Goal: Task Accomplishment & Management: Manage account settings

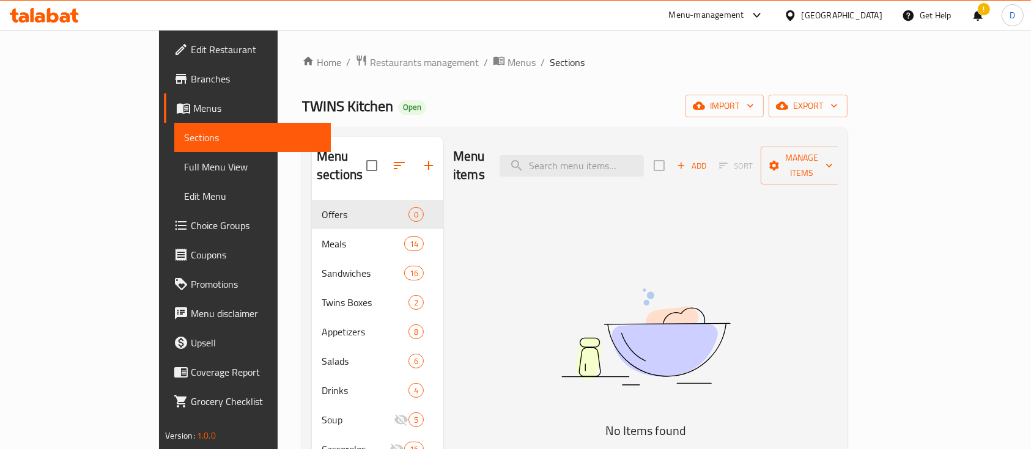
click at [62, 10] on icon at bounding box center [44, 15] width 69 height 15
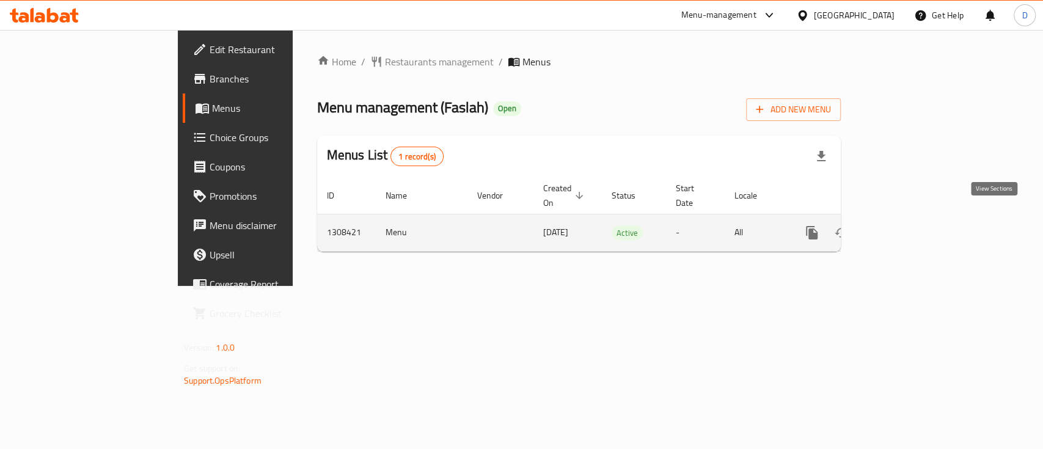
click at [908, 226] on icon "enhanced table" at bounding box center [900, 233] width 15 height 15
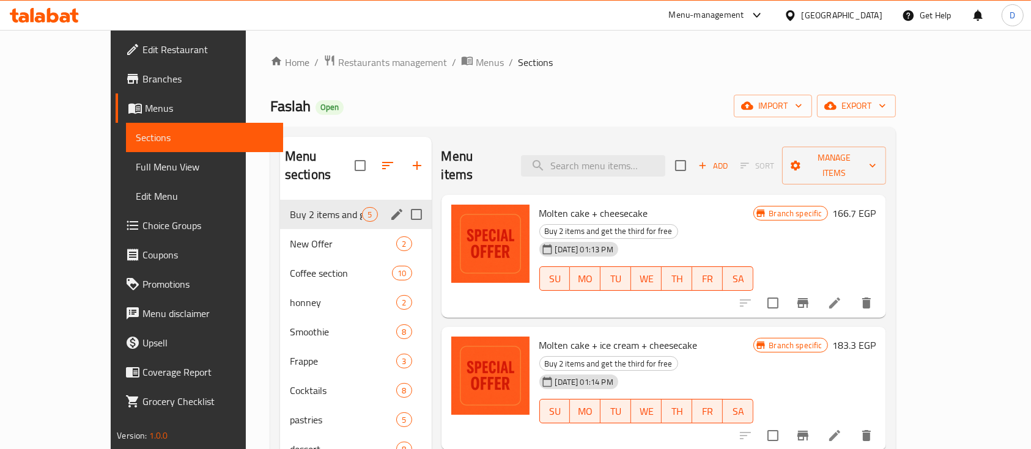
click at [403, 202] on input "Menu sections" at bounding box center [416, 215] width 26 height 26
checkbox input "true"
click at [356, 158] on icon "button" at bounding box center [363, 165] width 15 height 15
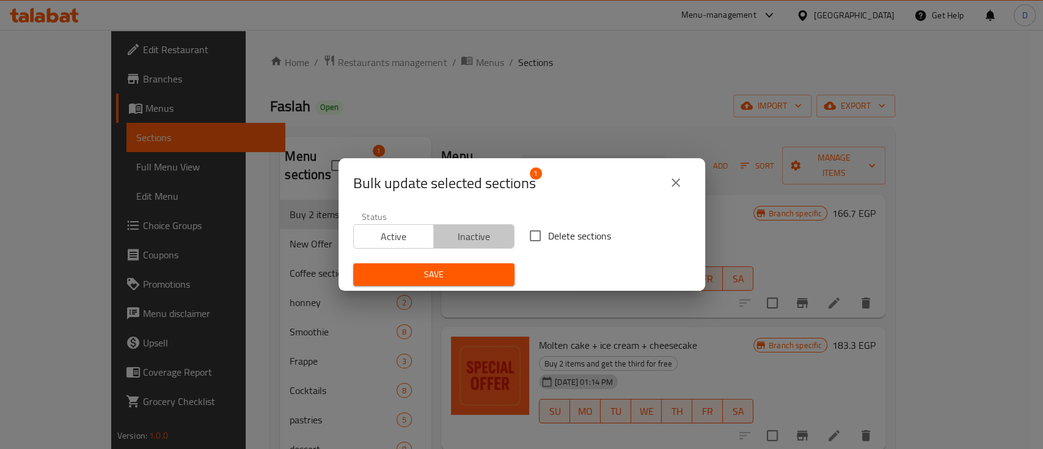
click at [476, 234] on span "Inactive" at bounding box center [474, 237] width 71 height 18
click at [477, 271] on span "Save" at bounding box center [434, 274] width 142 height 15
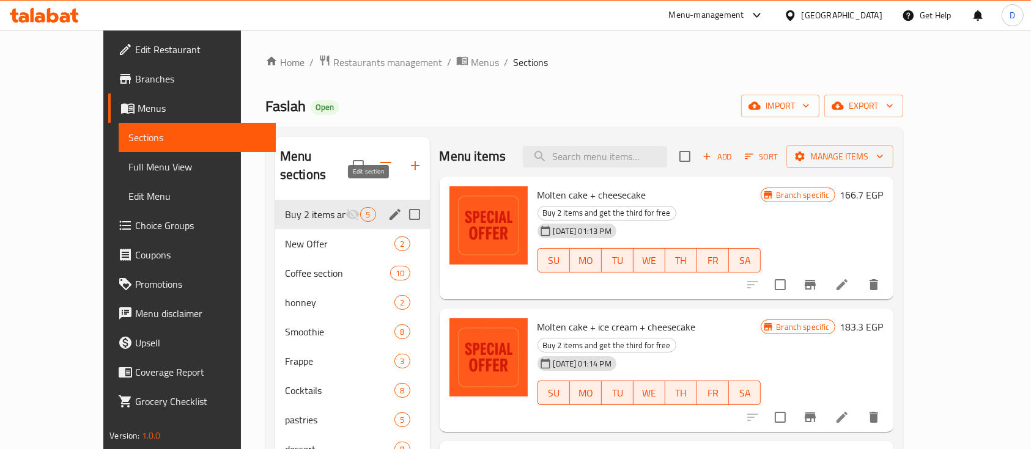
click at [388, 207] on icon "edit" at bounding box center [395, 214] width 15 height 15
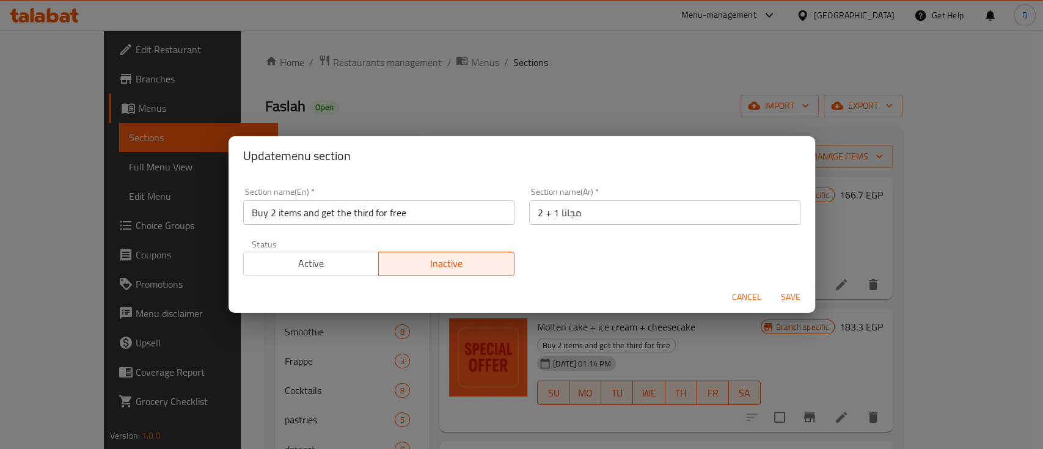
click at [367, 210] on input "Buy 2 items and get the third for free" at bounding box center [378, 213] width 271 height 24
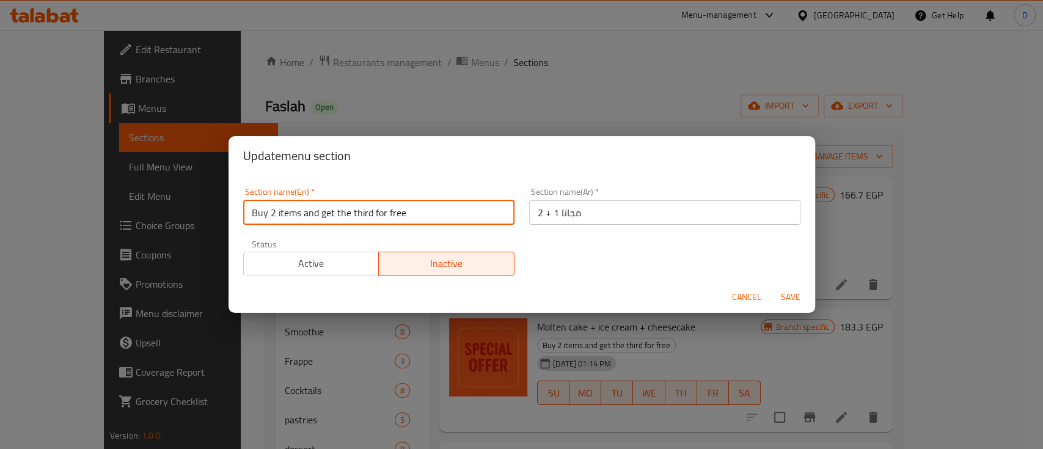
click at [367, 210] on input "Buy 2 items and get the third for free" at bounding box center [378, 213] width 271 height 24
paste input "Get 1 For F"
type input "Buy 2 Get 1 For Free"
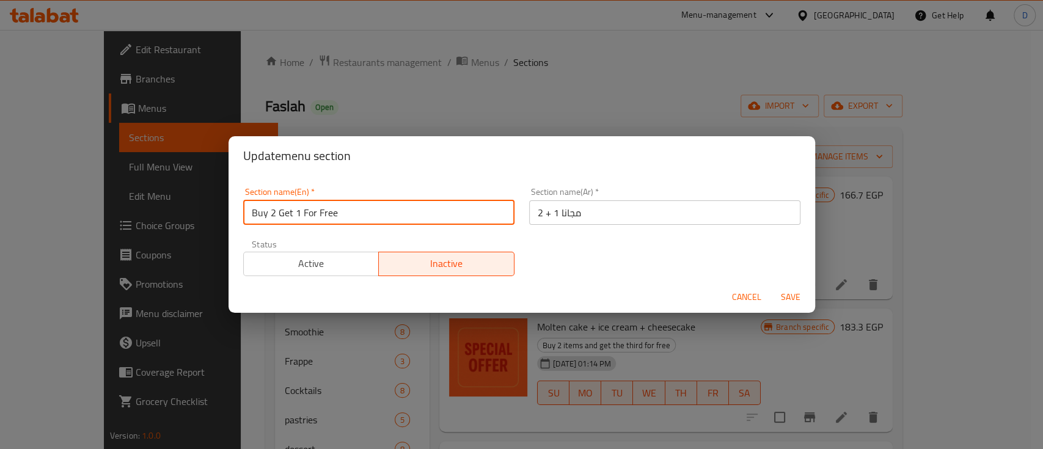
click at [771, 286] on button "Save" at bounding box center [790, 297] width 39 height 23
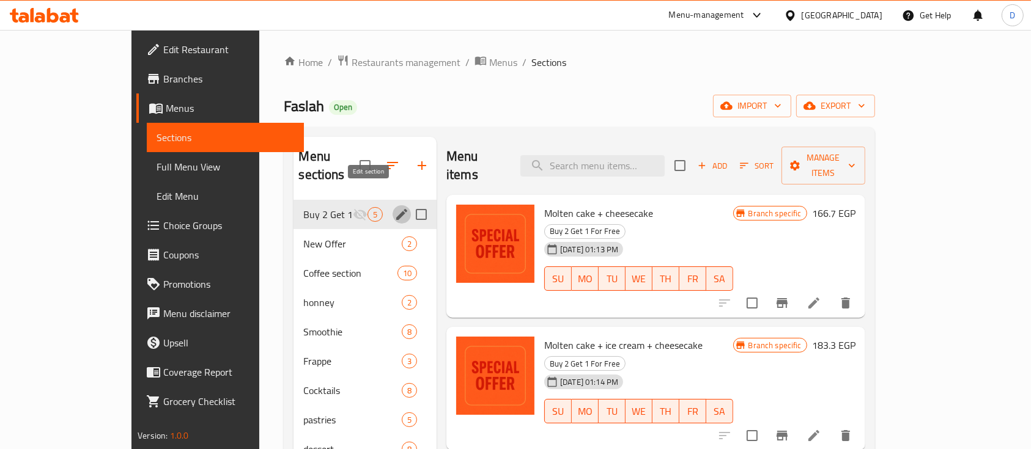
click at [358, 200] on div "Buy 2 Get 1 For Free 5" at bounding box center [364, 214] width 143 height 29
click at [394, 207] on icon "edit" at bounding box center [401, 214] width 15 height 15
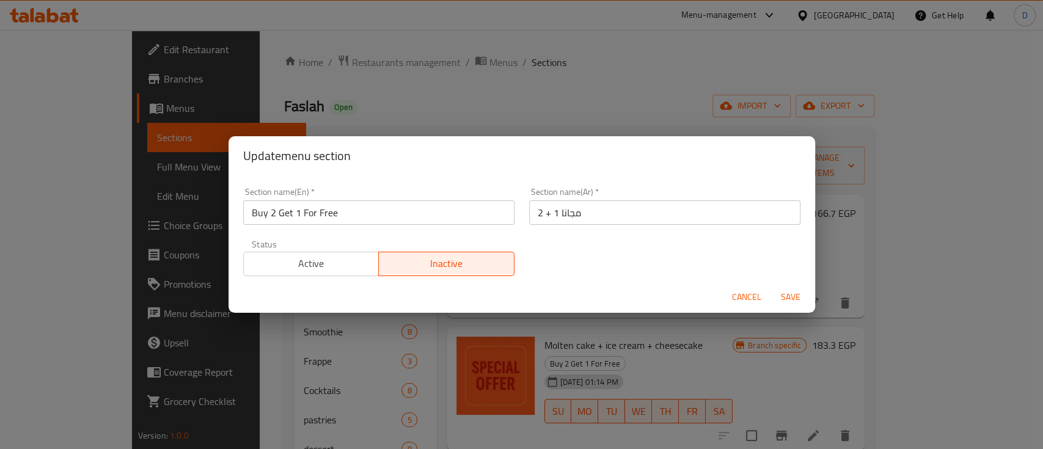
click at [365, 213] on input "Buy 2 Get 1 For Free" at bounding box center [378, 213] width 271 height 24
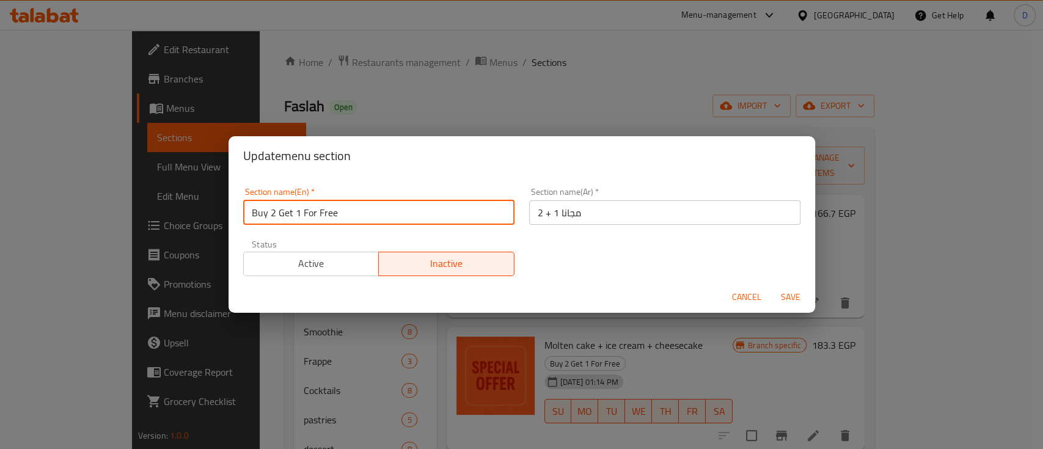
click at [365, 213] on input "Buy 2 Get 1 For Free" at bounding box center [378, 213] width 271 height 24
click at [771, 286] on button "Save" at bounding box center [790, 297] width 39 height 23
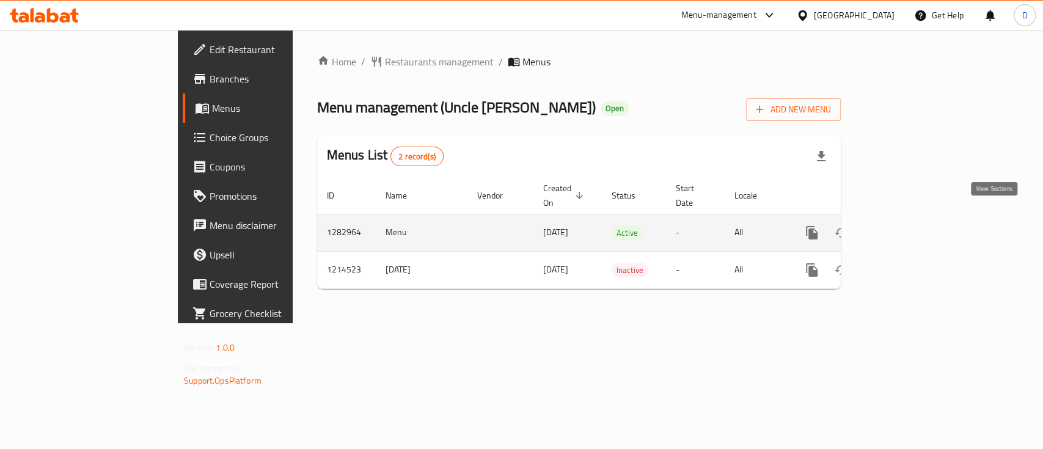
click at [908, 226] on icon "enhanced table" at bounding box center [900, 233] width 15 height 15
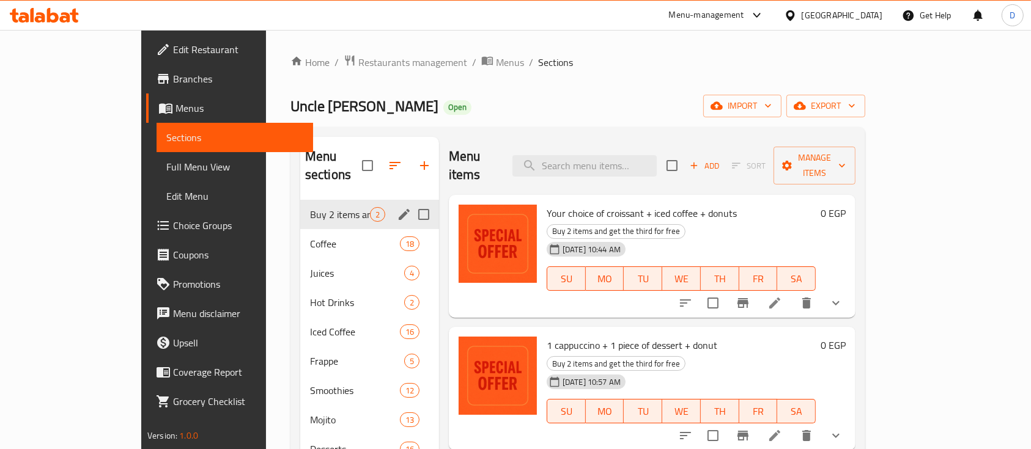
click at [411, 203] on input "Menu sections" at bounding box center [424, 215] width 26 height 26
checkbox input "true"
click at [377, 158] on icon "button" at bounding box center [384, 165] width 15 height 15
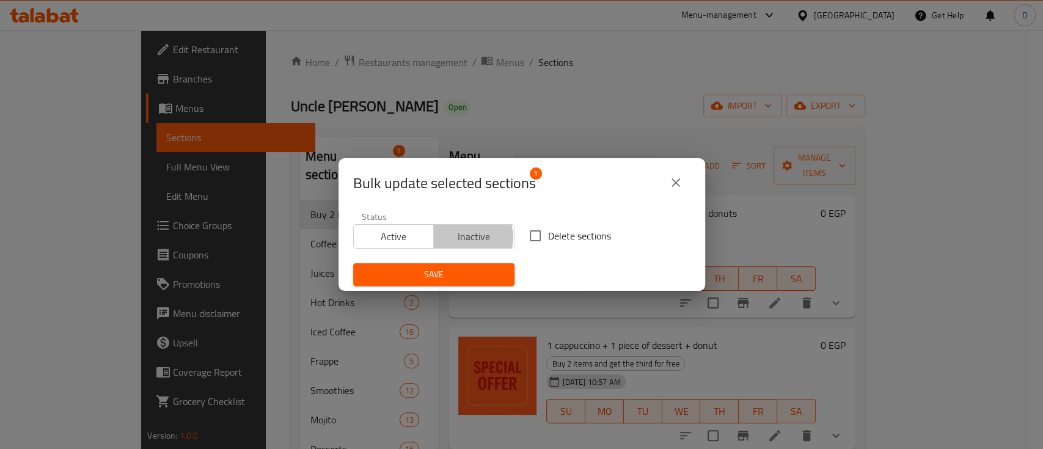
click at [468, 237] on span "Inactive" at bounding box center [474, 237] width 71 height 18
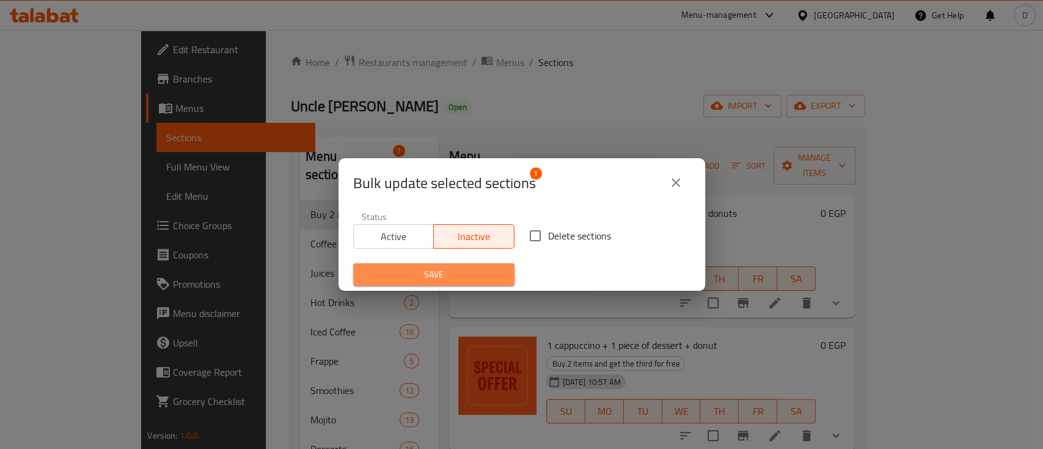
click at [474, 282] on button "Save" at bounding box center [433, 274] width 161 height 23
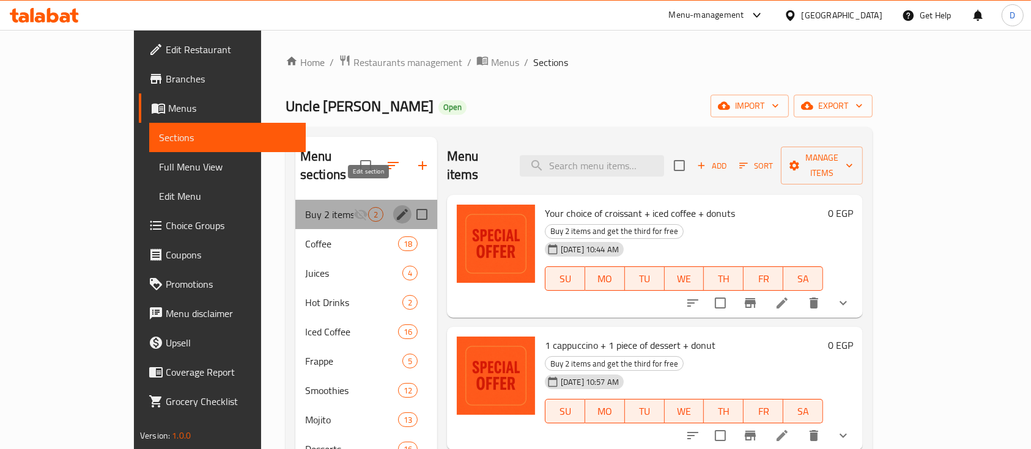
click at [395, 207] on icon "edit" at bounding box center [402, 214] width 15 height 15
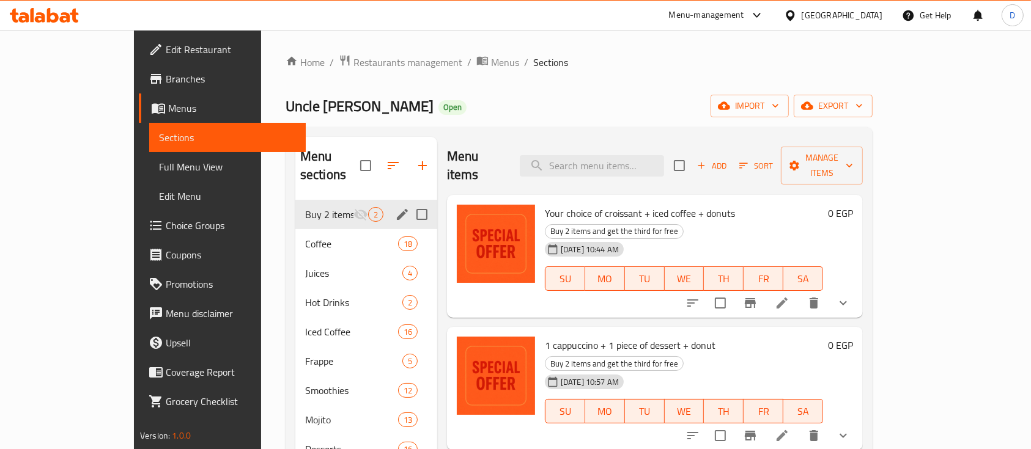
click at [393, 205] on button "edit" at bounding box center [402, 214] width 18 height 18
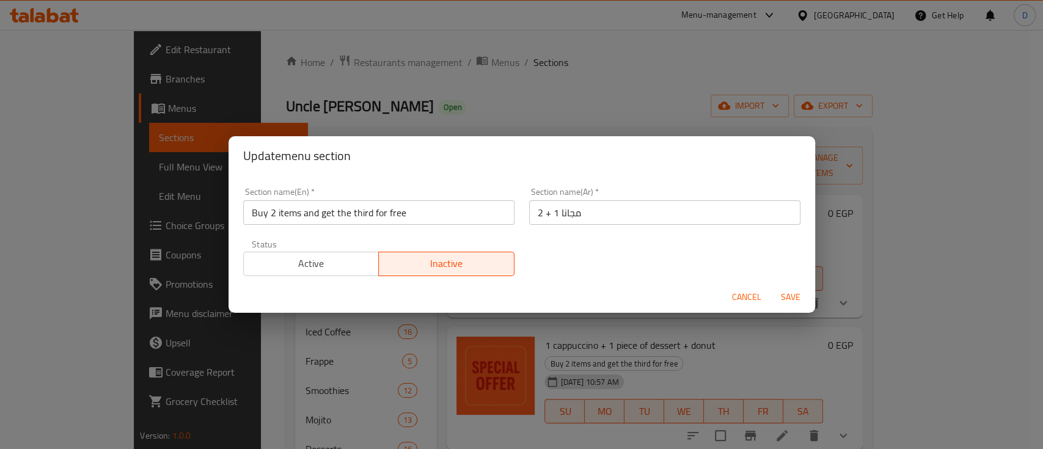
click at [368, 205] on input "Buy 2 items and get the third for free" at bounding box center [378, 213] width 271 height 24
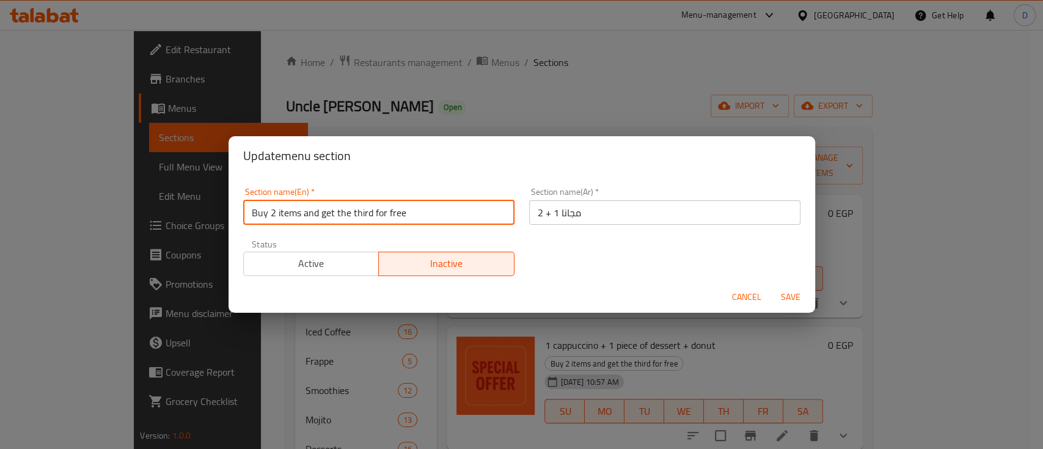
click at [369, 205] on input "Buy 2 items and get the third for free" at bounding box center [378, 213] width 271 height 24
paste input "2 + 1 مجانا"
type input "2 + 1 مجانا"
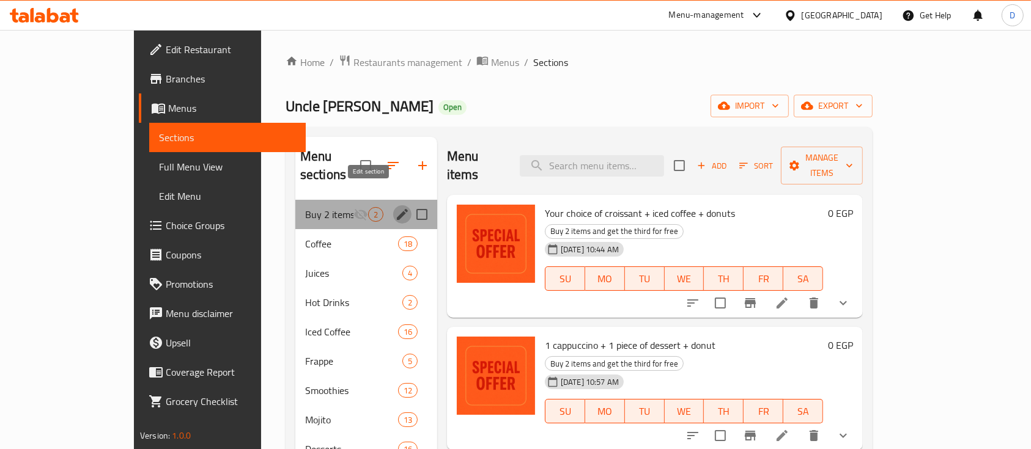
click at [395, 207] on icon "edit" at bounding box center [402, 214] width 15 height 15
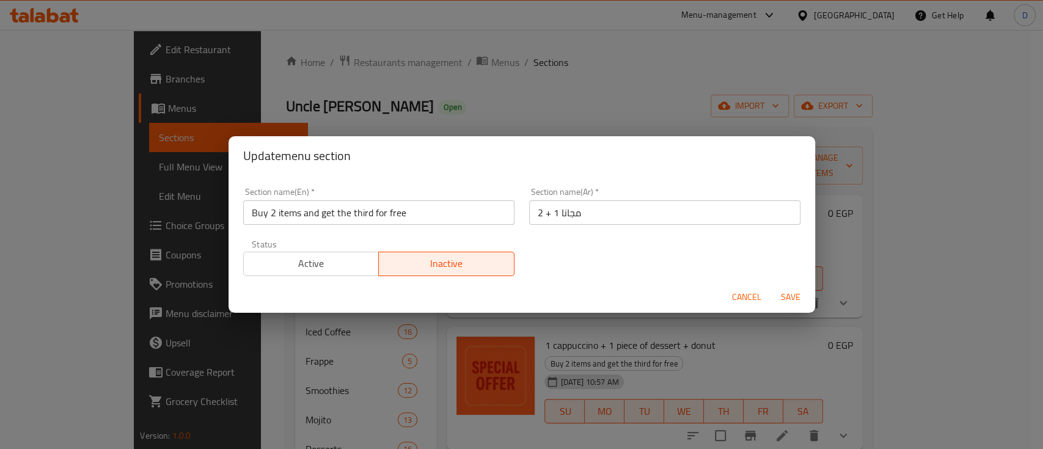
click at [365, 202] on input "Buy 2 items and get the third for free" at bounding box center [378, 213] width 271 height 24
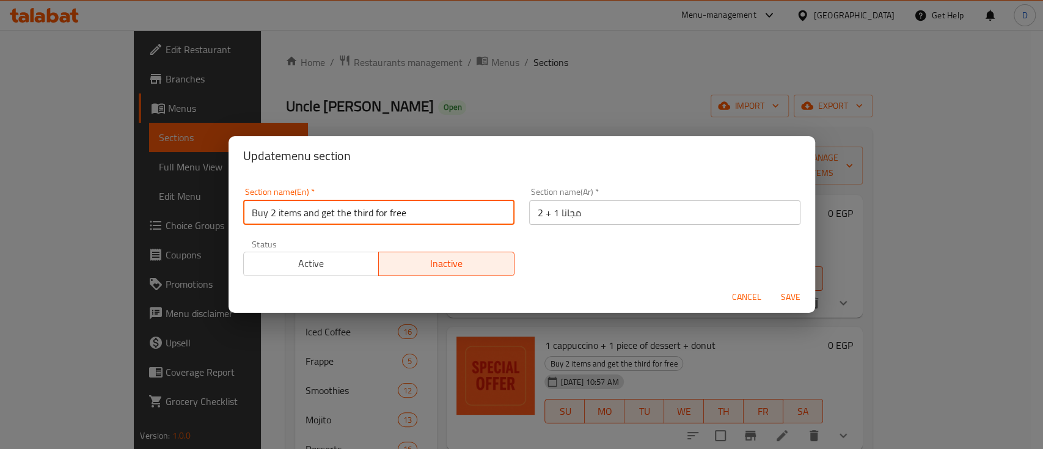
click at [365, 202] on input "Buy 2 items and get the third for free" at bounding box center [378, 213] width 271 height 24
paste input "Get 1 For F"
type input "Buy 2 Get 1 For Free"
click at [771, 286] on button "Save" at bounding box center [790, 297] width 39 height 23
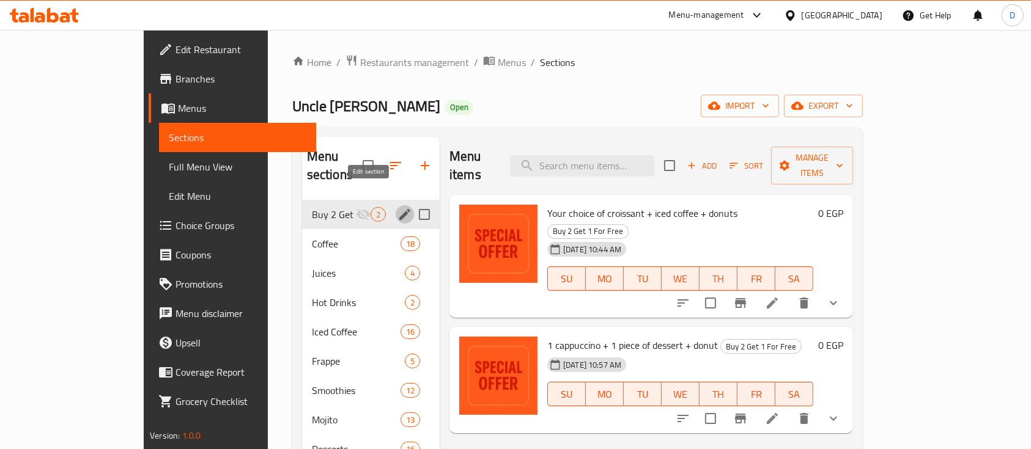
click at [399, 209] on icon "edit" at bounding box center [404, 214] width 11 height 11
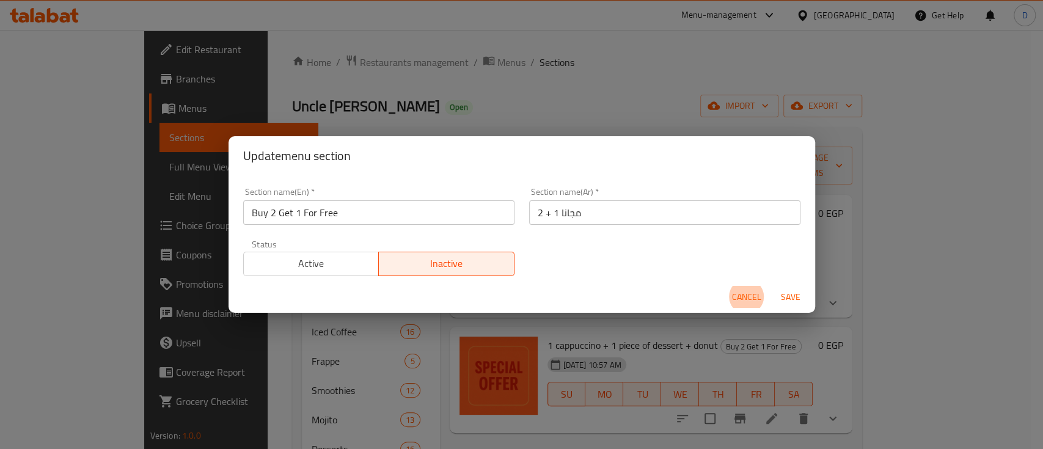
click at [577, 213] on input "2 + 1 مجانا" at bounding box center [664, 213] width 271 height 24
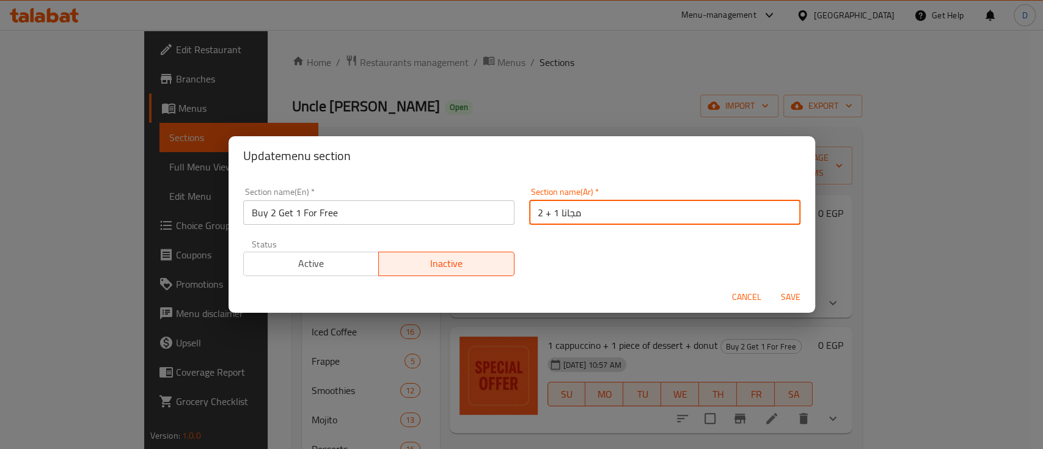
click at [577, 213] on input "2 + 1 مجانا" at bounding box center [664, 213] width 271 height 24
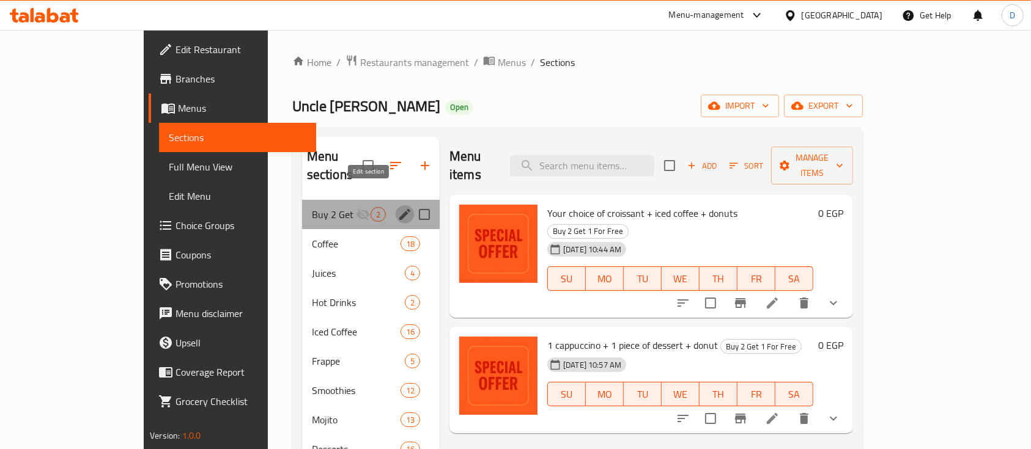
click at [397, 207] on icon "edit" at bounding box center [404, 214] width 15 height 15
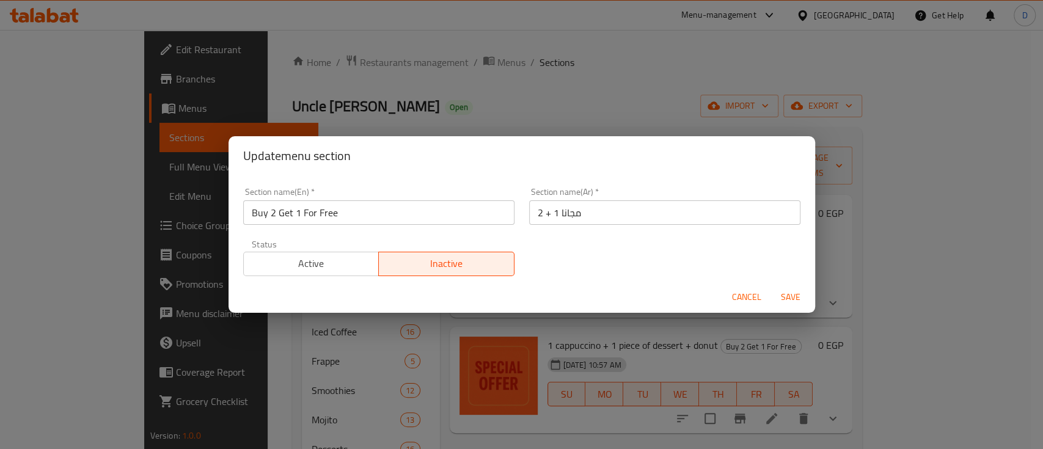
click at [372, 211] on input "Buy 2 Get 1 For Free" at bounding box center [378, 213] width 271 height 24
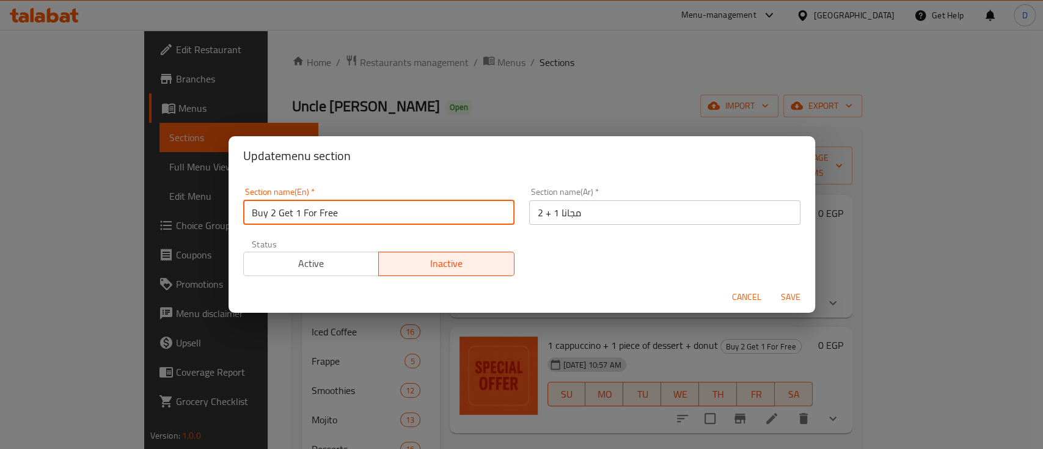
click at [372, 211] on input "Buy 2 Get 1 For Free" at bounding box center [378, 213] width 271 height 24
click at [771, 286] on button "Save" at bounding box center [790, 297] width 39 height 23
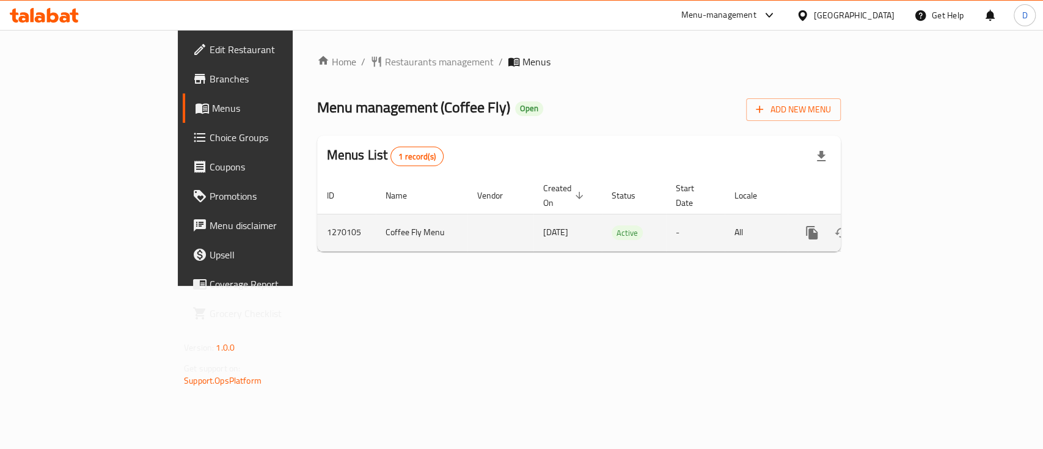
click at [915, 218] on link "enhanced table" at bounding box center [900, 232] width 29 height 29
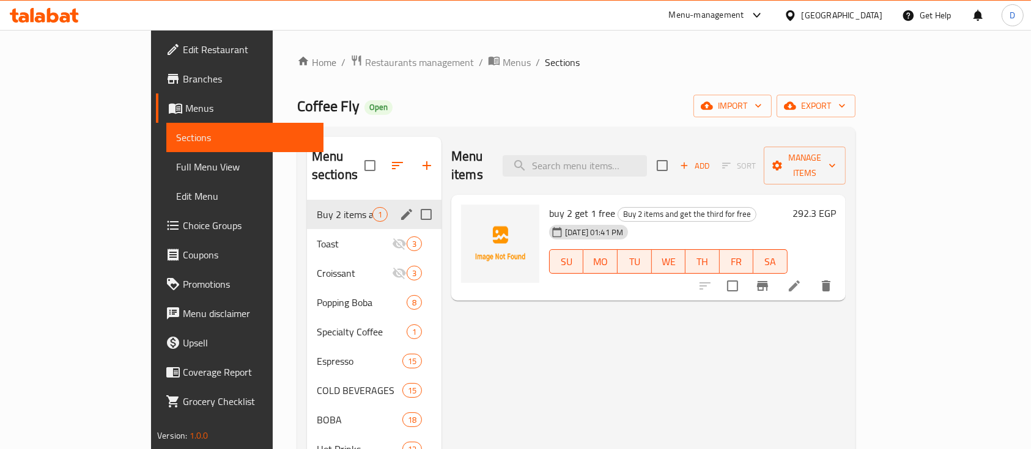
click at [413, 202] on input "Menu sections" at bounding box center [426, 215] width 26 height 26
checkbox input "true"
click at [183, 228] on span "Choice Groups" at bounding box center [248, 225] width 131 height 15
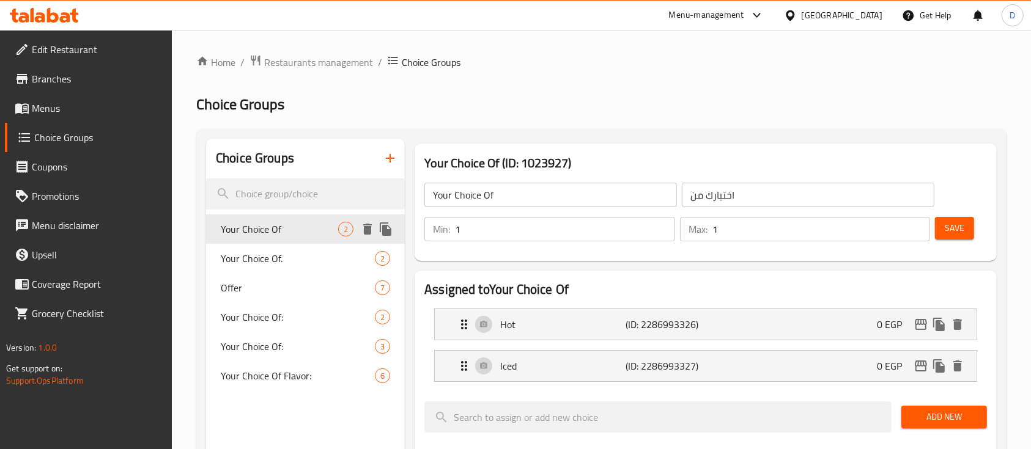
click at [262, 232] on span "Your Choice Of" at bounding box center [279, 229] width 117 height 15
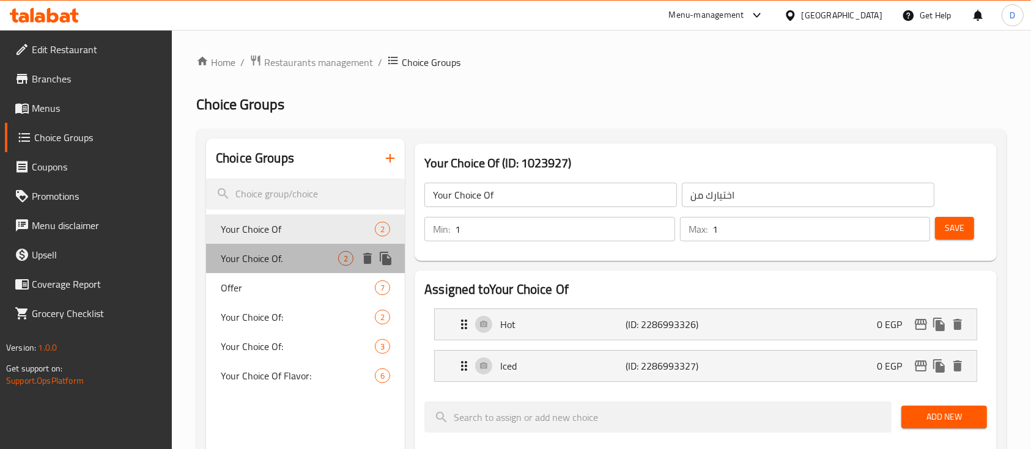
click at [262, 265] on span "Your Choice Of." at bounding box center [279, 258] width 117 height 15
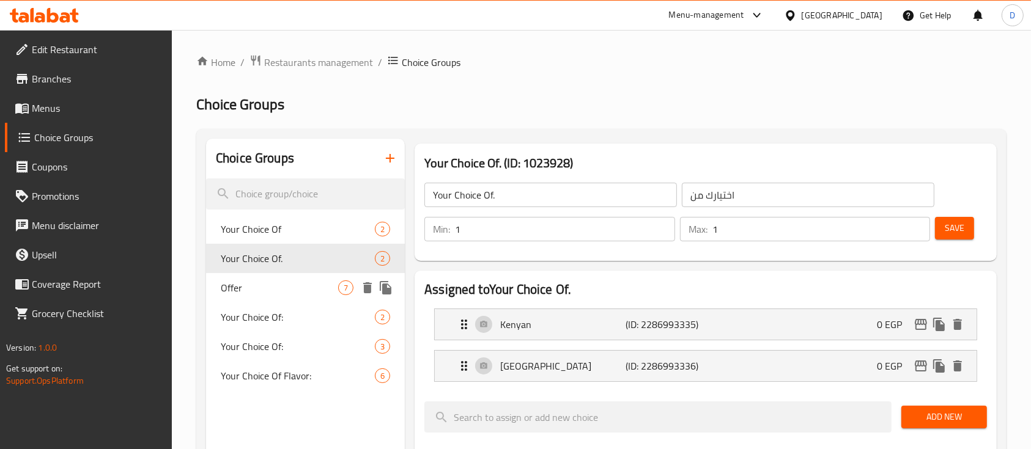
click at [262, 283] on span "Offer" at bounding box center [279, 288] width 117 height 15
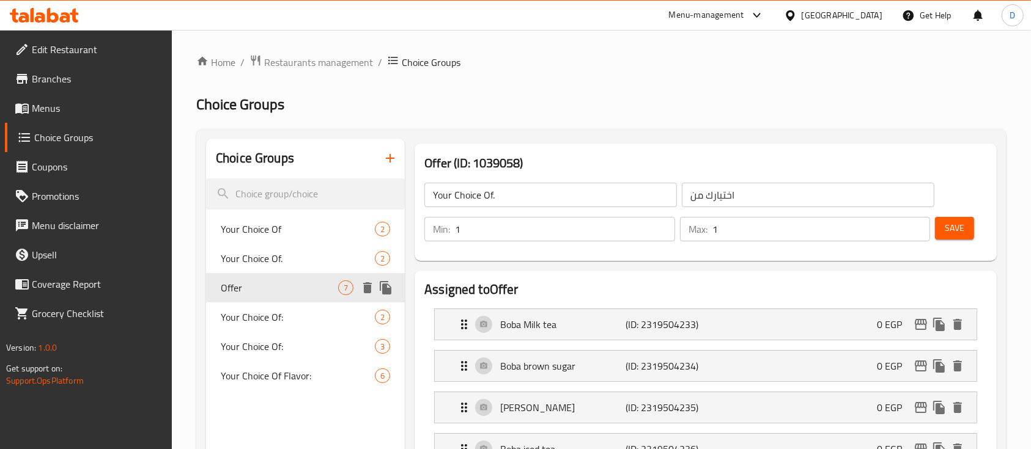
type input "Offer"
type input "العرض"
type input "3"
click at [262, 306] on div "Your Choice Of: 2" at bounding box center [305, 317] width 199 height 29
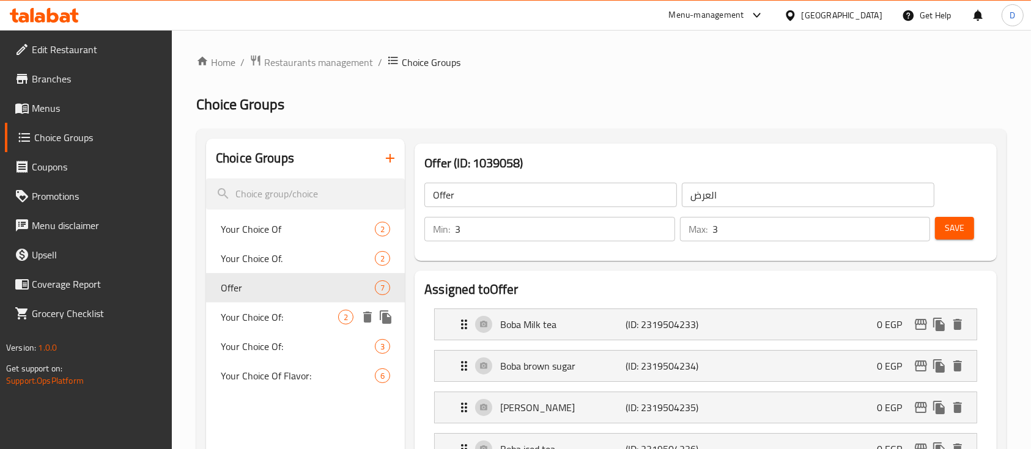
type input "Your Choice Of:"
type input "إختيارك من:"
type input "1"
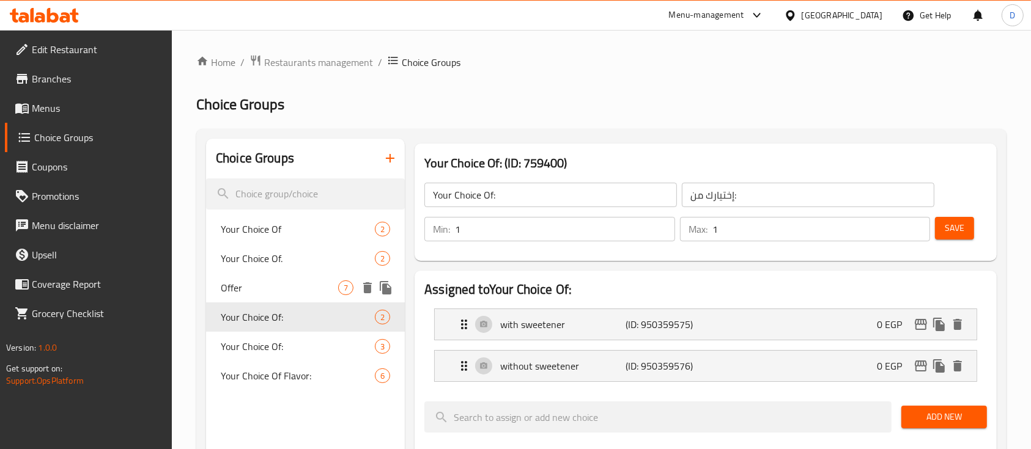
click at [273, 284] on span "Offer" at bounding box center [279, 288] width 117 height 15
type input "Offer"
type input "العرض"
type input "3"
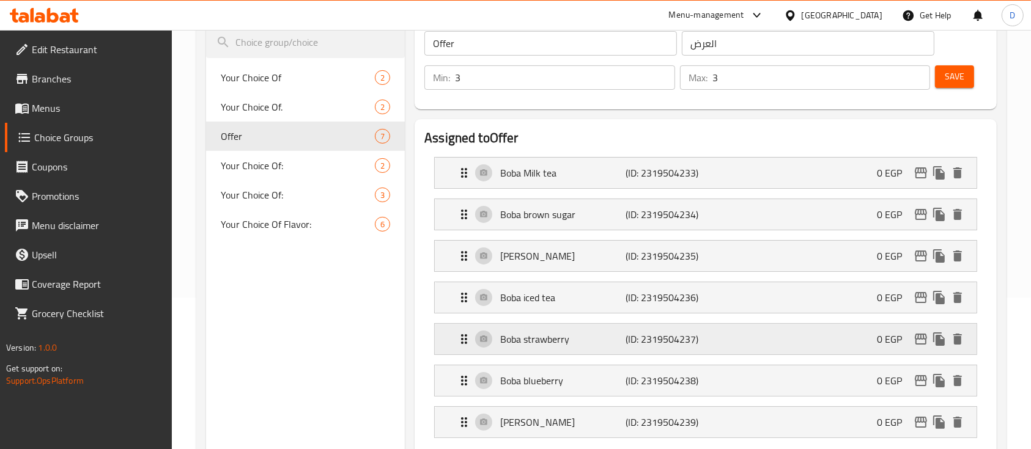
scroll to position [245, 0]
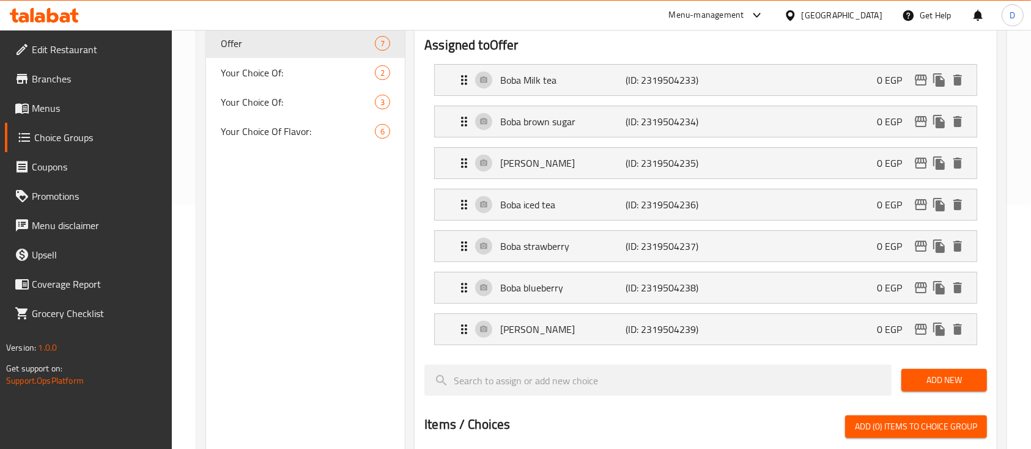
click at [81, 112] on span "Menus" at bounding box center [97, 108] width 131 height 15
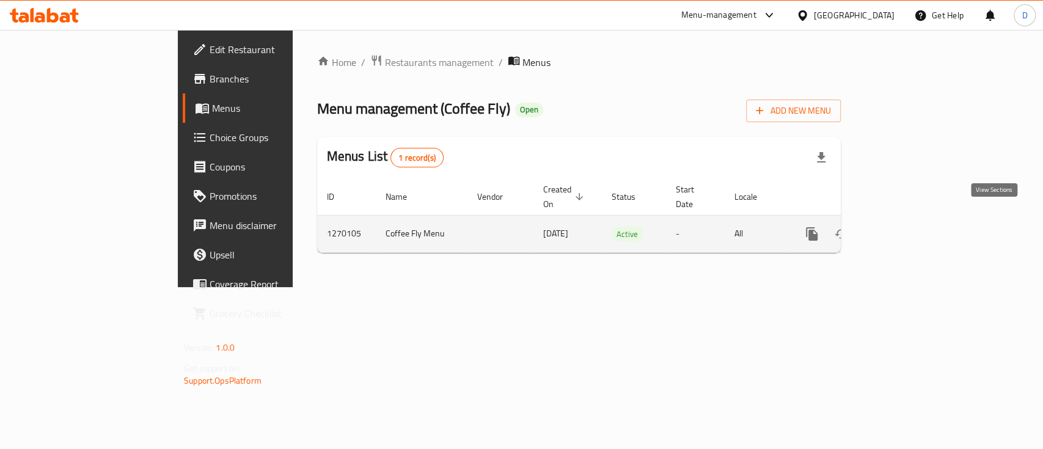
click at [906, 229] on icon "enhanced table" at bounding box center [900, 234] width 11 height 11
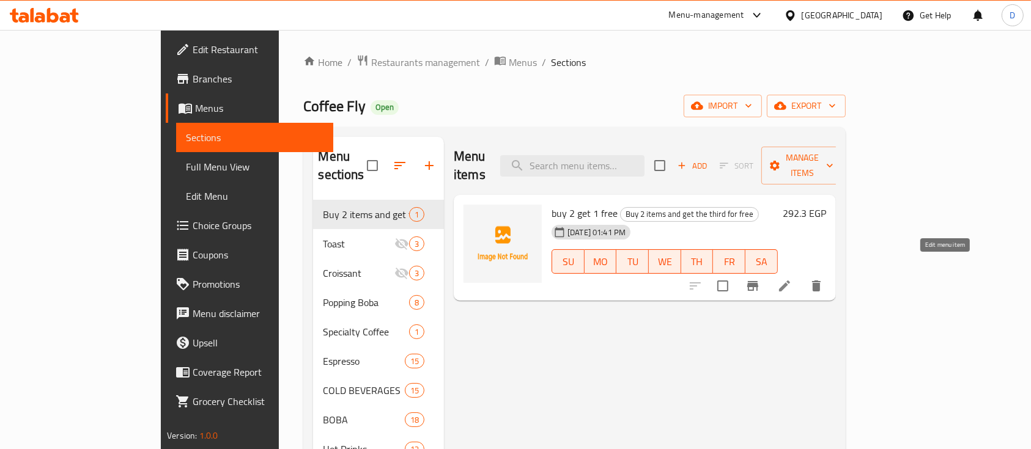
click at [790, 281] on icon at bounding box center [784, 286] width 11 height 11
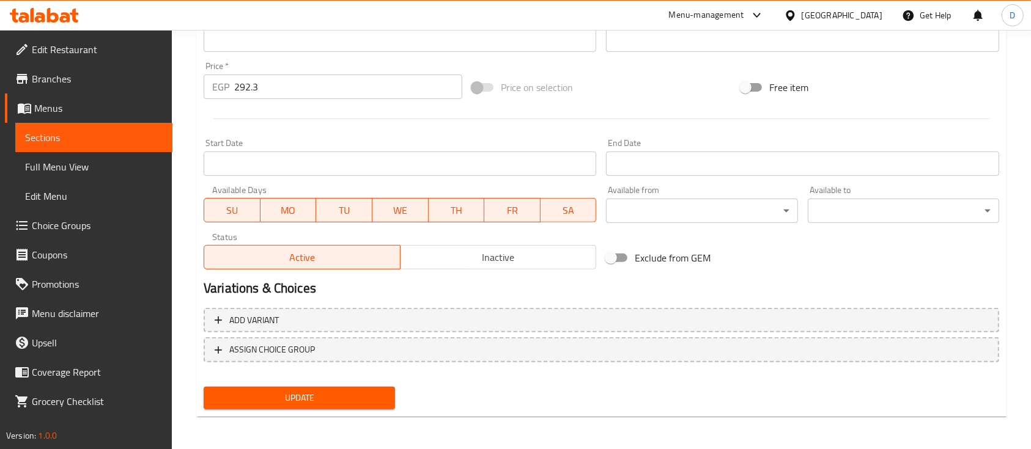
scroll to position [414, 0]
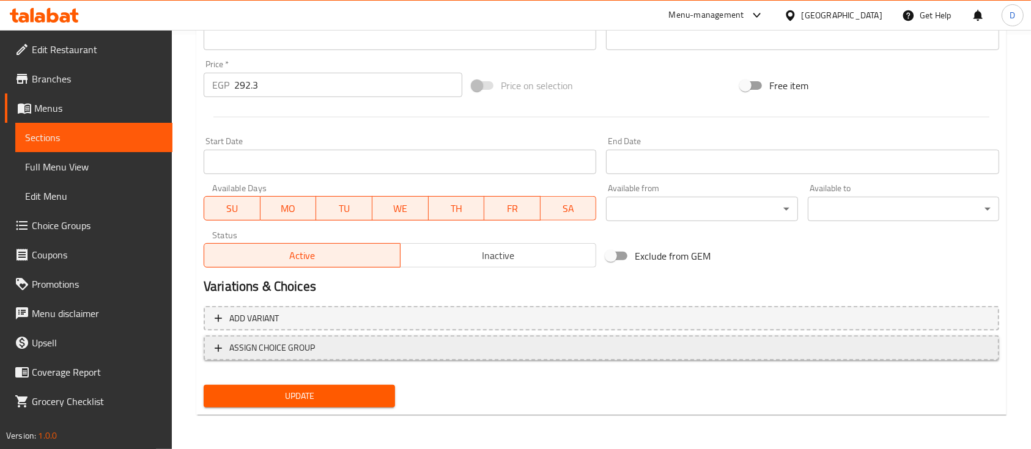
click at [353, 350] on span "ASSIGN CHOICE GROUP" at bounding box center [601, 347] width 773 height 15
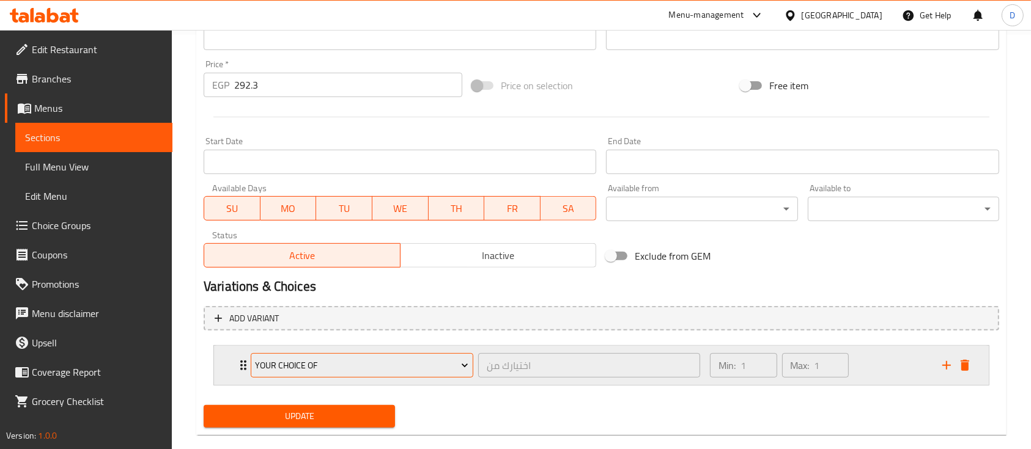
click at [356, 370] on span "Your Choice Of" at bounding box center [361, 365] width 213 height 15
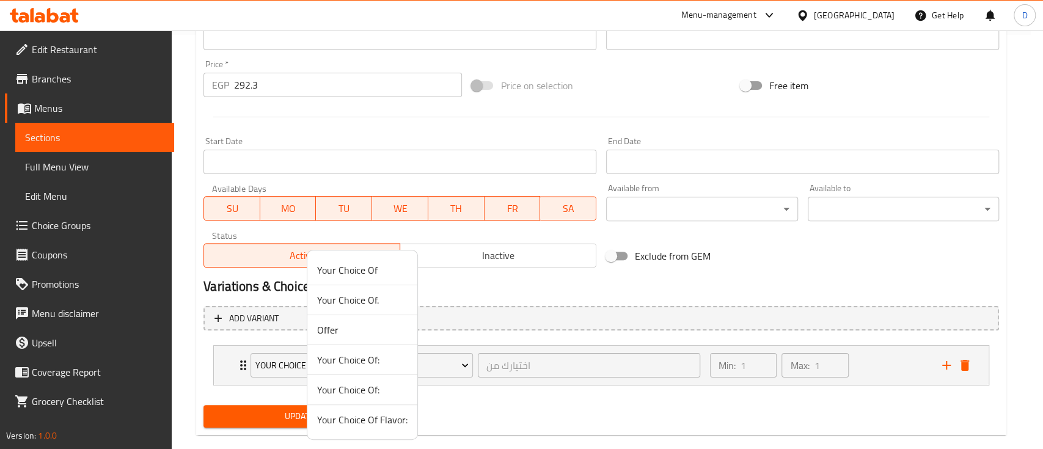
click at [364, 386] on span "Your Choice Of:" at bounding box center [362, 390] width 90 height 15
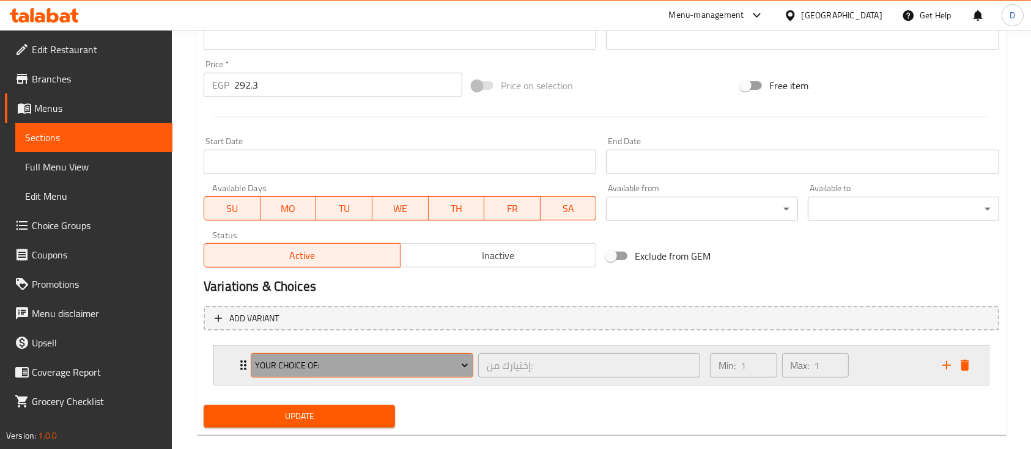
click at [365, 363] on span "Your Choice Of:" at bounding box center [361, 365] width 213 height 15
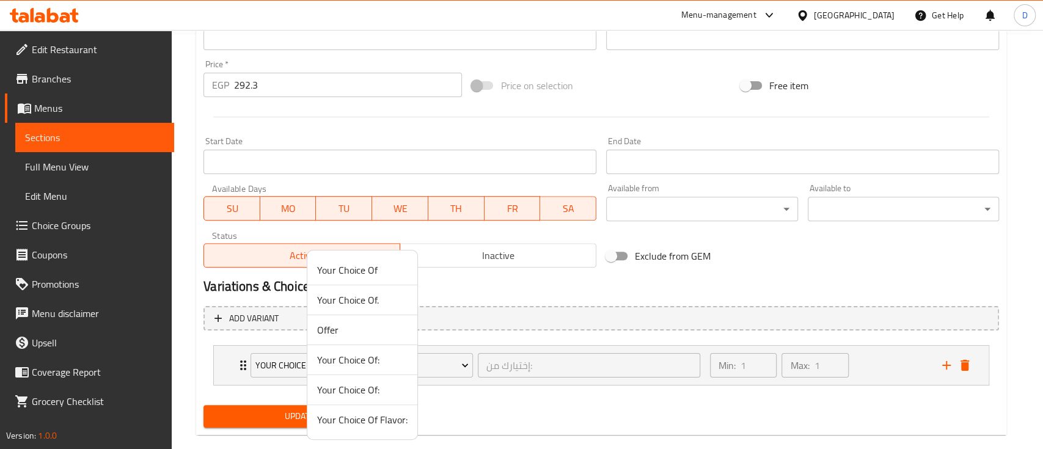
click at [366, 330] on span "Offer" at bounding box center [362, 330] width 90 height 15
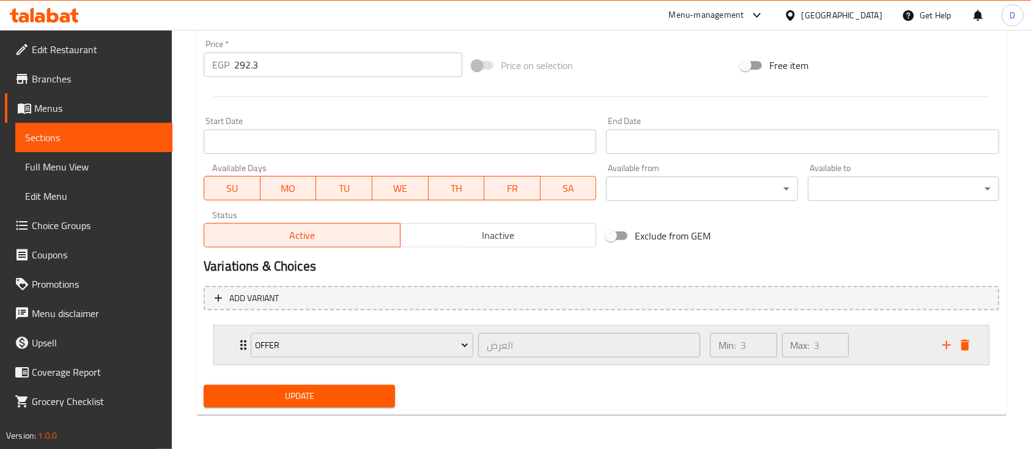
click at [885, 346] on div "Min: 3 ​ Max: 3 ​" at bounding box center [818, 345] width 232 height 39
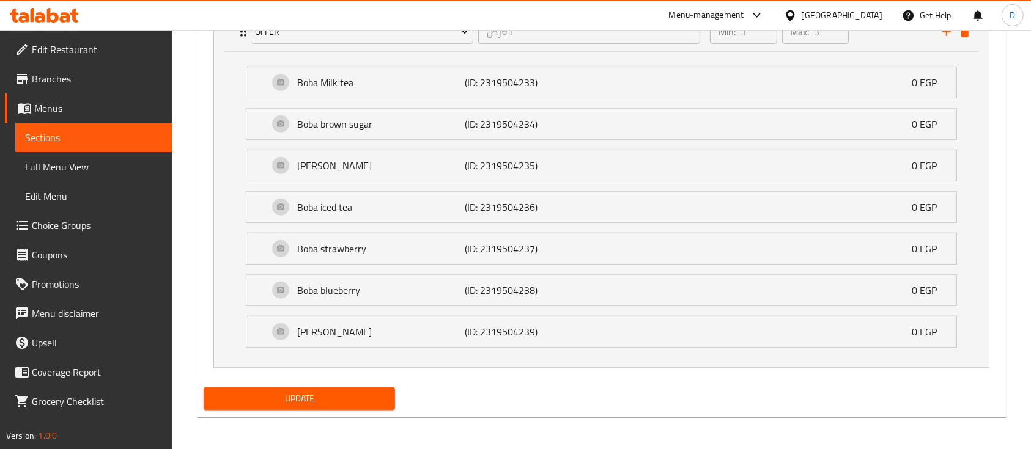
scroll to position [748, 0]
click at [343, 398] on span "Update" at bounding box center [299, 398] width 172 height 15
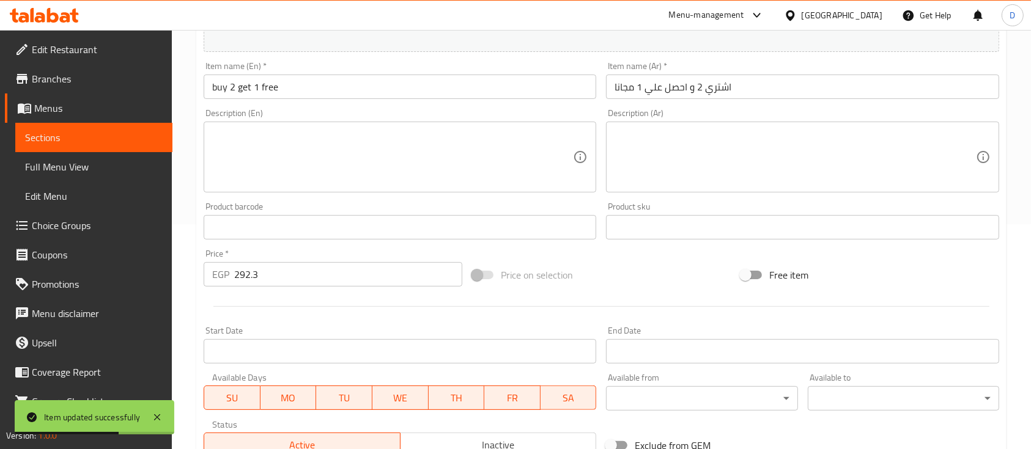
scroll to position [97, 0]
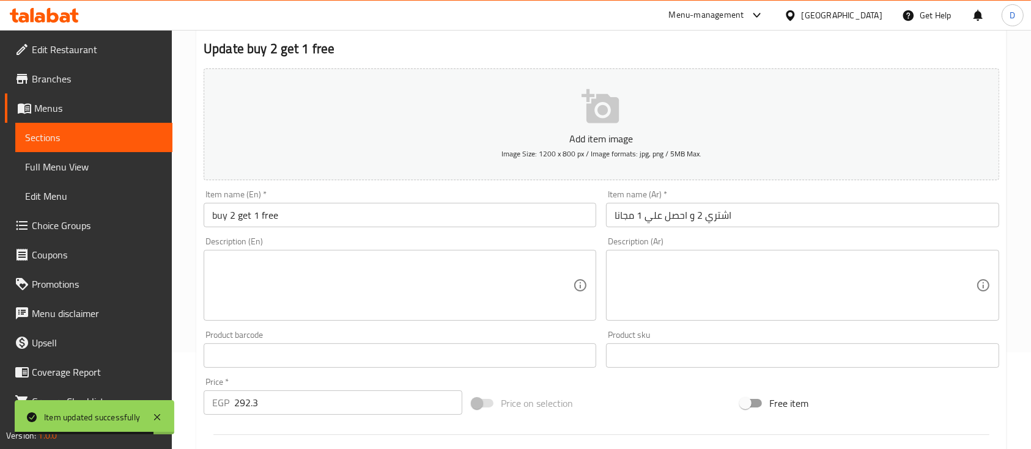
click at [73, 132] on span "Sections" at bounding box center [94, 137] width 138 height 15
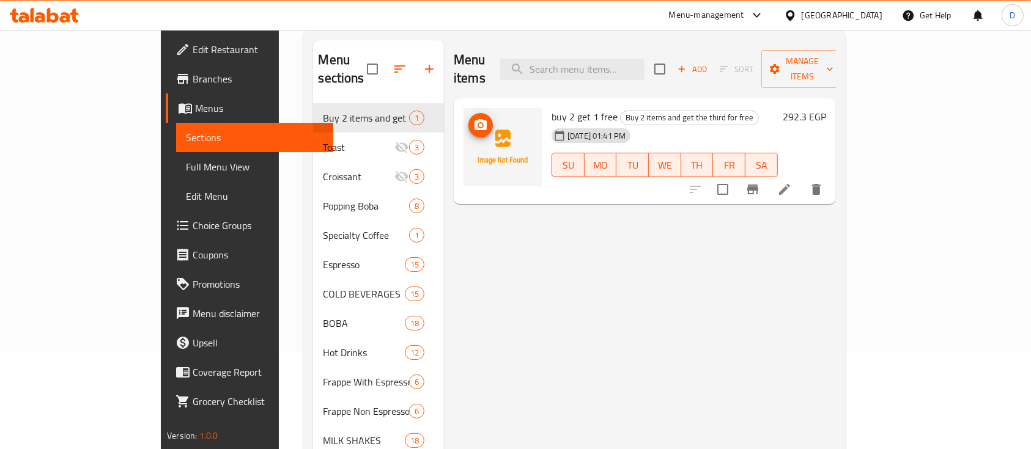
click at [474, 119] on icon "upload picture" at bounding box center [480, 124] width 12 height 11
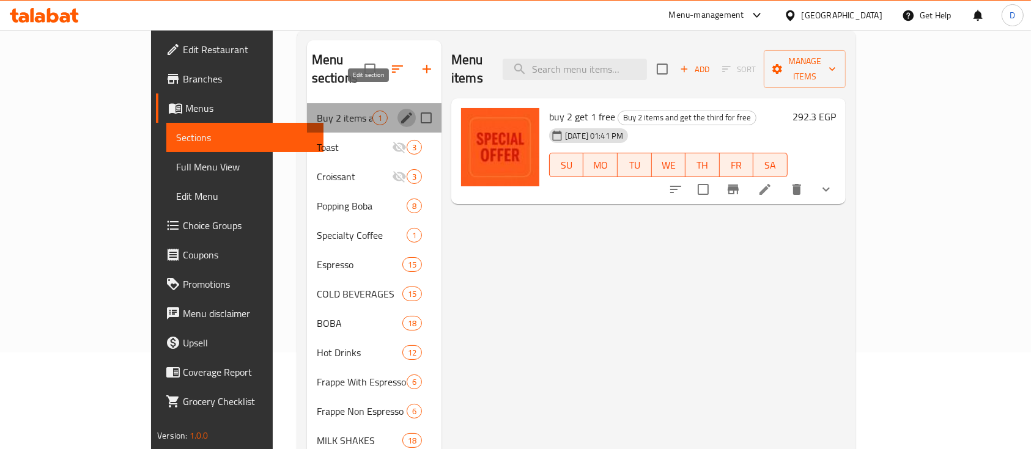
click at [399, 111] on icon "edit" at bounding box center [406, 118] width 15 height 15
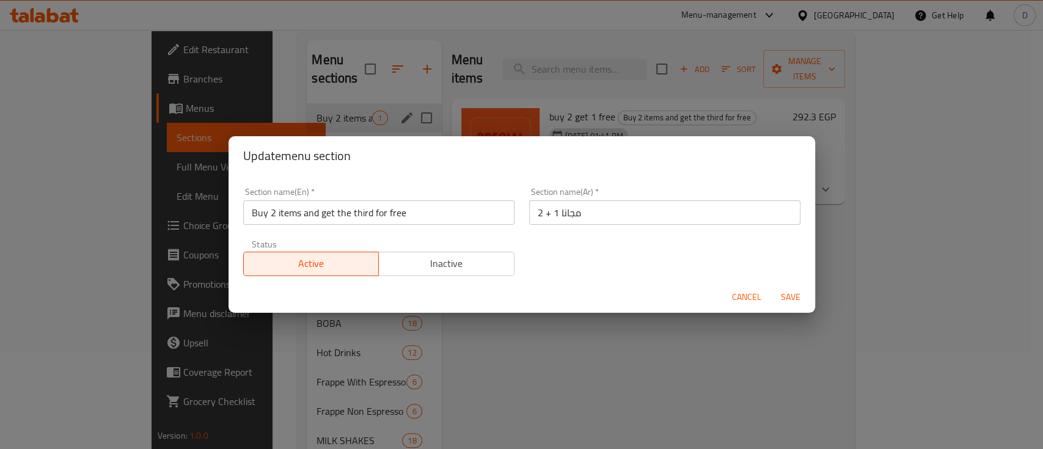
click at [740, 306] on button "Cancel" at bounding box center [746, 297] width 39 height 23
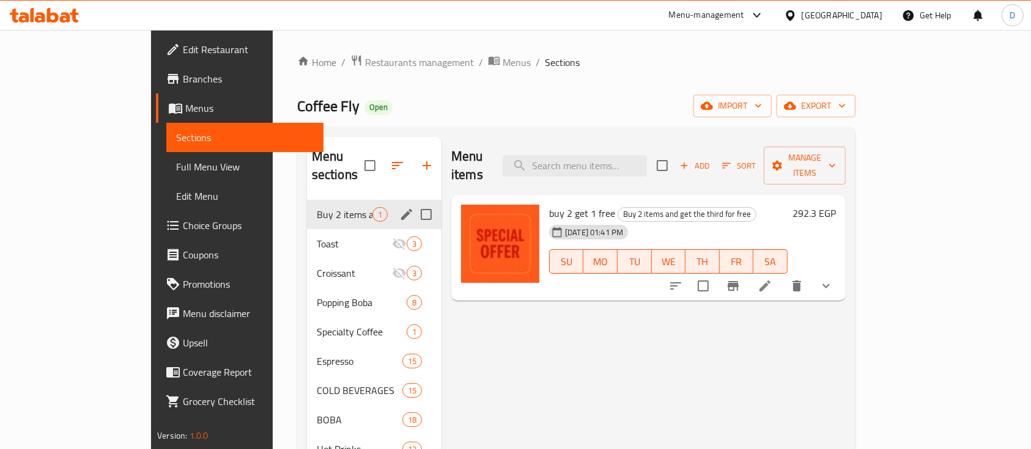
click at [841, 279] on div at bounding box center [751, 285] width 180 height 29
click at [833, 279] on icon "show more" at bounding box center [826, 286] width 15 height 15
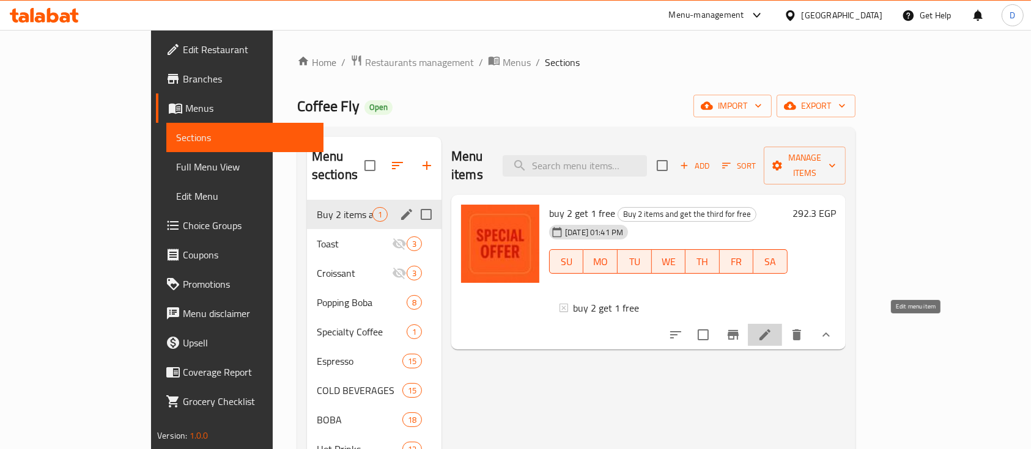
click at [772, 335] on icon at bounding box center [764, 335] width 15 height 15
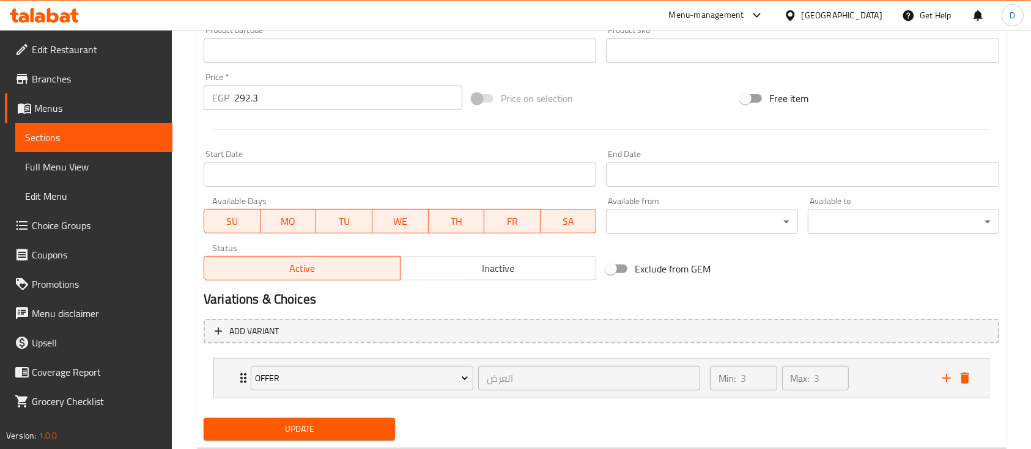
scroll to position [452, 0]
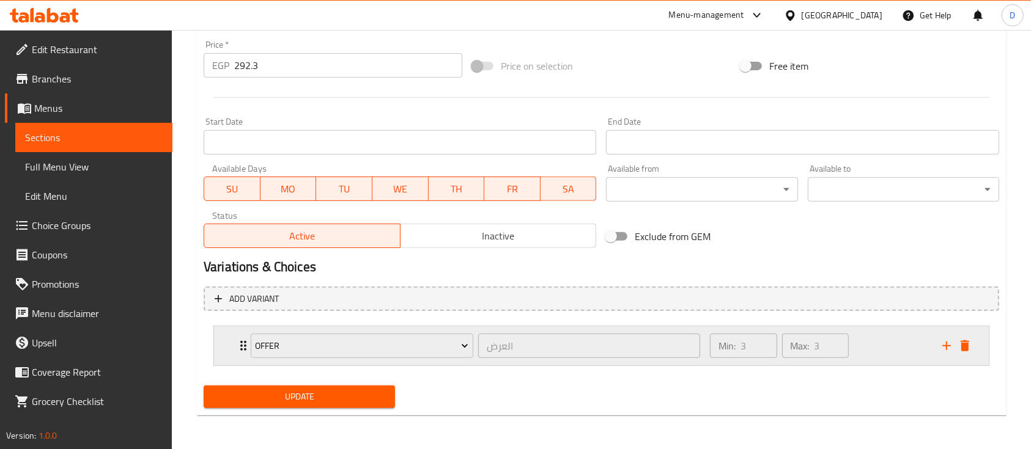
click at [856, 348] on div "Min: 3 ​ Max: 3 ​" at bounding box center [818, 345] width 232 height 39
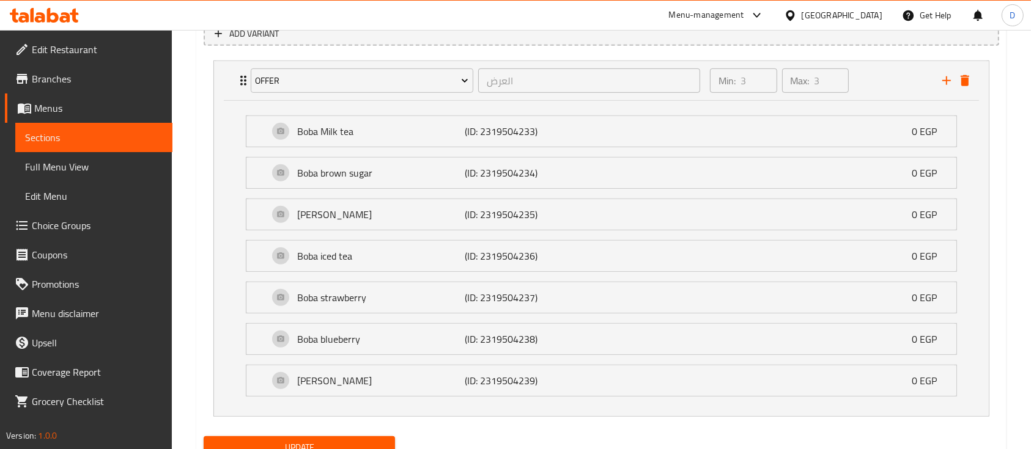
scroll to position [767, 0]
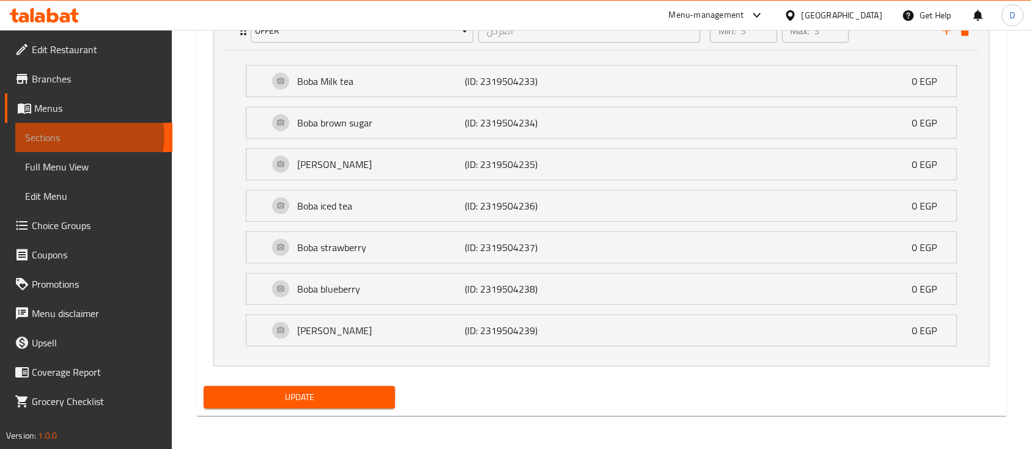
click at [89, 136] on span "Sections" at bounding box center [94, 137] width 138 height 15
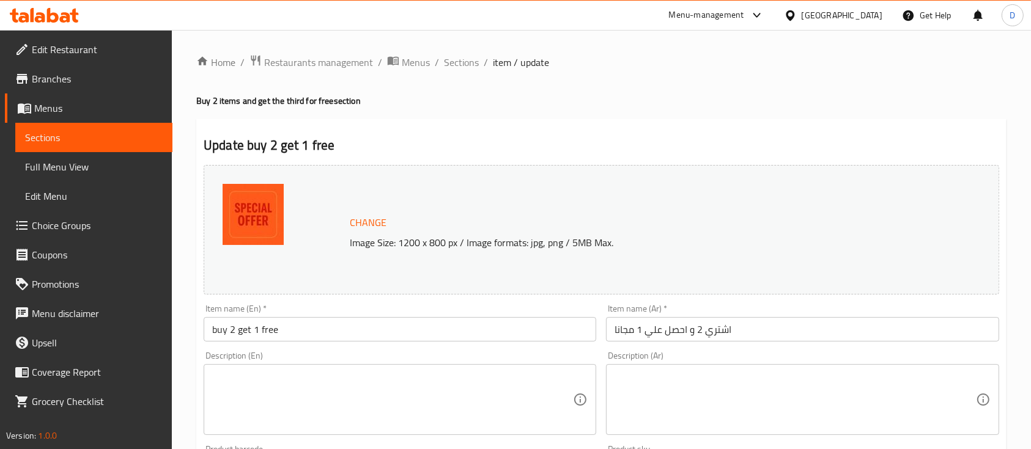
click at [782, 334] on input "اشتري 2 و احصل علي 1 مجانا" at bounding box center [802, 329] width 392 height 24
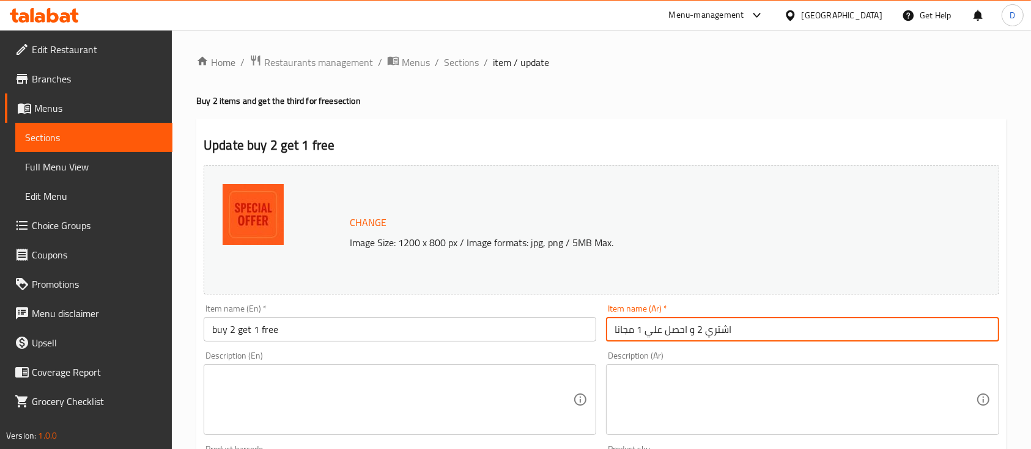
click at [782, 334] on input "اشتري 2 و احصل علي 1 مجانا" at bounding box center [802, 329] width 392 height 24
click at [694, 323] on input "اشتري 2 و احصل علي 1 مجانا" at bounding box center [802, 329] width 392 height 24
type input "اشتري 2 بوبا و احصل علي 1 مجانا"
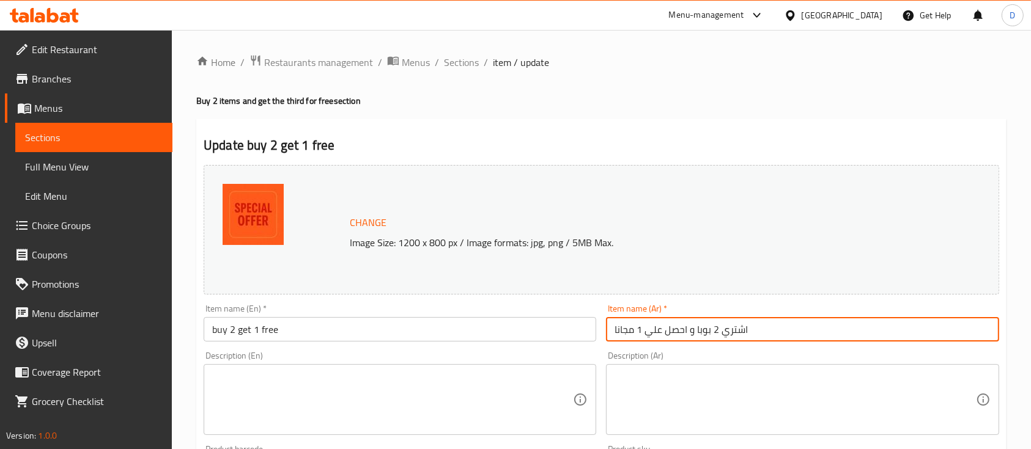
click at [386, 322] on input "buy 2 get 1 free" at bounding box center [400, 329] width 392 height 24
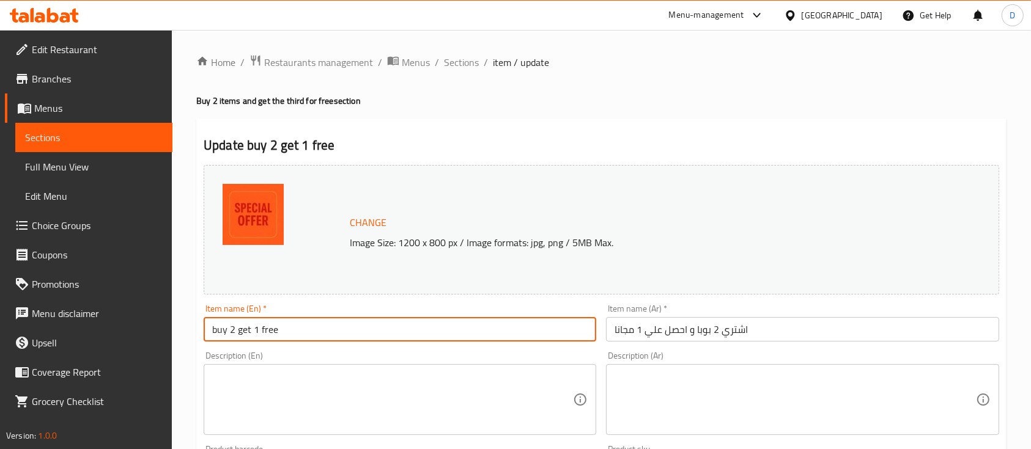
click at [386, 322] on input "buy 2 get 1 free" at bounding box center [400, 329] width 392 height 24
paste input "Buy 2 Boba and get 1 free"
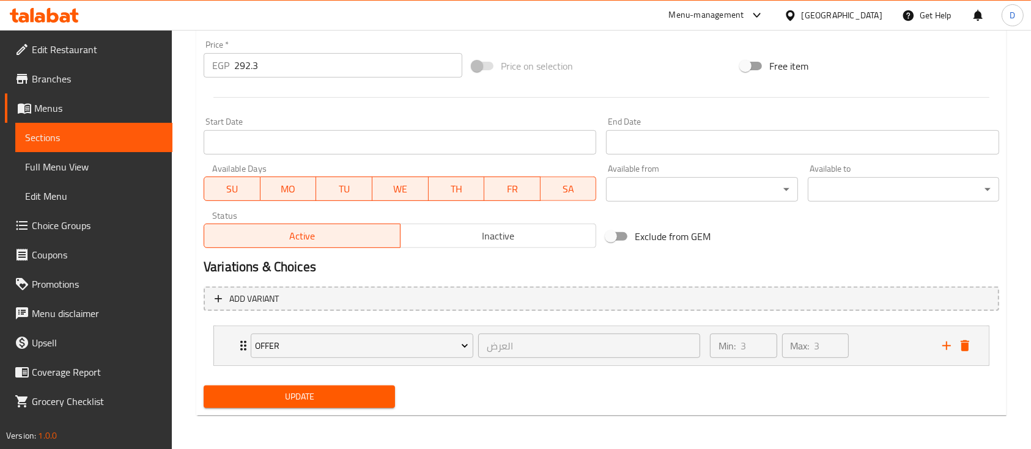
type input "Buy 2 Boba and get 1 free"
drag, startPoint x: 337, startPoint y: 399, endPoint x: 393, endPoint y: 339, distance: 81.7
click at [337, 399] on span "Update" at bounding box center [299, 396] width 172 height 15
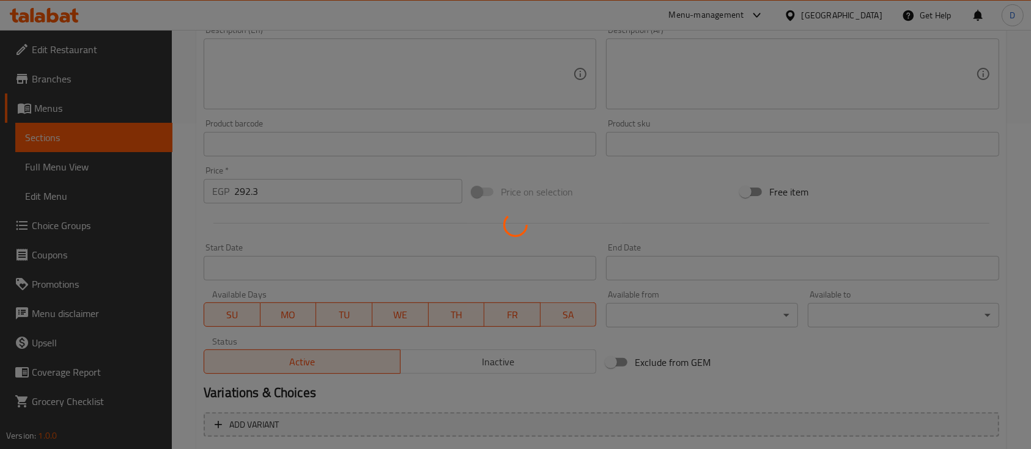
scroll to position [452, 0]
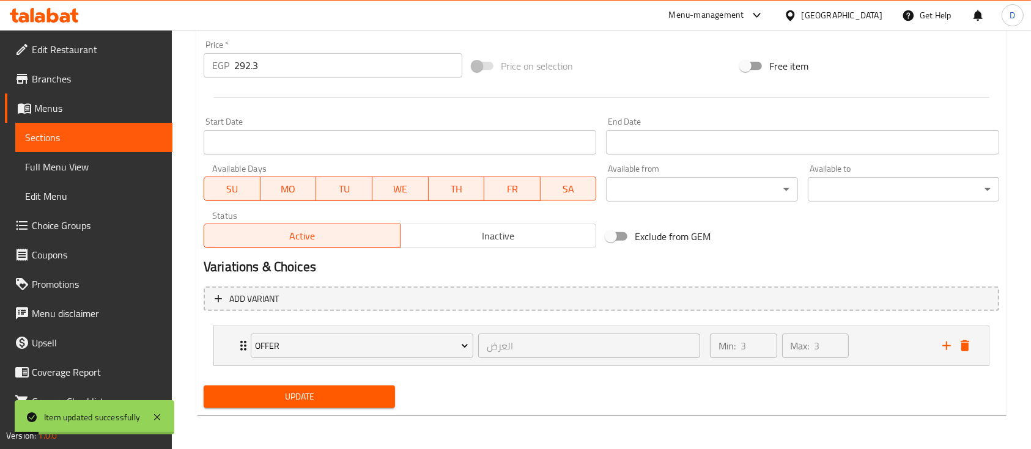
click at [78, 223] on span "Choice Groups" at bounding box center [97, 225] width 131 height 15
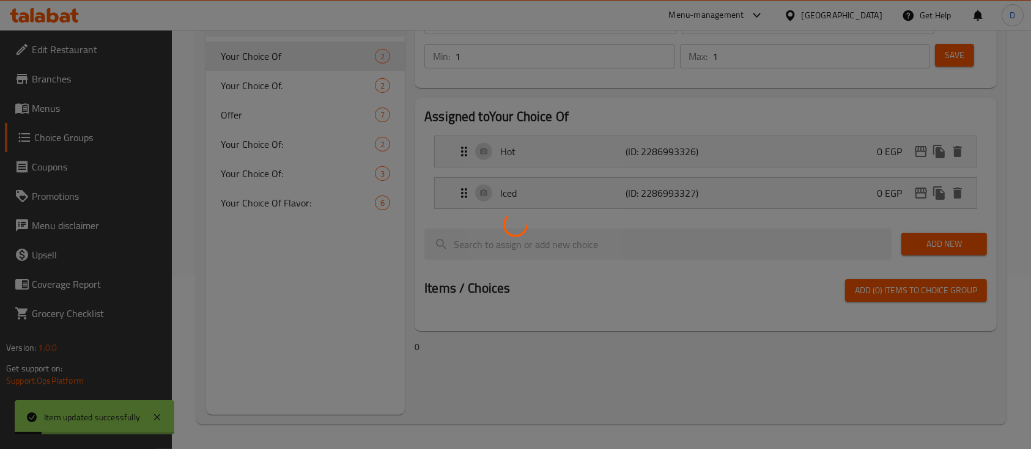
scroll to position [173, 0]
click at [254, 120] on div at bounding box center [515, 224] width 1031 height 449
click at [264, 115] on div at bounding box center [515, 224] width 1031 height 449
click at [250, 108] on div at bounding box center [515, 224] width 1031 height 449
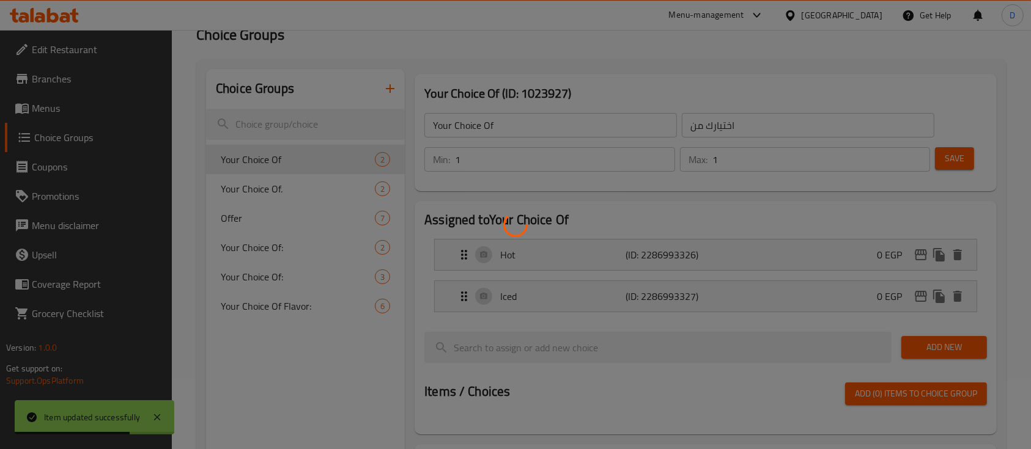
scroll to position [0, 0]
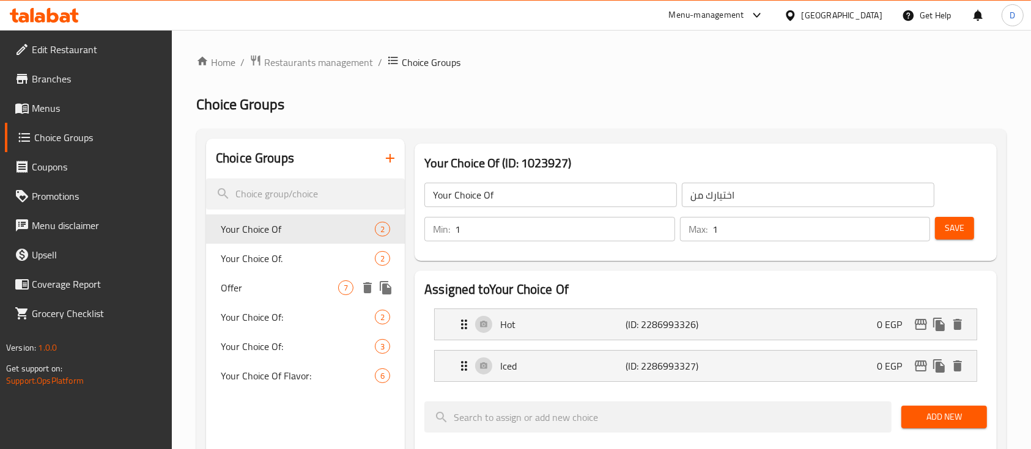
click at [306, 293] on span "Offer" at bounding box center [279, 288] width 117 height 15
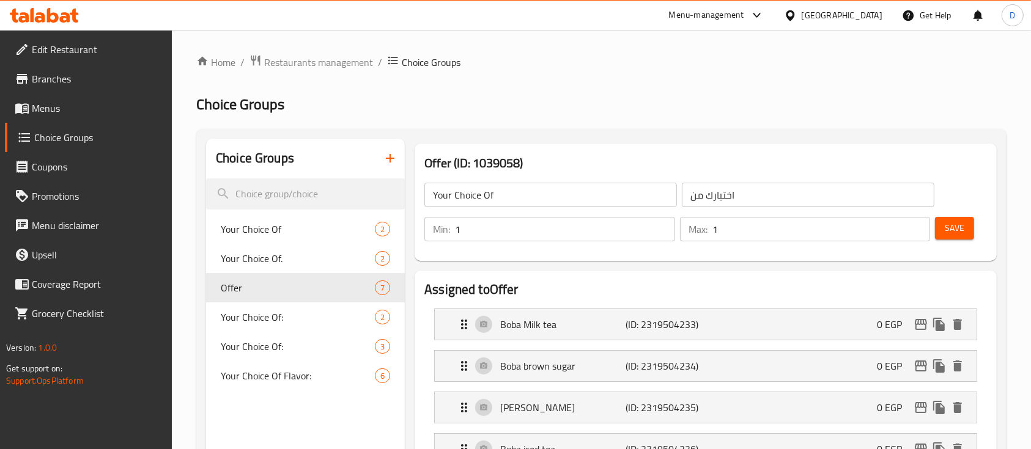
type input "Offer"
type input "العرض"
type input "3"
click at [589, 197] on input "Offer" at bounding box center [550, 195] width 252 height 24
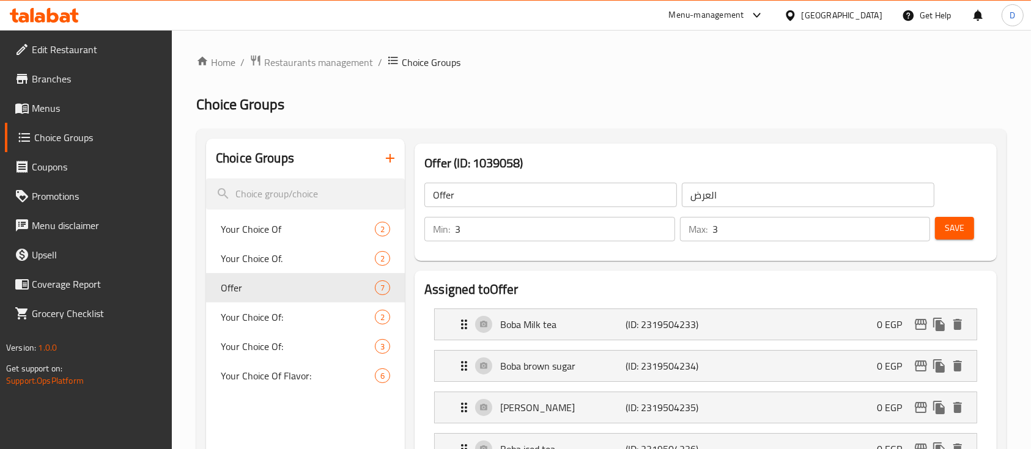
click at [589, 198] on input "Offer" at bounding box center [550, 195] width 252 height 24
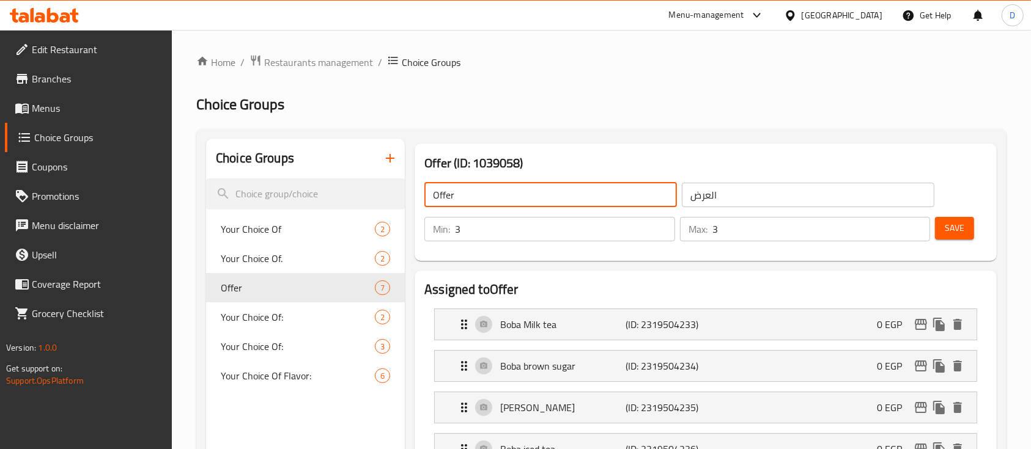
click at [589, 197] on input "Offer" at bounding box center [550, 195] width 252 height 24
type input "ل"
type input "Boba"
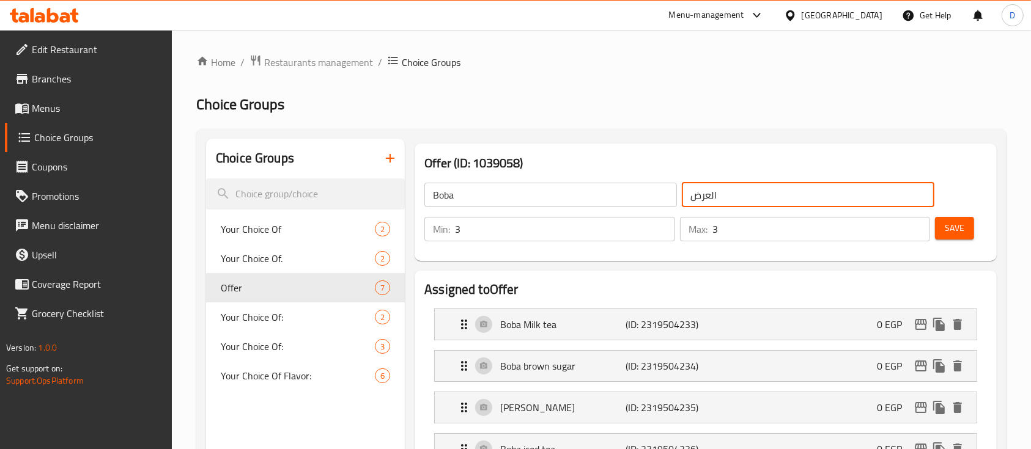
click at [818, 190] on input "العرض" at bounding box center [808, 195] width 252 height 24
click at [818, 189] on input "العرض" at bounding box center [808, 195] width 252 height 24
type input "f"
type input "بوبا"
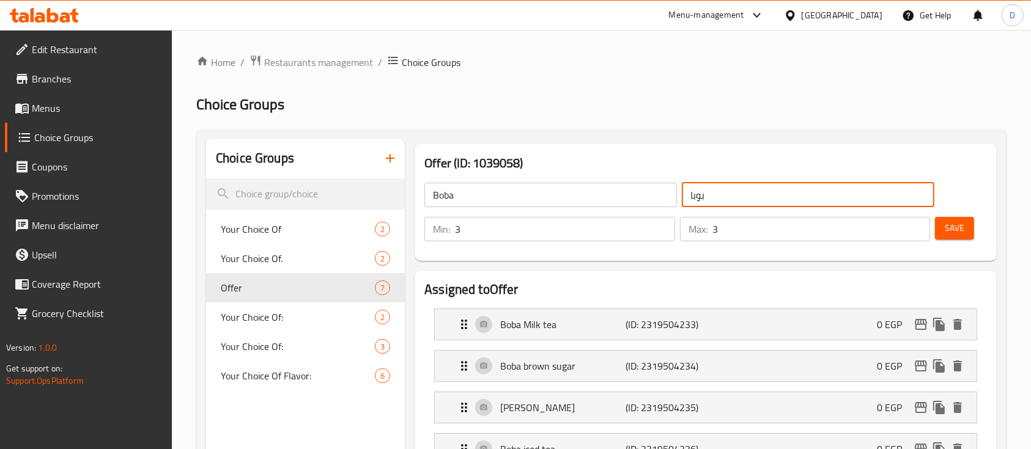
click at [949, 223] on span "Save" at bounding box center [954, 228] width 20 height 15
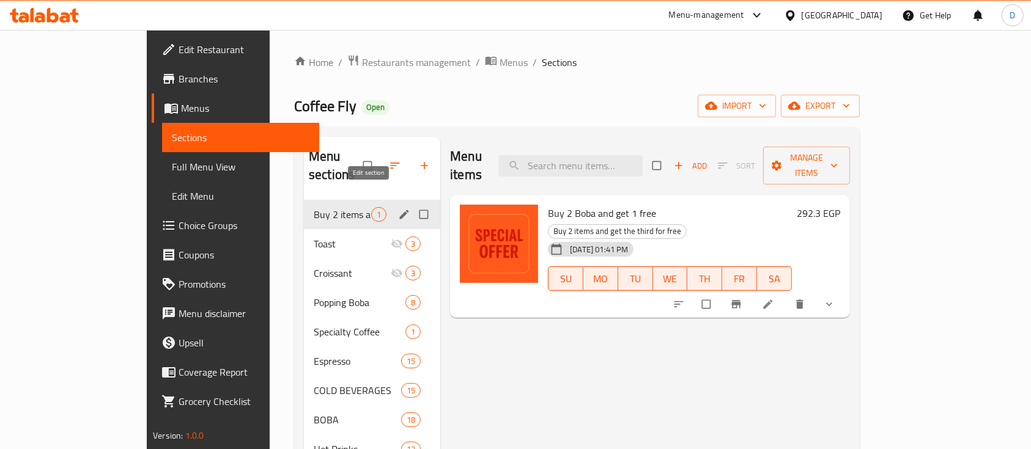
click at [398, 208] on icon "edit" at bounding box center [404, 214] width 12 height 12
click at [400, 210] on icon "edit" at bounding box center [404, 214] width 9 height 9
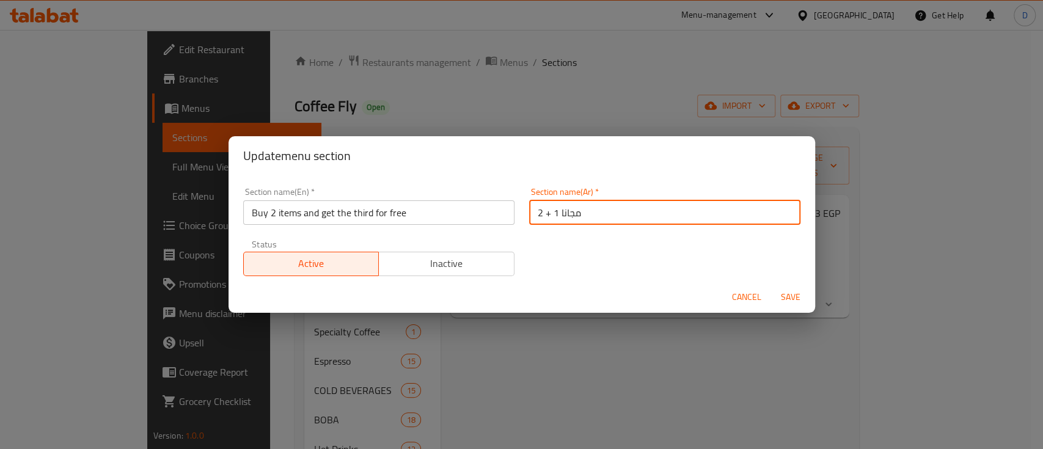
click at [682, 206] on input "2 + 1 مجانا" at bounding box center [664, 213] width 271 height 24
click at [682, 207] on input "2 + 1 مجانا" at bounding box center [664, 213] width 271 height 24
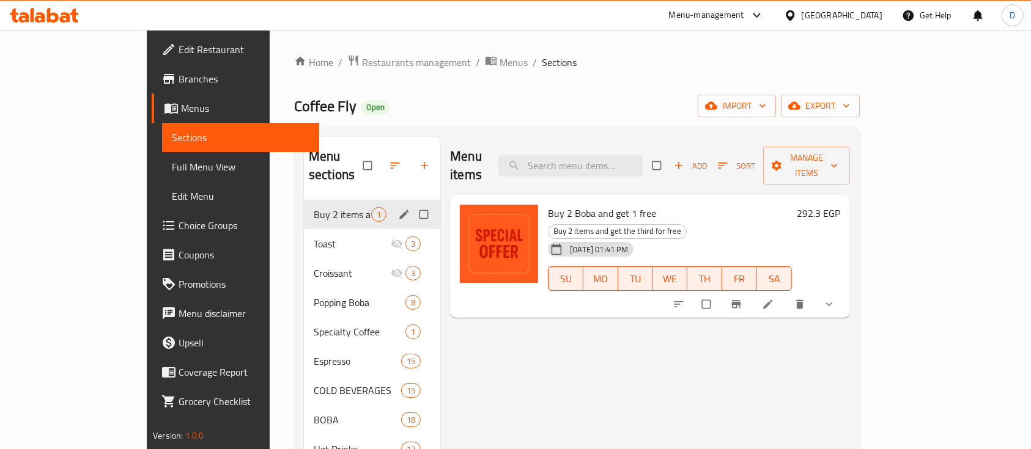
click at [398, 208] on icon "edit" at bounding box center [404, 214] width 12 height 12
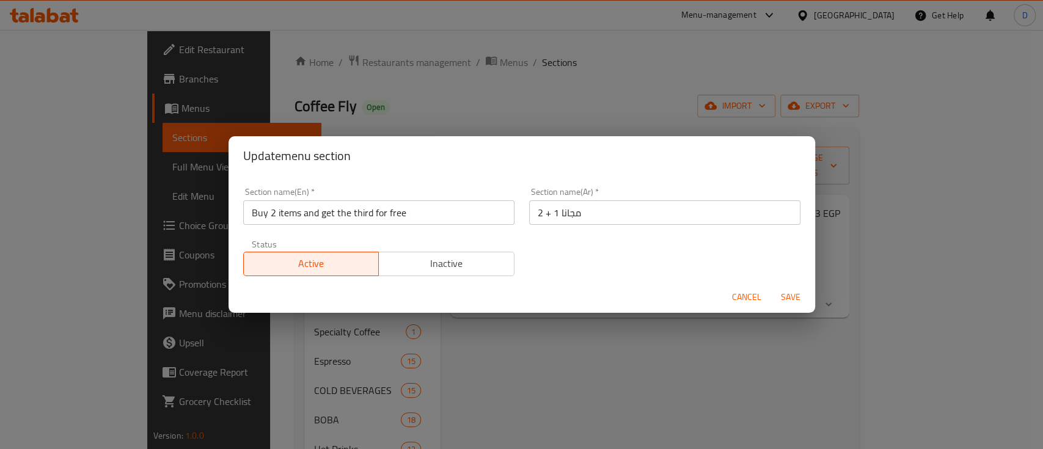
click at [391, 218] on input "Buy 2 items and get the third for free" at bounding box center [378, 213] width 271 height 24
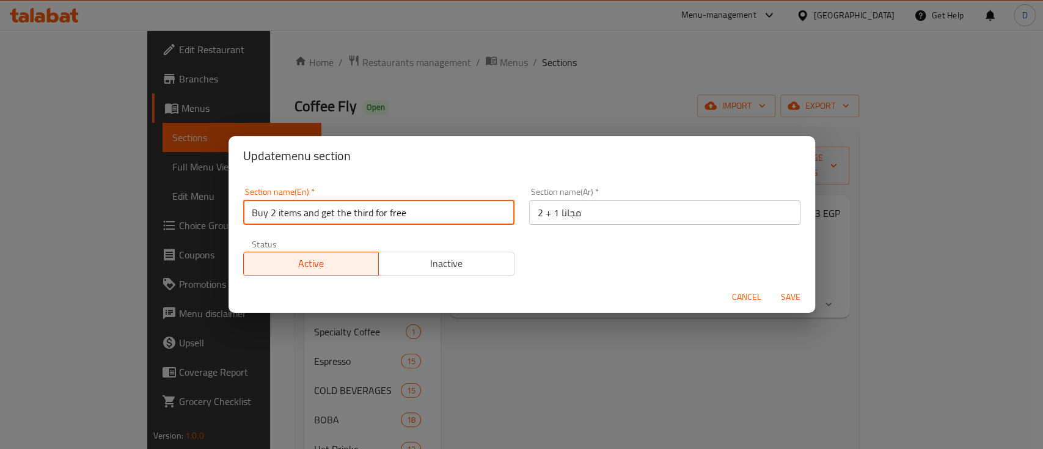
click at [391, 218] on input "Buy 2 items and get the third for free" at bounding box center [378, 213] width 271 height 24
click at [390, 217] on input "Buy 2 items and get the third for free" at bounding box center [378, 213] width 271 height 24
paste input "Get 1 For F"
type input "Buy 2 Get 1 For Free"
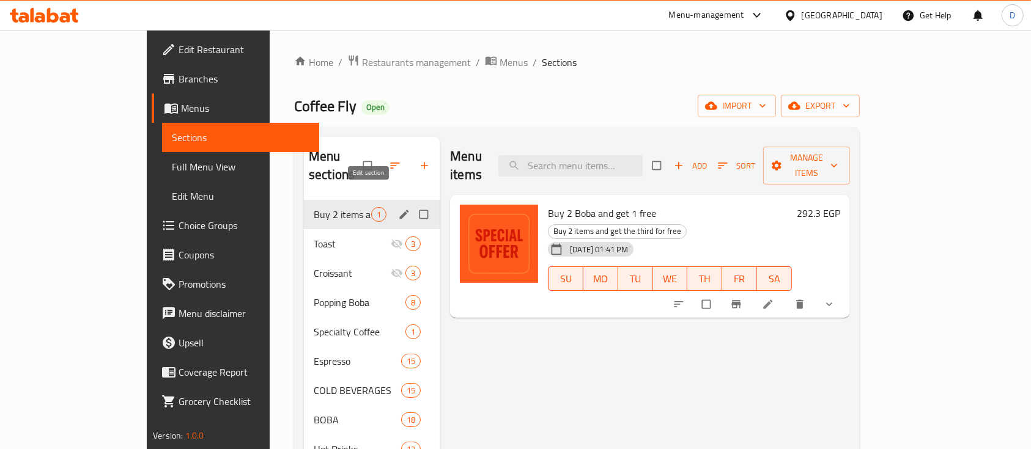
click at [398, 208] on icon "edit" at bounding box center [404, 214] width 12 height 12
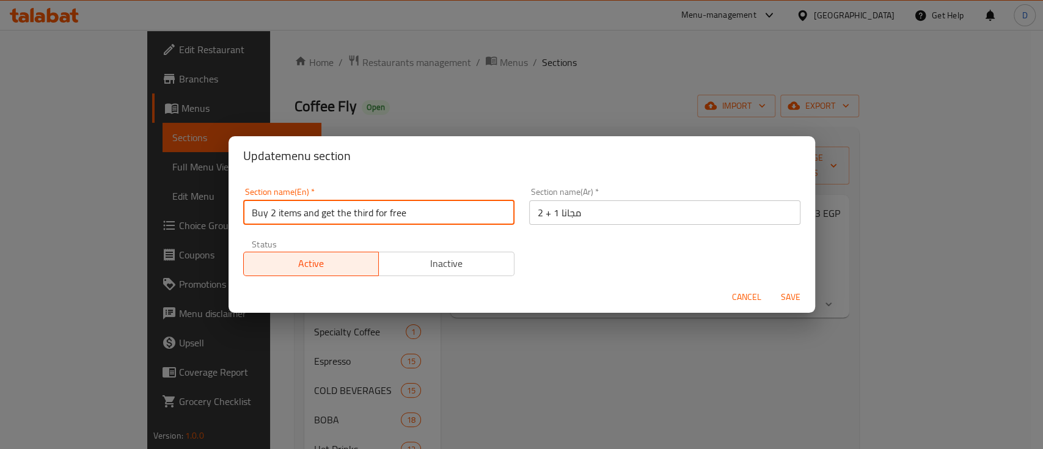
click at [383, 208] on input "Buy 2 items and get the third for free" at bounding box center [378, 213] width 271 height 24
paste input "Get 1 For F"
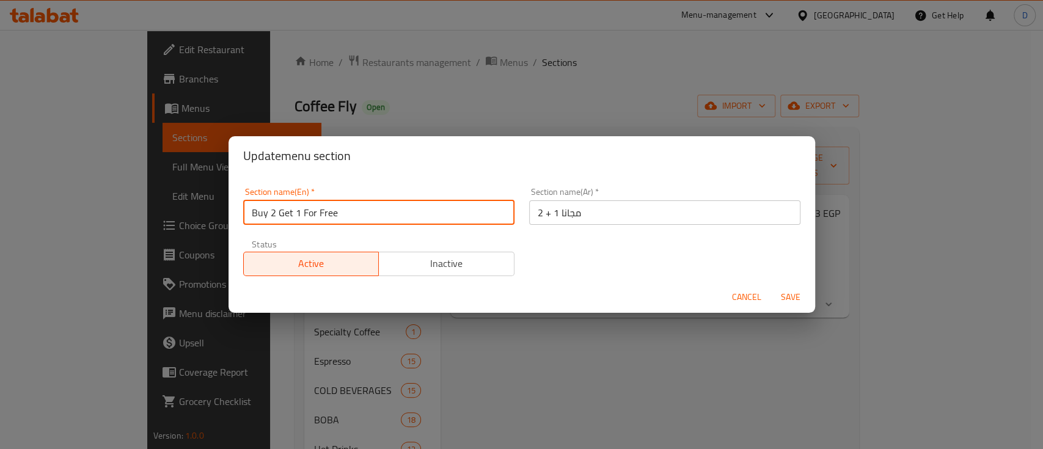
type input "Buy 2 Get 1 For Free"
click at [771, 286] on button "Save" at bounding box center [790, 297] width 39 height 23
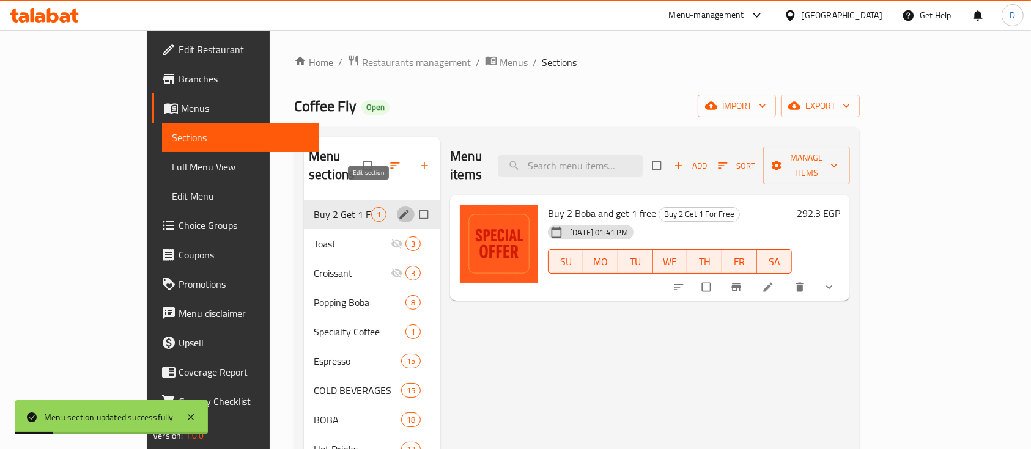
click at [398, 208] on icon "edit" at bounding box center [404, 214] width 12 height 12
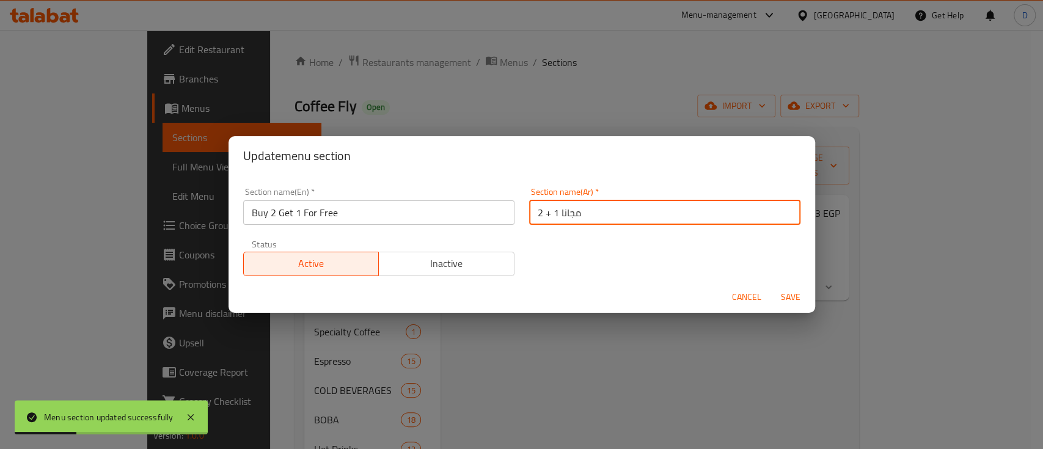
click at [572, 216] on input "2 + 1 مجانا" at bounding box center [664, 213] width 271 height 24
click at [782, 290] on span "Save" at bounding box center [790, 297] width 29 height 15
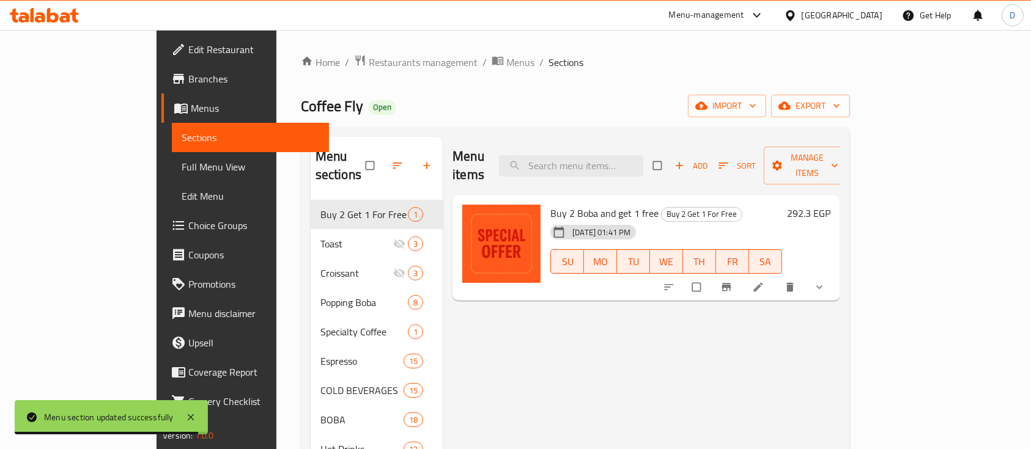
click at [62, 10] on icon at bounding box center [44, 15] width 69 height 15
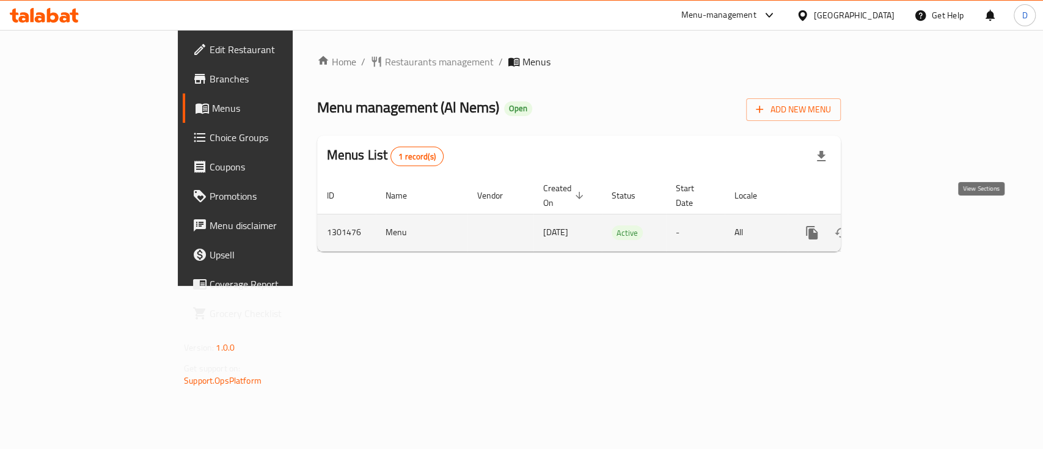
click at [915, 223] on link "enhanced table" at bounding box center [900, 232] width 29 height 29
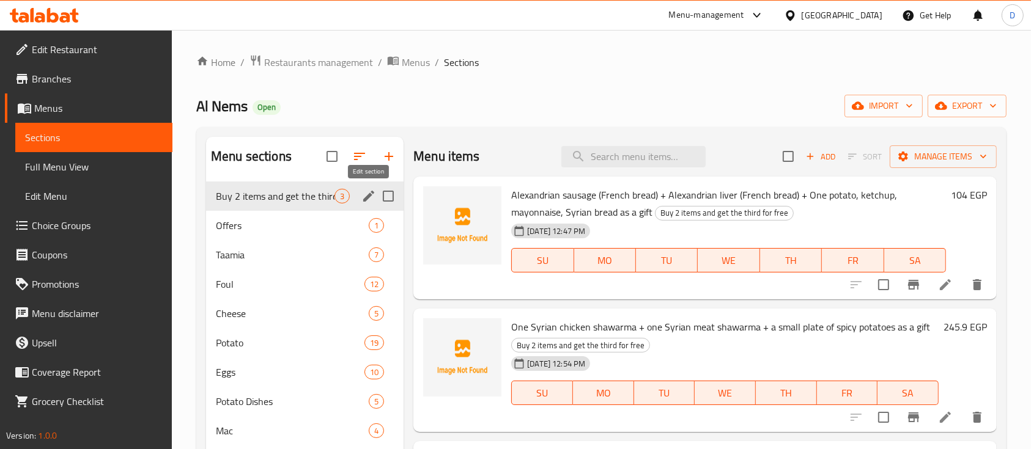
click at [364, 193] on icon "edit" at bounding box center [368, 196] width 15 height 15
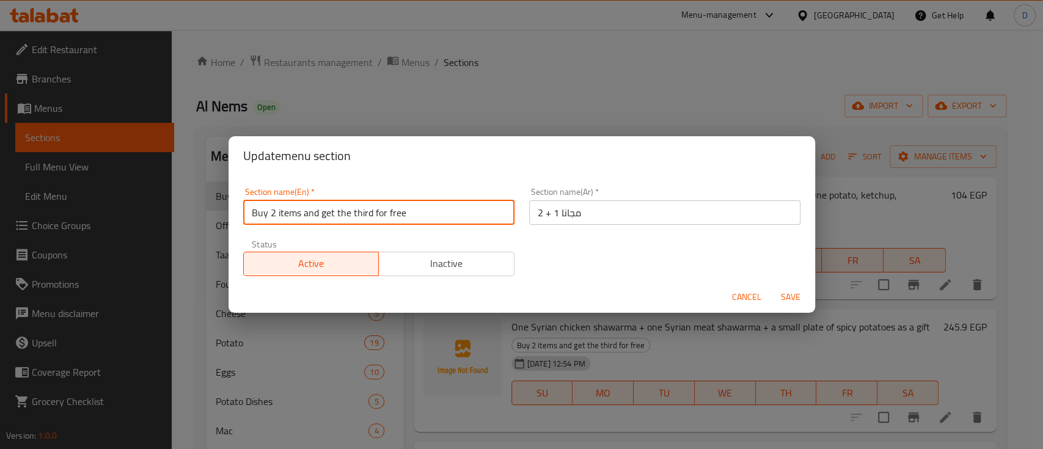
click at [378, 215] on input "Buy 2 items and get the third for free" at bounding box center [378, 213] width 271 height 24
click at [378, 214] on input "Buy 2 items and get the third for free" at bounding box center [378, 213] width 271 height 24
click at [378, 215] on input "Buy 2 items and get the third for free" at bounding box center [378, 213] width 271 height 24
paste input "Get 1 For F"
type input "Buy 2 Get 1 For Free"
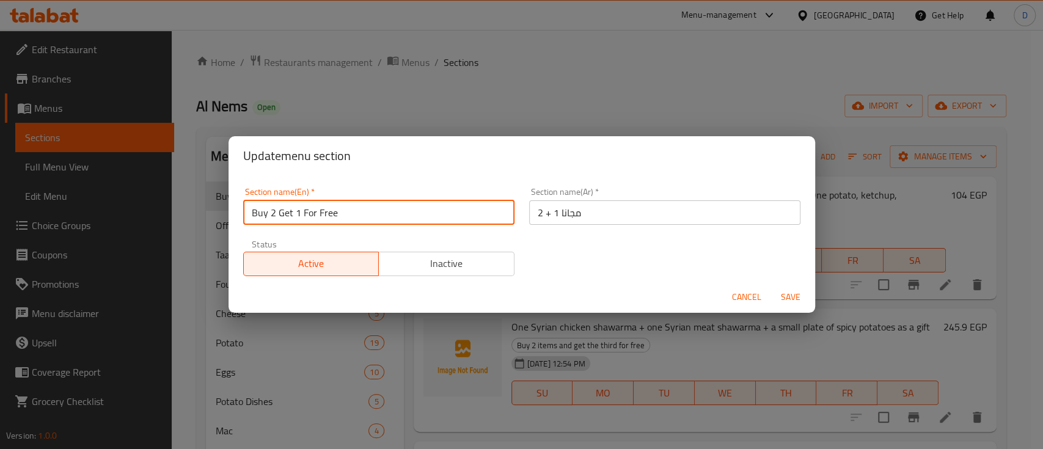
click at [771, 286] on button "Save" at bounding box center [790, 297] width 39 height 23
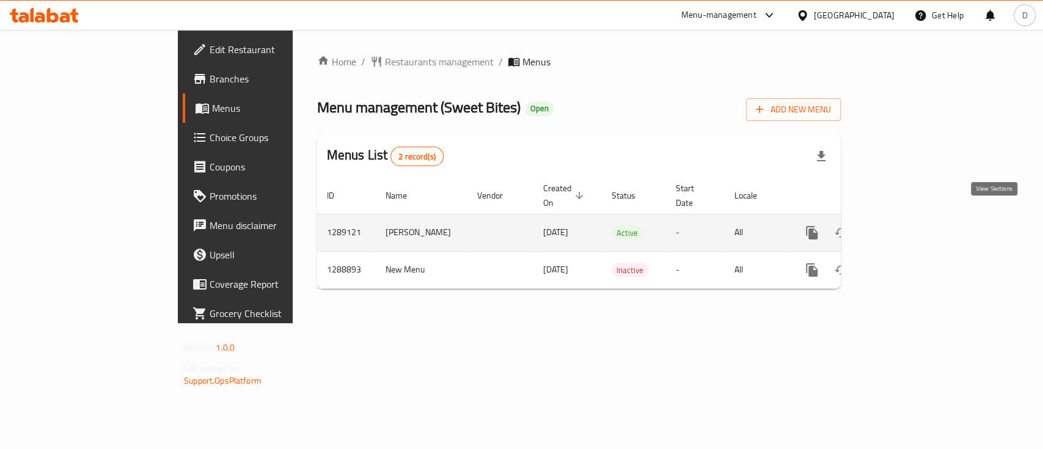
click at [908, 226] on icon "enhanced table" at bounding box center [900, 233] width 15 height 15
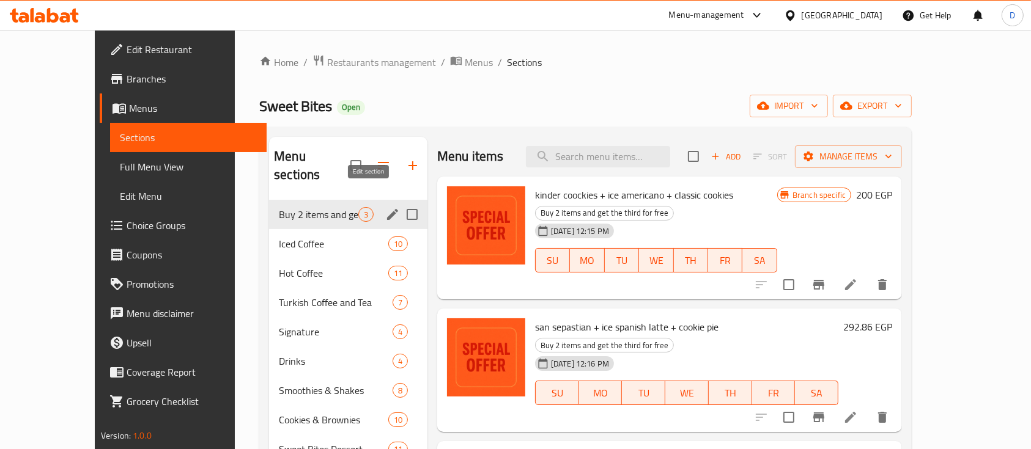
click at [385, 207] on icon "edit" at bounding box center [392, 214] width 15 height 15
click at [387, 209] on icon "edit" at bounding box center [392, 214] width 11 height 11
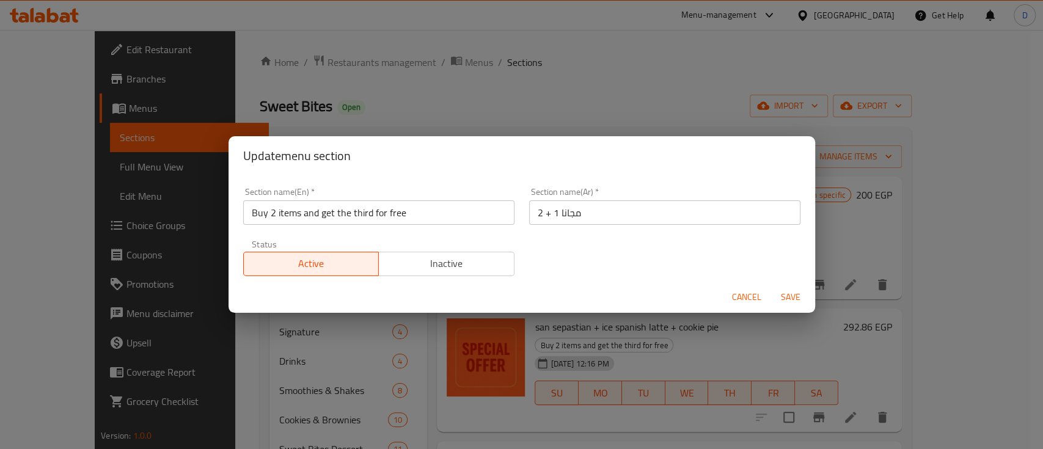
click at [368, 197] on div "Section name(En)   * Buy 2 items and get the third for free Section name(En) *" at bounding box center [378, 206] width 271 height 37
click at [368, 205] on input "Buy 2 items and get the third for free" at bounding box center [378, 213] width 271 height 24
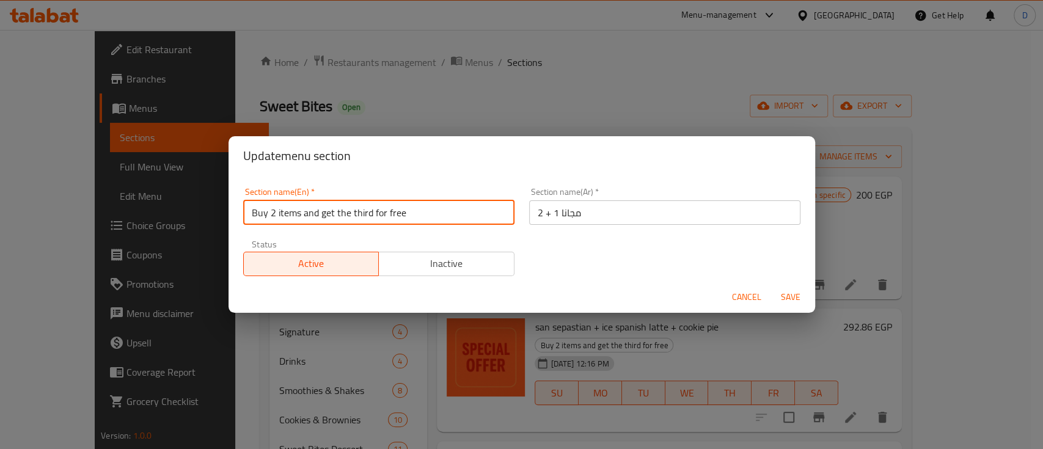
click at [368, 205] on input "Buy 2 items and get the third for free" at bounding box center [378, 213] width 271 height 24
paste input "Get 1 For F"
type input "Buy 2 Get 1 For Free"
click at [771, 286] on button "Save" at bounding box center [790, 297] width 39 height 23
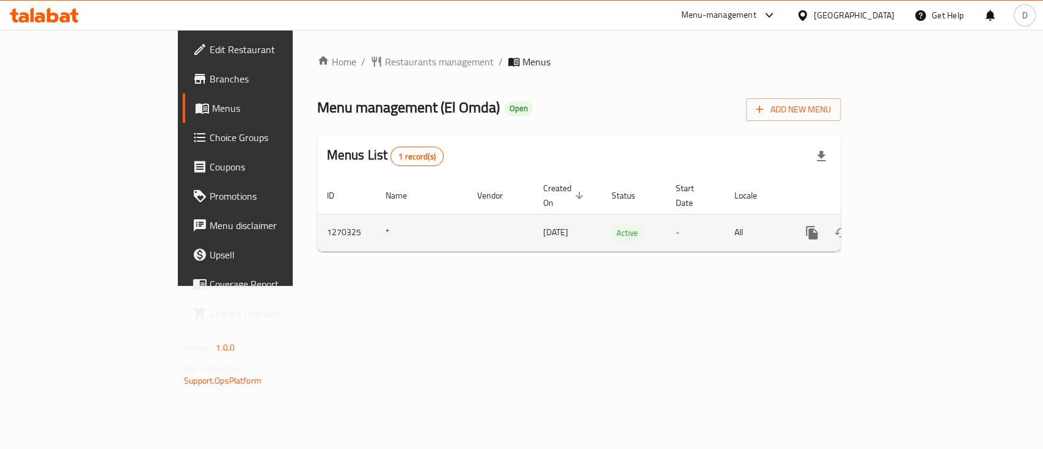
click at [908, 226] on icon "enhanced table" at bounding box center [900, 233] width 15 height 15
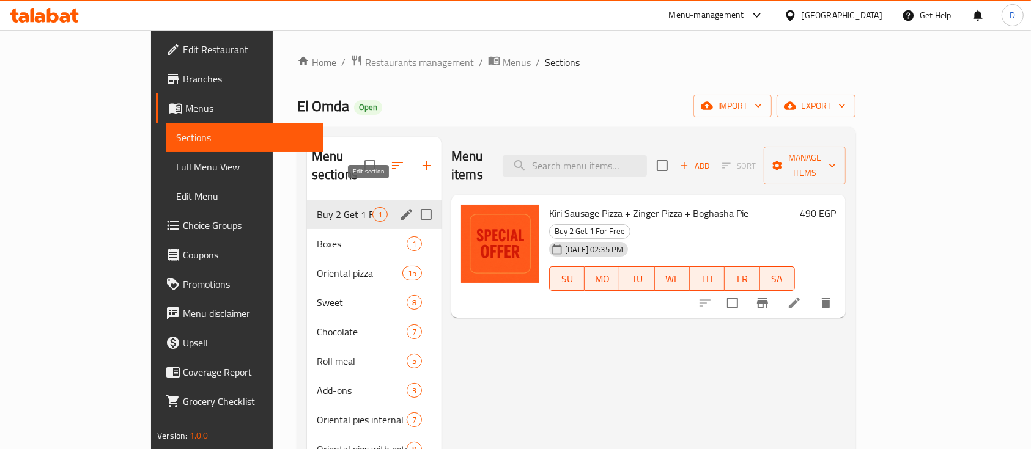
click at [401, 209] on icon "edit" at bounding box center [406, 214] width 11 height 11
click at [399, 207] on icon "edit" at bounding box center [406, 214] width 15 height 15
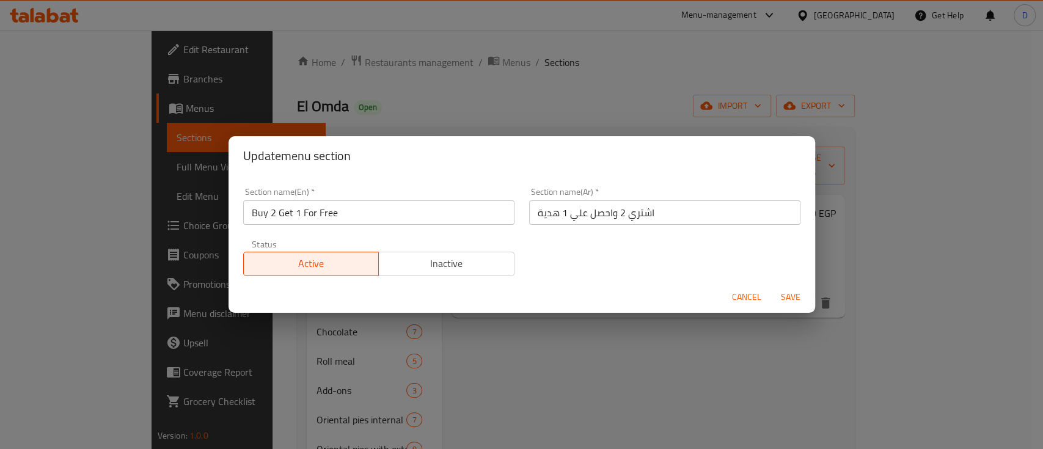
click at [359, 210] on input "Buy 2 Get 1 For Free" at bounding box center [378, 213] width 271 height 24
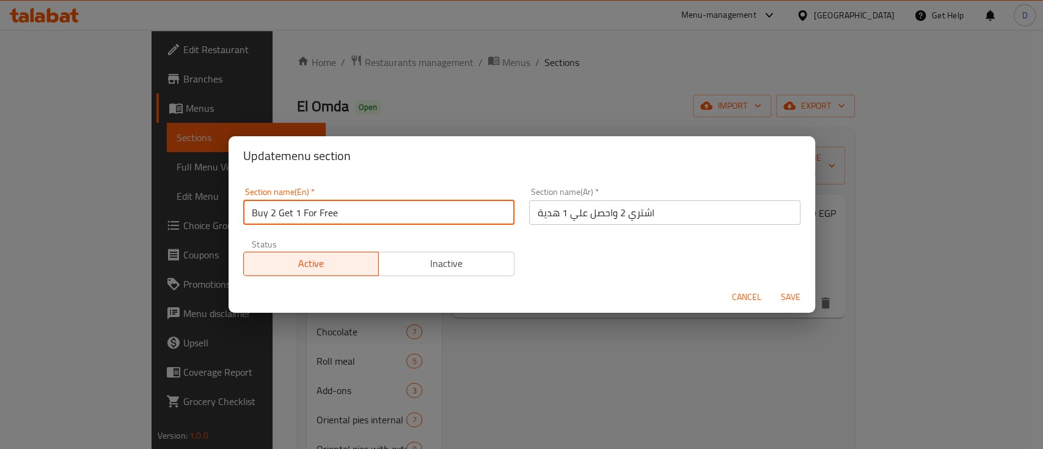
click at [359, 210] on input "Buy 2 Get 1 For Free" at bounding box center [378, 213] width 271 height 24
click at [771, 286] on button "Save" at bounding box center [790, 297] width 39 height 23
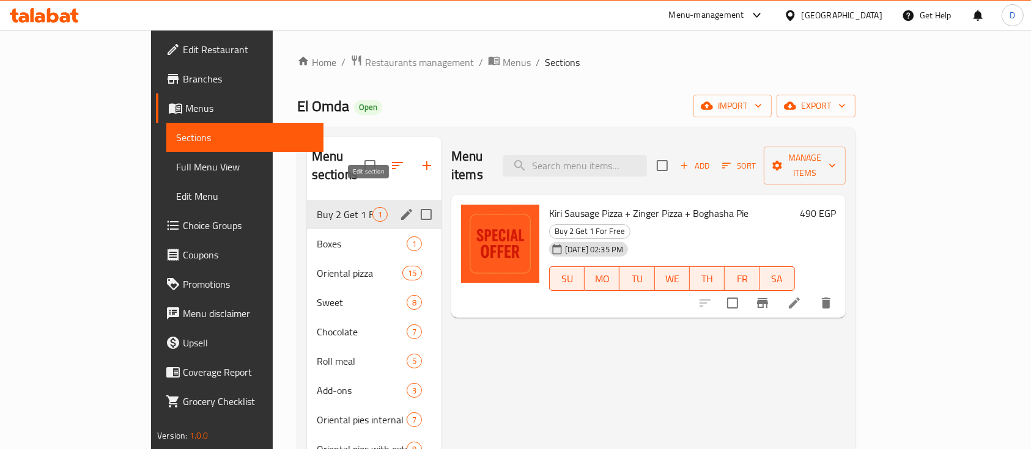
click at [399, 207] on icon "edit" at bounding box center [406, 214] width 15 height 15
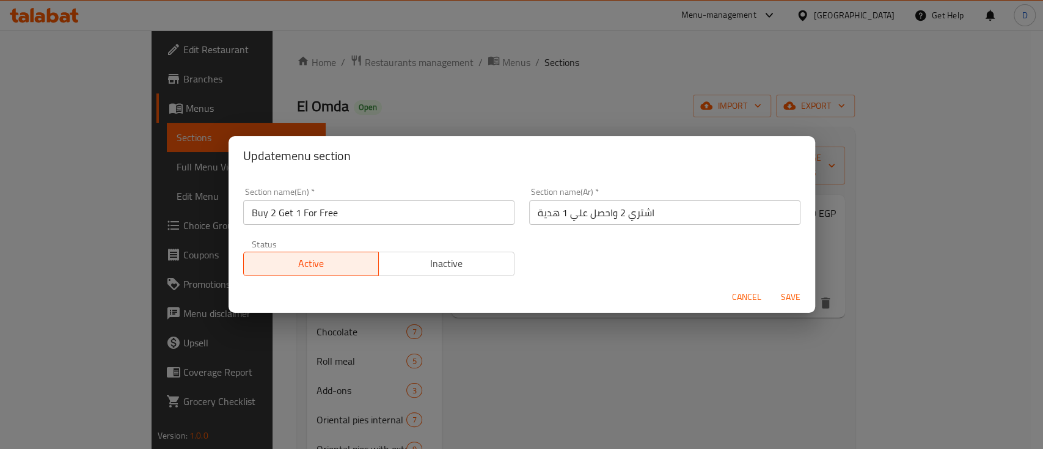
click at [562, 208] on input "اشتري 2 واحصل علي 1 هدية" at bounding box center [664, 213] width 271 height 24
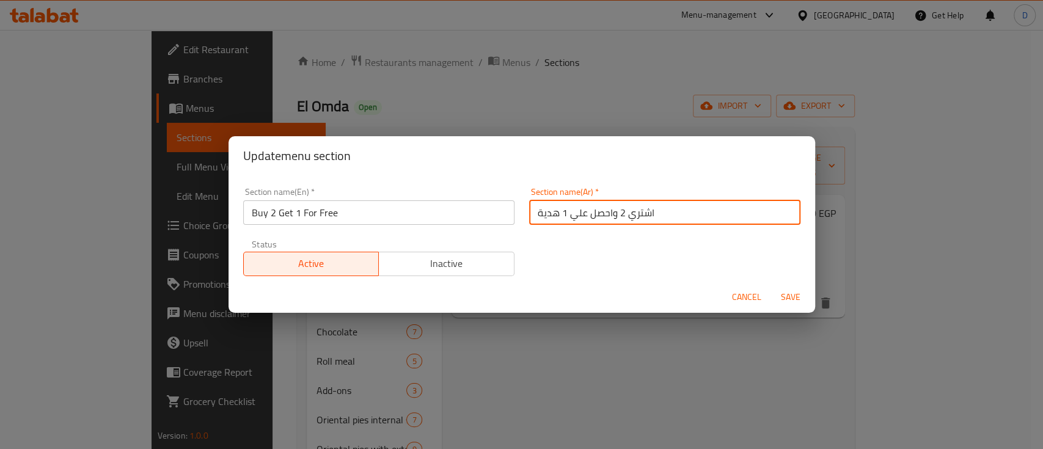
click at [562, 208] on input "اشتري 2 واحصل علي 1 هدية" at bounding box center [664, 213] width 271 height 24
paste input "2 + 1 مجانا"
type input "2 + 1 مجانا"
click at [771, 286] on button "Save" at bounding box center [790, 297] width 39 height 23
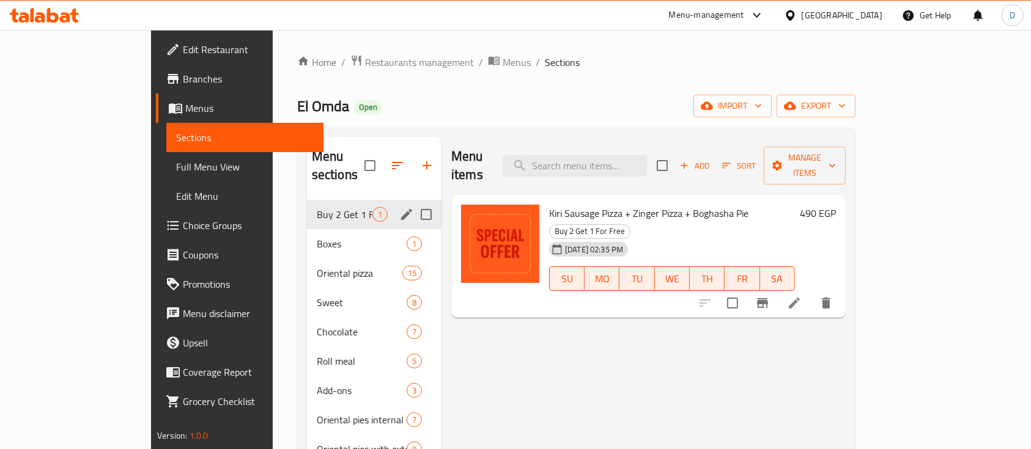
click at [401, 209] on icon "edit" at bounding box center [406, 214] width 11 height 11
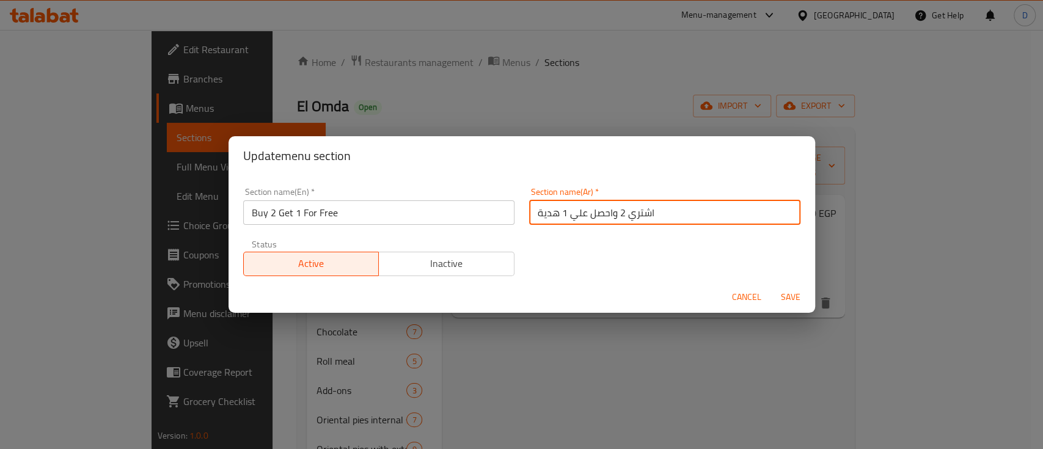
click at [604, 216] on input "اشتري 2 واحصل علي 1 هدية" at bounding box center [664, 213] width 271 height 24
paste input "2 + 1 مجانا"
type input "2 + 1 مجانا"
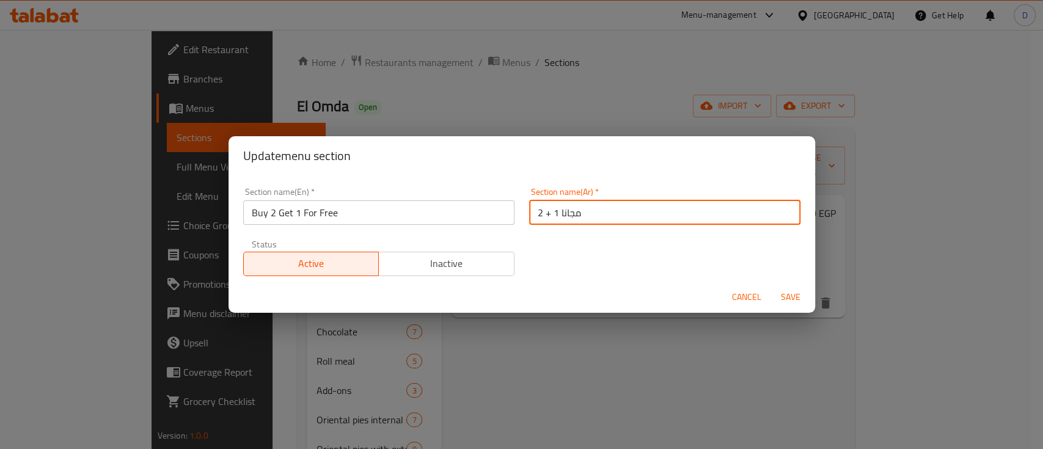
click at [785, 300] on span "Save" at bounding box center [790, 297] width 29 height 15
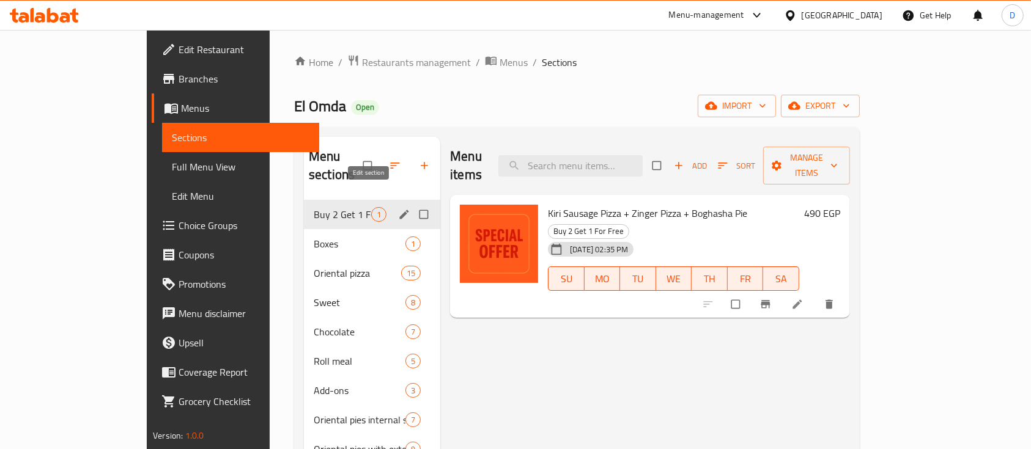
click at [398, 208] on icon "edit" at bounding box center [404, 214] width 12 height 12
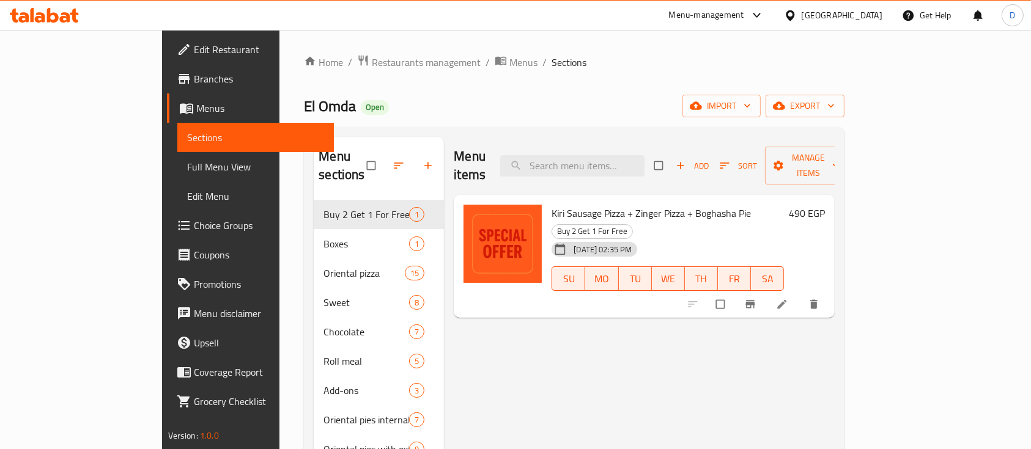
click at [34, 17] on icon at bounding box center [33, 15] width 4 height 14
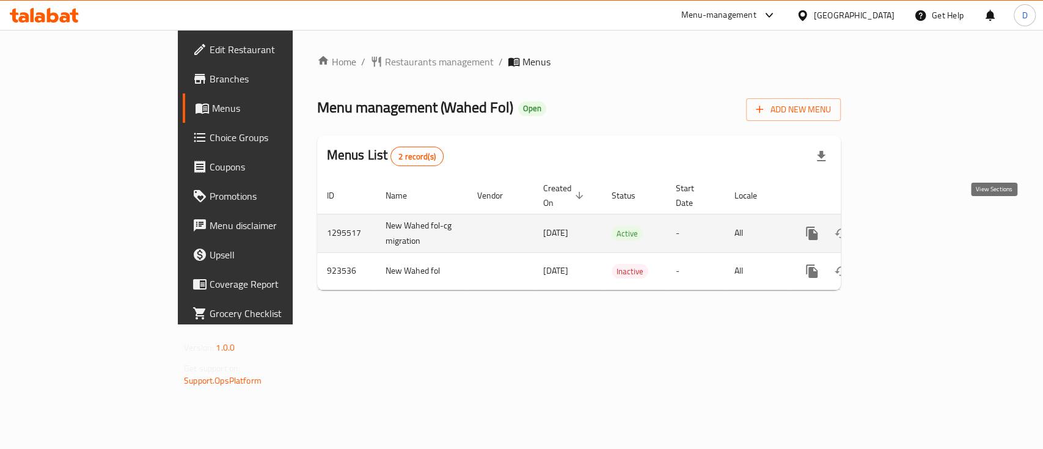
click at [908, 226] on icon "enhanced table" at bounding box center [900, 233] width 15 height 15
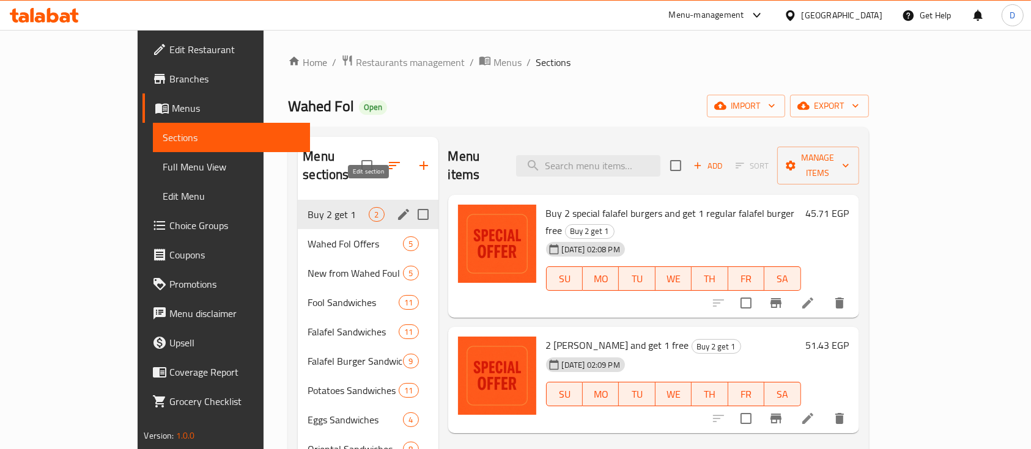
click at [396, 207] on icon "edit" at bounding box center [403, 214] width 15 height 15
click at [398, 209] on icon "edit" at bounding box center [403, 214] width 11 height 11
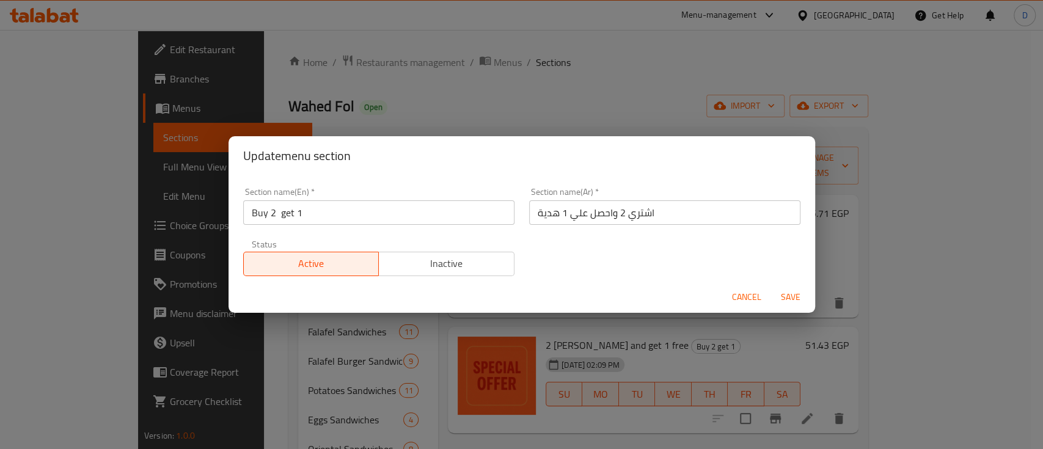
click at [367, 214] on input "Buy 2 get 1" at bounding box center [378, 213] width 271 height 24
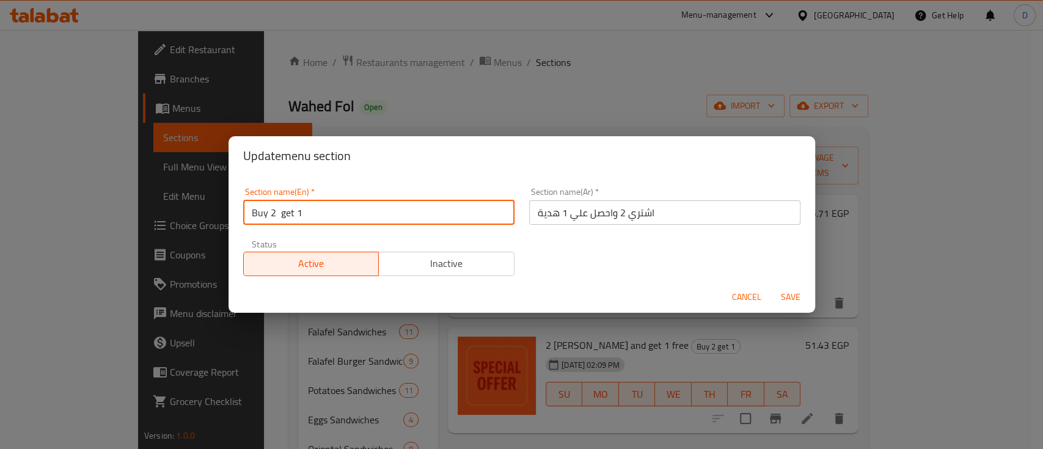
click at [367, 214] on input "Buy 2 get 1" at bounding box center [378, 213] width 271 height 24
paste input "Get 1 For Free"
type input "Buy 2 Get 1 For Free"
click at [771, 286] on button "Save" at bounding box center [790, 297] width 39 height 23
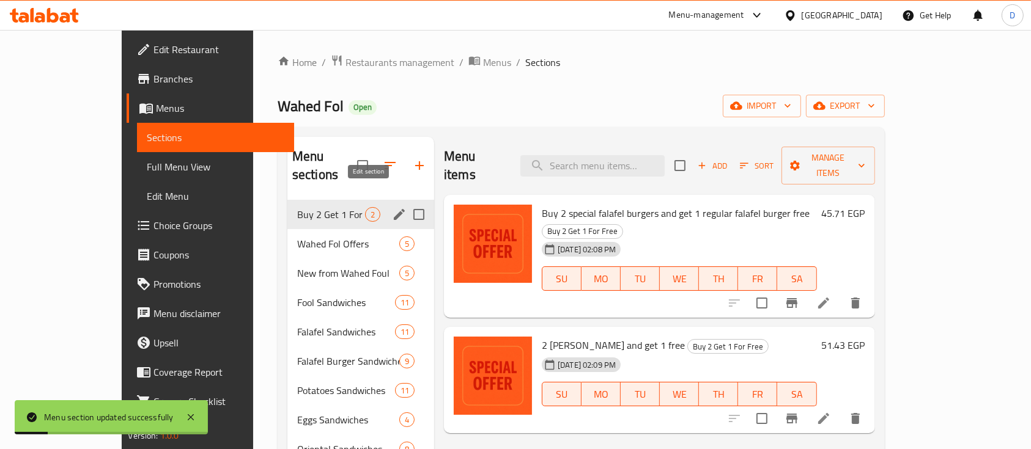
click at [392, 207] on icon "edit" at bounding box center [399, 214] width 15 height 15
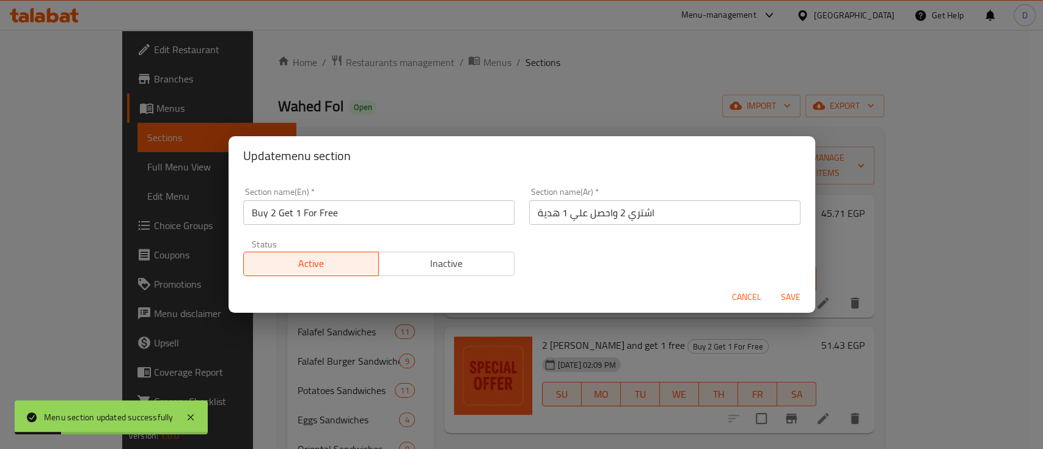
click at [550, 208] on input "اشتري 2 واحصل علي 1 هدية" at bounding box center [664, 213] width 271 height 24
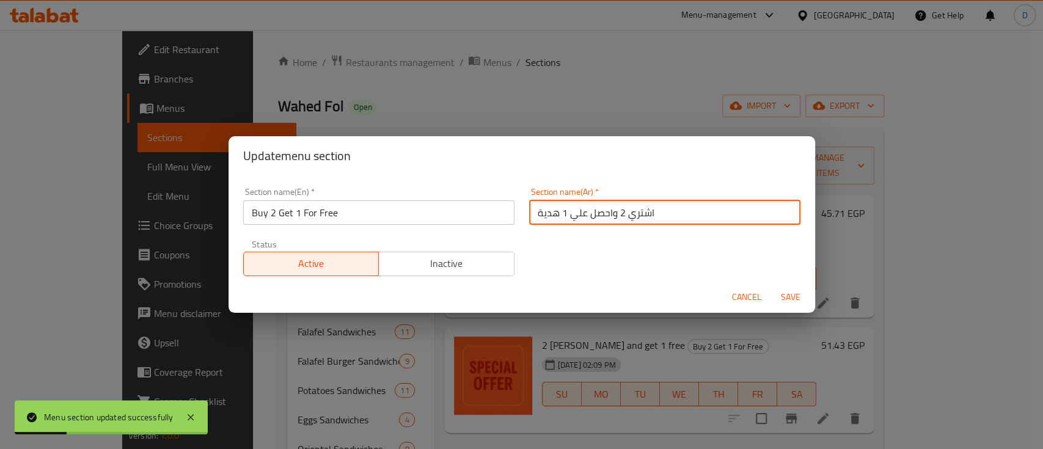
click at [550, 208] on input "اشتري 2 واحصل علي 1 هدية" at bounding box center [664, 213] width 271 height 24
paste input "2 + 1 مجانا"
type input "2 + 1 مجانا"
click at [771, 286] on button "Save" at bounding box center [790, 297] width 39 height 23
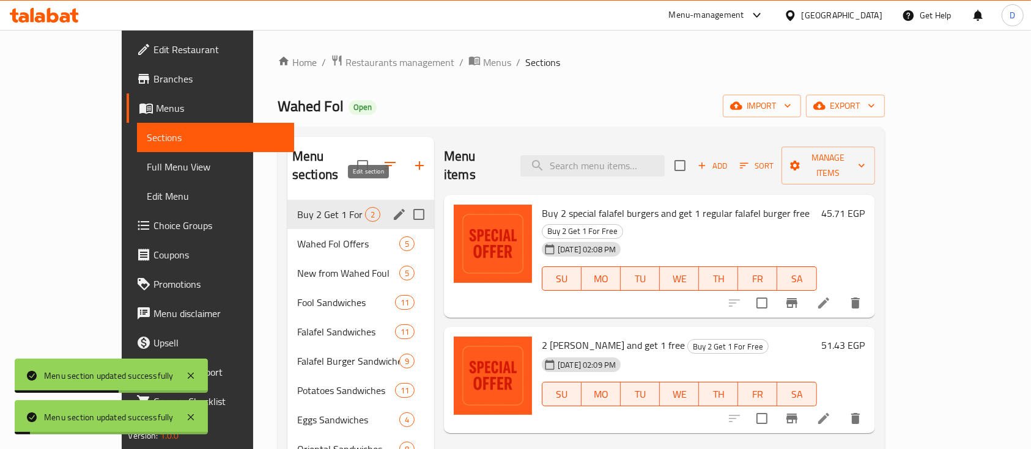
click at [392, 207] on icon "edit" at bounding box center [399, 214] width 15 height 15
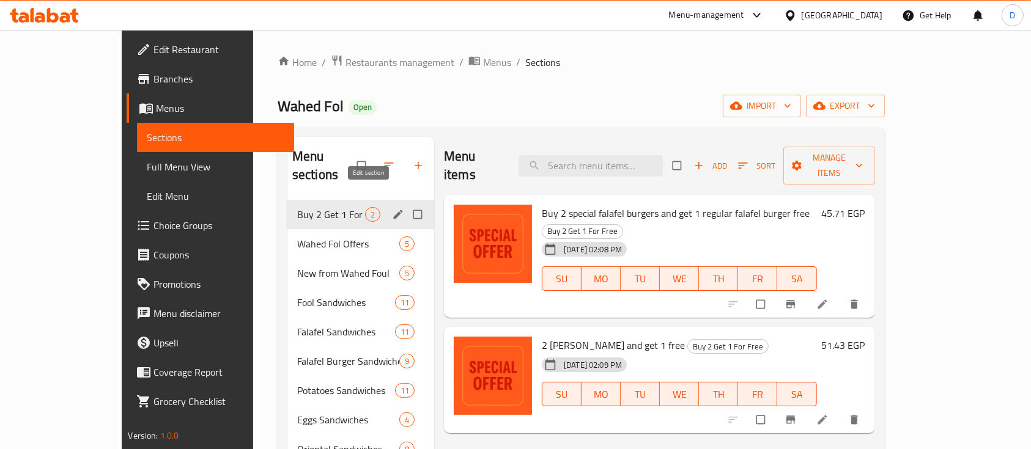
click at [392, 208] on icon "edit" at bounding box center [398, 214] width 12 height 12
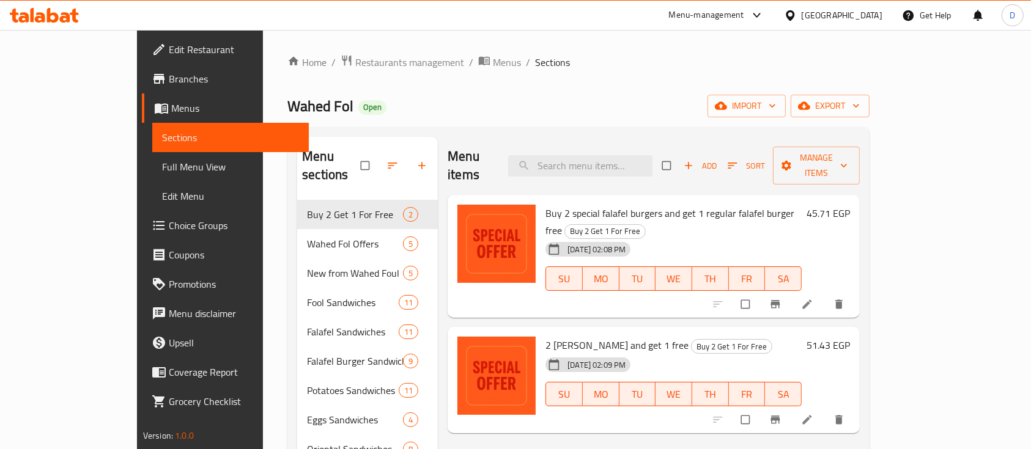
click at [66, 6] on div at bounding box center [44, 15] width 89 height 24
click at [34, 9] on icon at bounding box center [44, 15] width 69 height 15
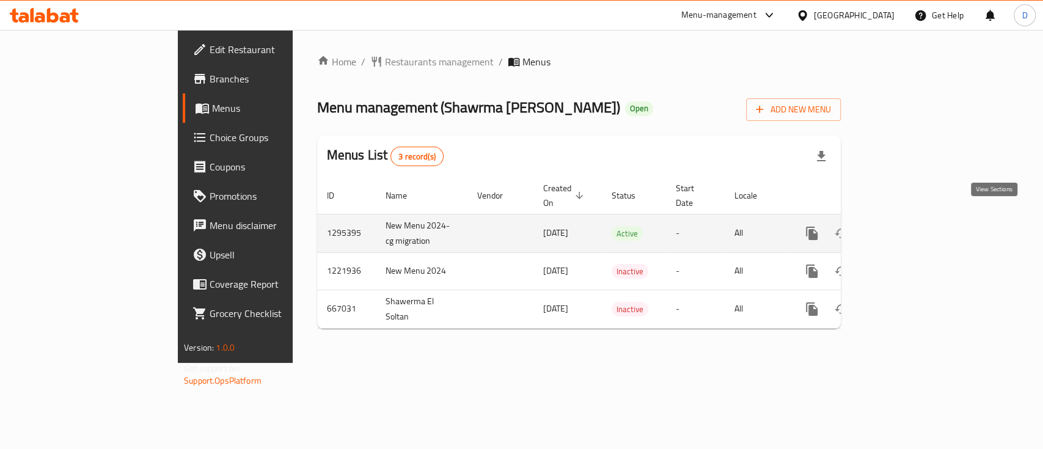
click at [908, 226] on icon "enhanced table" at bounding box center [900, 233] width 15 height 15
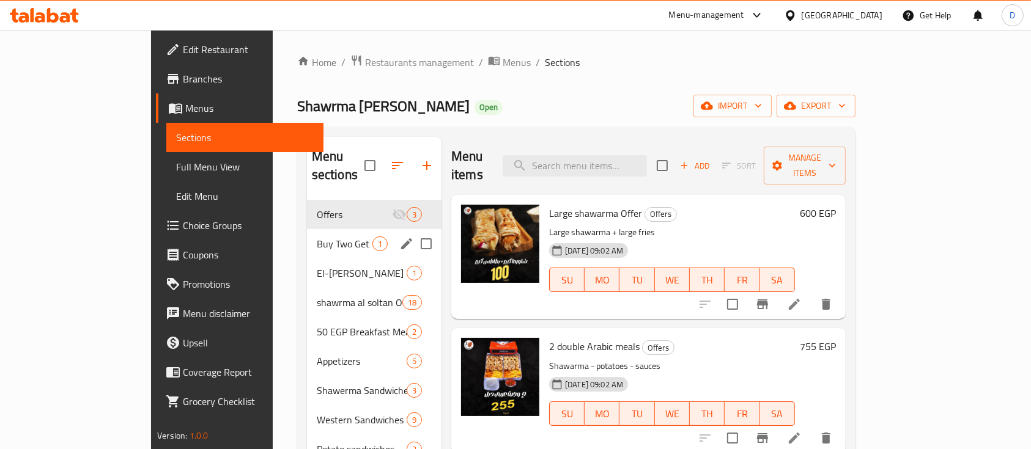
click at [317, 237] on span "Buy Two Get One" at bounding box center [345, 244] width 56 height 15
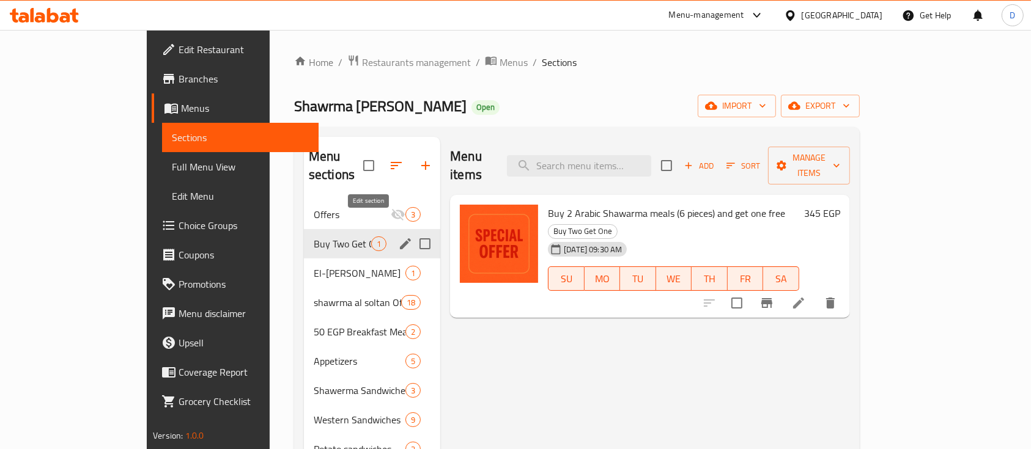
click at [398, 237] on icon "edit" at bounding box center [405, 244] width 15 height 15
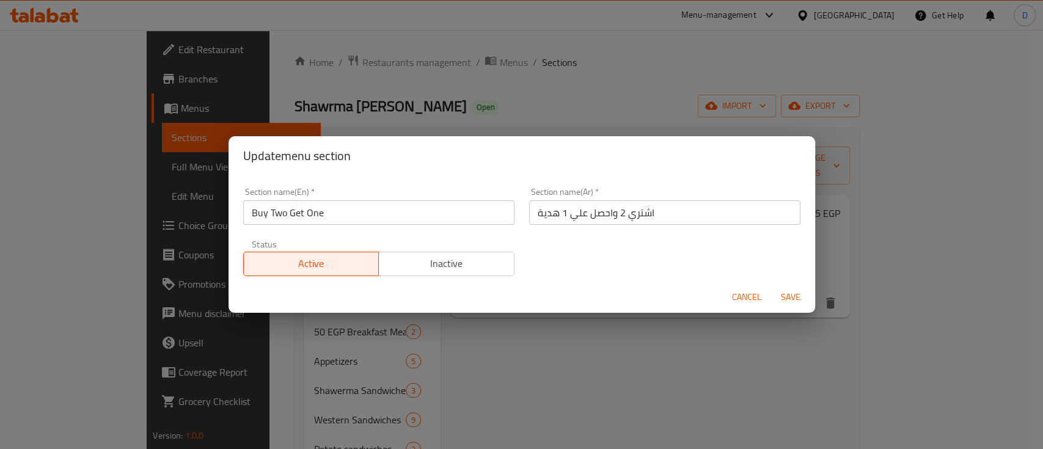
click at [450, 213] on input "Buy Two Get One" at bounding box center [378, 213] width 271 height 24
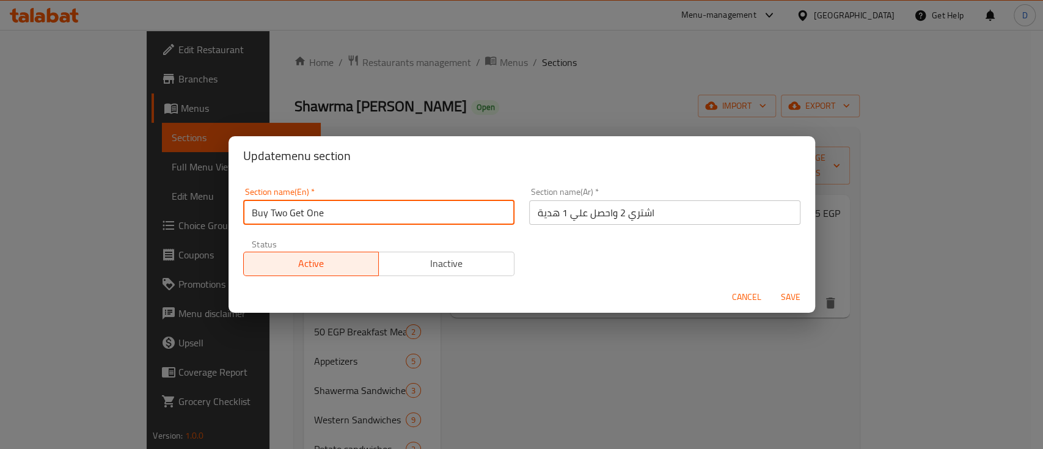
click at [450, 213] on input "Buy Two Get One" at bounding box center [378, 213] width 271 height 24
paste input "2 + 1 مجانا"
type input "2 + 1 مجانا"
click at [587, 209] on input "اشتري 2 واحصل علي 1 هدية" at bounding box center [664, 213] width 271 height 24
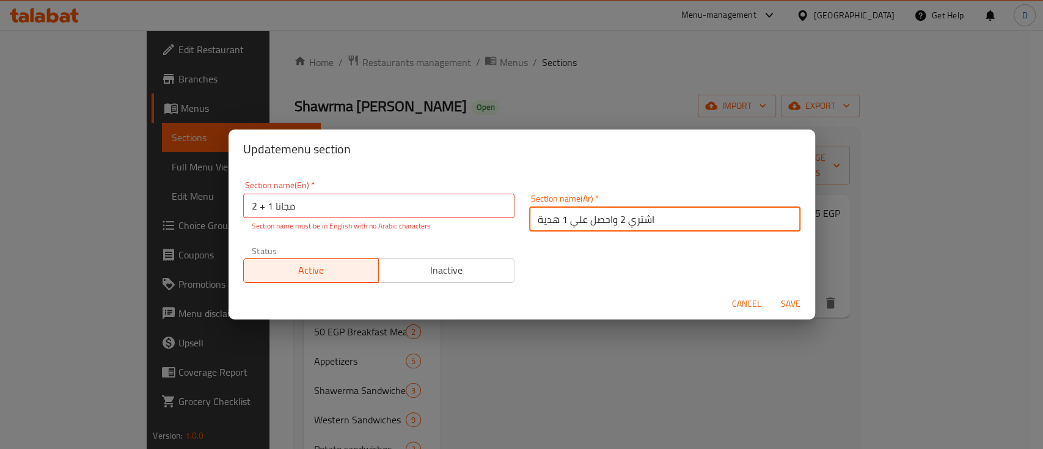
click at [587, 209] on input "اشتري 2 واحصل علي 1 هدية" at bounding box center [664, 219] width 271 height 24
paste input "2 + 1 مجانا"
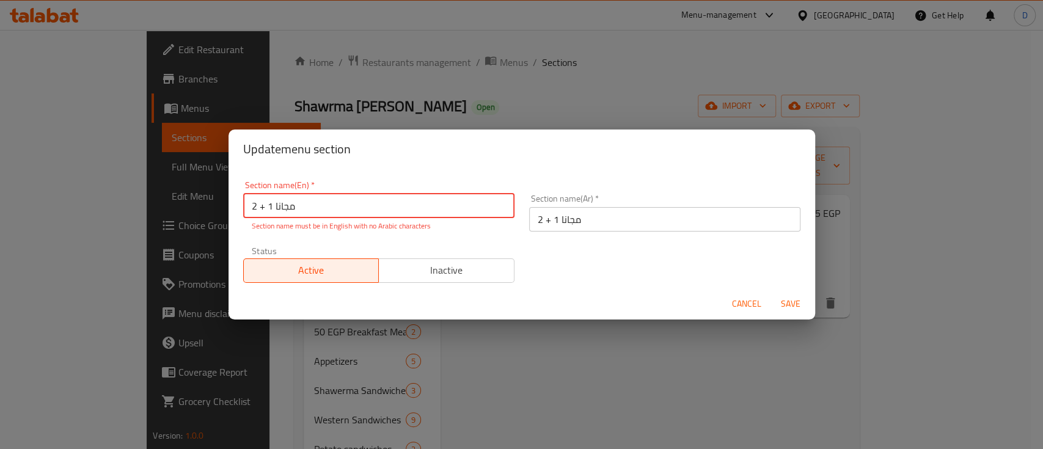
click at [483, 205] on input "2 + 1 مجانا" at bounding box center [378, 206] width 271 height 24
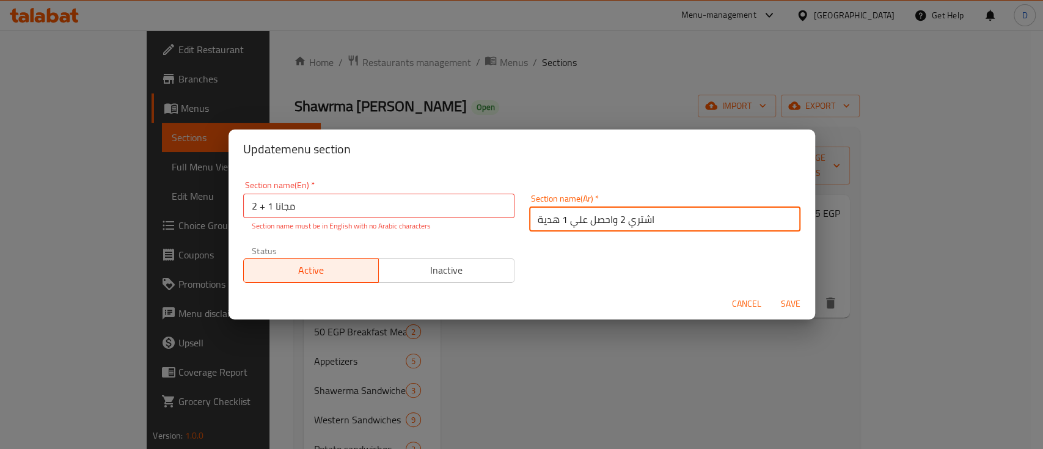
type input "اشتري 2 واحصل علي 1 هدية"
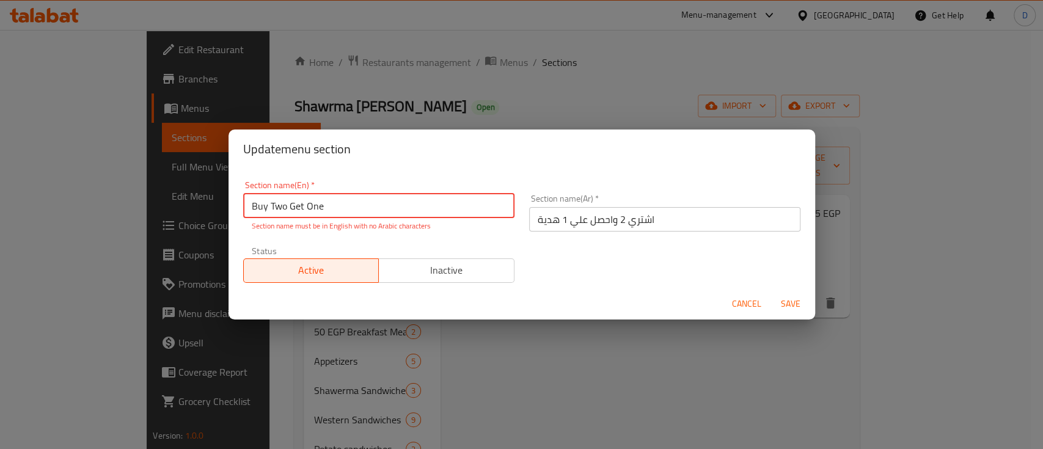
type input "Buy Two Get One"
click at [609, 223] on input "اشتري 2 واحصل علي 1 هدية" at bounding box center [664, 219] width 271 height 24
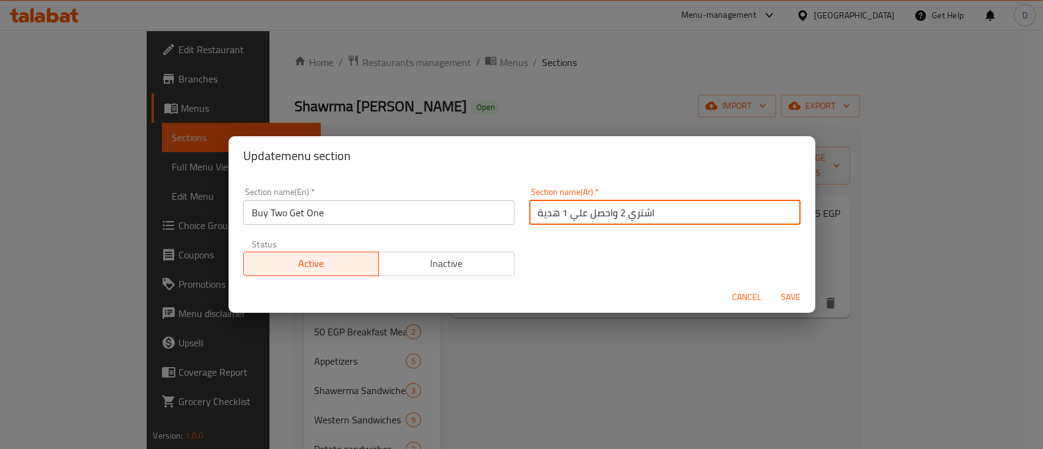
click at [609, 223] on input "اشتري 2 واحصل علي 1 هدية" at bounding box center [664, 213] width 271 height 24
paste input "2 + 1 مجانا"
type input "2 + 1 مجانا"
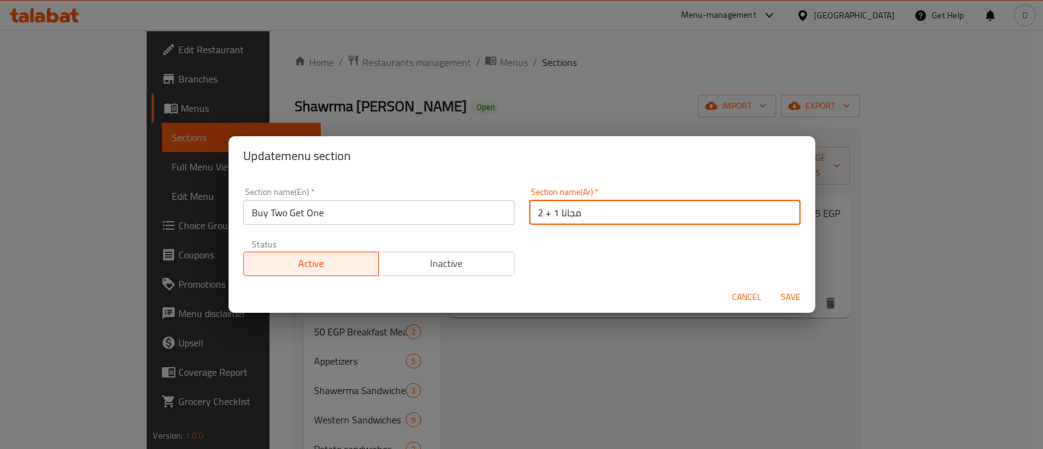
click at [771, 286] on button "Save" at bounding box center [790, 297] width 39 height 23
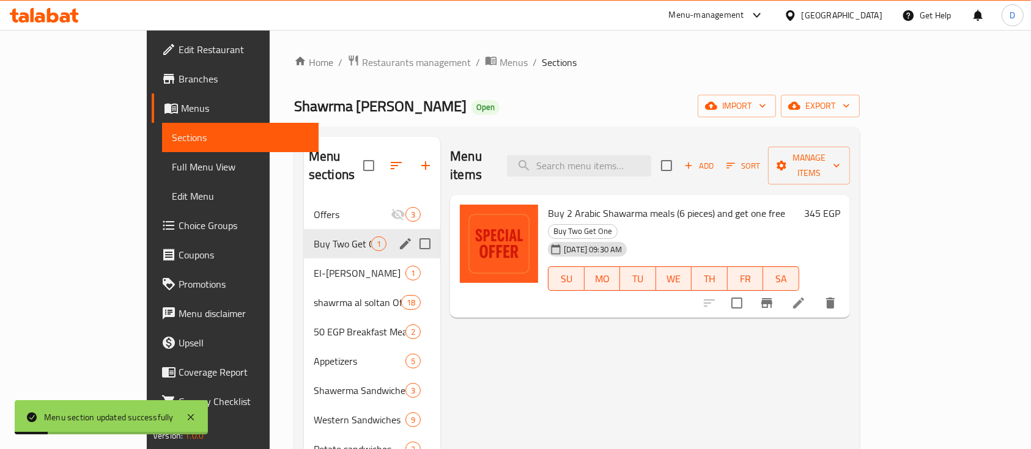
click at [398, 237] on icon "edit" at bounding box center [405, 244] width 15 height 15
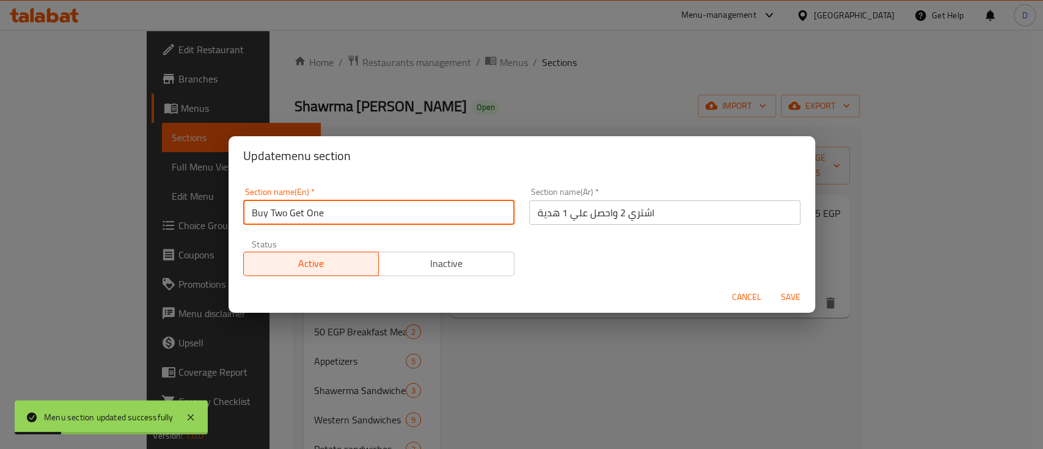
click at [378, 219] on input "Buy Two Get One" at bounding box center [378, 213] width 271 height 24
paste input "2 Get 1 For Free"
type input "Buy 2 Get 1 For Free"
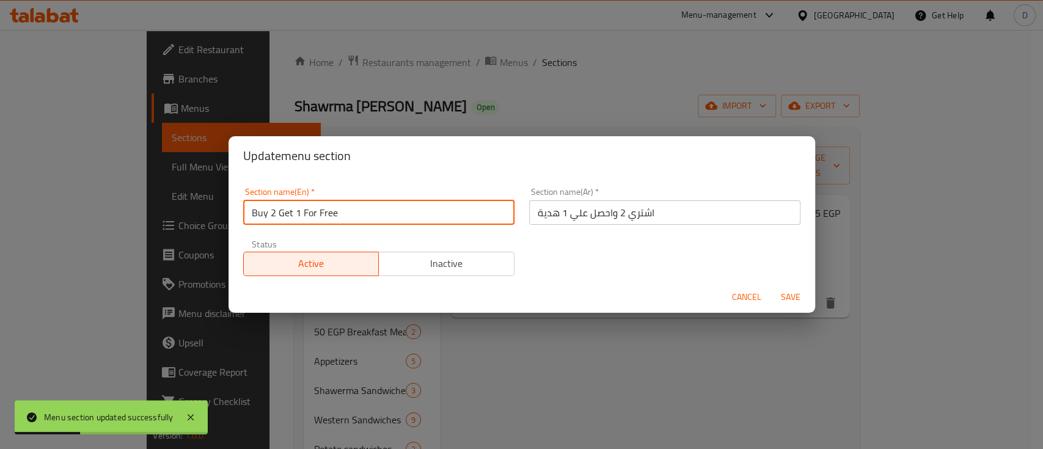
click at [771, 286] on button "Save" at bounding box center [790, 297] width 39 height 23
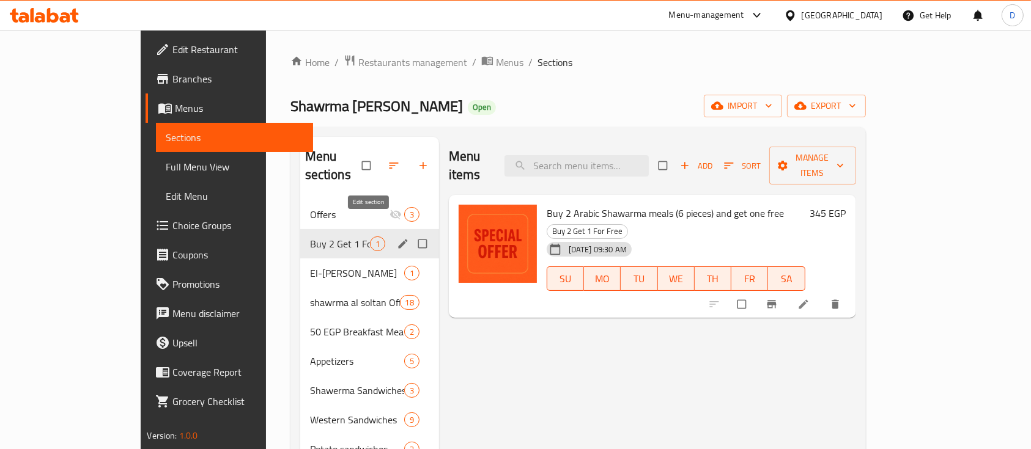
click at [397, 238] on icon "edit" at bounding box center [403, 244] width 12 height 12
click at [398, 239] on icon "edit" at bounding box center [402, 243] width 9 height 9
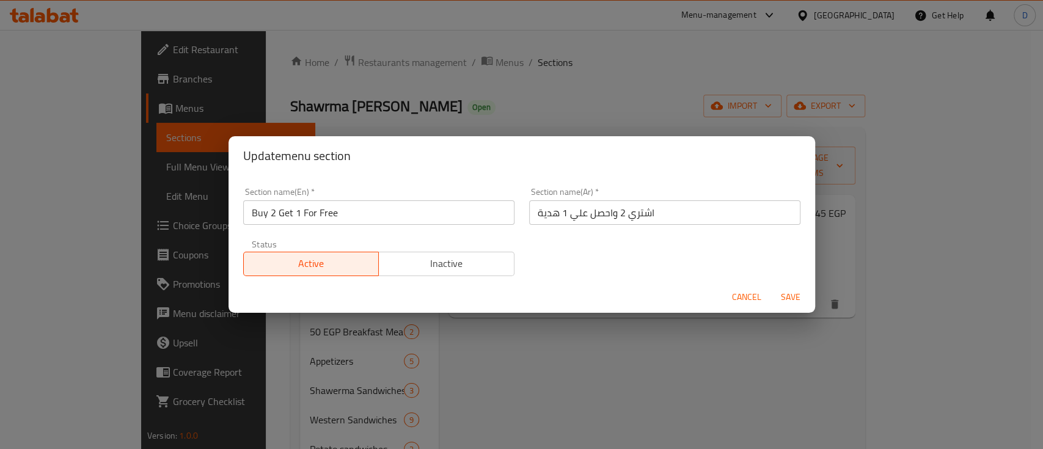
click at [546, 213] on input "اشتري 2 واحصل علي 1 هدية" at bounding box center [664, 213] width 271 height 24
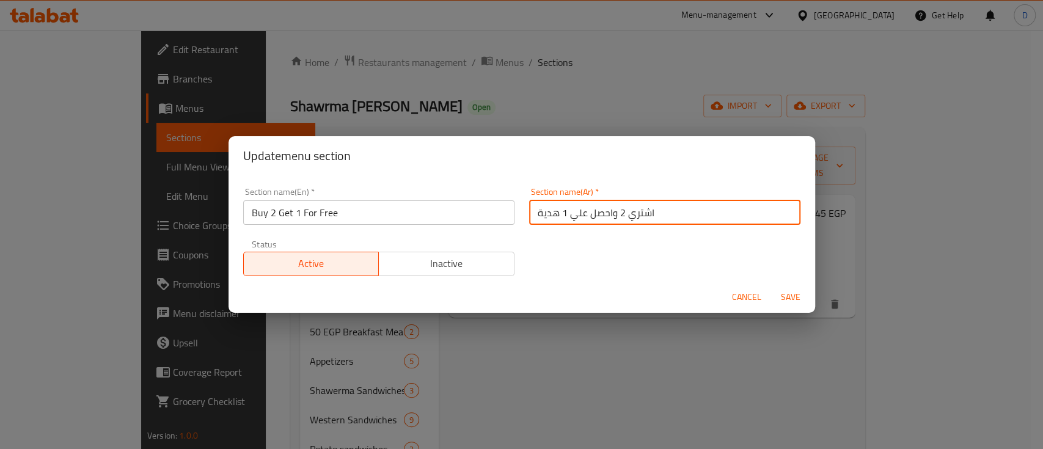
click at [546, 213] on input "اشتري 2 واحصل علي 1 هدية" at bounding box center [664, 213] width 271 height 24
paste input "2 + 1 مجانا"
type input "2 + 1 مجانا"
click at [771, 286] on button "Save" at bounding box center [790, 297] width 39 height 23
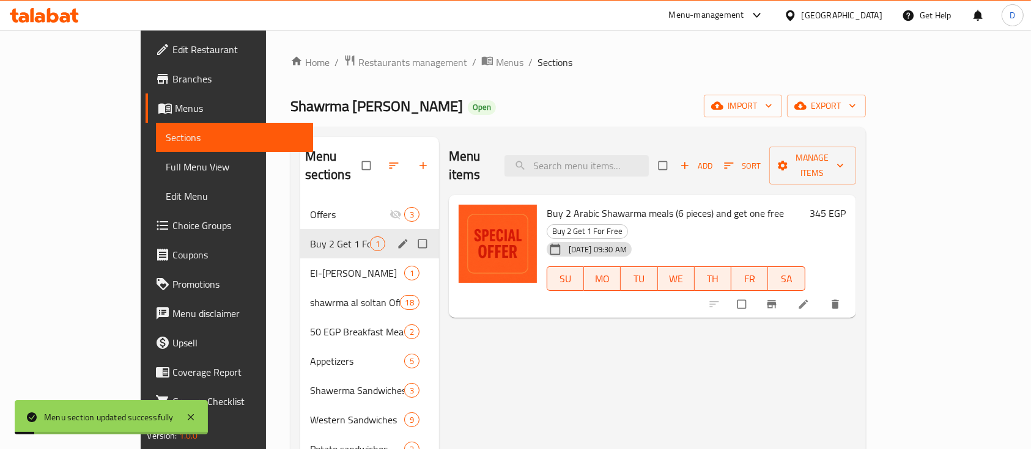
click at [397, 238] on icon "edit" at bounding box center [403, 244] width 12 height 12
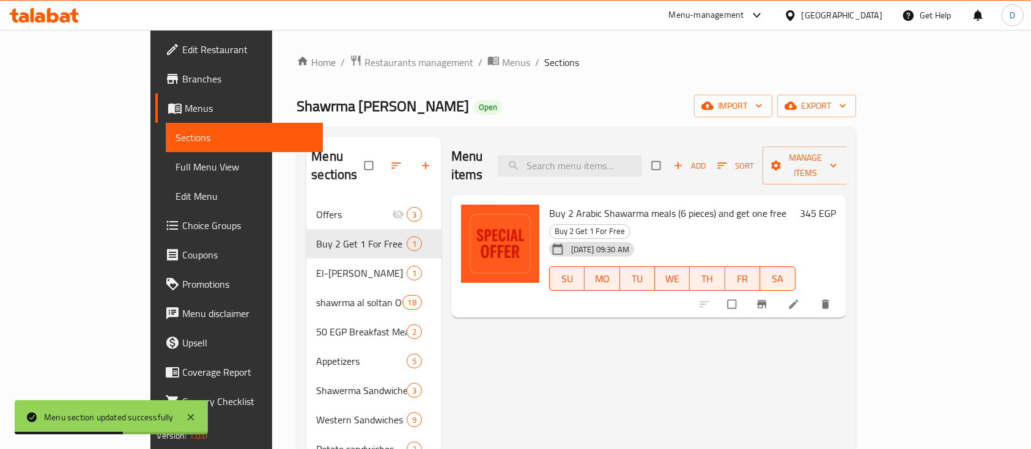
click at [59, 14] on icon at bounding box center [44, 15] width 69 height 15
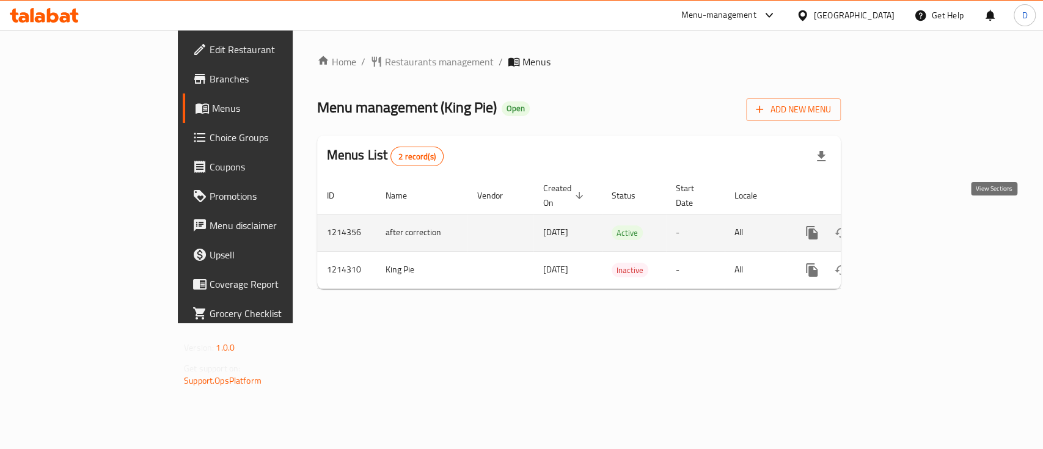
click at [908, 226] on icon "enhanced table" at bounding box center [900, 233] width 15 height 15
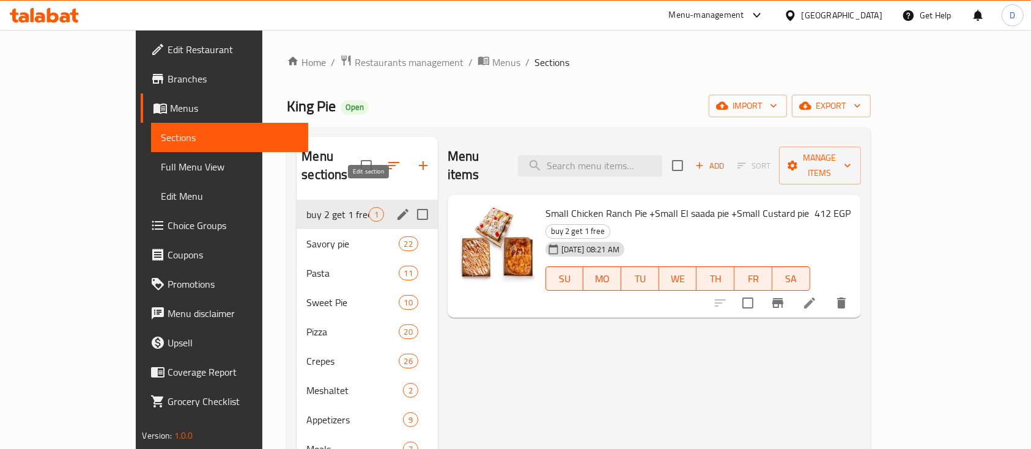
click at [395, 207] on icon "edit" at bounding box center [402, 214] width 15 height 15
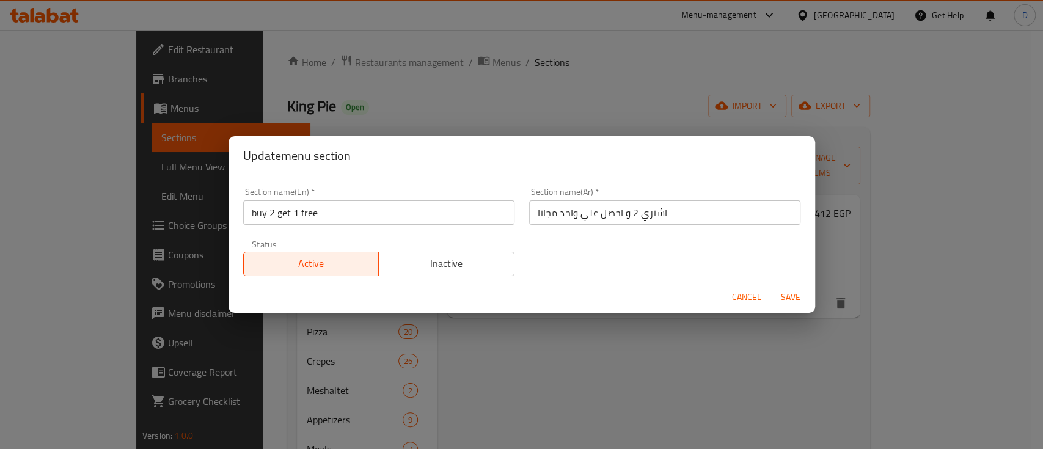
click at [368, 213] on input "buy 2 get 1 free" at bounding box center [378, 213] width 271 height 24
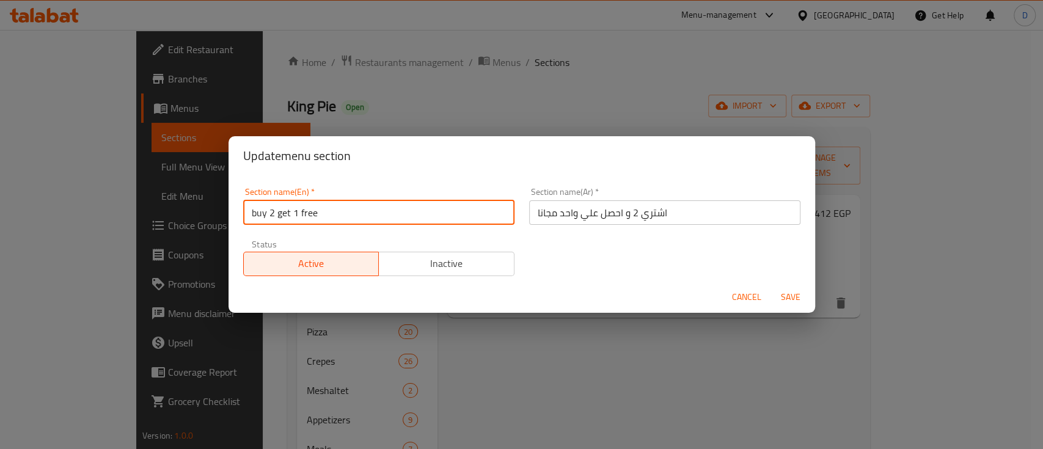
click at [368, 213] on input "buy 2 get 1 free" at bounding box center [378, 213] width 271 height 24
paste input "Buy 2 Get 1 For Free"
type input "Buy 2 Get 1 For Free"
click at [771, 286] on button "Save" at bounding box center [790, 297] width 39 height 23
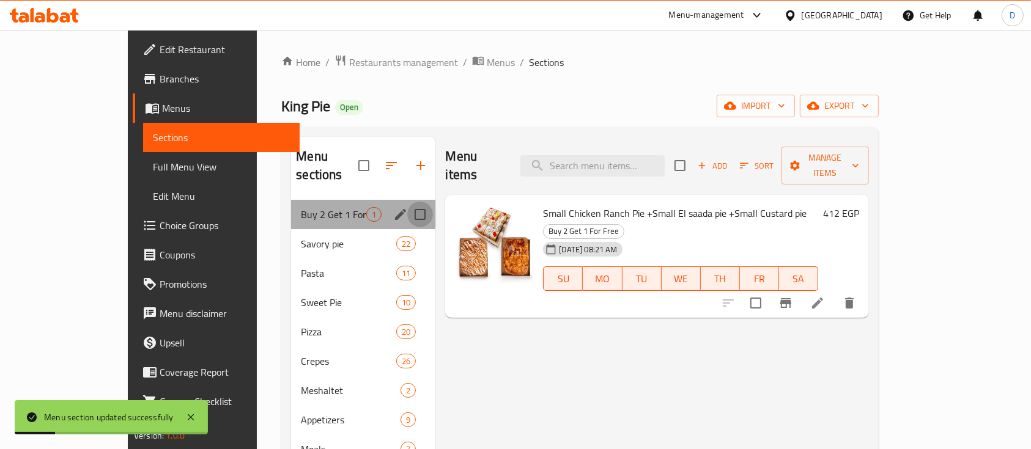
click at [407, 202] on input "Menu sections" at bounding box center [420, 215] width 26 height 26
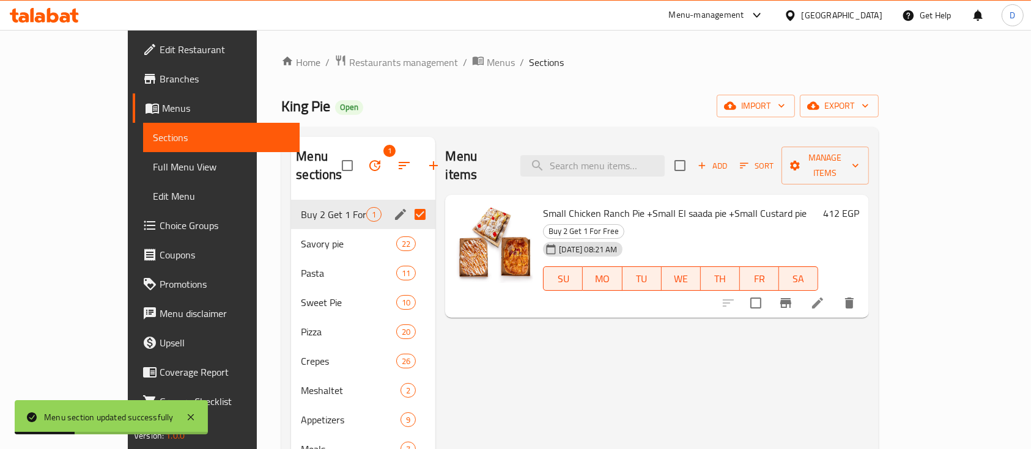
click at [407, 202] on input "Menu sections" at bounding box center [420, 215] width 26 height 26
checkbox input "false"
click at [395, 209] on icon "edit" at bounding box center [400, 214] width 11 height 11
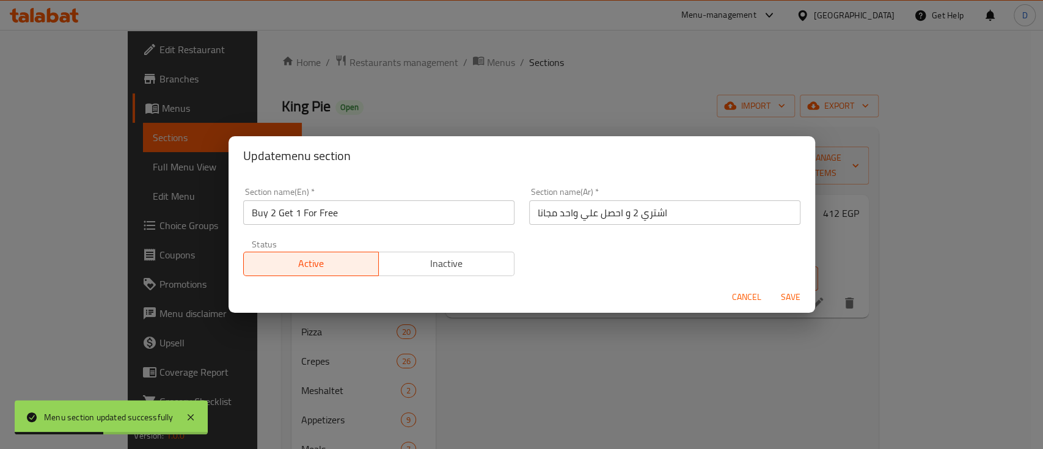
click at [639, 213] on input "اشتري 2 و احصل علي واحد مجانا" at bounding box center [664, 213] width 271 height 24
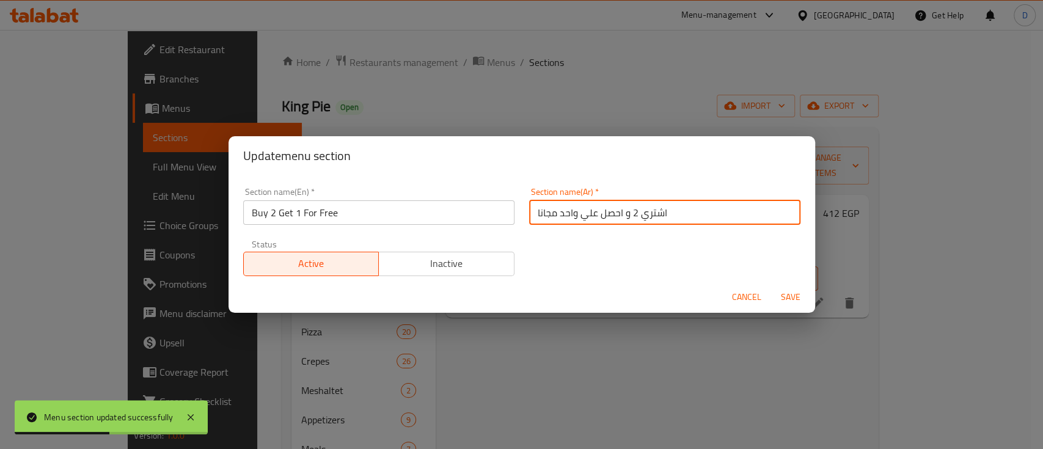
click at [639, 213] on input "اشتري 2 و احصل علي واحد مجانا" at bounding box center [664, 213] width 271 height 24
paste input "2 + 1 مجانا"
type input "2 + 1 مجانا"
click at [771, 286] on button "Save" at bounding box center [790, 297] width 39 height 23
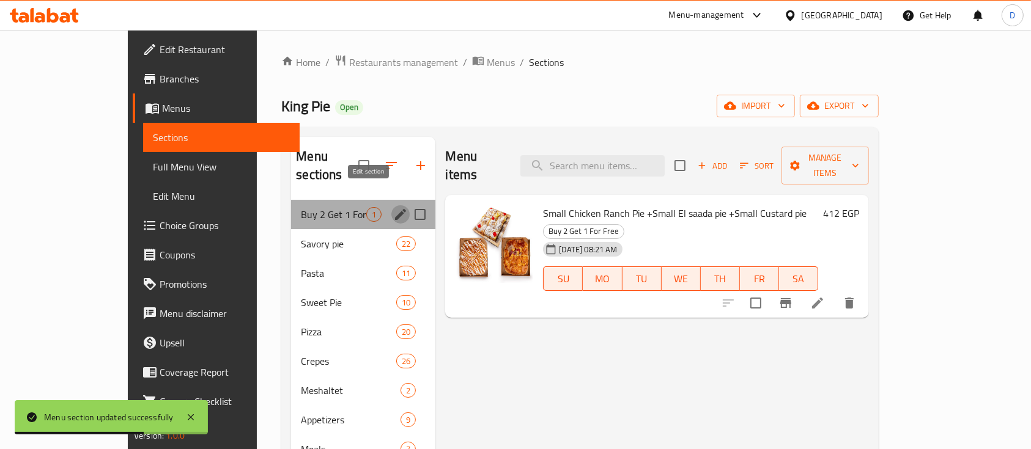
click at [393, 207] on icon "edit" at bounding box center [400, 214] width 15 height 15
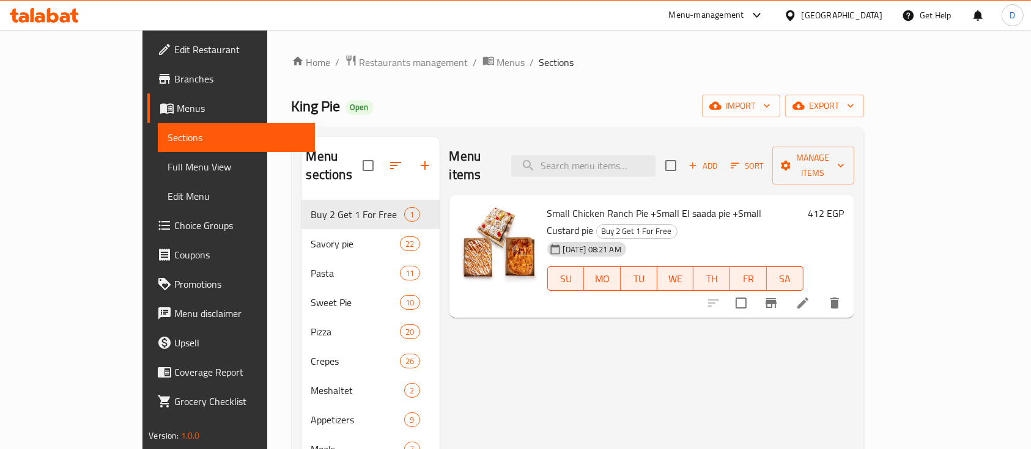
click at [31, 13] on icon at bounding box center [33, 15] width 4 height 14
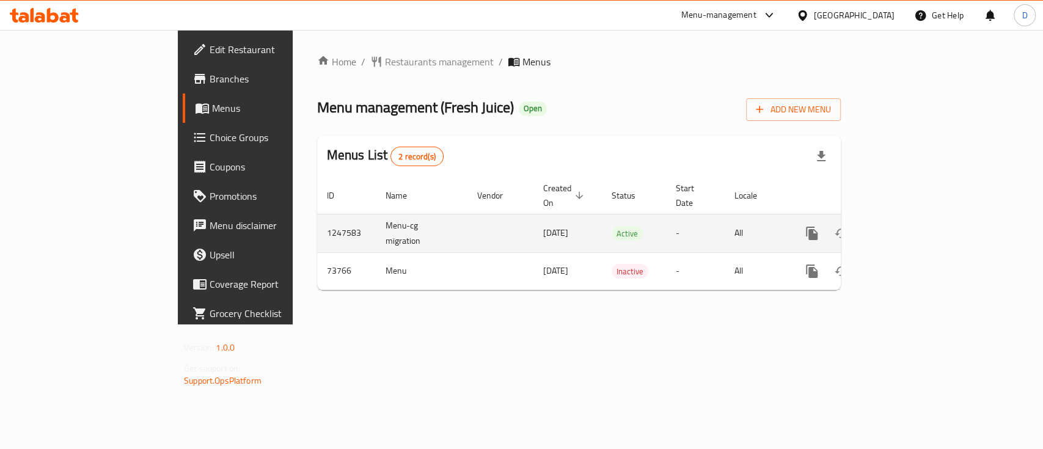
click at [908, 226] on icon "enhanced table" at bounding box center [900, 233] width 15 height 15
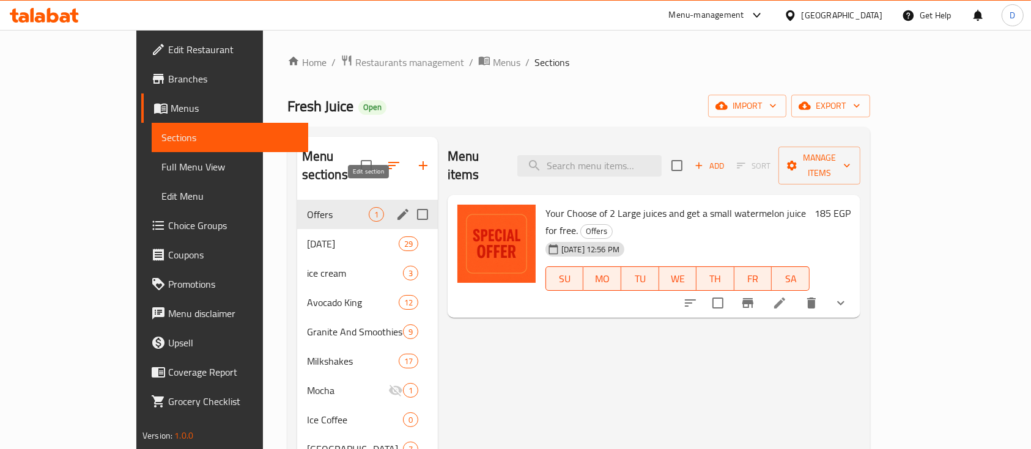
click at [397, 209] on icon "edit" at bounding box center [402, 214] width 11 height 11
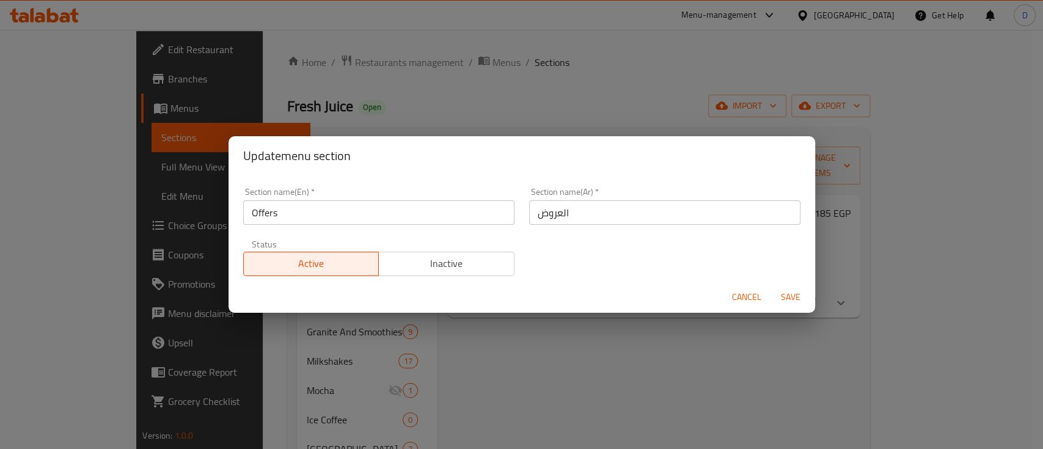
click at [395, 216] on input "Offers" at bounding box center [378, 213] width 271 height 24
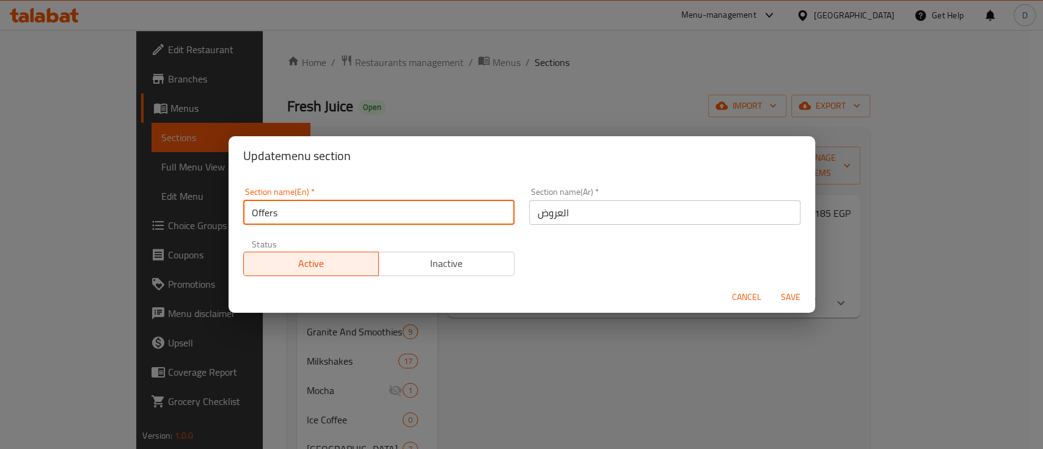
click at [395, 216] on input "Offers" at bounding box center [378, 213] width 271 height 24
paste input "Buy 2 Get 1 For Free"
type input "Buy 2 Get 1 For Free"
click at [771, 286] on button "Save" at bounding box center [790, 297] width 39 height 23
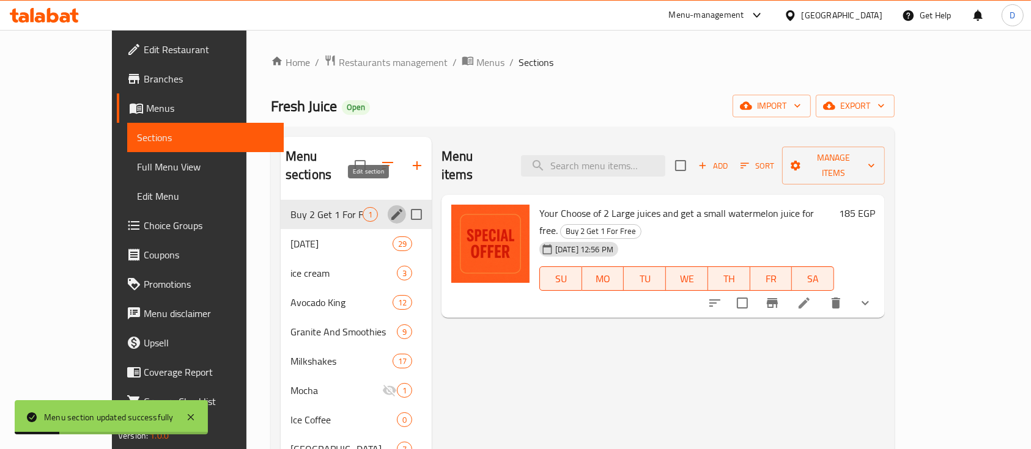
click at [391, 209] on icon "edit" at bounding box center [396, 214] width 11 height 11
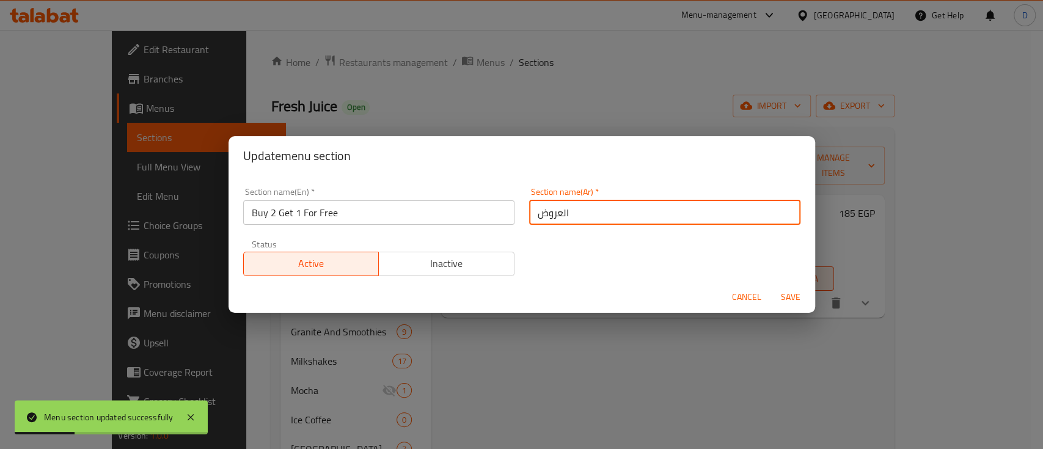
click at [565, 211] on input "العروض" at bounding box center [664, 213] width 271 height 24
paste input "2 + 1 مجانا"
type input "2 + 1 مجانا"
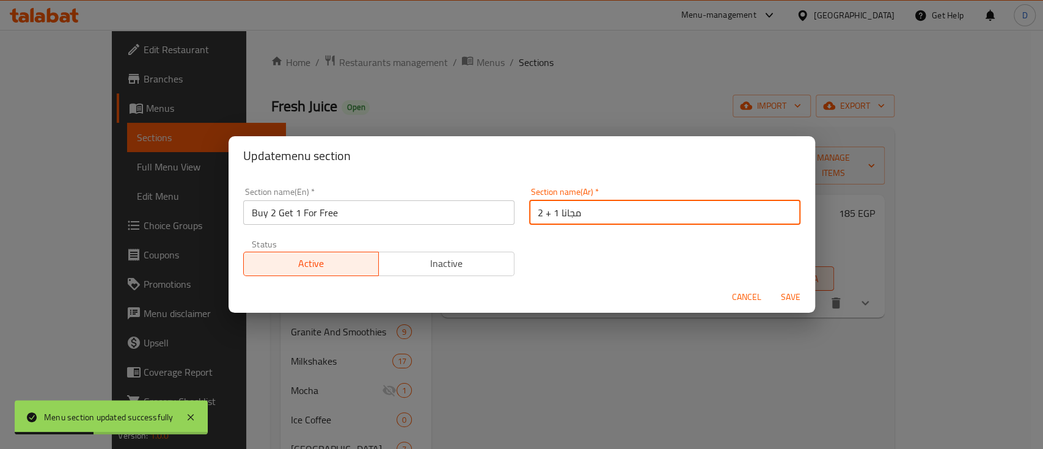
click at [771, 286] on button "Save" at bounding box center [790, 297] width 39 height 23
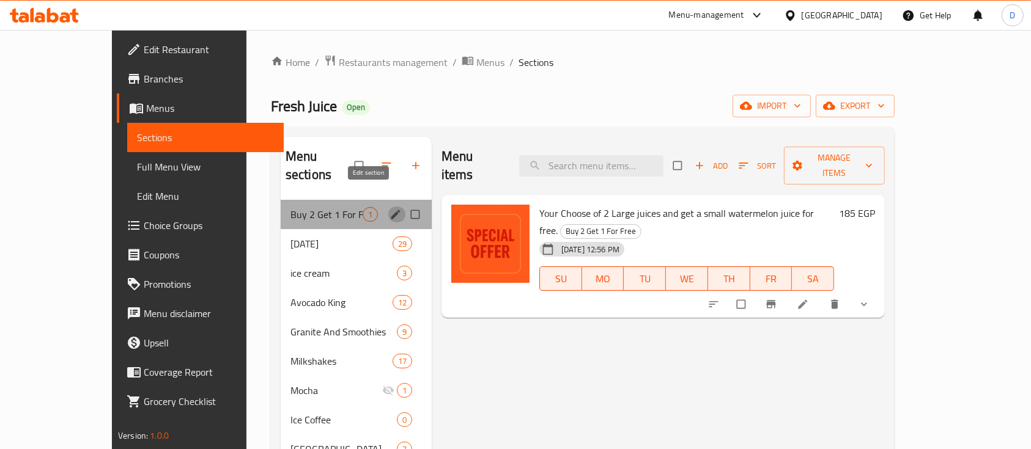
click at [389, 208] on icon "edit" at bounding box center [395, 214] width 12 height 12
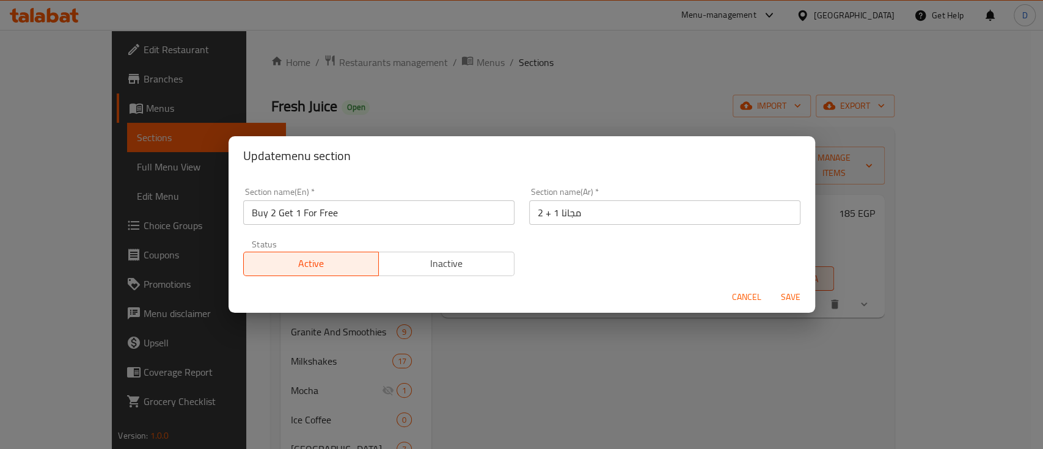
click at [740, 304] on span "Cancel" at bounding box center [746, 297] width 29 height 15
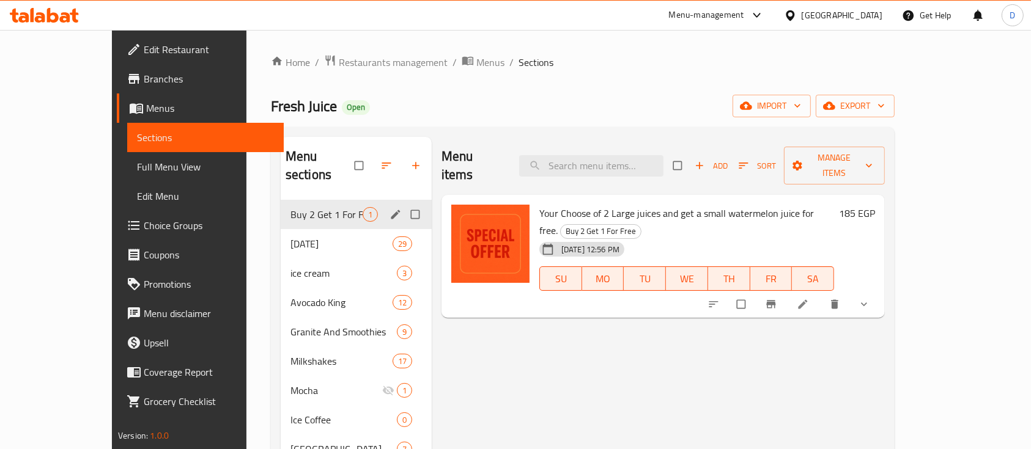
click at [43, 17] on icon at bounding box center [40, 17] width 10 height 10
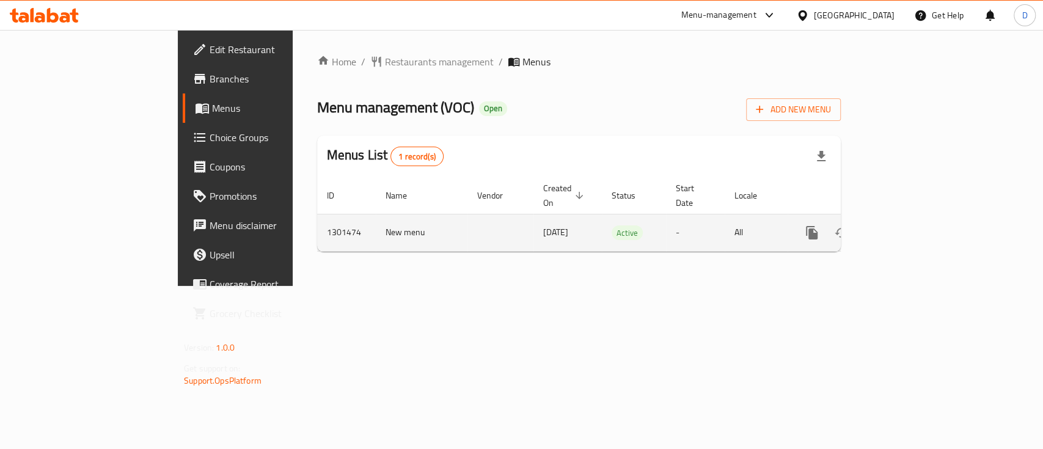
click at [908, 226] on icon "enhanced table" at bounding box center [900, 233] width 15 height 15
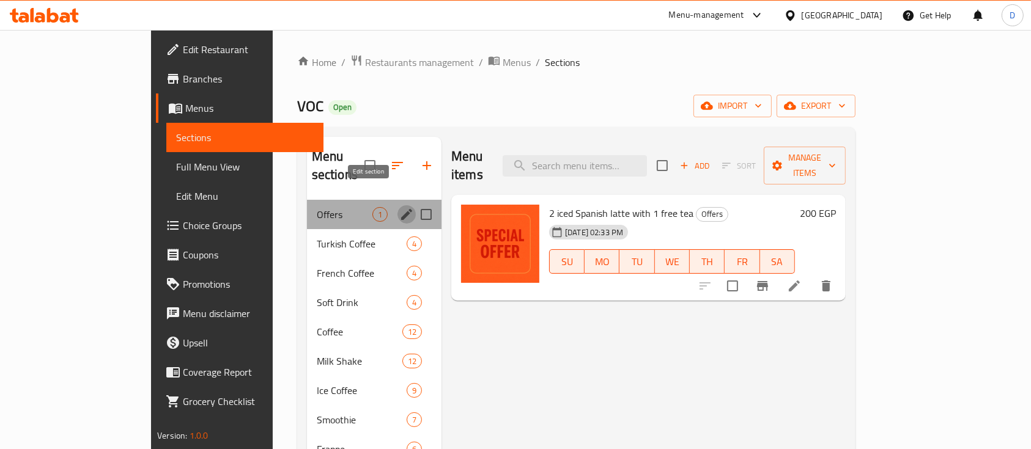
click at [399, 207] on icon "edit" at bounding box center [406, 214] width 15 height 15
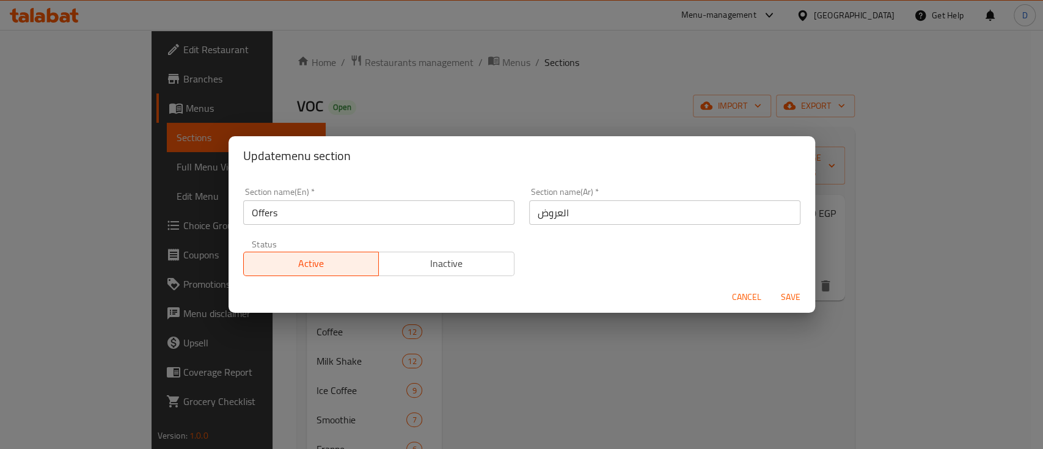
click at [541, 210] on input "العروض" at bounding box center [664, 213] width 271 height 24
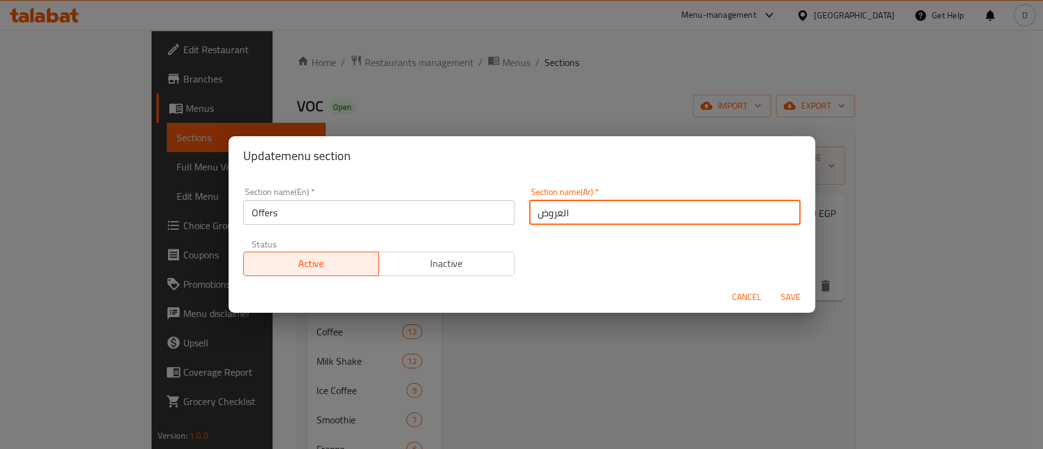
click at [541, 210] on input "العروض" at bounding box center [664, 213] width 271 height 24
paste input "2 + 1 مجانا"
type input "2 + 1 مجانا"
click at [771, 286] on button "Save" at bounding box center [790, 297] width 39 height 23
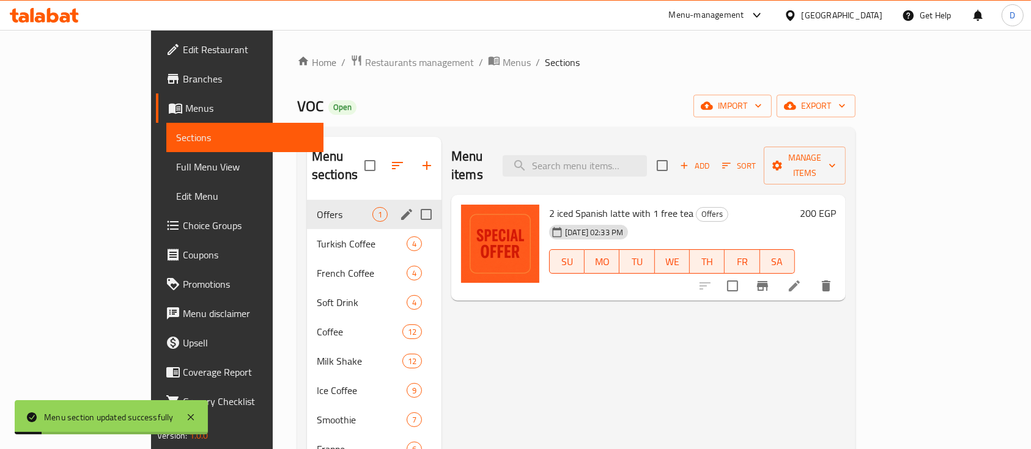
click at [399, 207] on icon "edit" at bounding box center [406, 214] width 15 height 15
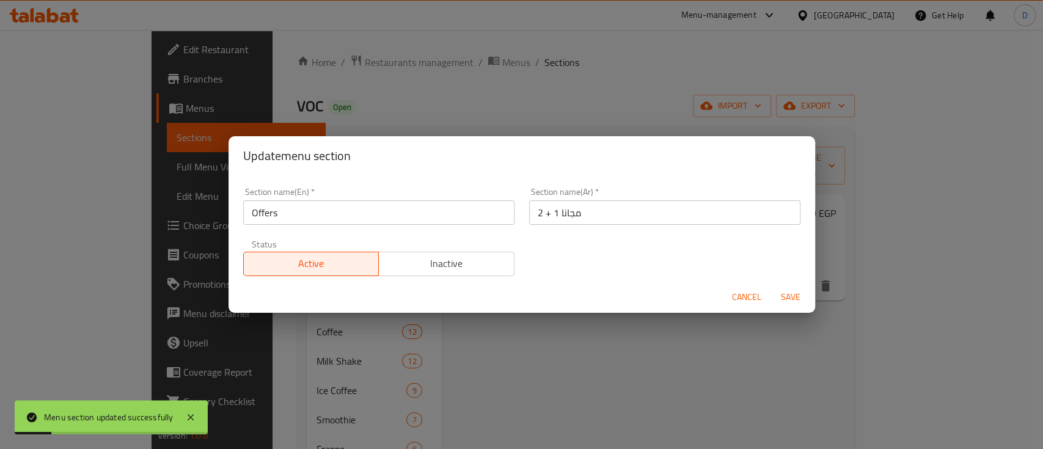
click at [371, 210] on input "Offers" at bounding box center [378, 213] width 271 height 24
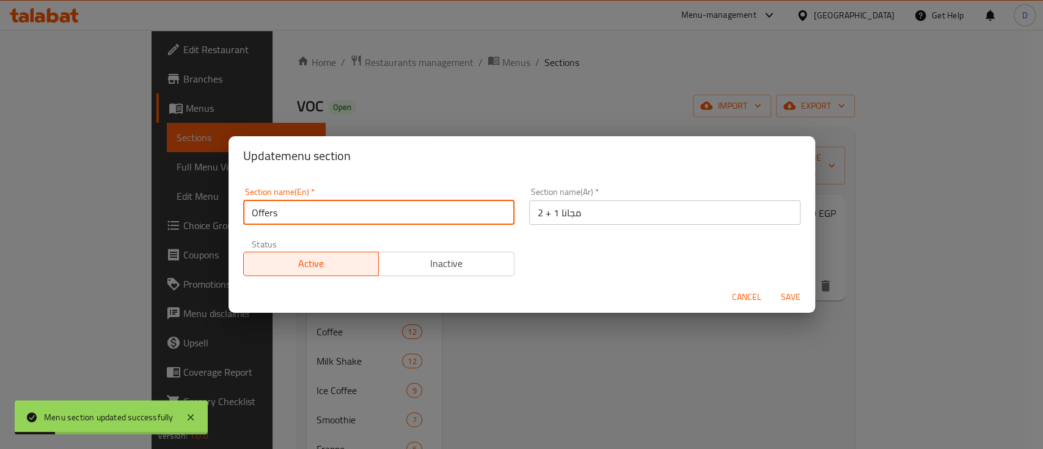
click at [371, 210] on input "Offers" at bounding box center [378, 213] width 271 height 24
paste input "Buy 2 Get 1 For Free"
type input "Buy 2 Get 1 For Free"
click at [771, 286] on button "Save" at bounding box center [790, 297] width 39 height 23
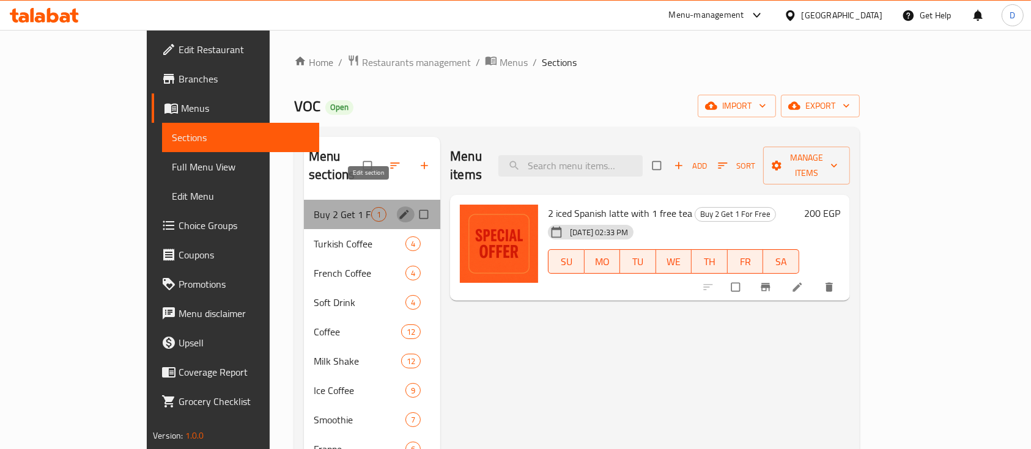
click at [398, 208] on icon "edit" at bounding box center [404, 214] width 12 height 12
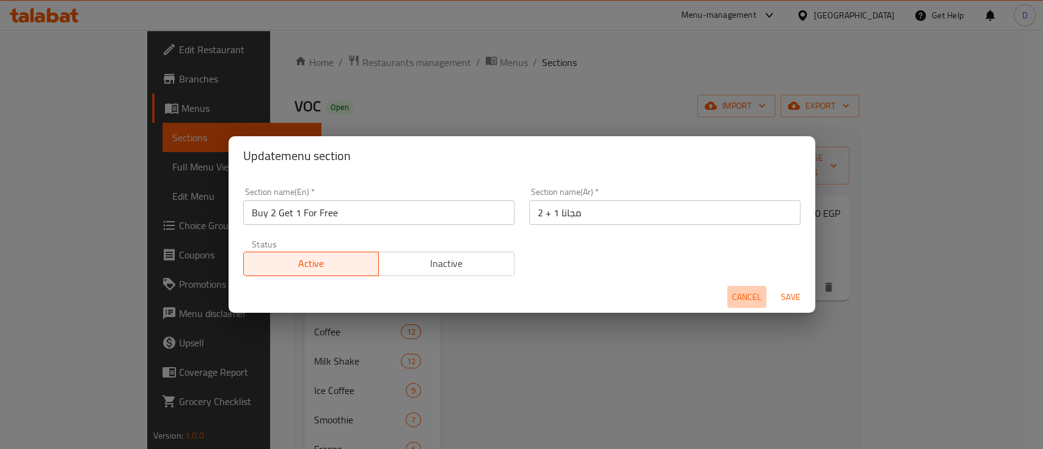
click at [741, 288] on button "Cancel" at bounding box center [746, 297] width 39 height 23
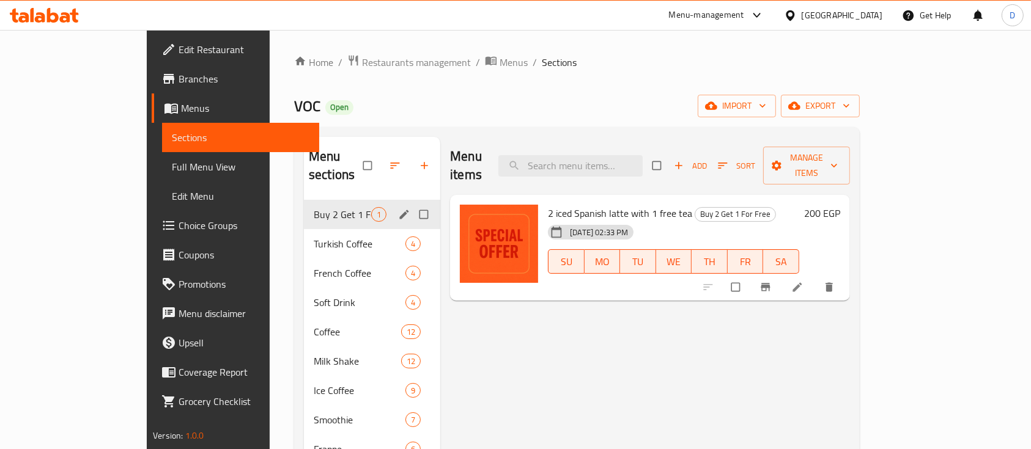
click at [68, 9] on icon at bounding box center [44, 15] width 69 height 15
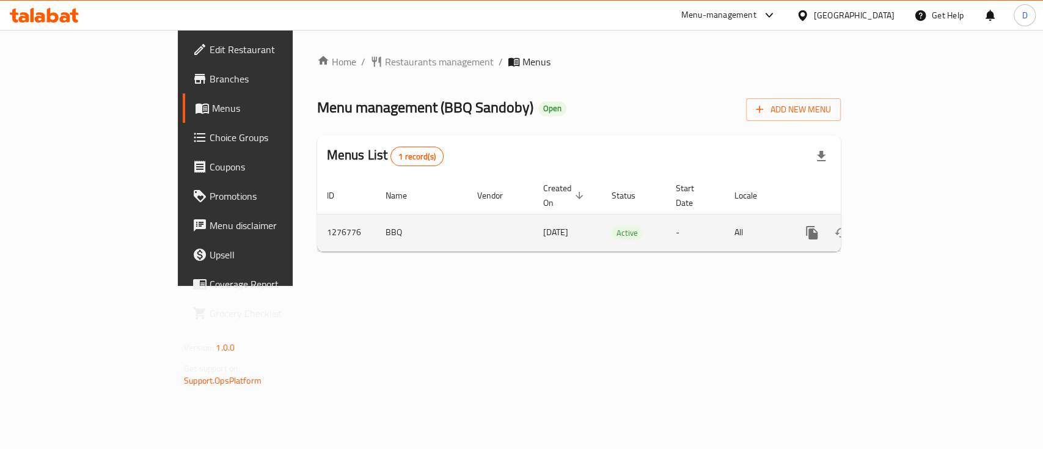
click at [906, 227] on icon "enhanced table" at bounding box center [900, 232] width 11 height 11
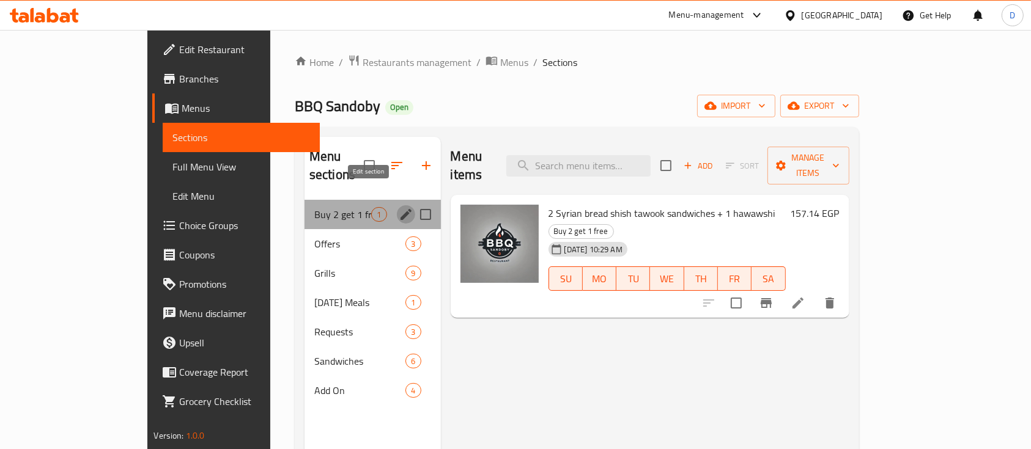
click at [399, 207] on icon "edit" at bounding box center [406, 214] width 15 height 15
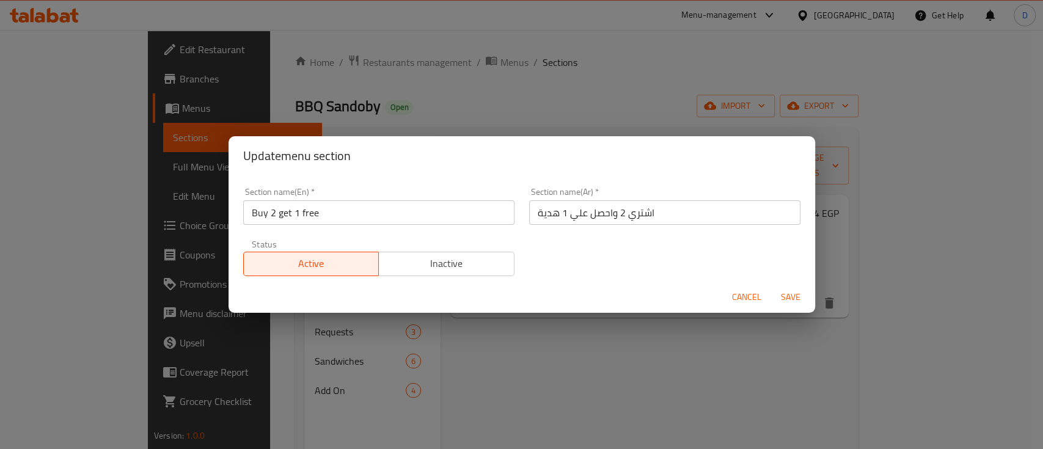
click at [385, 224] on input "Buy 2 get 1 free" at bounding box center [378, 213] width 271 height 24
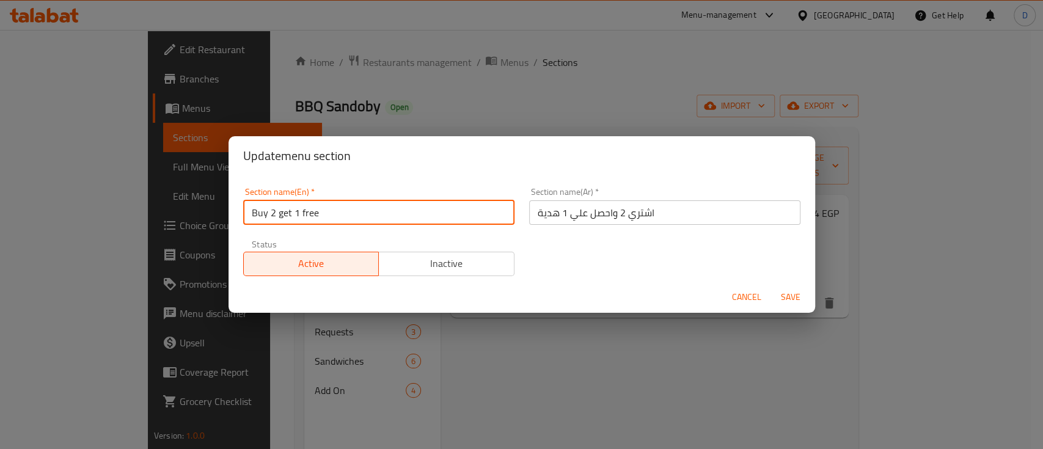
click at [385, 224] on input "Buy 2 get 1 free" at bounding box center [378, 213] width 271 height 24
click at [385, 223] on input "Buy 2 get 1 free" at bounding box center [378, 213] width 271 height 24
paste input "Get 1 For F"
type input "Buy 2 Get 1 For Free"
click at [771, 286] on button "Save" at bounding box center [790, 297] width 39 height 23
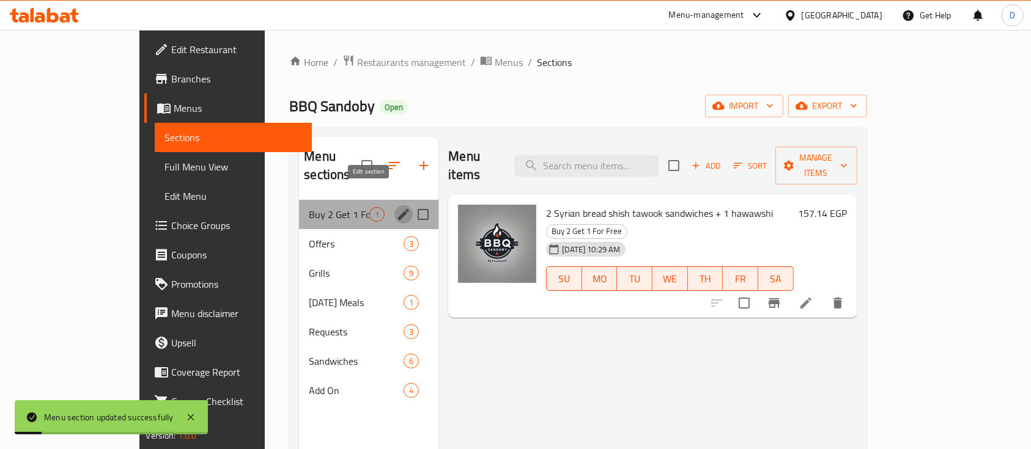
click at [398, 209] on icon "edit" at bounding box center [403, 214] width 11 height 11
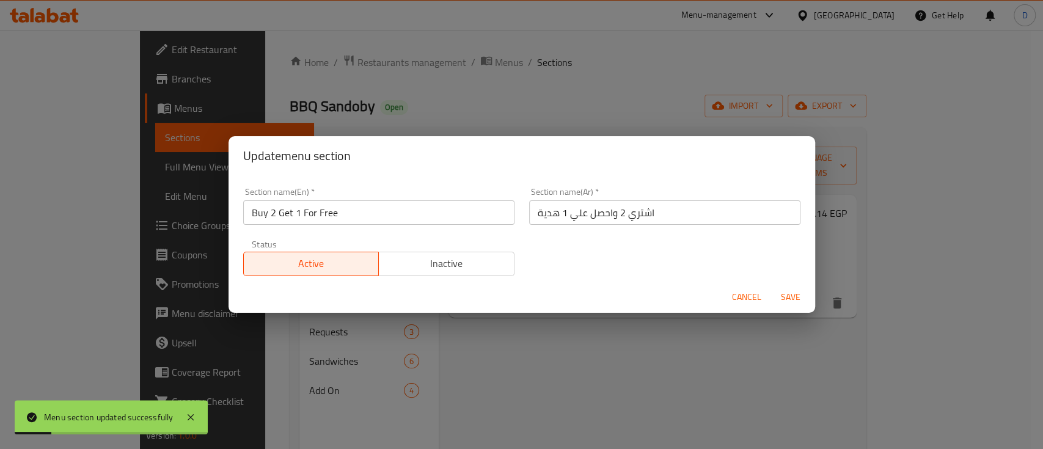
click at [559, 208] on input "اشتري 2 واحصل علي 1 هدية" at bounding box center [664, 213] width 271 height 24
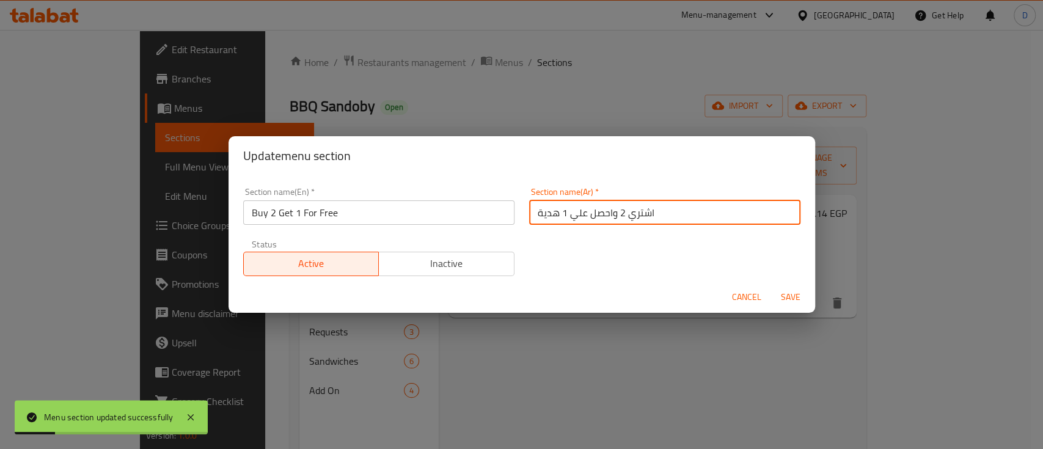
click at [559, 208] on input "اشتري 2 واحصل علي 1 هدية" at bounding box center [664, 213] width 271 height 24
paste input "2 + 1 مجانا"
type input "2 + 1 مجانا"
click at [771, 286] on button "Save" at bounding box center [790, 297] width 39 height 23
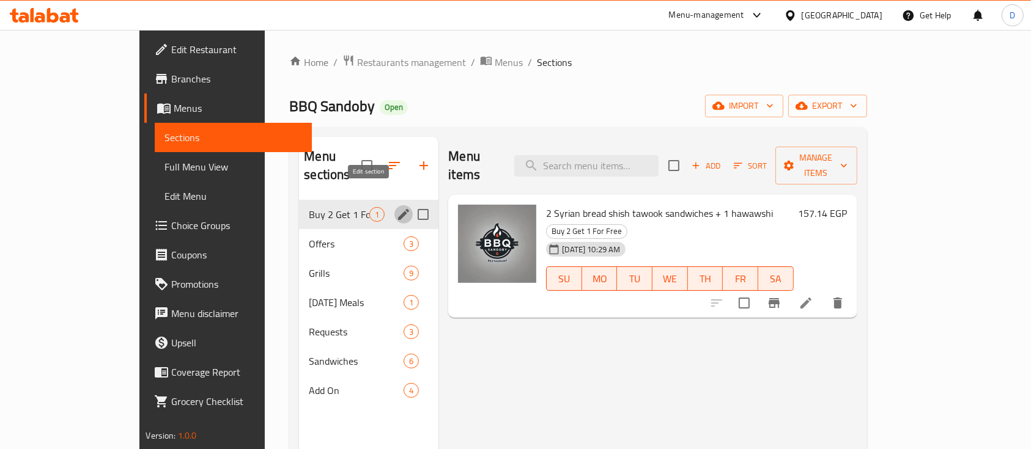
click at [54, 15] on icon at bounding box center [53, 15] width 12 height 15
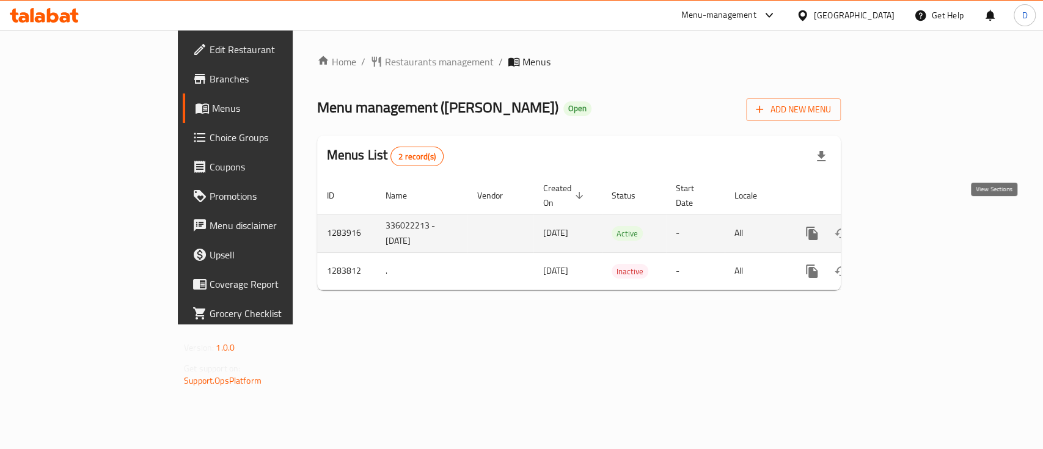
click at [908, 226] on icon "enhanced table" at bounding box center [900, 233] width 15 height 15
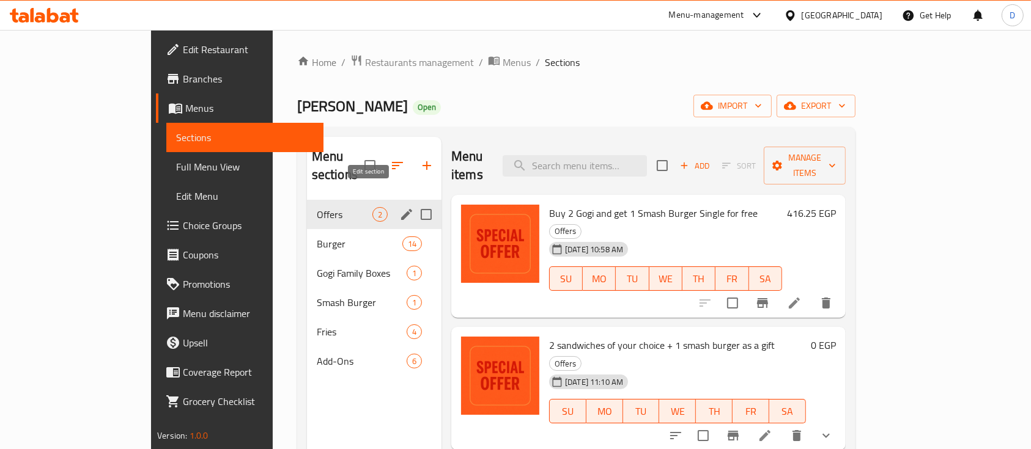
click at [401, 209] on icon "edit" at bounding box center [406, 214] width 11 height 11
click at [399, 207] on icon "edit" at bounding box center [406, 214] width 15 height 15
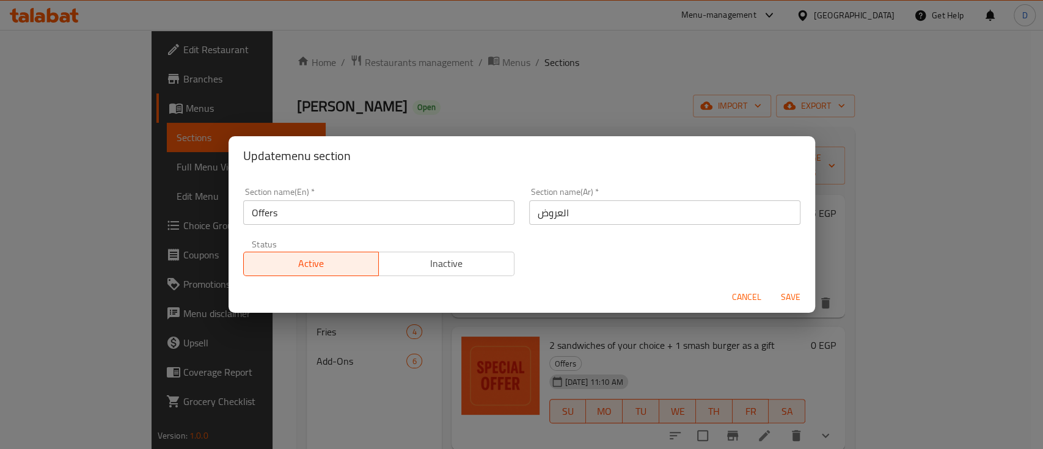
click at [592, 208] on input "العروض" at bounding box center [664, 213] width 271 height 24
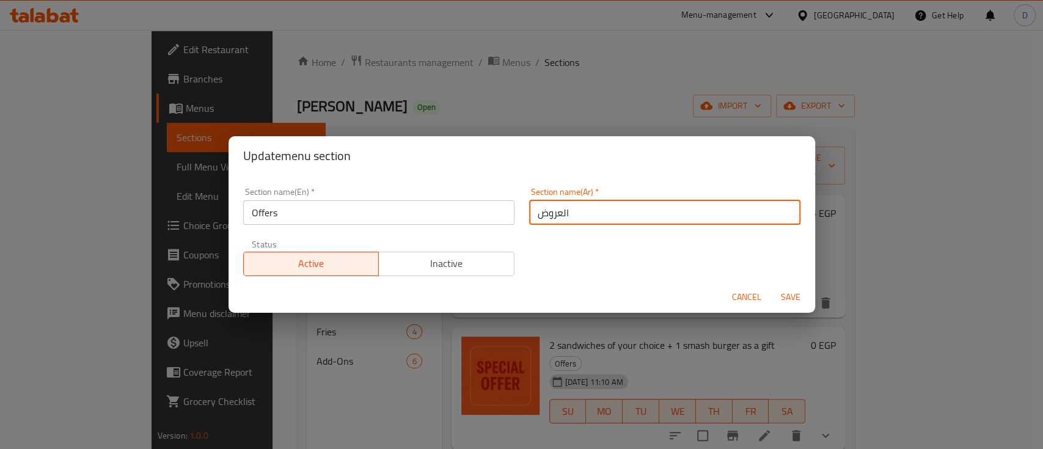
click at [592, 208] on input "العروض" at bounding box center [664, 213] width 271 height 24
paste input "2 + 1 مجانا"
type input "2 + 1 مجانا"
click at [771, 286] on button "Save" at bounding box center [790, 297] width 39 height 23
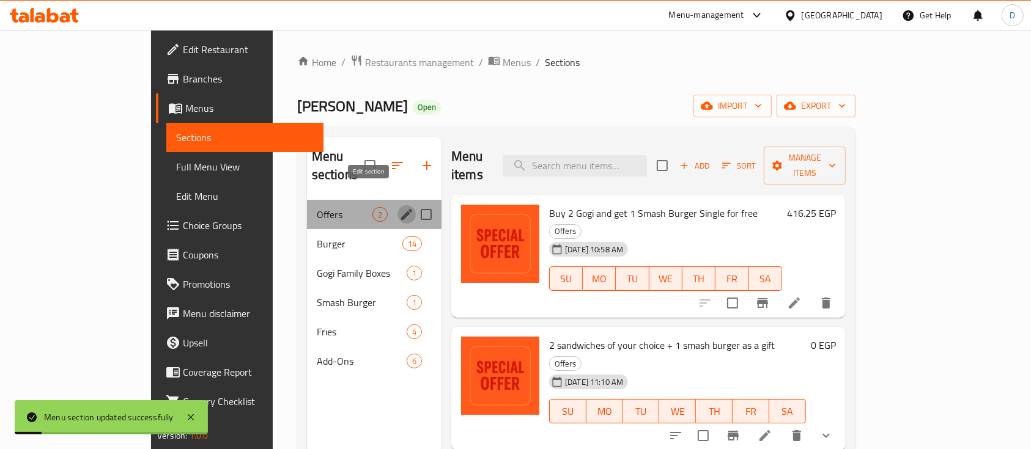
click at [397, 205] on div "Menu sections" at bounding box center [406, 214] width 18 height 18
click at [401, 209] on icon "edit" at bounding box center [406, 214] width 11 height 11
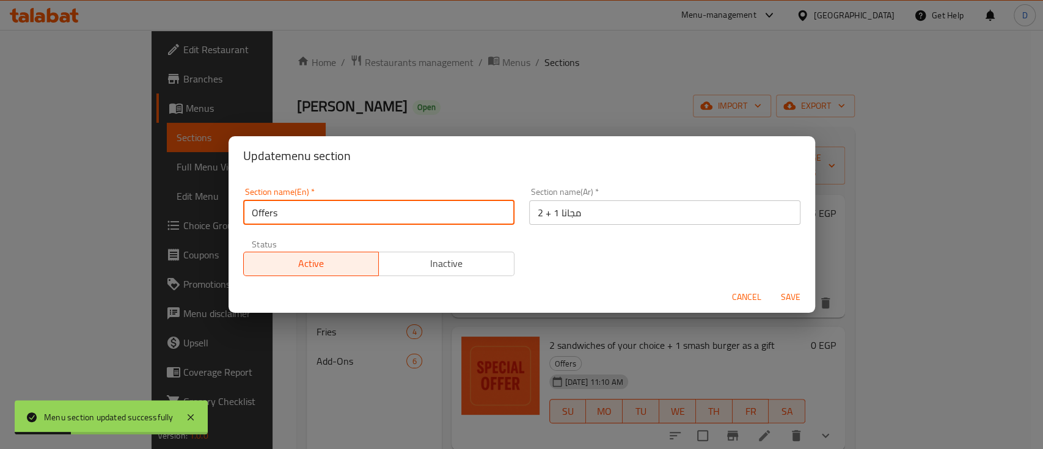
click at [382, 205] on input "Offers" at bounding box center [378, 213] width 271 height 24
paste input "Buy 2 Get 1 For Free"
type input "Buy 2 Get 1 For Free"
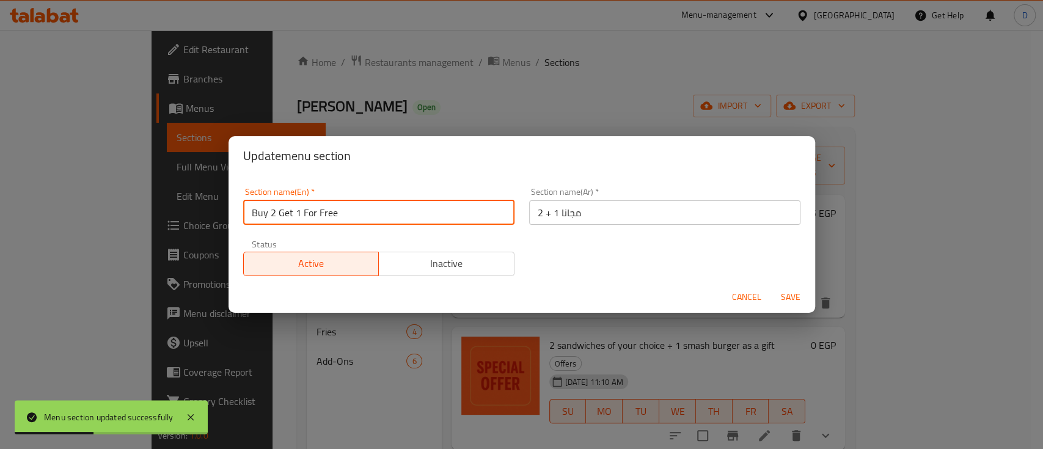
click at [771, 286] on button "Save" at bounding box center [790, 297] width 39 height 23
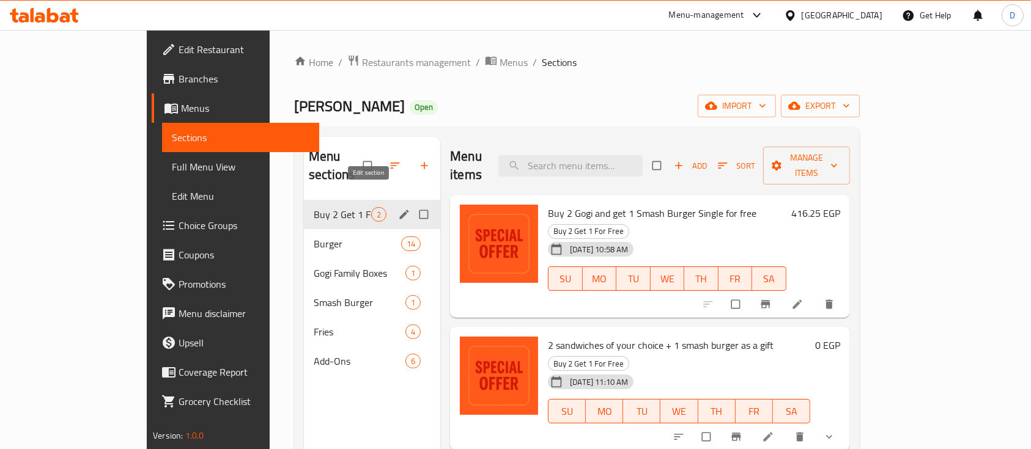
click at [412, 203] on input "Menu sections" at bounding box center [425, 214] width 26 height 23
checkbox input "true"
click at [398, 208] on icon "edit" at bounding box center [404, 214] width 12 height 12
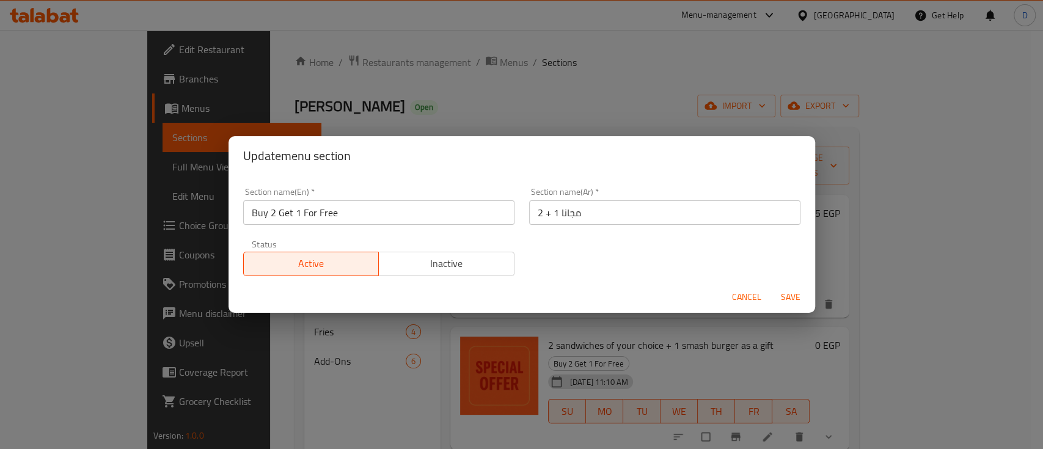
drag, startPoint x: 59, startPoint y: 21, endPoint x: 430, endPoint y: 180, distance: 403.7
click at [59, 22] on div "Update menu section Section name(En)   * Buy 2 Get 1 For Free Section name(En) …" at bounding box center [521, 224] width 1043 height 449
click at [746, 302] on span "Cancel" at bounding box center [746, 297] width 29 height 15
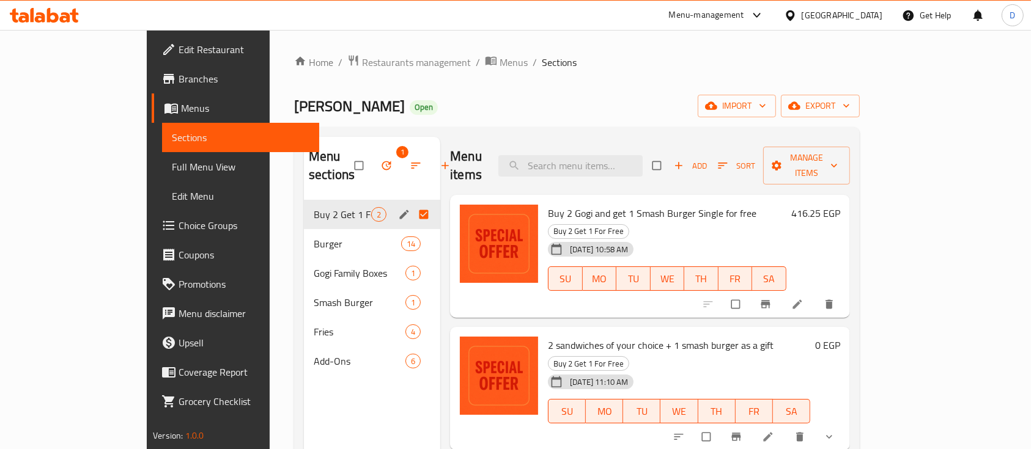
click at [63, 15] on icon at bounding box center [44, 15] width 69 height 15
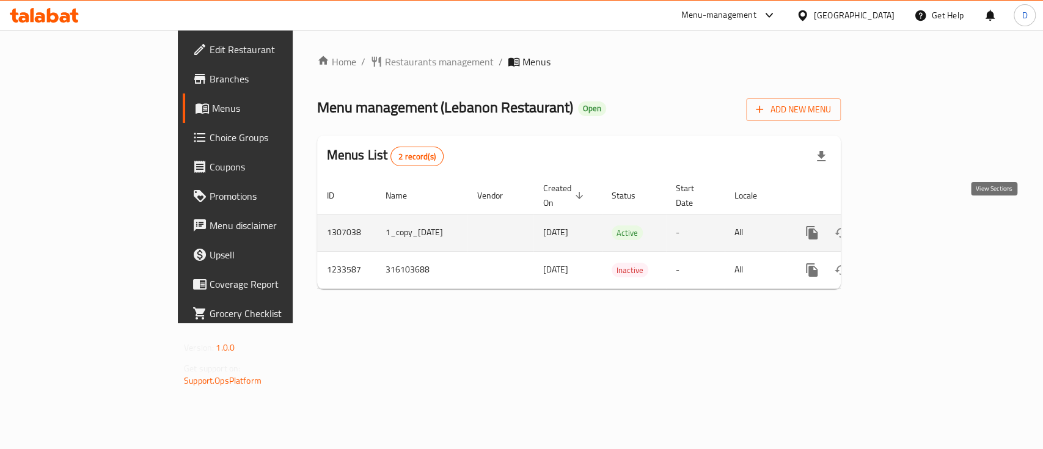
click at [908, 226] on icon "enhanced table" at bounding box center [900, 233] width 15 height 15
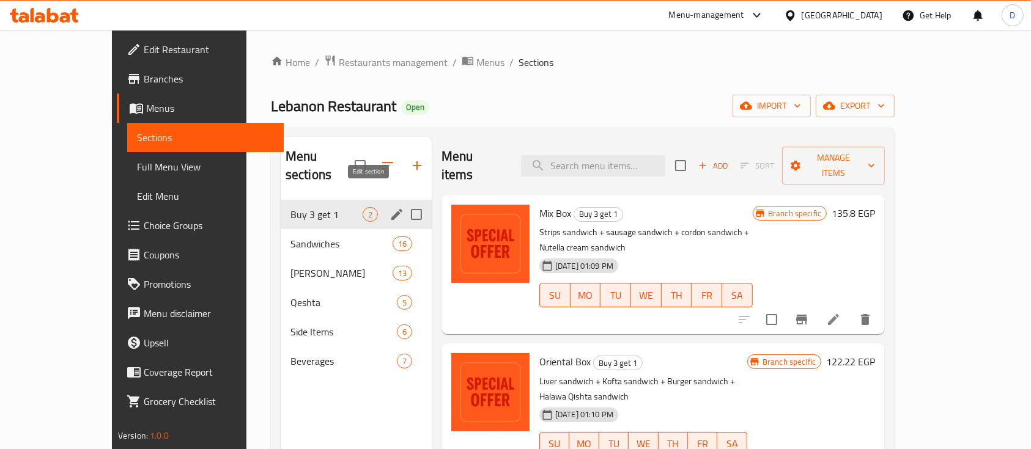
click at [389, 207] on icon "edit" at bounding box center [396, 214] width 15 height 15
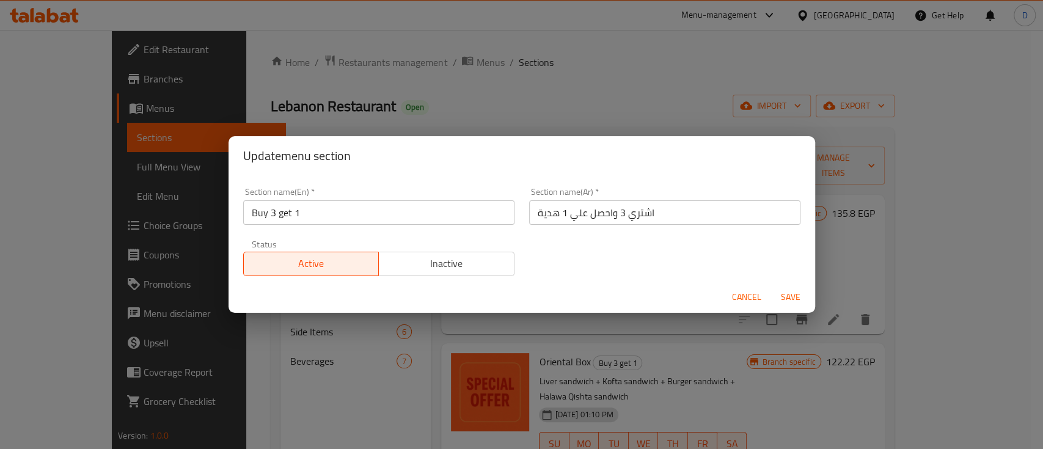
click at [367, 223] on input "Buy 3 get 1" at bounding box center [378, 213] width 271 height 24
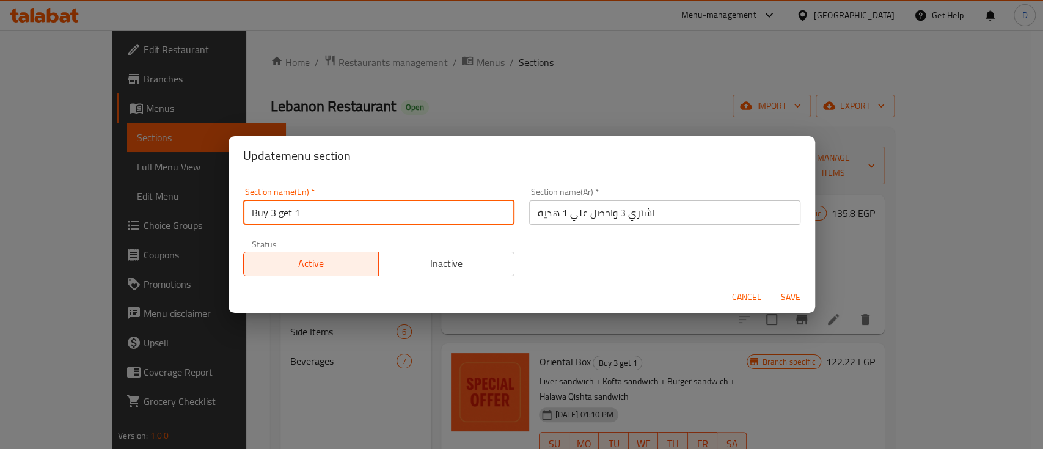
click at [367, 223] on input "Buy 3 get 1" at bounding box center [378, 213] width 271 height 24
paste input "2 Get 1 For Free"
type input "Buy 2 Get 1 For Free"
click at [771, 286] on button "Save" at bounding box center [790, 297] width 39 height 23
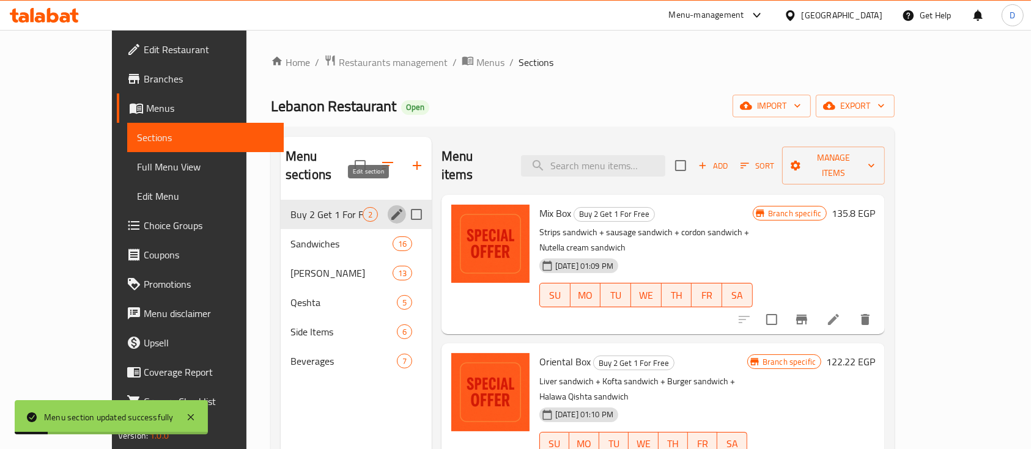
click at [389, 207] on icon "edit" at bounding box center [396, 214] width 15 height 15
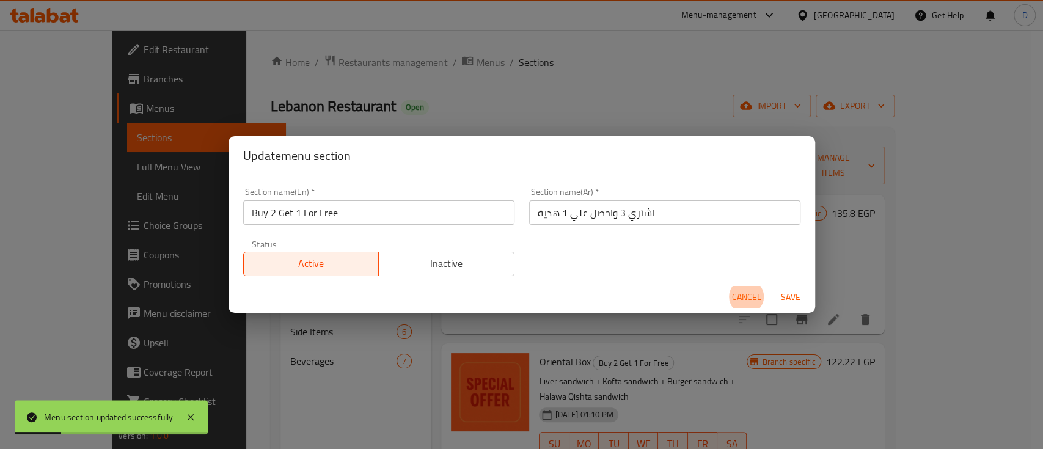
click at [551, 218] on input "اشتري 3 واحصل علي 1 هدية" at bounding box center [664, 213] width 271 height 24
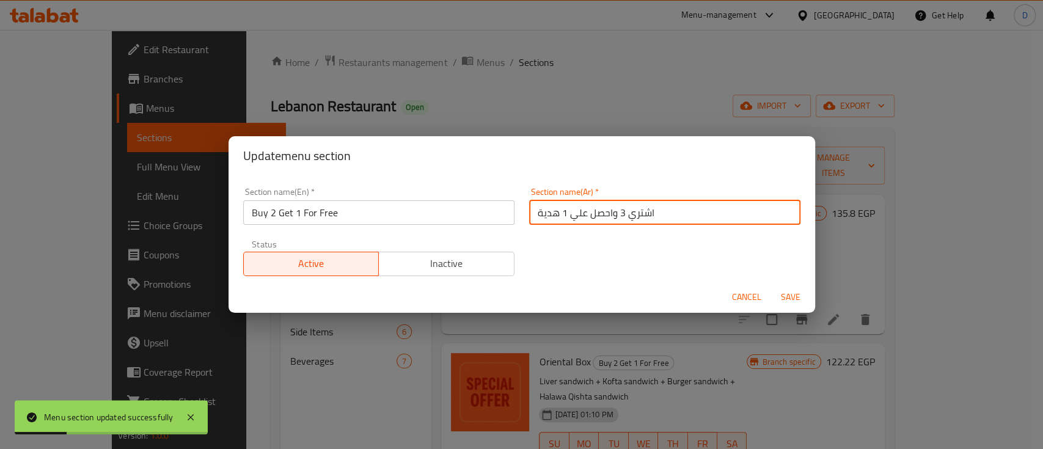
click at [551, 218] on input "اشتري 3 واحصل علي 1 هدية" at bounding box center [664, 213] width 271 height 24
paste input "2 + 1 مجانا"
type input "2 + 1 مجانا"
click at [793, 296] on span "Save" at bounding box center [790, 297] width 29 height 15
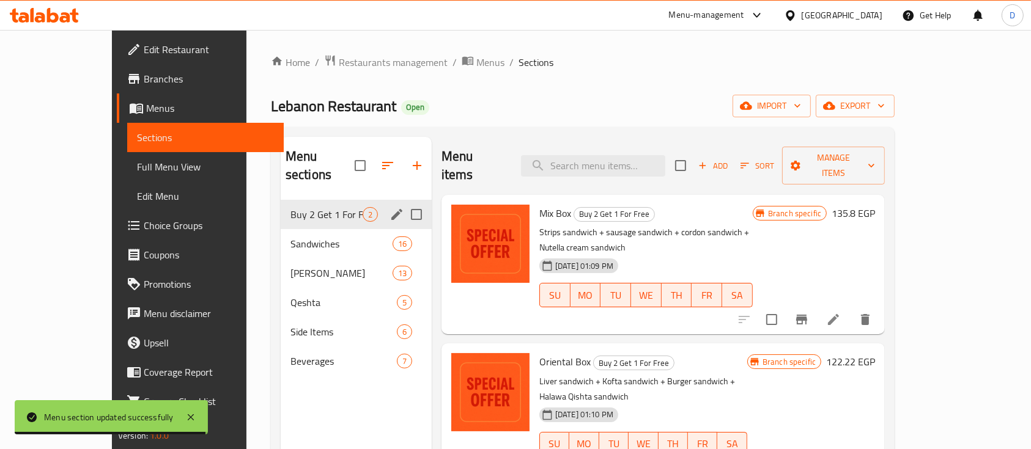
click at [389, 207] on icon "edit" at bounding box center [396, 214] width 15 height 15
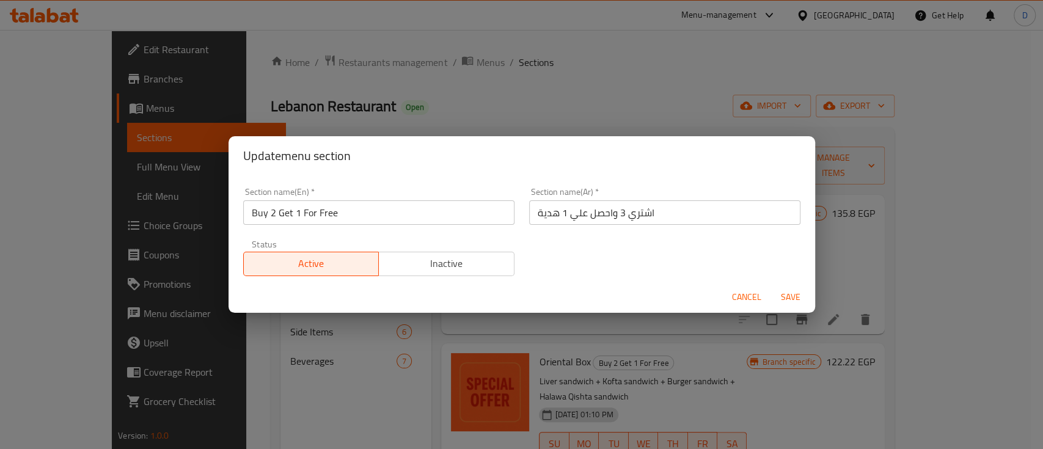
click at [639, 203] on input "اشتري 3 واحصل علي 1 هدية" at bounding box center [664, 213] width 271 height 24
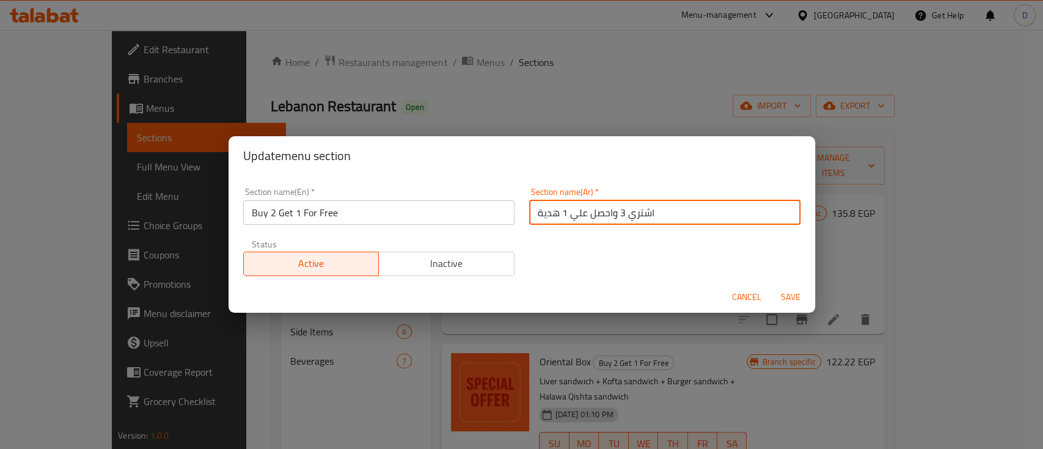
click at [639, 203] on input "اشتري 3 واحصل علي 1 هدية" at bounding box center [664, 213] width 271 height 24
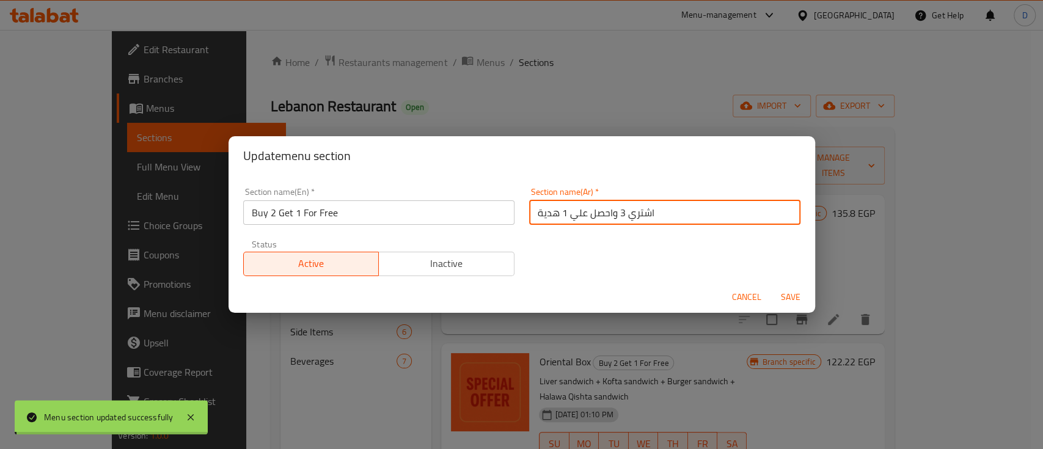
click at [639, 203] on input "اشتري 3 واحصل علي 1 هدية" at bounding box center [664, 213] width 271 height 24
paste input "2 + 1 مجانا"
type input "2 + 1 مجانا"
click at [771, 286] on button "Save" at bounding box center [790, 297] width 39 height 23
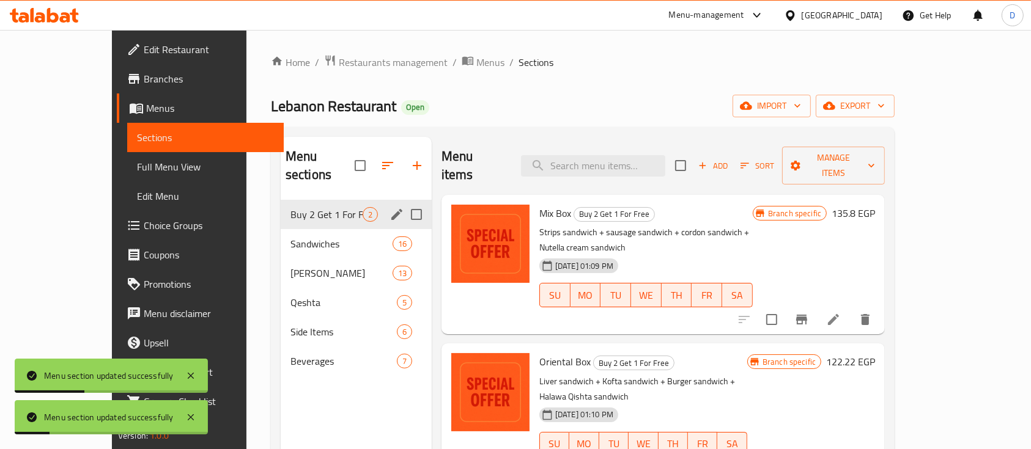
click at [391, 209] on icon "edit" at bounding box center [396, 214] width 11 height 11
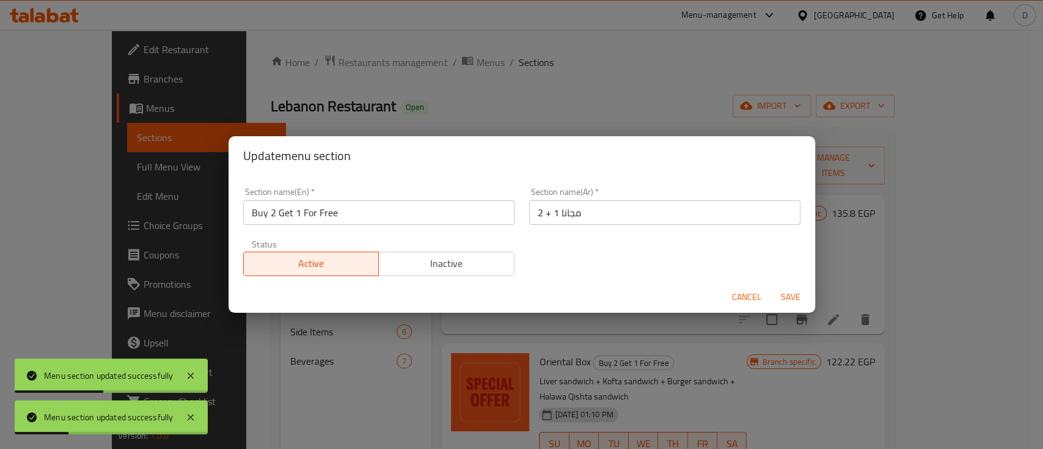
click at [48, 15] on div "Update menu section Section name(En)   * Buy 2 Get 1 For Free Section name(En) …" at bounding box center [521, 224] width 1043 height 449
click at [728, 299] on button "Cancel" at bounding box center [746, 297] width 39 height 23
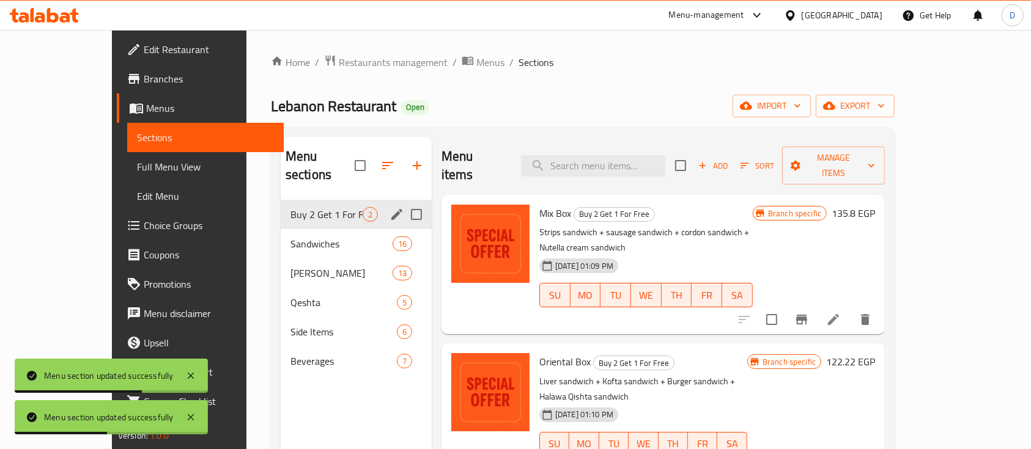
click at [46, 24] on div at bounding box center [44, 15] width 89 height 24
click at [47, 20] on icon at bounding box center [53, 15] width 12 height 15
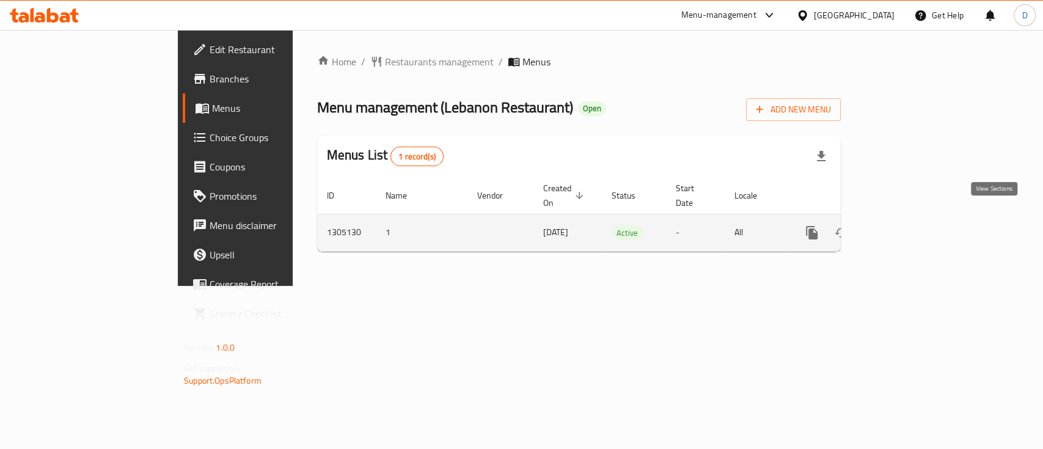
click at [908, 226] on icon "enhanced table" at bounding box center [900, 233] width 15 height 15
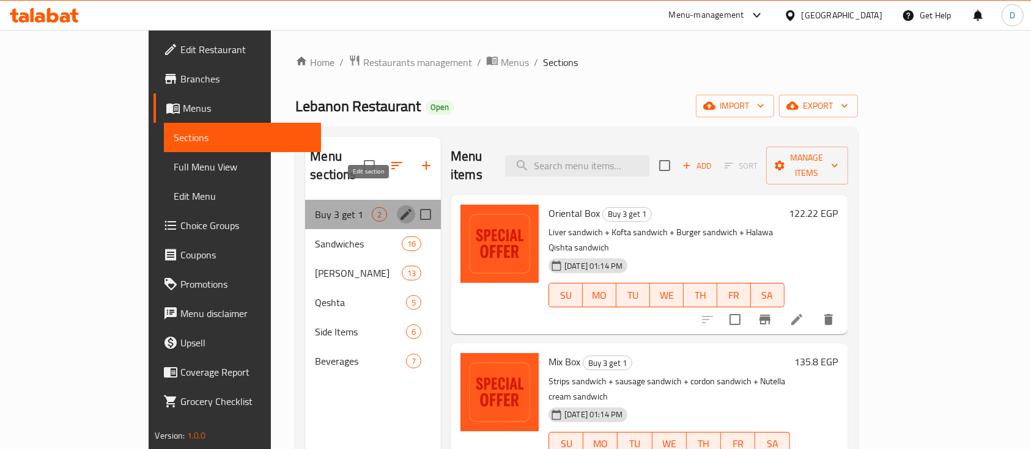
click at [399, 207] on icon "edit" at bounding box center [406, 214] width 15 height 15
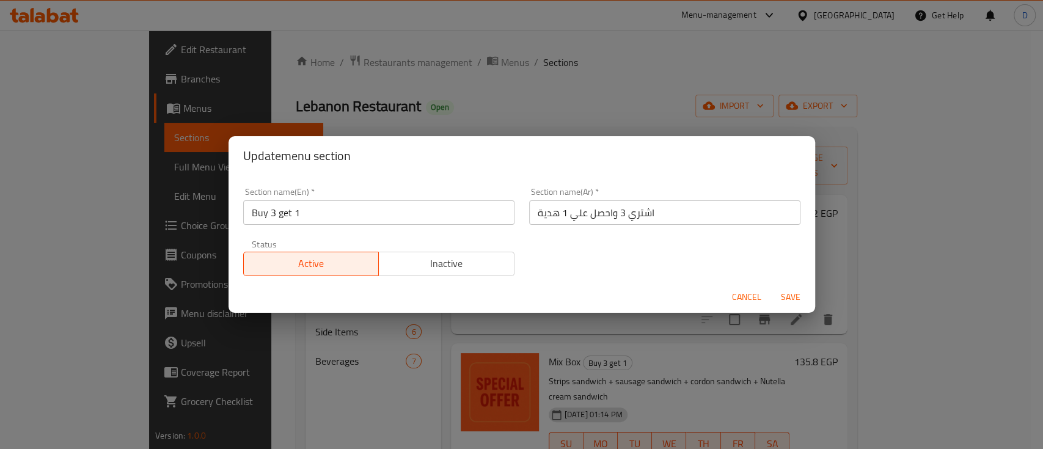
click at [540, 205] on input "اشتري 3 واحصل علي 1 هدية" at bounding box center [664, 213] width 271 height 24
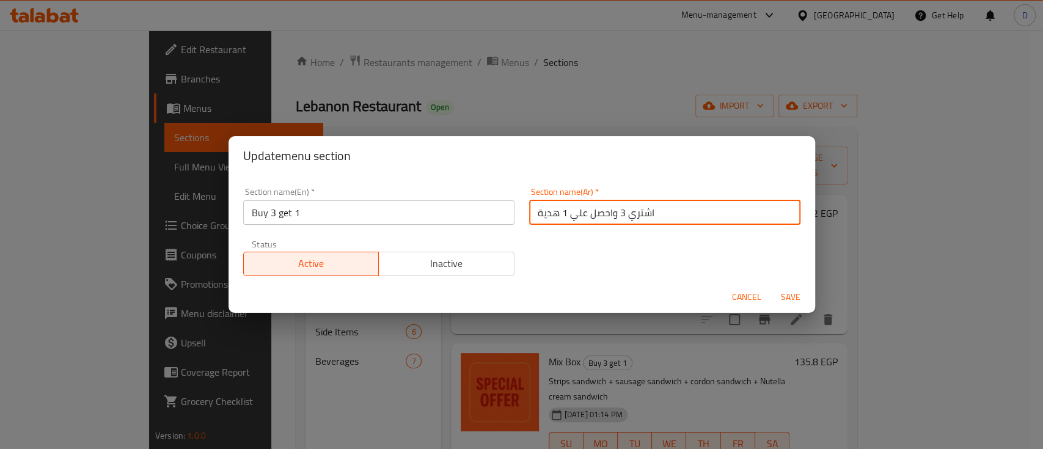
click at [540, 205] on input "اشتري 3 واحصل علي 1 هدية" at bounding box center [664, 213] width 271 height 24
paste input "2 + 1 مجانا"
type input "2 + 1 مجانا"
click at [787, 297] on span "Save" at bounding box center [790, 297] width 29 height 15
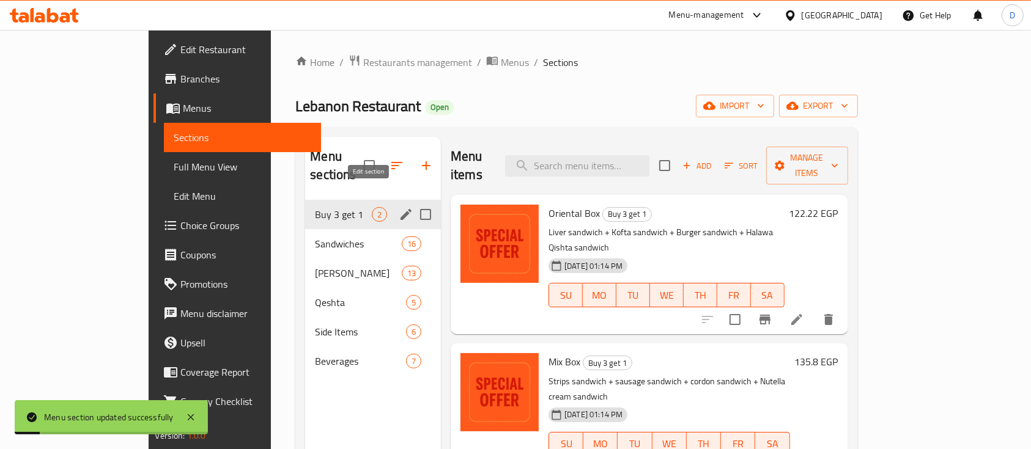
click at [399, 207] on icon "edit" at bounding box center [406, 214] width 15 height 15
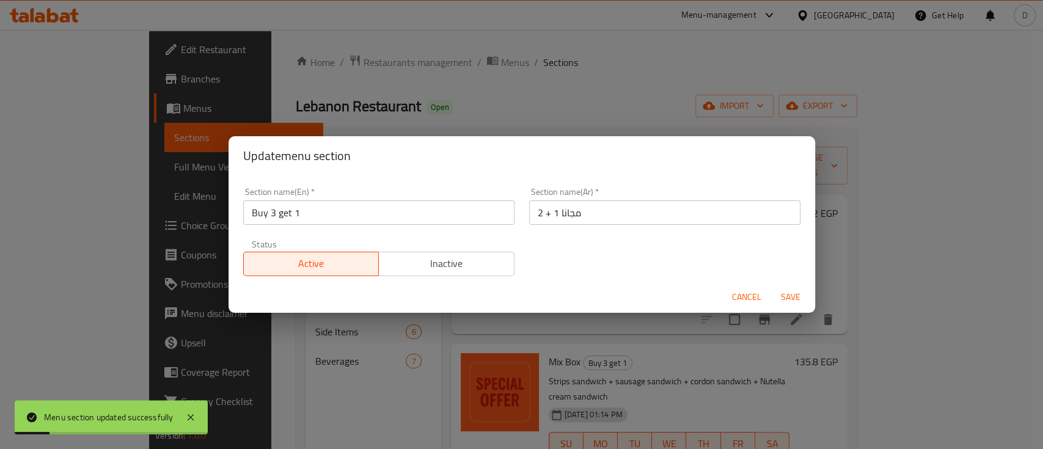
click at [335, 204] on input "Buy 3 get 1" at bounding box center [378, 213] width 271 height 24
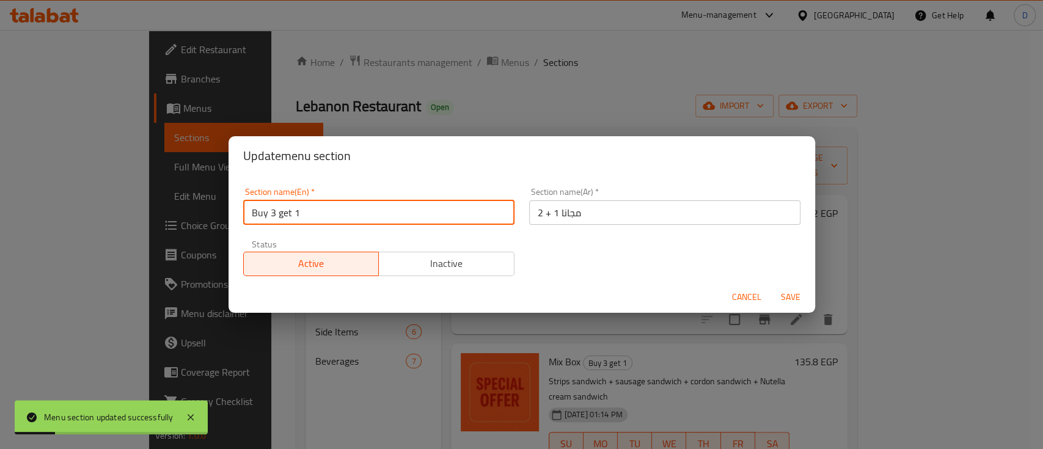
click at [335, 204] on input "Buy 3 get 1" at bounding box center [378, 213] width 271 height 24
paste input "2 Get 1 For Free"
type input "Buy 2 Get 1 For Free"
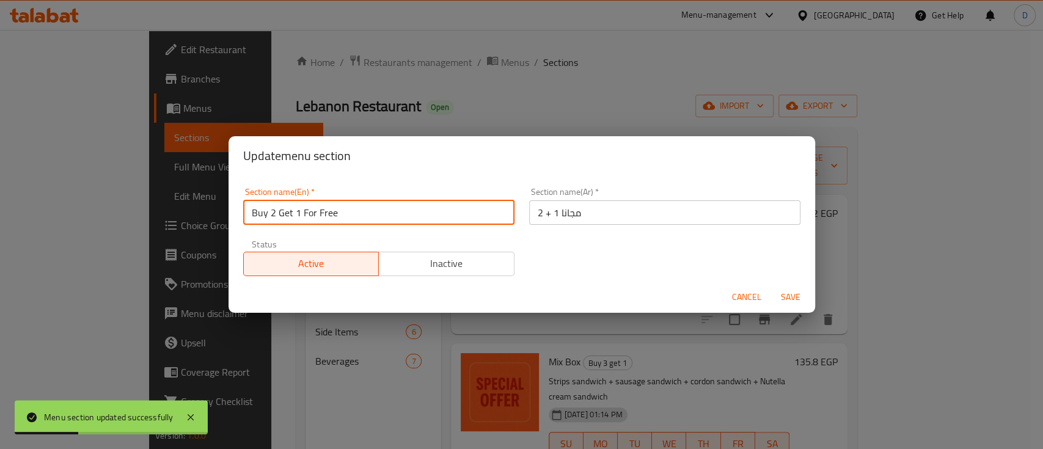
click at [771, 286] on button "Save" at bounding box center [790, 297] width 39 height 23
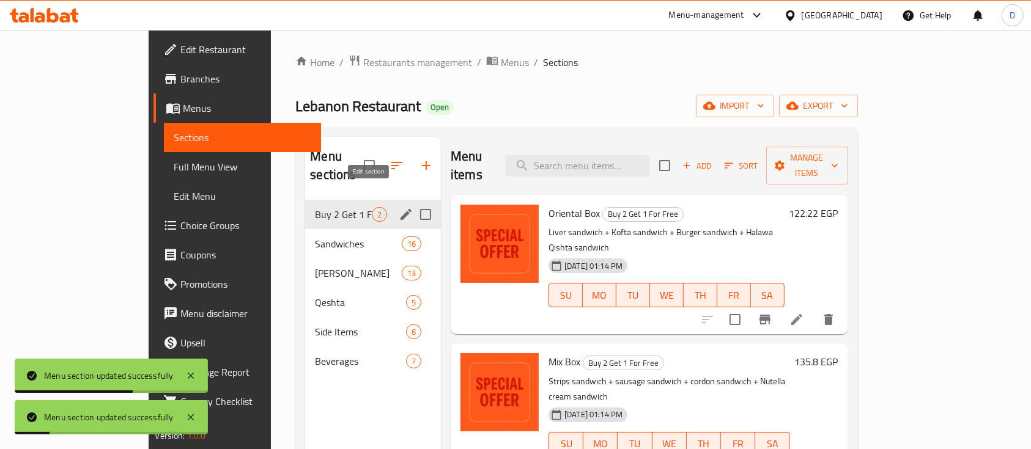
click at [400, 209] on icon "edit" at bounding box center [405, 214] width 11 height 11
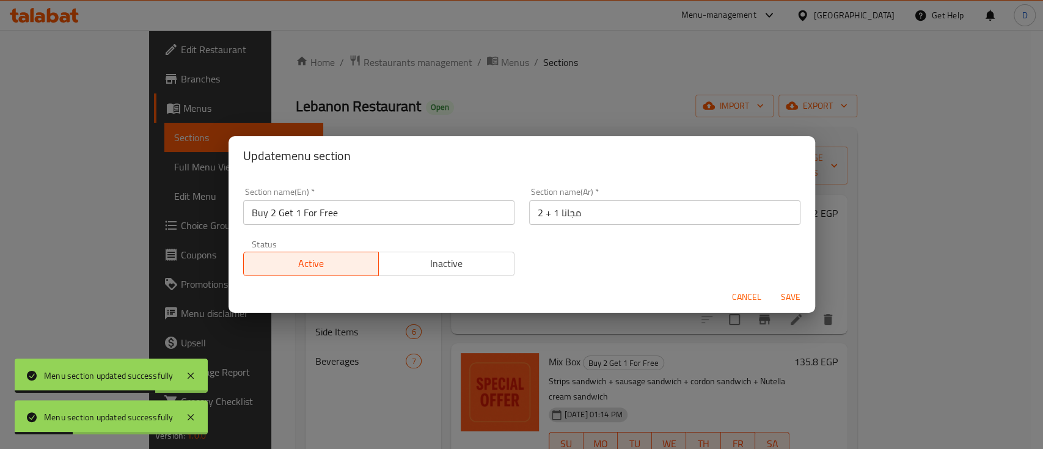
click at [748, 293] on span "Cancel" at bounding box center [746, 297] width 29 height 15
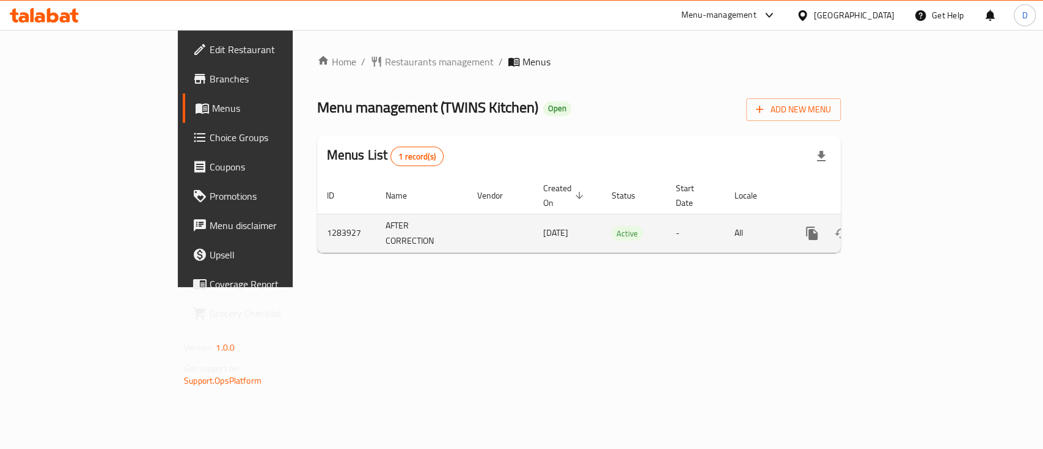
click at [908, 226] on icon "enhanced table" at bounding box center [900, 233] width 15 height 15
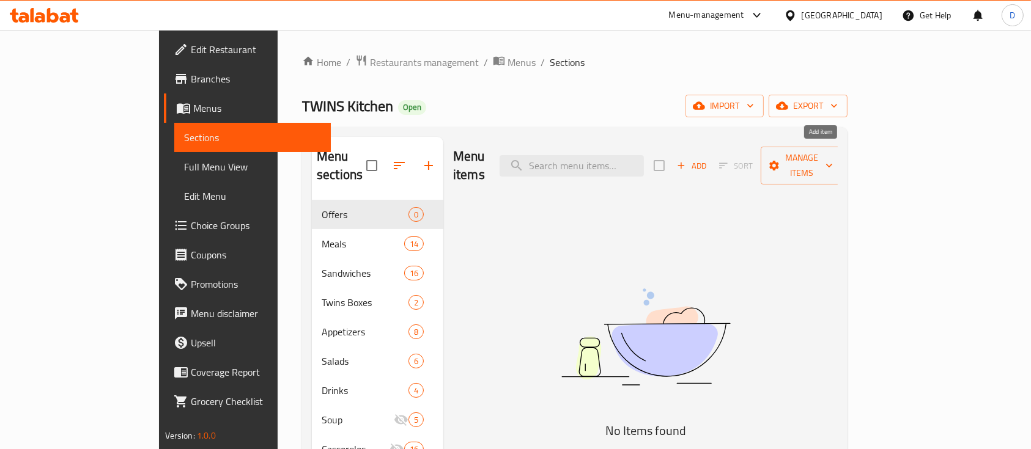
click at [708, 159] on span "Add" at bounding box center [691, 166] width 33 height 14
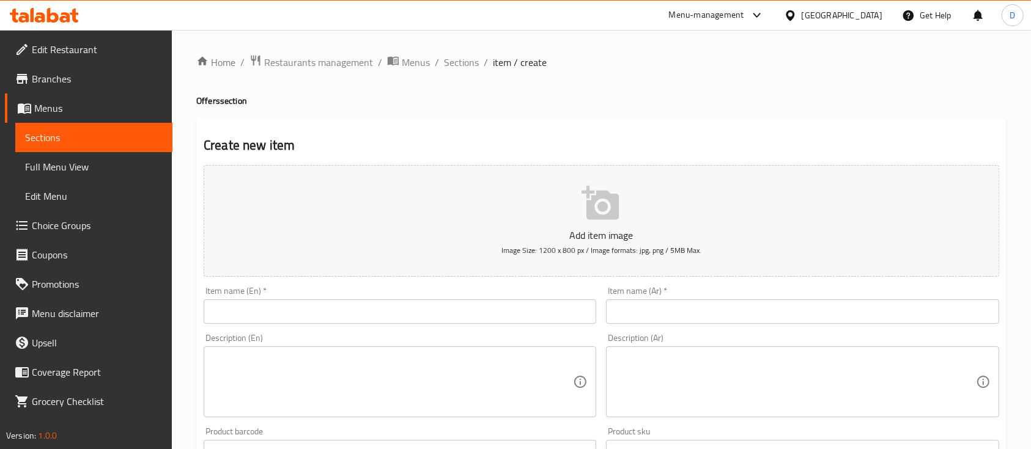
click at [761, 321] on input "text" at bounding box center [802, 312] width 392 height 24
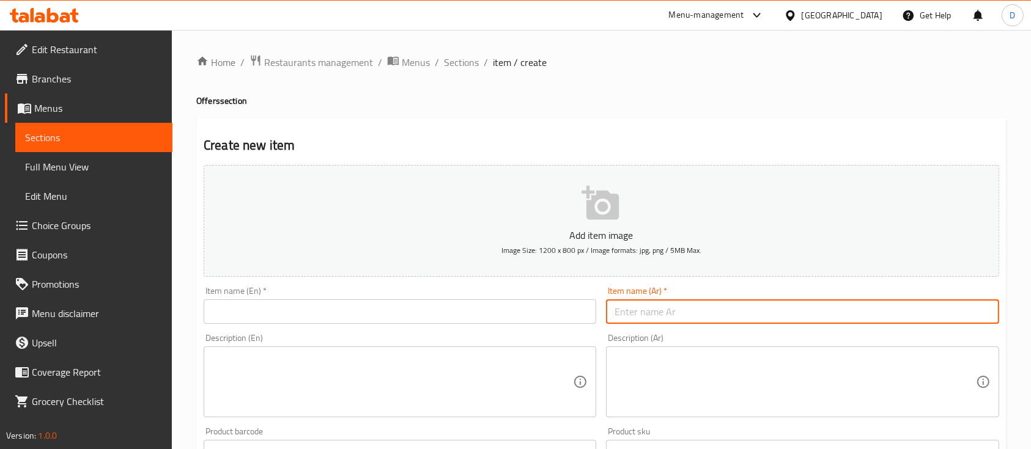
type input "f"
type input "باستا الفريدو + كولا"
click at [440, 311] on input "text" at bounding box center [400, 312] width 392 height 24
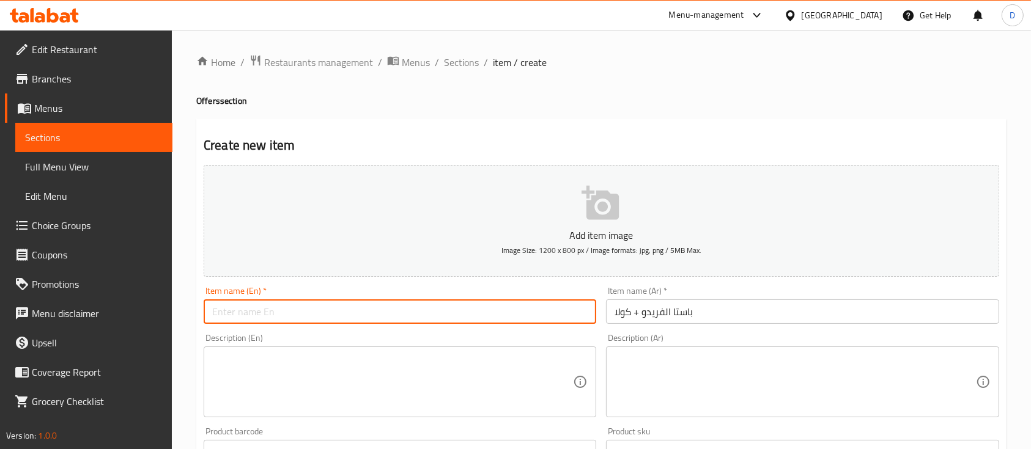
paste input "[PERSON_NAME] + Cola"
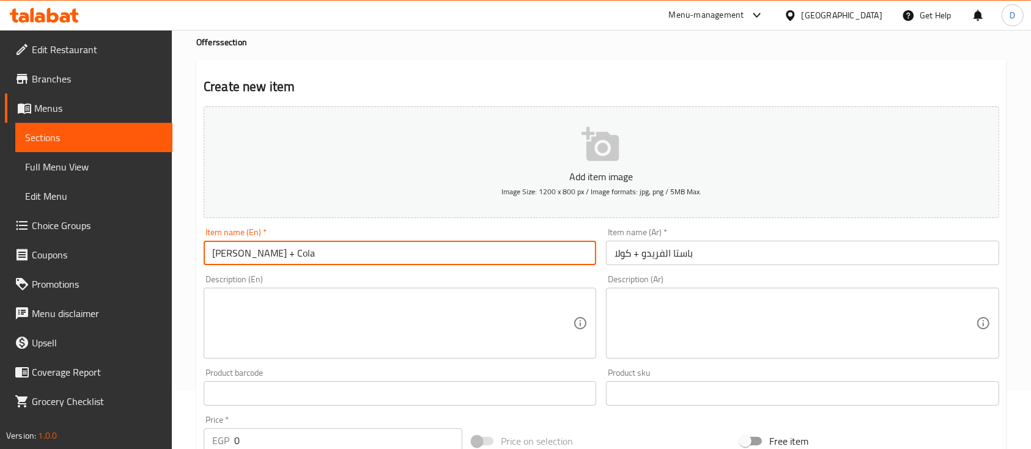
scroll to position [81, 0]
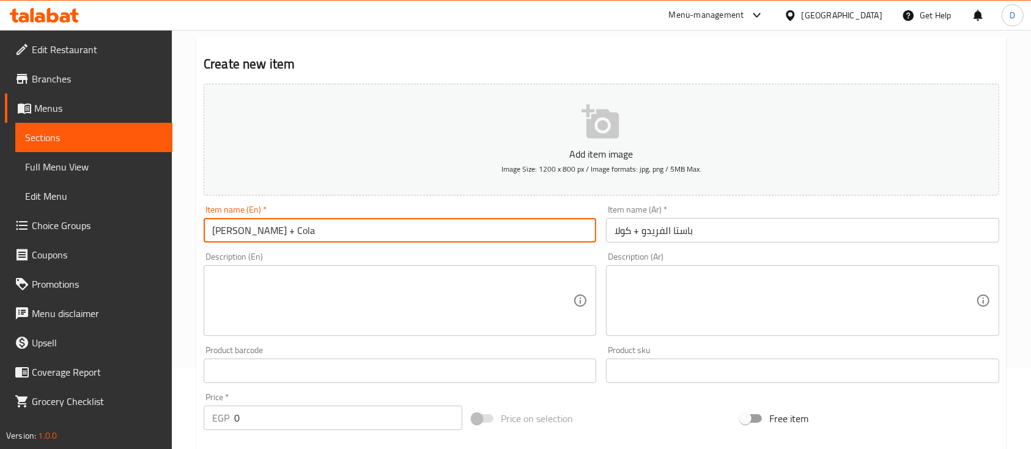
type input "[PERSON_NAME] + Cola"
click at [378, 405] on div "Price   * EGP 0 Price *" at bounding box center [333, 411] width 259 height 37
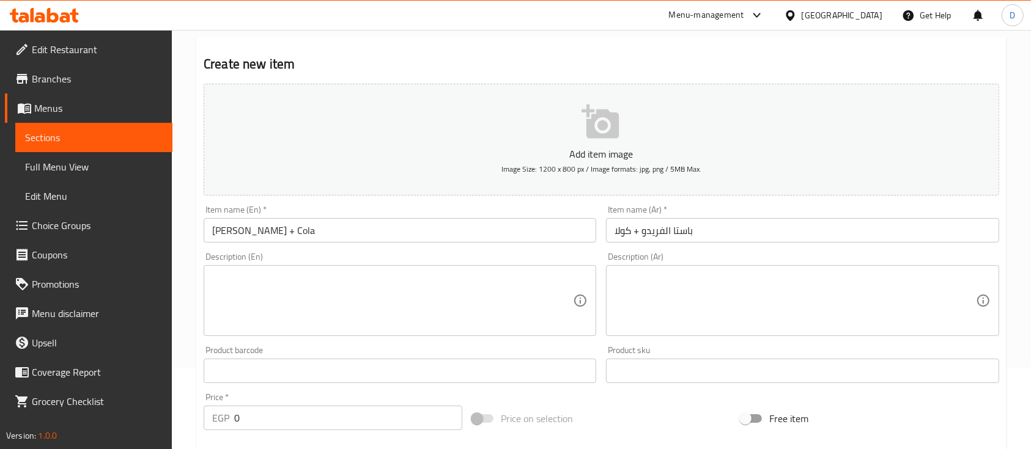
click at [382, 415] on input "0" at bounding box center [348, 418] width 228 height 24
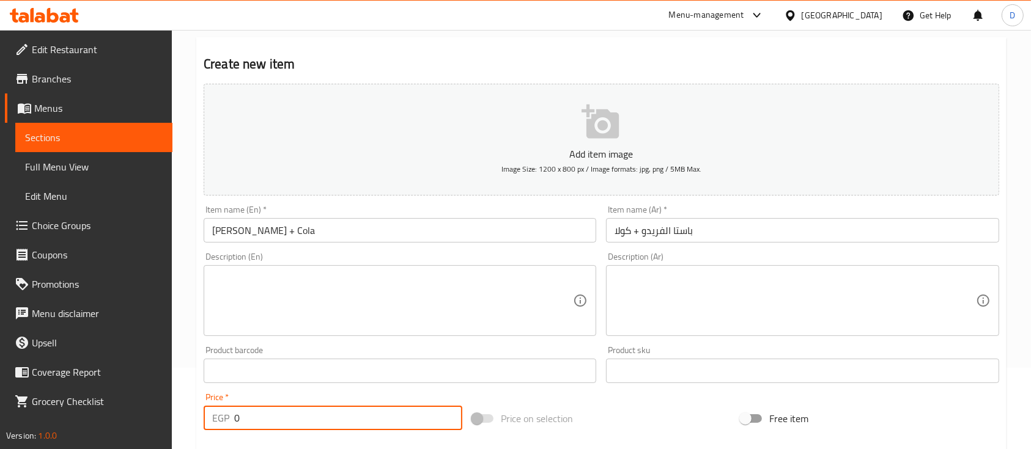
click at [382, 415] on input "0" at bounding box center [348, 418] width 228 height 24
type input "160"
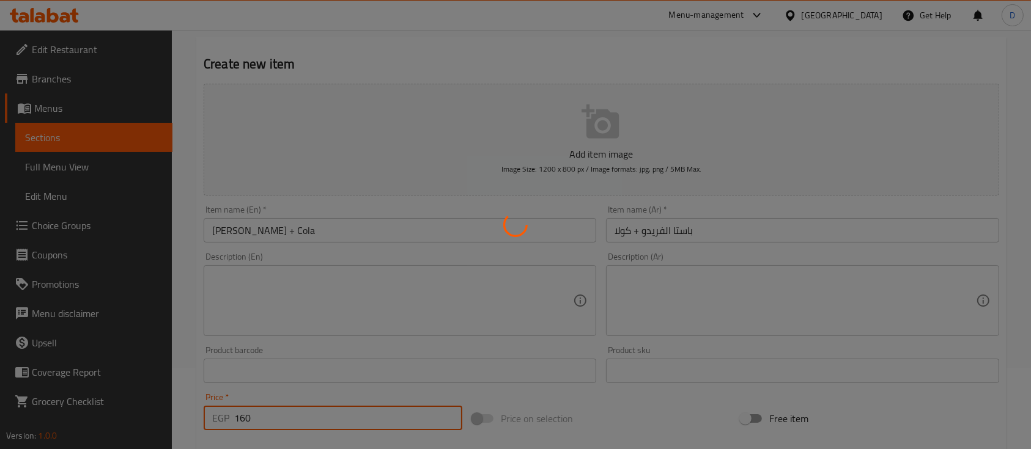
type input "0"
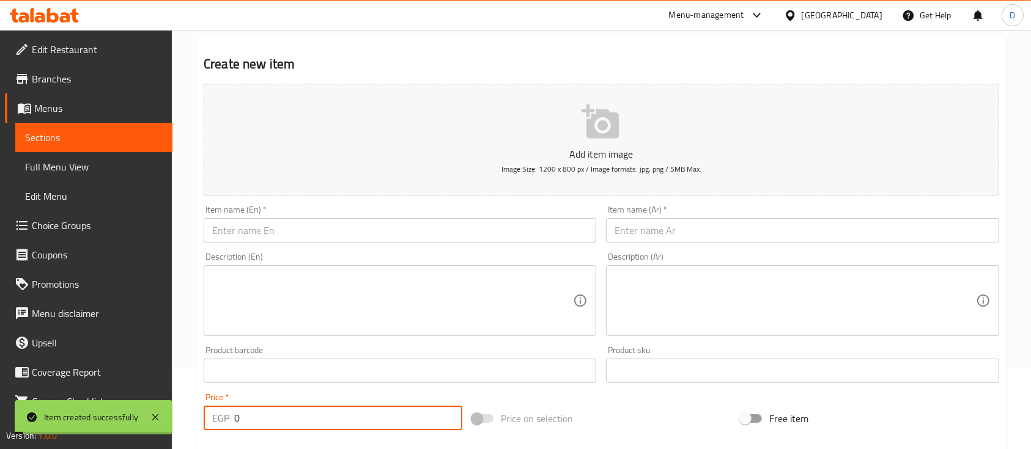
click at [690, 238] on input "text" at bounding box center [802, 230] width 392 height 24
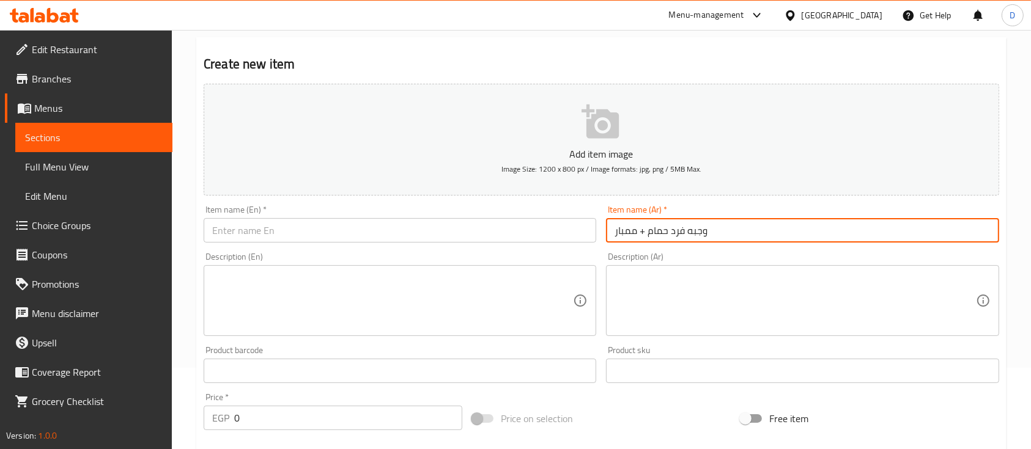
type input "وجبه فرد حمام + ممبار"
click at [422, 232] on input "text" at bounding box center [400, 230] width 392 height 24
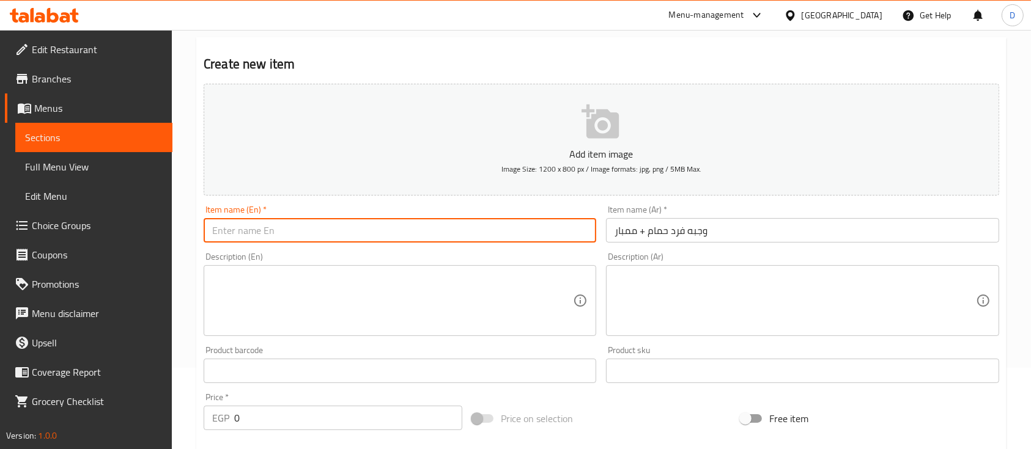
paste input "A meal for one pigeon and tripe"
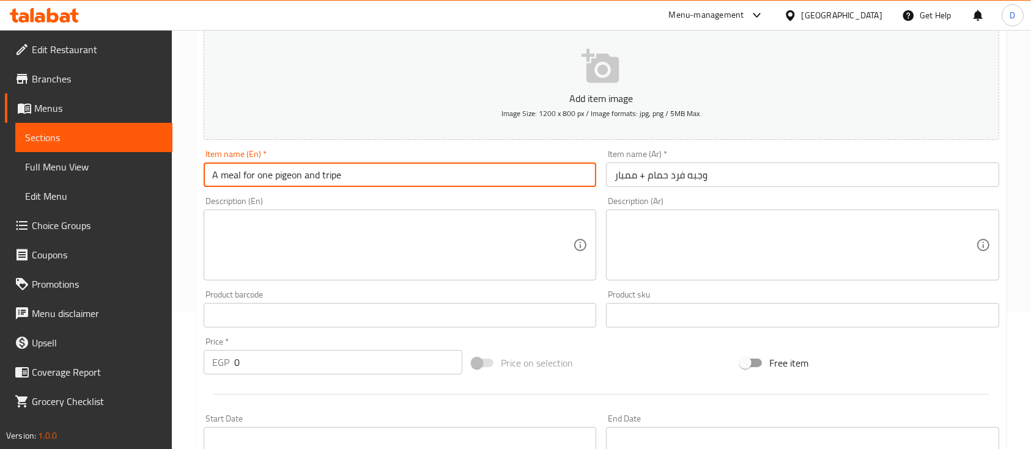
scroll to position [163, 0]
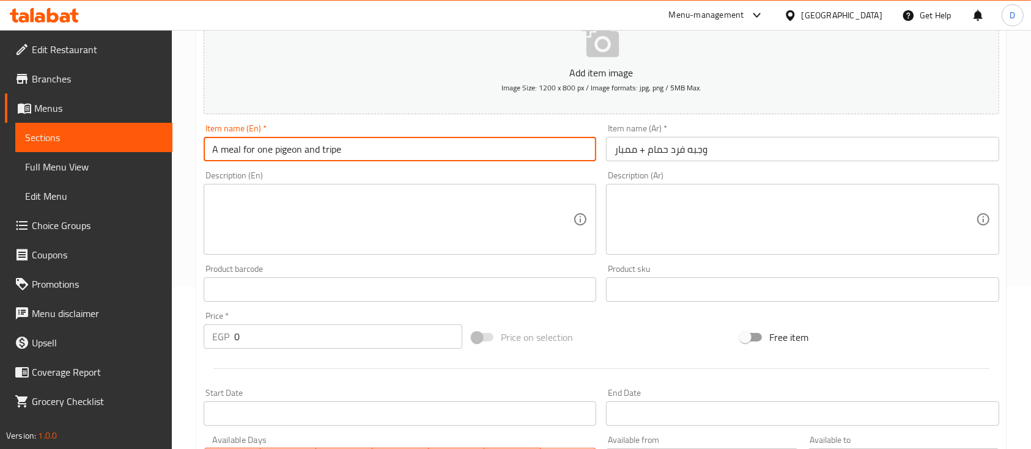
click at [331, 150] on input "A meal for one pigeon and tripe" at bounding box center [400, 149] width 392 height 24
type input "A meal for one pigeon + Mombar"
click at [369, 341] on input "0" at bounding box center [348, 337] width 228 height 24
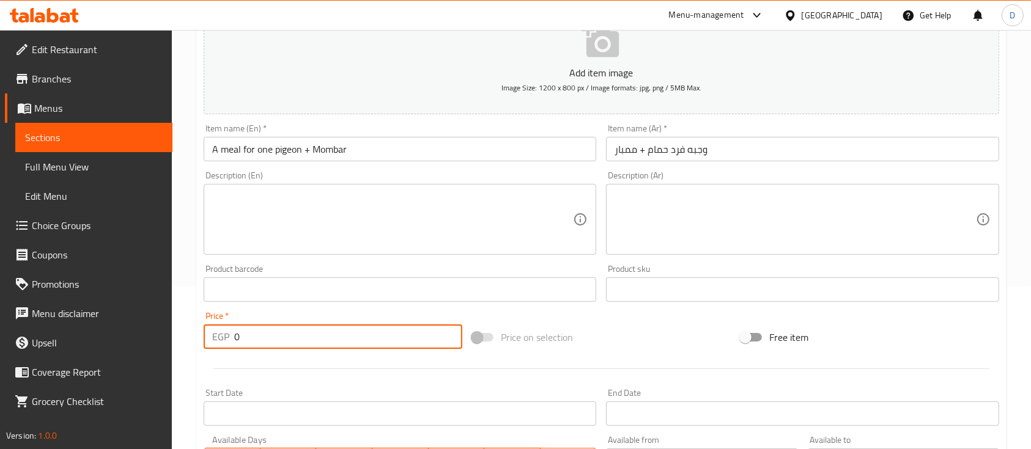
click at [369, 341] on input "0" at bounding box center [348, 337] width 228 height 24
type input "250"
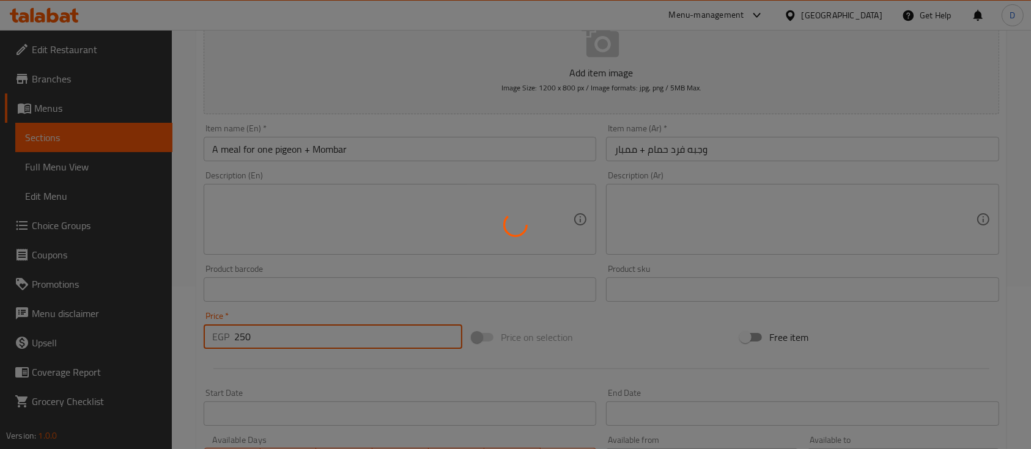
type input "0"
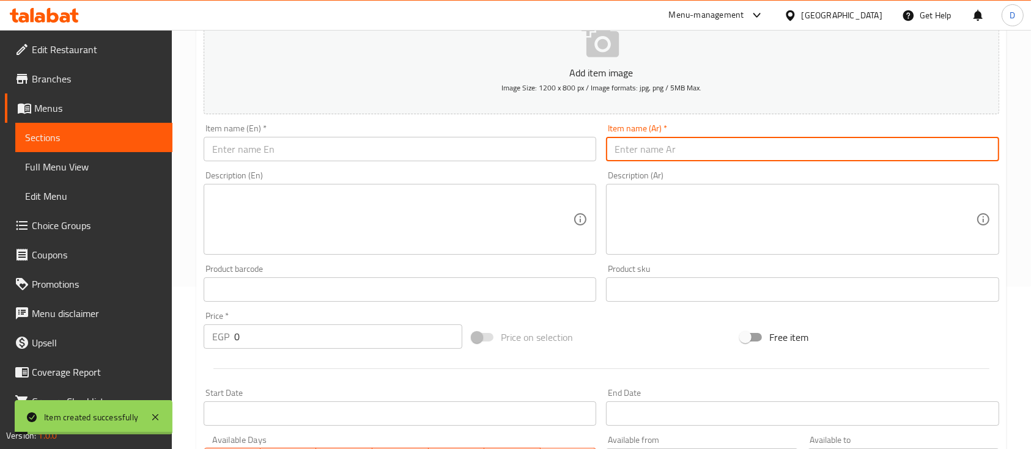
click at [679, 149] on input "text" at bounding box center [802, 149] width 392 height 24
type input "j"
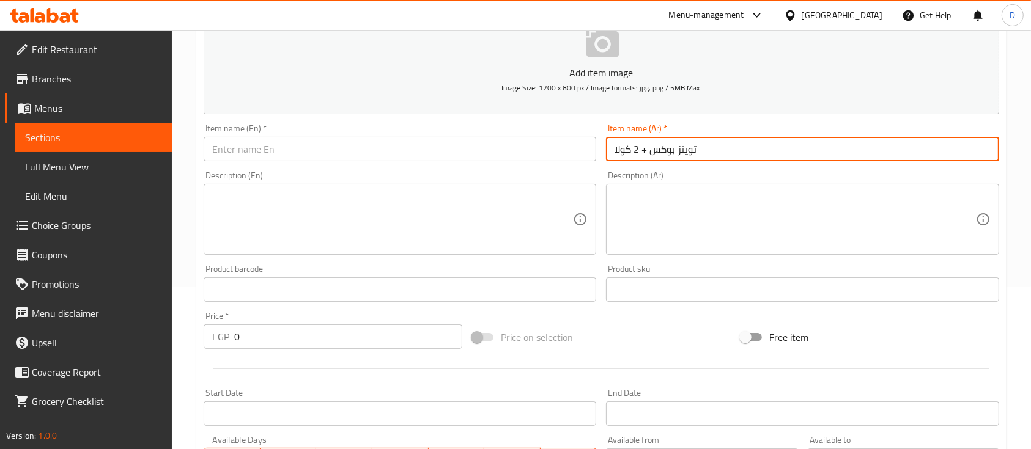
type input "توينز بوكس + 2 كولا"
click at [489, 144] on input "text" at bounding box center [400, 149] width 392 height 24
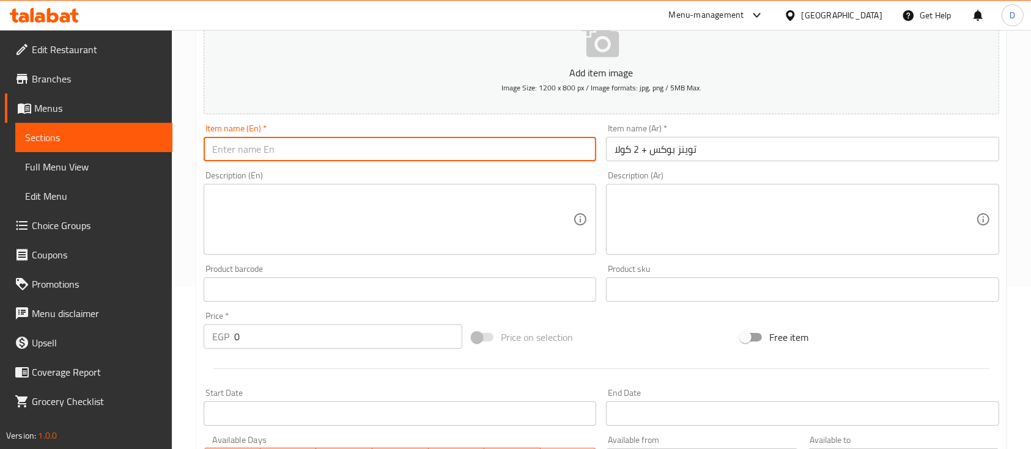
paste input "Twins Box + 2 Cola"
type input "Twins Box + 2 Cola"
click at [398, 340] on input "0" at bounding box center [348, 337] width 228 height 24
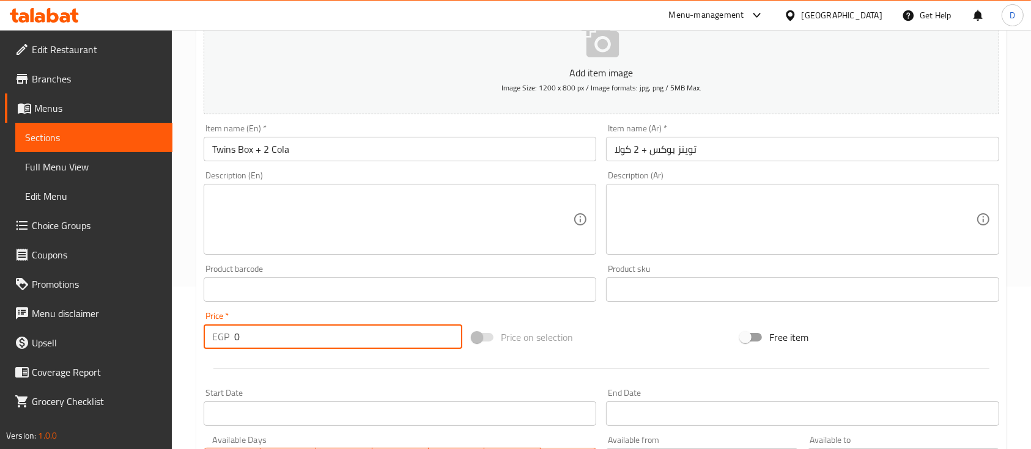
click at [398, 340] on input "0" at bounding box center [348, 337] width 228 height 24
type input "240"
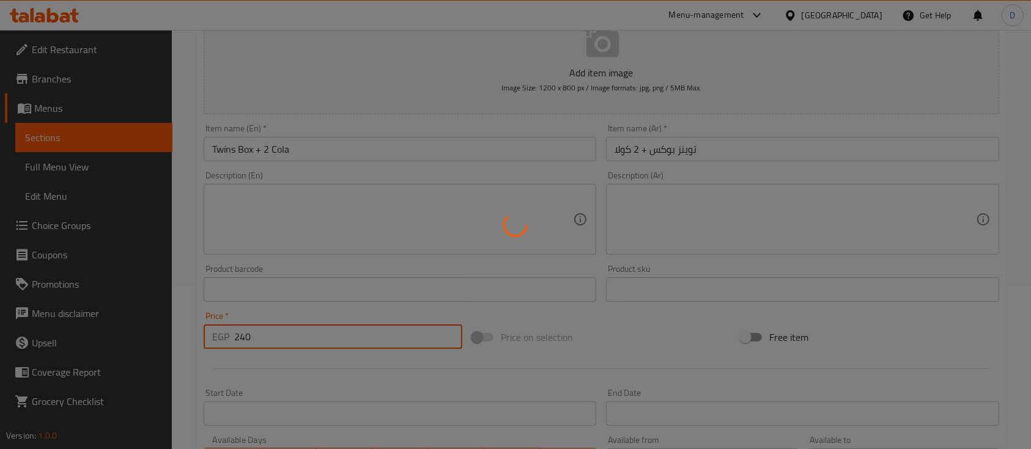
type input "0"
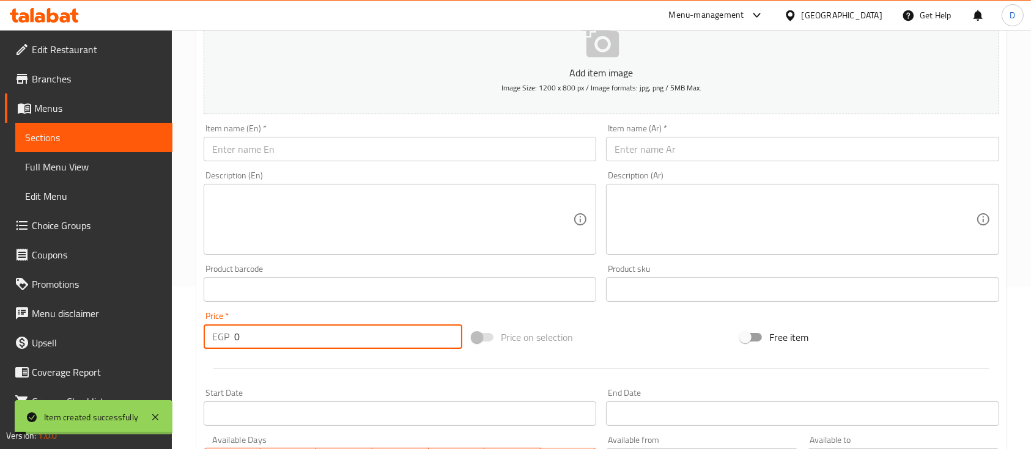
click at [753, 163] on div "Item name (Ar)   * Item name (Ar) *" at bounding box center [802, 142] width 402 height 47
click at [753, 156] on input "text" at bounding box center [802, 149] width 392 height 24
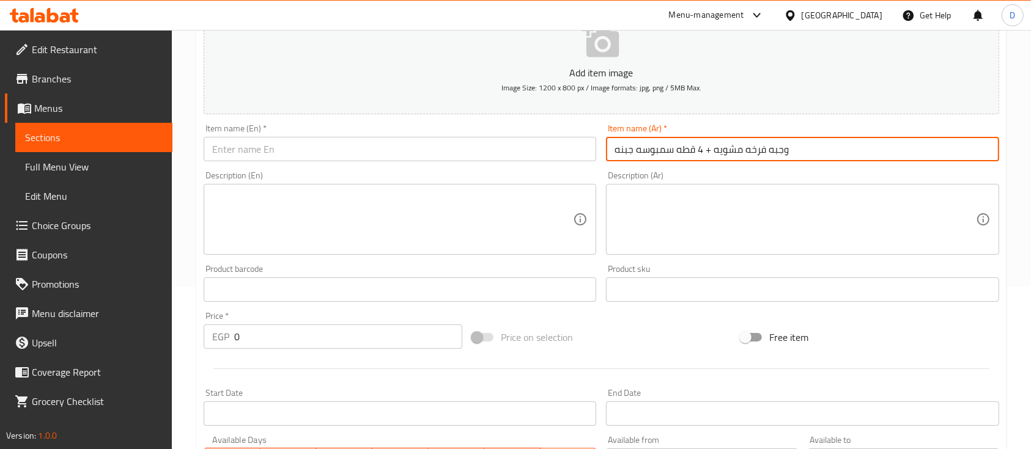
type input "وجبه فرخه مشويه + 4 قطه سمبوسه جبنه"
click at [504, 145] on input "text" at bounding box center [400, 149] width 392 height 24
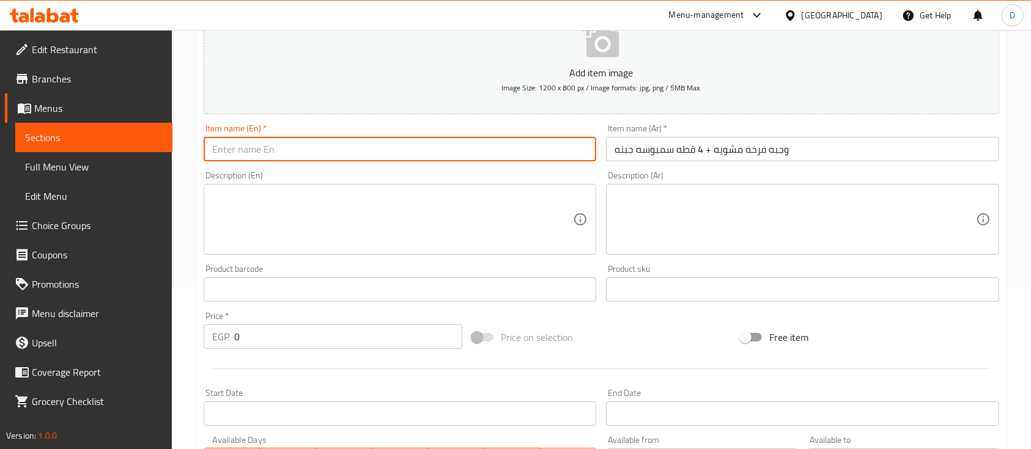
paste input "Grilled chicken meal + 4 cheese samosas"
type input "Grilled chicken meal + 4 cheese samosas"
click at [404, 337] on input "0" at bounding box center [348, 337] width 228 height 24
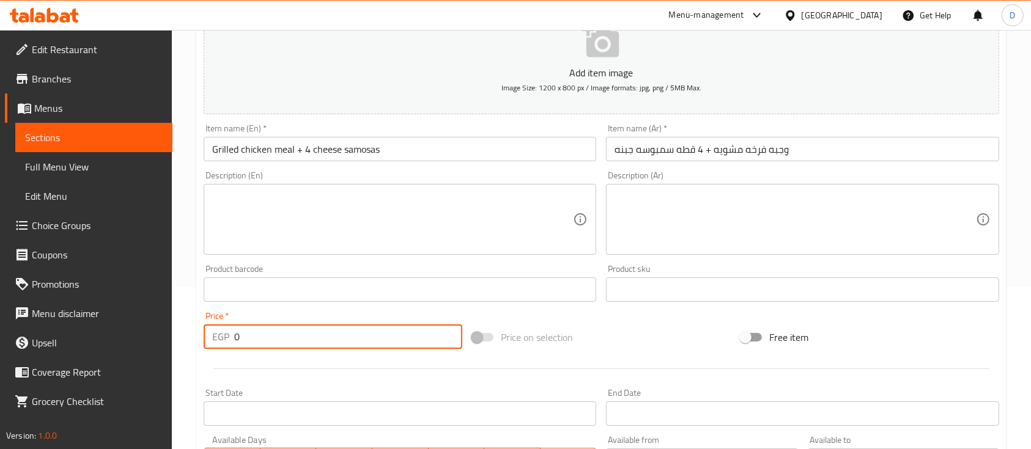
click at [405, 337] on input "0" at bounding box center [348, 337] width 228 height 24
type input "430"
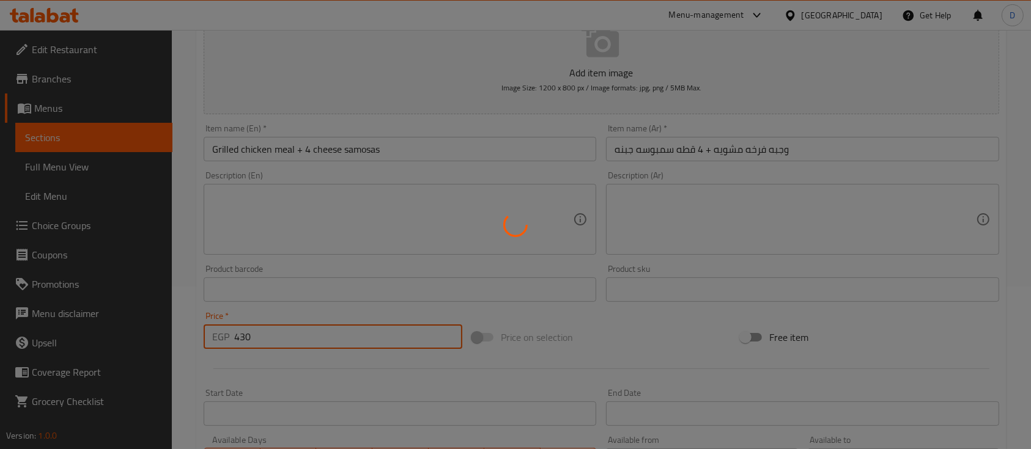
type input "0"
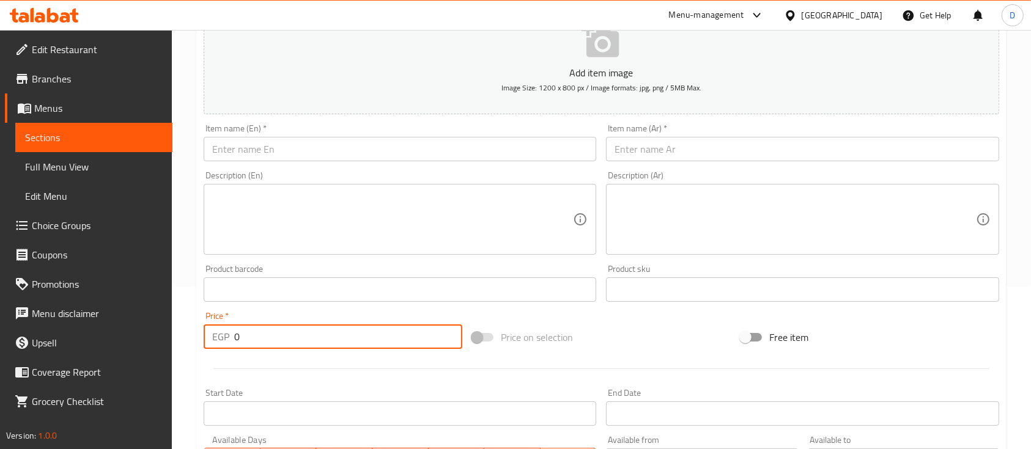
click at [709, 150] on input "text" at bounding box center [802, 149] width 392 height 24
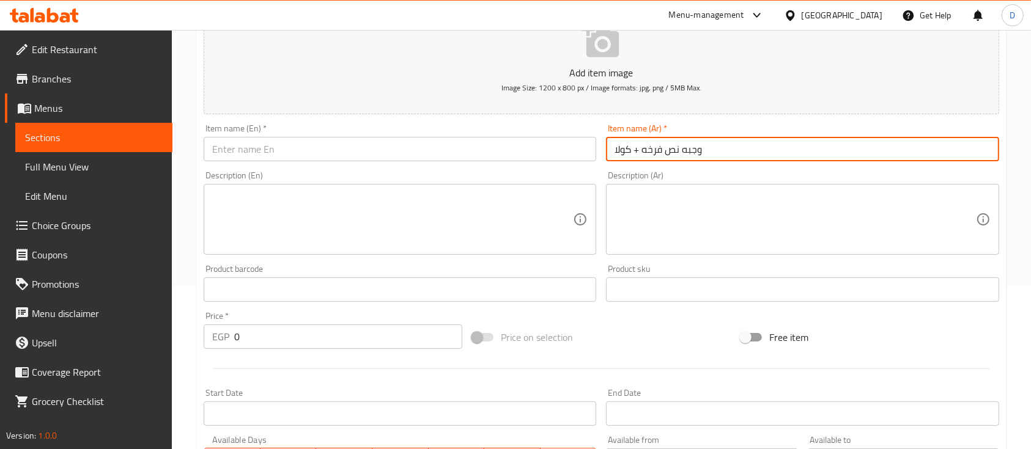
type input "وجبه نص فرخه + كولا"
click at [388, 148] on input "text" at bounding box center [400, 149] width 392 height 24
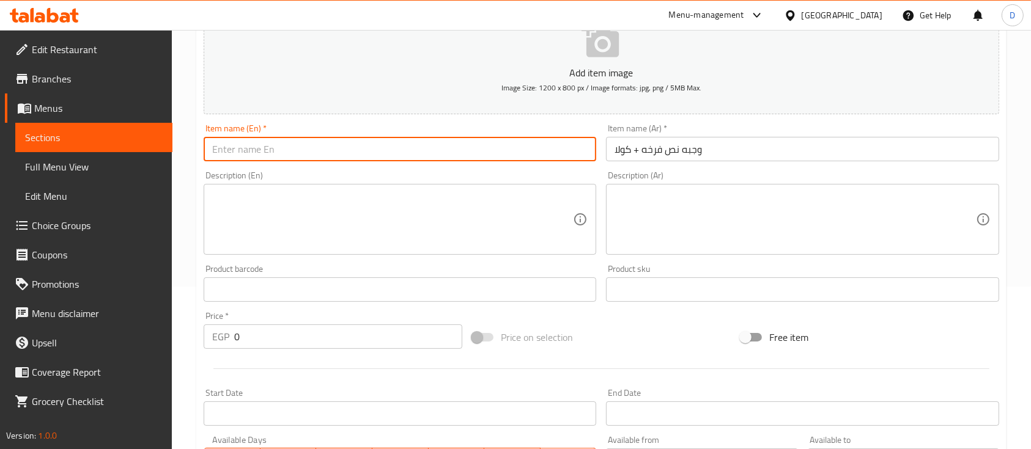
paste input "Half chicken meal + cola"
type input "Half chicken meal + cola"
click at [375, 337] on input "0" at bounding box center [348, 337] width 228 height 24
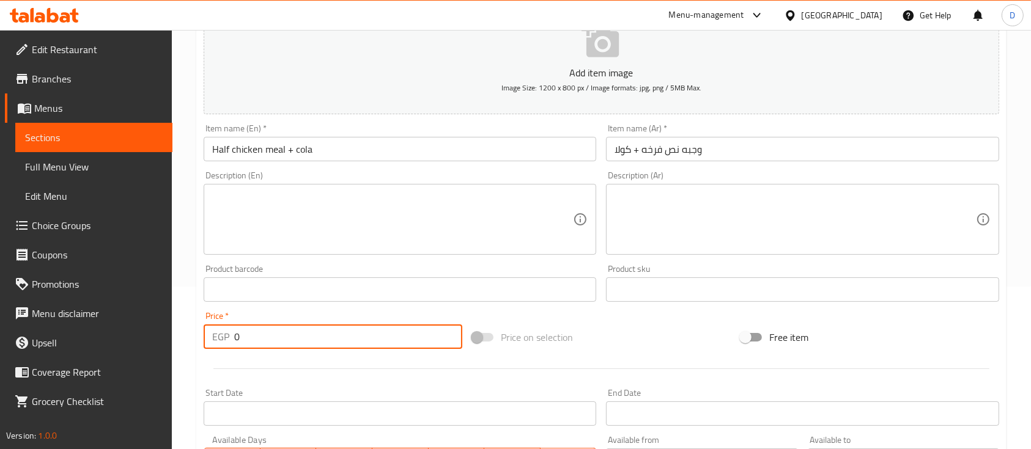
click at [375, 337] on input "0" at bounding box center [348, 337] width 228 height 24
type input "230"
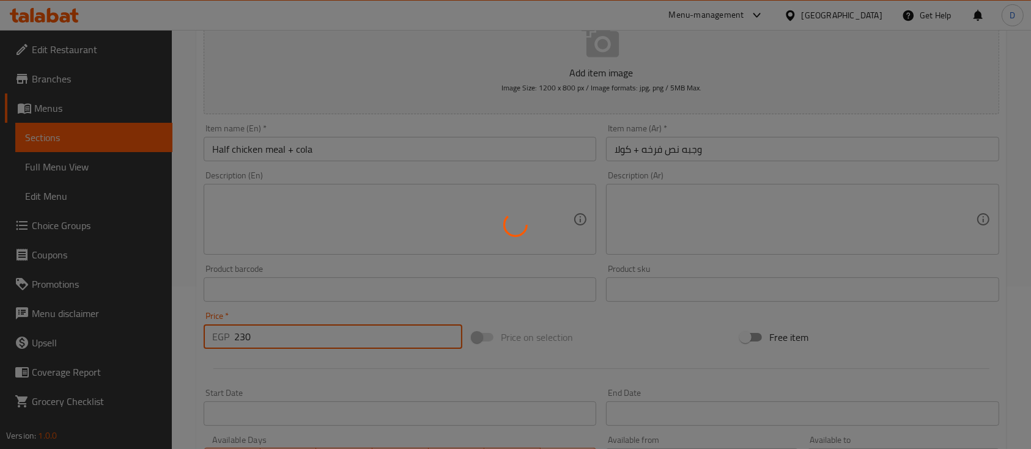
type input "0"
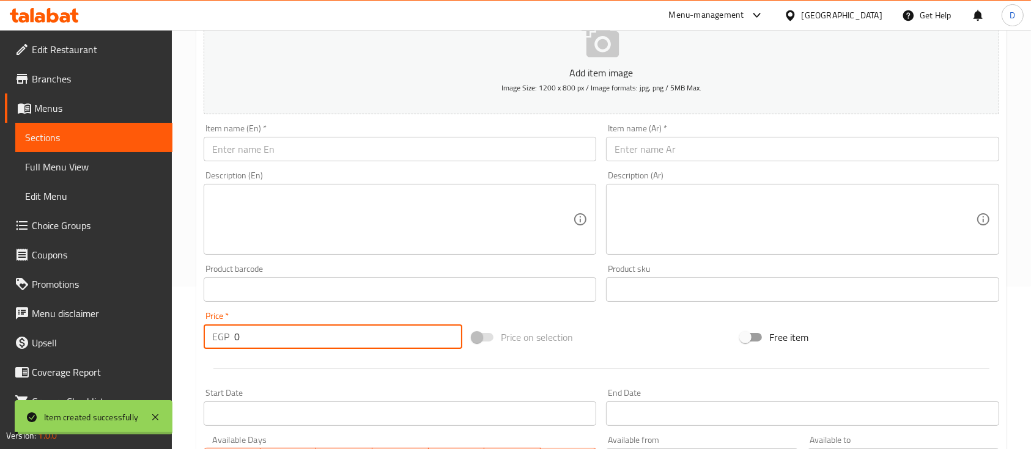
click at [748, 152] on input "text" at bounding box center [802, 149] width 392 height 24
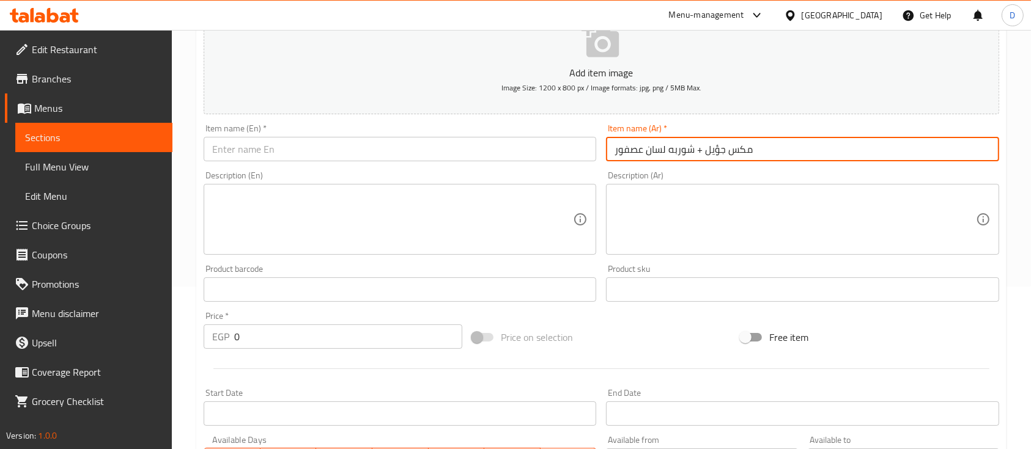
paste input "يل + شوربه لسان عصفور"
type input "مكس جريل + شوربه لسان عصفور"
click at [474, 151] on input "text" at bounding box center [400, 149] width 392 height 24
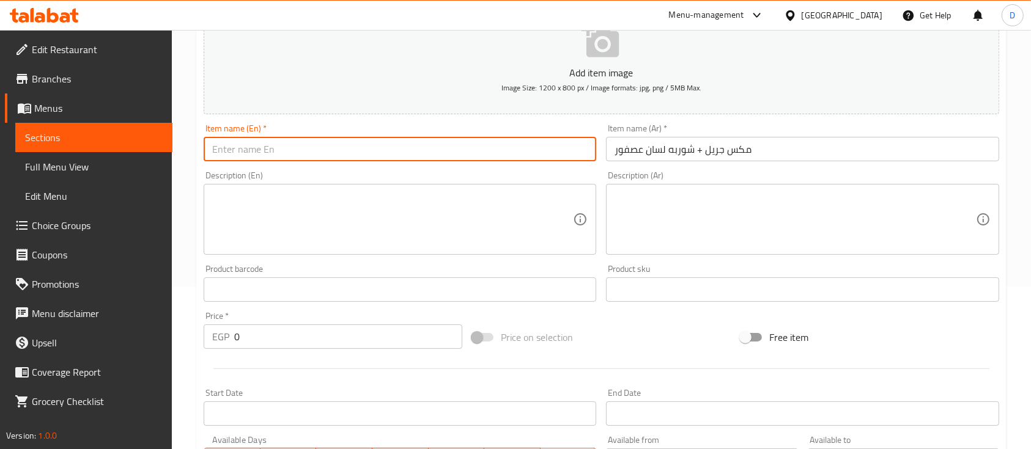
paste input "Mixed grill + sparrow tongue soup"
drag, startPoint x: 278, startPoint y: 152, endPoint x: 328, endPoint y: 151, distance: 50.1
click at [328, 151] on input "Mixed grill + sparrow tongue soup" at bounding box center [400, 149] width 392 height 24
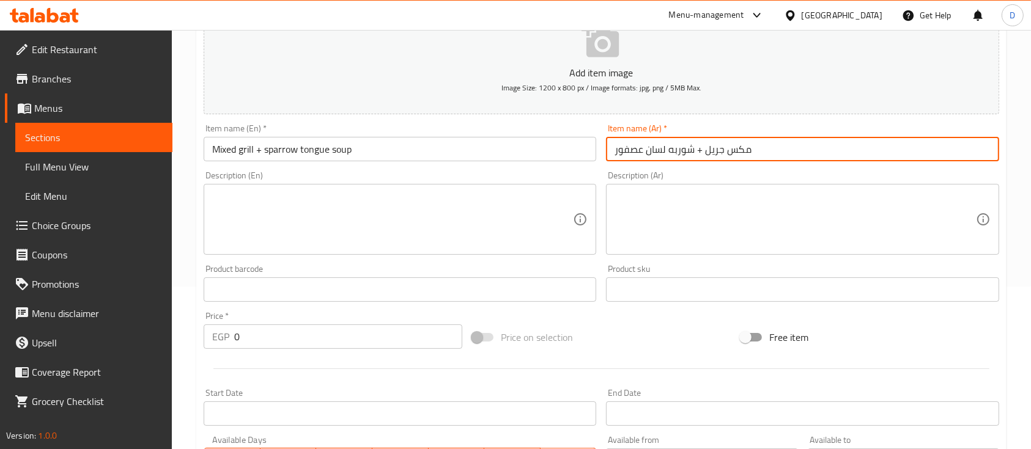
drag, startPoint x: 696, startPoint y: 148, endPoint x: 605, endPoint y: 149, distance: 91.1
click at [605, 149] on div "Item name (Ar)   * مكس جريل + شوربه لسان عصفور Item name (Ar) *" at bounding box center [802, 142] width 402 height 47
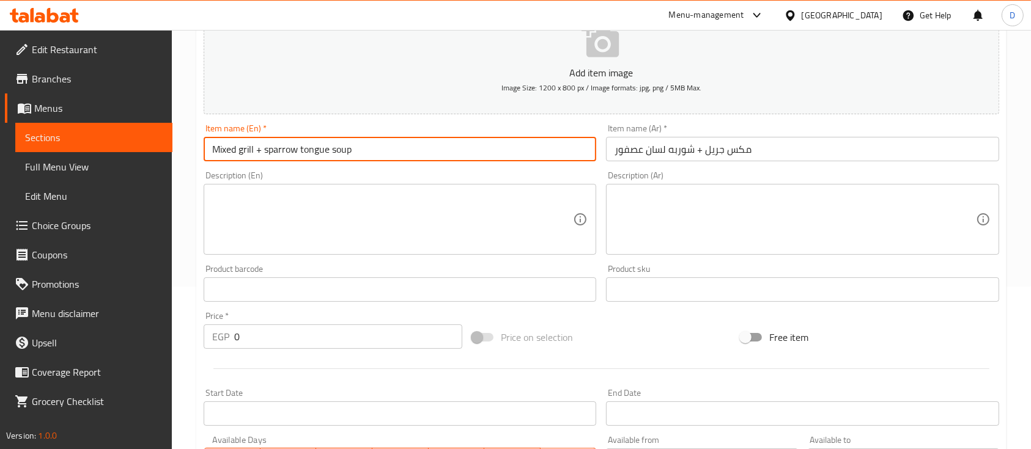
drag, startPoint x: 331, startPoint y: 151, endPoint x: 262, endPoint y: 145, distance: 69.3
click at [262, 145] on input "Mixed grill + sparrow tongue soup" at bounding box center [400, 149] width 392 height 24
type input "Mixed grill +Orzo soup"
click at [306, 341] on input "0" at bounding box center [348, 337] width 228 height 24
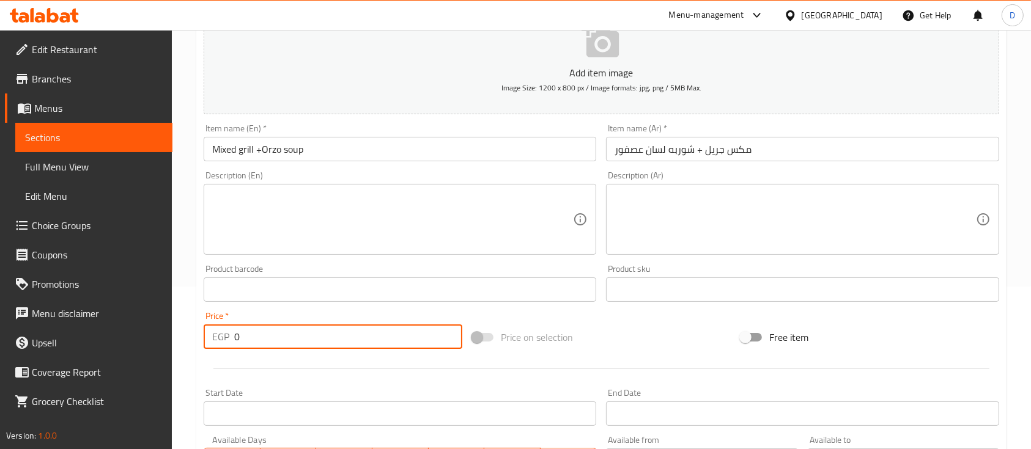
click at [306, 341] on input "0" at bounding box center [348, 337] width 228 height 24
type input "290"
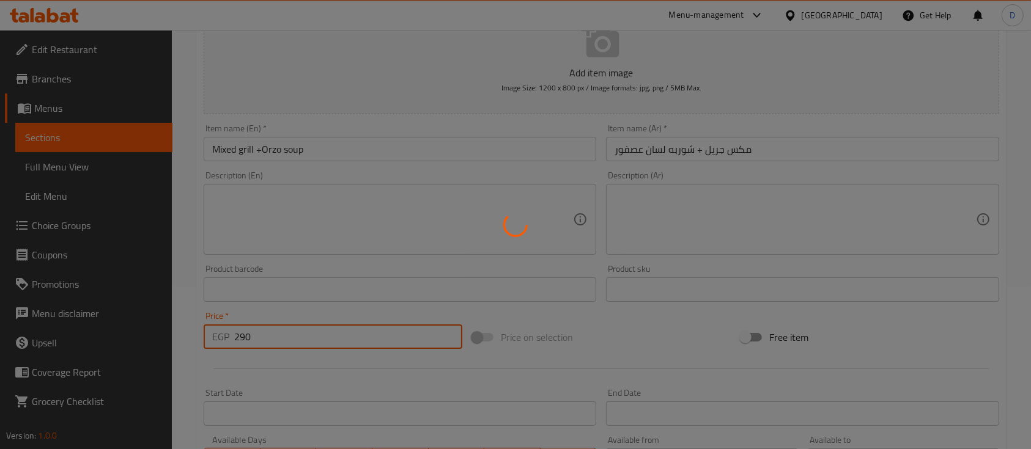
type input "0"
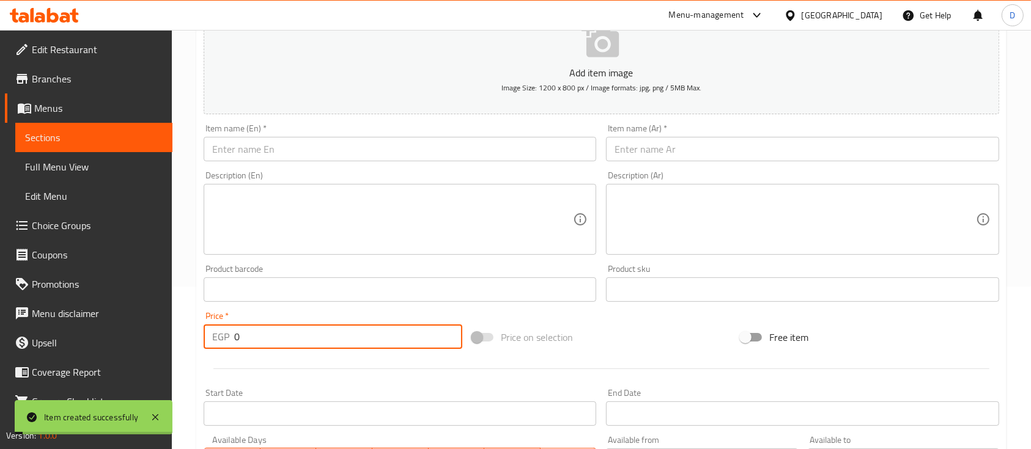
click at [694, 151] on input "text" at bounding box center [802, 149] width 392 height 24
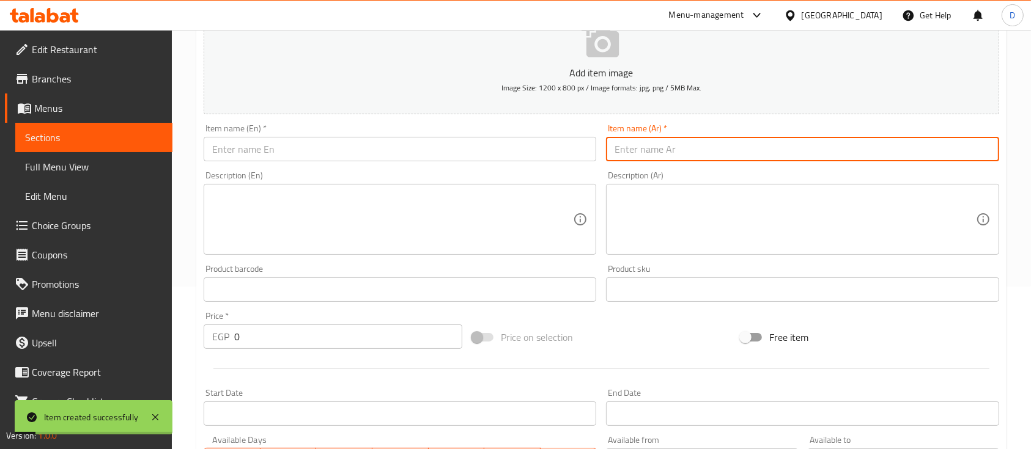
type input "'"
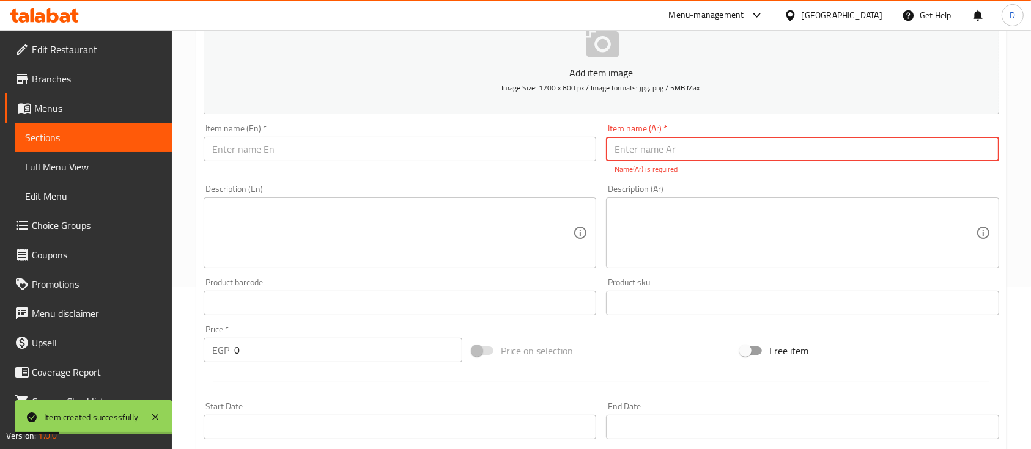
type input "'"
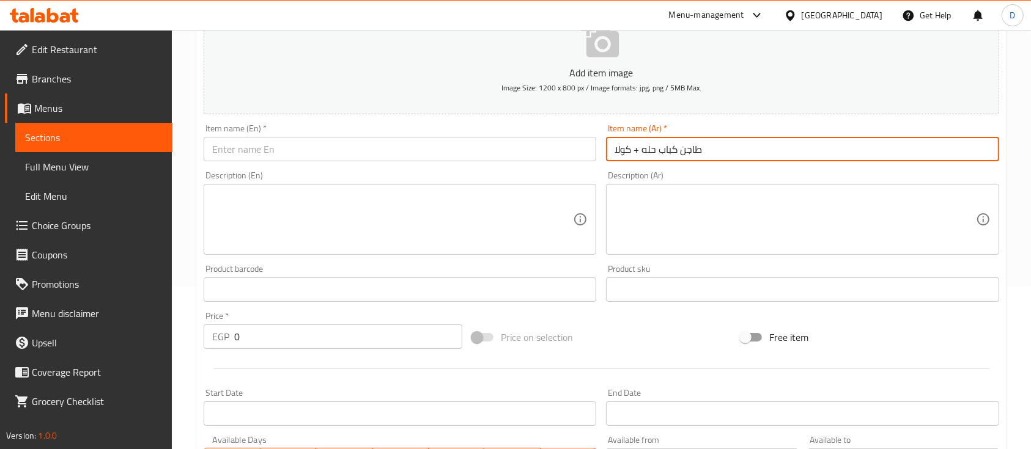
type input "طاجن كباب حله + كولا"
click at [460, 145] on input "text" at bounding box center [400, 149] width 392 height 24
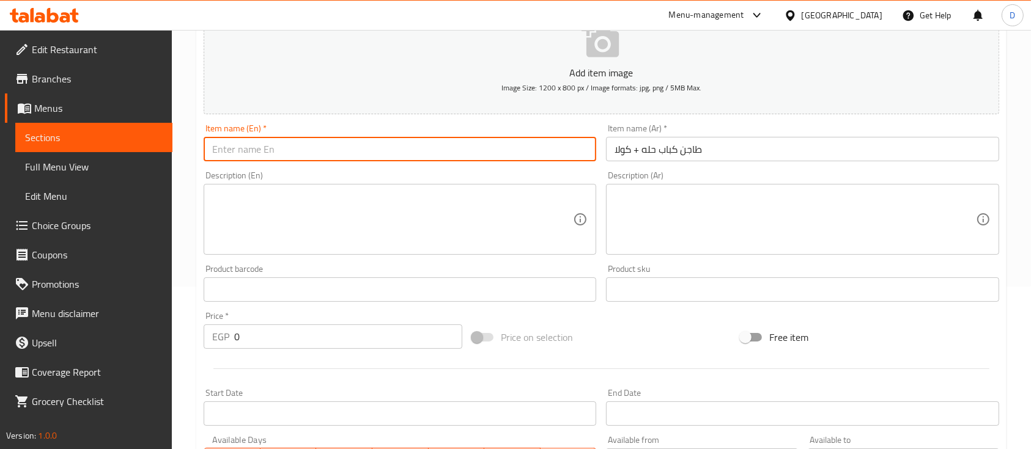
paste input "Kebab Halla Casserole + Cola"
type input "Kebab Halla Casserole + Cola"
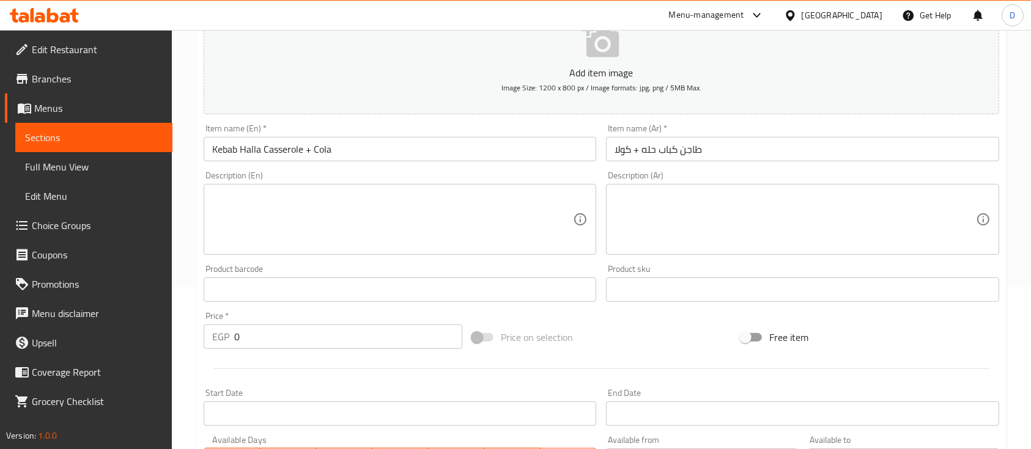
click at [413, 324] on div "Price   * EGP 0 Price *" at bounding box center [333, 330] width 259 height 37
click at [413, 334] on input "0" at bounding box center [348, 337] width 228 height 24
type input "240"
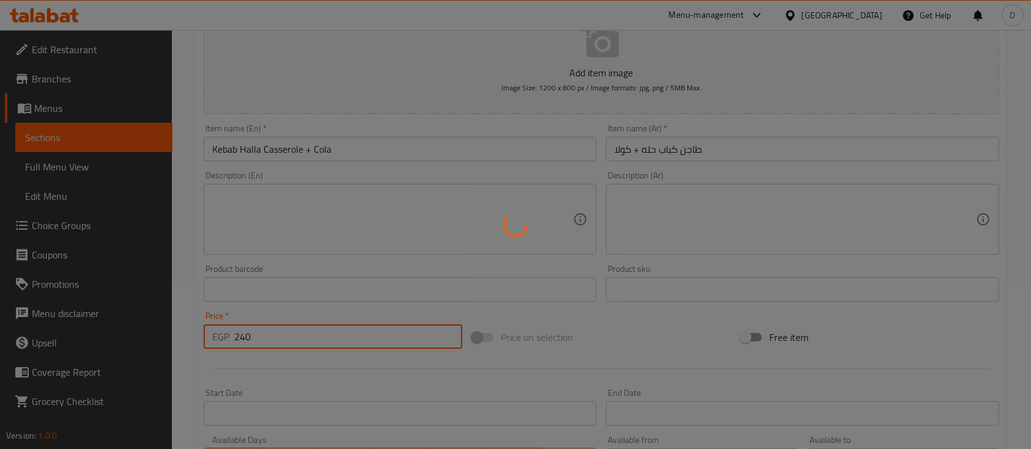
type input "0"
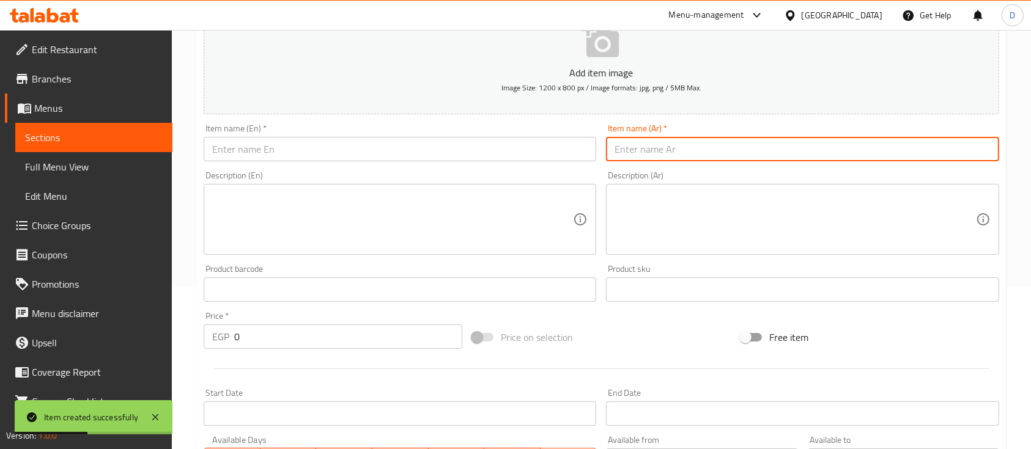
click at [666, 158] on input "text" at bounding box center [802, 149] width 392 height 24
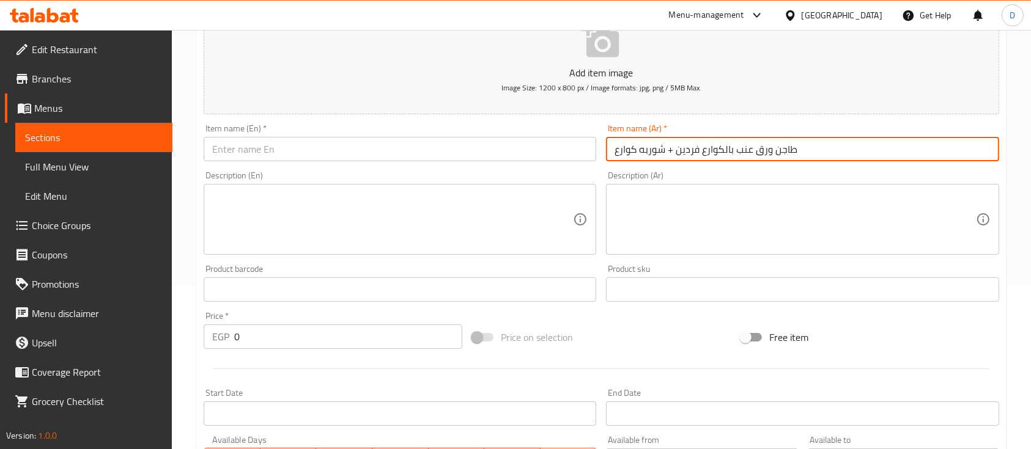
type input "طاجن ورق عنب بالكوارع فردين + شوربه كوارع"
click at [519, 160] on input "text" at bounding box center [400, 149] width 392 height 24
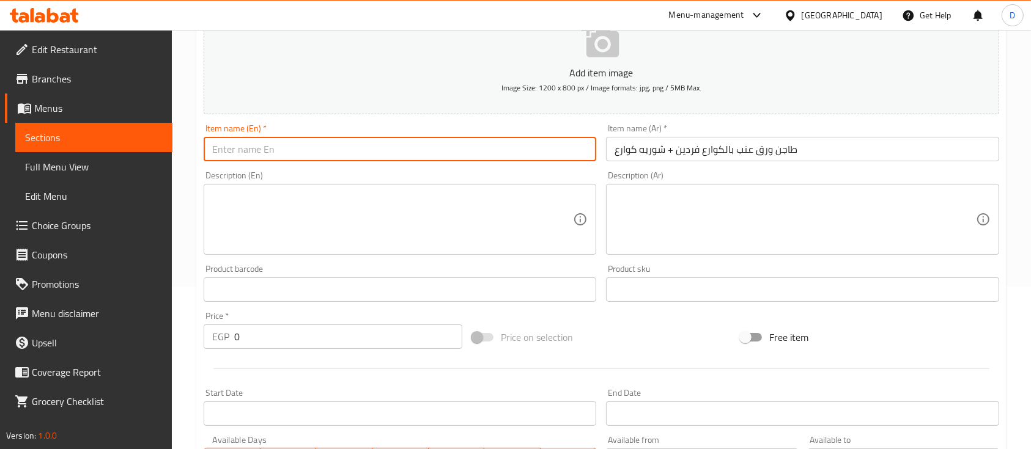
paste input "Vine leaves casserole with trotters for two people + trotters soup"
type input "Vine leaves casserole with trotters for two people + trotters soup"
click at [328, 337] on input "0" at bounding box center [348, 337] width 228 height 24
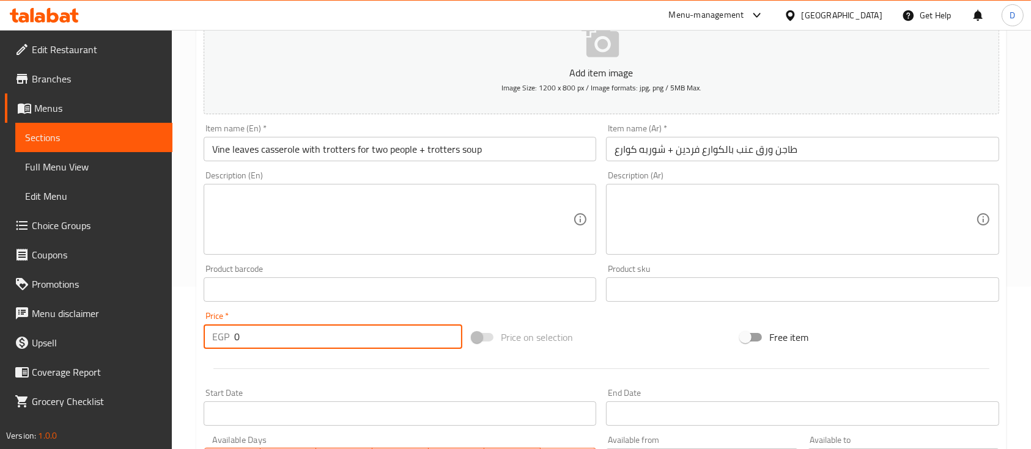
click at [328, 337] on input "0" at bounding box center [348, 337] width 228 height 24
type input "630"
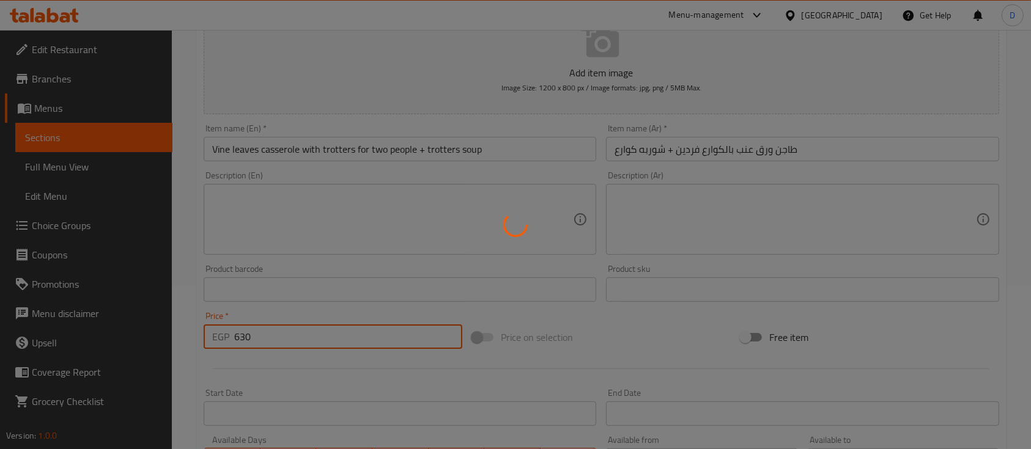
type input "0"
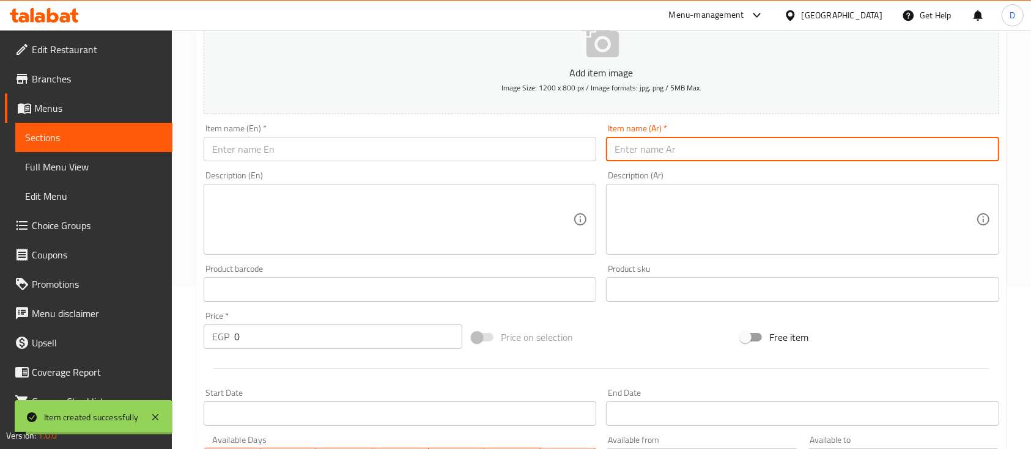
click at [784, 150] on input "text" at bounding box center [802, 149] width 392 height 24
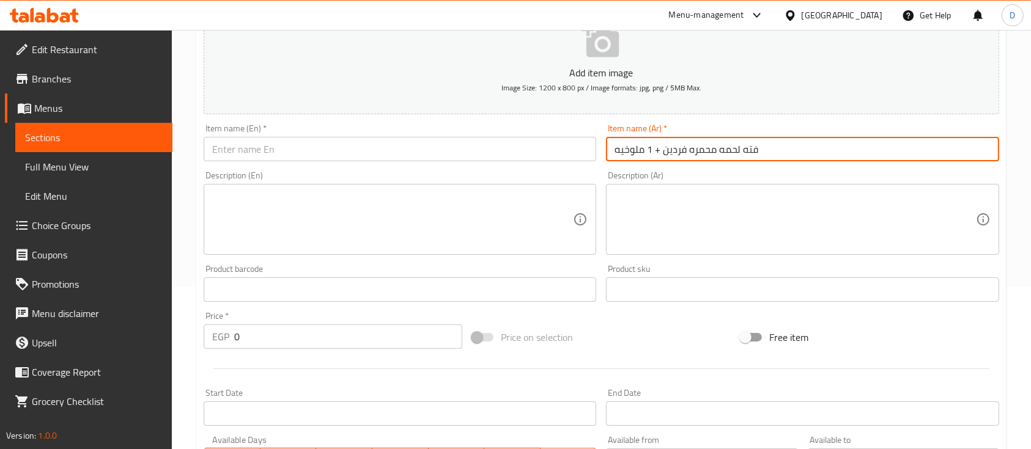
type input "فته لحمه محمره فردين + 1 ملوخيه"
click at [408, 149] on input "text" at bounding box center [400, 149] width 392 height 24
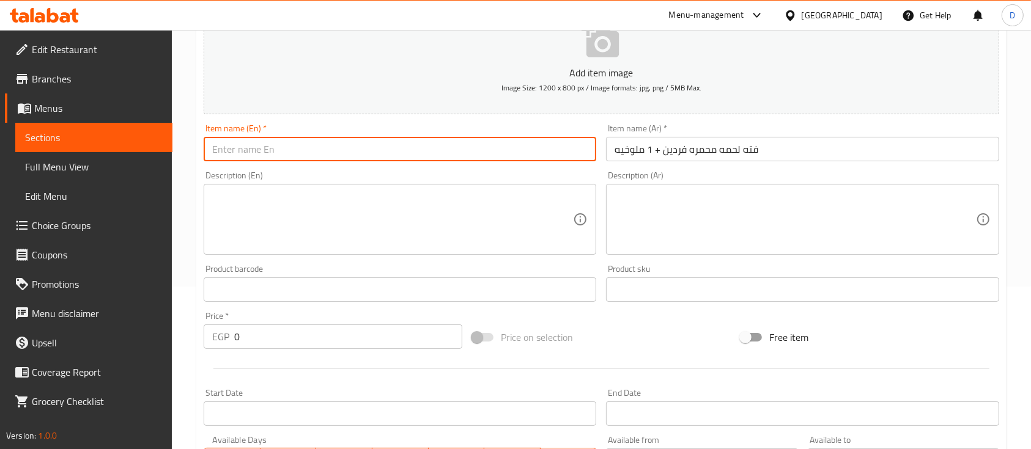
paste input "Roasted meat fatteh for two people + 1 molokhia"
type input "Roasted meat fatteh for two people + 1 molokhia"
click at [343, 342] on input "0" at bounding box center [348, 337] width 228 height 24
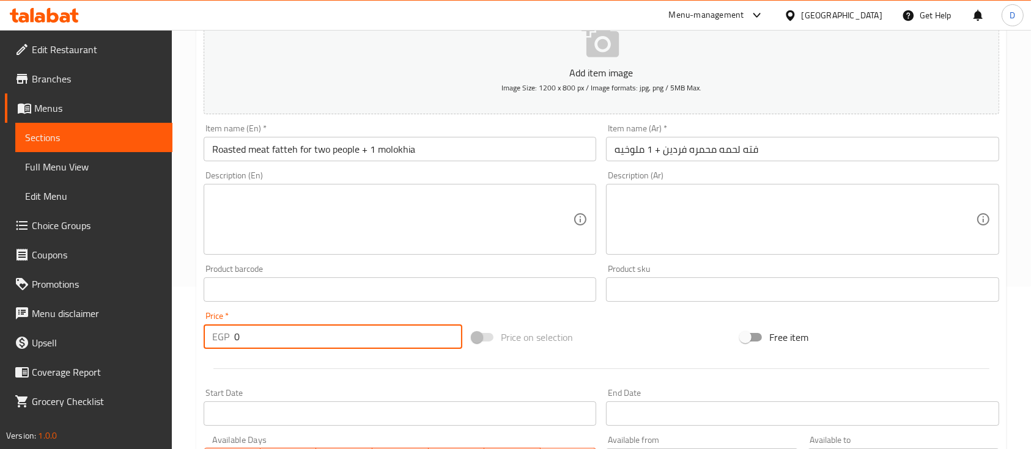
click at [343, 342] on input "0" at bounding box center [348, 337] width 228 height 24
type input "370"
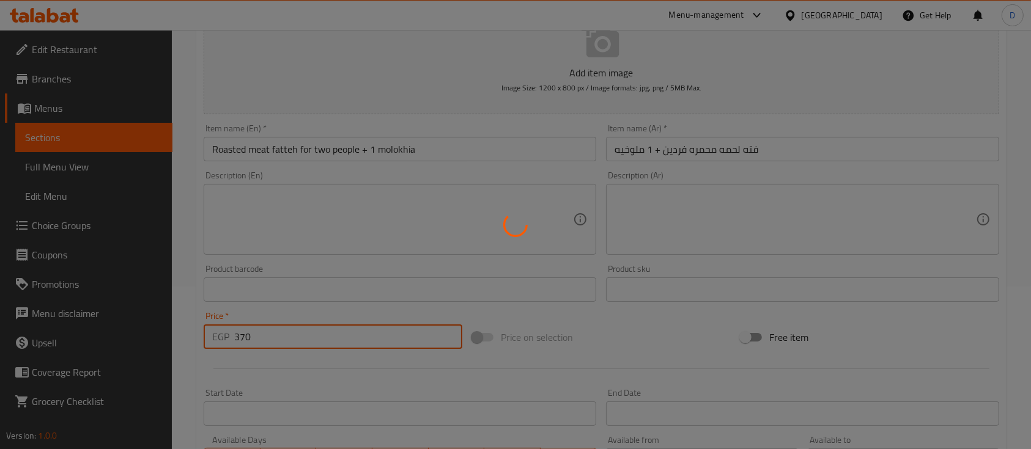
type input "0"
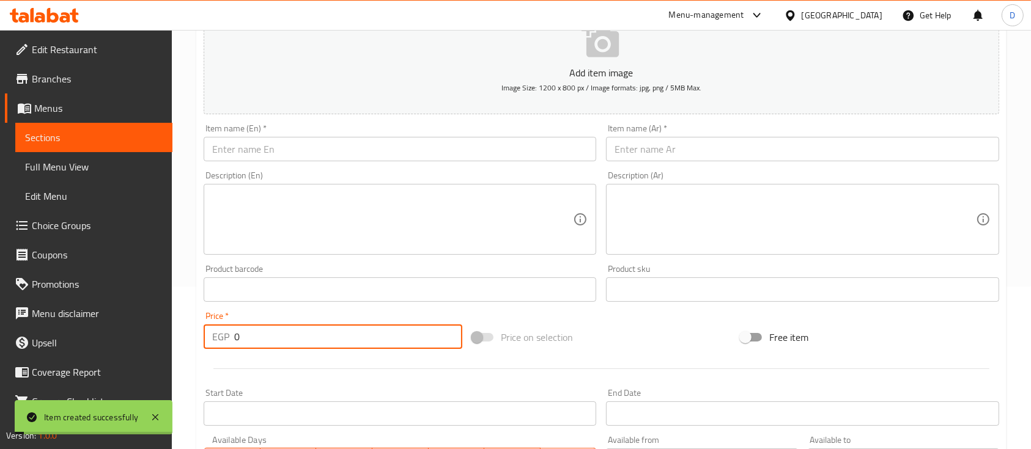
click at [740, 150] on input "text" at bounding box center [802, 149] width 392 height 24
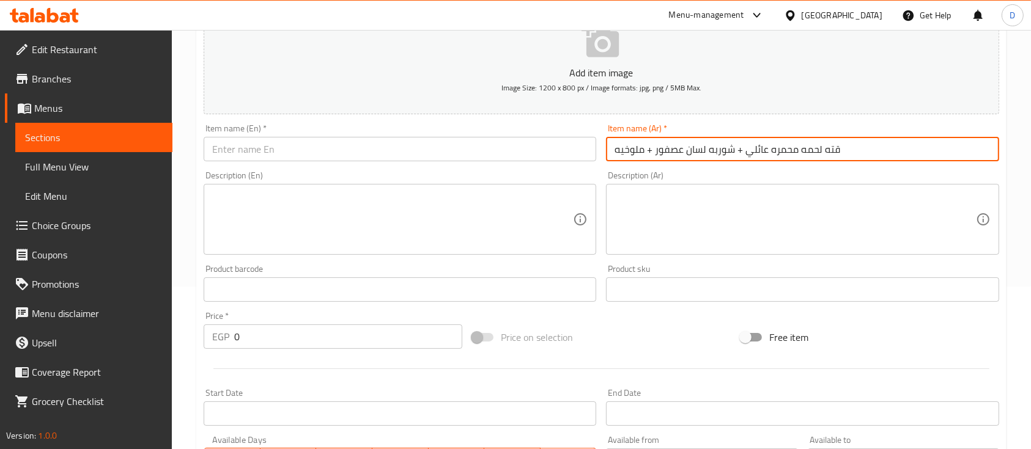
paste input "ته لحمه محمره عائلي + شوربه لسان عصفور + ملوخيه"
type input "فته لحمه محمره عائلي + شوربه لسان عصفور + ملوخيه"
click at [342, 141] on input "text" at bounding box center [400, 149] width 392 height 24
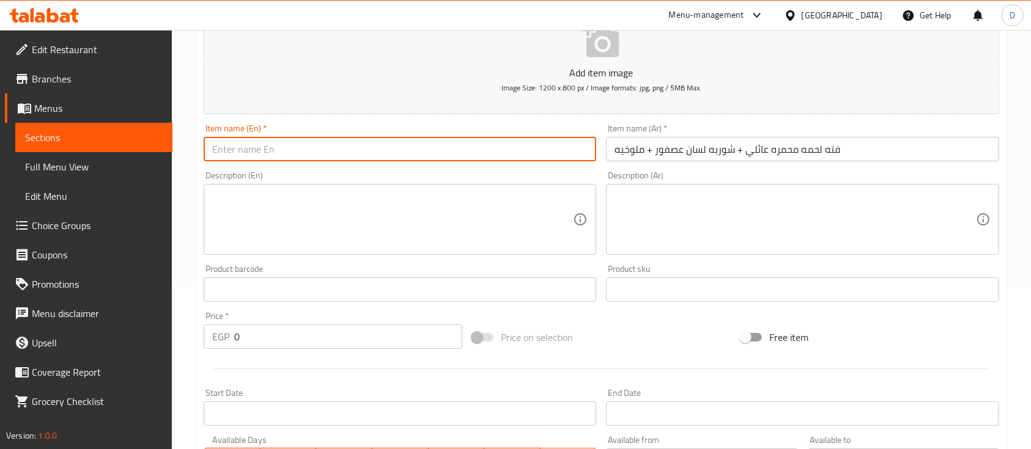
paste input "Family-style roasted meat fatteh + sparrow tongue soup + molokhia"
click at [250, 153] on input "Family-style roasted meat fatteh + sparrow tongue soup + molokhia" at bounding box center [400, 149] width 392 height 24
drag, startPoint x: 331, startPoint y: 150, endPoint x: 396, endPoint y: 153, distance: 64.9
click at [396, 153] on input "Family roasted meat fatteh + sparrow tongue soup + molokhia" at bounding box center [400, 149] width 392 height 24
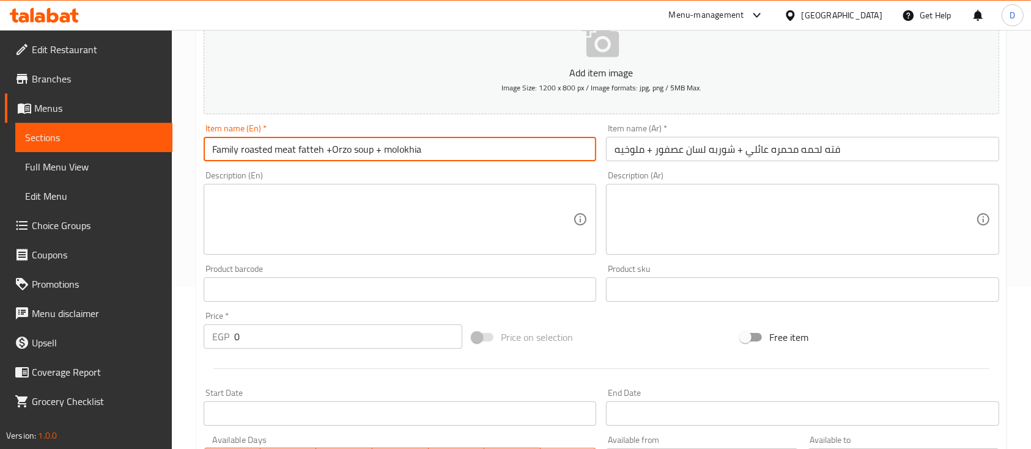
type input "Family roasted meat fatteh +Orzo soup + molokhia"
click at [381, 340] on input "0" at bounding box center [348, 337] width 228 height 24
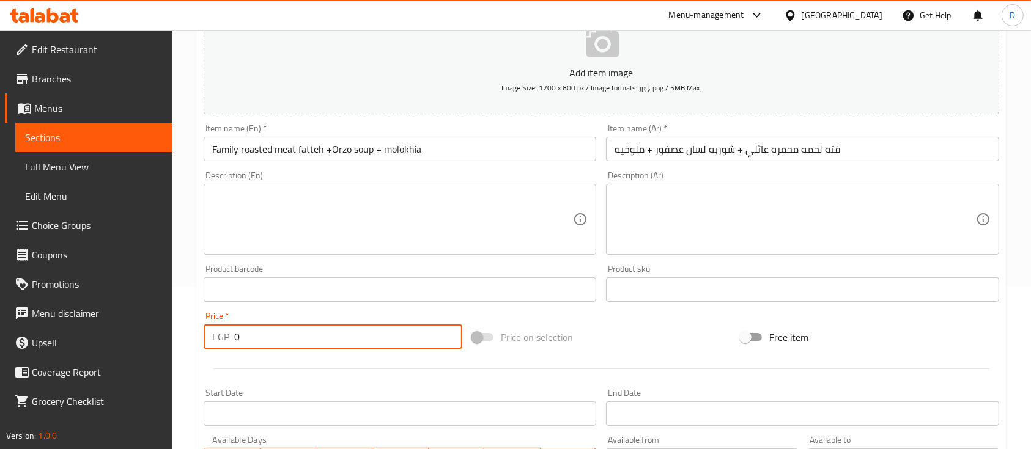
click at [381, 339] on input "0" at bounding box center [348, 337] width 228 height 24
type input "680"
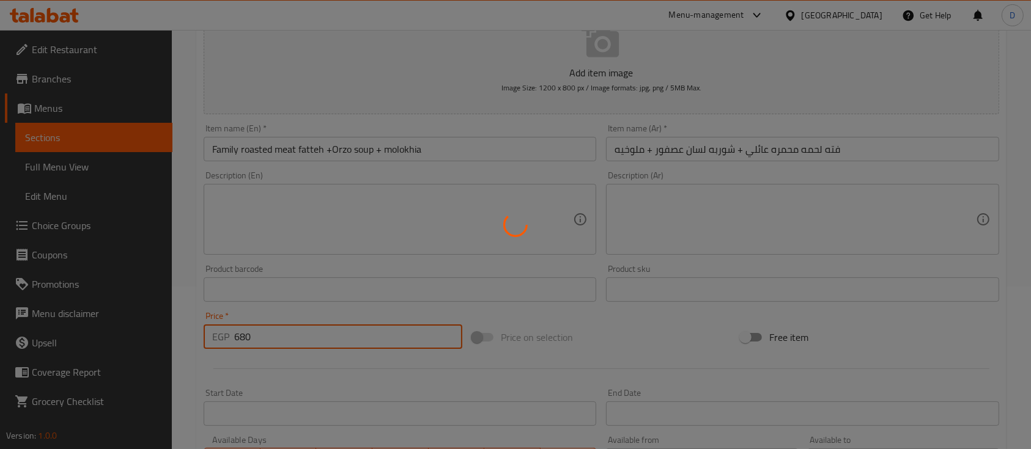
type input "0"
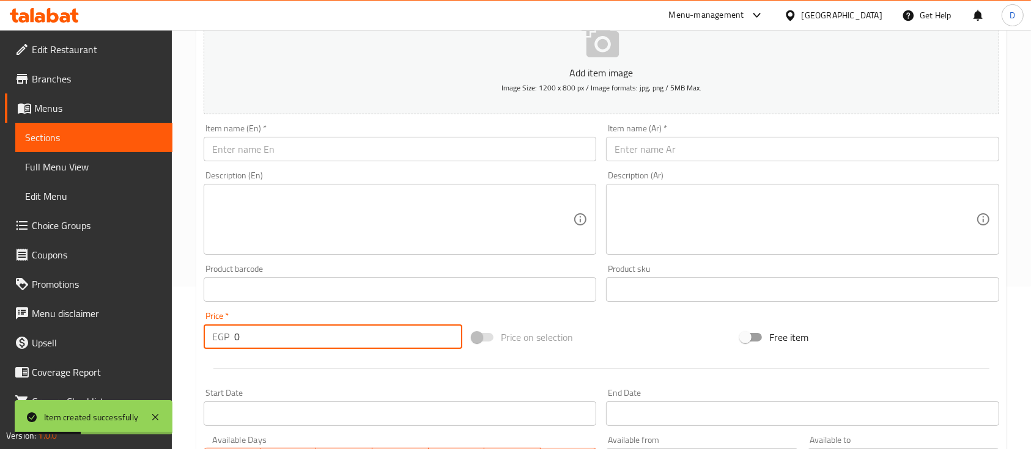
click at [112, 138] on span "Sections" at bounding box center [94, 137] width 138 height 15
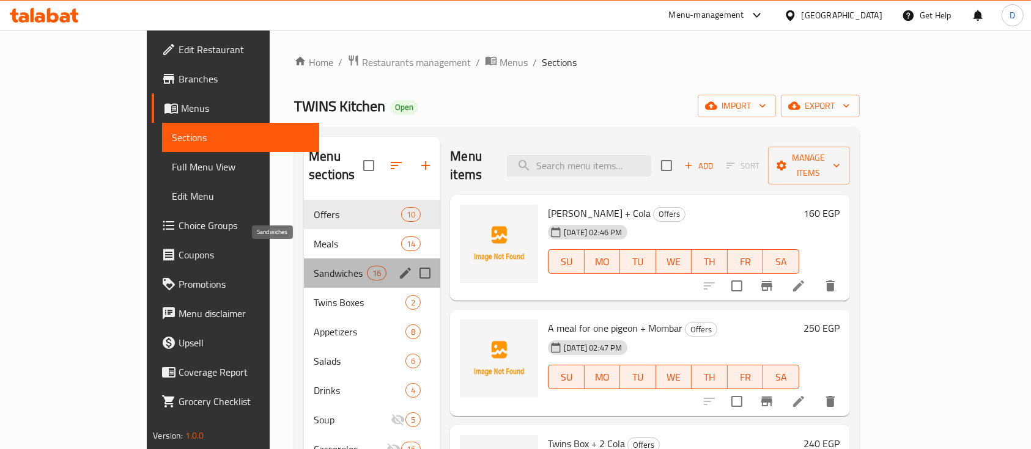
click at [314, 266] on span "Sandwiches" at bounding box center [340, 273] width 53 height 15
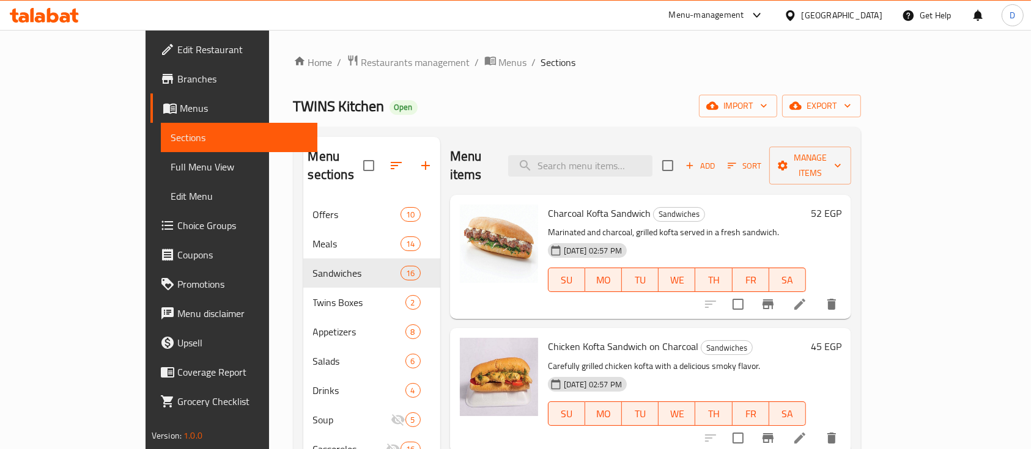
click at [566, 204] on span "Charcoal Kofta Sandwich" at bounding box center [599, 213] width 103 height 18
copy h6 "Charcoal Kofta Sandwich"
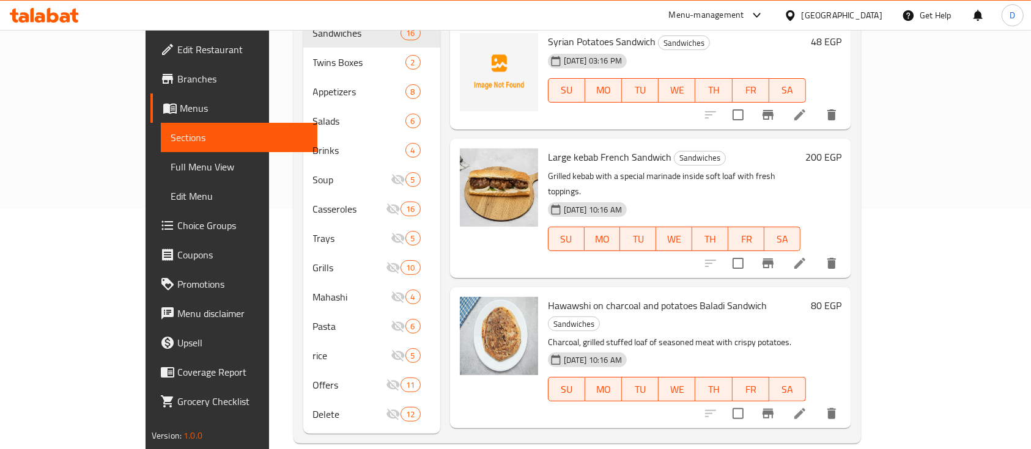
scroll to position [1557, 0]
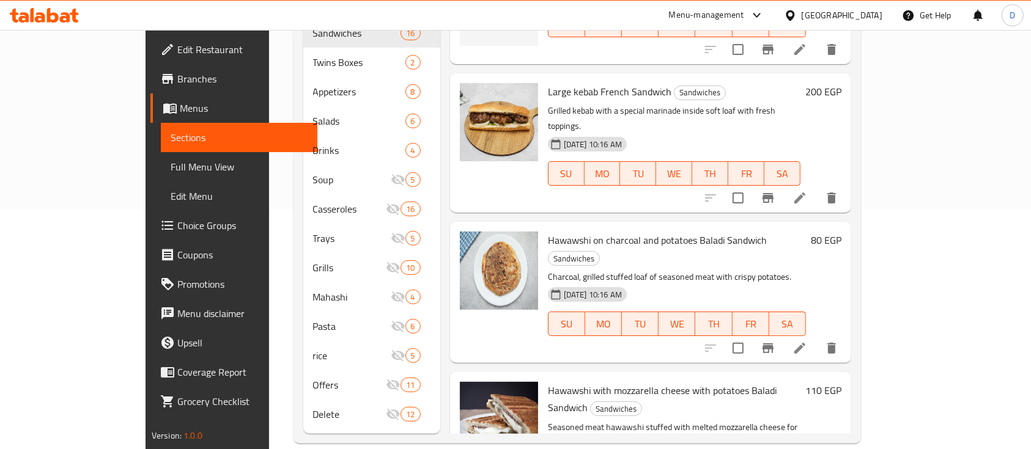
click at [584, 381] on span "Hawawshi with mozzarella cheese with potatoes Baladi Sandwich" at bounding box center [662, 398] width 229 height 35
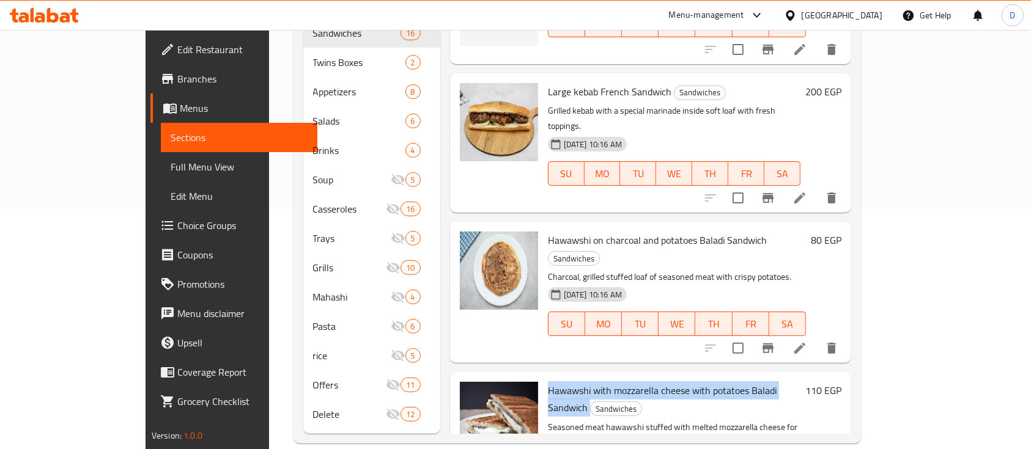
copy h6 "Hawawshi with mozzarella cheese with potatoes Baladi Sandwich"
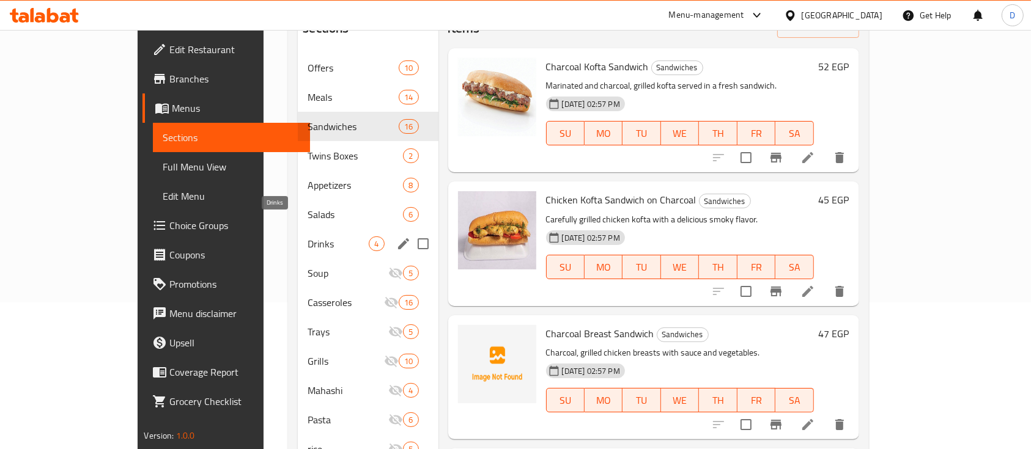
scroll to position [163, 0]
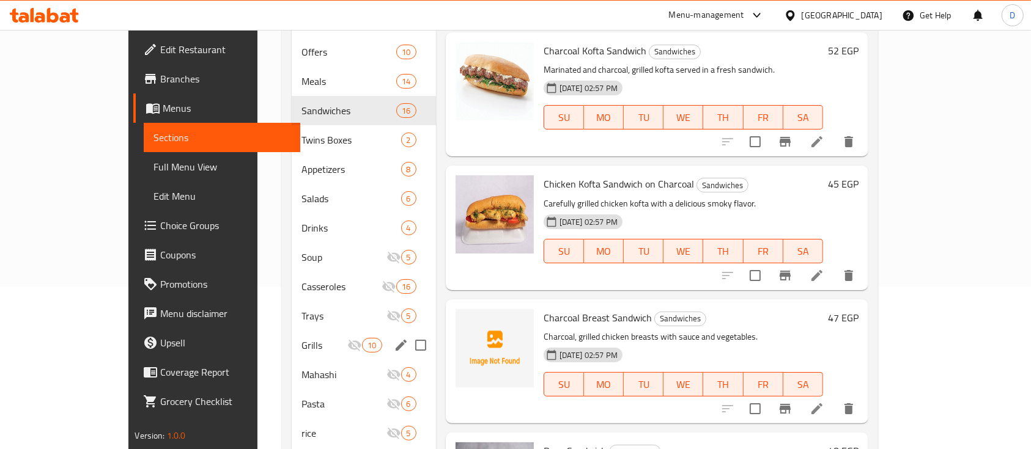
click at [301, 338] on span "Grills" at bounding box center [324, 345] width 46 height 15
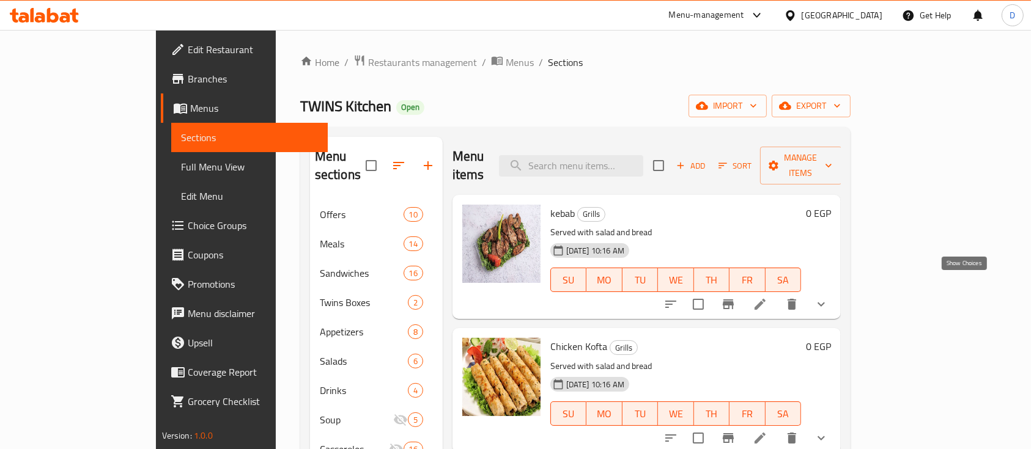
click at [828, 297] on icon "show more" at bounding box center [821, 304] width 15 height 15
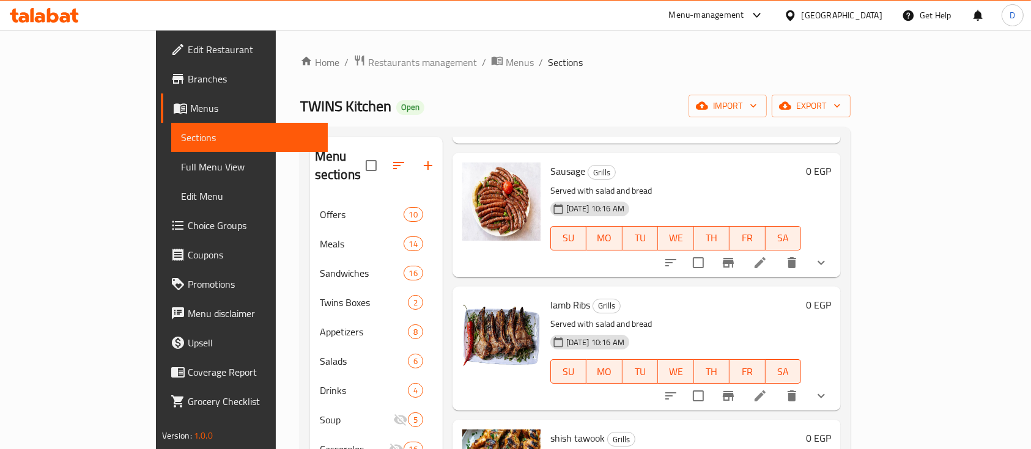
scroll to position [652, 0]
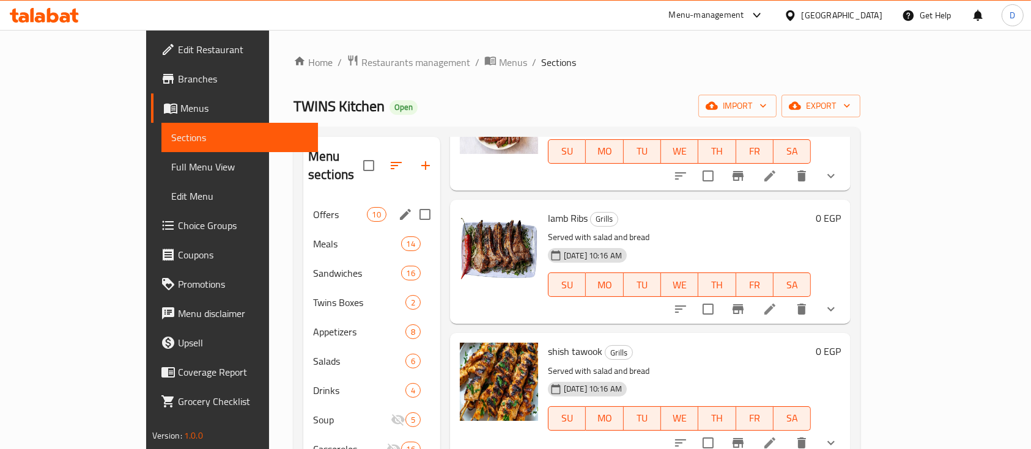
drag, startPoint x: 274, startPoint y: 189, endPoint x: 303, endPoint y: 186, distance: 29.5
click at [313, 207] on span "Offers" at bounding box center [340, 214] width 54 height 15
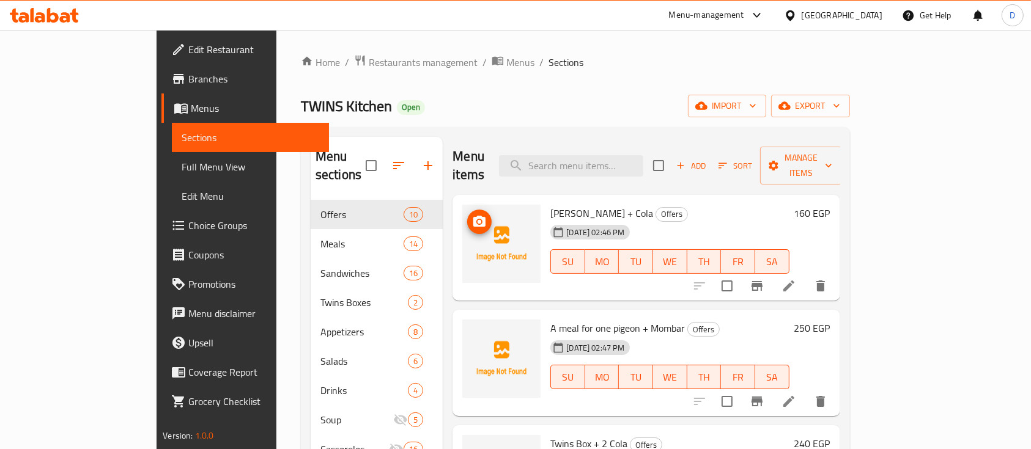
click at [473, 216] on icon "upload picture" at bounding box center [479, 221] width 12 height 11
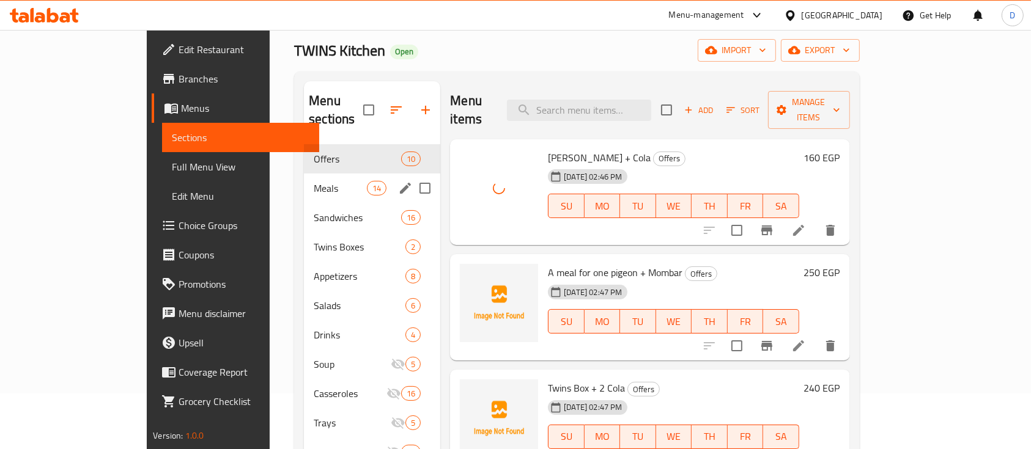
scroll to position [81, 0]
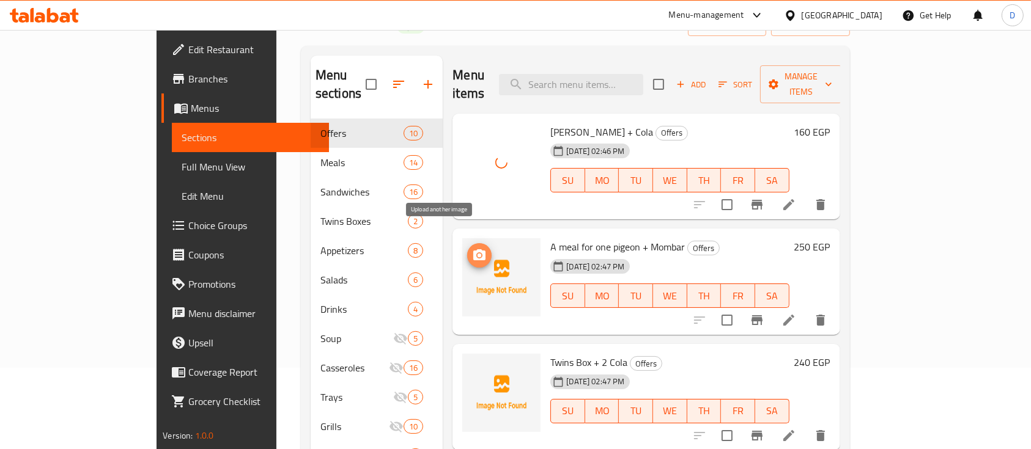
click at [473, 249] on icon "upload picture" at bounding box center [479, 254] width 12 height 11
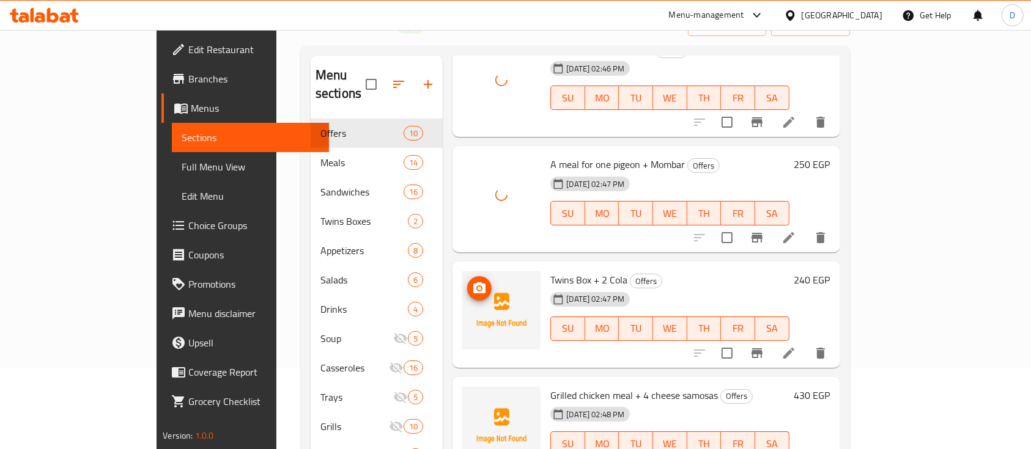
scroll to position [163, 0]
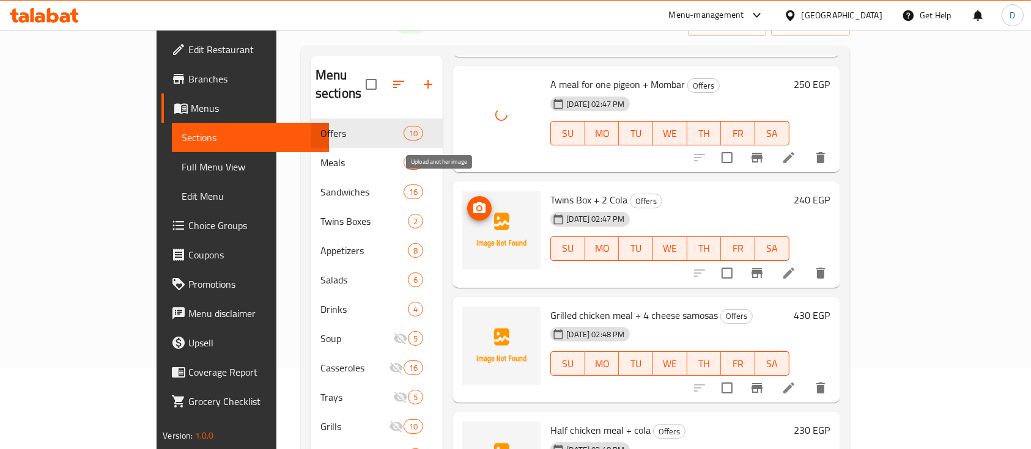
click at [473, 202] on icon "upload picture" at bounding box center [479, 207] width 12 height 11
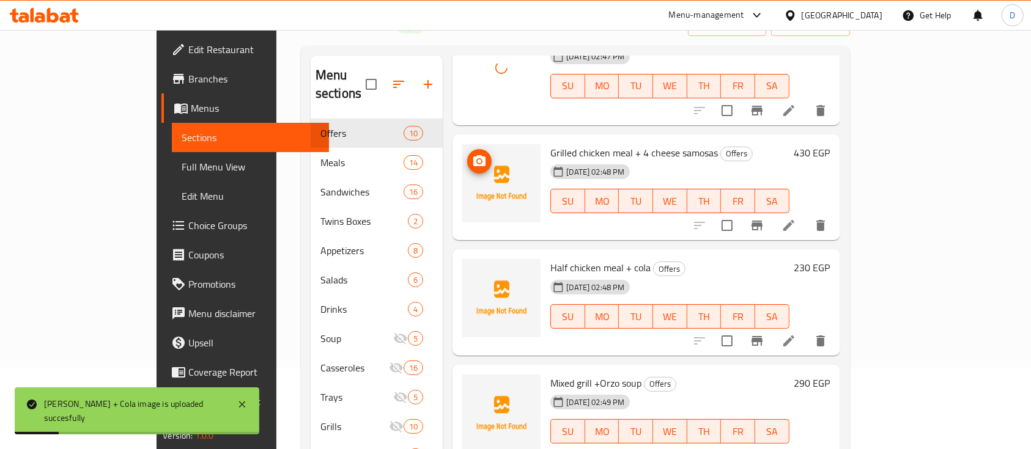
scroll to position [326, 0]
click at [467, 150] on button "upload picture" at bounding box center [479, 161] width 24 height 24
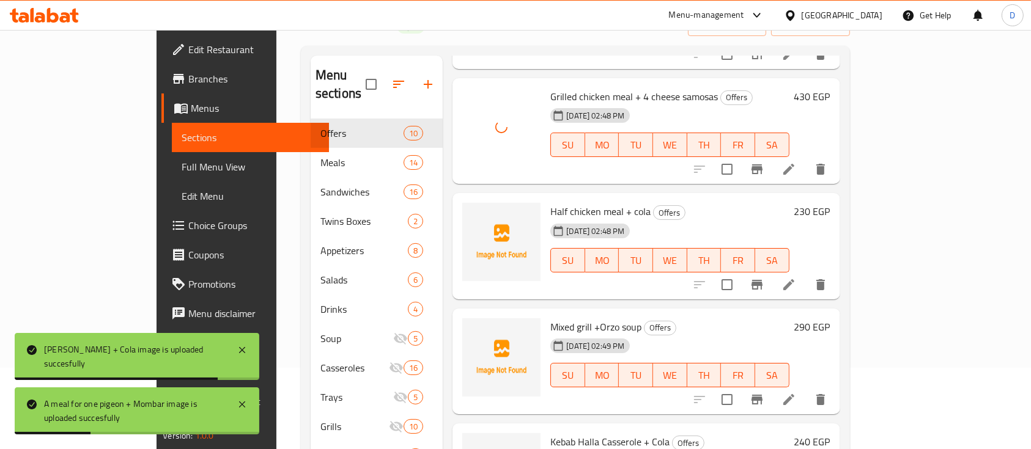
scroll to position [407, 0]
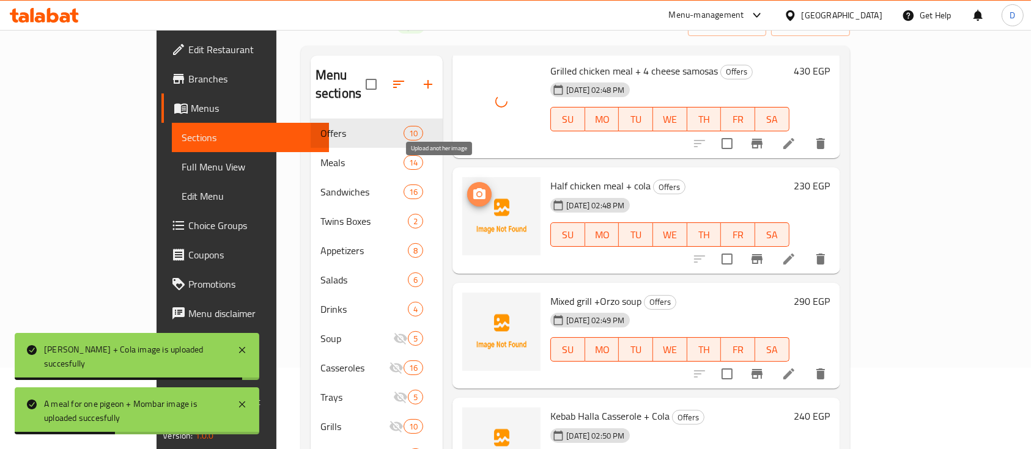
click at [472, 187] on icon "upload picture" at bounding box center [479, 194] width 15 height 15
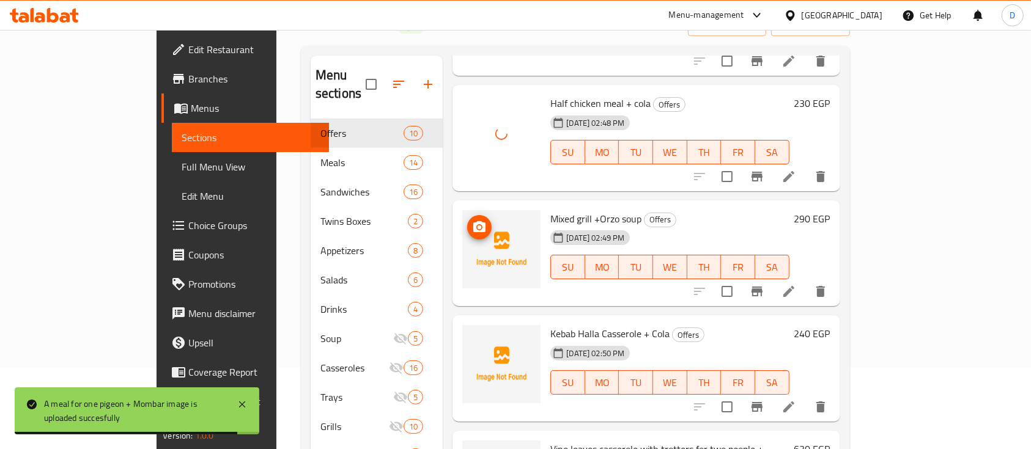
scroll to position [570, 0]
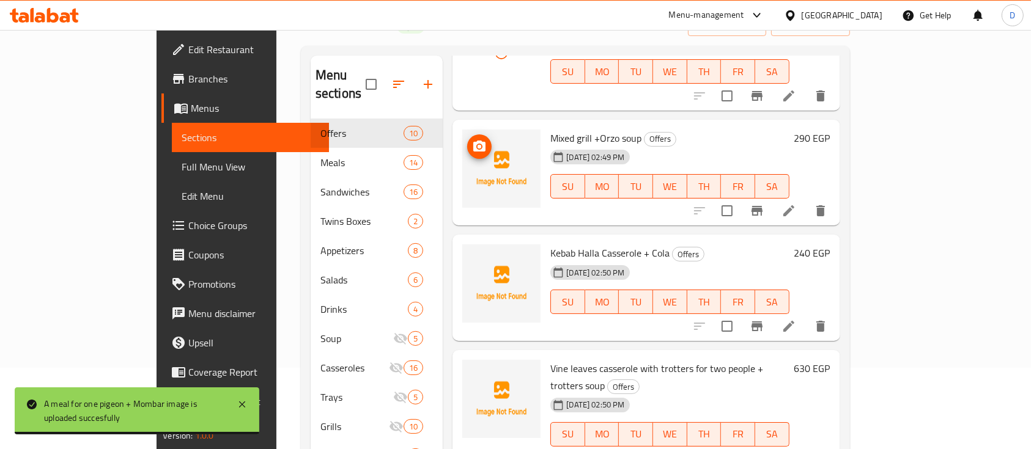
click at [472, 139] on icon "upload picture" at bounding box center [479, 146] width 15 height 15
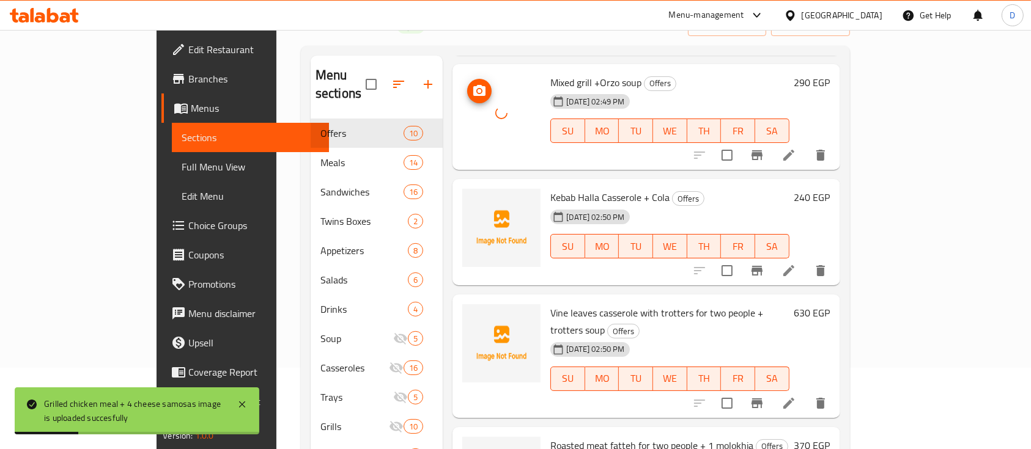
scroll to position [652, 0]
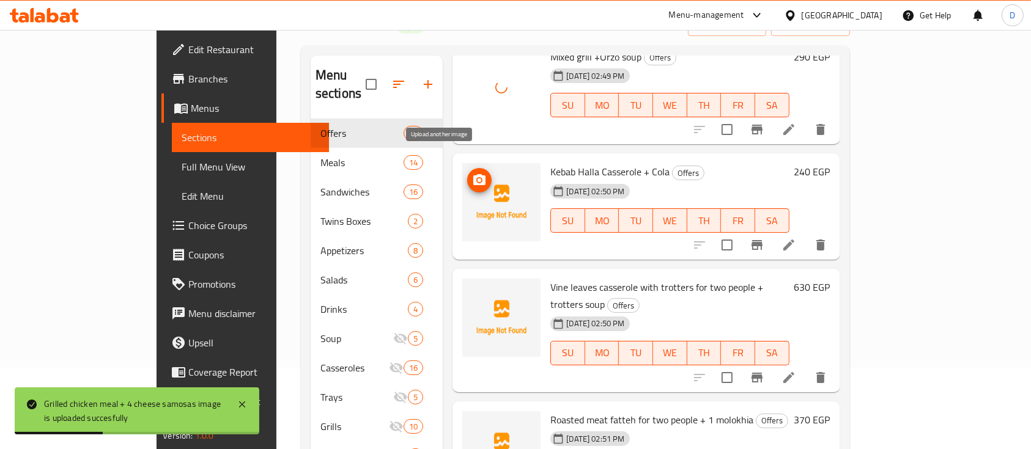
click at [472, 173] on icon "upload picture" at bounding box center [479, 180] width 15 height 15
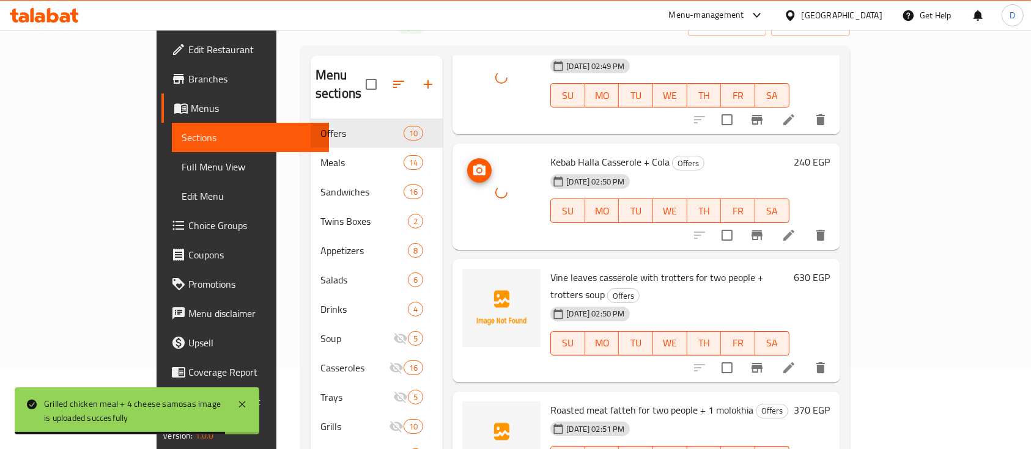
scroll to position [664, 0]
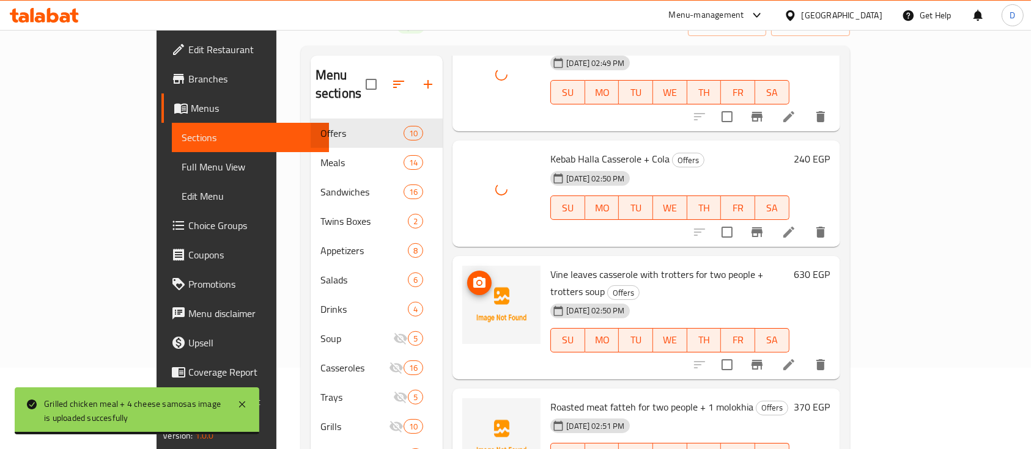
click at [467, 272] on button "upload picture" at bounding box center [479, 283] width 24 height 24
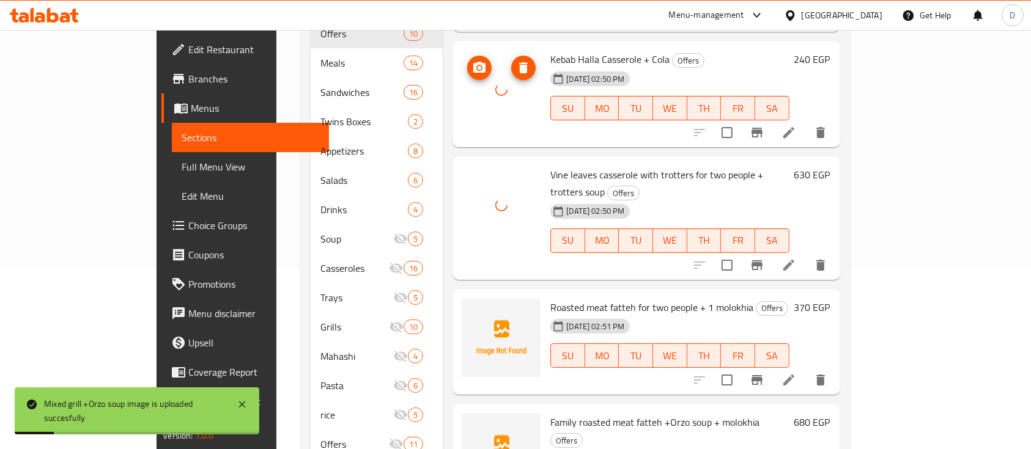
scroll to position [240, 0]
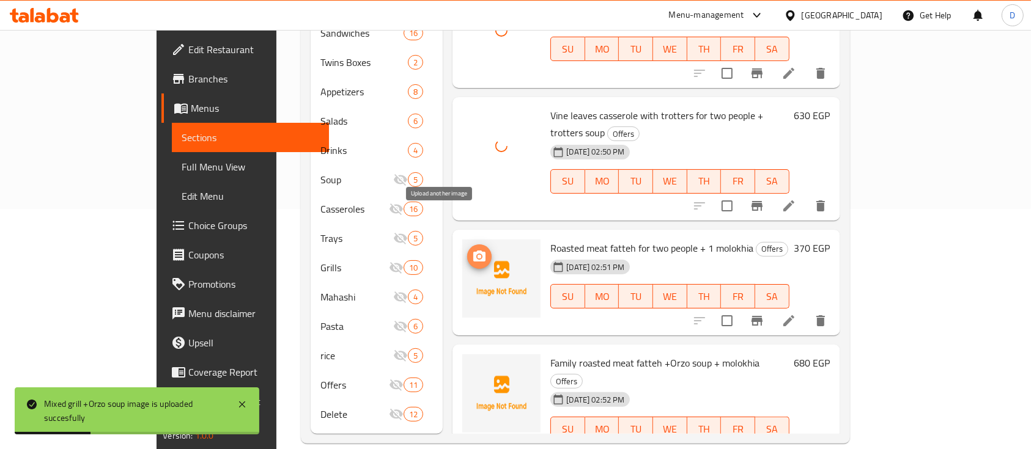
click at [467, 245] on button "upload picture" at bounding box center [479, 257] width 24 height 24
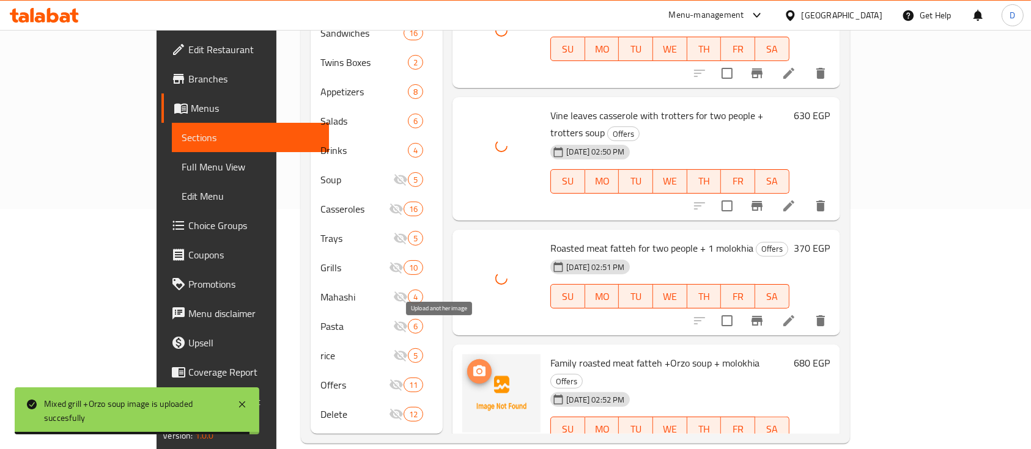
click at [467, 364] on span "upload picture" at bounding box center [479, 371] width 24 height 15
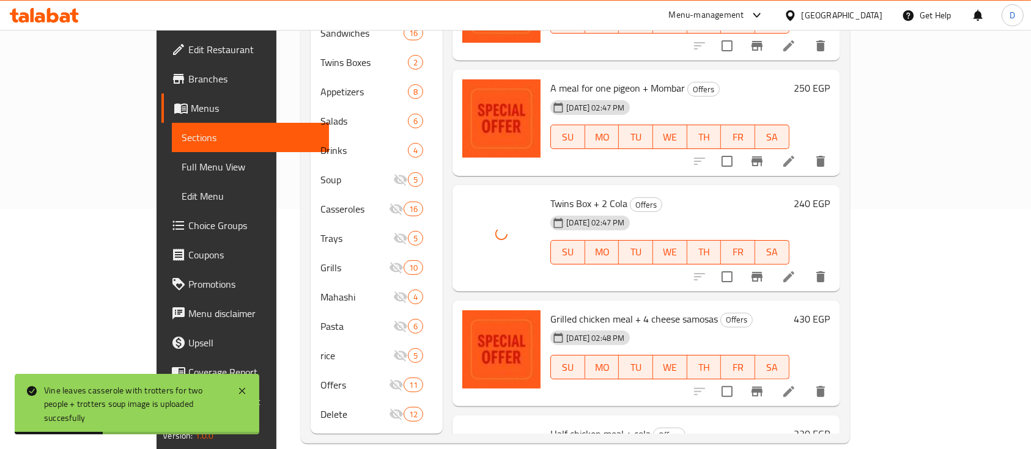
scroll to position [0, 0]
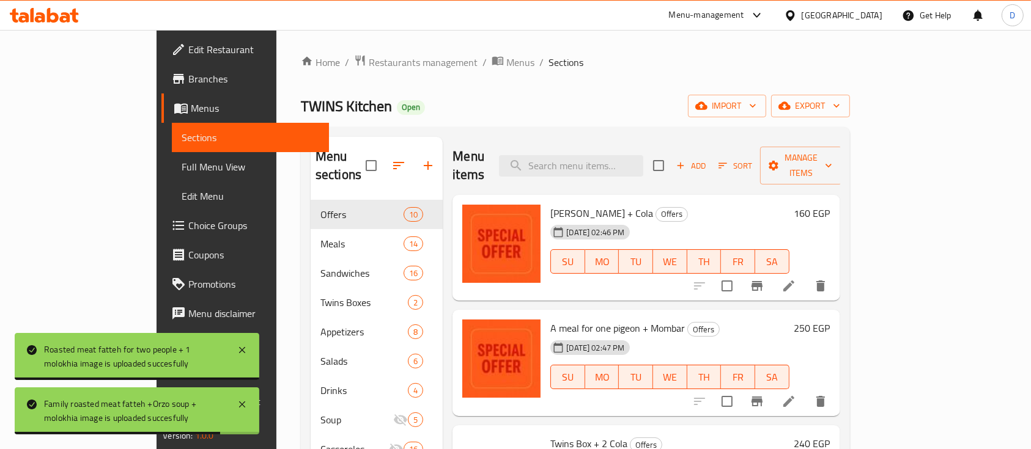
click at [830, 205] on h6 "160 EGP" at bounding box center [812, 213] width 36 height 17
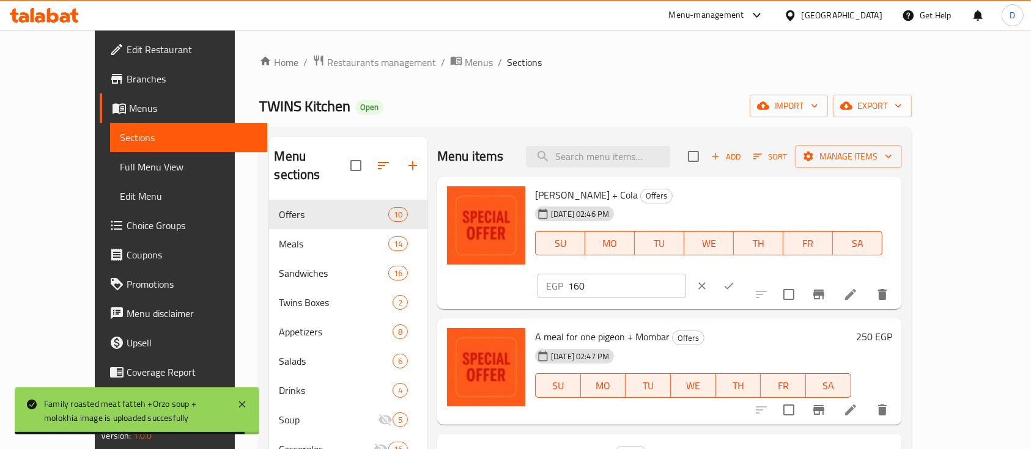
click at [686, 274] on input "160" at bounding box center [627, 286] width 118 height 24
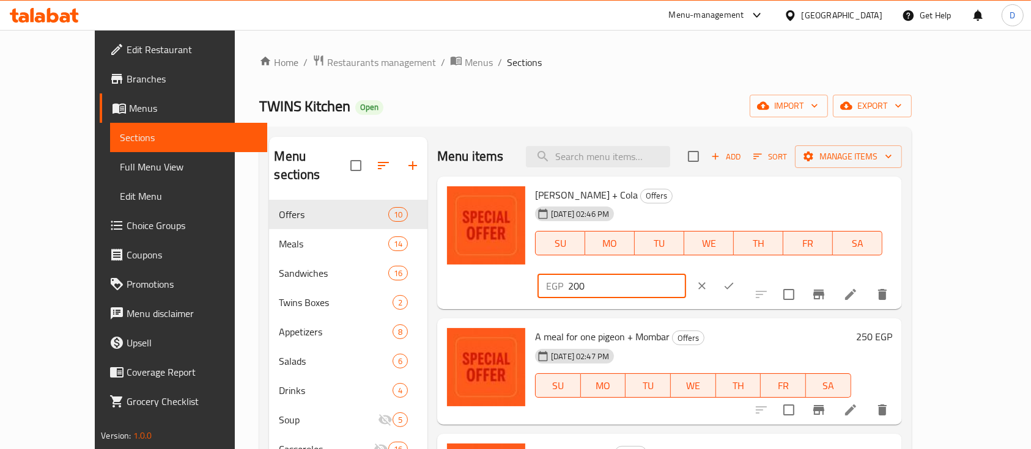
type input "200"
click at [742, 273] on button "ok" at bounding box center [728, 286] width 27 height 27
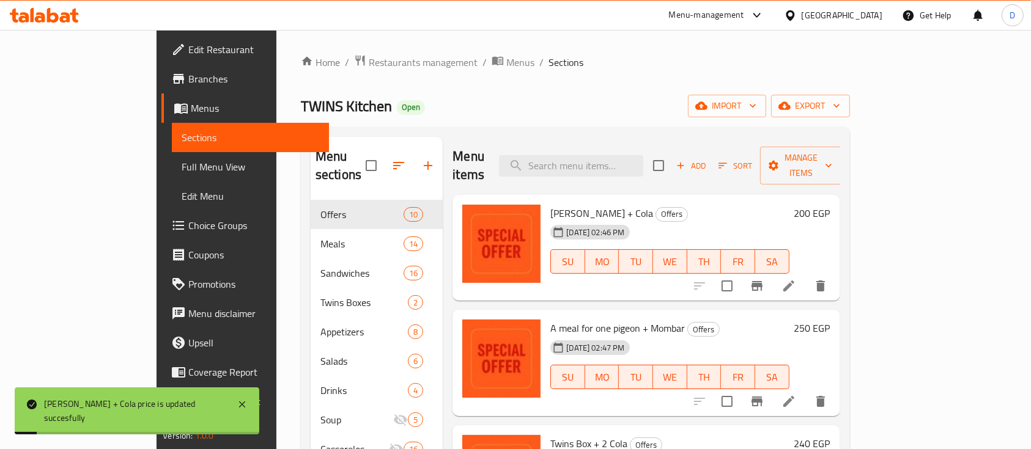
click at [830, 320] on h6 "250 EGP" at bounding box center [812, 328] width 36 height 17
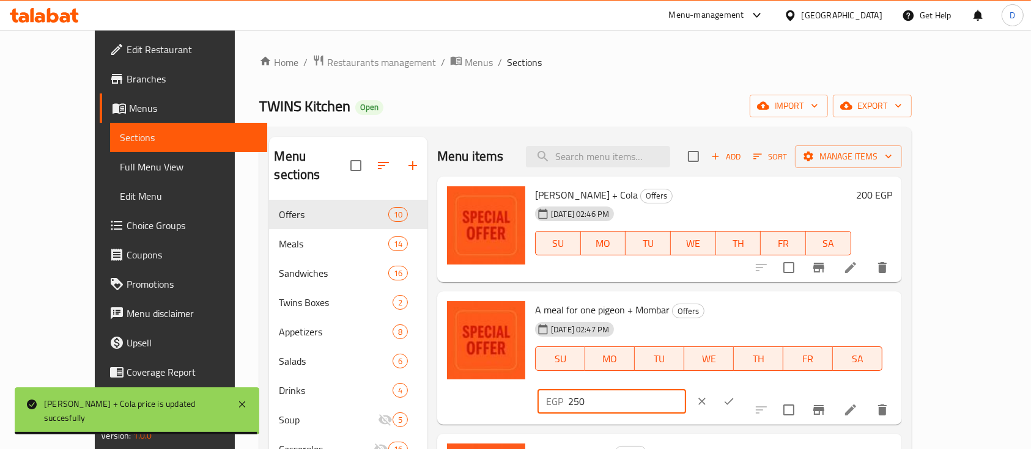
click at [686, 389] on input "250" at bounding box center [627, 401] width 118 height 24
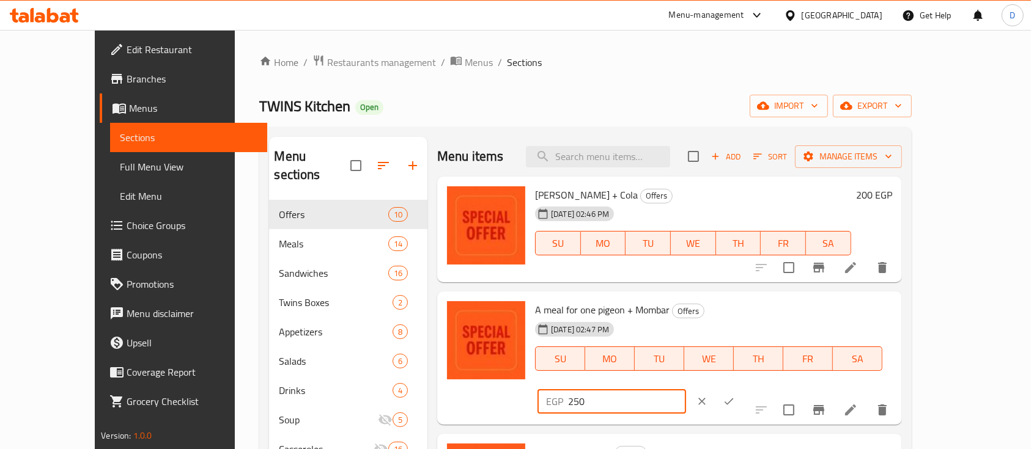
click at [686, 389] on input "250" at bounding box center [627, 401] width 118 height 24
type input "312.5"
click at [735, 395] on icon "ok" at bounding box center [729, 401] width 12 height 12
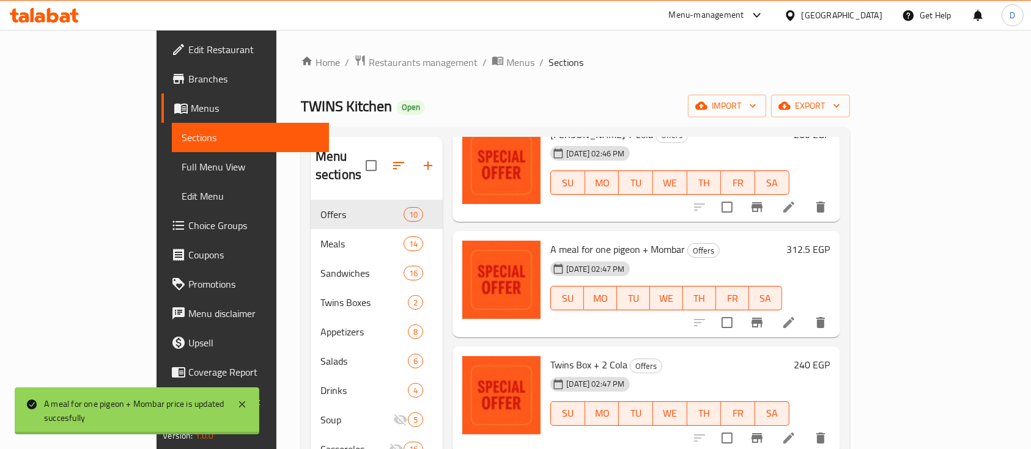
scroll to position [114, 0]
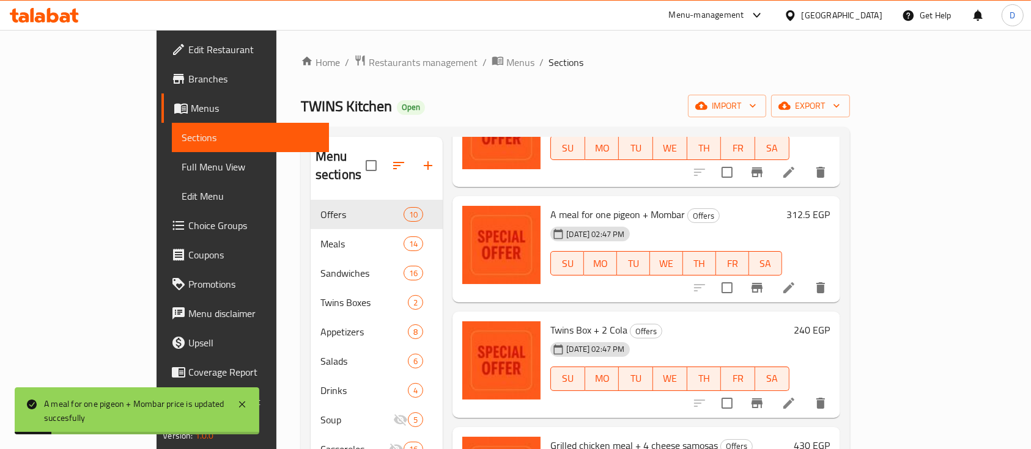
click at [830, 322] on h6 "240 EGP" at bounding box center [812, 330] width 36 height 17
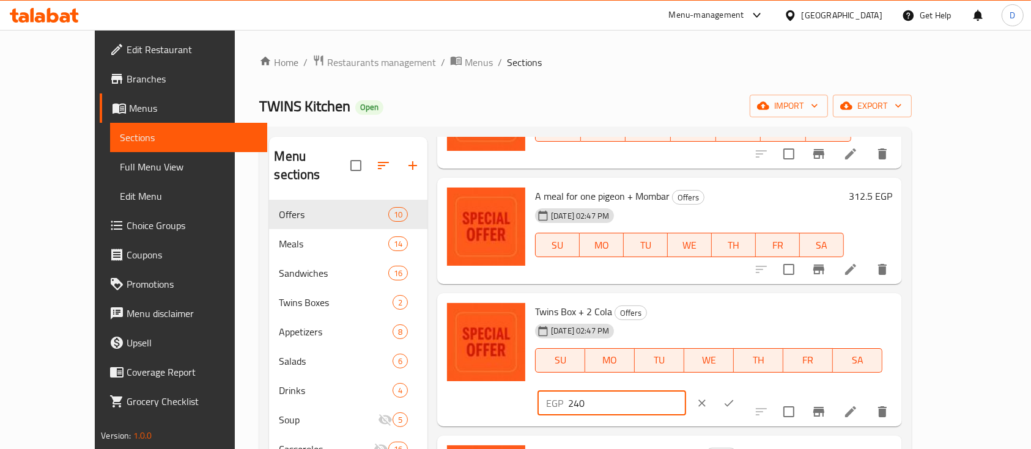
click at [686, 391] on input "240" at bounding box center [627, 403] width 118 height 24
type input "300"
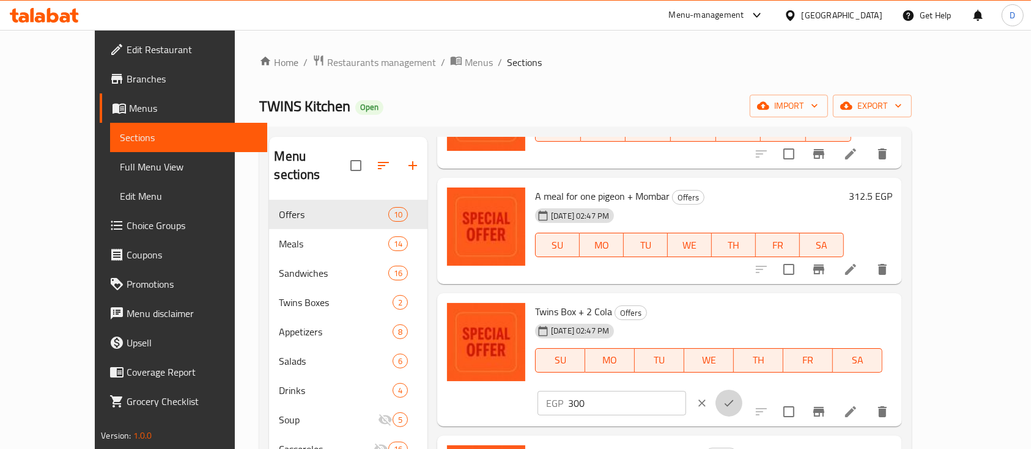
click at [735, 397] on icon "ok" at bounding box center [729, 403] width 12 height 12
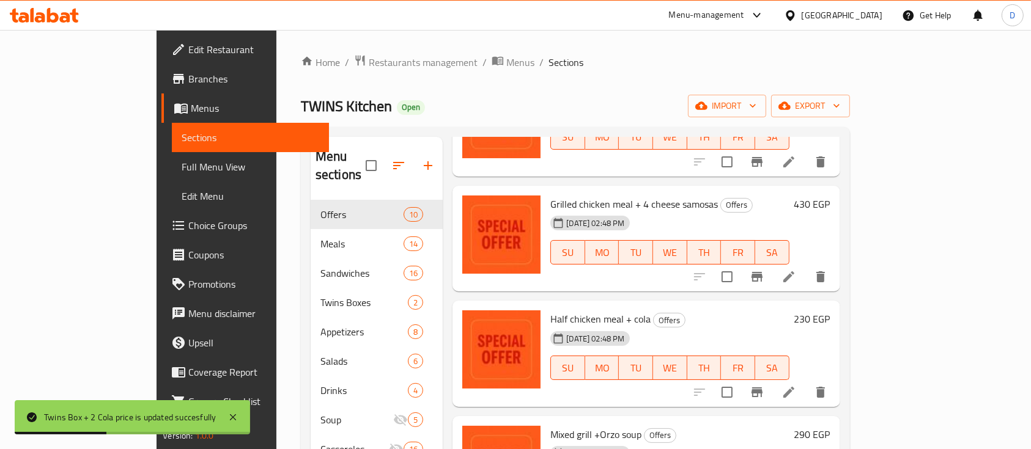
scroll to position [356, 0]
click at [830, 194] on h6 "430 EGP" at bounding box center [812, 202] width 36 height 17
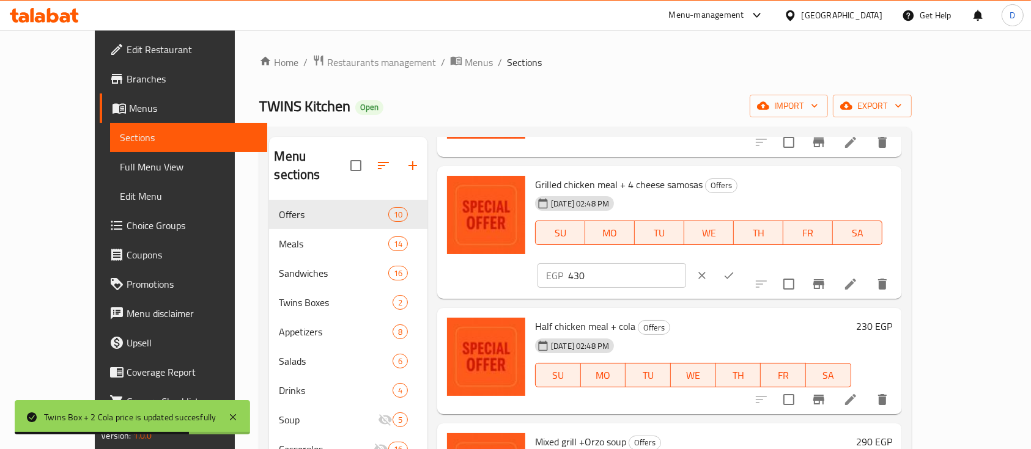
click at [686, 263] on input "430" at bounding box center [627, 275] width 118 height 24
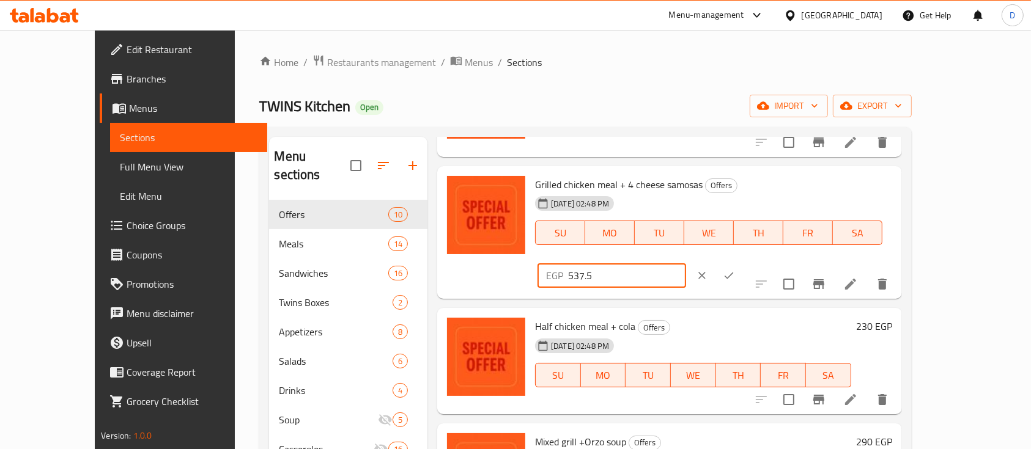
type input "537.5"
click at [735, 270] on icon "ok" at bounding box center [729, 276] width 12 height 12
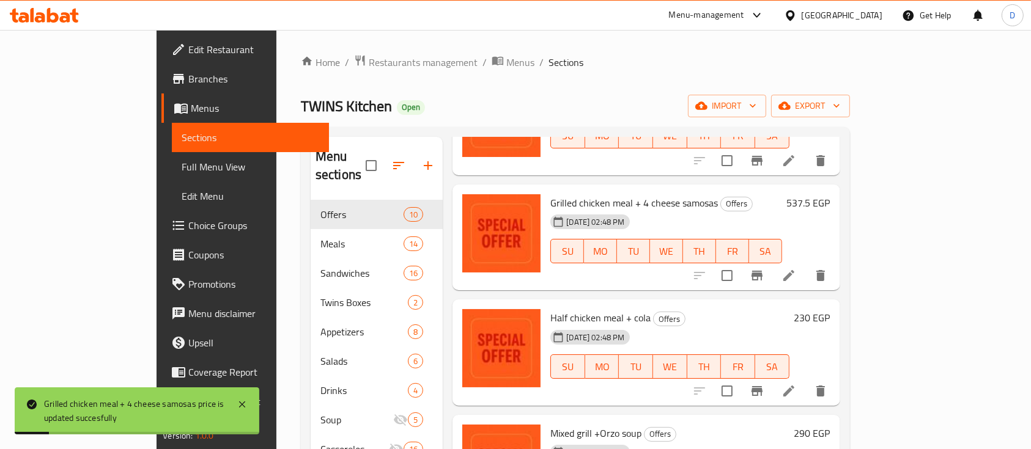
click at [830, 309] on h6 "230 EGP" at bounding box center [812, 317] width 36 height 17
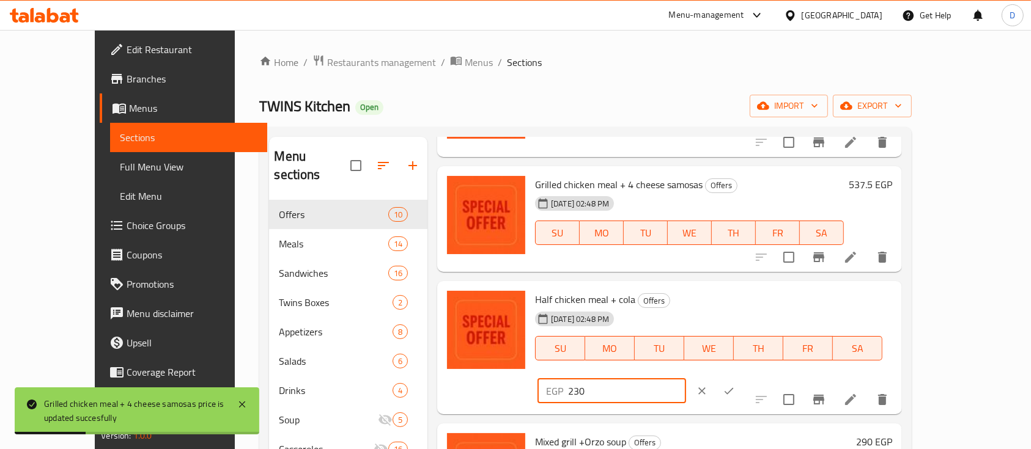
click at [686, 379] on input "230" at bounding box center [627, 391] width 118 height 24
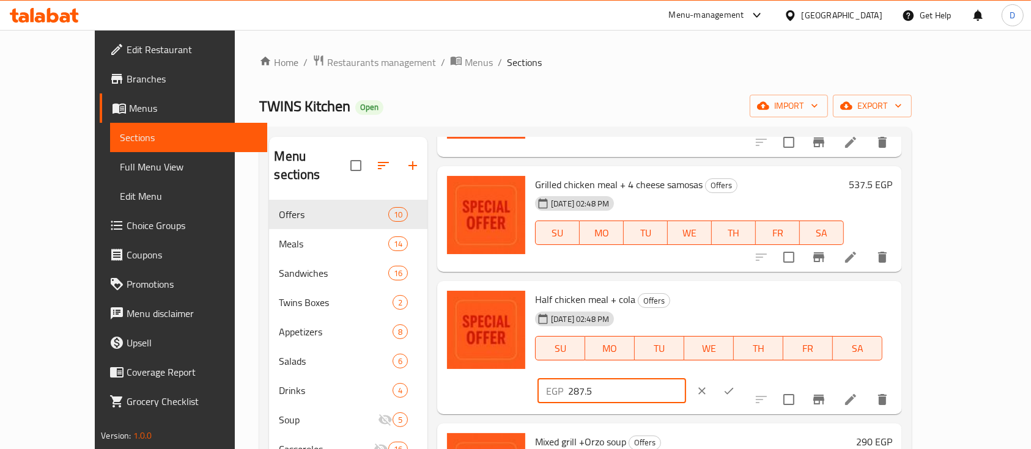
type input "287.5"
click at [735, 385] on icon "ok" at bounding box center [729, 391] width 12 height 12
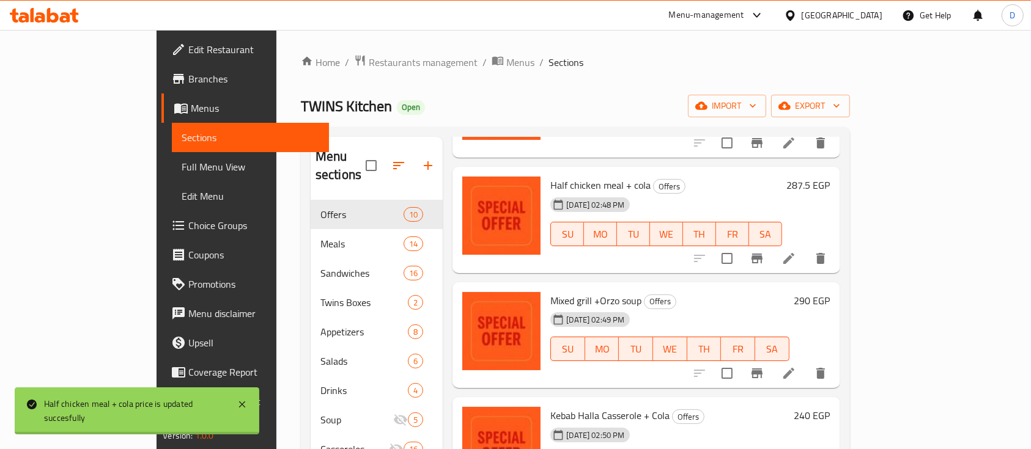
scroll to position [491, 0]
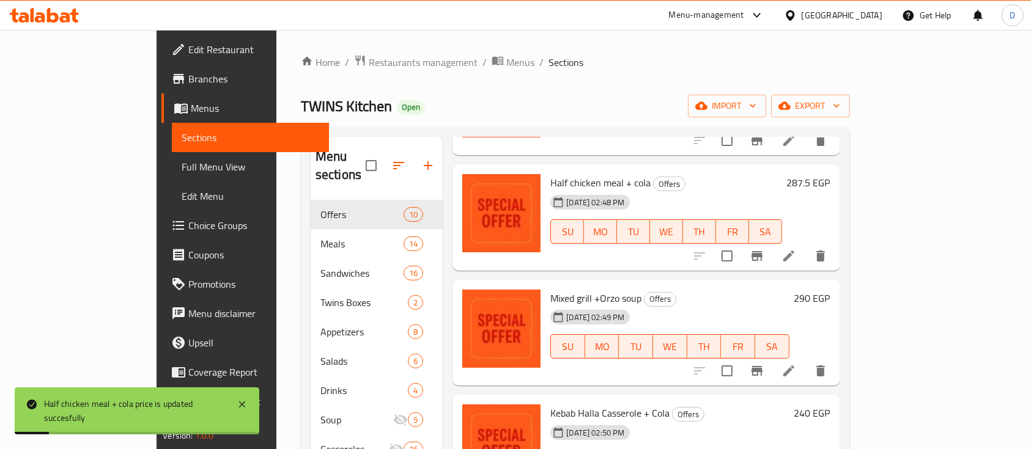
click at [830, 290] on h6 "290 EGP" at bounding box center [812, 298] width 36 height 17
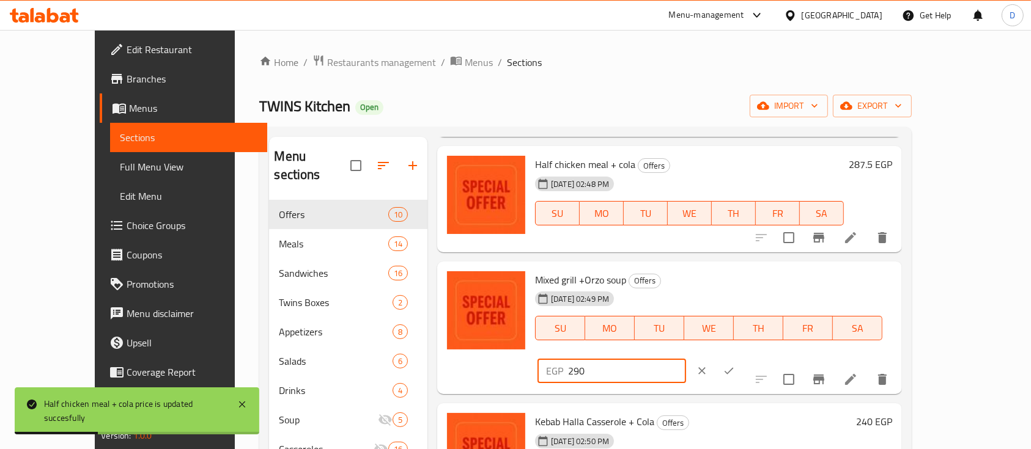
click at [686, 359] on input "290" at bounding box center [627, 371] width 118 height 24
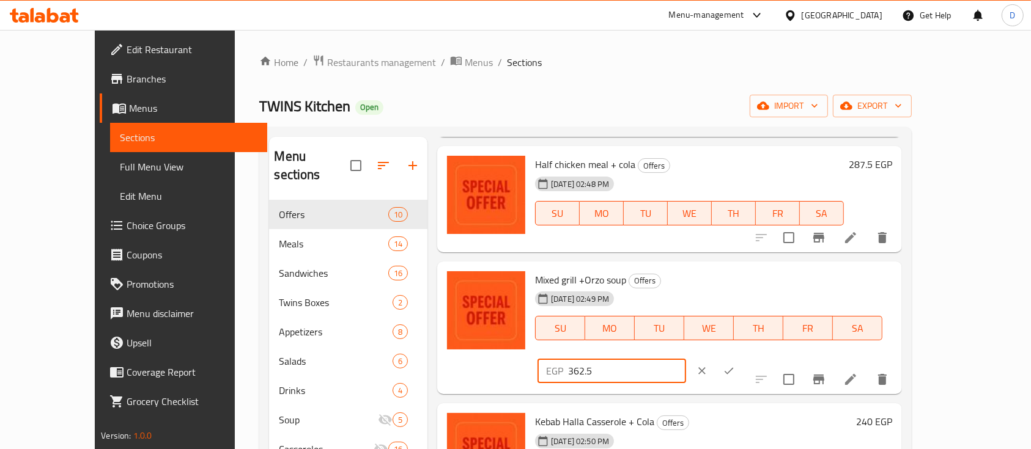
type input "362.5"
click at [735, 365] on icon "ok" at bounding box center [729, 371] width 12 height 12
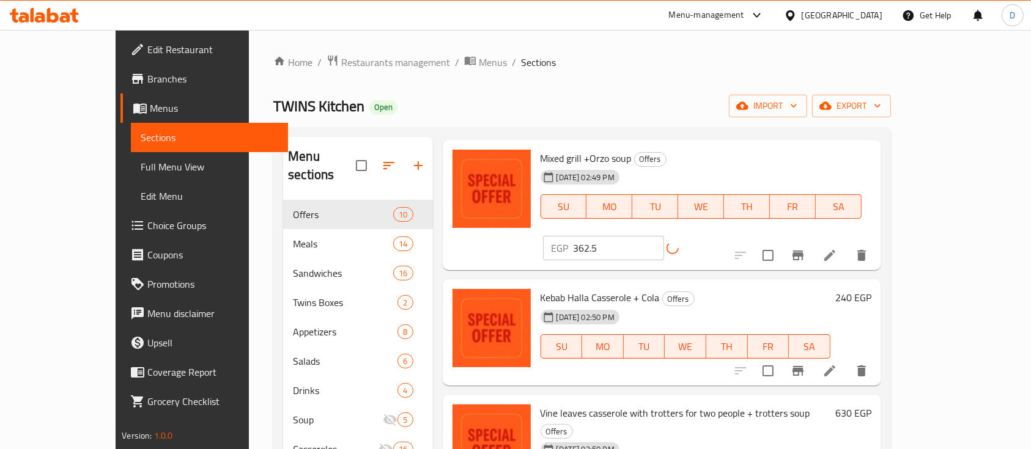
scroll to position [632, 0]
click at [871, 289] on h6 "240 EGP" at bounding box center [853, 297] width 36 height 17
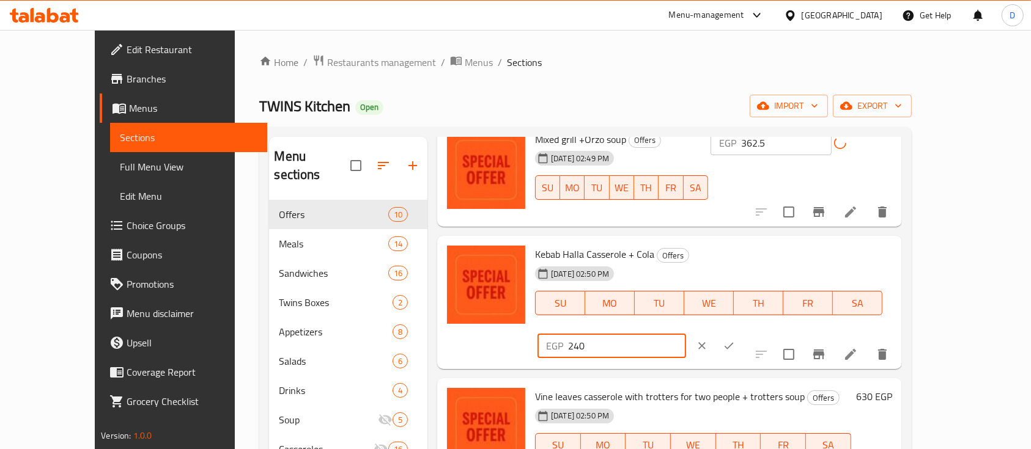
click at [686, 334] on input "240" at bounding box center [627, 346] width 118 height 24
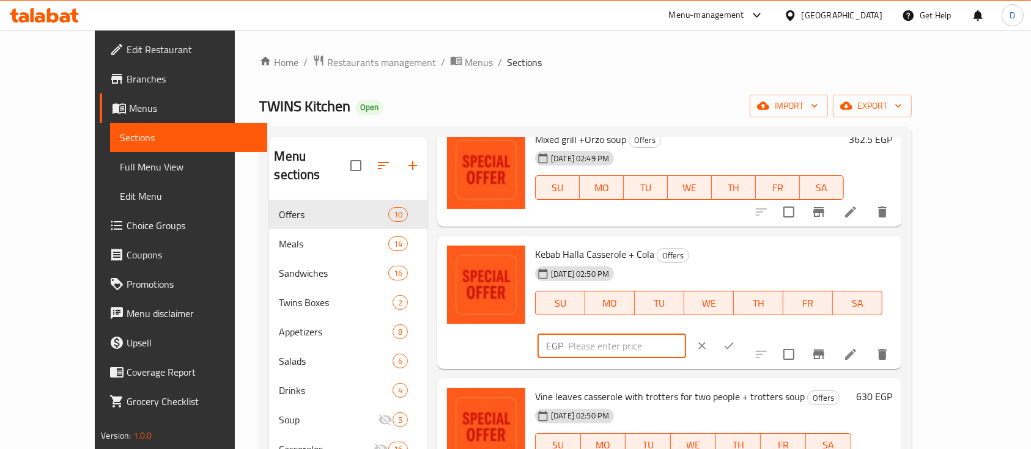
type input "4"
type input "300"
click at [735, 340] on icon "ok" at bounding box center [729, 346] width 12 height 12
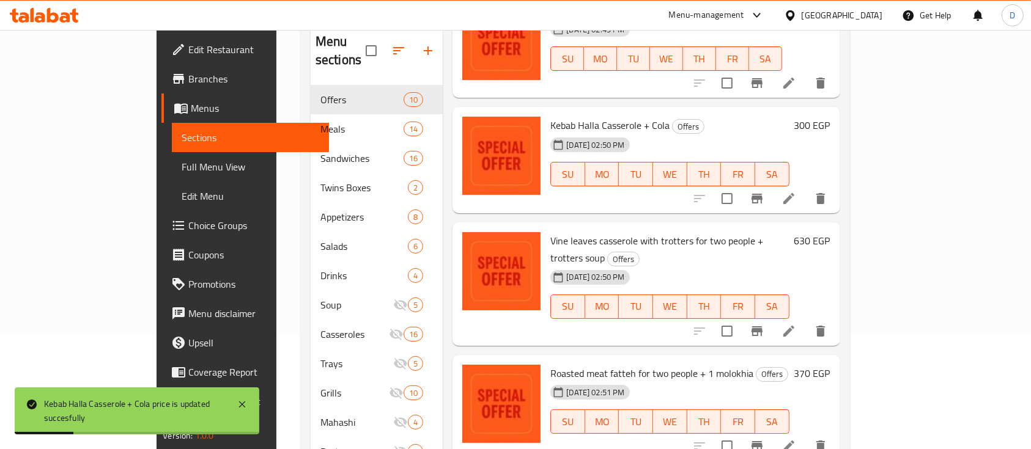
scroll to position [116, 0]
click at [830, 232] on h6 "630 EGP" at bounding box center [812, 240] width 36 height 17
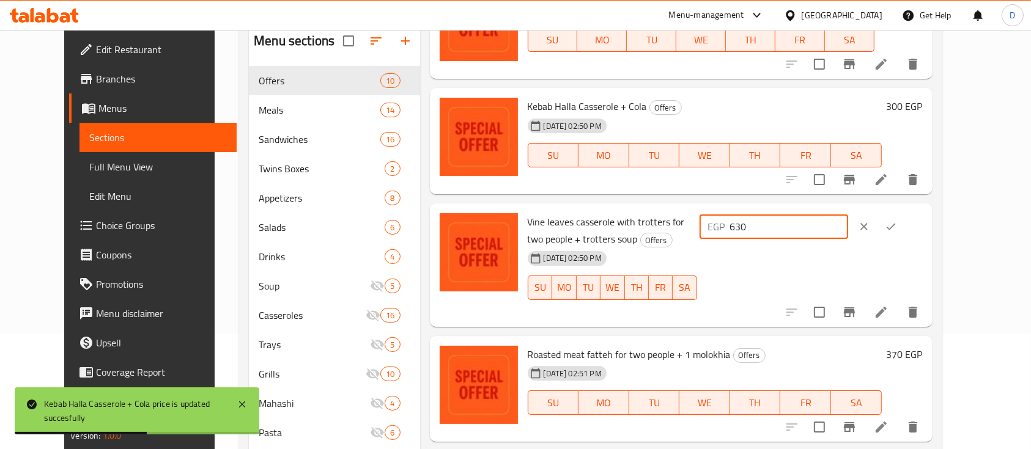
click at [848, 221] on input "630" at bounding box center [789, 227] width 118 height 24
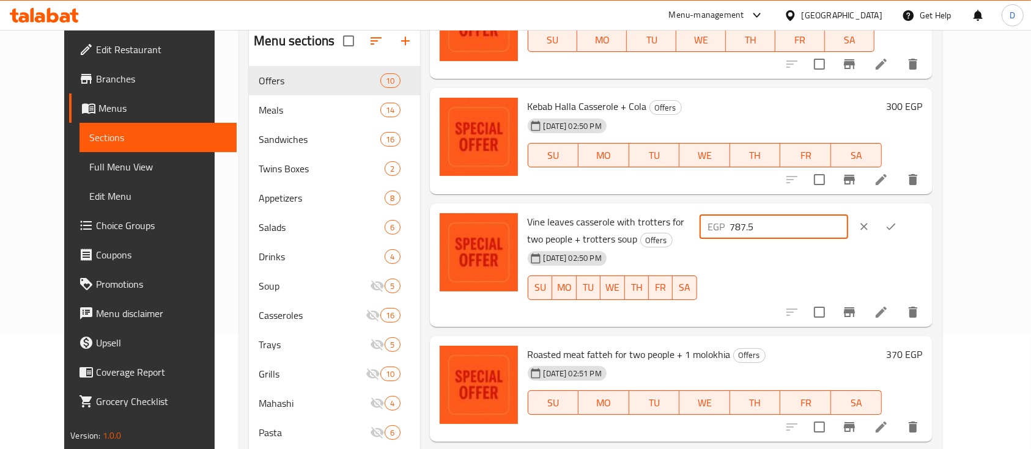
type input "787.5"
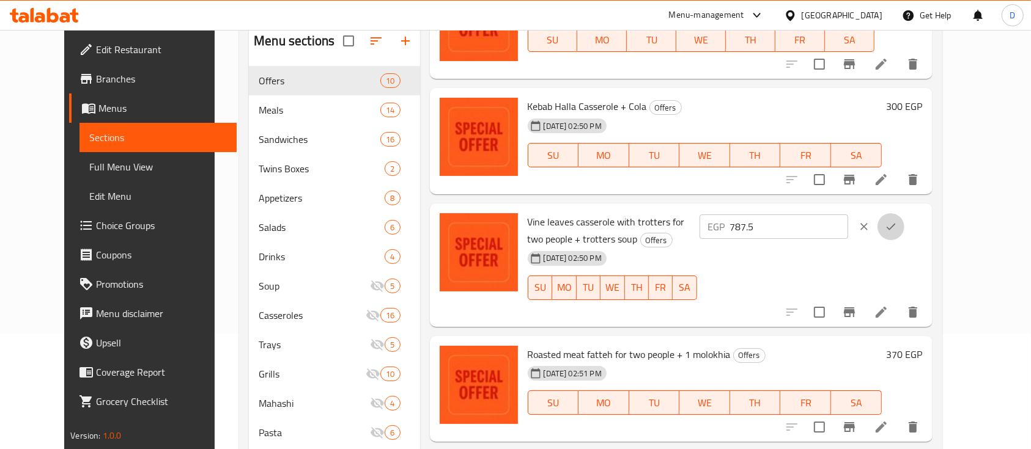
click at [897, 226] on icon "ok" at bounding box center [891, 227] width 12 height 12
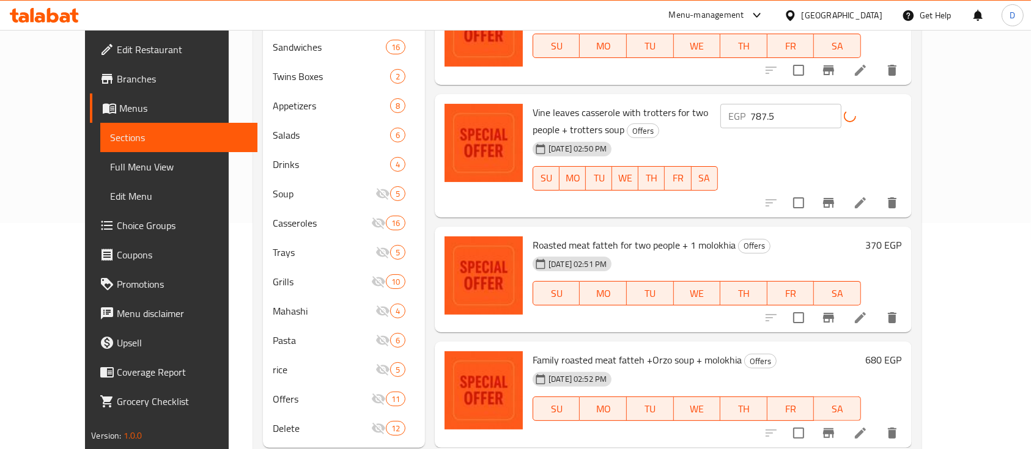
scroll to position [228, 0]
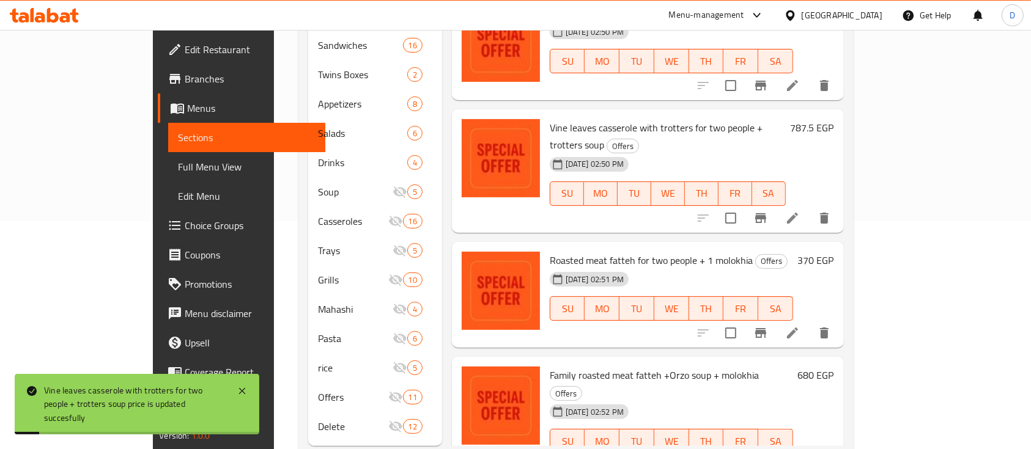
click at [834, 252] on h6 "370 EGP" at bounding box center [816, 260] width 36 height 17
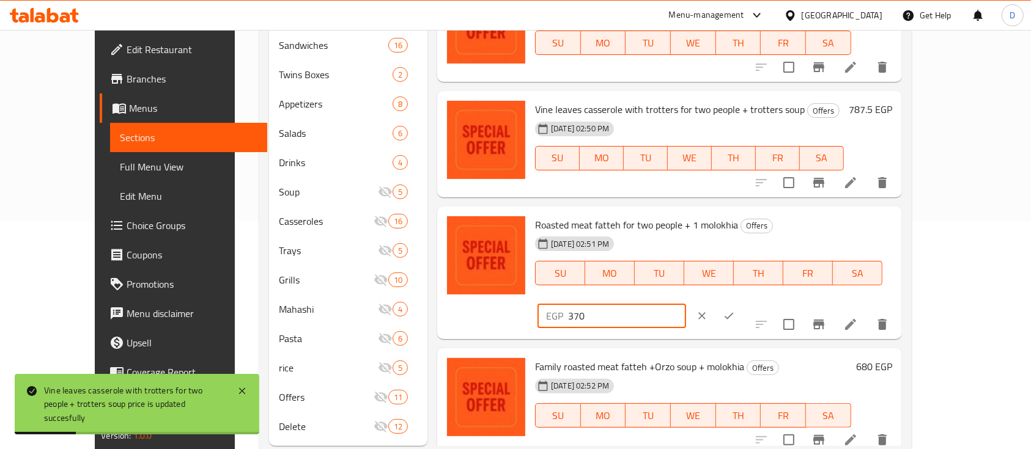
click at [686, 304] on input "370" at bounding box center [627, 316] width 118 height 24
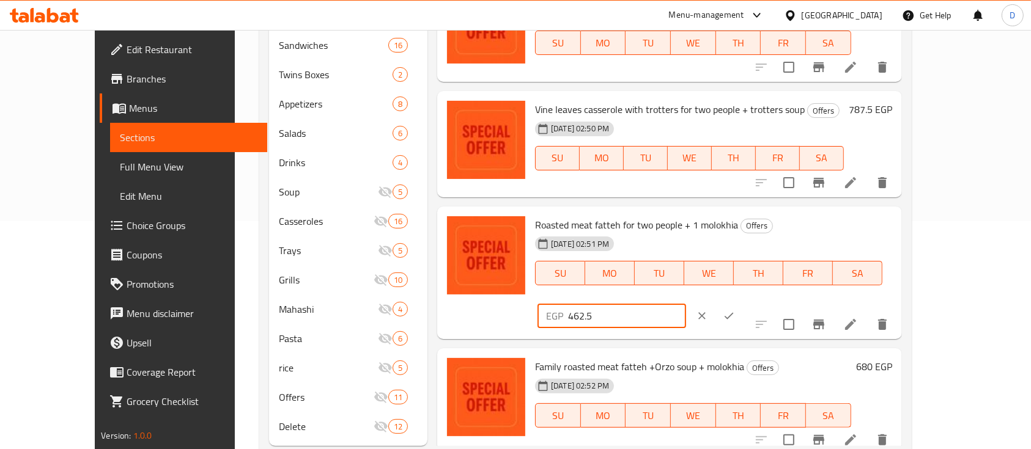
type input "462.5"
click at [735, 310] on icon "ok" at bounding box center [729, 316] width 12 height 12
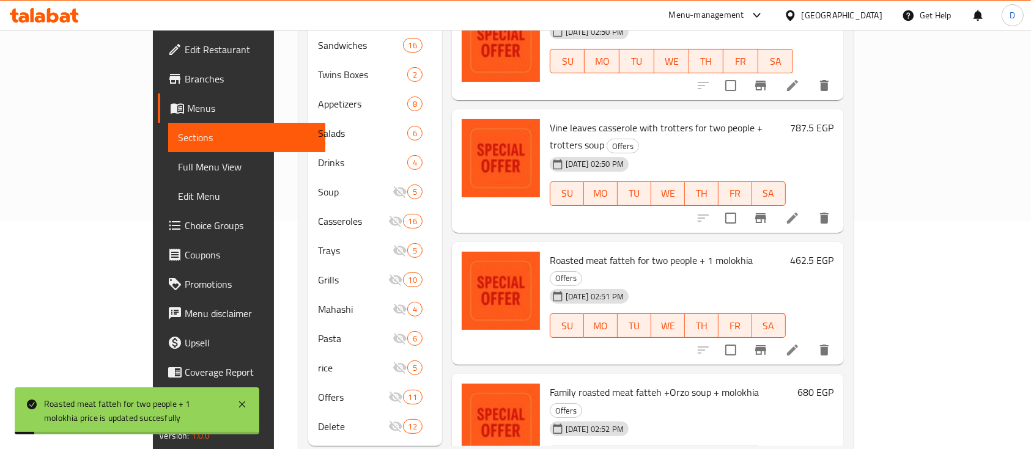
scroll to position [240, 0]
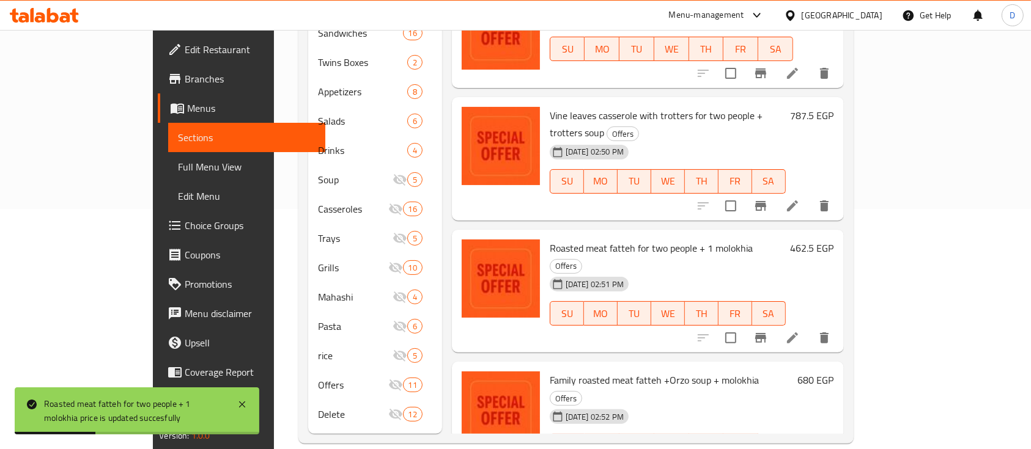
click at [834, 372] on h6 "680 EGP" at bounding box center [816, 380] width 36 height 17
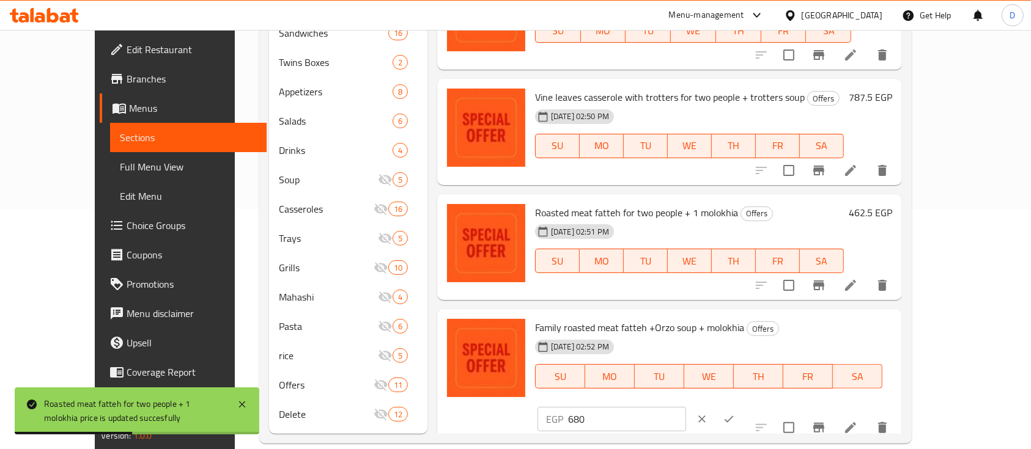
click at [686, 407] on input "680" at bounding box center [627, 419] width 118 height 24
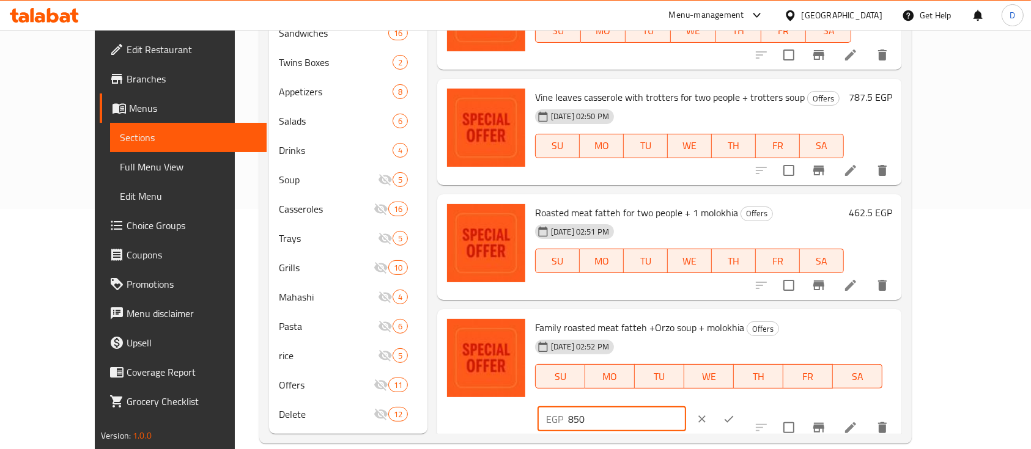
type input "850"
click at [734, 416] on icon "ok" at bounding box center [728, 419] width 9 height 7
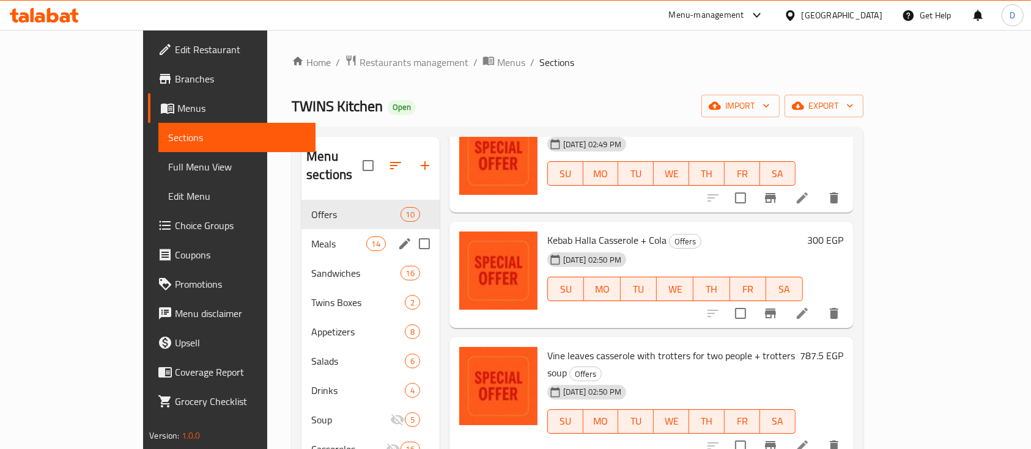
scroll to position [0, 0]
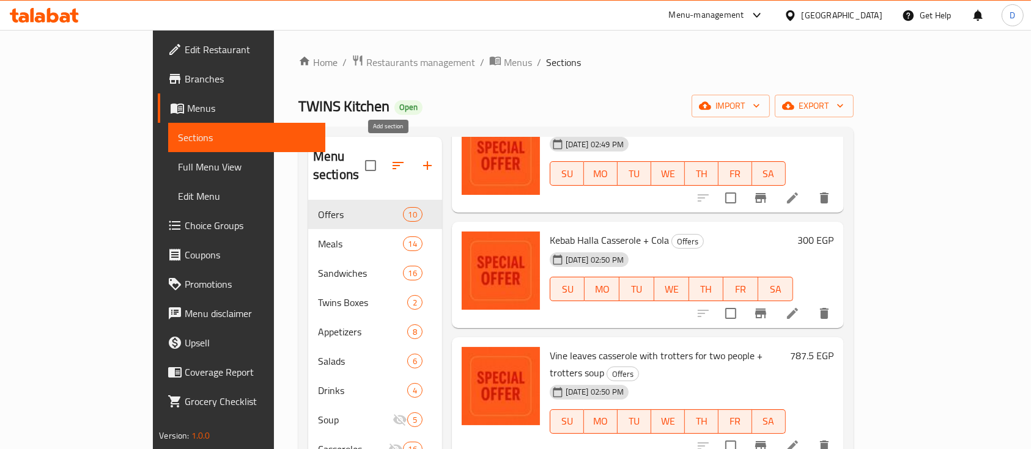
click at [420, 158] on icon "button" at bounding box center [427, 165] width 15 height 15
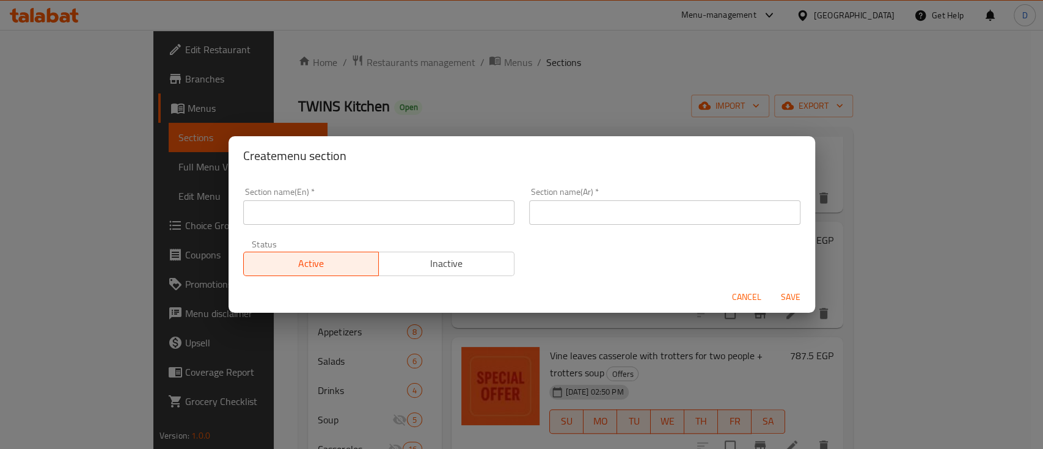
click at [381, 214] on input "text" at bounding box center [378, 213] width 271 height 24
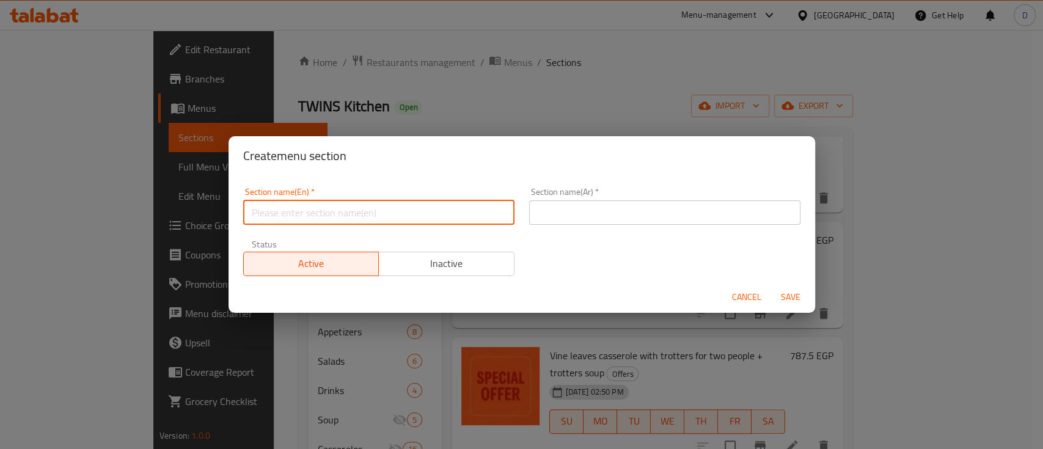
type input "Buy 2 Get 1 For Free"
click at [576, 206] on input "text" at bounding box center [664, 213] width 271 height 24
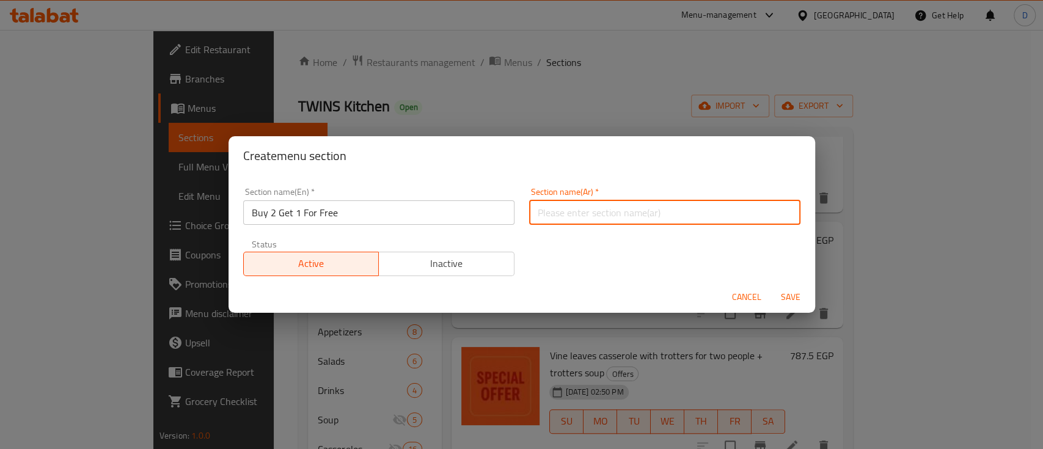
type input "2 + 1 مجانا"
click at [789, 299] on span "Save" at bounding box center [790, 297] width 29 height 15
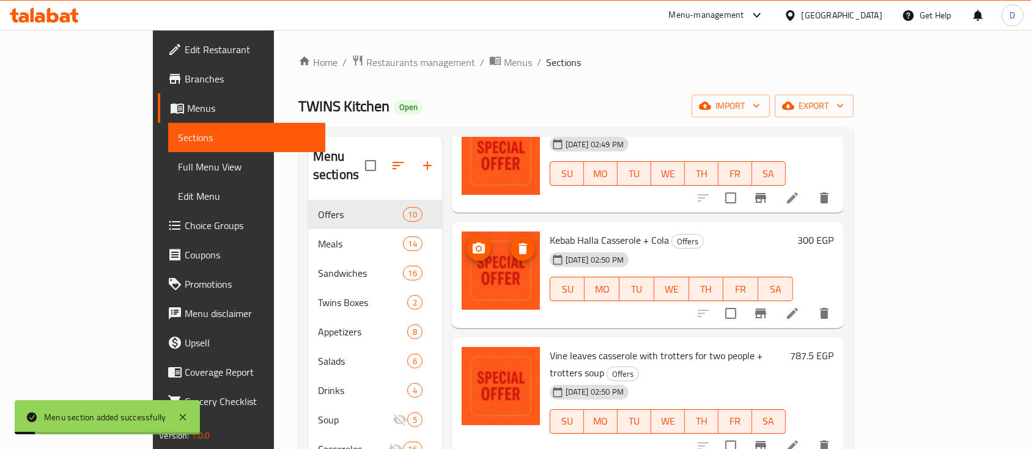
scroll to position [635, 0]
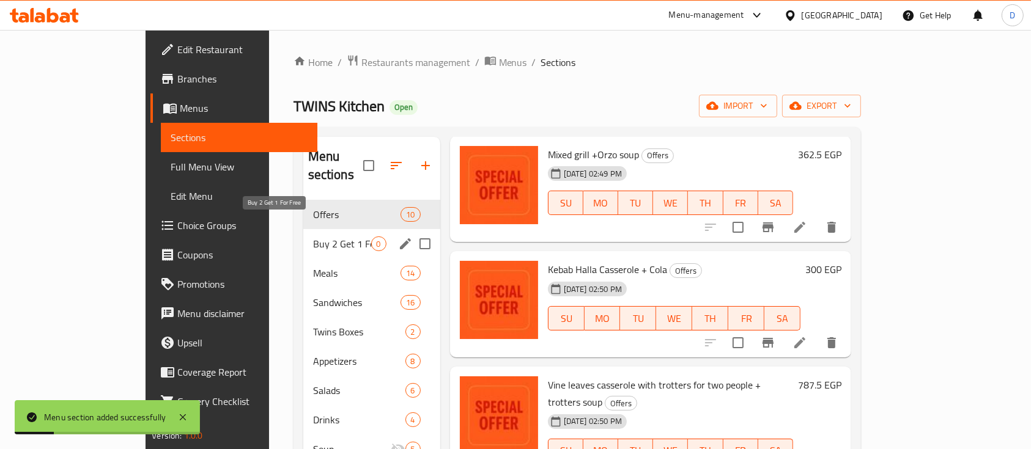
click at [313, 237] on span "Buy 2 Get 1 For Free" at bounding box center [342, 244] width 58 height 15
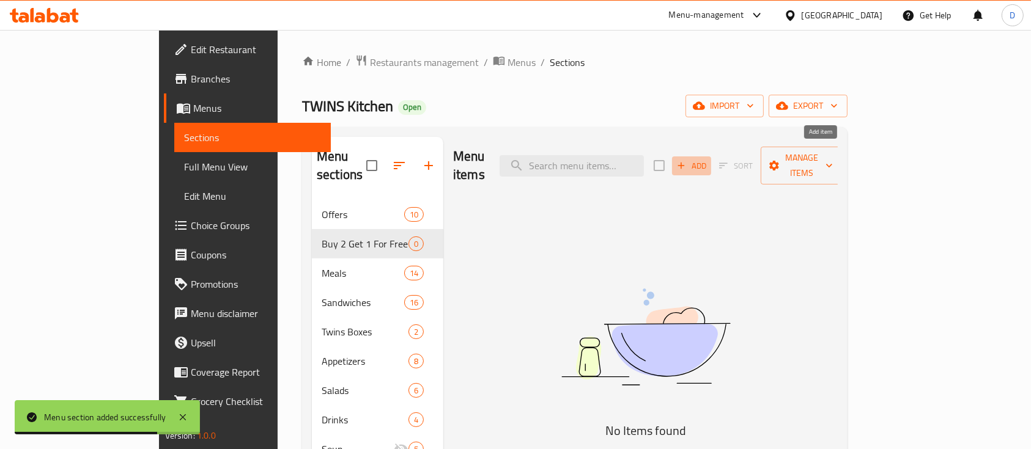
click at [708, 159] on span "Add" at bounding box center [691, 166] width 33 height 14
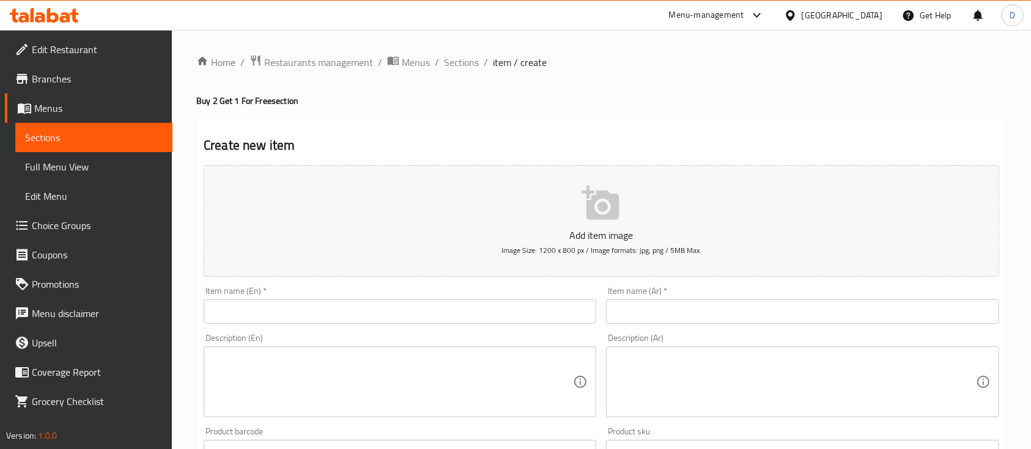
click at [857, 307] on input "text" at bounding box center [802, 312] width 392 height 24
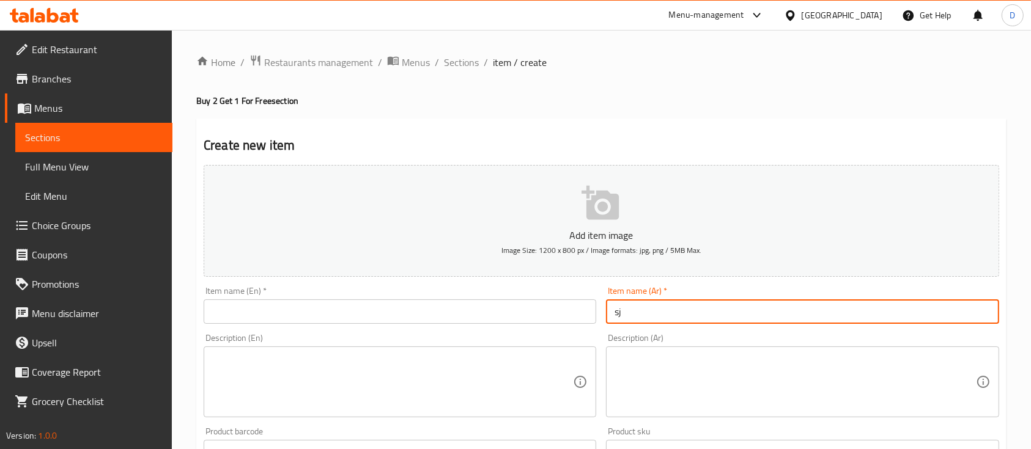
type input "s"
type input "اختيارك من ساندوتش لارج +"
click at [83, 131] on span "Sections" at bounding box center [94, 137] width 138 height 15
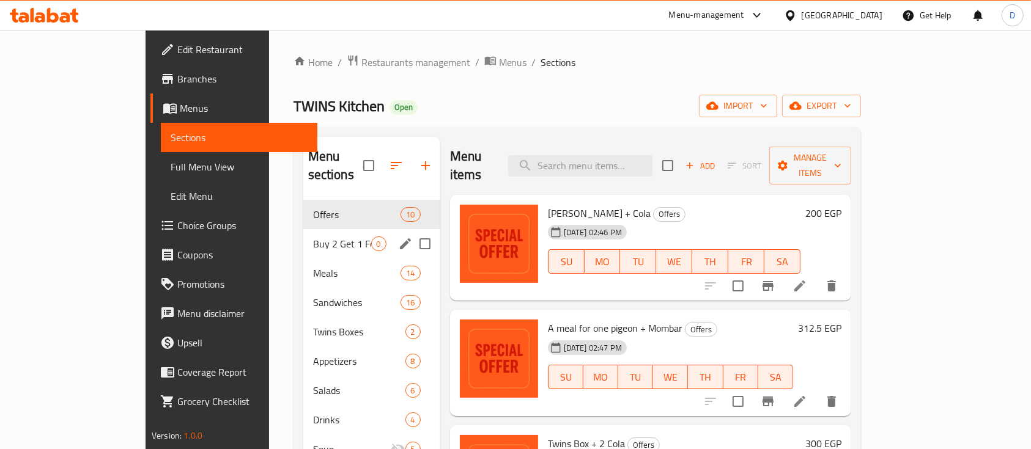
click at [412, 231] on input "Menu sections" at bounding box center [425, 244] width 26 height 26
checkbox input "true"
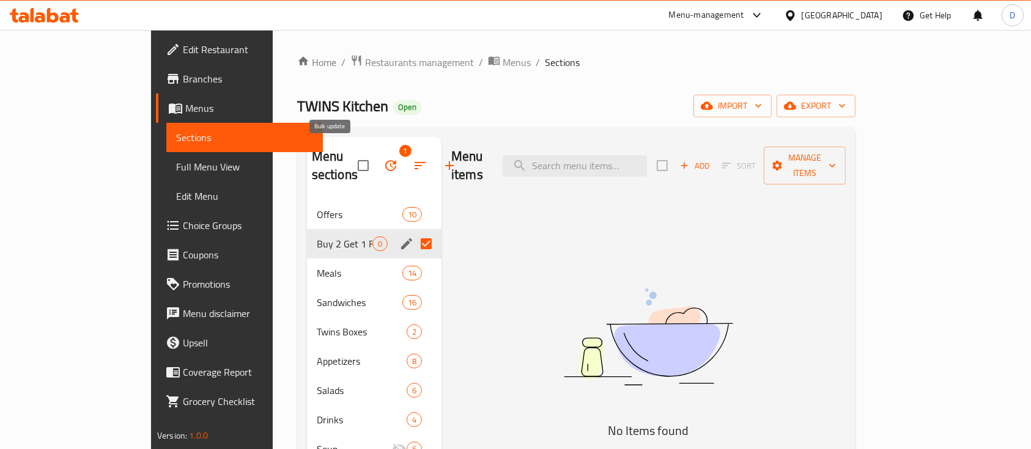
click at [385, 160] on icon "button" at bounding box center [390, 165] width 11 height 11
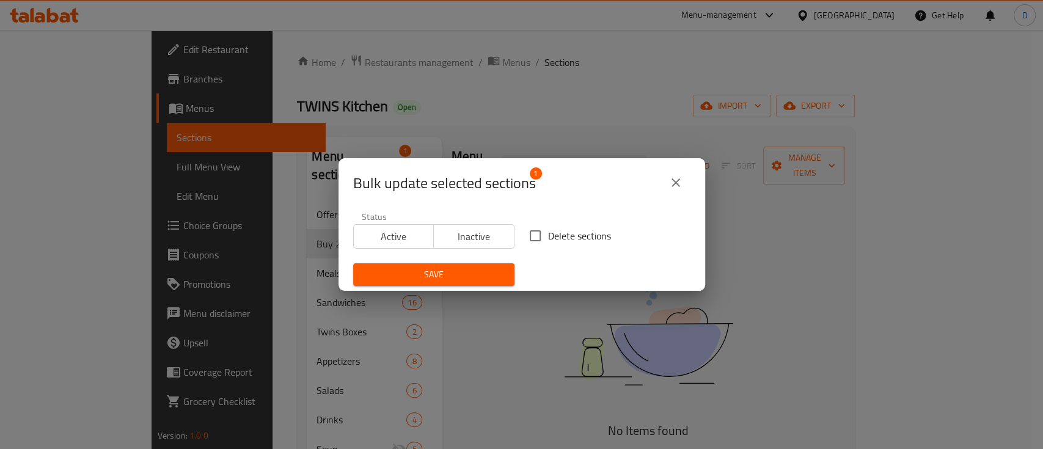
click at [564, 229] on span "Delete sections" at bounding box center [579, 236] width 63 height 15
click at [548, 227] on input "Delete sections" at bounding box center [536, 236] width 26 height 26
checkbox input "true"
click at [455, 270] on span "Save" at bounding box center [434, 274] width 142 height 15
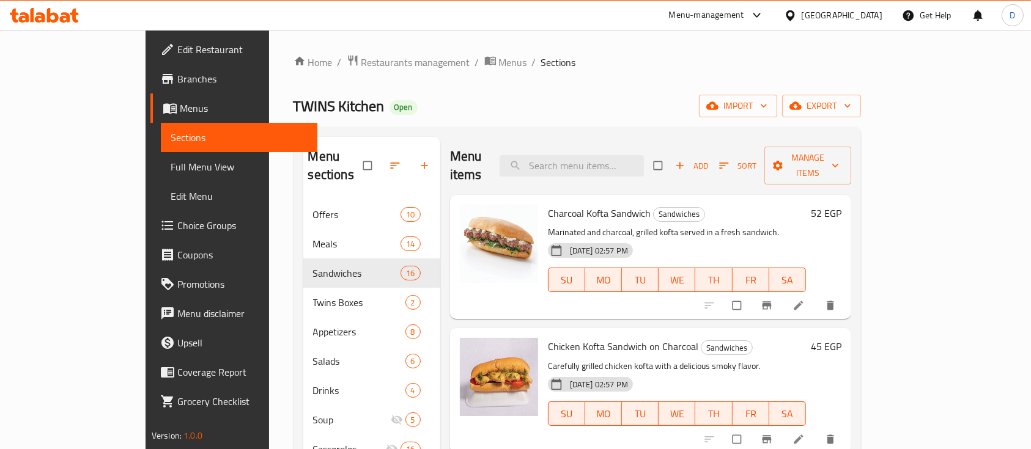
click at [177, 225] on span "Choice Groups" at bounding box center [242, 225] width 131 height 15
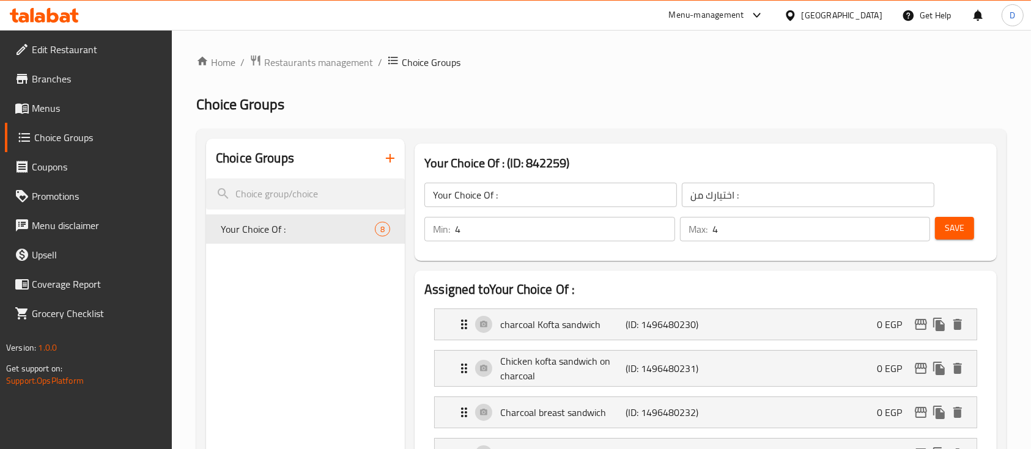
click at [395, 158] on icon "button" at bounding box center [390, 158] width 15 height 15
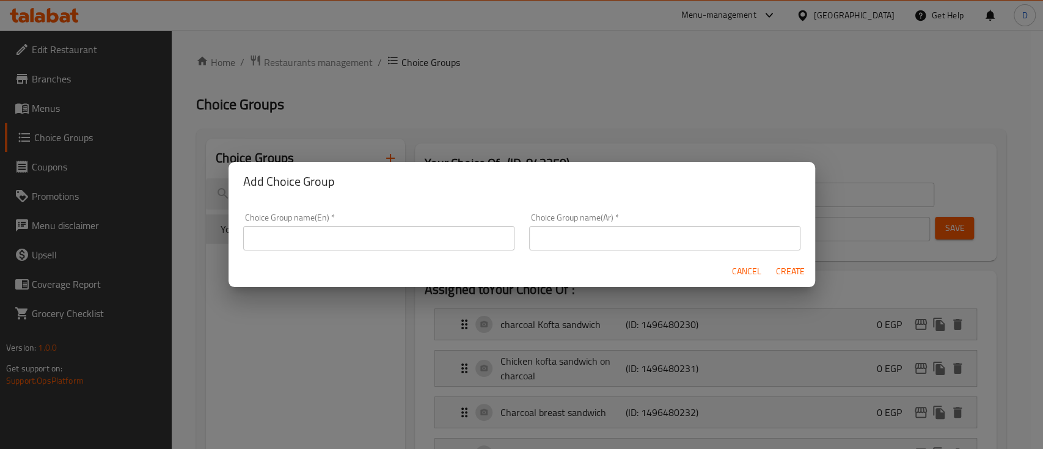
click at [410, 243] on input "text" at bounding box center [378, 238] width 271 height 24
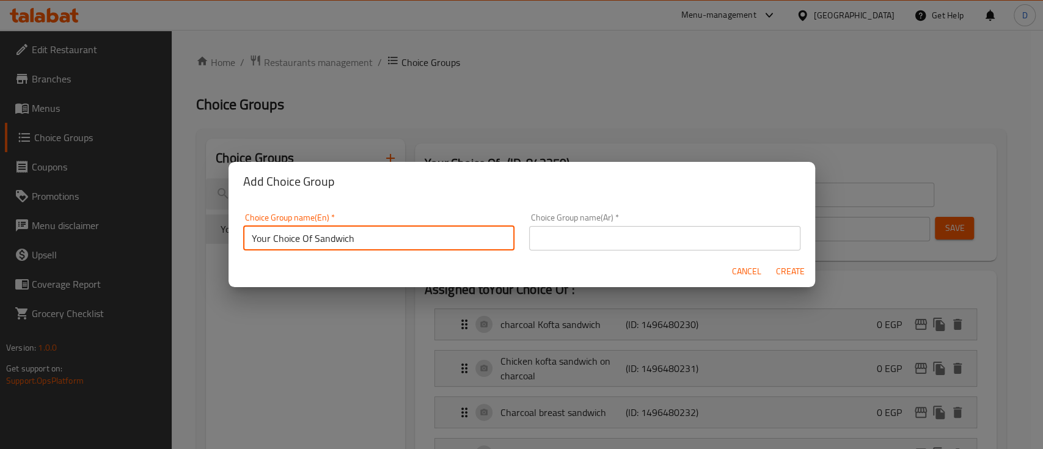
type input "Your Choice Of Sandwich"
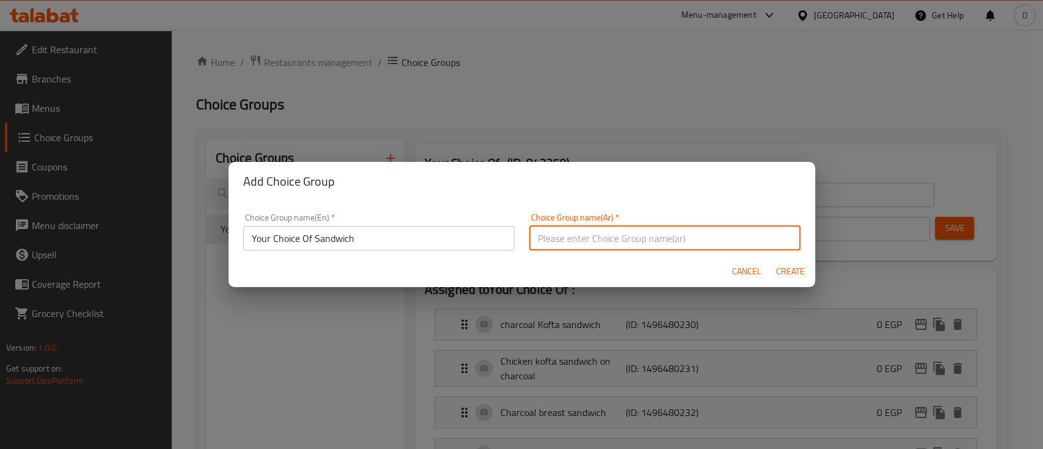
click at [599, 245] on input "text" at bounding box center [664, 238] width 271 height 24
type input "اختيارك من الساندوتش"
click at [771, 260] on button "Create" at bounding box center [790, 271] width 39 height 23
type input "Your Choice Of Sandwich"
type input "اختيارك من الساندوتش"
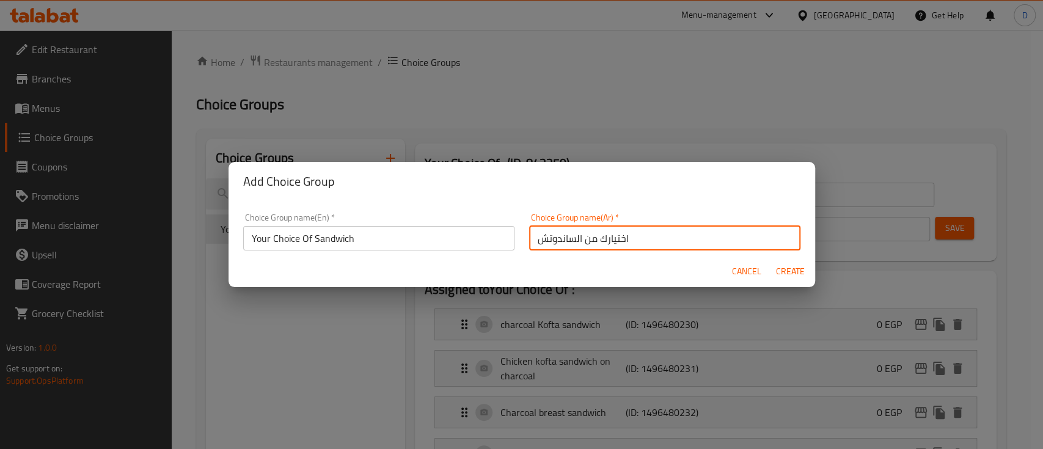
type input "0"
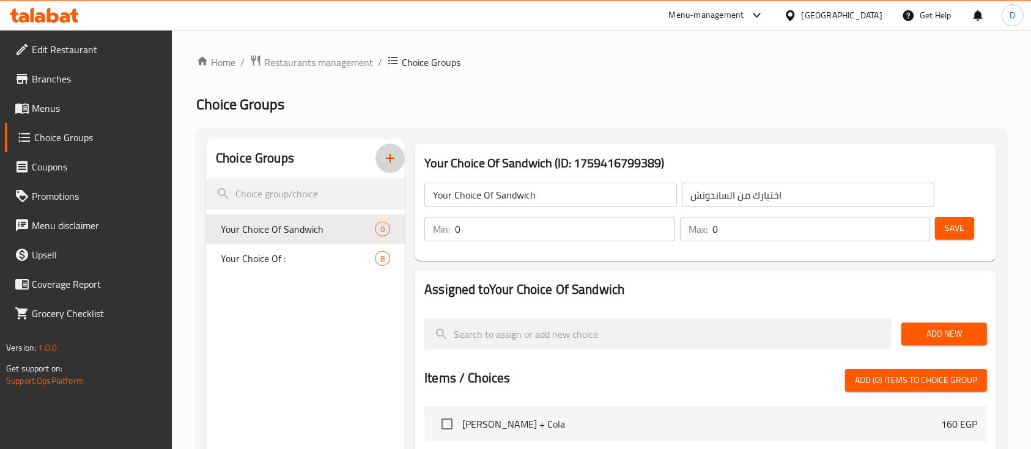
click at [595, 234] on input "0" at bounding box center [565, 229] width 220 height 24
click at [595, 233] on input "0" at bounding box center [565, 229] width 220 height 24
type input "1"
click at [789, 234] on input "0" at bounding box center [821, 229] width 218 height 24
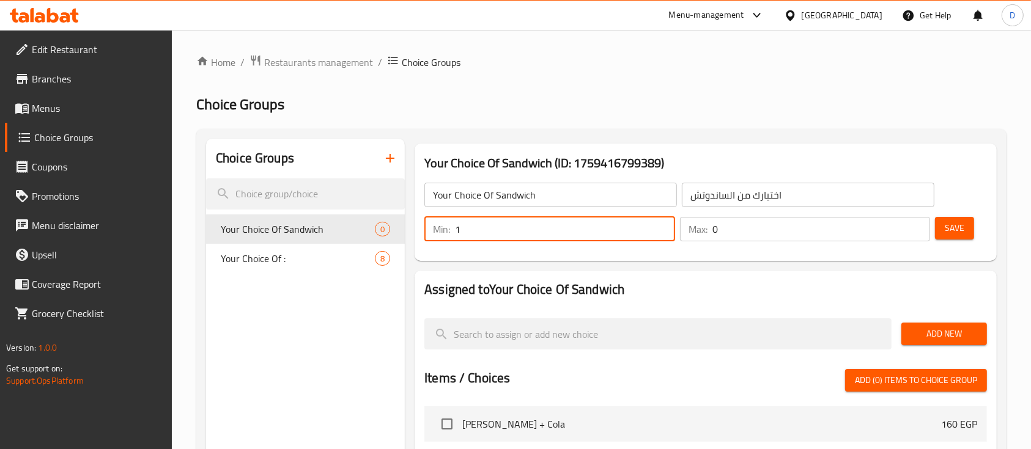
click at [789, 234] on input "0" at bounding box center [821, 229] width 218 height 24
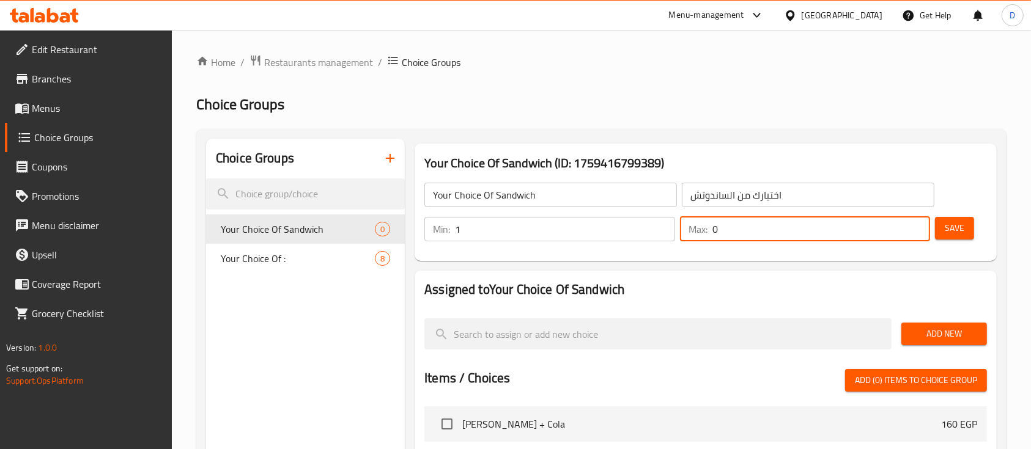
click at [789, 234] on input "0" at bounding box center [821, 229] width 218 height 24
type input "1"
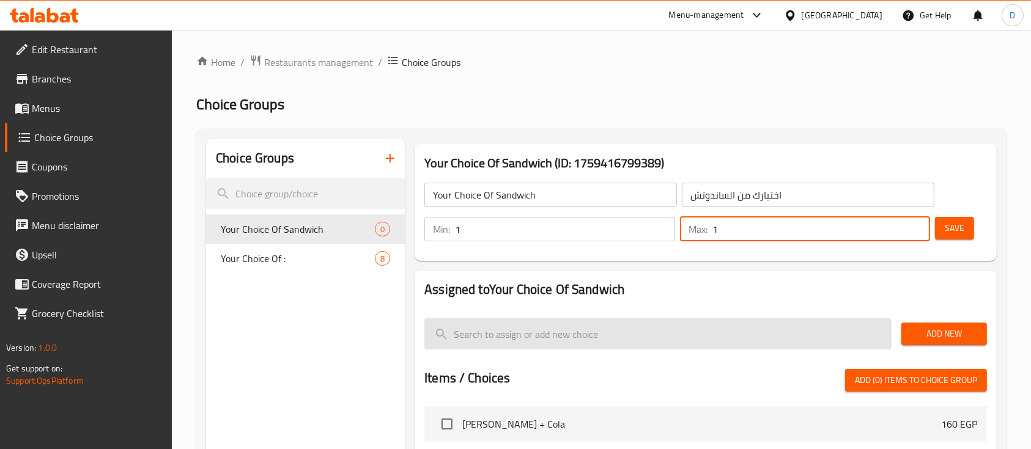
click at [521, 345] on input "search" at bounding box center [657, 333] width 467 height 31
paste input "Charcoal Kofta Sandwich"
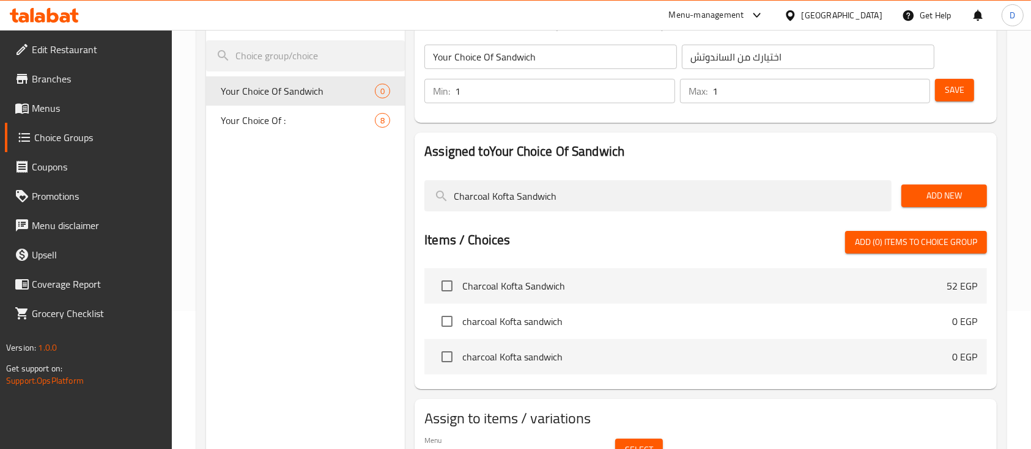
scroll to position [163, 0]
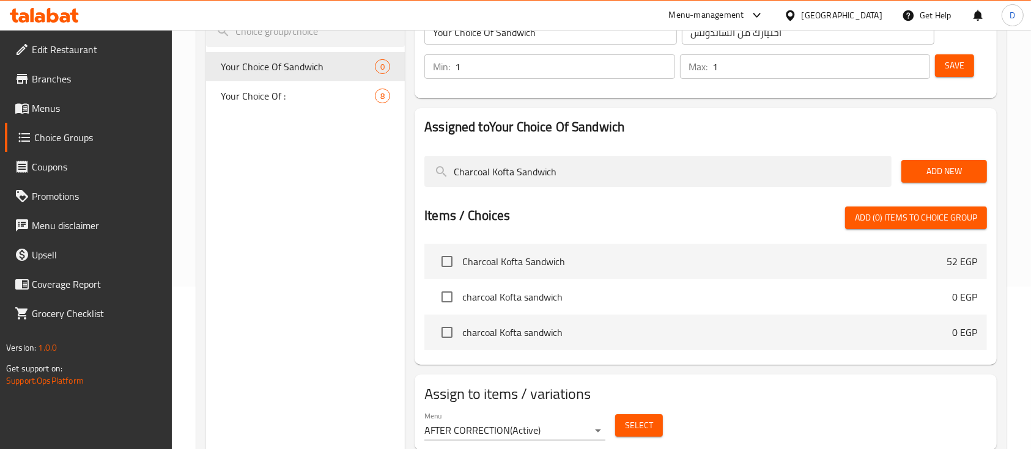
type input "Charcoal Kofta Sandwich"
click at [449, 259] on input "checkbox" at bounding box center [447, 262] width 26 height 26
checkbox input "true"
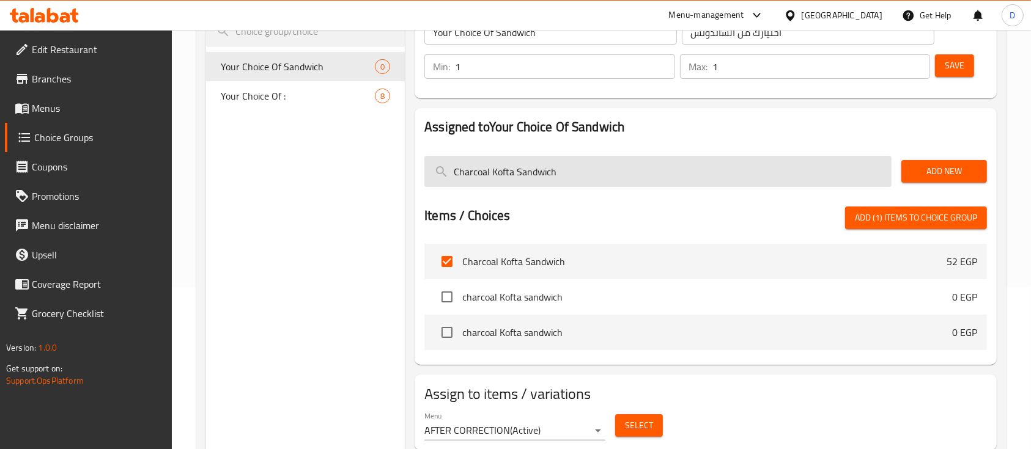
click at [598, 164] on input "Charcoal Kofta Sandwich" at bounding box center [657, 171] width 467 height 31
click at [598, 165] on input "Charcoal Kofta Sandwich" at bounding box center [657, 171] width 467 height 31
paste input "Hawawshi with mozzarella cheese with potatoes Baladi Sandwich"
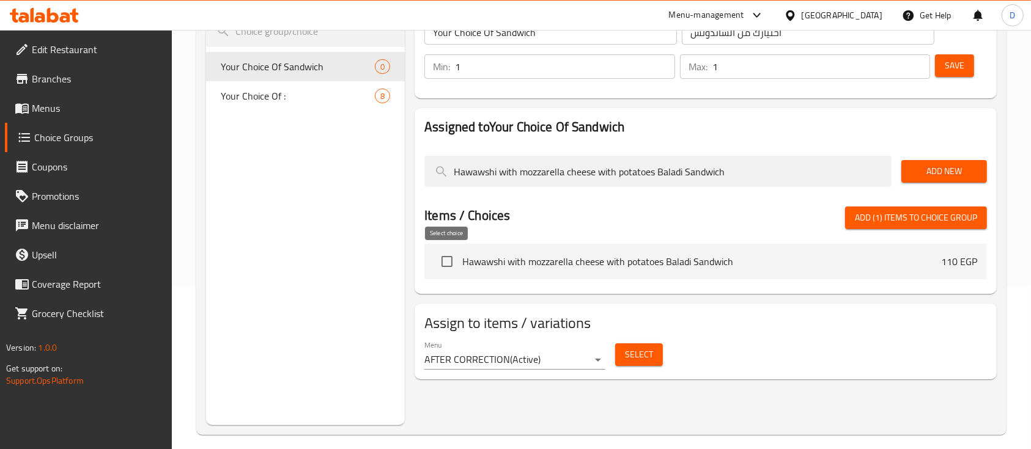
type input "Hawawshi with mozzarella cheese with potatoes Baladi Sandwich"
click at [442, 265] on input "checkbox" at bounding box center [447, 262] width 26 height 26
checkbox input "true"
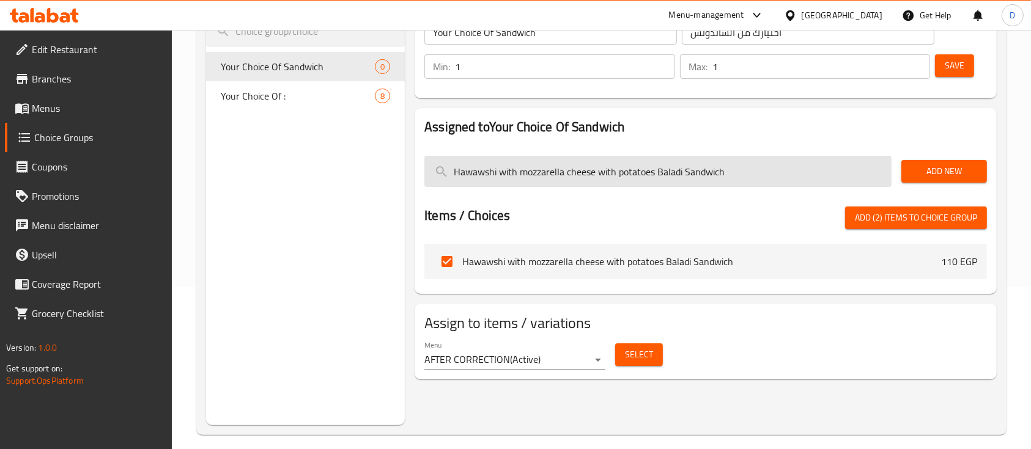
click at [729, 178] on input "Hawawshi with mozzarella cheese with potatoes Baladi Sandwich" at bounding box center [657, 171] width 467 height 31
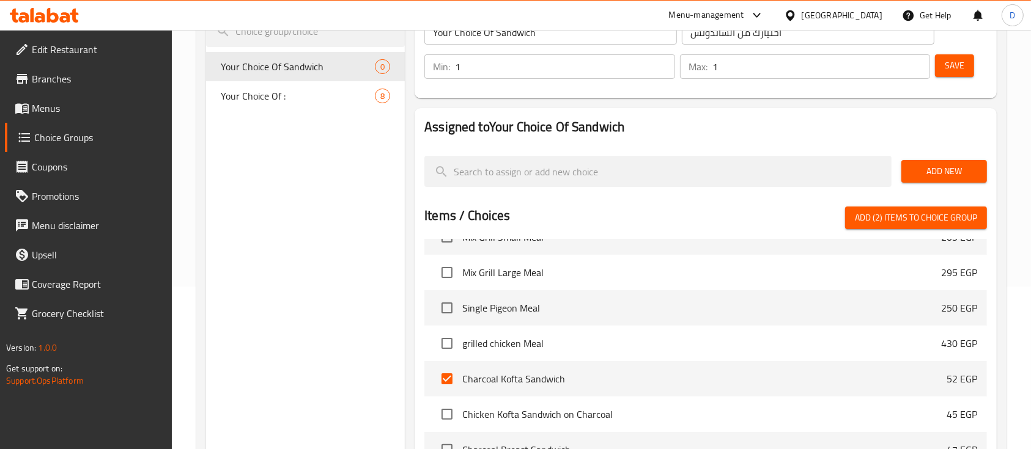
scroll to position [815, 0]
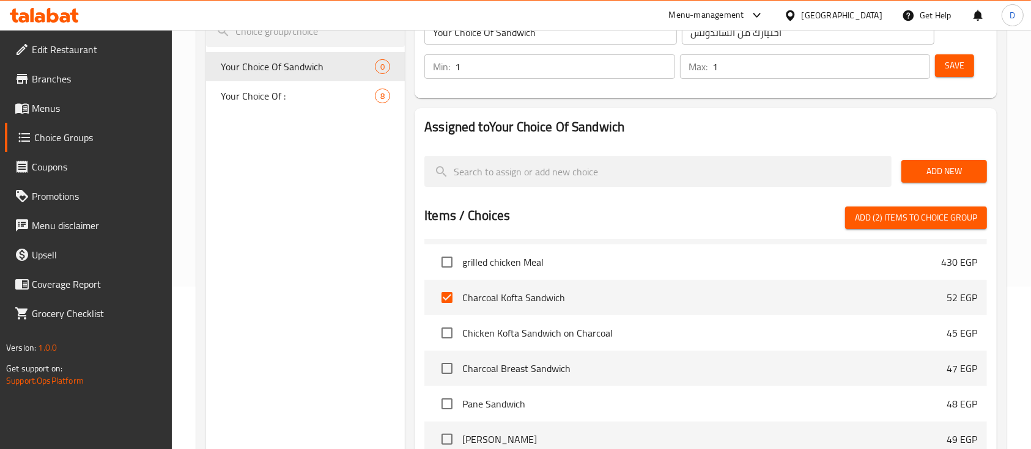
click at [454, 337] on input "checkbox" at bounding box center [447, 333] width 26 height 26
checkbox input "true"
click at [447, 363] on input "checkbox" at bounding box center [447, 369] width 26 height 26
checkbox input "true"
click at [446, 407] on input "checkbox" at bounding box center [447, 404] width 26 height 26
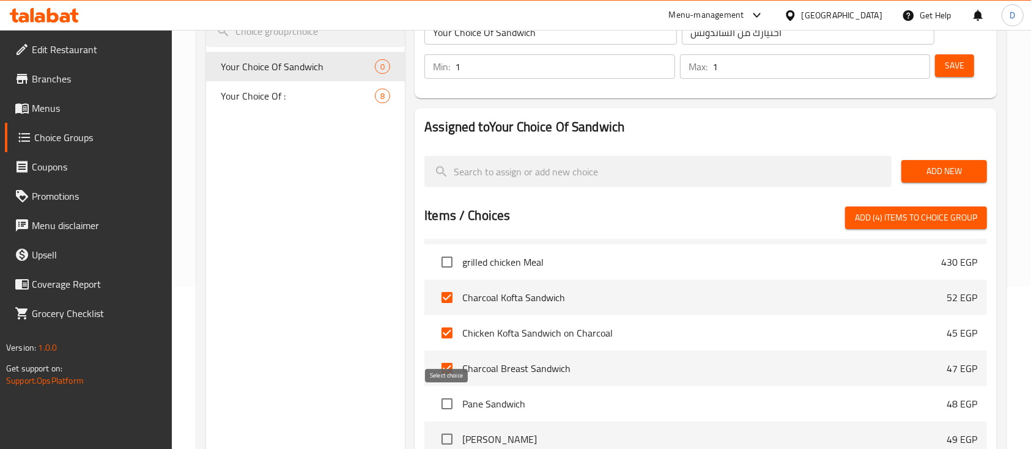
checkbox input "true"
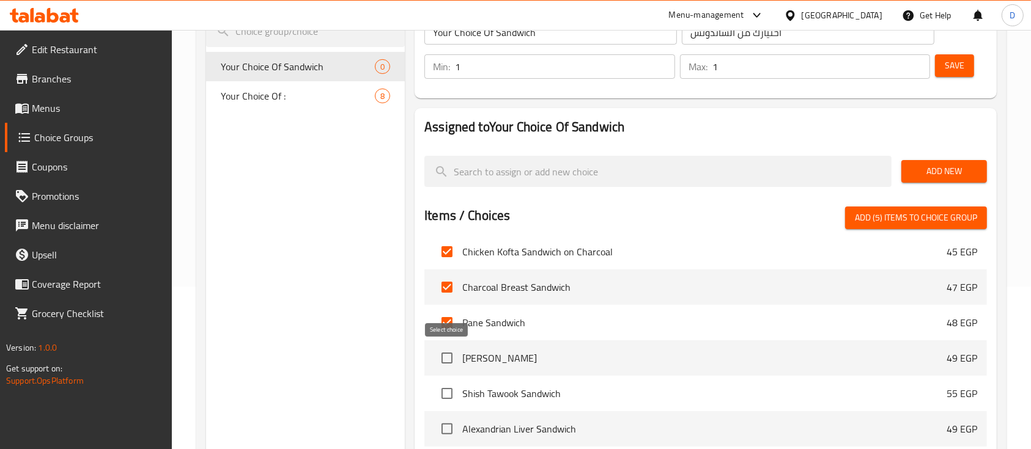
click at [447, 357] on input "checkbox" at bounding box center [447, 358] width 26 height 26
checkbox input "true"
click at [445, 384] on input "checkbox" at bounding box center [447, 394] width 26 height 26
checkbox input "true"
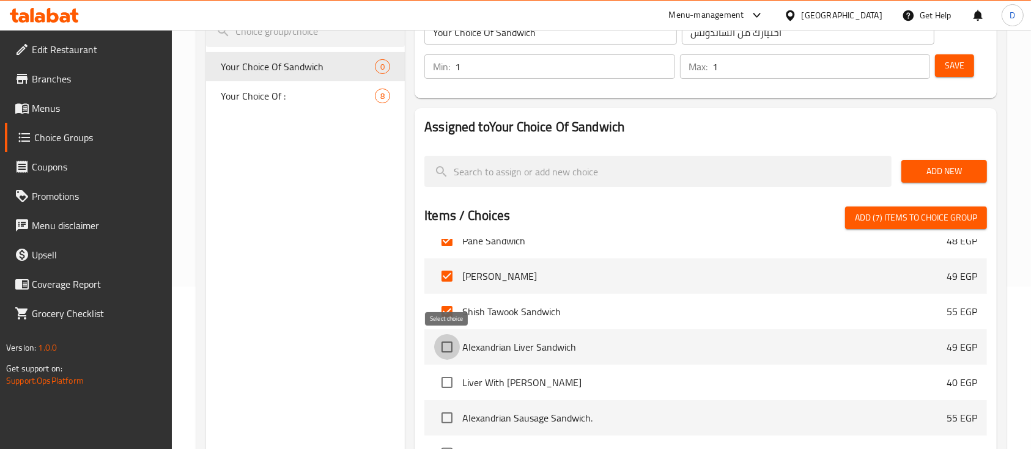
click at [447, 350] on input "checkbox" at bounding box center [447, 347] width 26 height 26
checkbox input "true"
click at [446, 379] on input "checkbox" at bounding box center [447, 383] width 26 height 26
checkbox input "true"
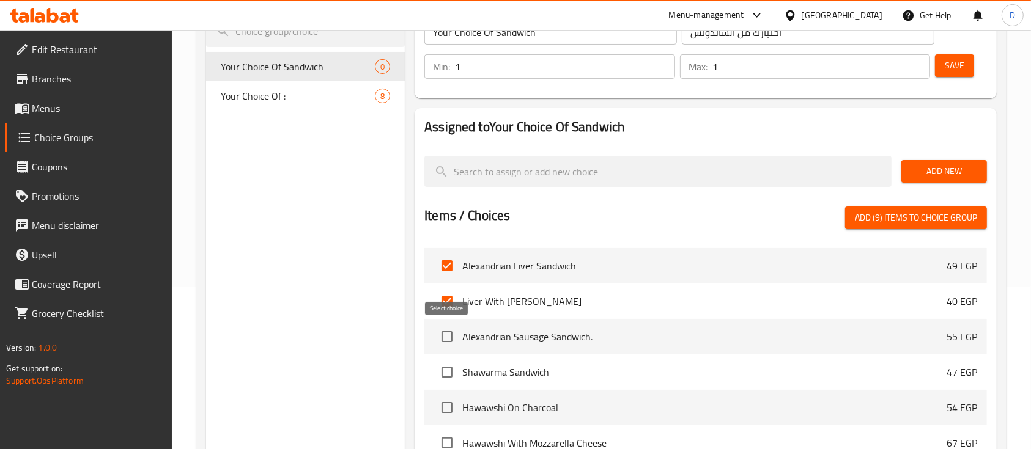
click at [449, 335] on input "checkbox" at bounding box center [447, 337] width 26 height 26
checkbox input "true"
click at [447, 372] on input "checkbox" at bounding box center [447, 372] width 26 height 26
checkbox input "true"
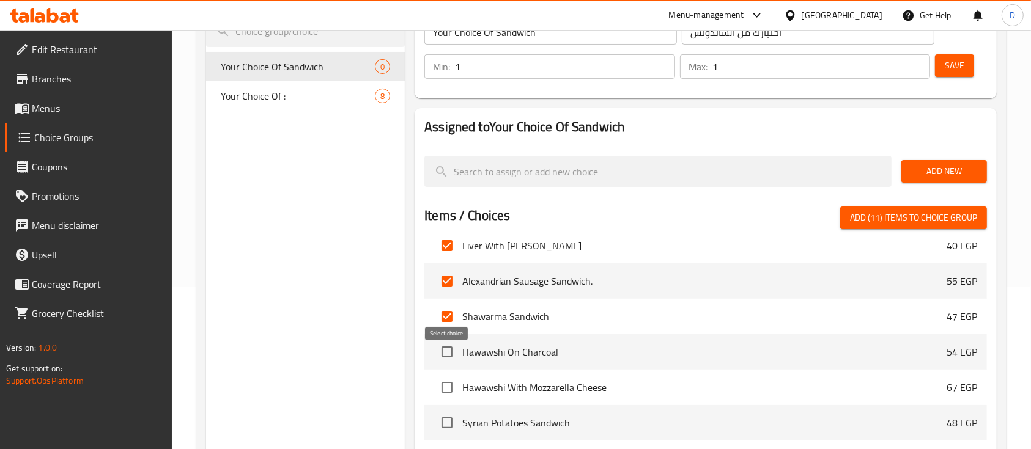
scroll to position [1141, 0]
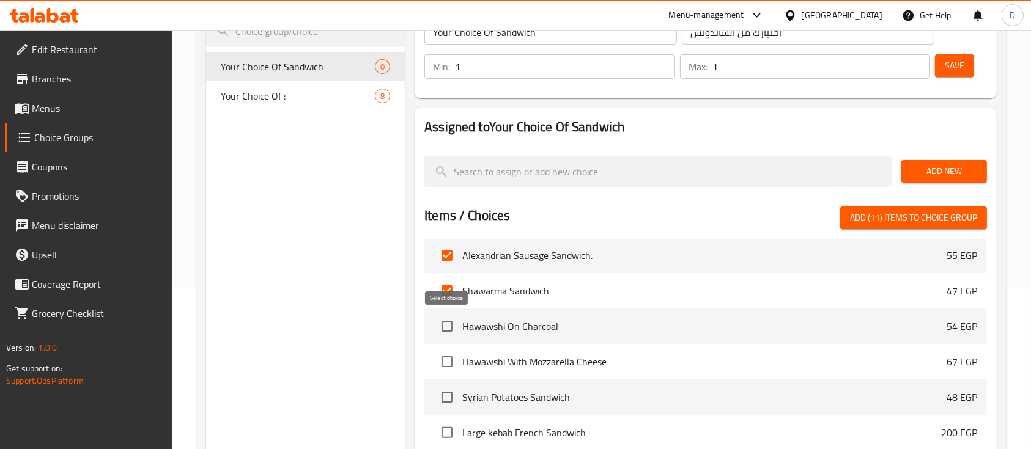
click at [449, 325] on input "checkbox" at bounding box center [447, 327] width 26 height 26
checkbox input "true"
click at [445, 364] on input "checkbox" at bounding box center [447, 362] width 26 height 26
checkbox input "true"
click at [445, 393] on input "checkbox" at bounding box center [447, 397] width 26 height 26
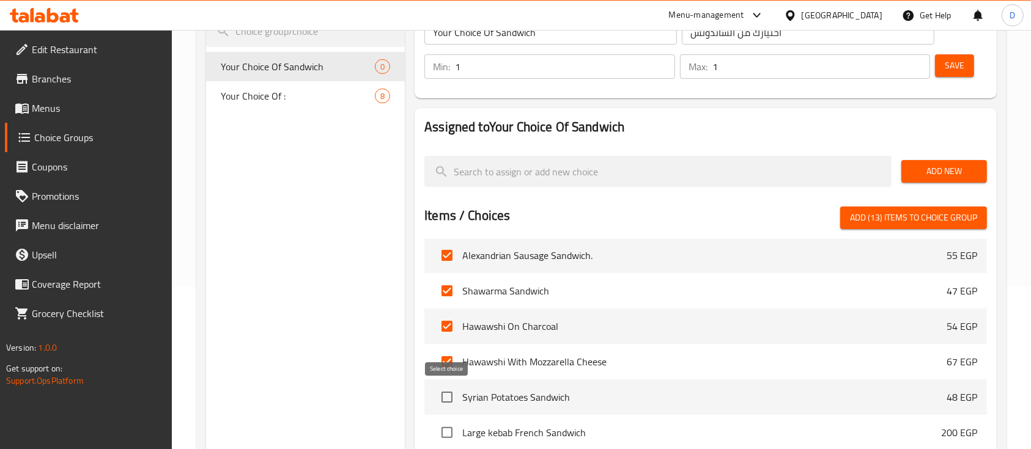
checkbox input "true"
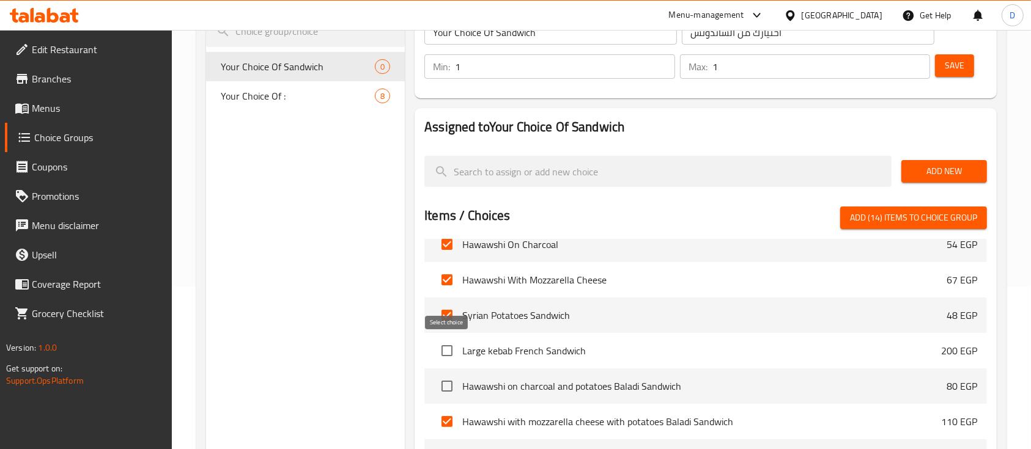
click at [448, 341] on input "checkbox" at bounding box center [447, 351] width 26 height 26
checkbox input "true"
click at [446, 378] on input "checkbox" at bounding box center [447, 386] width 26 height 26
checkbox input "true"
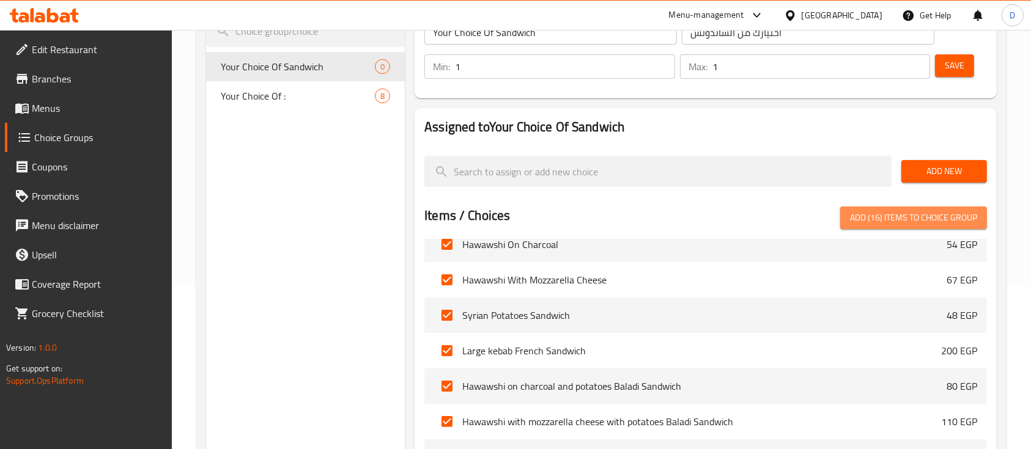
click at [902, 218] on span "Add (16) items to choice group" at bounding box center [913, 217] width 127 height 15
checkbox input "false"
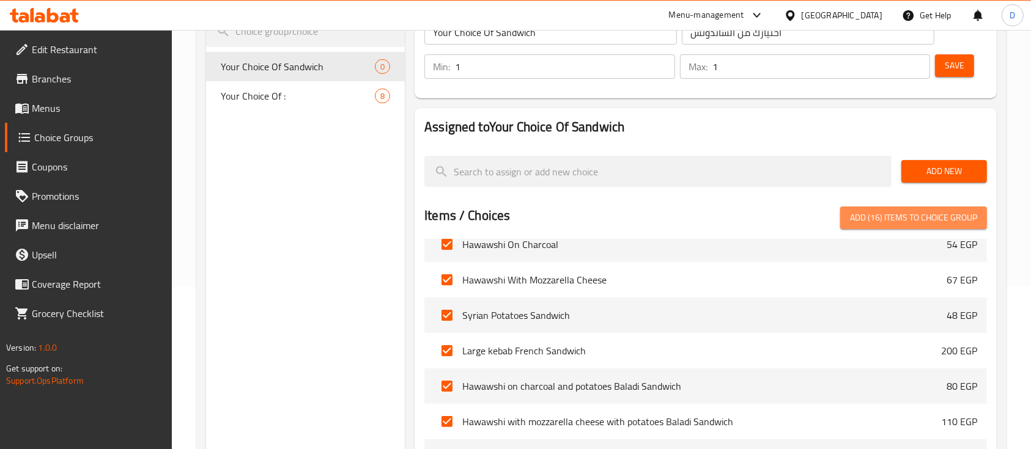
checkbox input "false"
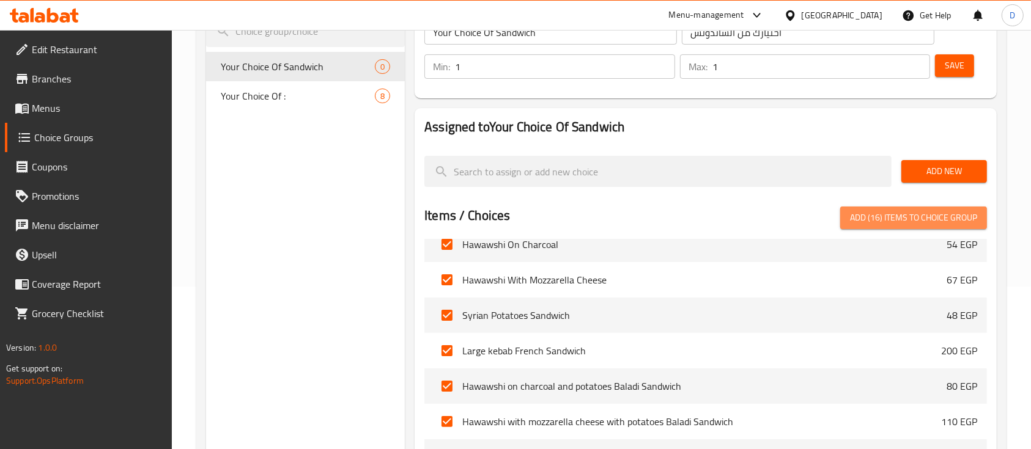
checkbox input "false"
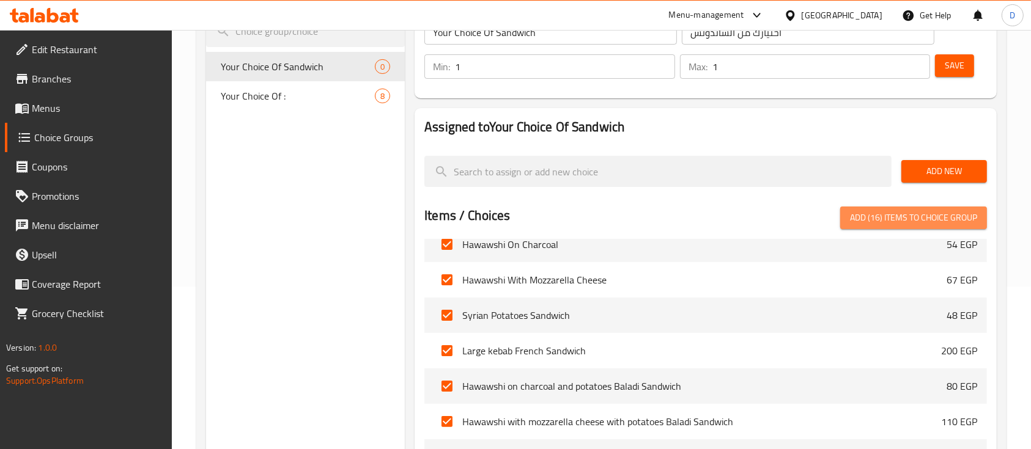
checkbox input "false"
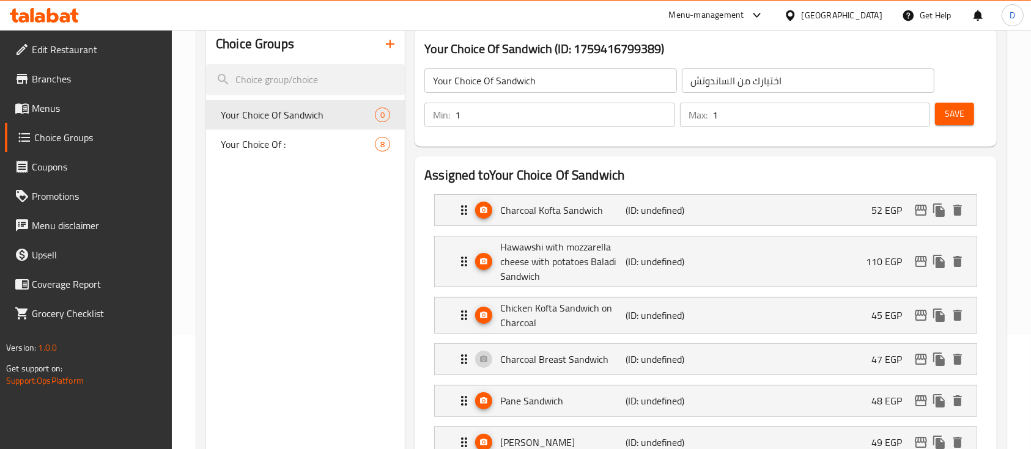
scroll to position [81, 0]
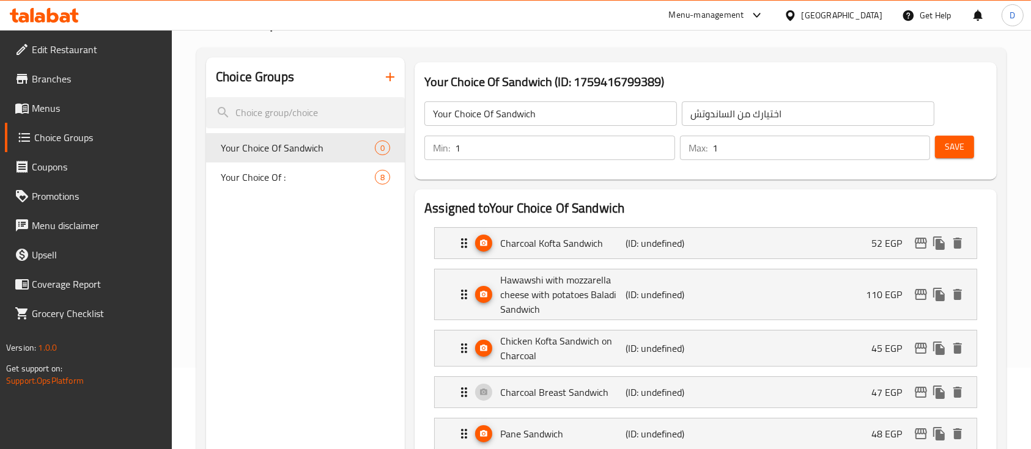
click at [957, 144] on span "Save" at bounding box center [954, 146] width 20 height 15
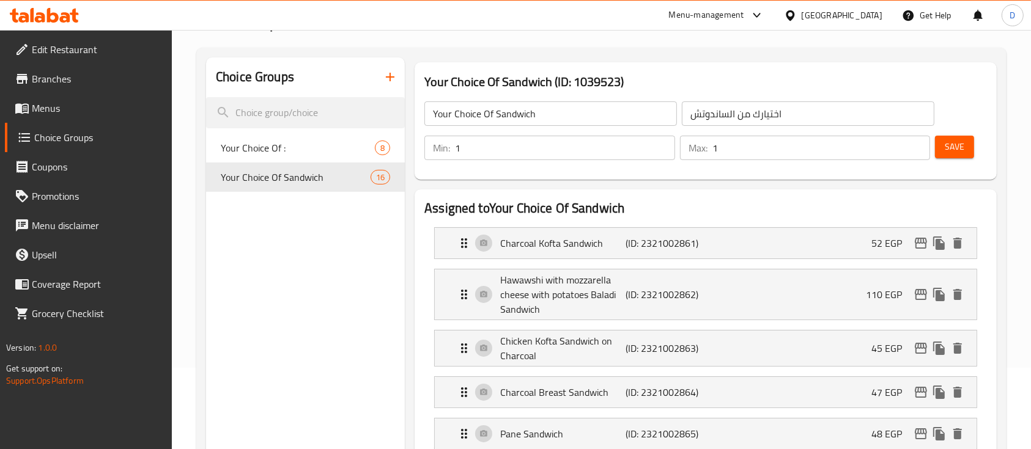
click at [51, 14] on icon at bounding box center [53, 15] width 12 height 15
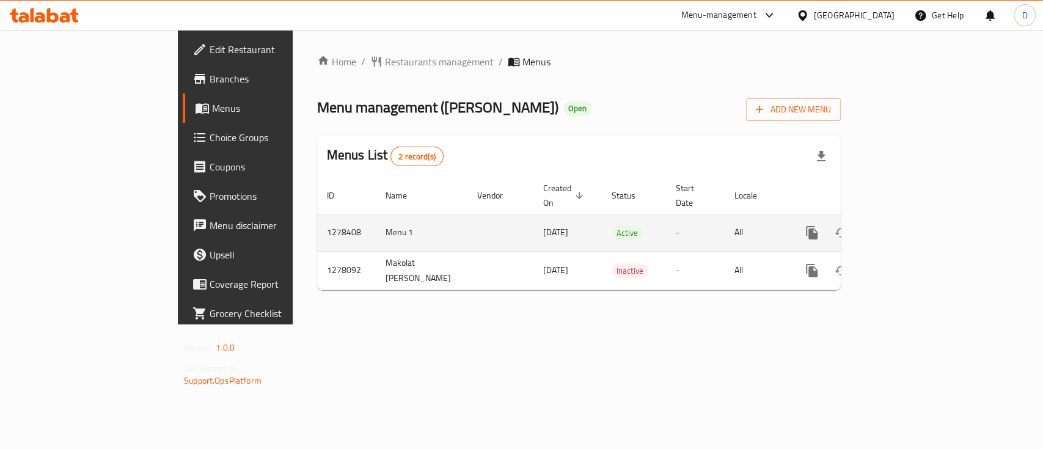
click at [906, 227] on icon "enhanced table" at bounding box center [900, 232] width 11 height 11
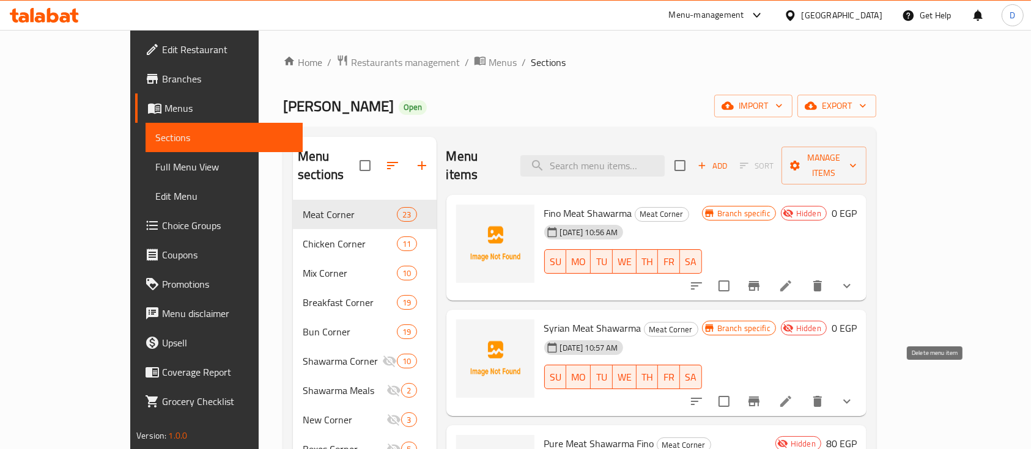
click at [822, 396] on icon "delete" at bounding box center [817, 401] width 9 height 11
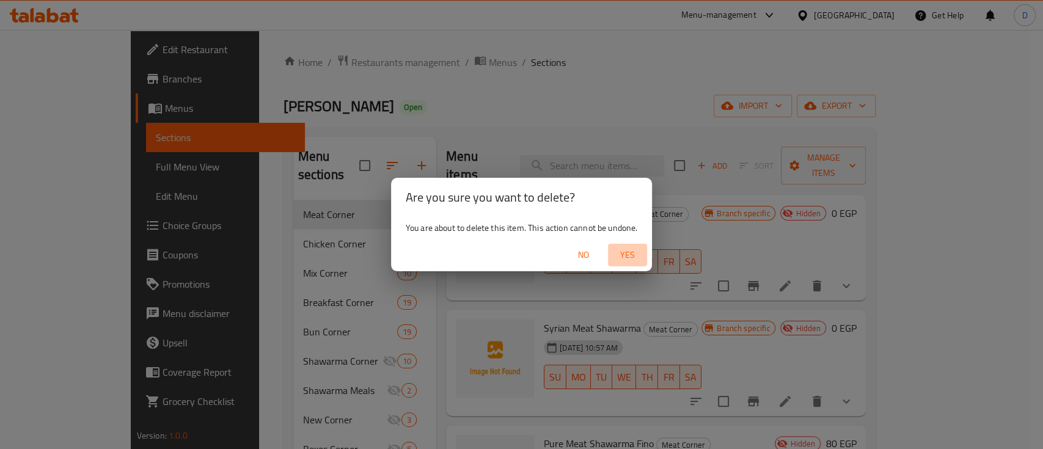
click at [631, 252] on span "Yes" at bounding box center [627, 255] width 29 height 15
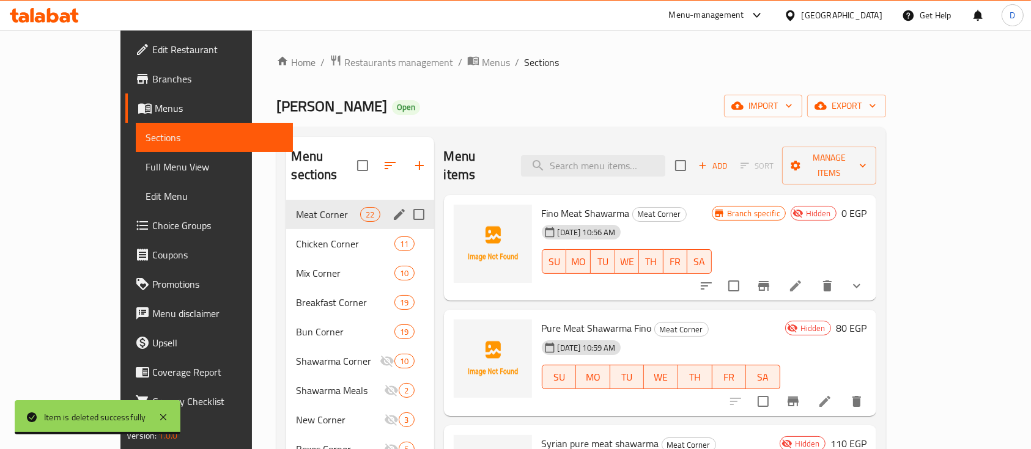
click at [286, 200] on div "Meat Corner 22" at bounding box center [359, 214] width 147 height 29
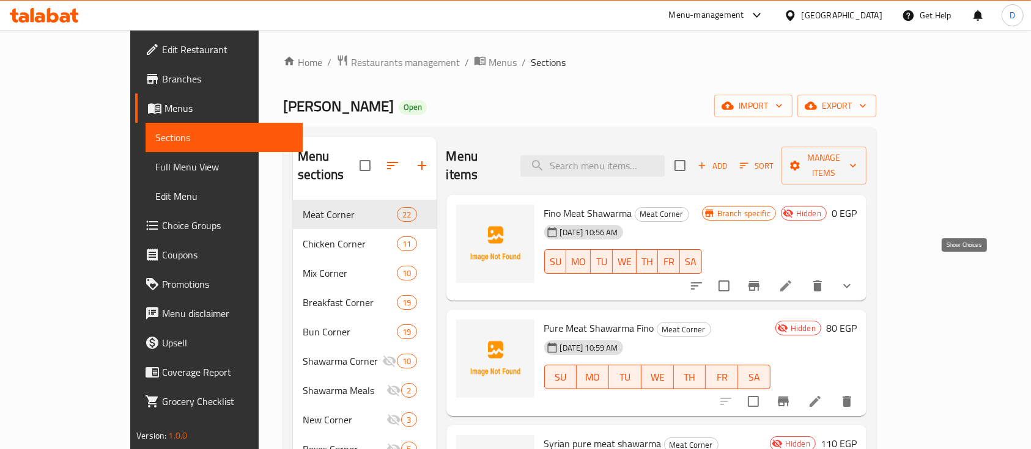
click at [854, 279] on icon "show more" at bounding box center [846, 286] width 15 height 15
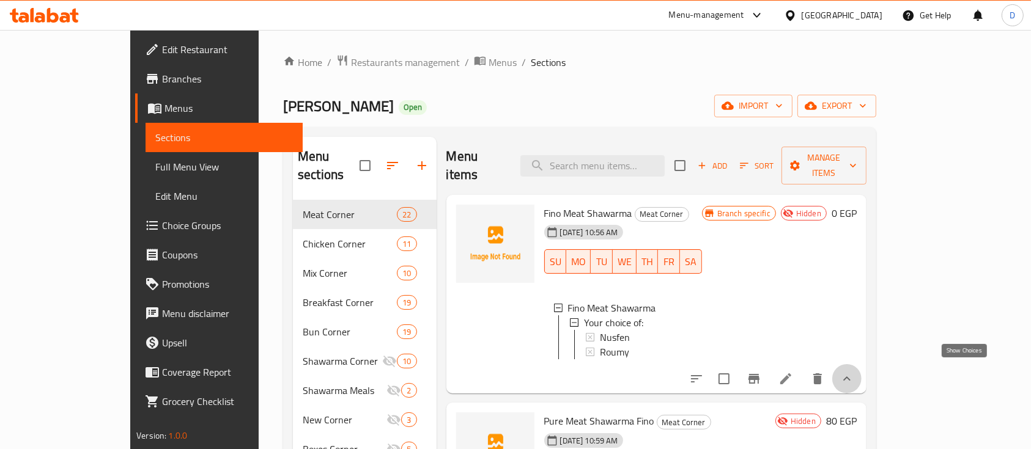
click at [854, 372] on icon "show more" at bounding box center [846, 379] width 15 height 15
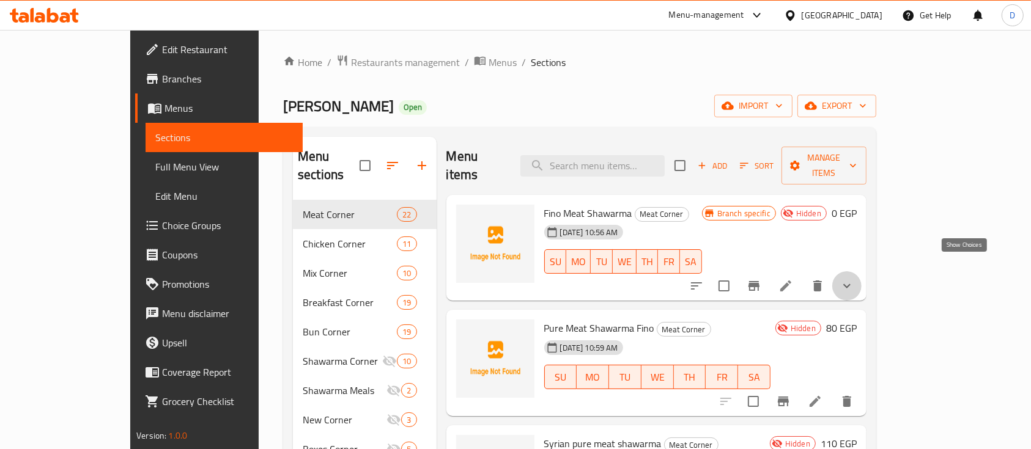
drag, startPoint x: 968, startPoint y: 270, endPoint x: 864, endPoint y: 286, distance: 105.8
click at [854, 279] on icon "show more" at bounding box center [846, 286] width 15 height 15
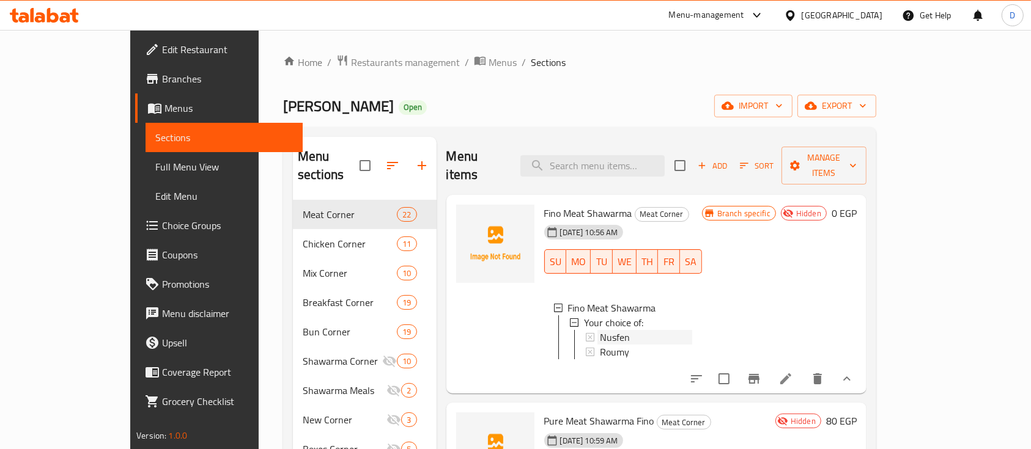
click at [633, 330] on div "Nusfen" at bounding box center [646, 337] width 92 height 15
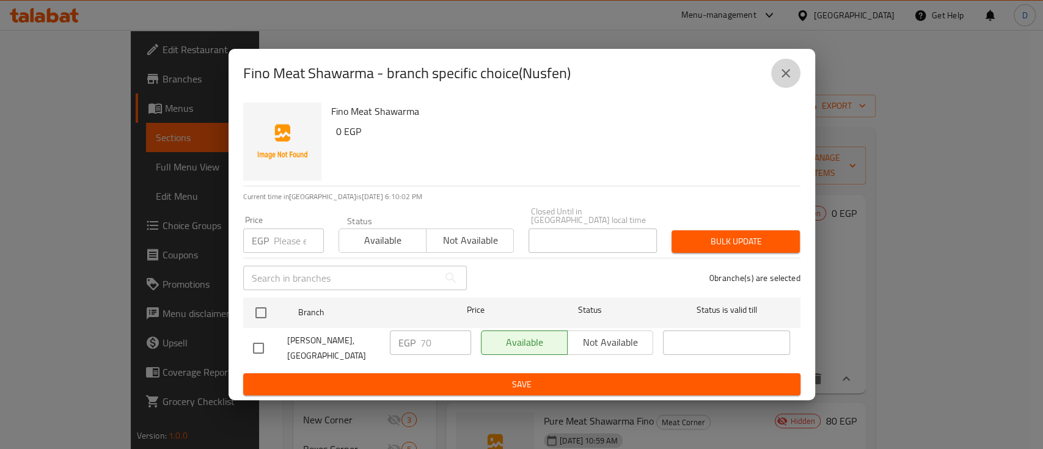
click at [791, 76] on icon "close" at bounding box center [786, 73] width 15 height 15
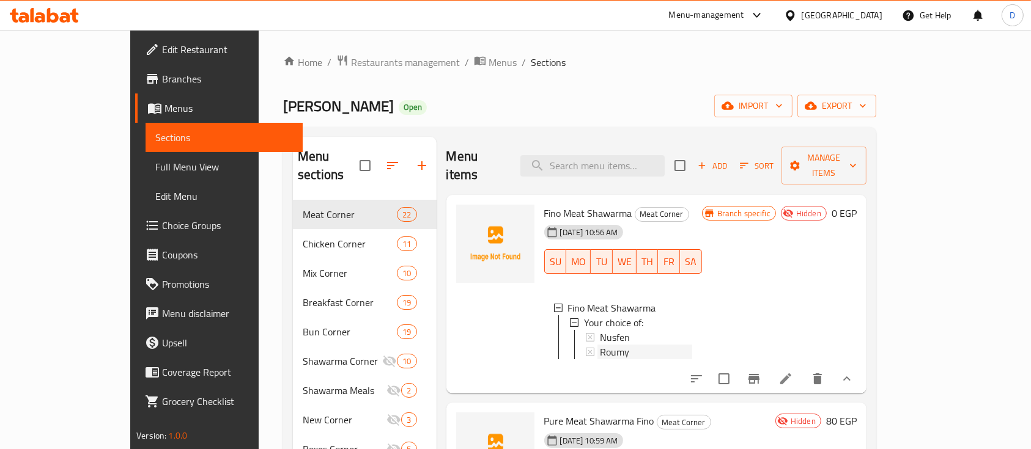
click at [600, 345] on span "Roumy" at bounding box center [614, 352] width 29 height 15
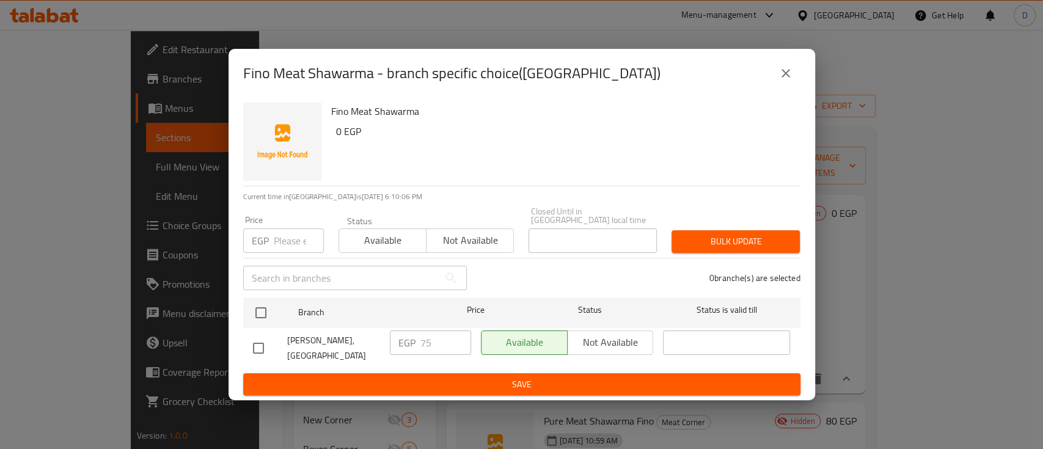
click at [784, 71] on icon "close" at bounding box center [786, 73] width 15 height 15
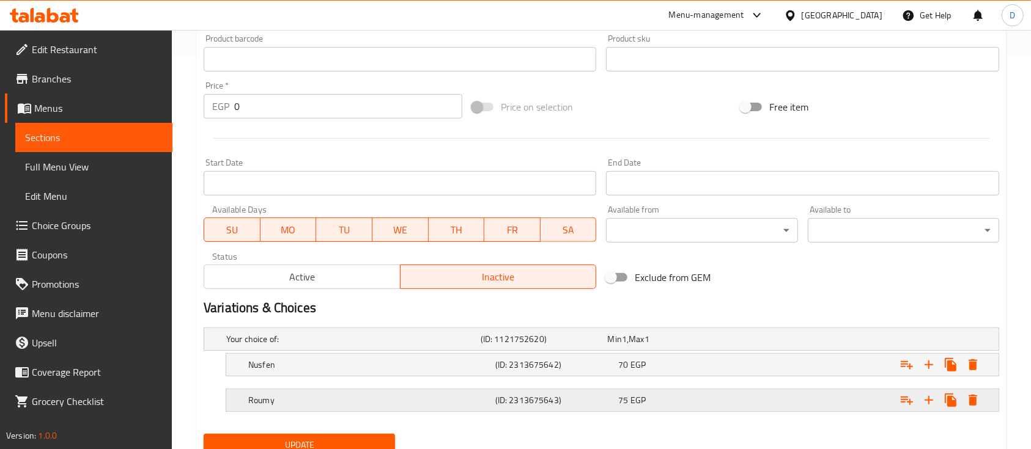
scroll to position [441, 0]
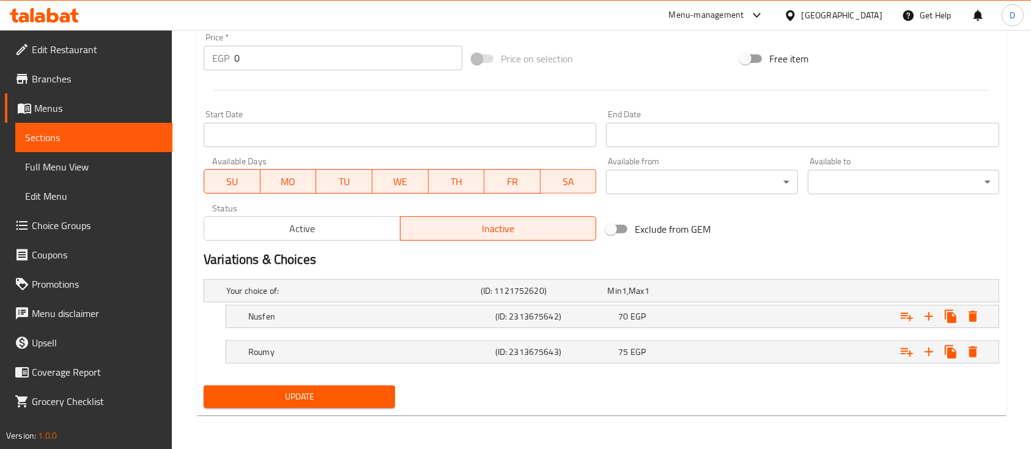
click at [358, 227] on span "Active" at bounding box center [302, 229] width 186 height 18
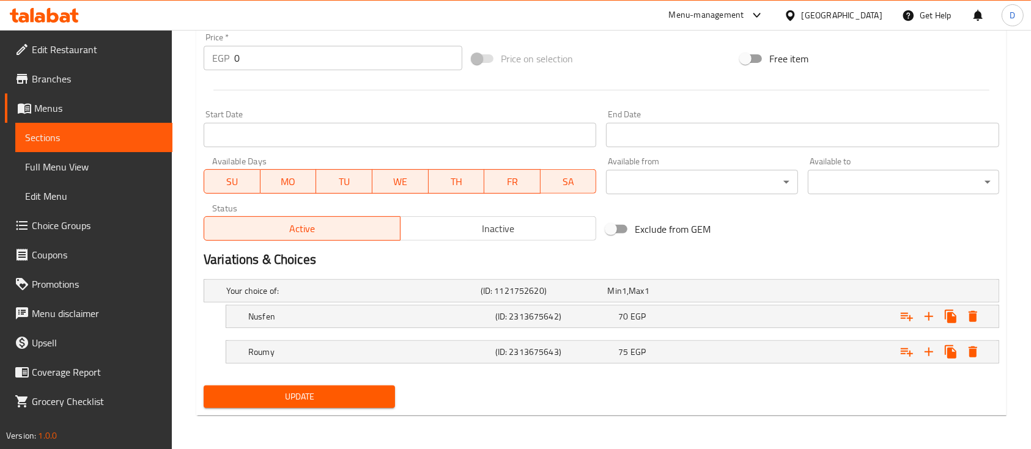
click at [356, 389] on span "Update" at bounding box center [299, 396] width 172 height 15
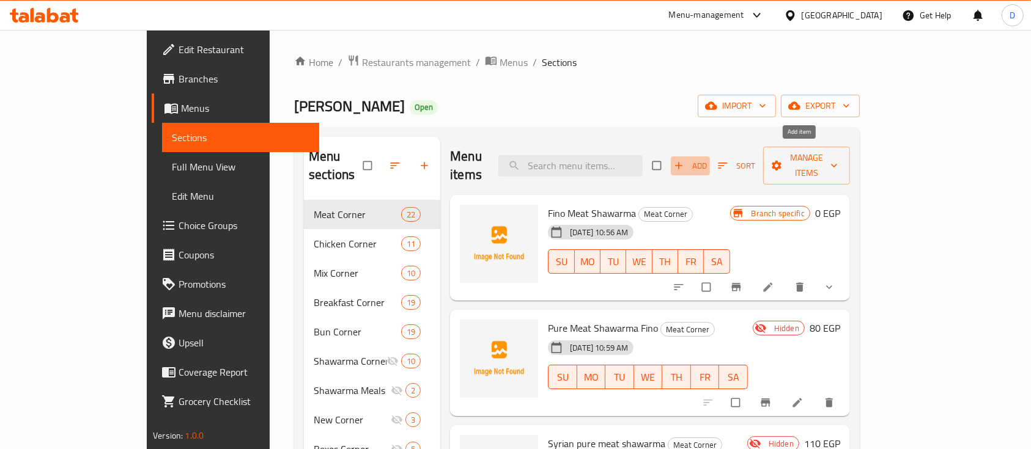
click at [707, 163] on span "Add" at bounding box center [690, 166] width 33 height 14
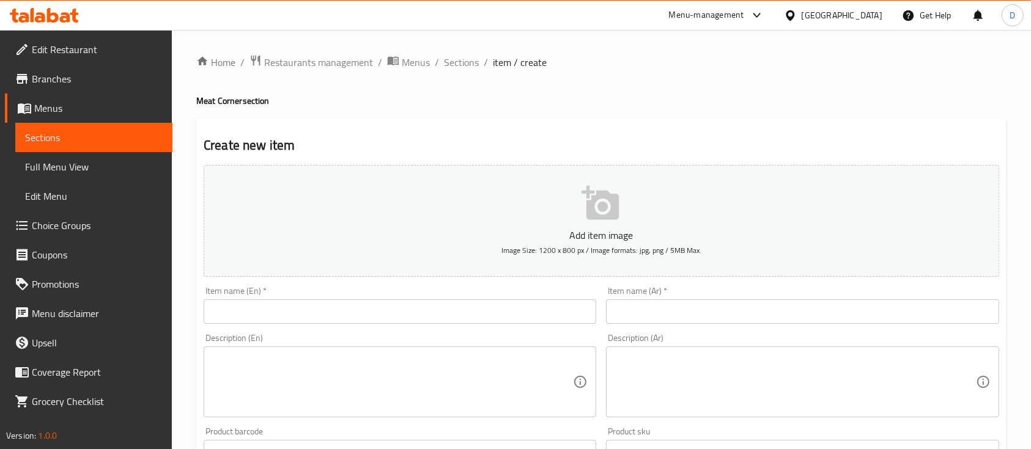
click at [760, 303] on div at bounding box center [515, 224] width 1031 height 449
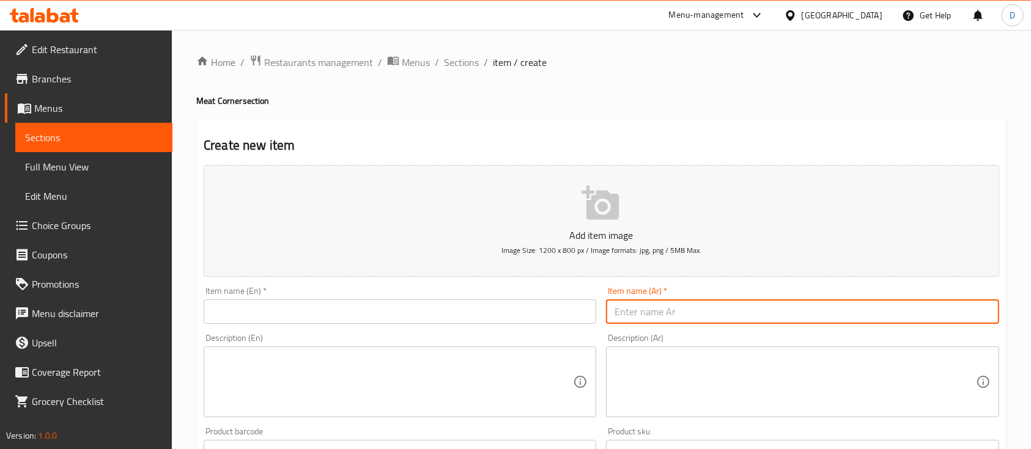
click at [760, 303] on input "text" at bounding box center [802, 312] width 392 height 24
type input "a"
type input "ش"
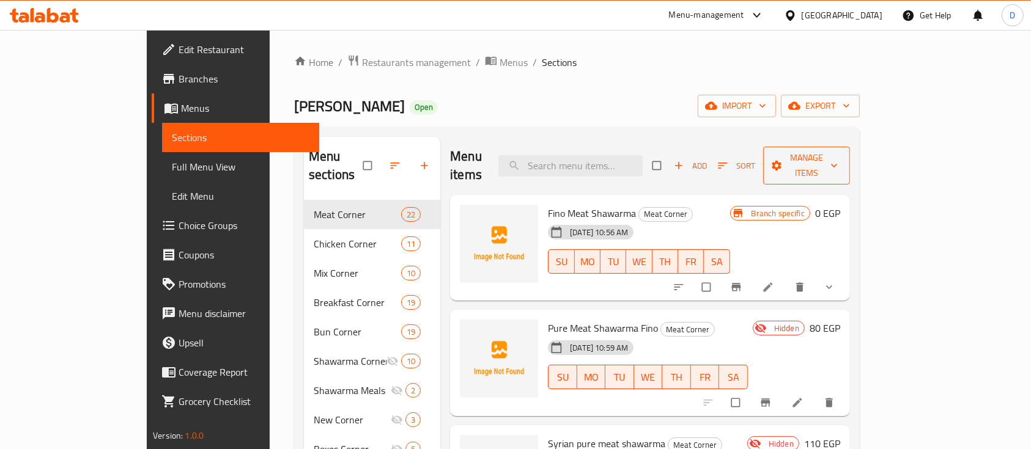
click at [840, 150] on span "Manage items" at bounding box center [806, 165] width 67 height 31
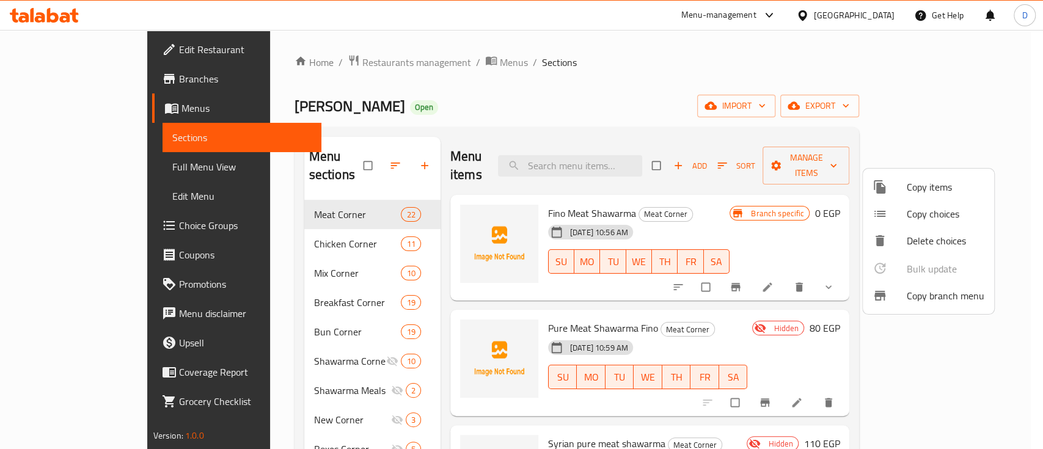
click at [929, 189] on span "Copy items" at bounding box center [946, 187] width 78 height 15
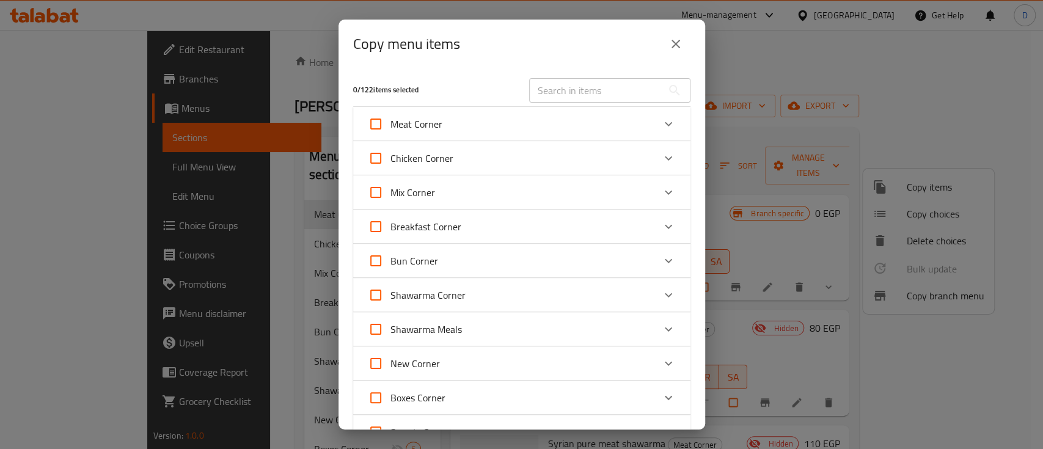
click at [654, 116] on div "Expand" at bounding box center [668, 123] width 29 height 29
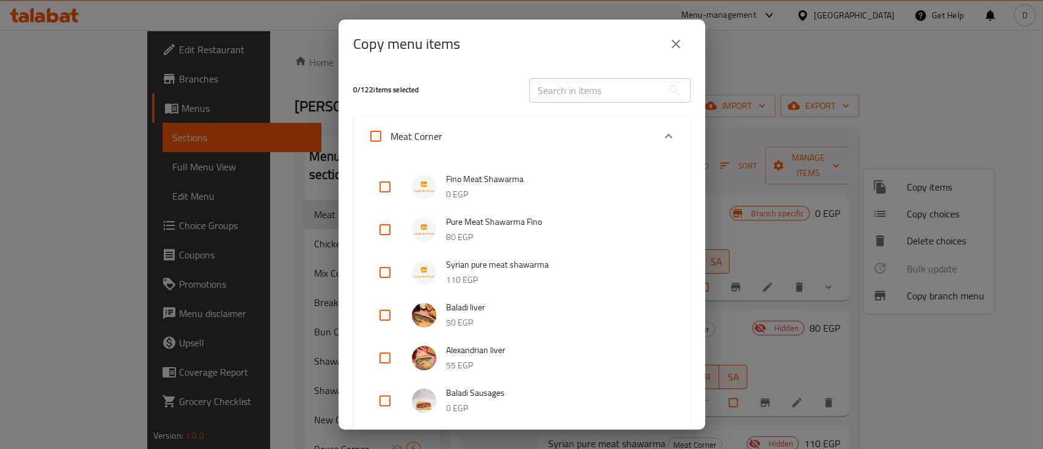
click at [385, 183] on input "checkbox" at bounding box center [384, 186] width 29 height 29
checkbox input "true"
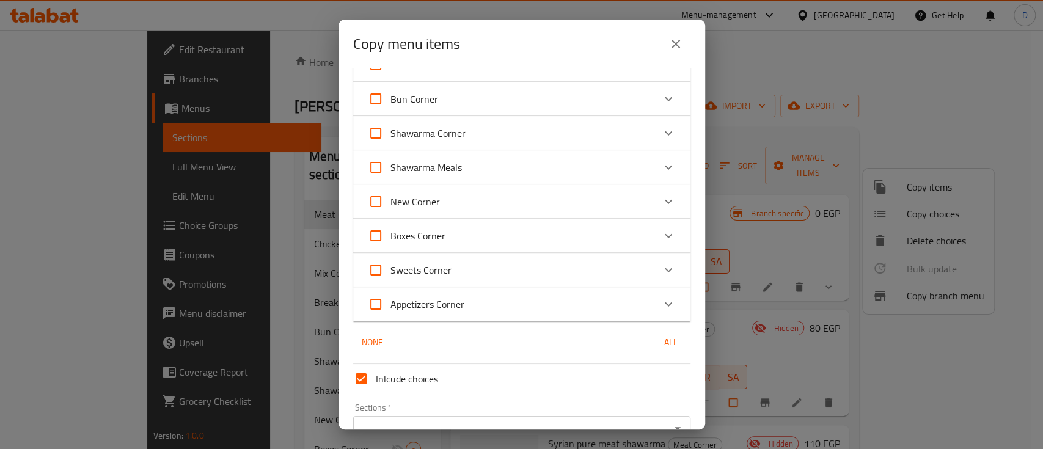
scroll to position [1224, 0]
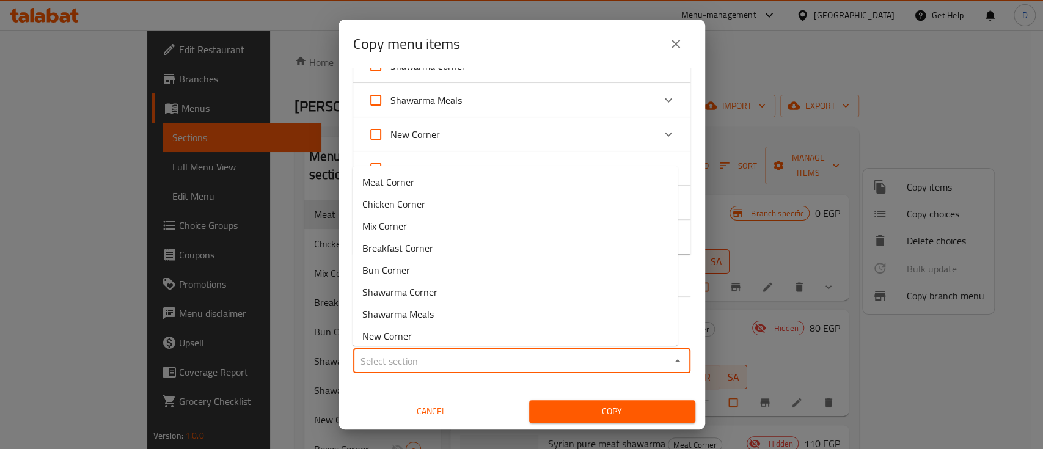
click at [460, 353] on input "Sections   *" at bounding box center [512, 361] width 310 height 17
click at [445, 183] on li "Meat Corner" at bounding box center [515, 182] width 325 height 22
type input "Meat Corner"
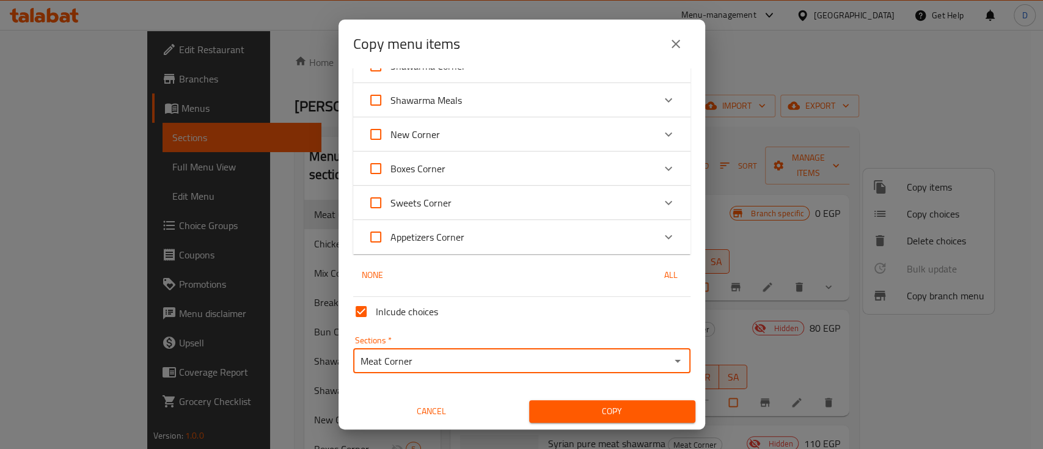
click at [565, 411] on span "Copy" at bounding box center [612, 411] width 147 height 15
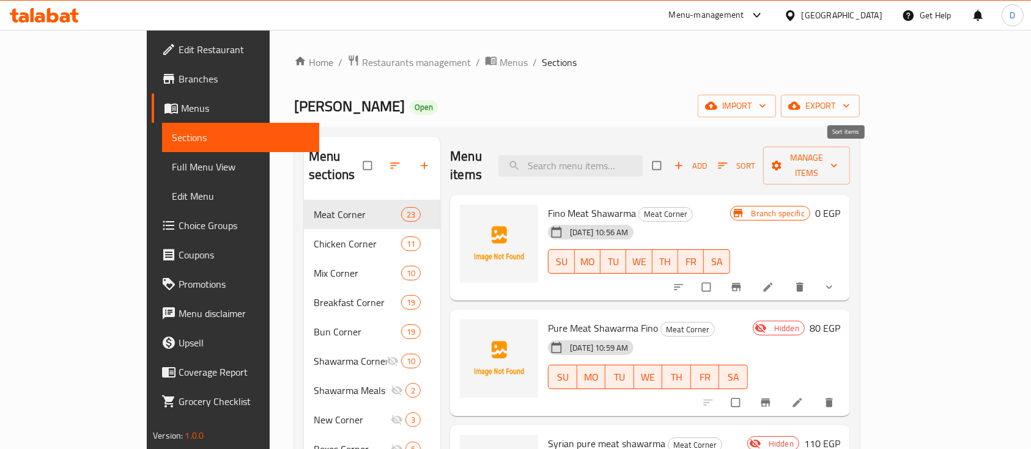
click at [755, 159] on span "Sort" at bounding box center [736, 166] width 37 height 14
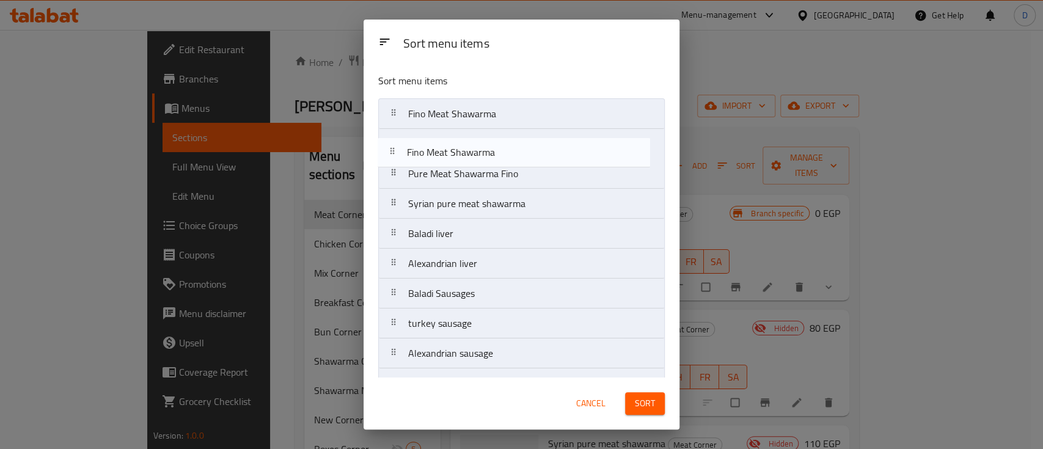
drag, startPoint x: 533, startPoint y: 208, endPoint x: 532, endPoint y: 154, distance: 53.8
click at [532, 154] on nav "Fino Meat Shawarma Pure Meat Shawarma Fino Syrian pure meat shawarma Fino Meat …" at bounding box center [521, 443] width 287 height 690
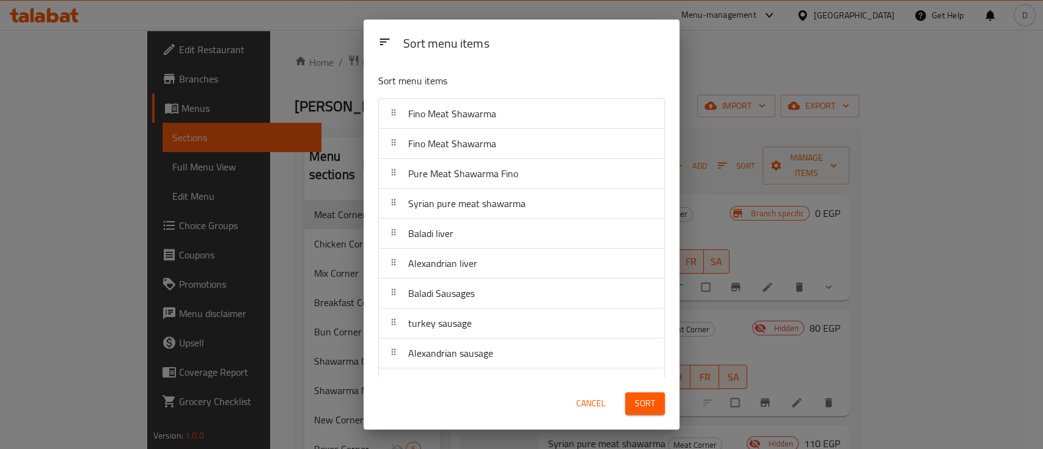
click at [640, 403] on span "Sort" at bounding box center [645, 403] width 20 height 15
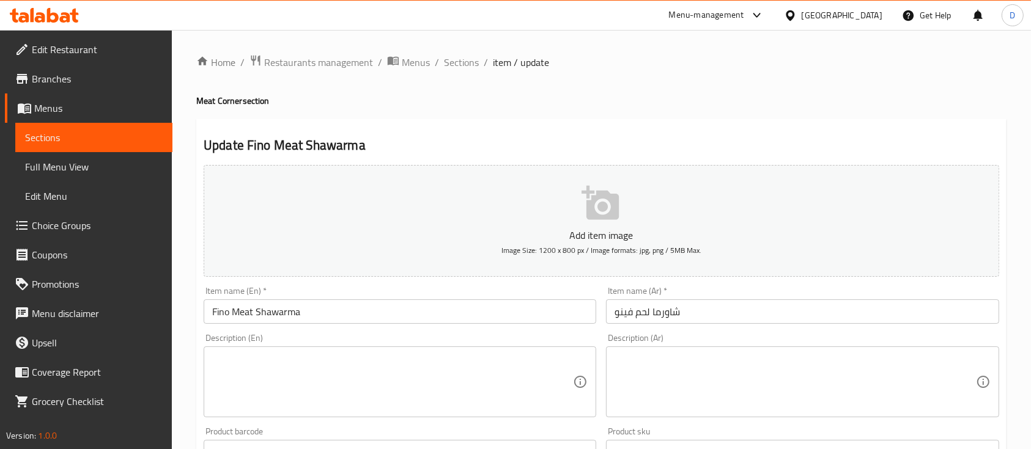
click at [803, 312] on input "شاورما لحم فينو" at bounding box center [802, 312] width 392 height 24
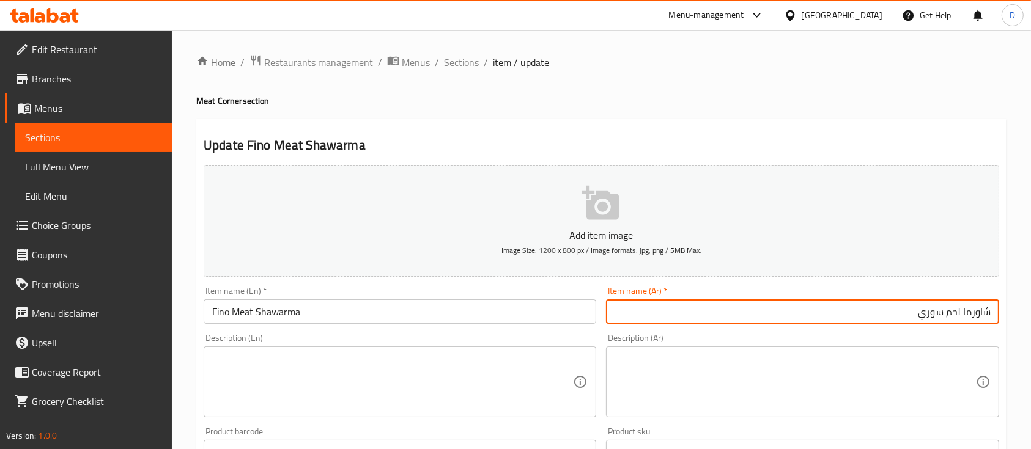
type input "شاورما لحم سوري"
click at [350, 315] on input "Fino Meat Shawarma" at bounding box center [400, 312] width 392 height 24
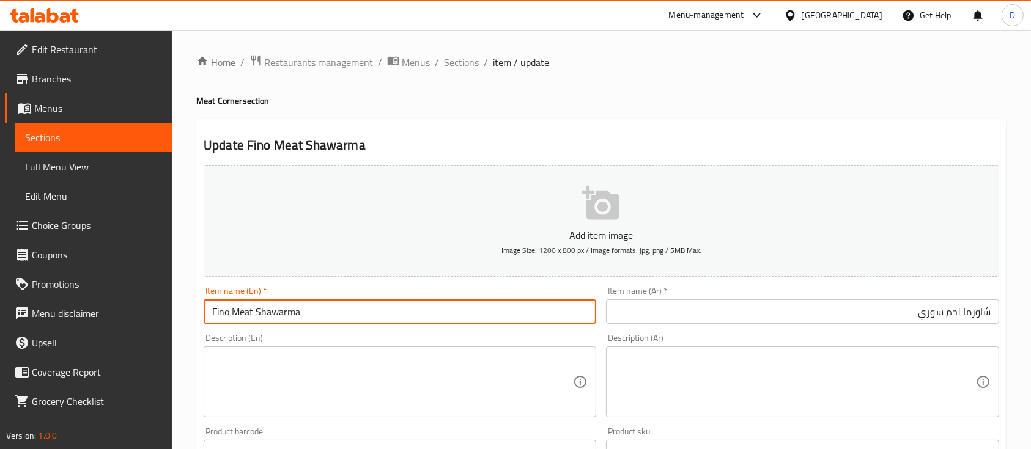
click at [350, 315] on input "Fino Meat Shawarma" at bounding box center [400, 312] width 392 height 24
paste input "Syrian meat s"
type input "Syrian meat shawarma"
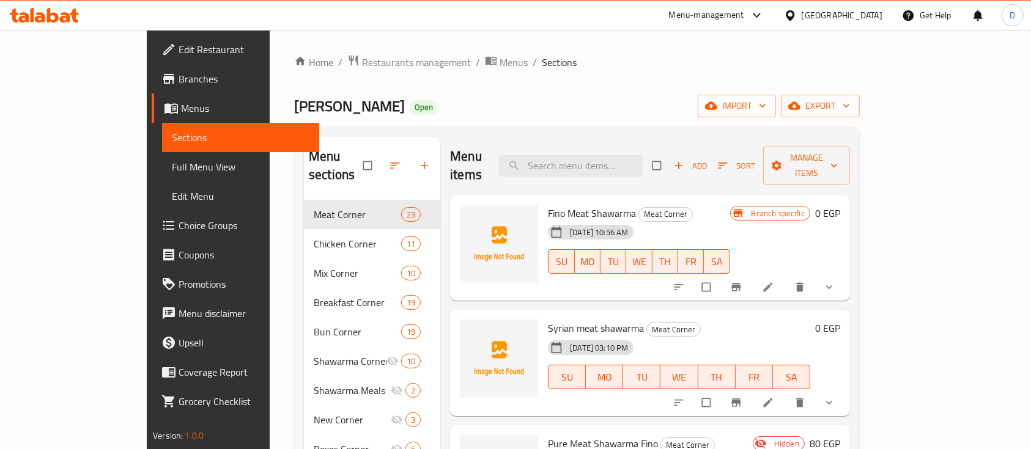
click at [837, 281] on span "show more" at bounding box center [830, 287] width 15 height 12
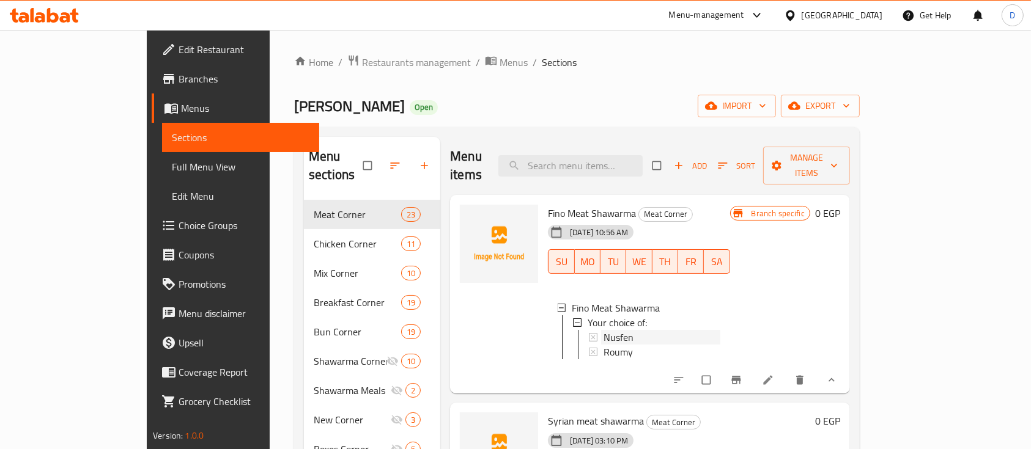
click at [664, 330] on div "Nusfen" at bounding box center [661, 337] width 116 height 15
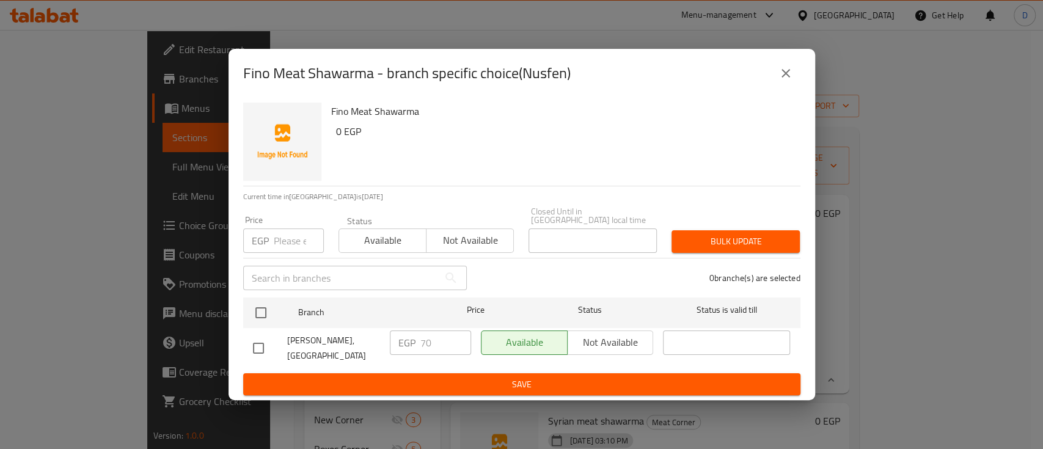
click at [784, 71] on icon "close" at bounding box center [786, 73] width 15 height 15
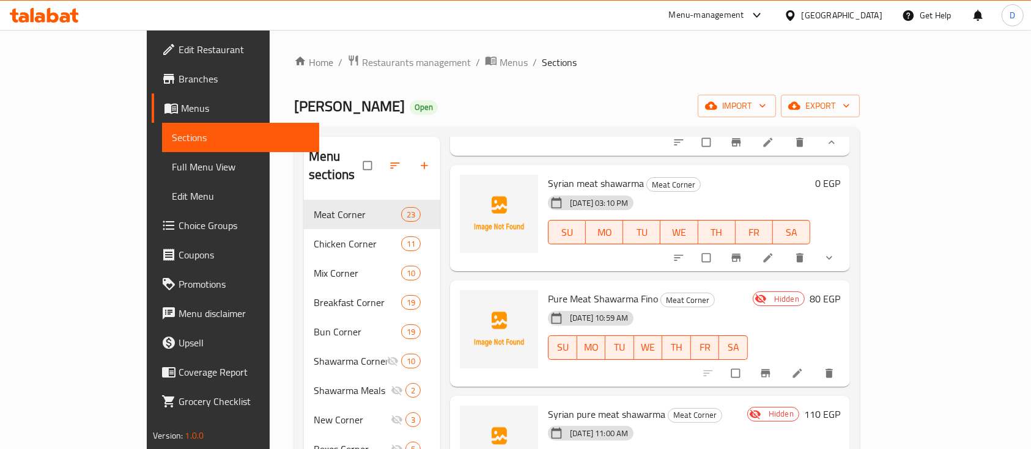
scroll to position [245, 0]
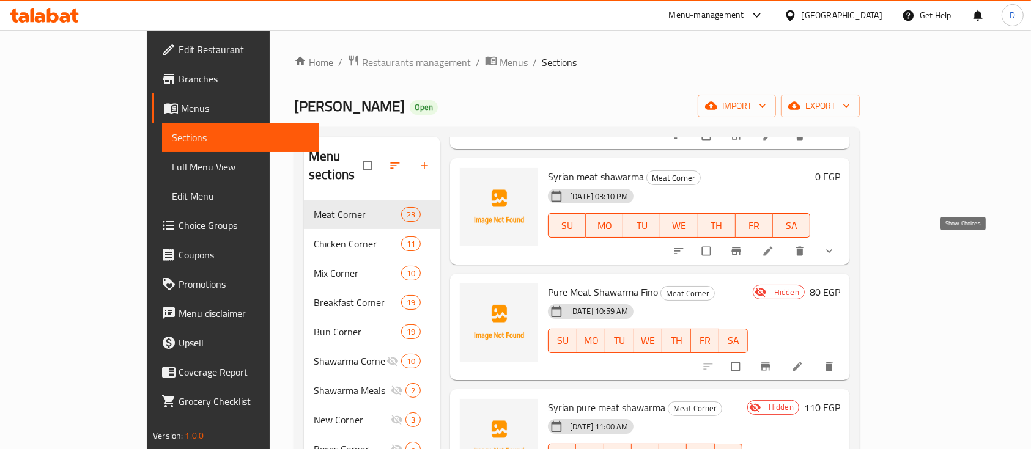
click at [832, 249] on icon "show more" at bounding box center [829, 251] width 6 height 4
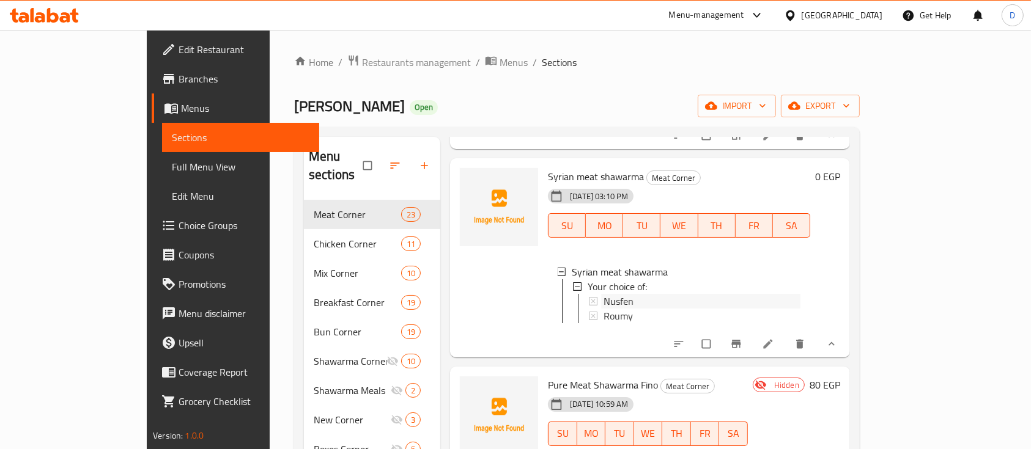
click at [622, 296] on div "Nusfen" at bounding box center [701, 301] width 197 height 15
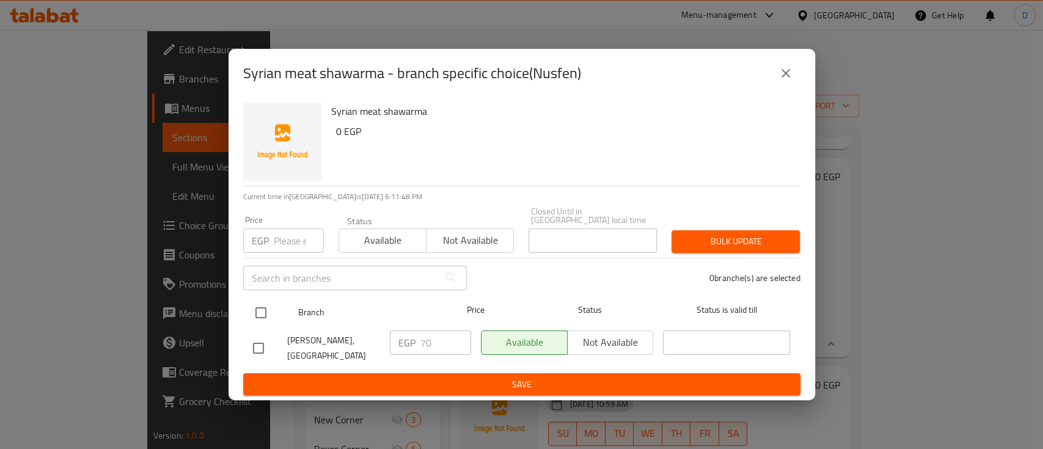
click at [259, 309] on input "checkbox" at bounding box center [261, 313] width 26 height 26
checkbox input "true"
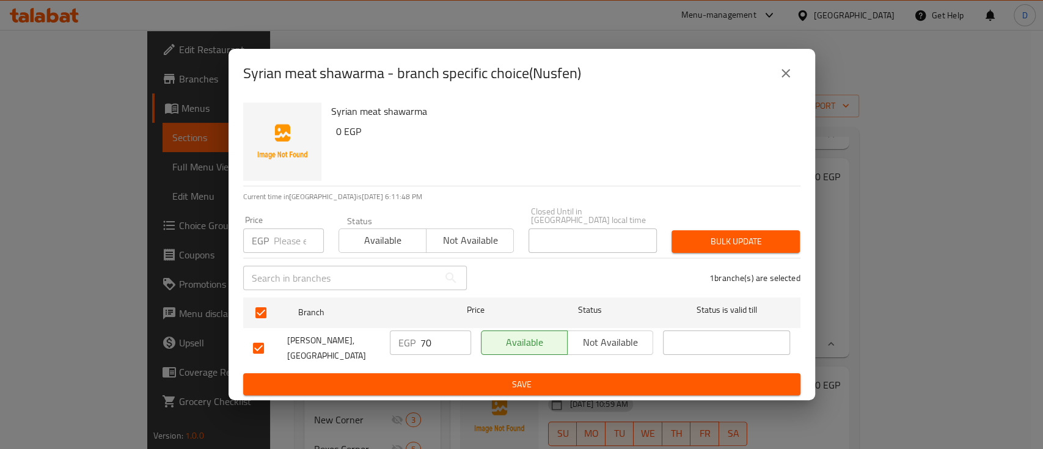
click at [434, 338] on input "70" at bounding box center [446, 343] width 51 height 24
click at [435, 338] on input "70" at bounding box center [446, 343] width 51 height 24
type input "100"
click at [464, 377] on span "Save" at bounding box center [522, 384] width 538 height 15
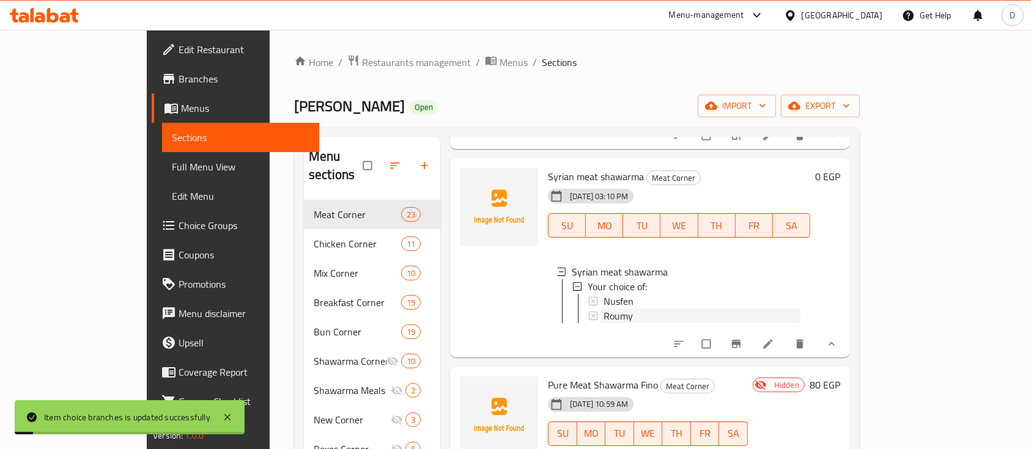
click at [617, 309] on div "Roumy" at bounding box center [701, 316] width 197 height 15
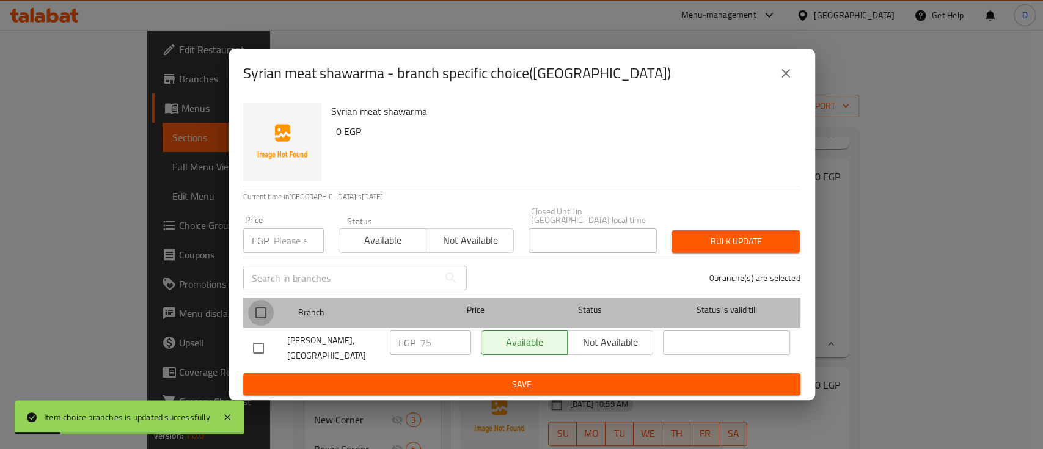
click at [258, 300] on input "checkbox" at bounding box center [261, 313] width 26 height 26
checkbox input "true"
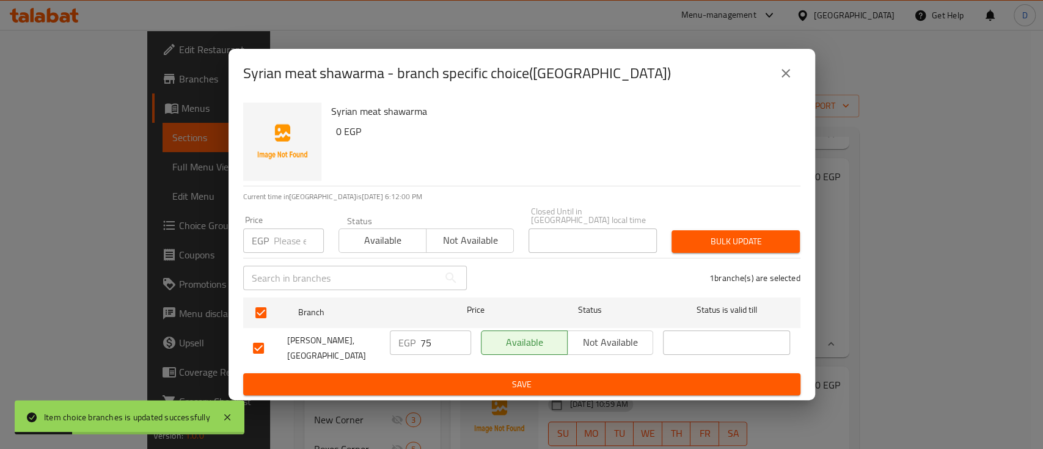
click at [425, 334] on input "75" at bounding box center [446, 343] width 51 height 24
type input "105"
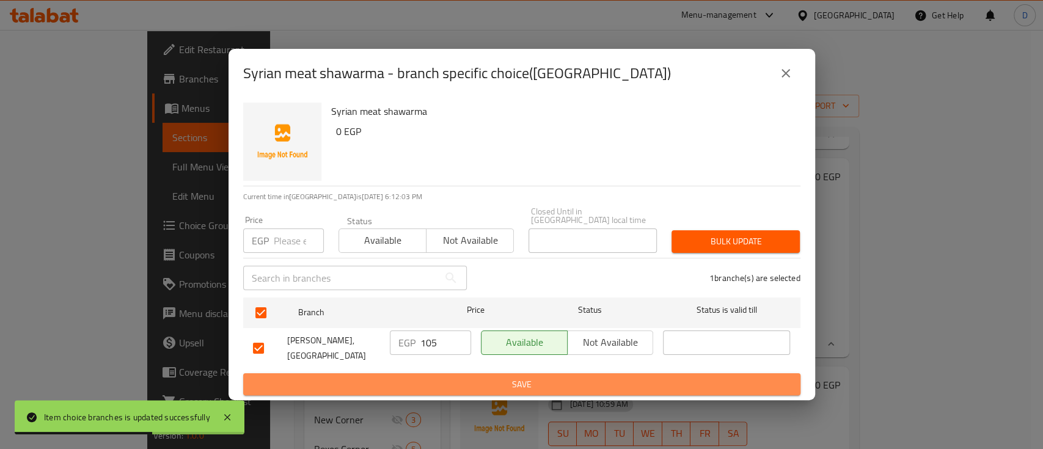
click at [465, 380] on span "Save" at bounding box center [522, 384] width 538 height 15
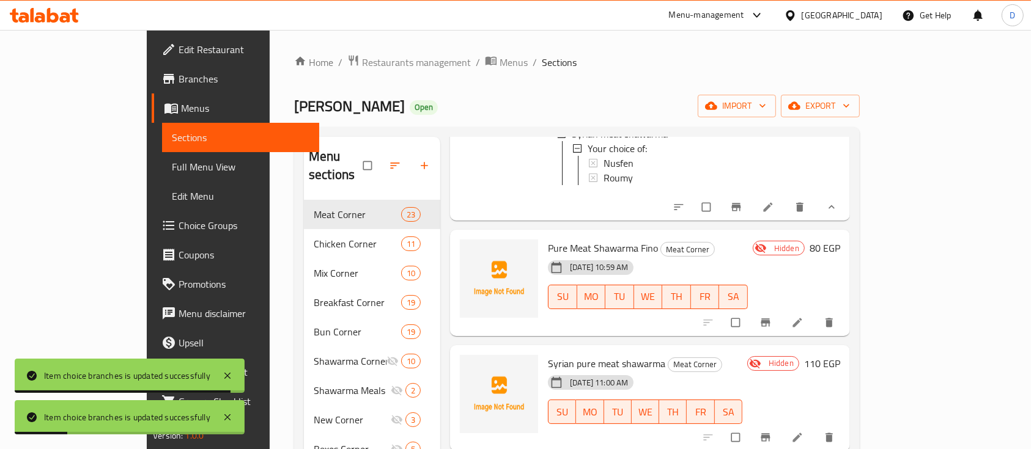
scroll to position [407, 0]
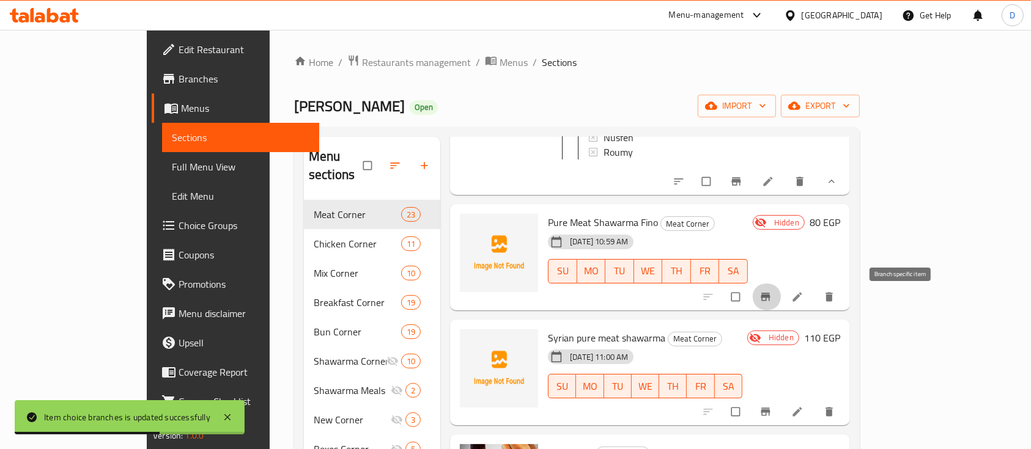
click at [770, 301] on icon "Branch-specific-item" at bounding box center [764, 297] width 9 height 8
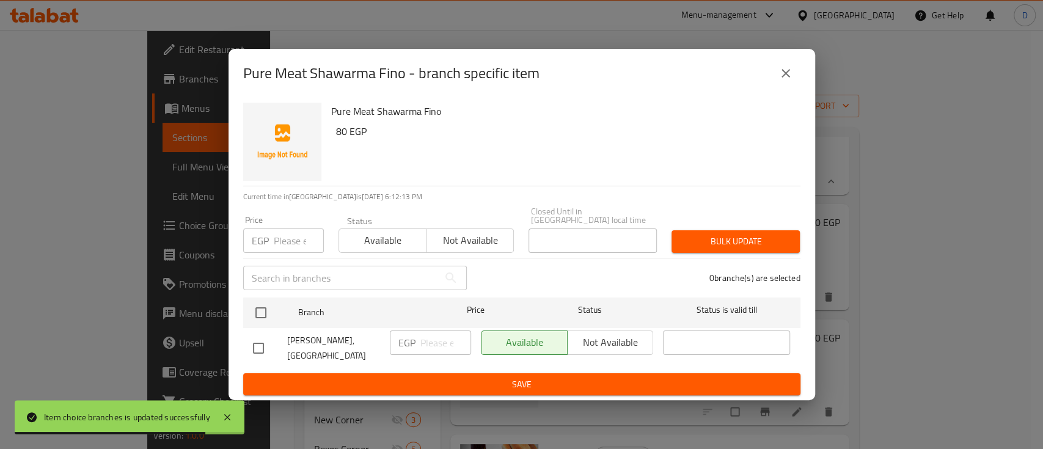
click at [782, 78] on icon "close" at bounding box center [786, 73] width 15 height 15
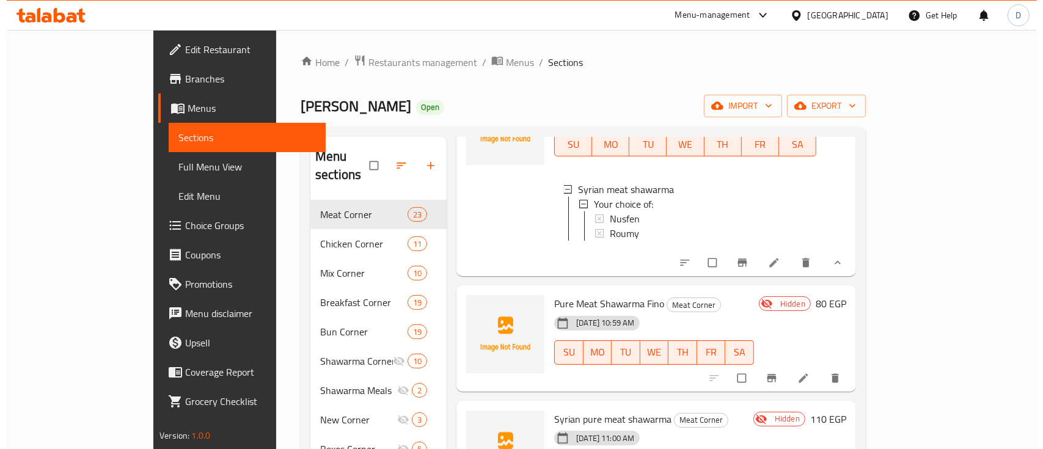
scroll to position [0, 0]
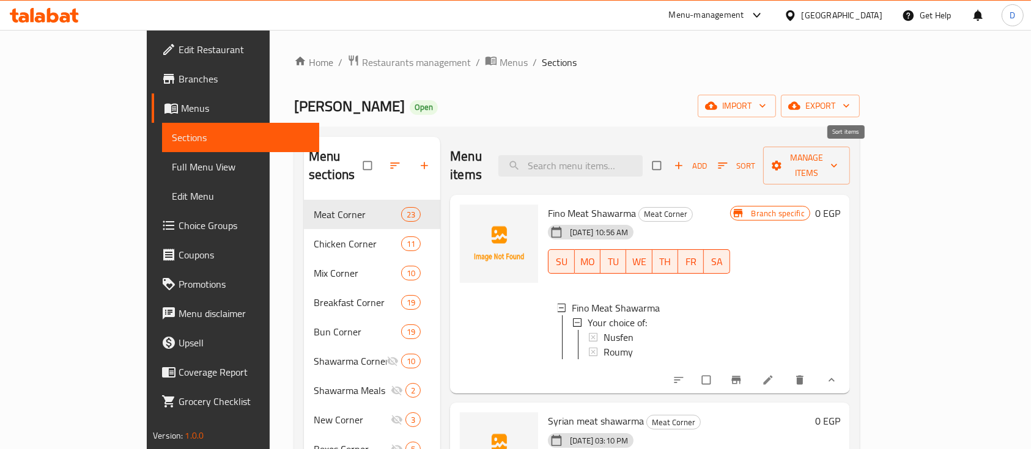
click at [755, 159] on span "Sort" at bounding box center [736, 166] width 37 height 14
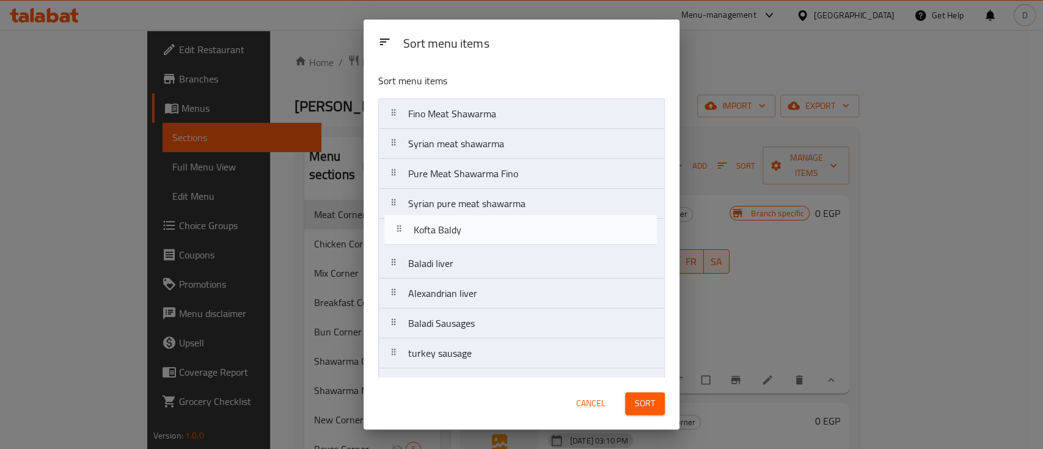
drag, startPoint x: 504, startPoint y: 221, endPoint x: 509, endPoint y: 230, distance: 10.9
click at [509, 230] on nav "Fino Meat Shawarma Syrian meat shawarma Pure Meat Shawarma Fino Syrian pure mea…" at bounding box center [521, 443] width 287 height 690
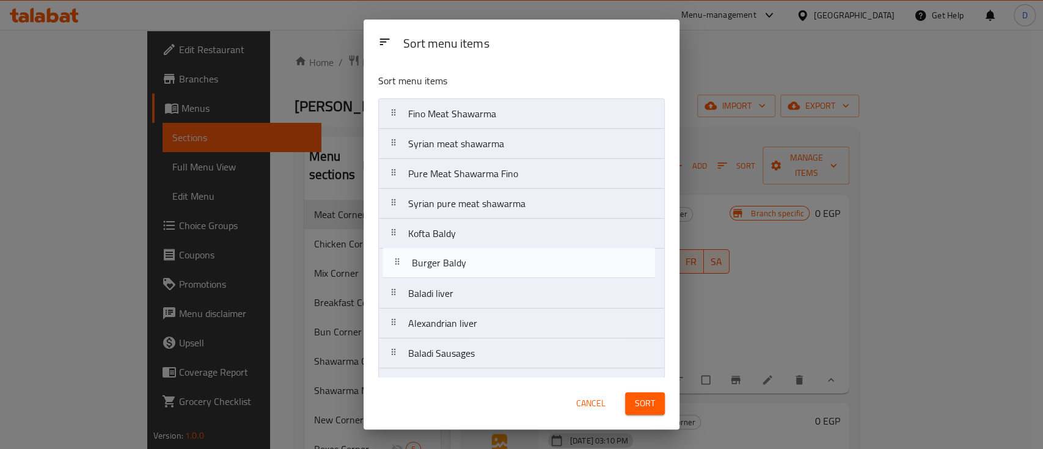
drag, startPoint x: 503, startPoint y: 274, endPoint x: 504, endPoint y: 267, distance: 7.4
click at [504, 267] on nav "Fino Meat Shawarma Syrian meat shawarma Pure Meat Shawarma Fino Syrian pure mea…" at bounding box center [521, 443] width 287 height 690
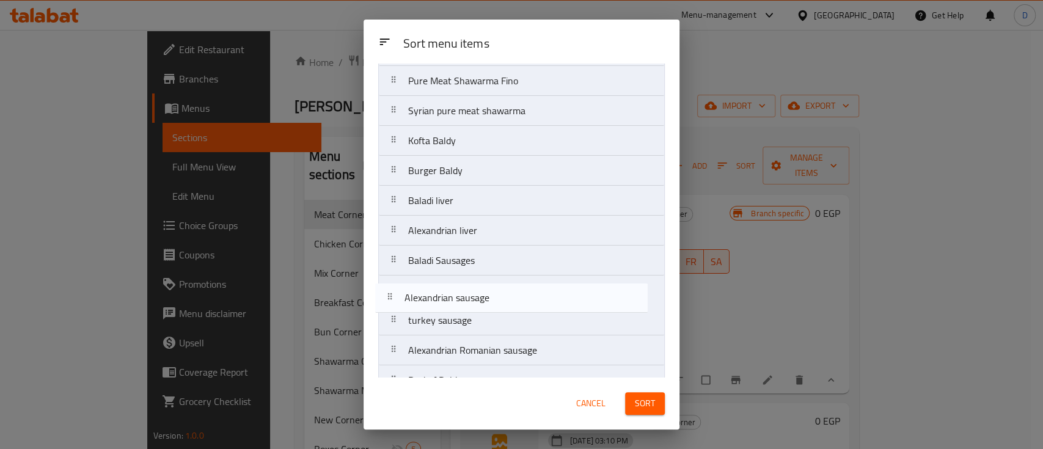
scroll to position [95, 0]
drag, startPoint x: 513, startPoint y: 335, endPoint x: 509, endPoint y: 291, distance: 44.2
click at [509, 291] on nav "Fino Meat Shawarma Syrian meat shawarma Pure Meat Shawarma Fino Syrian pure mea…" at bounding box center [521, 349] width 287 height 690
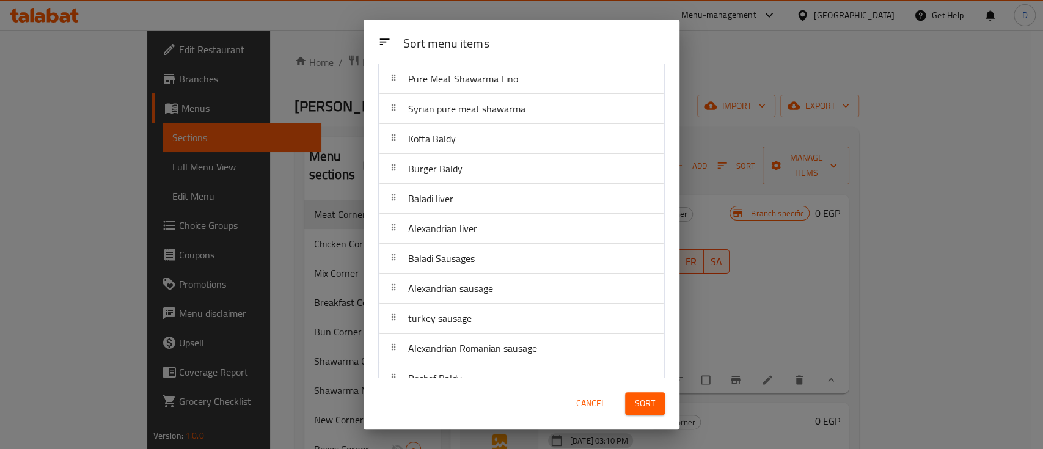
scroll to position [176, 0]
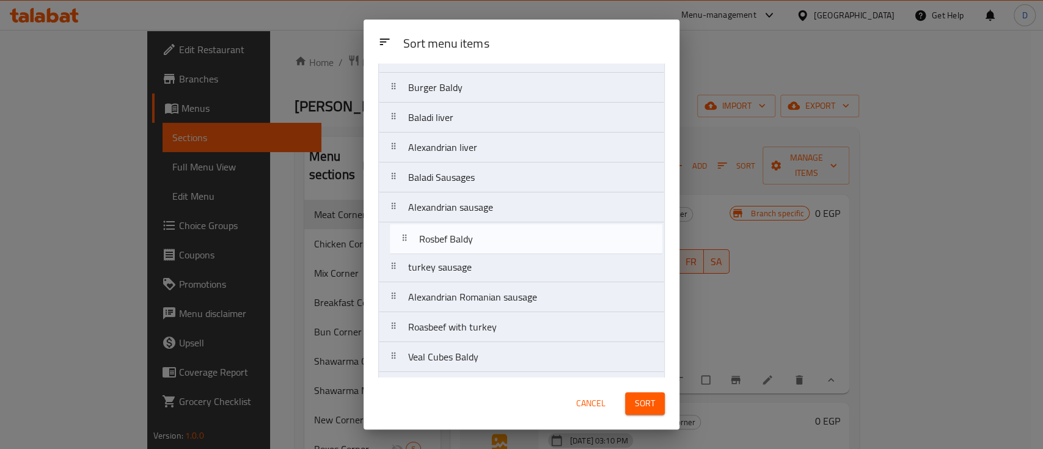
drag, startPoint x: 503, startPoint y: 297, endPoint x: 512, endPoint y: 237, distance: 60.6
click at [512, 237] on nav "Fino Meat Shawarma Syrian meat shawarma Pure Meat Shawarma Fino Syrian pure mea…" at bounding box center [521, 267] width 287 height 690
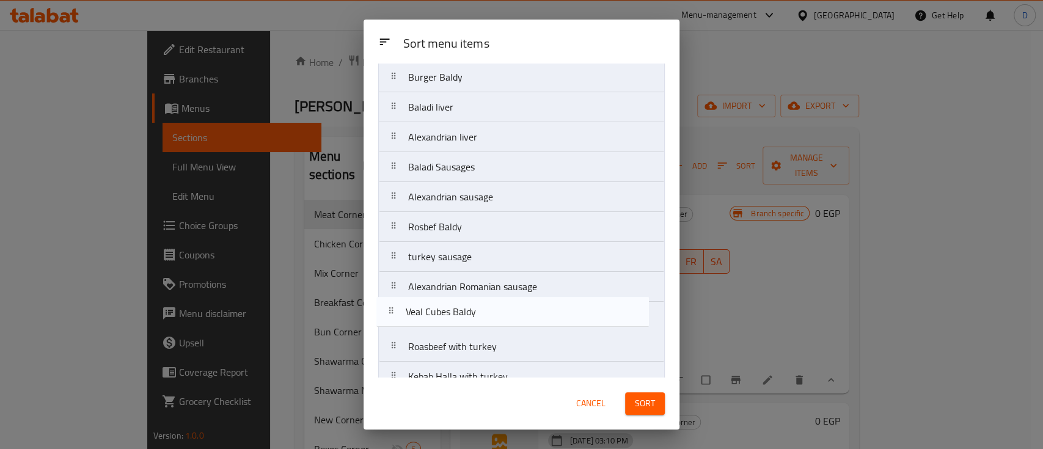
scroll to position [188, 0]
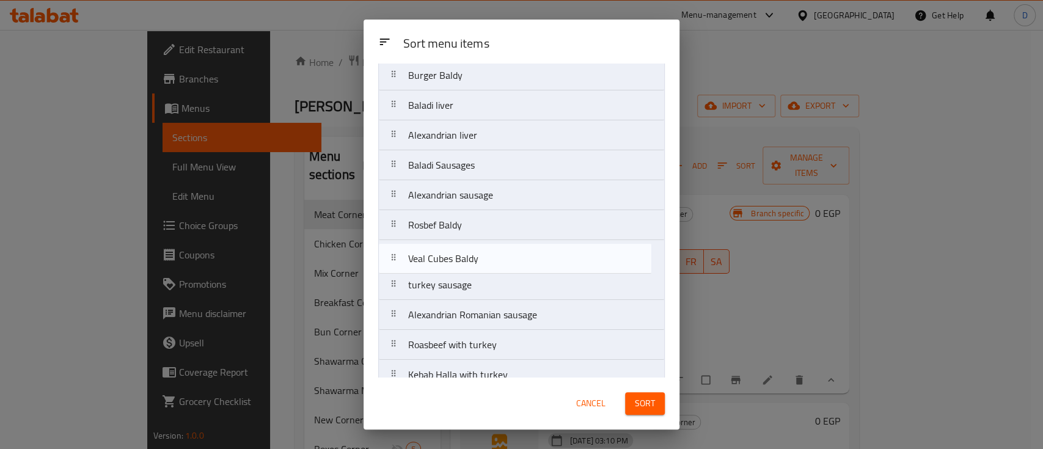
drag, startPoint x: 501, startPoint y: 359, endPoint x: 499, endPoint y: 259, distance: 100.9
click at [499, 259] on nav "Fino Meat Shawarma Syrian meat shawarma Pure Meat Shawarma Fino Syrian pure mea…" at bounding box center [521, 255] width 287 height 690
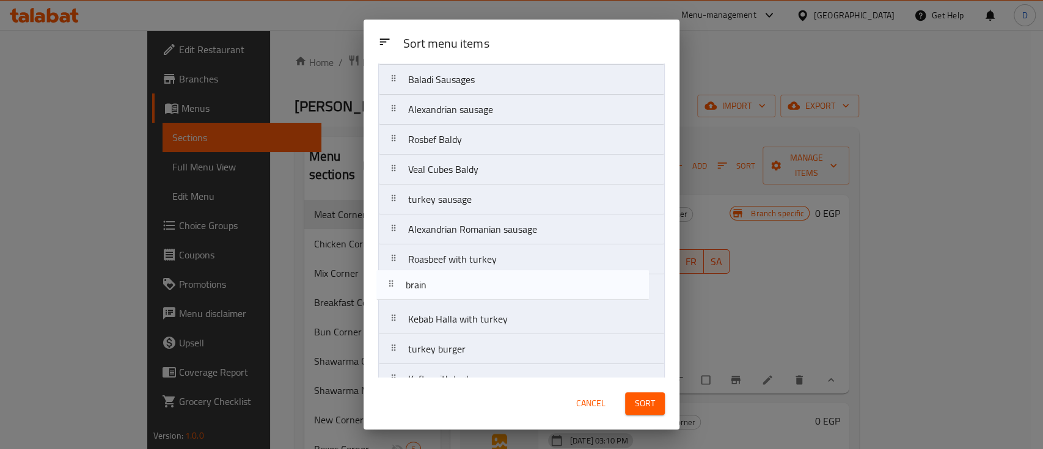
scroll to position [274, 0]
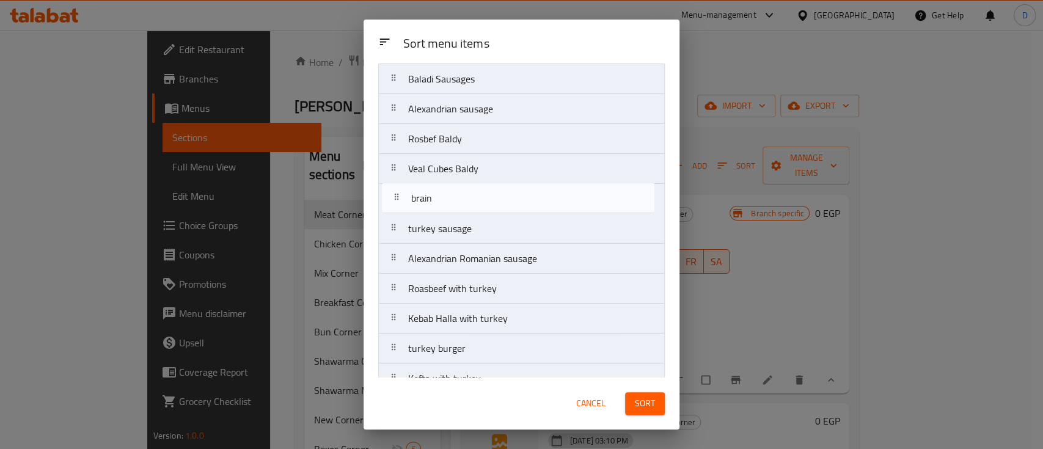
drag, startPoint x: 489, startPoint y: 320, endPoint x: 491, endPoint y: 194, distance: 126.5
click at [491, 194] on nav "Fino Meat Shawarma Syrian meat shawarma Pure Meat Shawarma Fino Syrian pure mea…" at bounding box center [521, 169] width 287 height 690
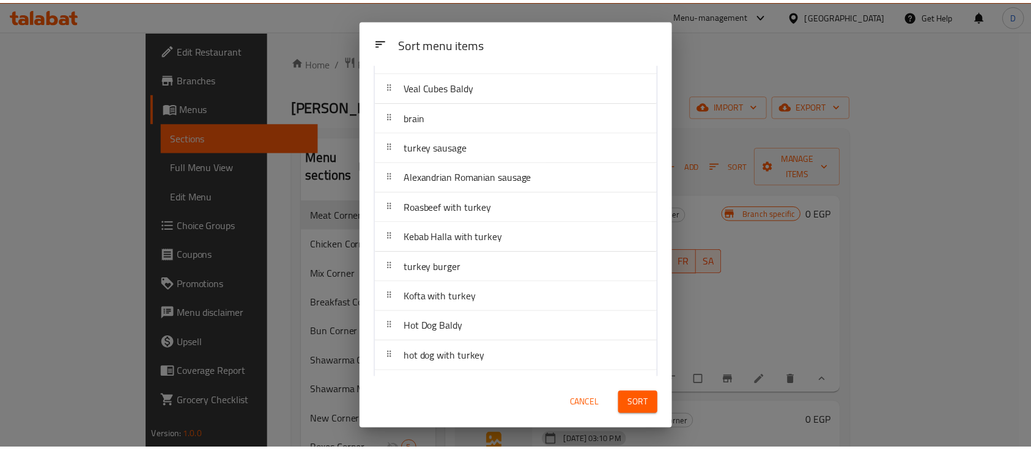
scroll to position [414, 0]
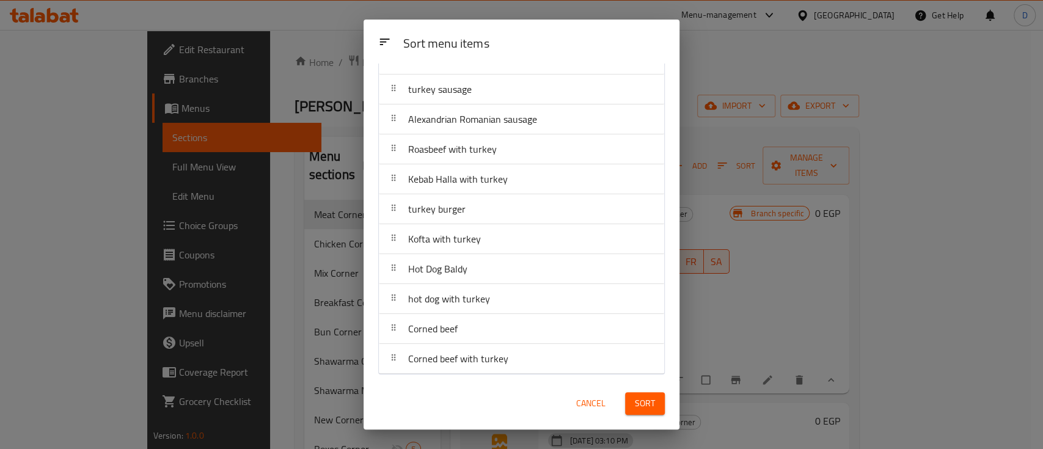
click at [644, 394] on button "Sort" at bounding box center [645, 403] width 40 height 23
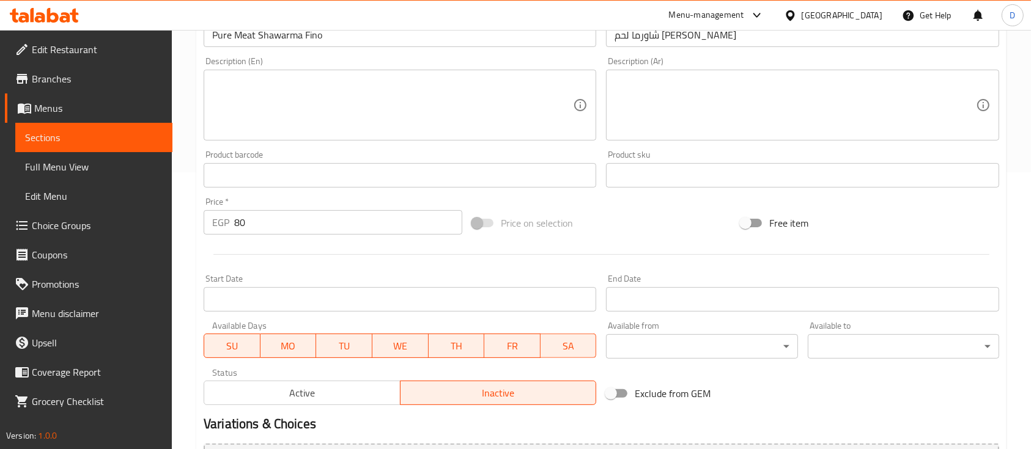
scroll to position [414, 0]
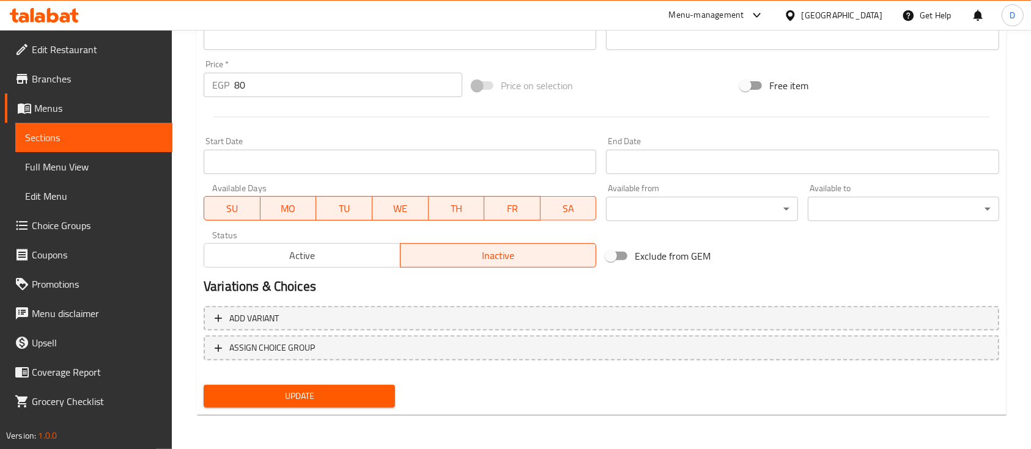
click at [302, 260] on span "Active" at bounding box center [302, 256] width 186 height 18
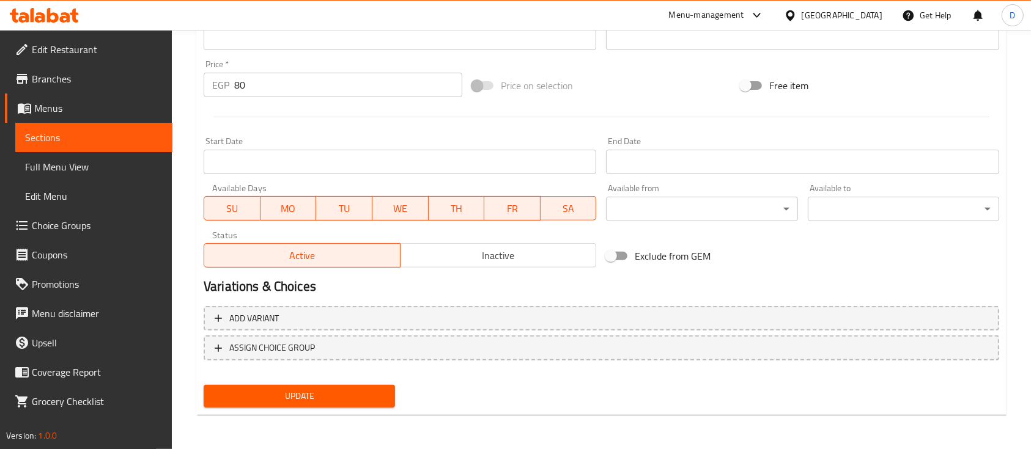
click at [360, 386] on button "Update" at bounding box center [299, 396] width 191 height 23
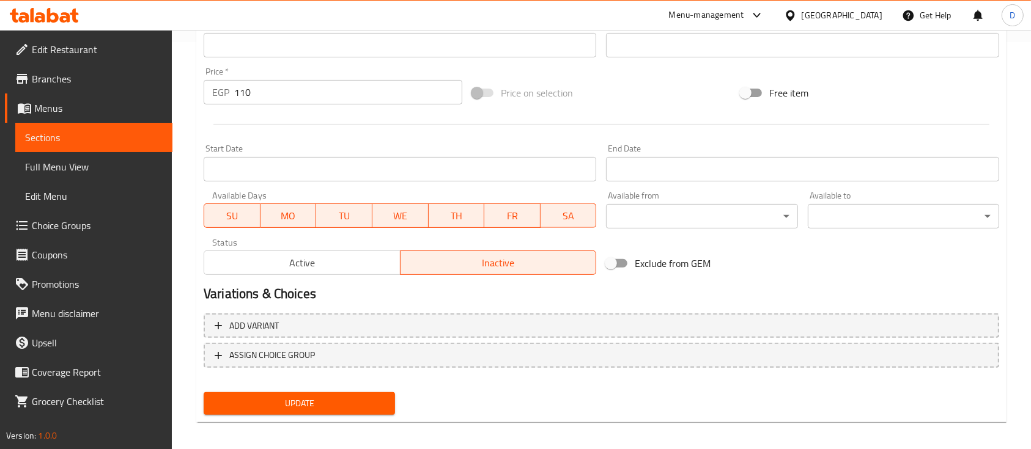
scroll to position [414, 0]
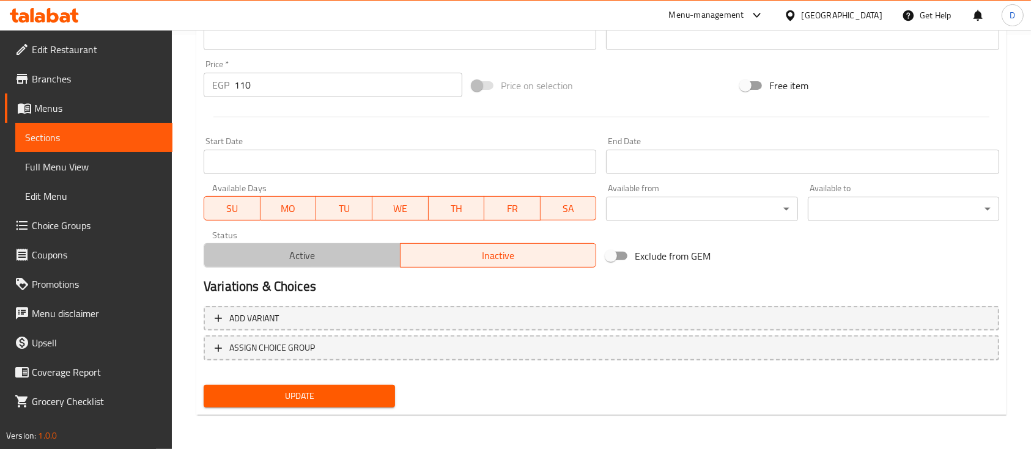
click at [316, 266] on button "Active" at bounding box center [302, 255] width 197 height 24
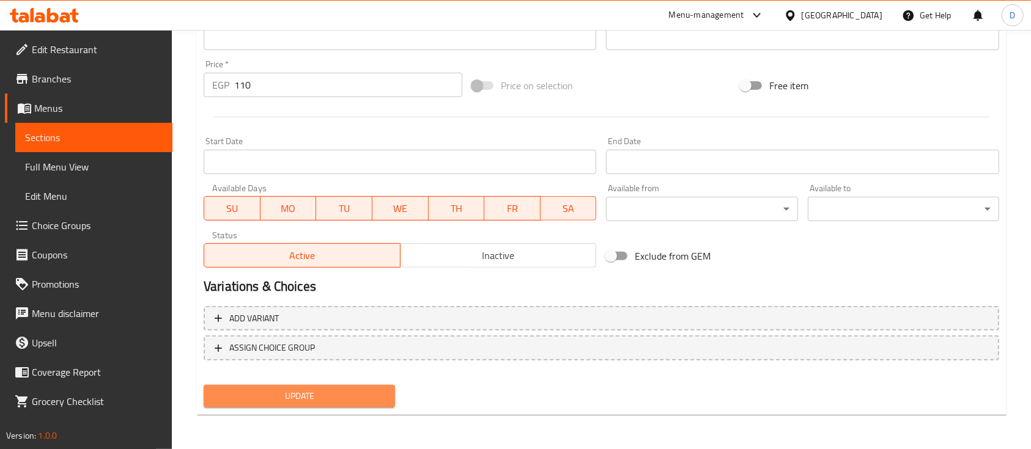
click at [337, 392] on span "Update" at bounding box center [299, 396] width 172 height 15
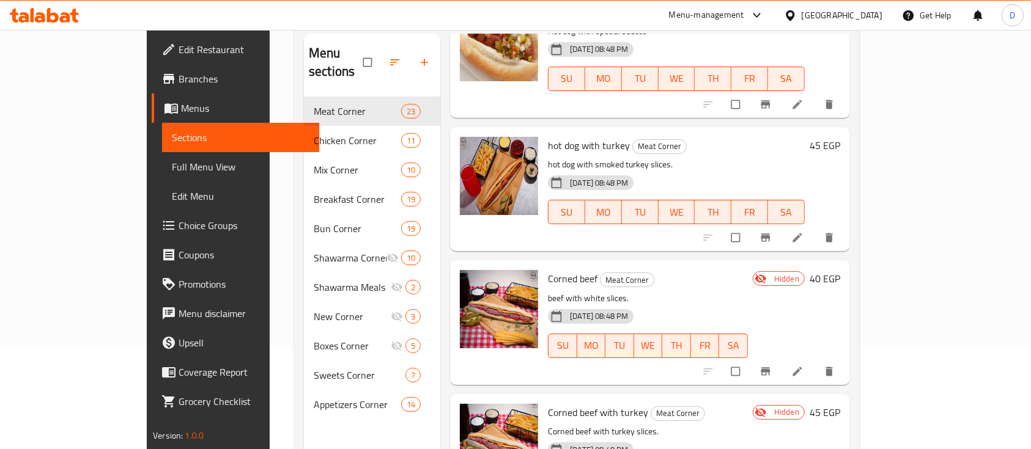
scroll to position [171, 0]
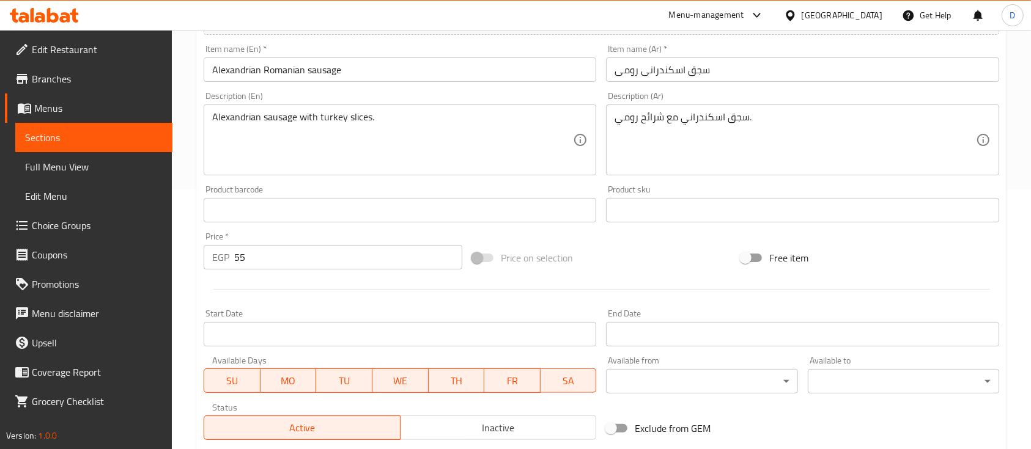
scroll to position [432, 0]
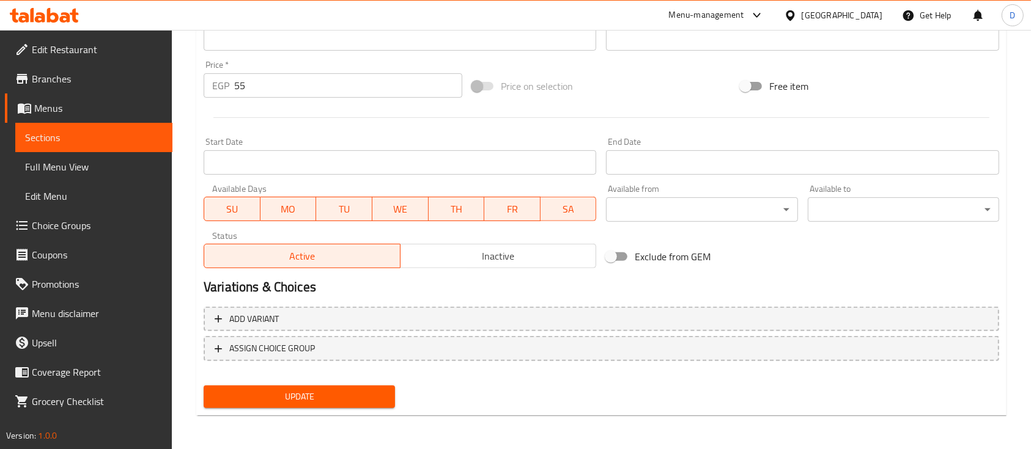
click at [430, 253] on span "Inactive" at bounding box center [498, 257] width 186 height 18
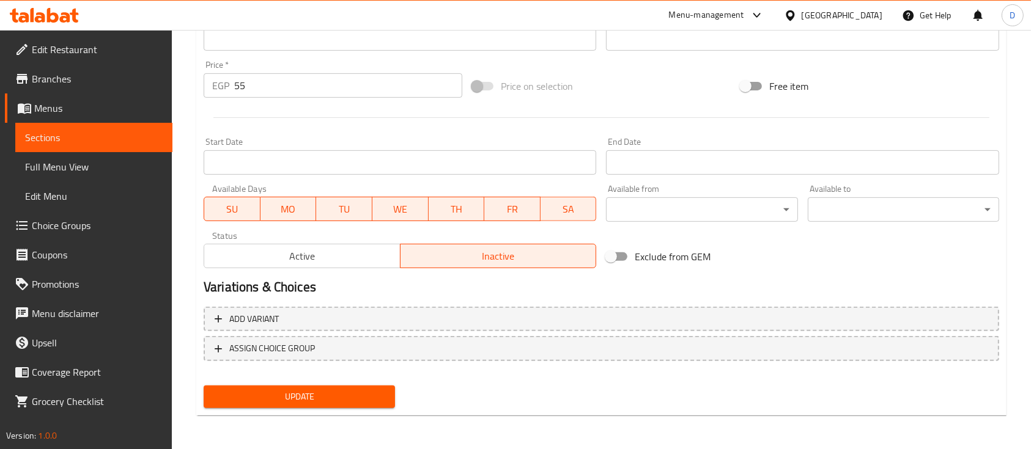
click at [333, 397] on span "Update" at bounding box center [299, 396] width 172 height 15
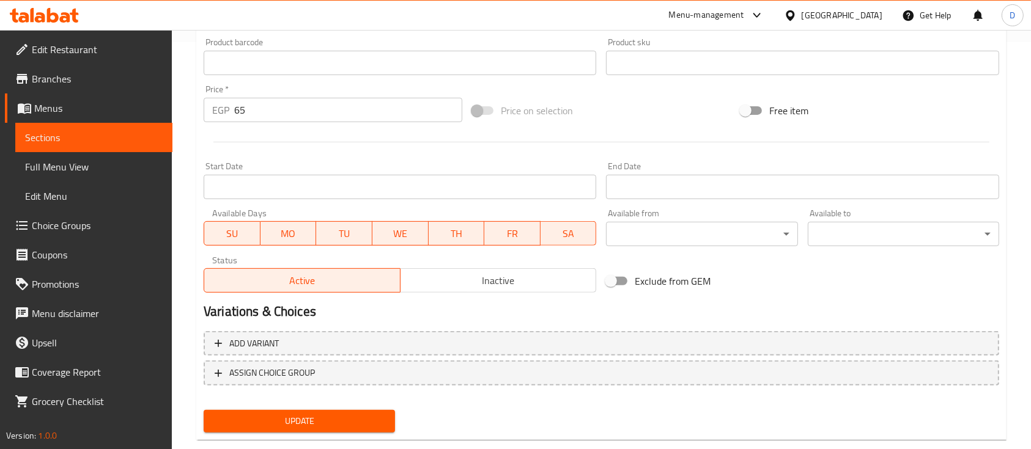
scroll to position [432, 0]
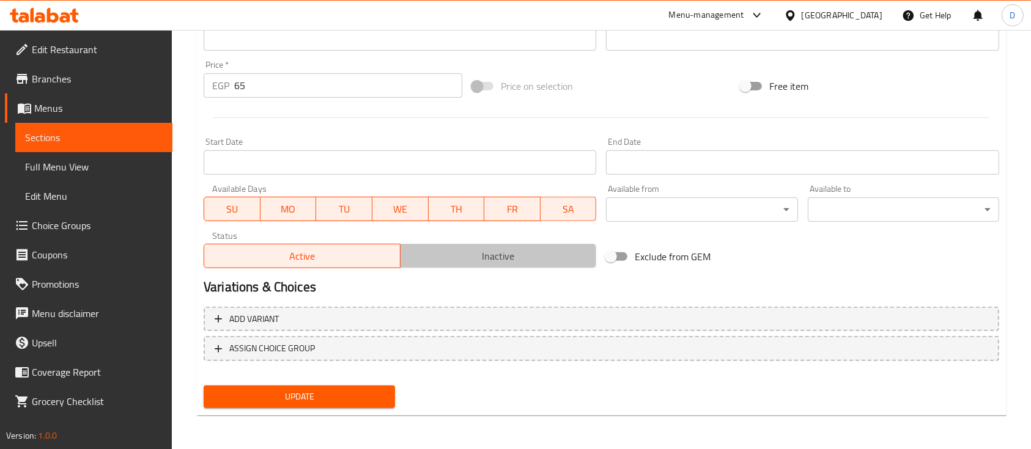
click at [458, 258] on span "Inactive" at bounding box center [498, 257] width 186 height 18
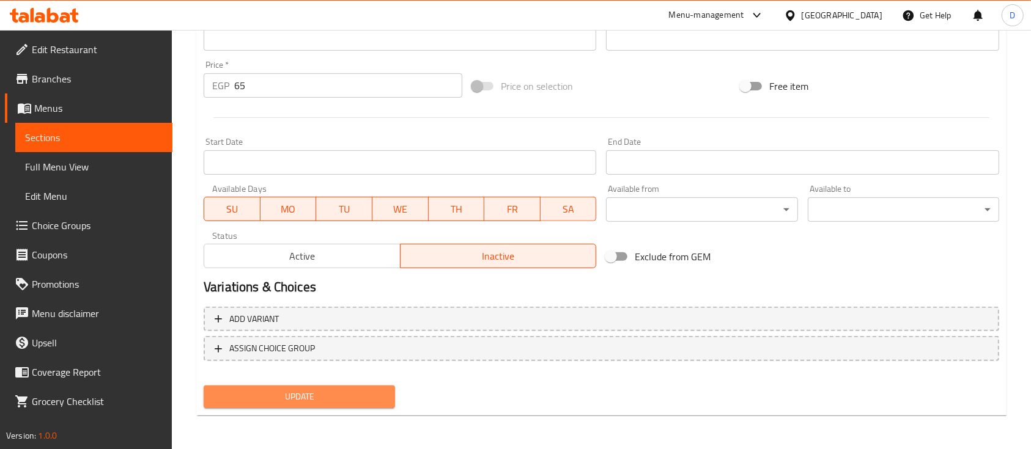
click at [347, 394] on span "Update" at bounding box center [299, 396] width 172 height 15
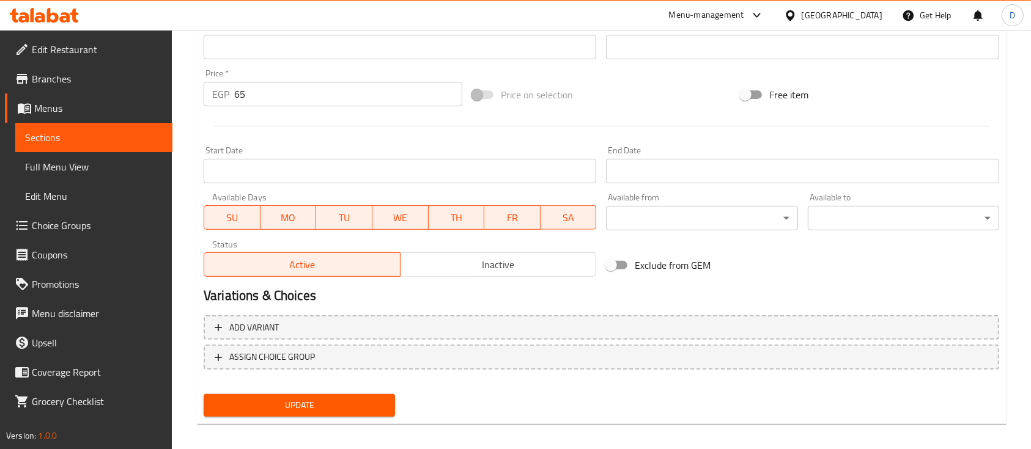
scroll to position [432, 0]
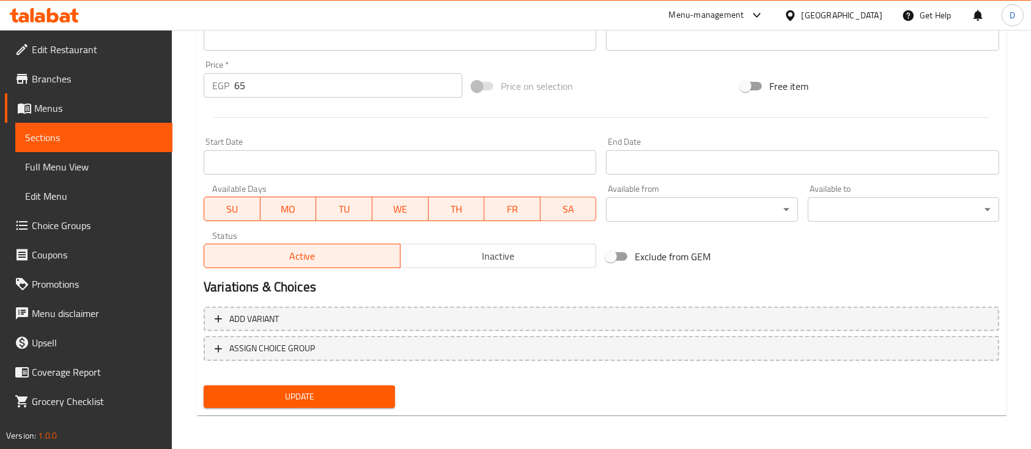
click at [434, 270] on div "Status Active Inactive" at bounding box center [400, 250] width 402 height 46
click at [437, 260] on span "Inactive" at bounding box center [498, 257] width 186 height 18
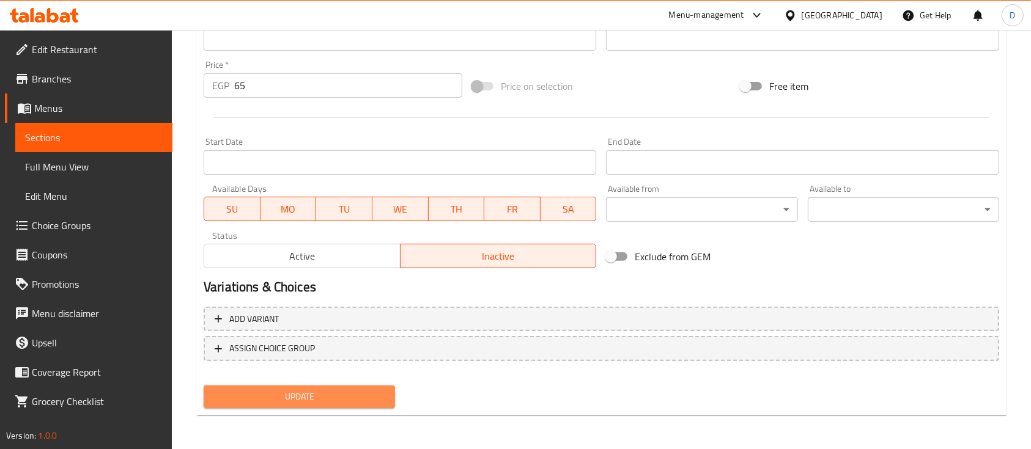
click at [371, 399] on span "Update" at bounding box center [299, 396] width 172 height 15
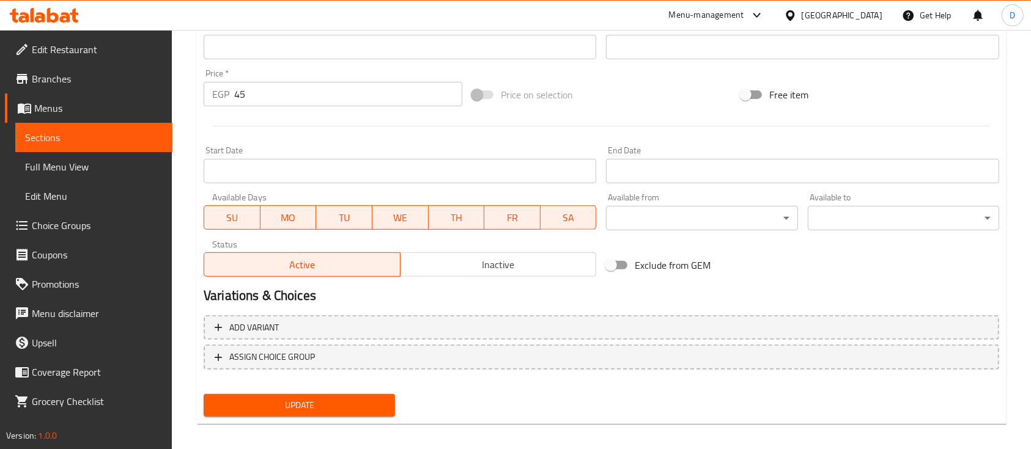
scroll to position [432, 0]
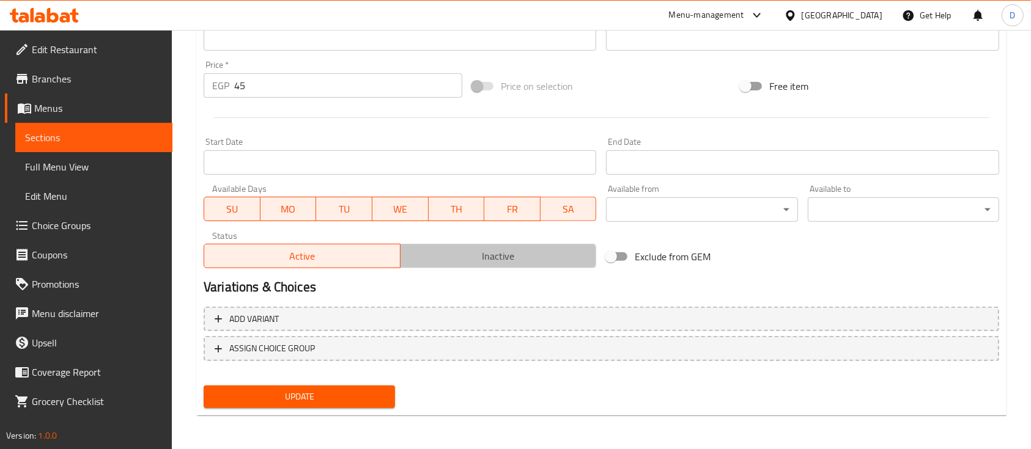
click at [509, 248] on span "Inactive" at bounding box center [498, 257] width 186 height 18
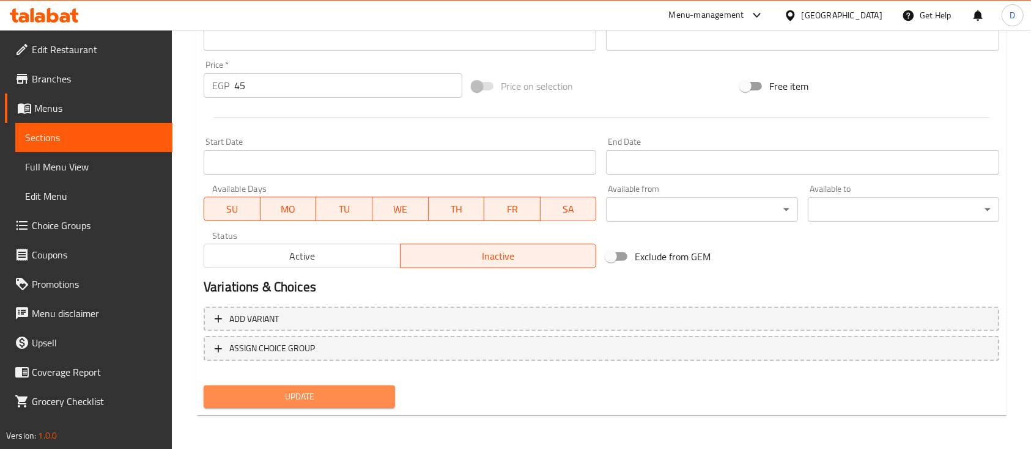
click at [344, 389] on span "Update" at bounding box center [299, 396] width 172 height 15
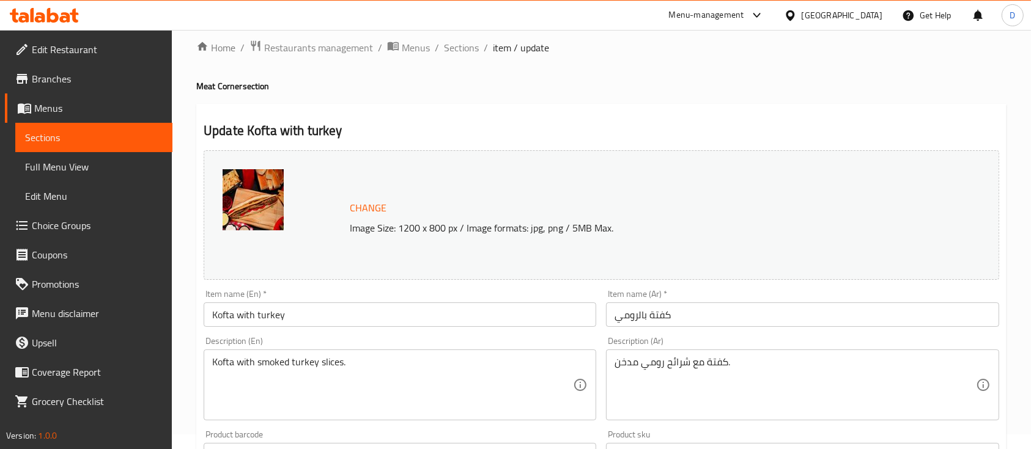
scroll to position [432, 0]
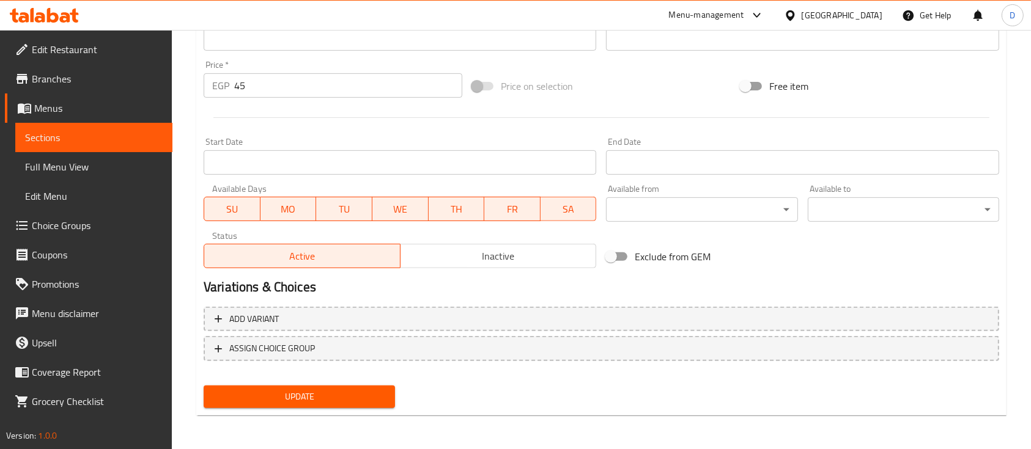
click at [471, 257] on span "Inactive" at bounding box center [498, 257] width 186 height 18
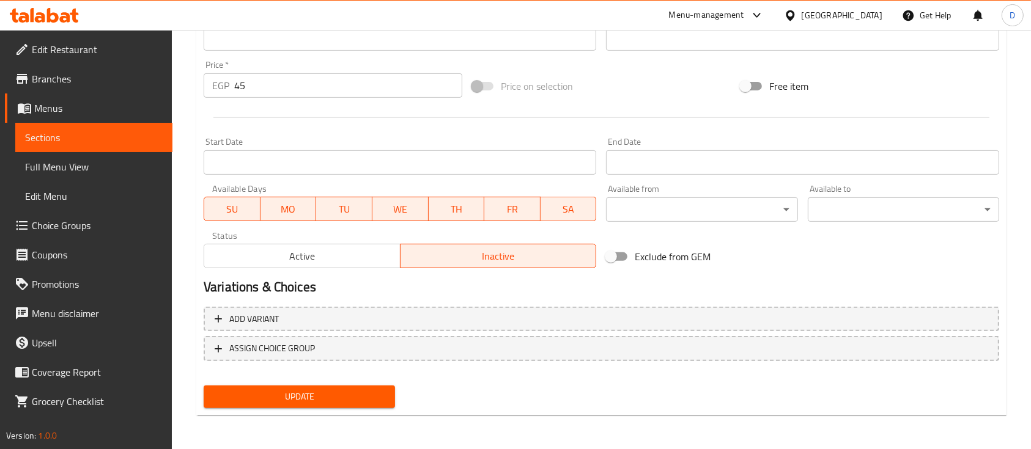
click at [370, 394] on span "Update" at bounding box center [299, 396] width 172 height 15
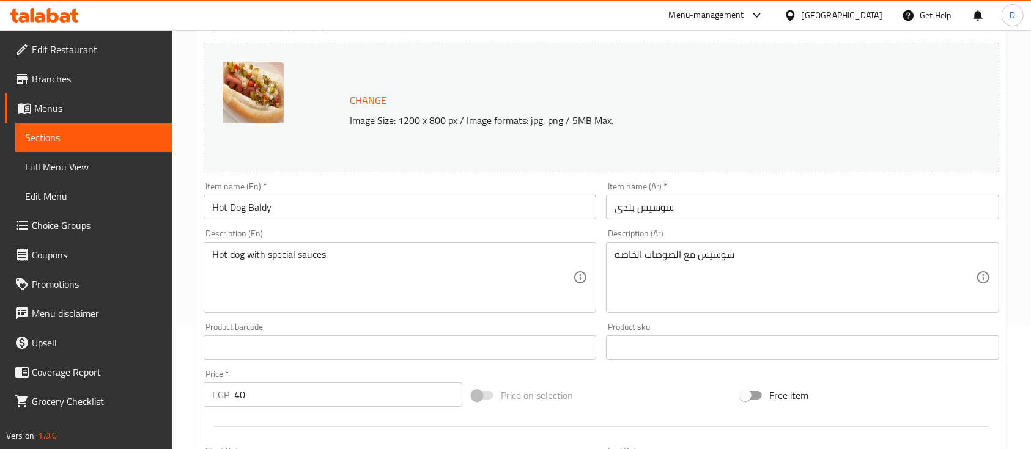
scroll to position [407, 0]
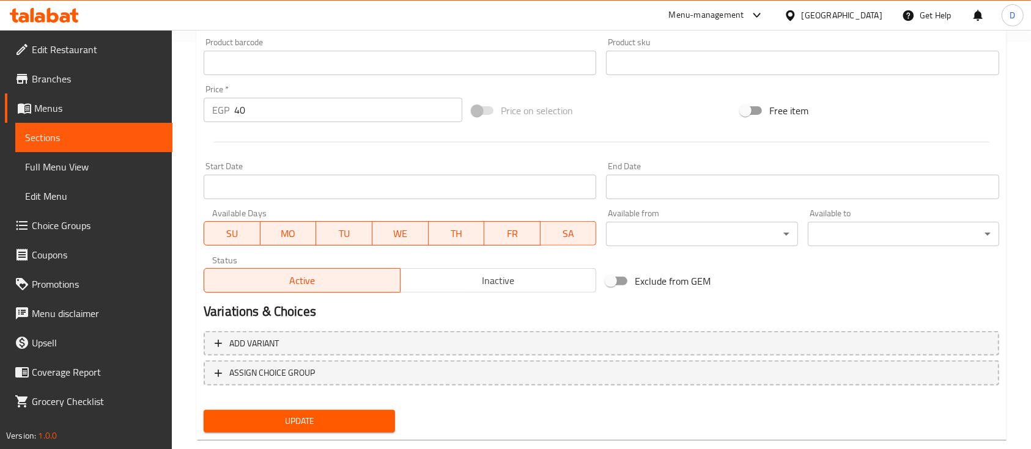
click at [476, 287] on span "Inactive" at bounding box center [498, 281] width 186 height 18
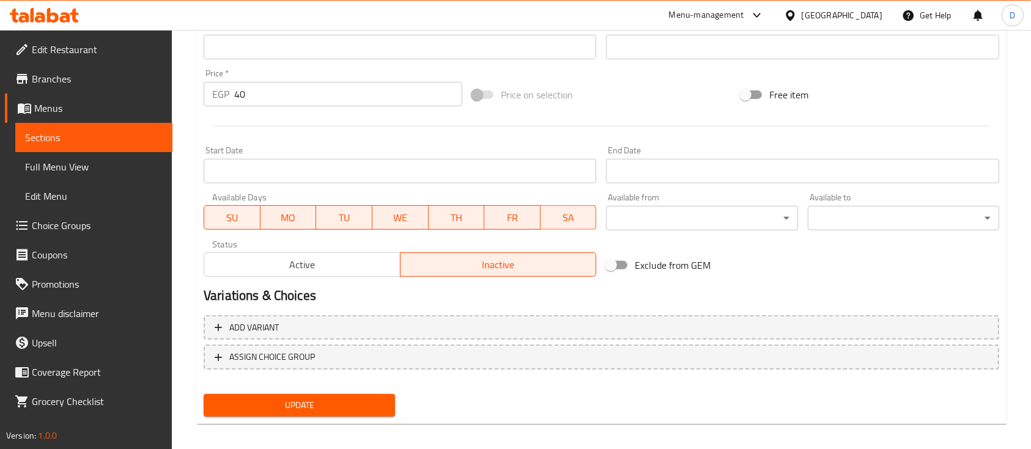
scroll to position [432, 0]
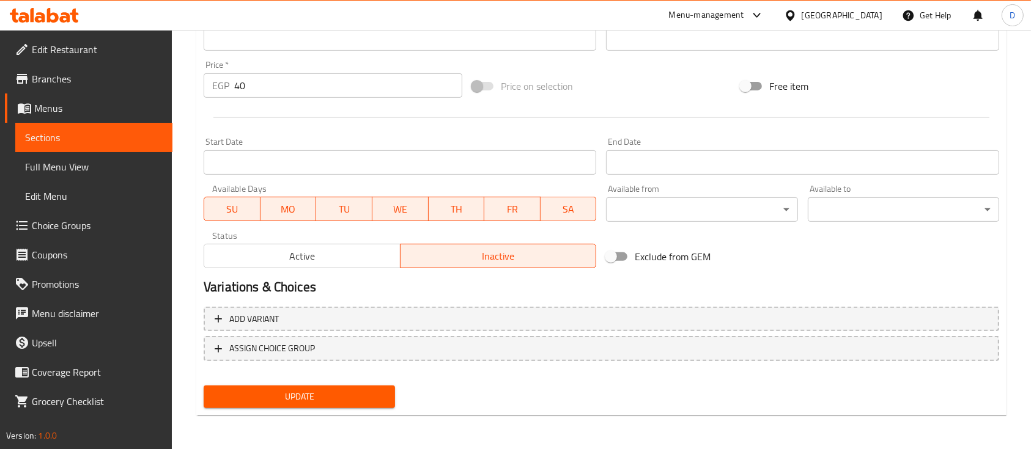
click at [361, 396] on span "Update" at bounding box center [299, 396] width 172 height 15
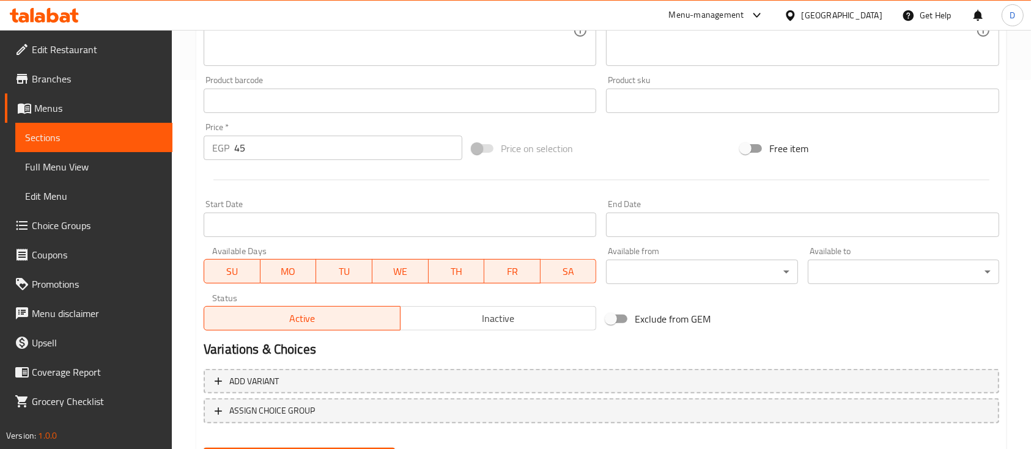
scroll to position [407, 0]
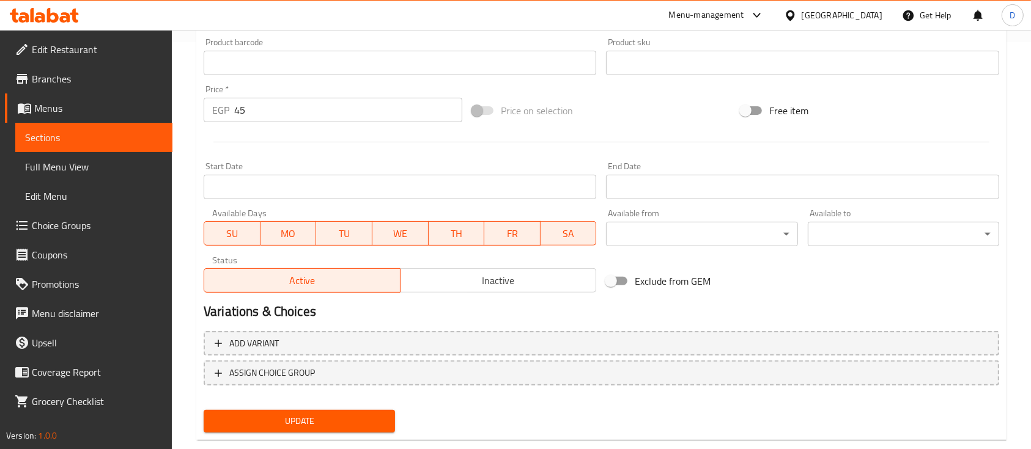
click at [468, 286] on span "Inactive" at bounding box center [498, 281] width 186 height 18
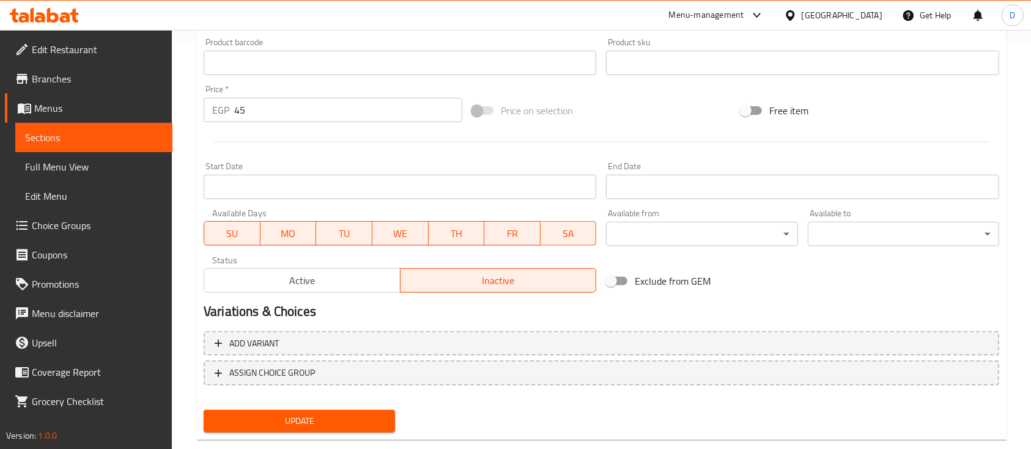
click at [349, 421] on span "Update" at bounding box center [299, 421] width 172 height 15
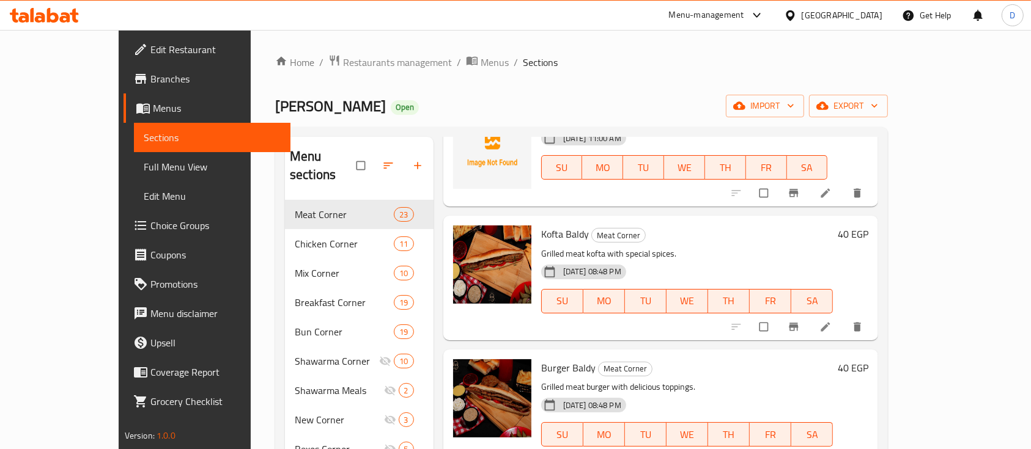
scroll to position [489, 0]
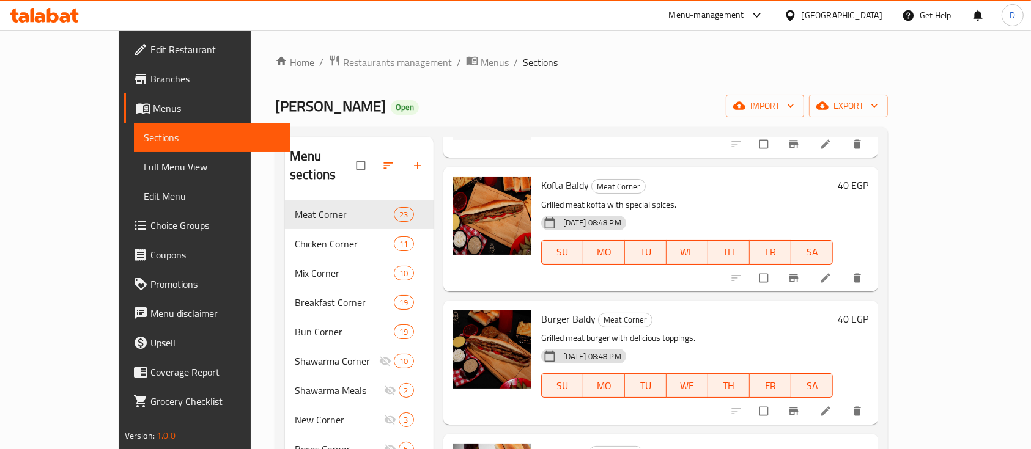
click at [868, 177] on h6 "40 EGP" at bounding box center [852, 185] width 31 height 17
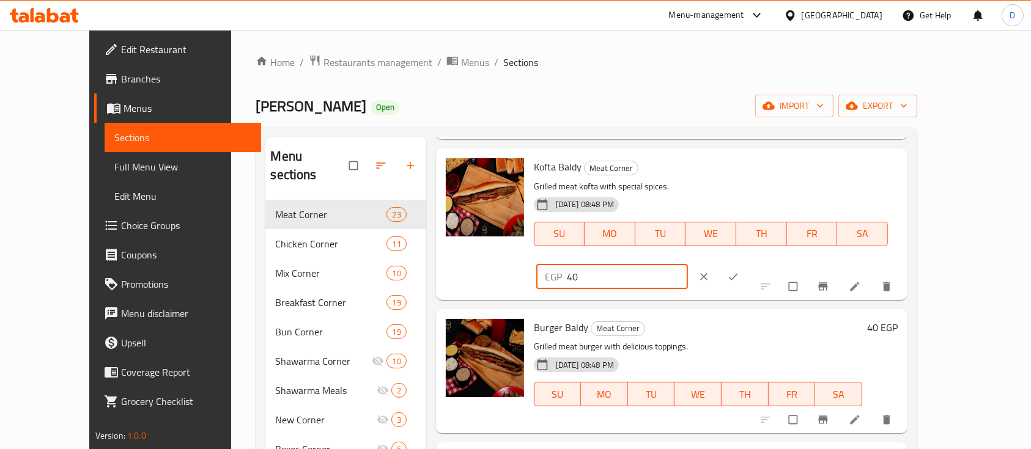
click at [688, 265] on input "40" at bounding box center [628, 277] width 122 height 24
type input "0"
click at [739, 271] on icon "ok" at bounding box center [733, 277] width 12 height 12
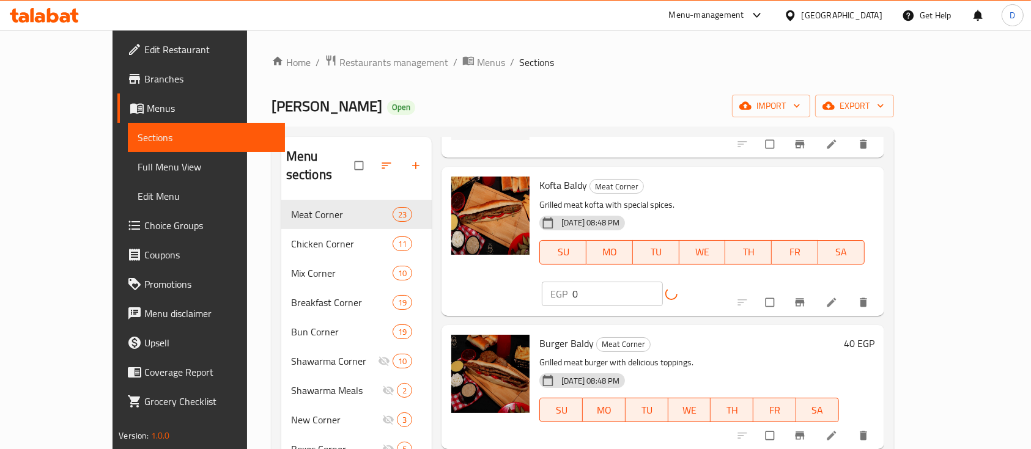
scroll to position [570, 0]
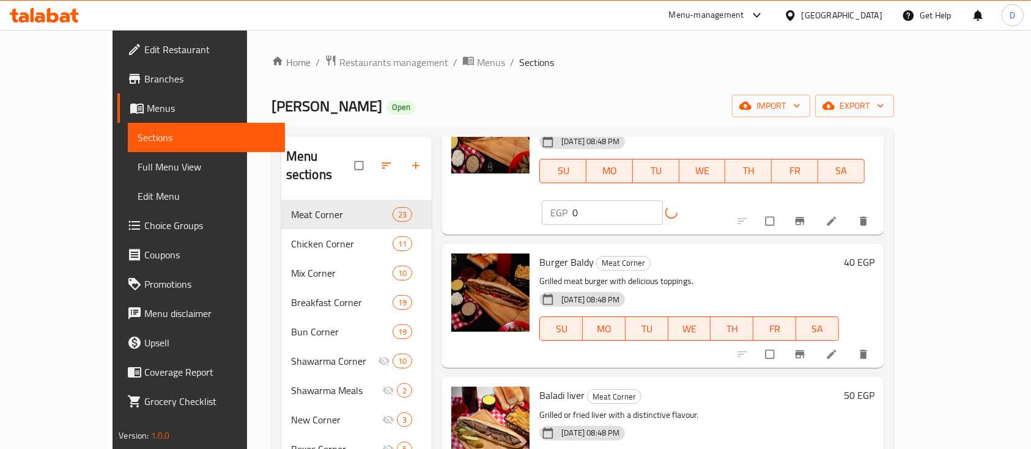
click at [874, 254] on h6 "40 EGP" at bounding box center [859, 262] width 31 height 17
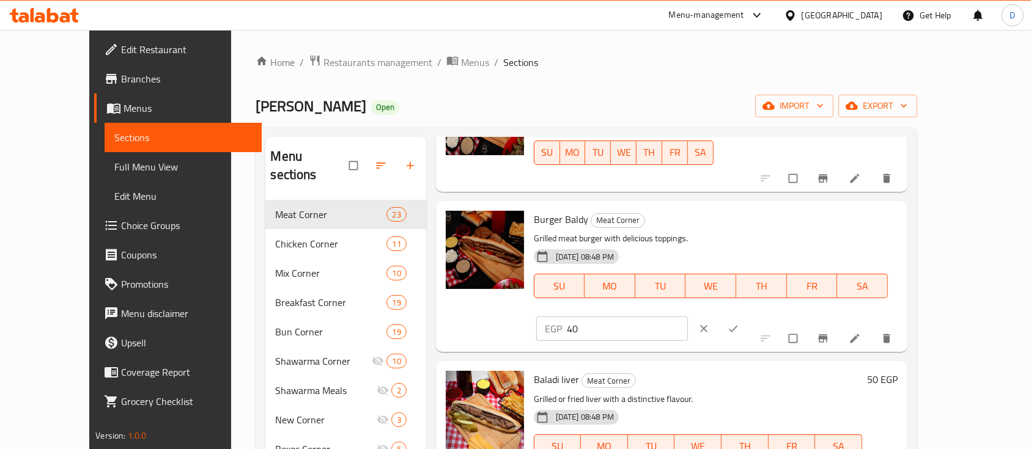
click at [688, 317] on input "40" at bounding box center [628, 329] width 122 height 24
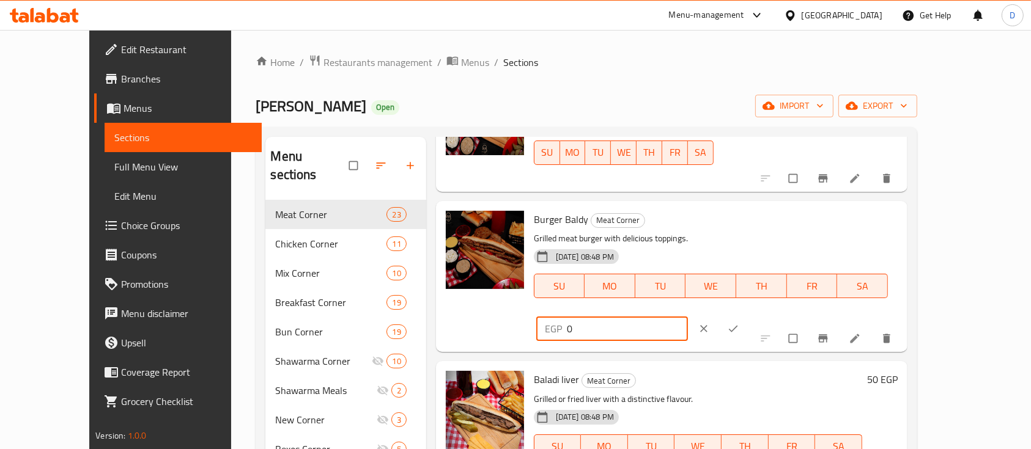
type input "0"
click at [749, 315] on button "ok" at bounding box center [733, 328] width 29 height 27
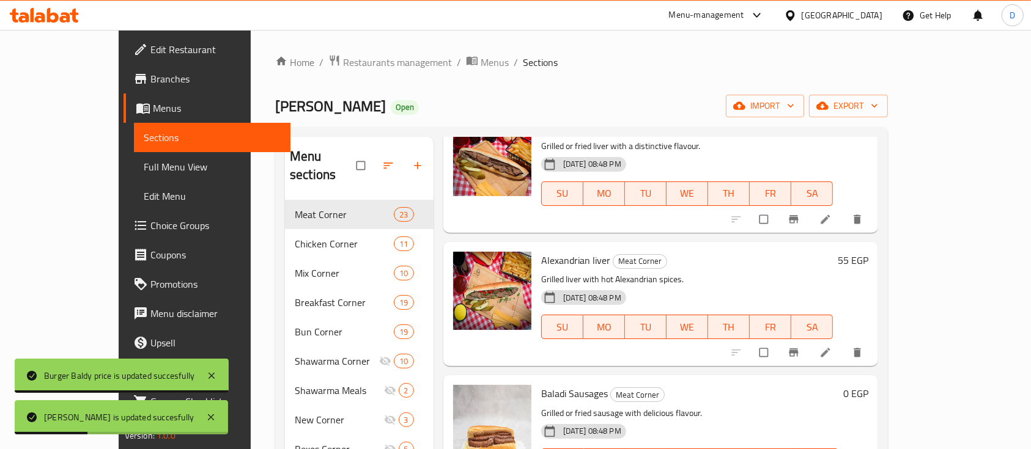
scroll to position [896, 0]
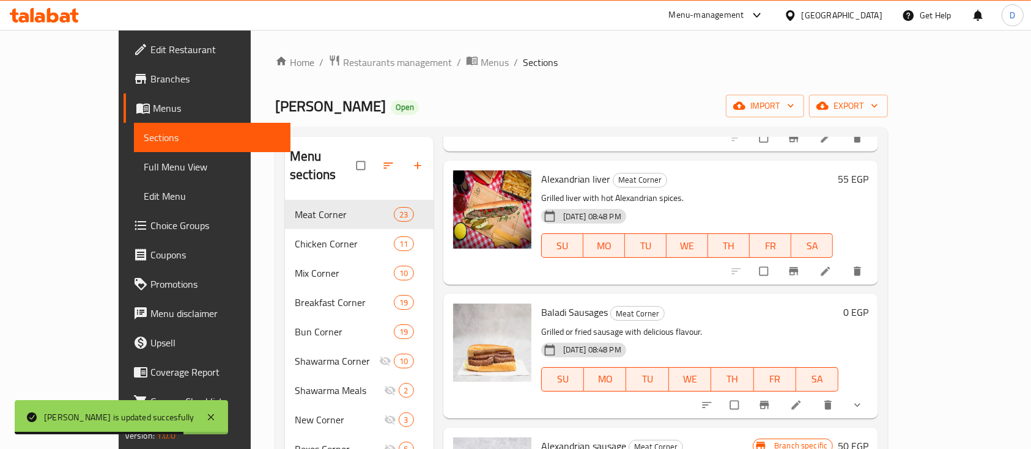
click at [863, 399] on icon "show more" at bounding box center [857, 405] width 12 height 12
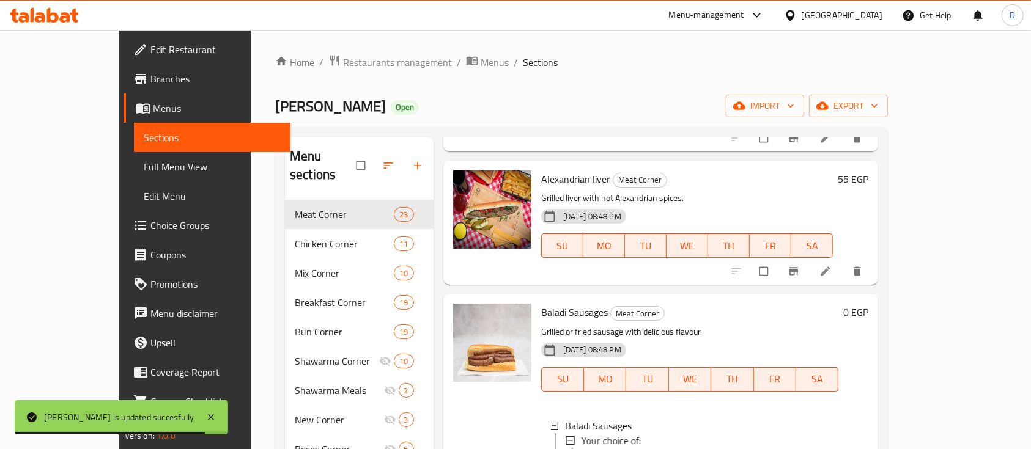
scroll to position [978, 0]
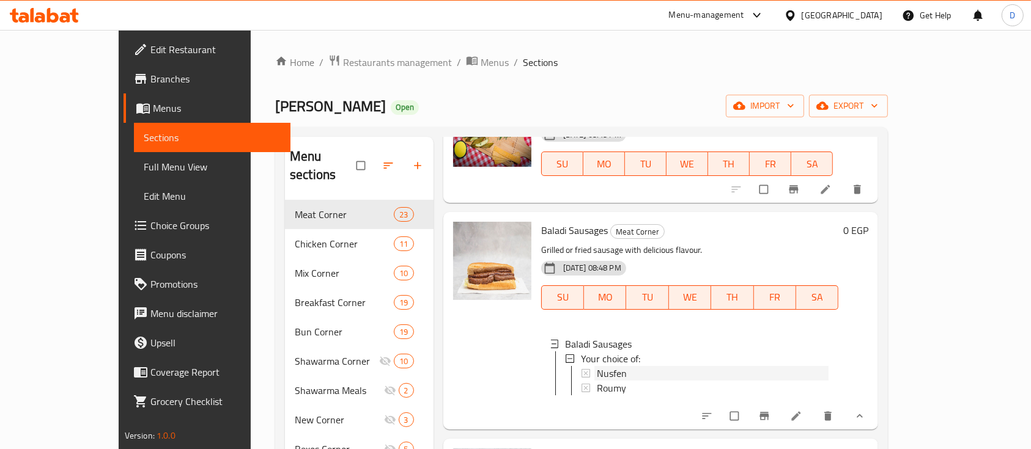
click at [659, 366] on div "Nusfen" at bounding box center [713, 373] width 232 height 15
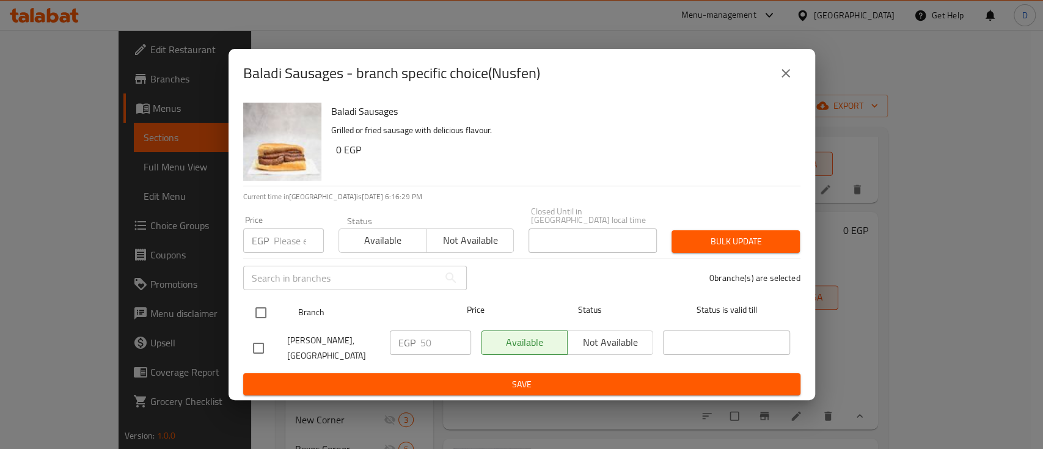
click at [264, 308] on input "checkbox" at bounding box center [261, 313] width 26 height 26
checkbox input "true"
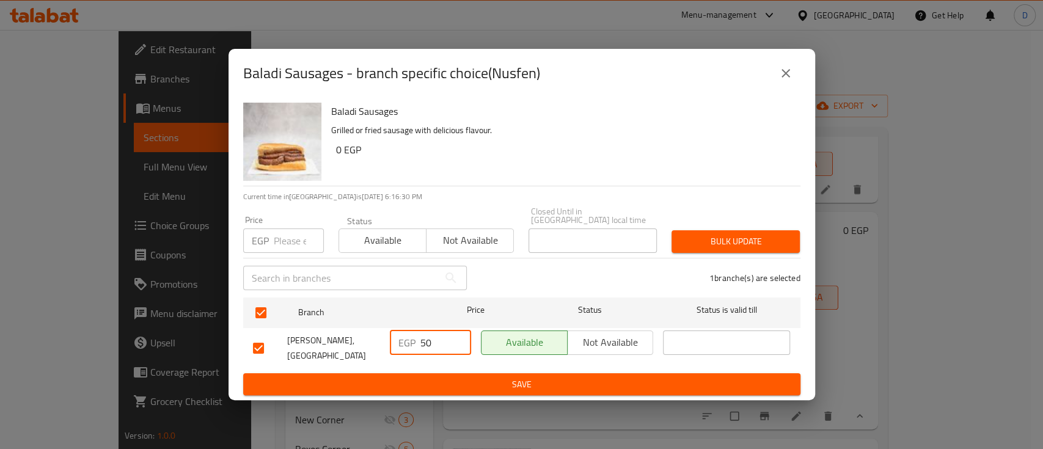
drag, startPoint x: 434, startPoint y: 337, endPoint x: 363, endPoint y: 335, distance: 70.9
click at [363, 335] on div "Mohamed Emam, Portsaid Street EGP 50 ​ Available Not available ​" at bounding box center [522, 348] width 548 height 45
type input "40"
click at [441, 368] on ul "Branch Price Status Status is valid till Mohamed Emam, Portsaid Street EGP 40 ​…" at bounding box center [521, 333] width 557 height 81
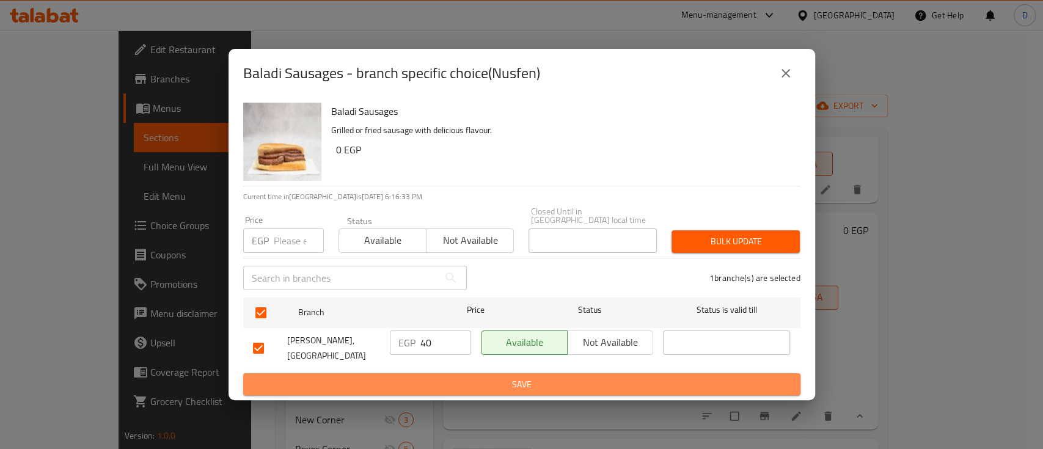
click at [449, 377] on span "Save" at bounding box center [522, 384] width 538 height 15
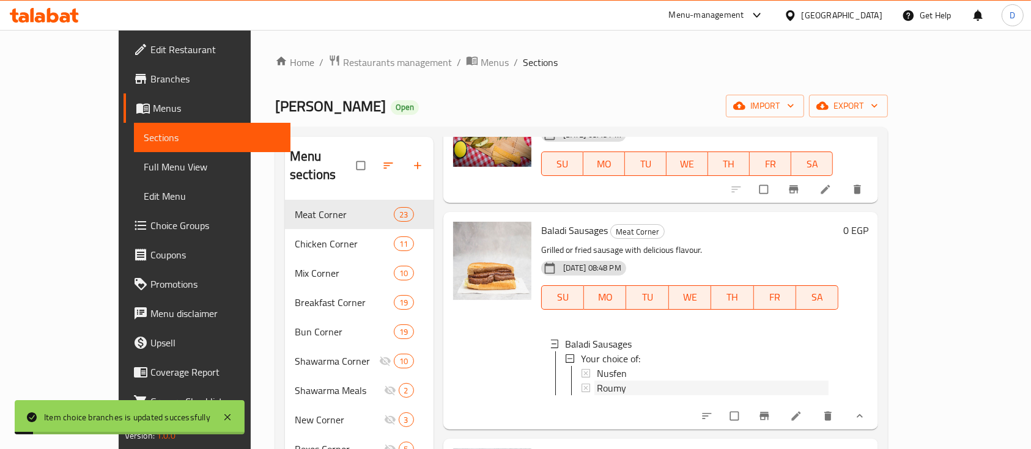
click at [637, 381] on div "Roumy" at bounding box center [713, 388] width 232 height 15
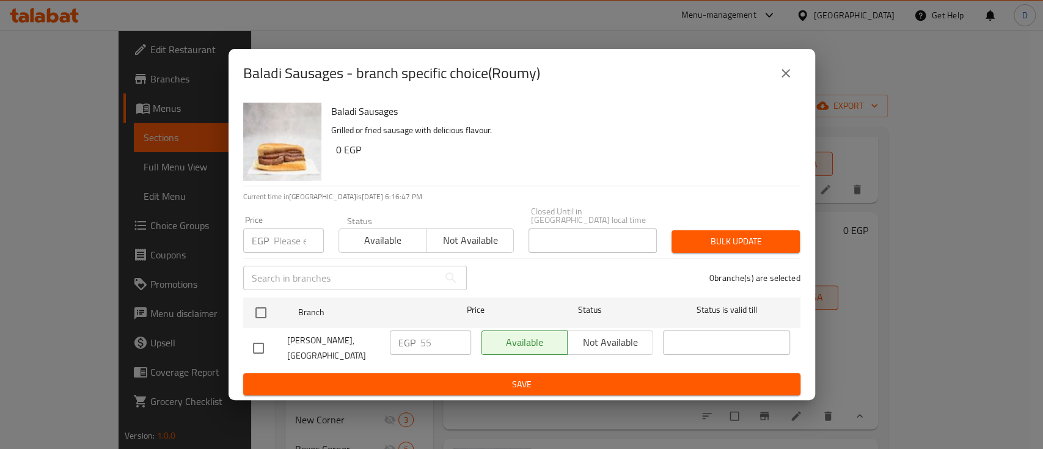
drag, startPoint x: 787, startPoint y: 79, endPoint x: 774, endPoint y: 104, distance: 28.4
click at [787, 78] on icon "close" at bounding box center [786, 73] width 15 height 15
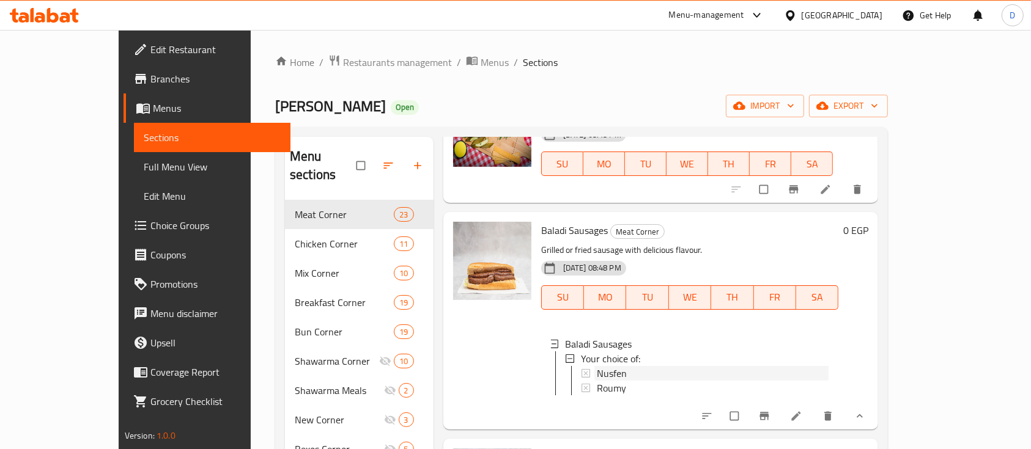
click at [597, 366] on span "Nusfen" at bounding box center [612, 373] width 30 height 15
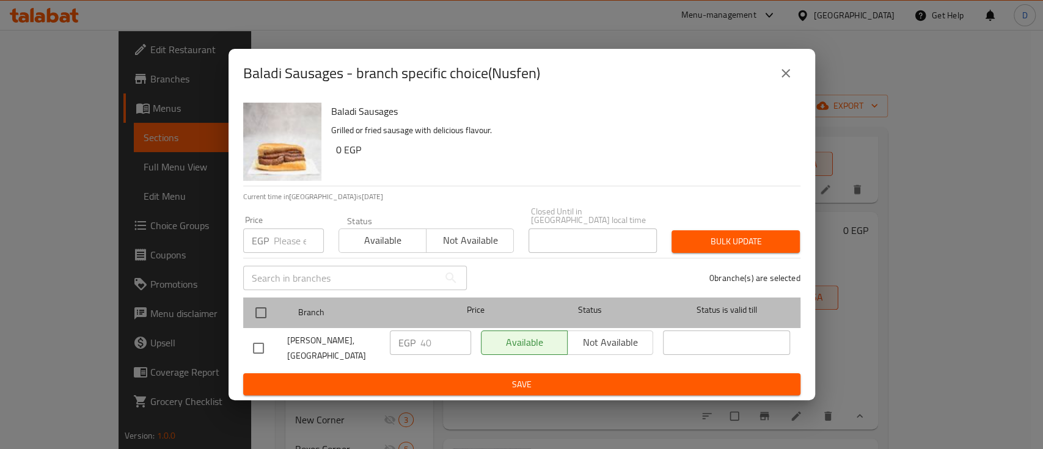
click at [275, 311] on div at bounding box center [271, 312] width 46 height 35
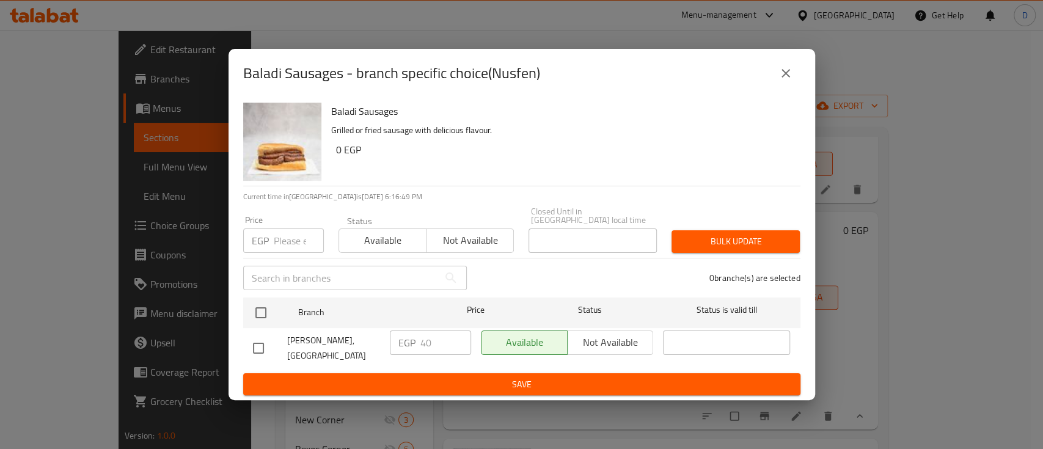
click at [251, 300] on input "checkbox" at bounding box center [261, 313] width 26 height 26
checkbox input "true"
drag, startPoint x: 421, startPoint y: 337, endPoint x: 429, endPoint y: 341, distance: 9.0
click at [429, 341] on input "40" at bounding box center [446, 343] width 51 height 24
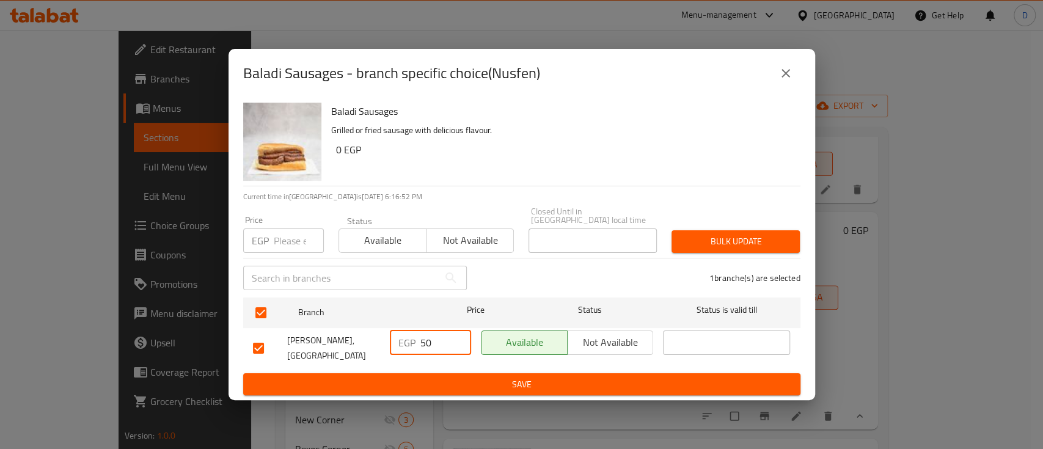
type input "50"
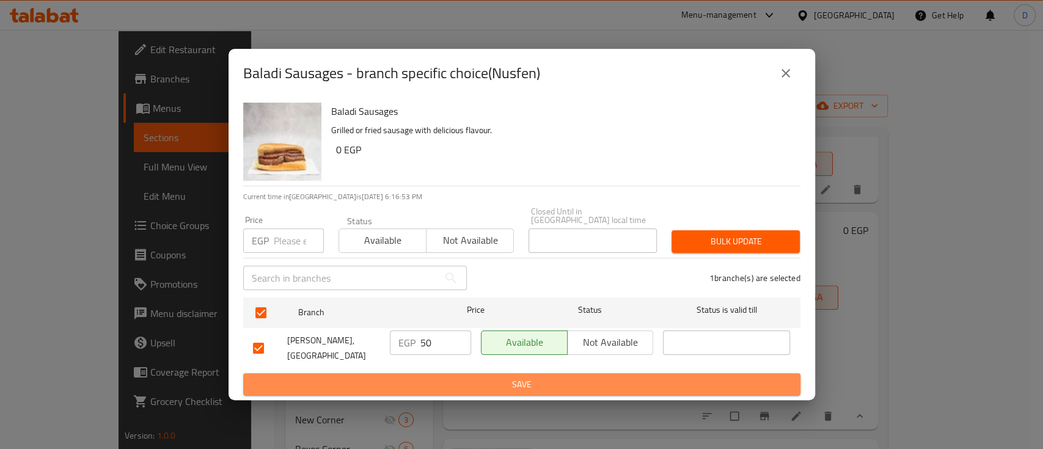
click at [441, 381] on span "Save" at bounding box center [522, 384] width 538 height 15
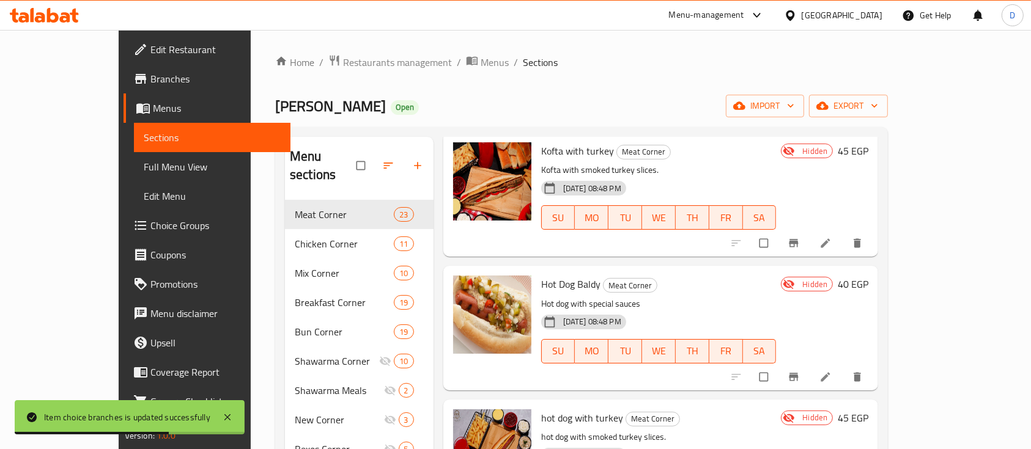
scroll to position [2526, 0]
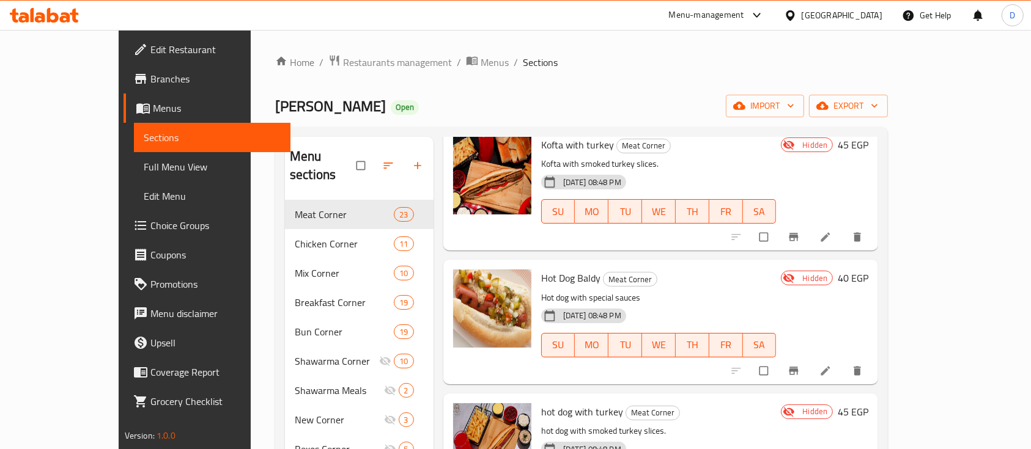
click at [868, 270] on h6 "40 EGP" at bounding box center [852, 278] width 31 height 17
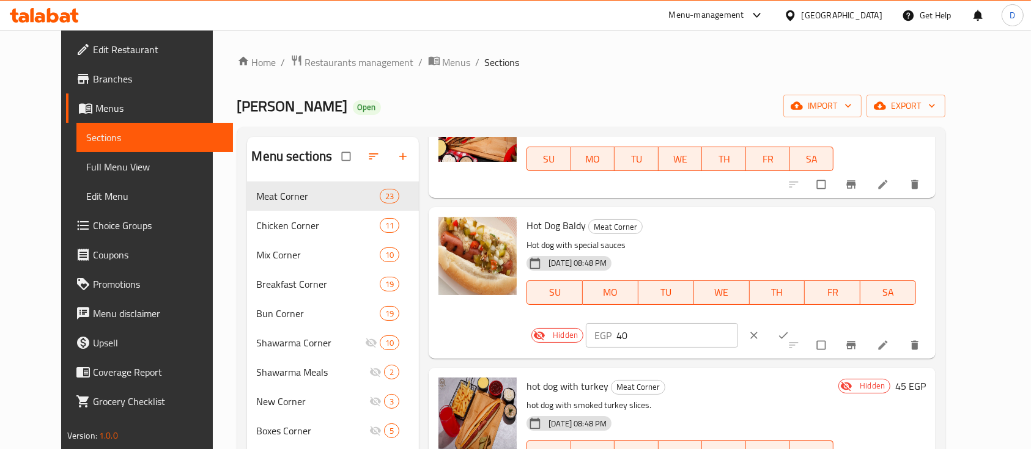
click at [738, 323] on input "40" at bounding box center [677, 335] width 122 height 24
type input "0"
click at [789, 329] on icon "ok" at bounding box center [783, 335] width 12 height 12
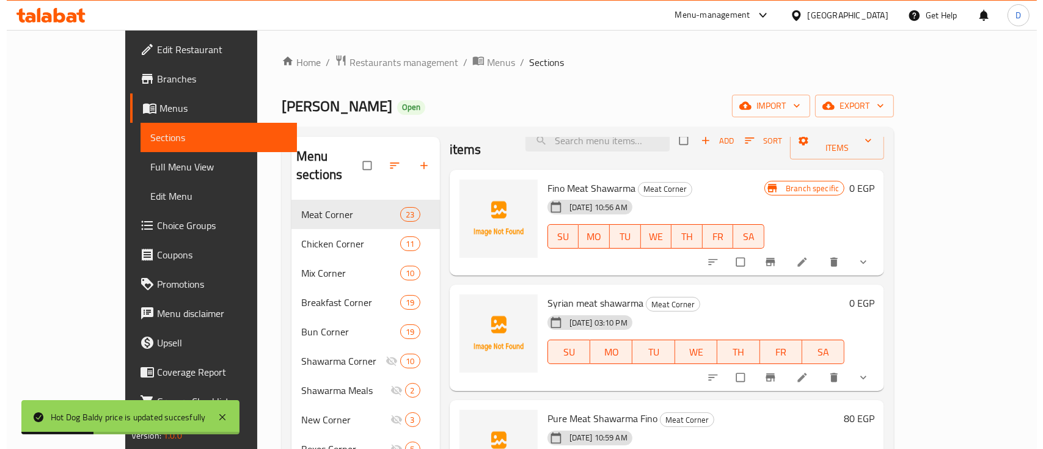
scroll to position [0, 0]
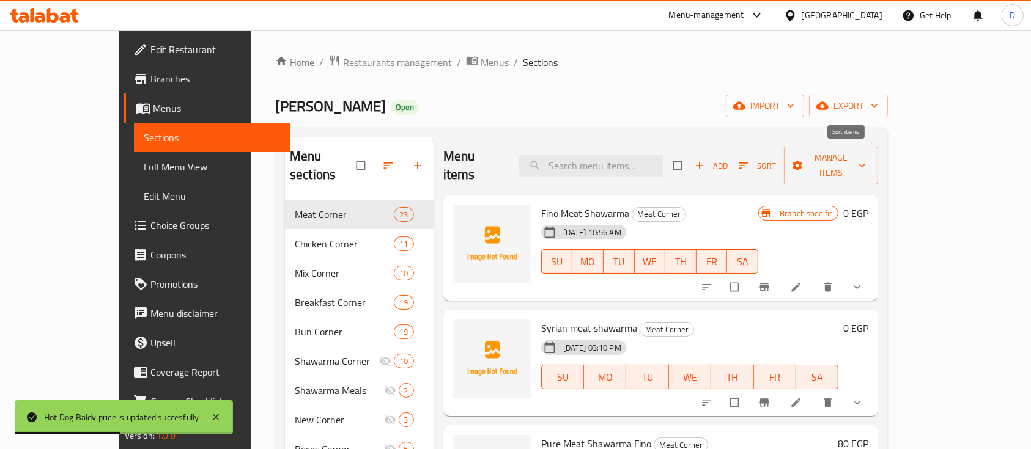
click at [776, 160] on span "Sort" at bounding box center [756, 166] width 37 height 14
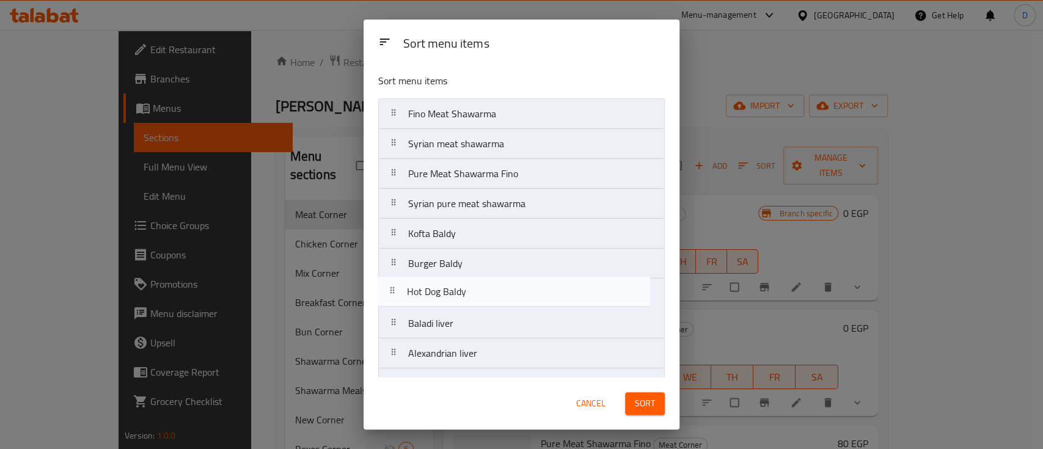
drag, startPoint x: 533, startPoint y: 277, endPoint x: 529, endPoint y: 301, distance: 24.2
click at [529, 301] on nav "Fino Meat Shawarma Syrian meat shawarma Pure Meat Shawarma Fino Syrian pure mea…" at bounding box center [521, 443] width 287 height 690
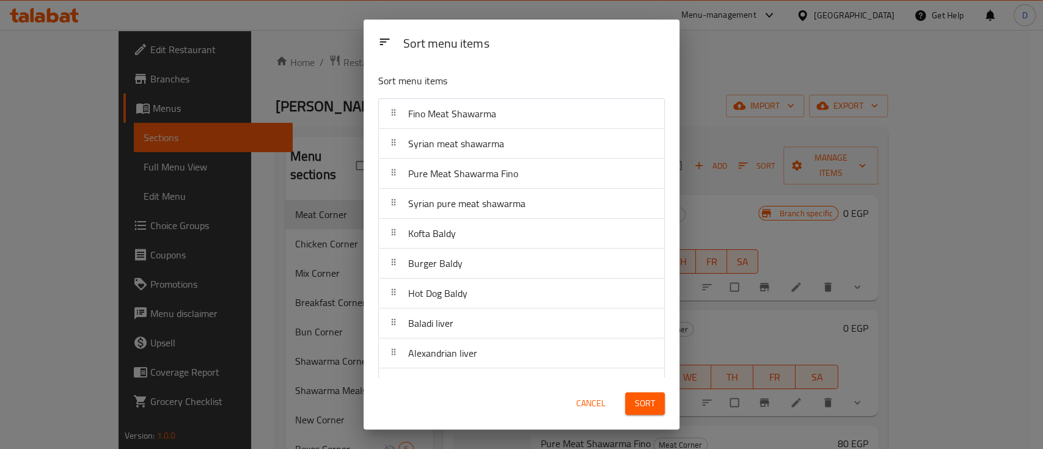
click at [641, 408] on span "Sort" at bounding box center [645, 403] width 20 height 15
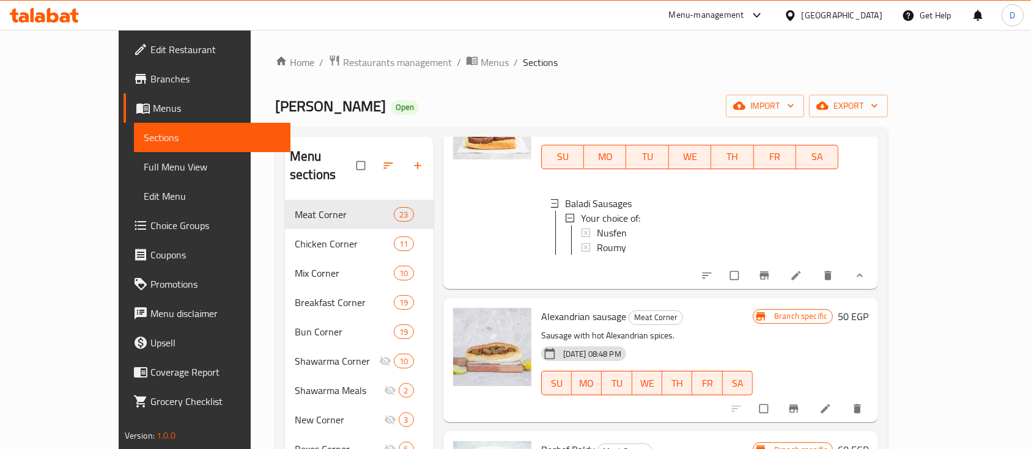
scroll to position [1223, 0]
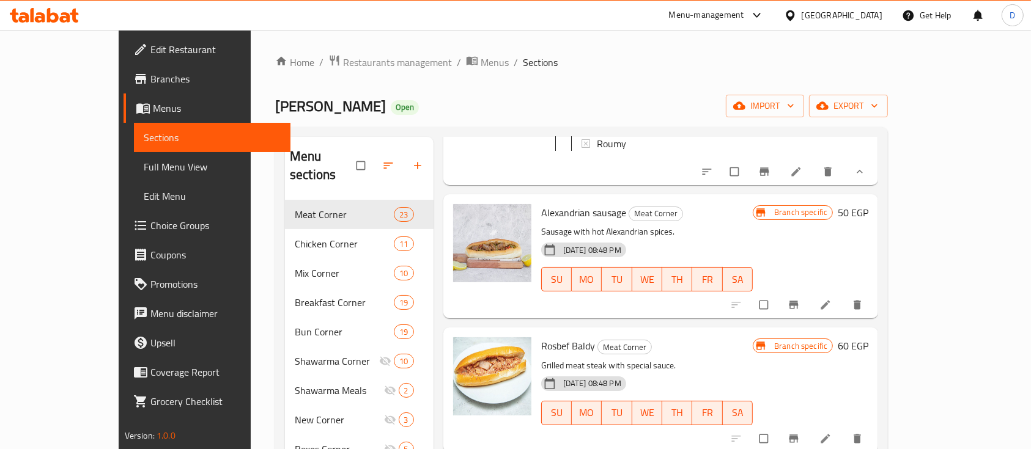
click at [868, 207] on h6 "50 EGP" at bounding box center [852, 212] width 31 height 17
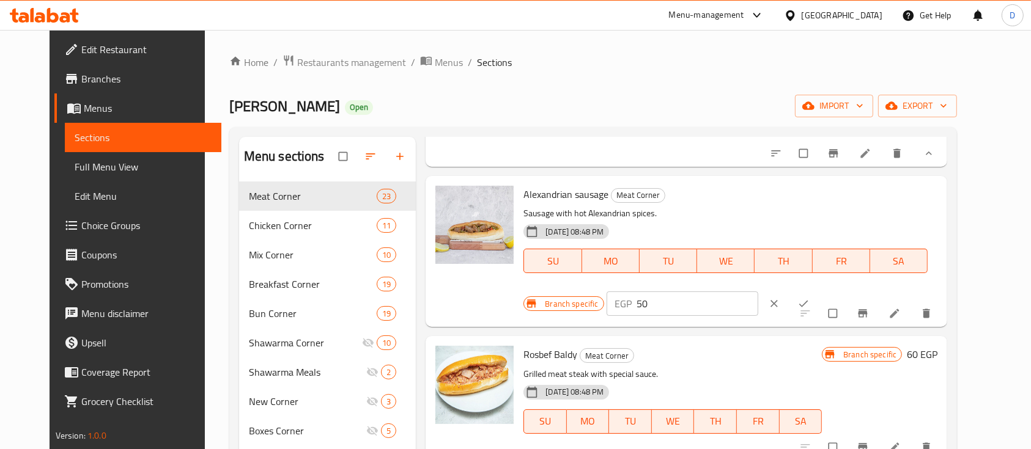
click at [759, 292] on input "50" at bounding box center [698, 304] width 122 height 24
type input "0"
drag, startPoint x: 944, startPoint y: 212, endPoint x: 778, endPoint y: 265, distance: 175.1
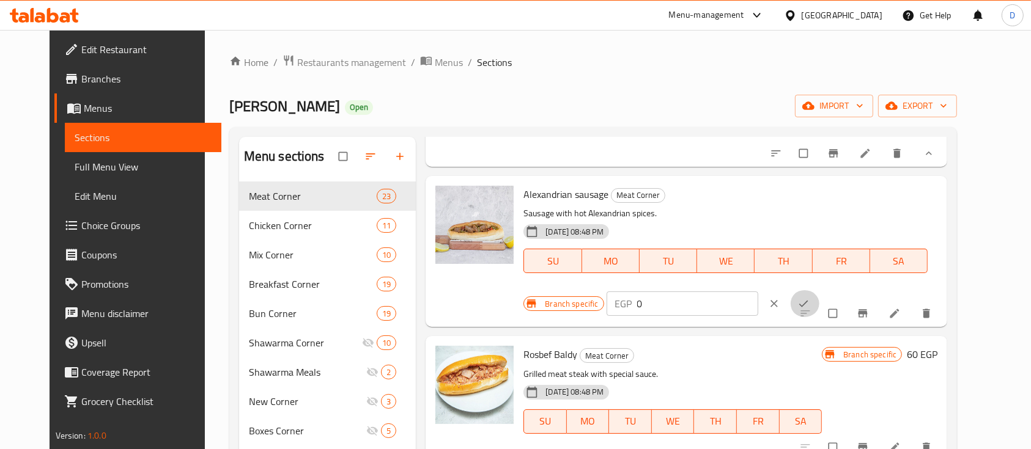
click at [819, 290] on button "ok" at bounding box center [804, 303] width 29 height 27
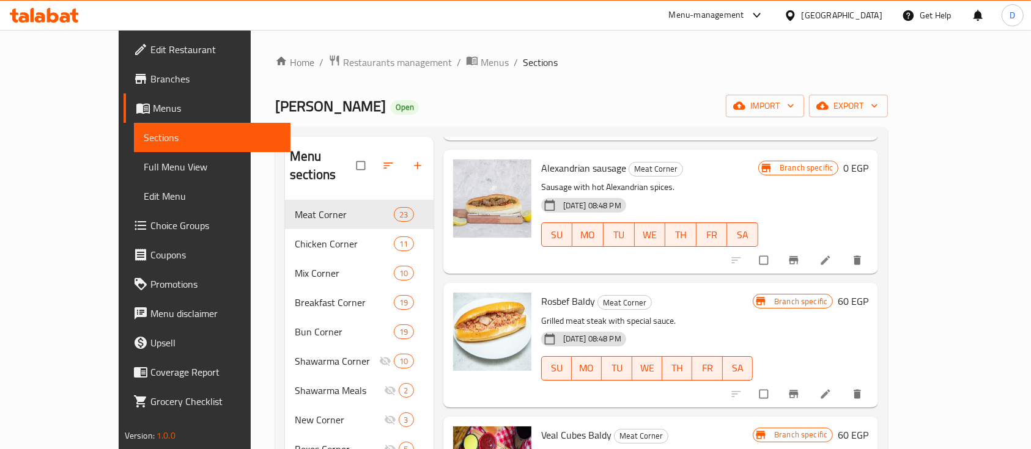
scroll to position [1304, 0]
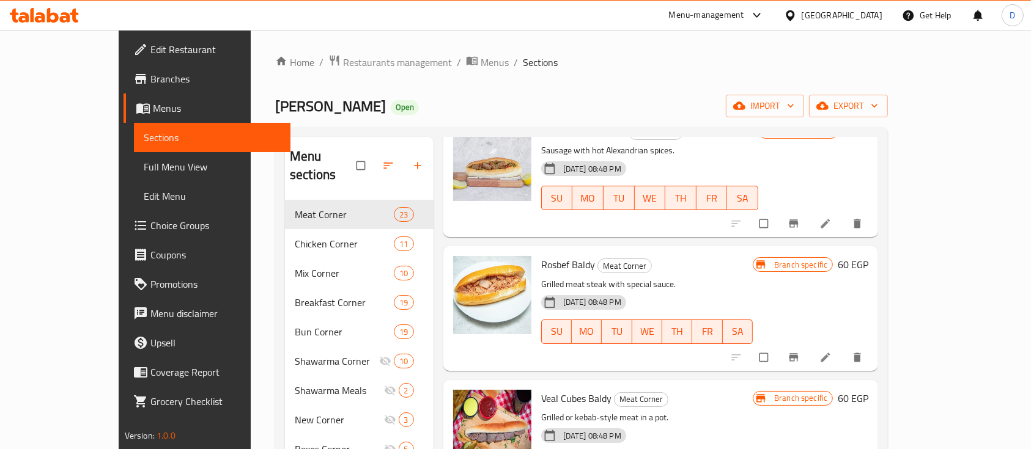
click at [868, 258] on h6 "60 EGP" at bounding box center [852, 264] width 31 height 17
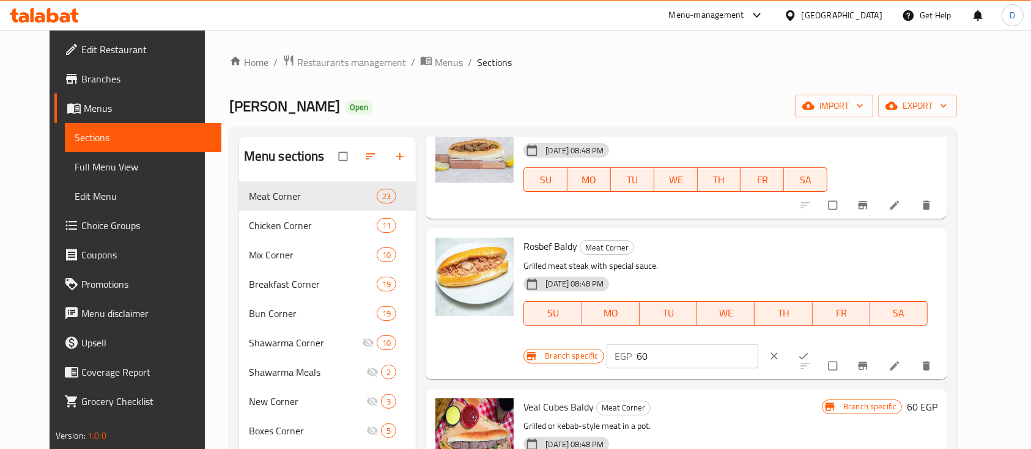
click at [759, 344] on input "60" at bounding box center [698, 356] width 122 height 24
type input "0"
click at [809, 350] on icon "ok" at bounding box center [803, 356] width 12 height 12
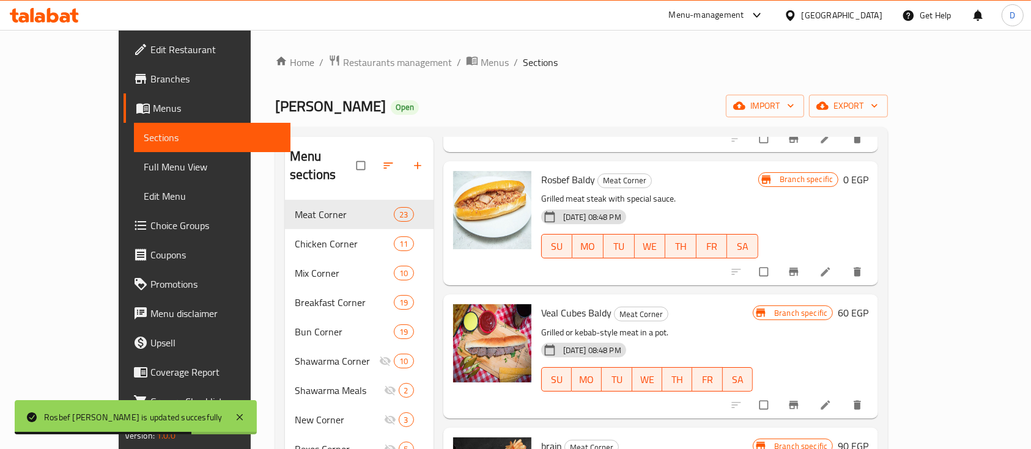
scroll to position [1548, 0]
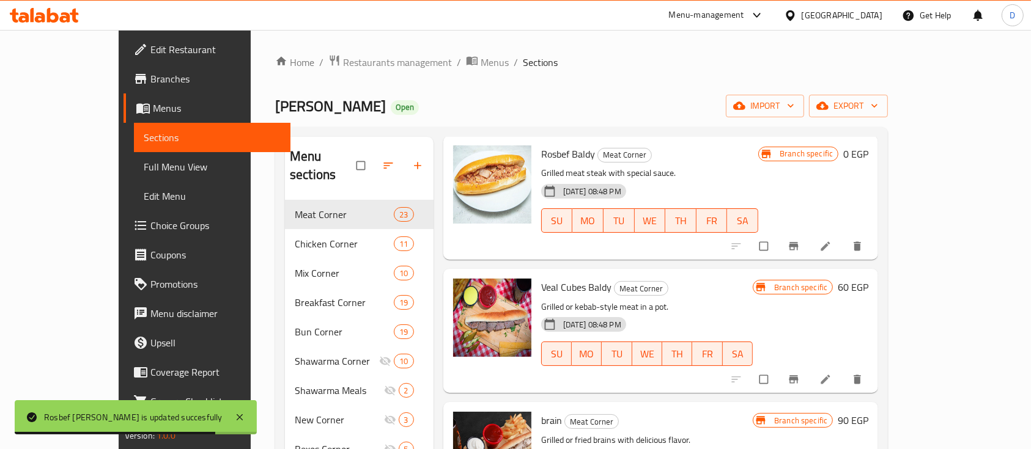
click at [868, 283] on h6 "60 EGP" at bounding box center [852, 287] width 31 height 17
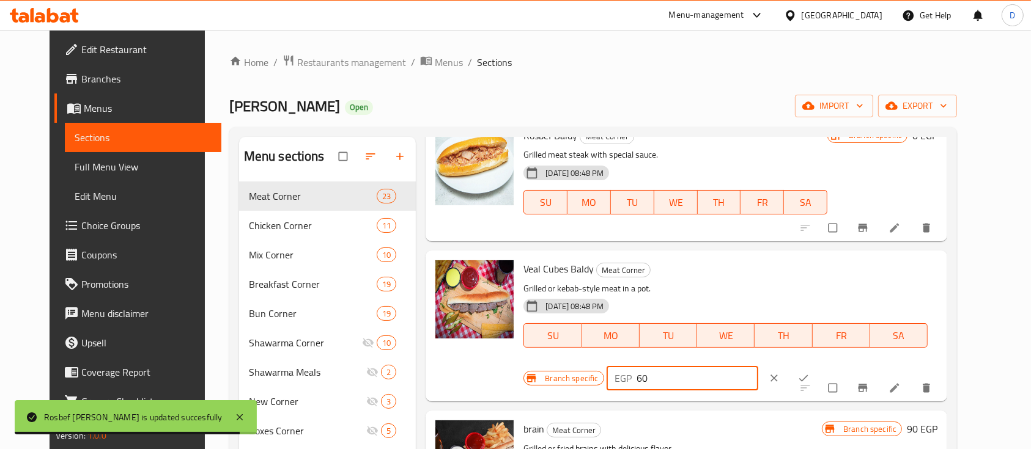
click at [759, 366] on input "60" at bounding box center [698, 378] width 122 height 24
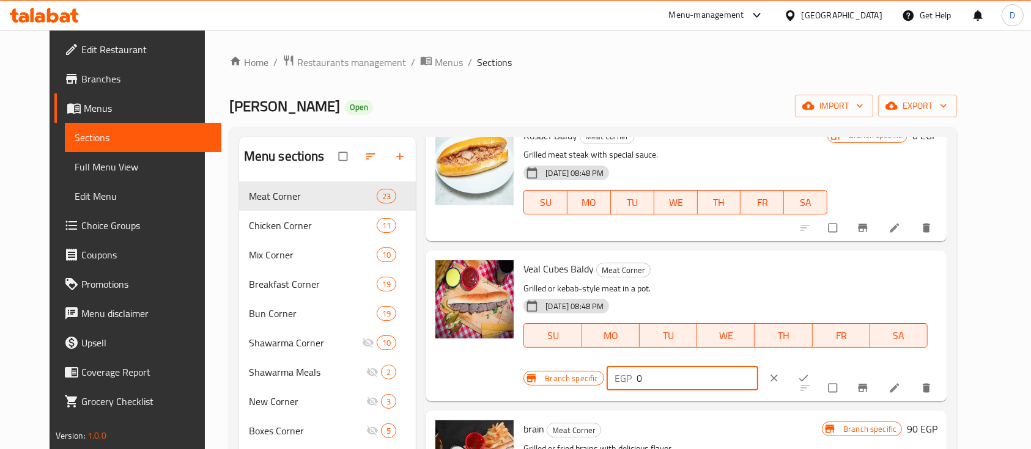
type input "0"
click at [808, 375] on icon "ok" at bounding box center [803, 378] width 9 height 7
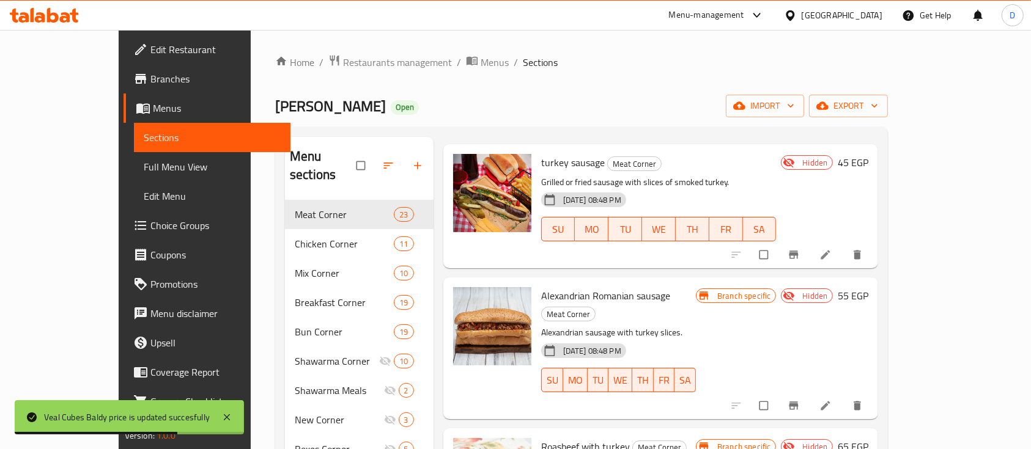
scroll to position [1956, 0]
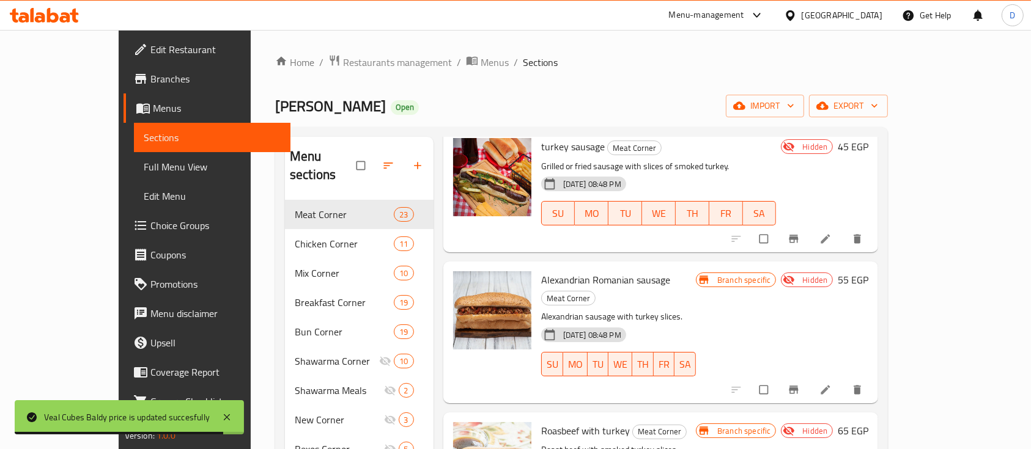
click at [863, 237] on icon "delete" at bounding box center [857, 239] width 12 height 12
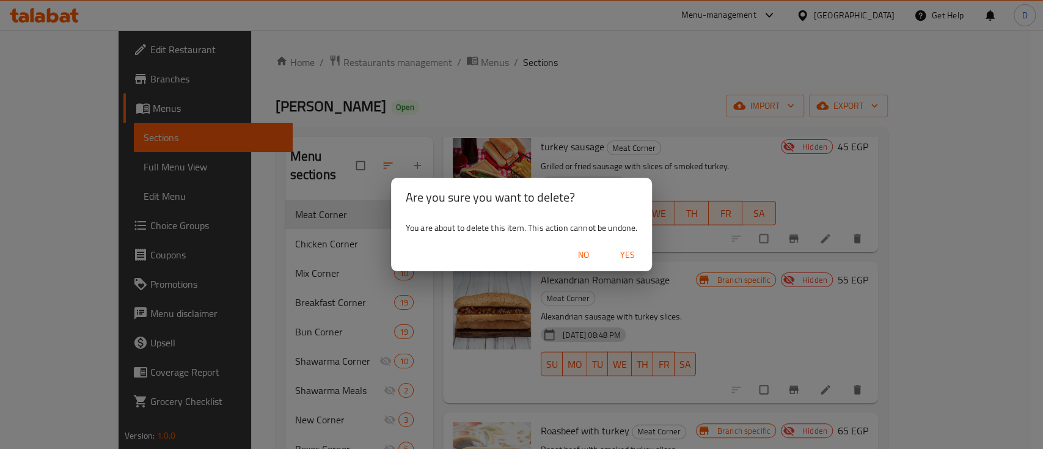
click at [619, 248] on span "Yes" at bounding box center [627, 255] width 29 height 15
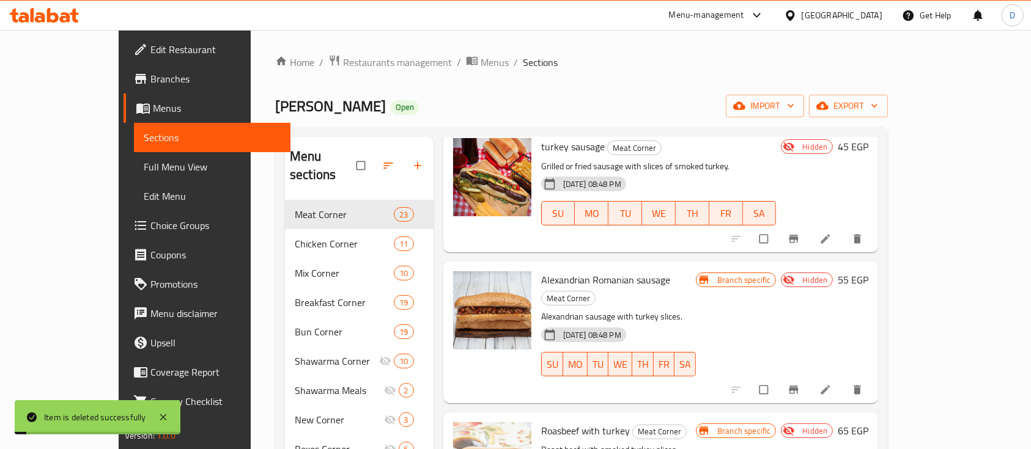
click at [861, 385] on icon "delete" at bounding box center [857, 389] width 7 height 9
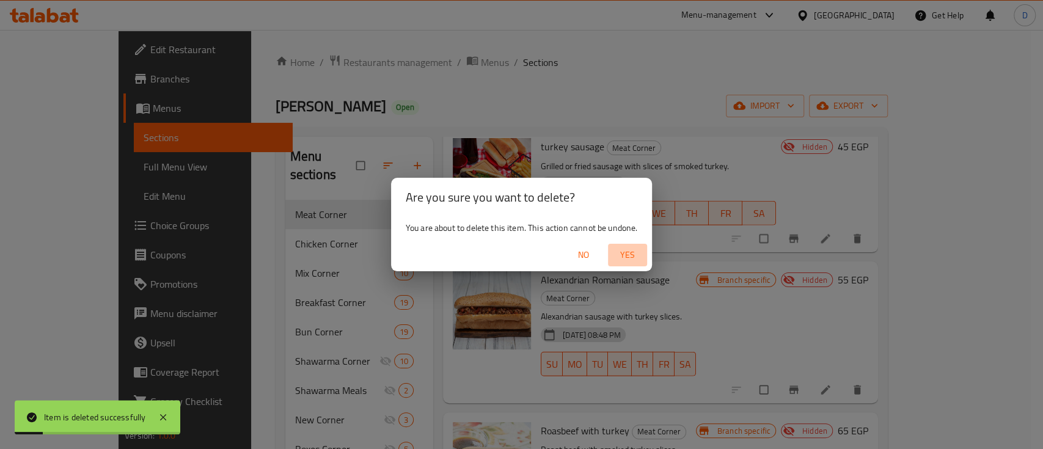
click at [636, 251] on span "Yes" at bounding box center [627, 255] width 29 height 15
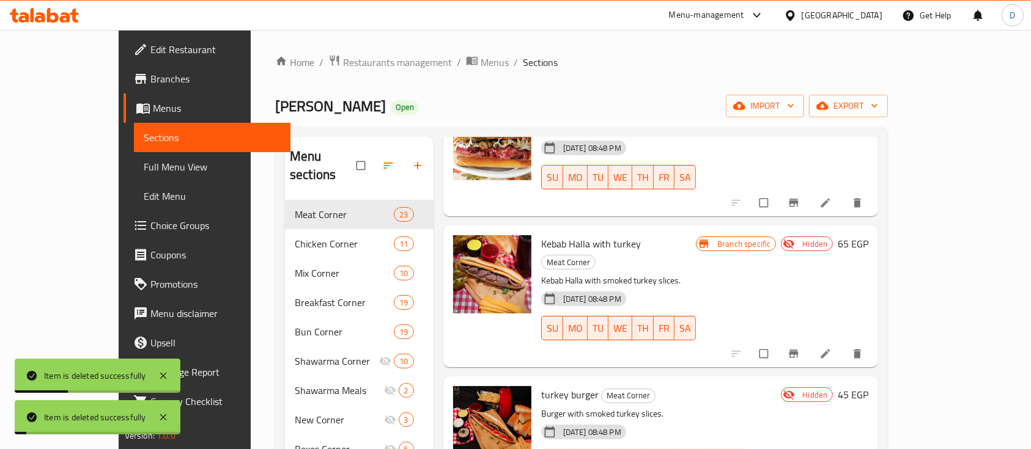
scroll to position [2282, 0]
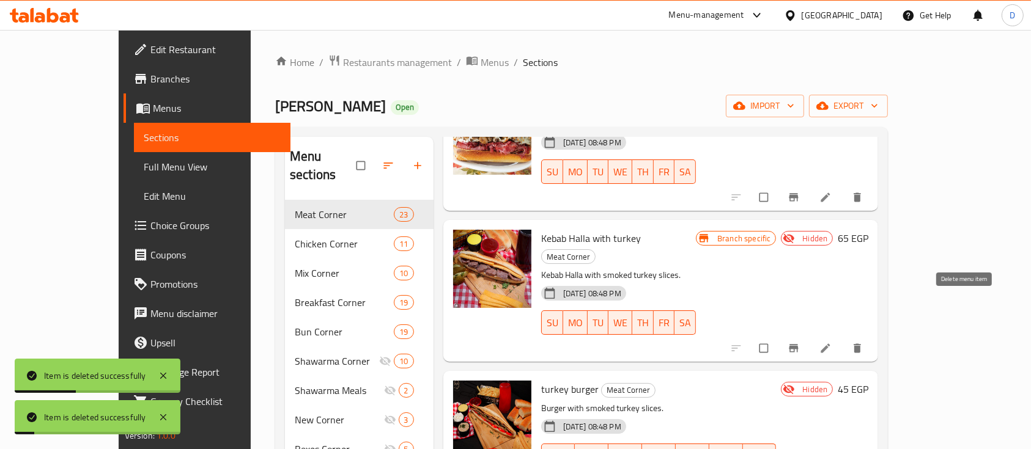
click at [863, 342] on icon "delete" at bounding box center [857, 348] width 12 height 12
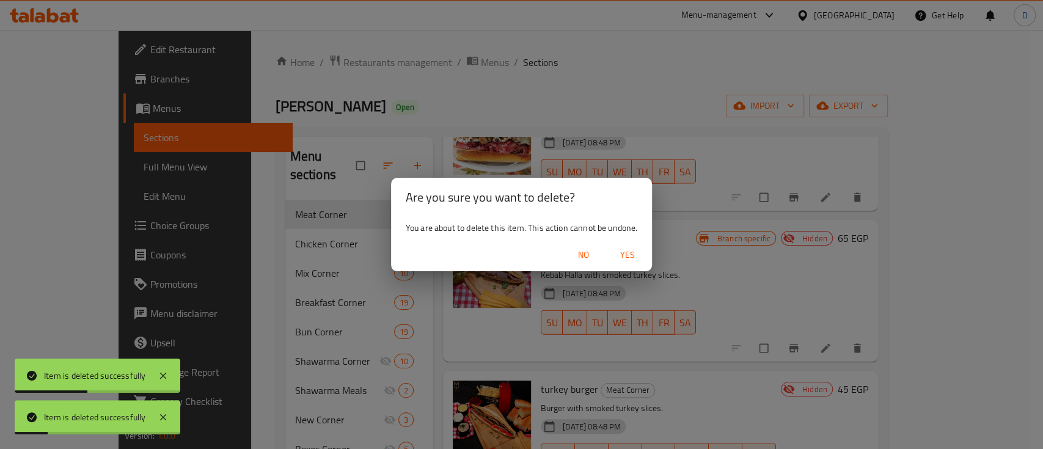
click at [637, 250] on span "Yes" at bounding box center [627, 255] width 29 height 15
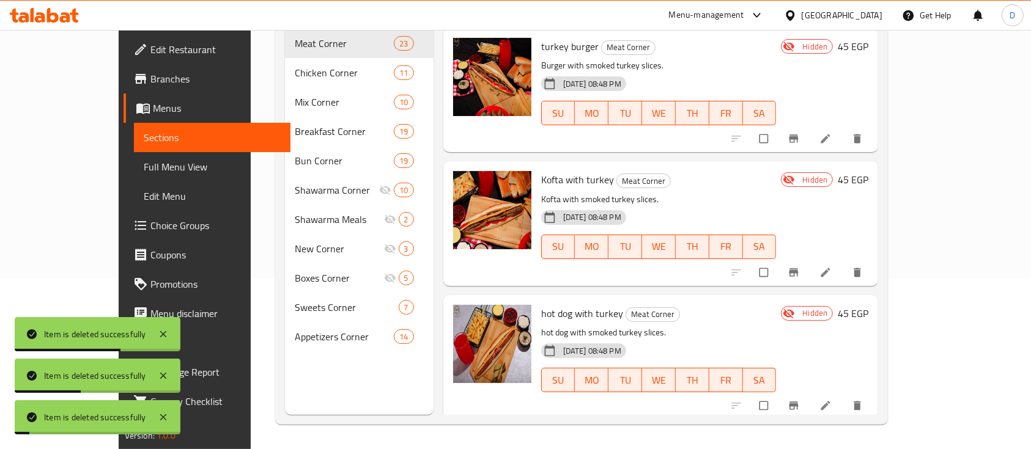
scroll to position [2526, 0]
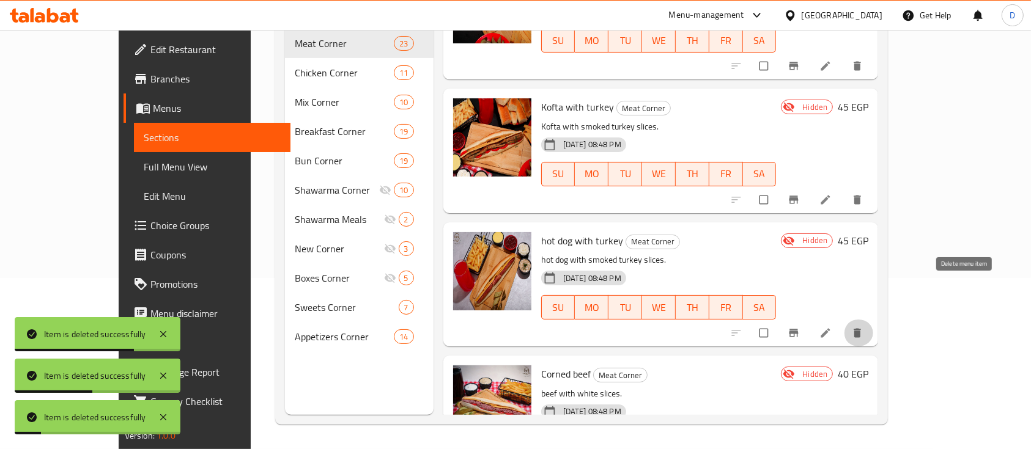
click at [873, 320] on button "delete" at bounding box center [858, 333] width 29 height 27
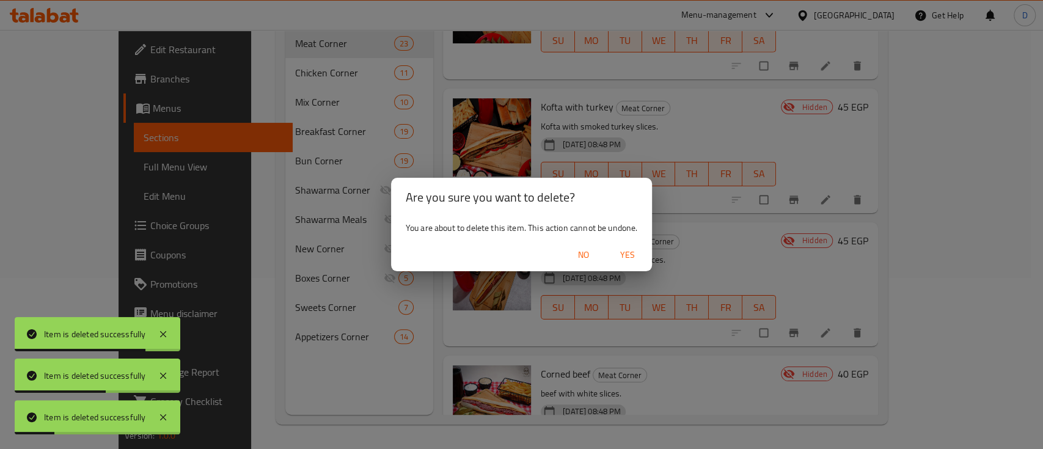
click at [623, 257] on span "Yes" at bounding box center [627, 255] width 29 height 15
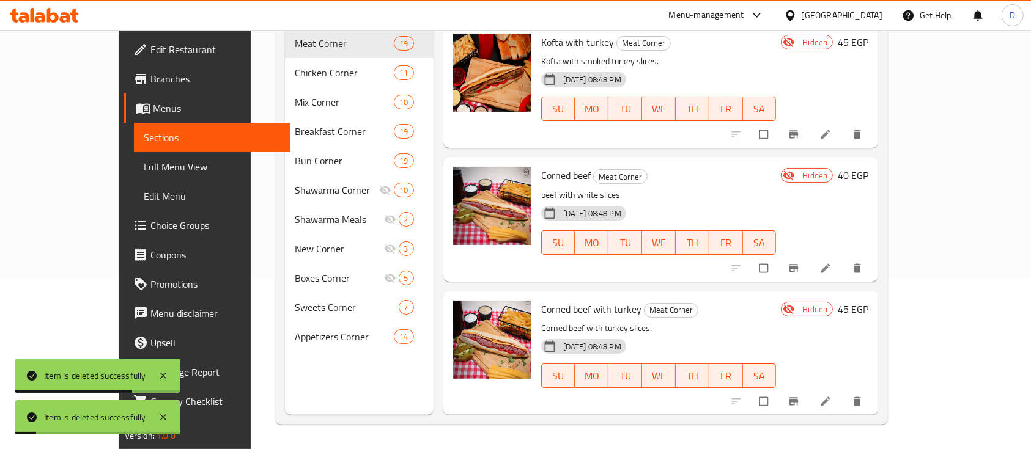
scroll to position [2151, 0]
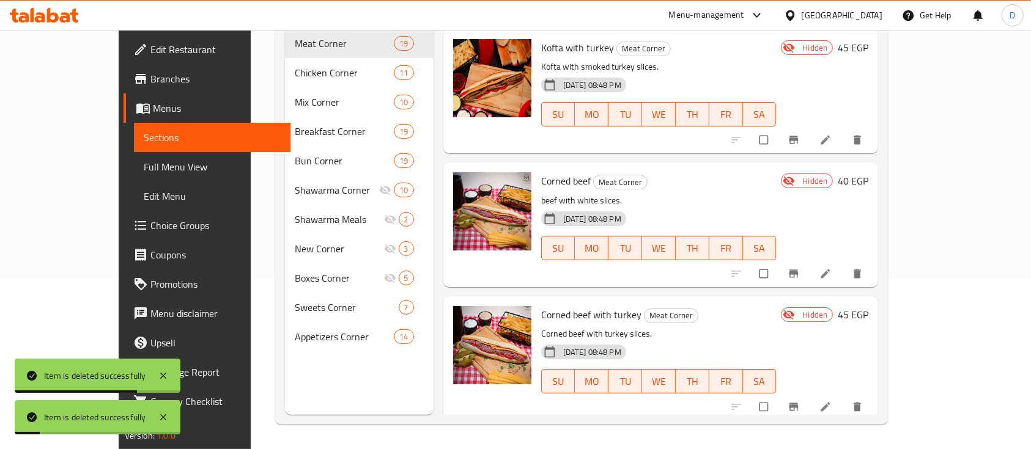
click at [863, 270] on icon "delete" at bounding box center [857, 274] width 12 height 12
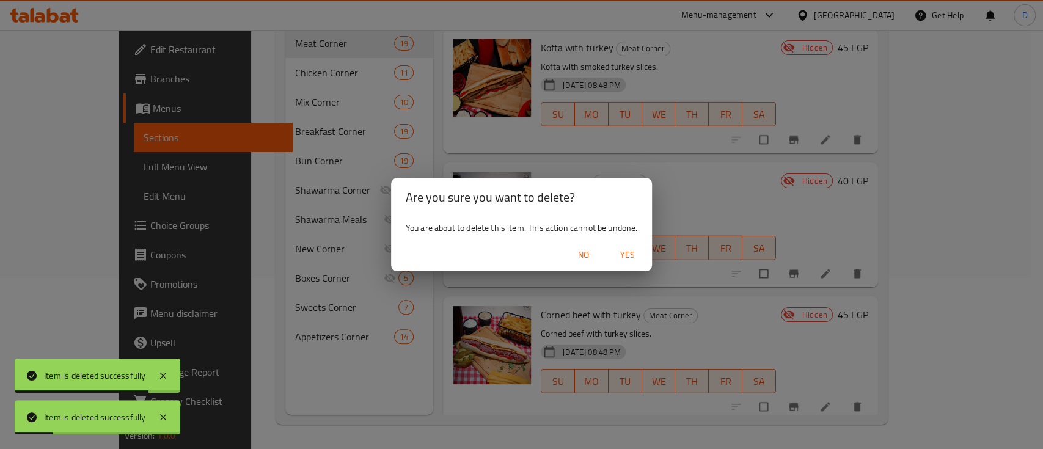
click at [631, 252] on span "Yes" at bounding box center [627, 255] width 29 height 15
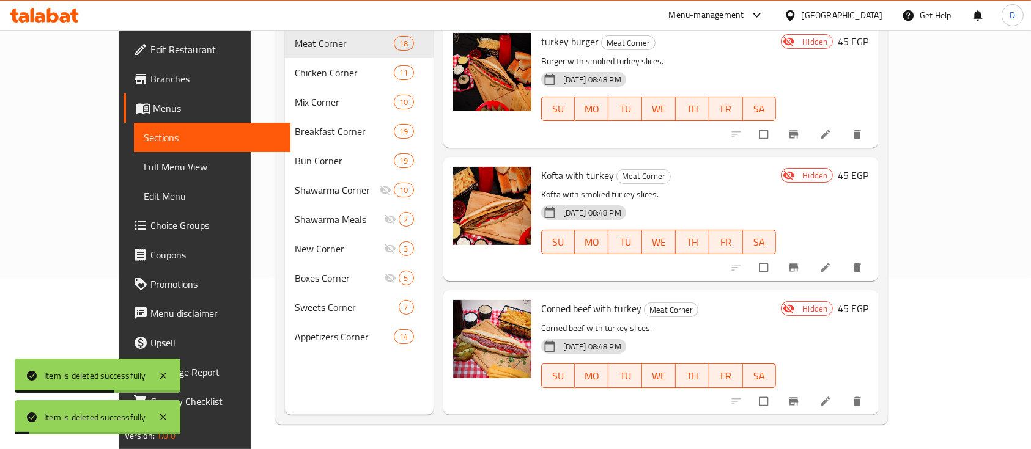
scroll to position [2017, 0]
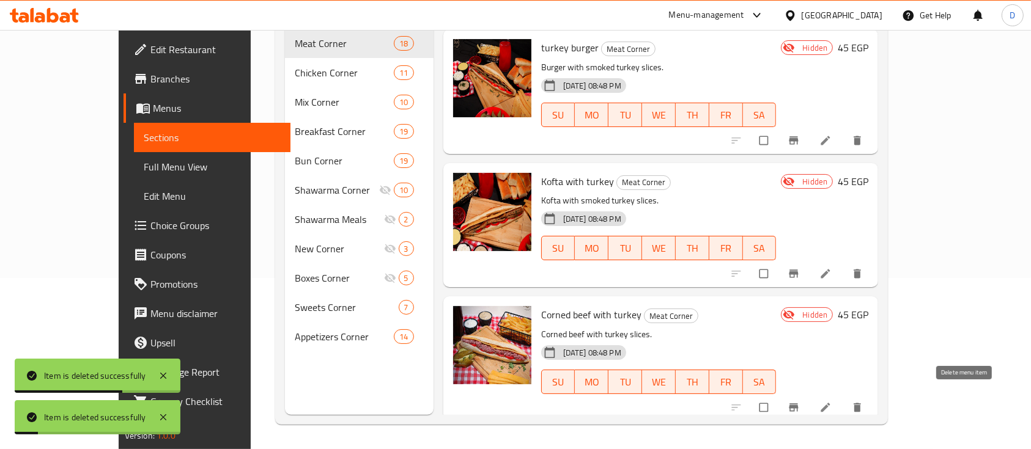
click at [873, 397] on button "delete" at bounding box center [858, 407] width 29 height 27
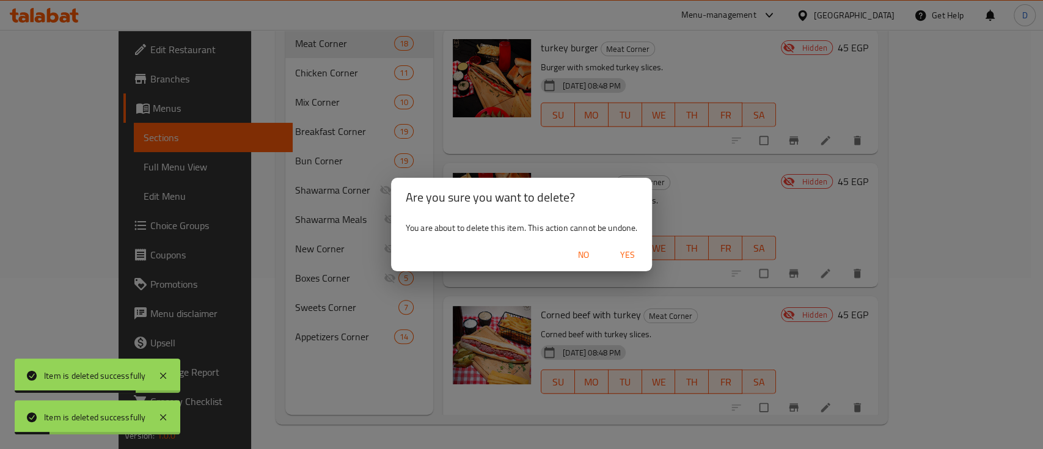
click at [625, 258] on span "Yes" at bounding box center [627, 255] width 29 height 15
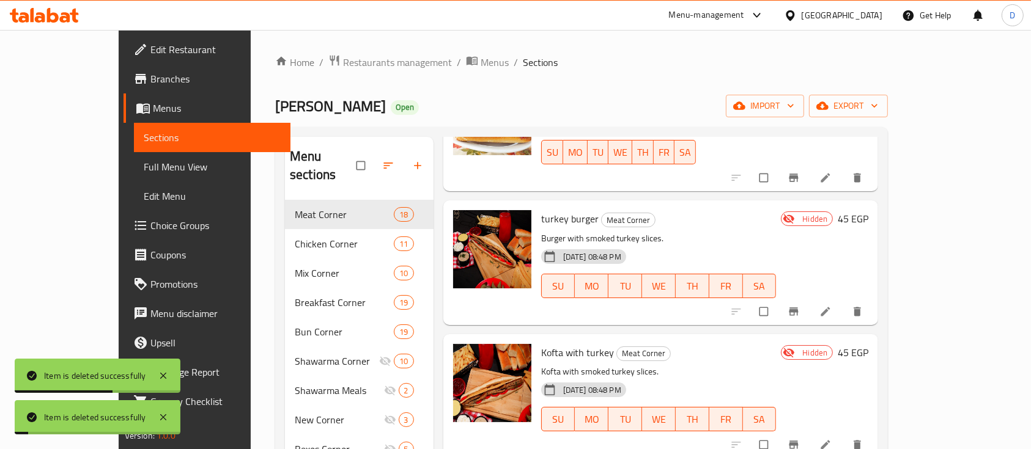
scroll to position [1883, 0]
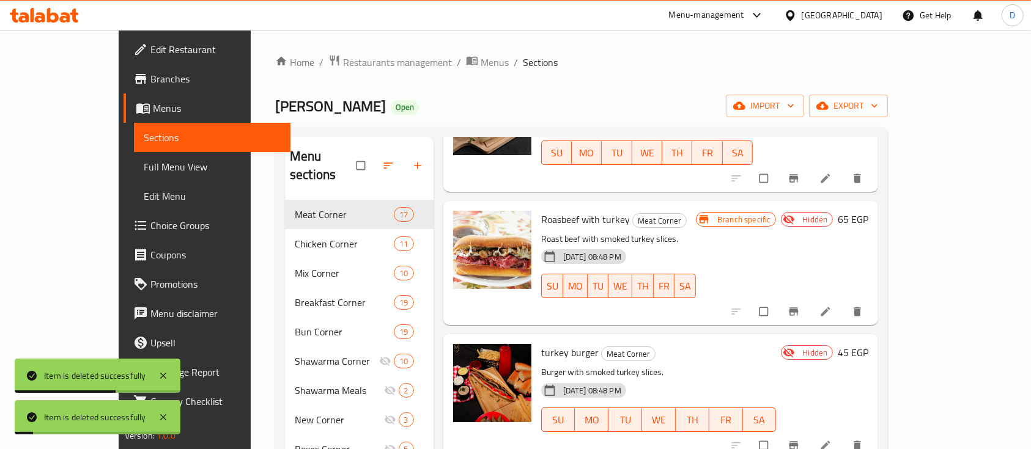
click at [863, 306] on icon "delete" at bounding box center [857, 312] width 12 height 12
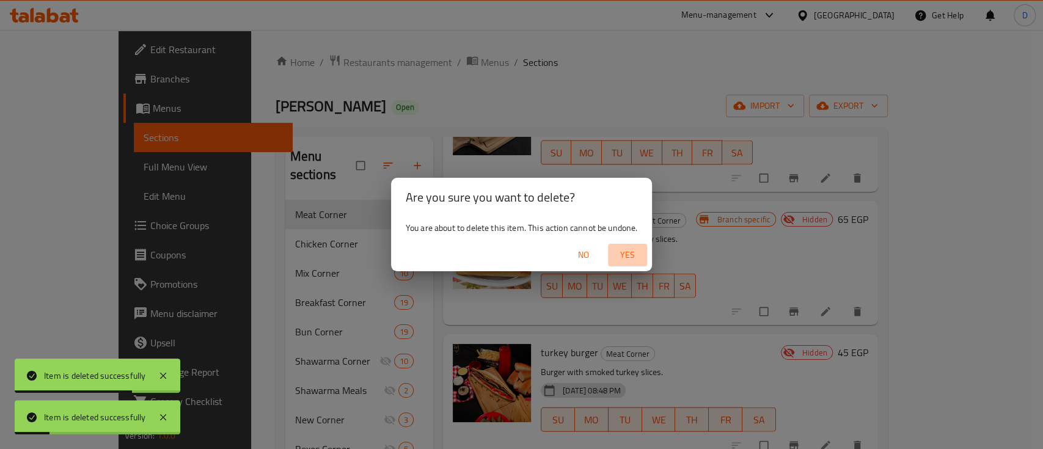
click at [625, 257] on span "Yes" at bounding box center [627, 255] width 29 height 15
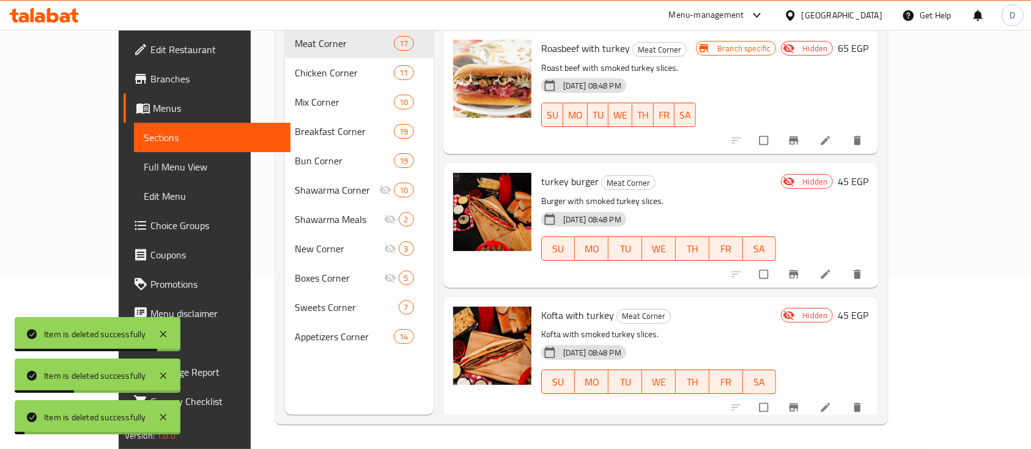
scroll to position [1750, 0]
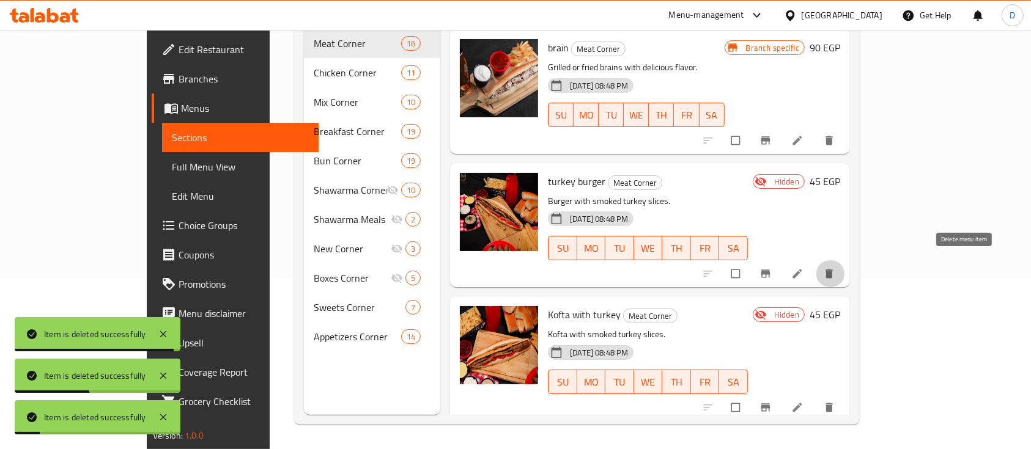
click at [833, 272] on icon "delete" at bounding box center [828, 274] width 7 height 9
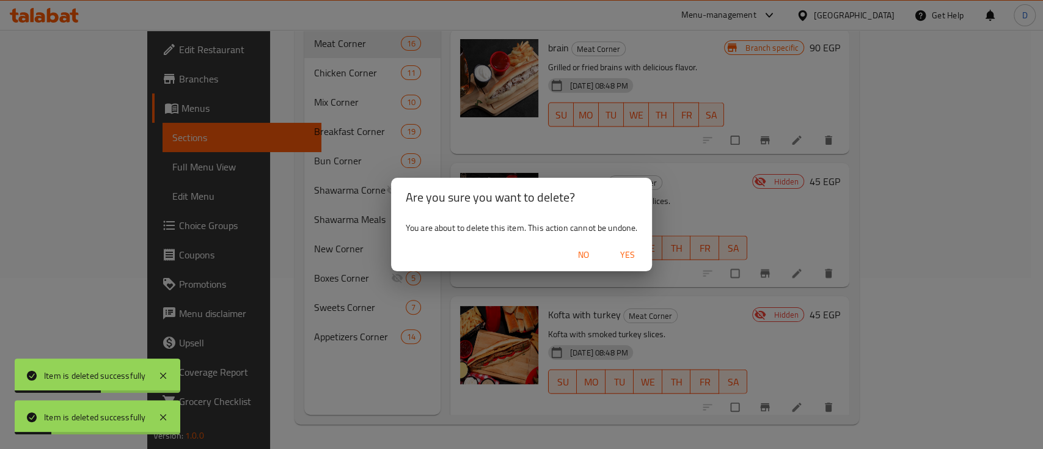
click at [627, 251] on span "Yes" at bounding box center [627, 255] width 29 height 15
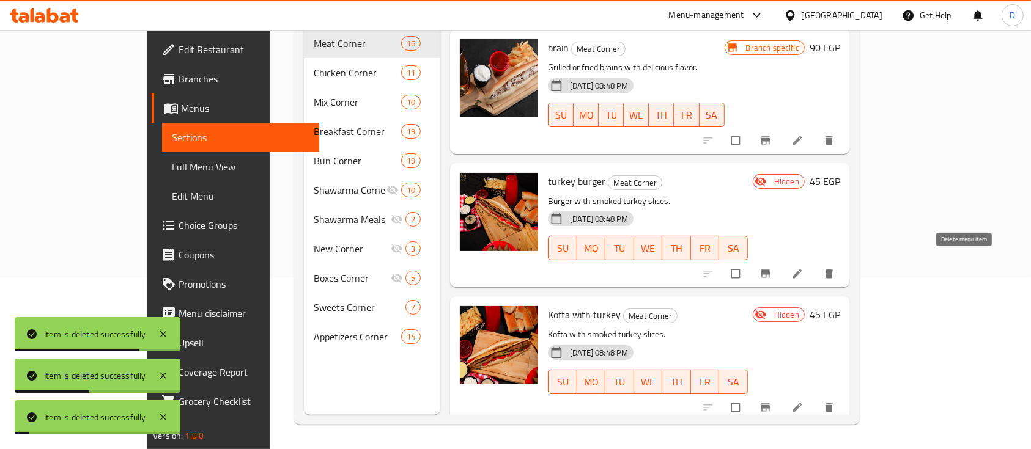
click at [835, 268] on icon "delete" at bounding box center [829, 274] width 12 height 12
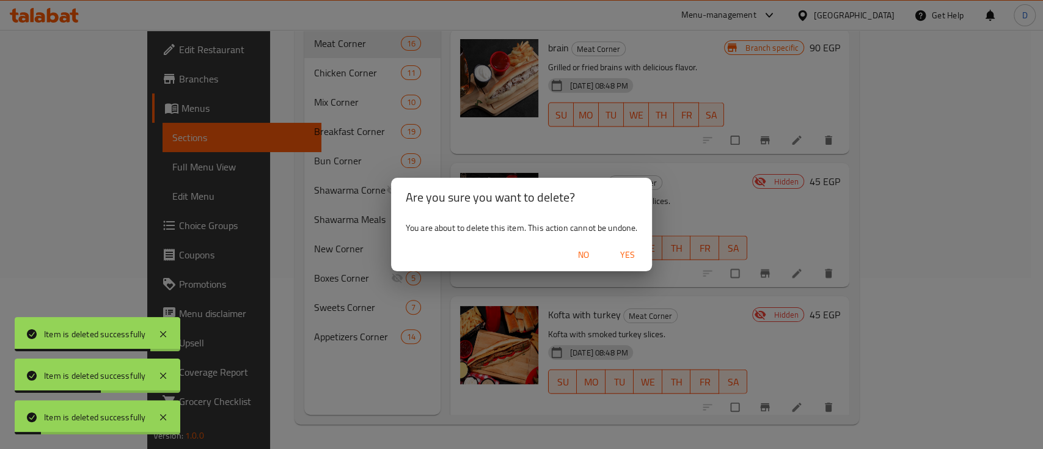
click at [626, 139] on div "27-02-2025 08:48 PM SU MO TU WE TH FR SA" at bounding box center [636, 106] width 186 height 66
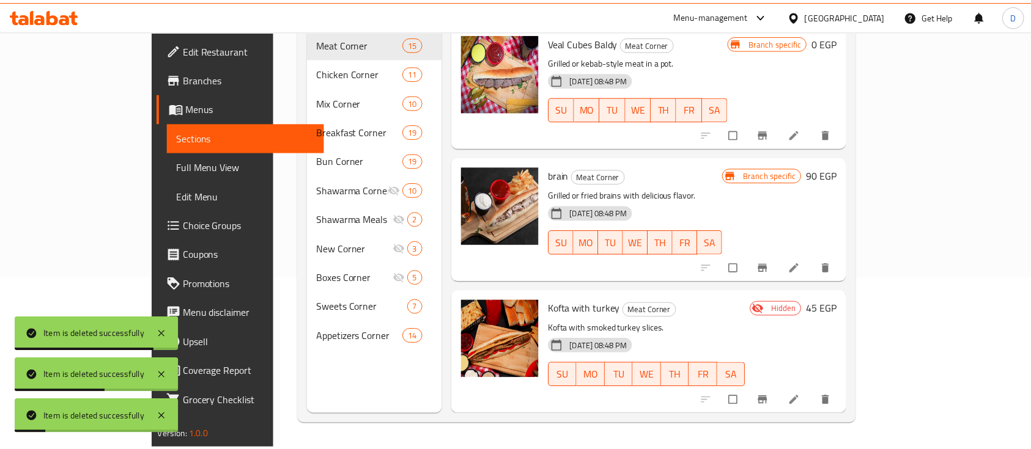
scroll to position [1616, 0]
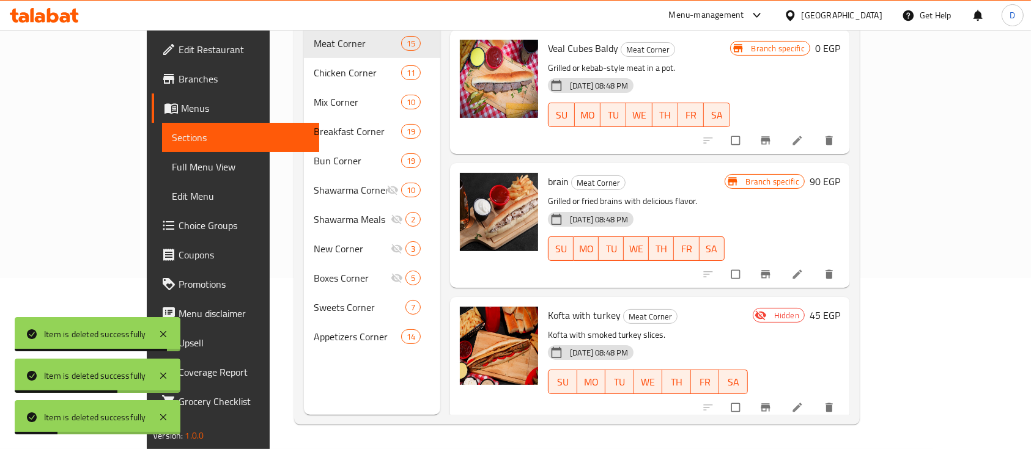
click at [833, 403] on icon "delete" at bounding box center [828, 407] width 7 height 9
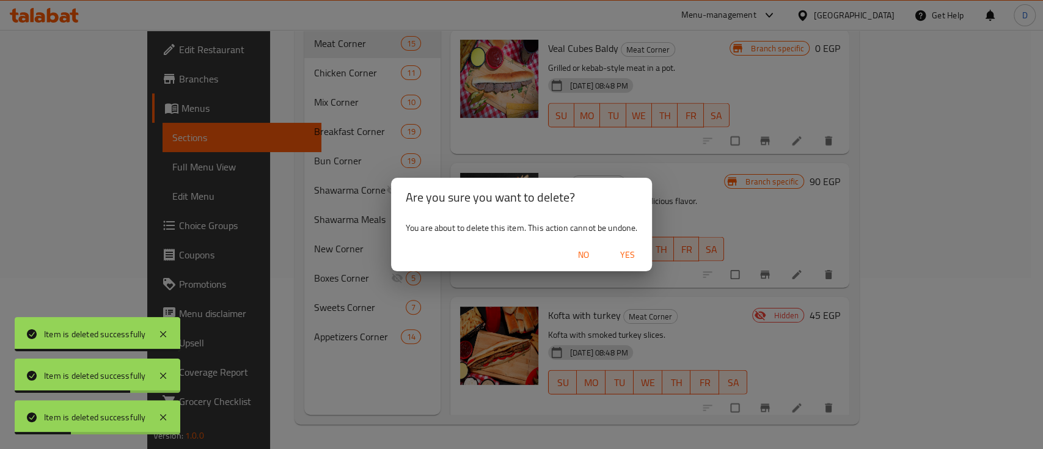
click at [625, 256] on span "Yes" at bounding box center [627, 255] width 29 height 15
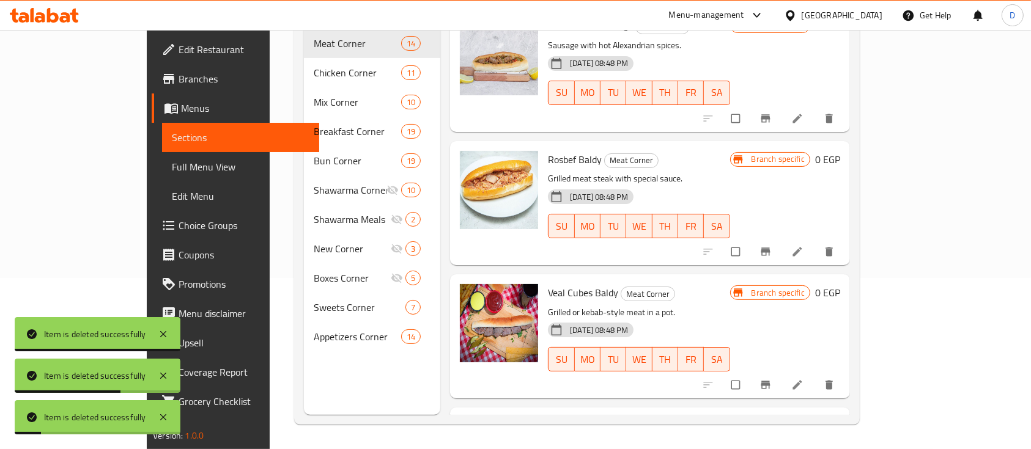
scroll to position [1483, 0]
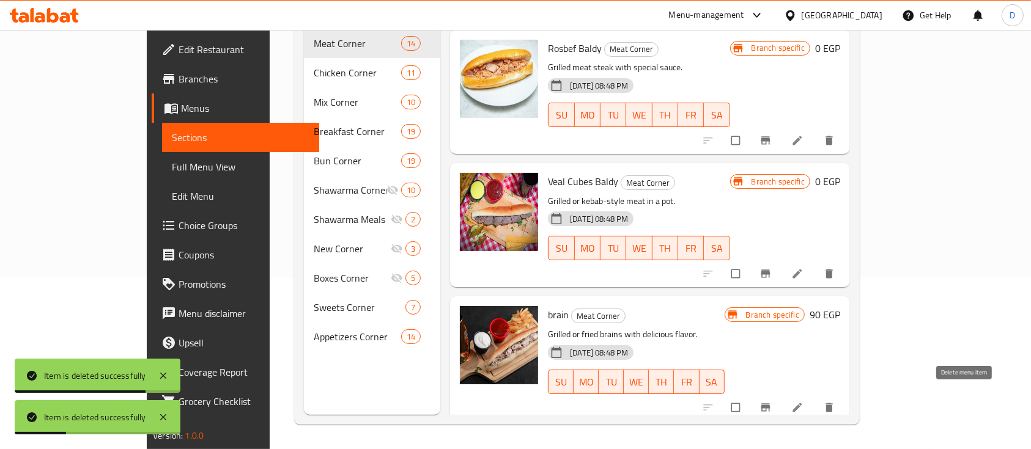
click at [835, 402] on icon "delete" at bounding box center [829, 408] width 12 height 12
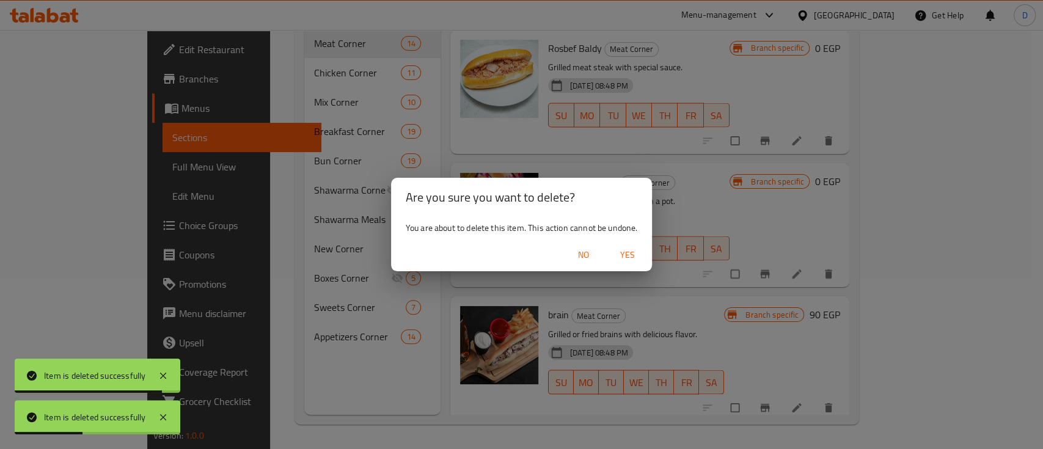
click at [636, 257] on span "Yes" at bounding box center [627, 255] width 29 height 15
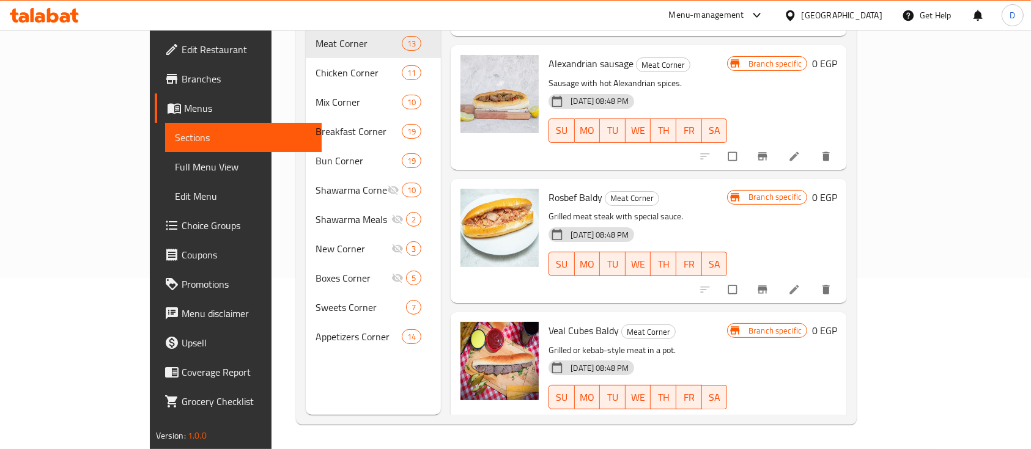
scroll to position [1350, 0]
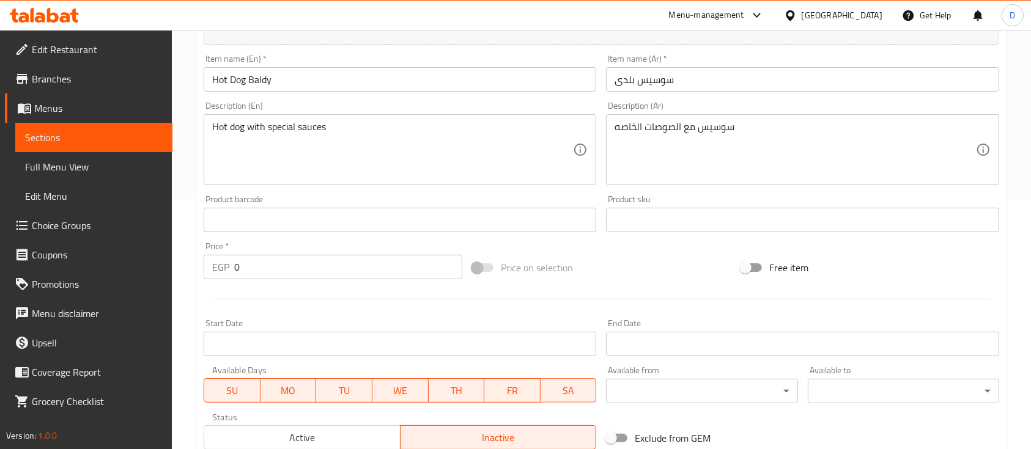
scroll to position [432, 0]
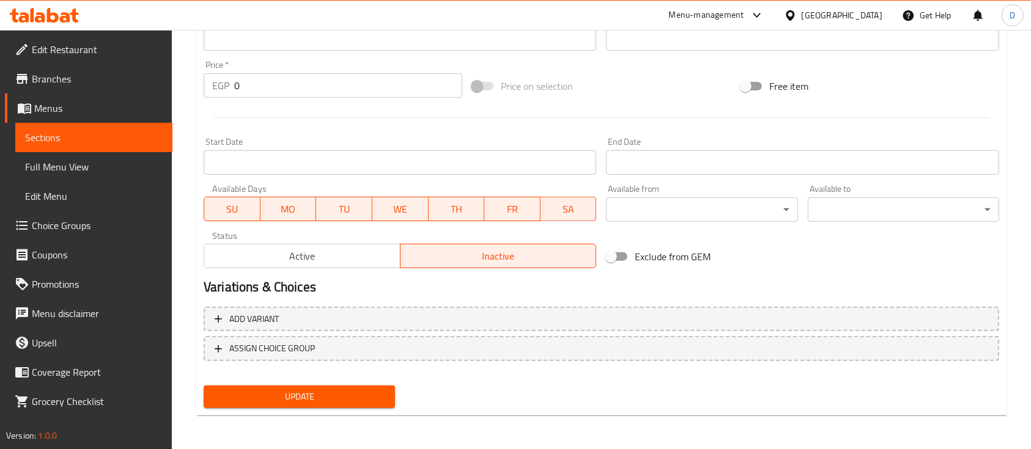
click at [300, 252] on span "Active" at bounding box center [302, 257] width 186 height 18
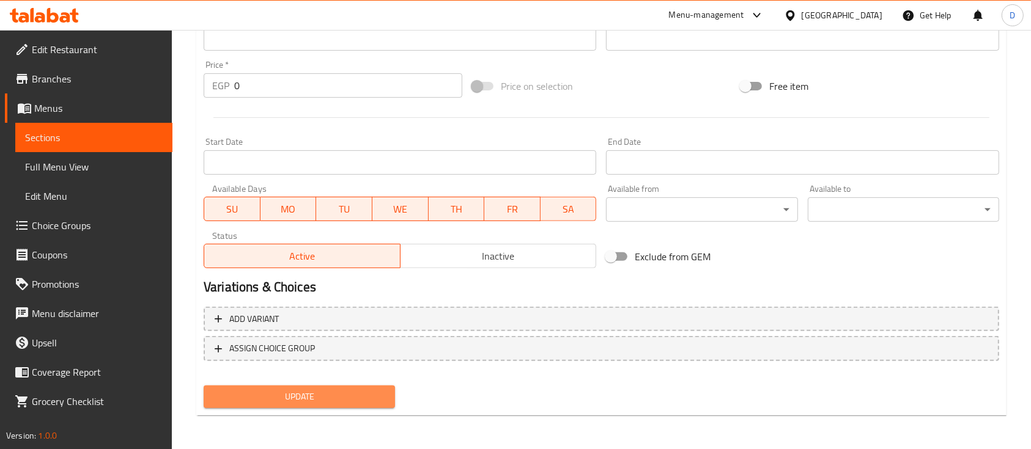
click at [347, 390] on span "Update" at bounding box center [299, 396] width 172 height 15
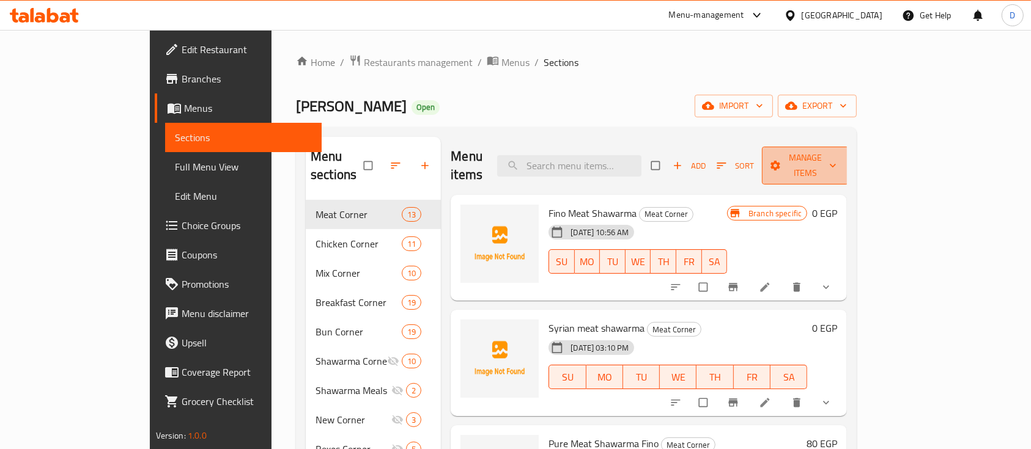
click at [839, 152] on span "Manage items" at bounding box center [804, 165] width 67 height 31
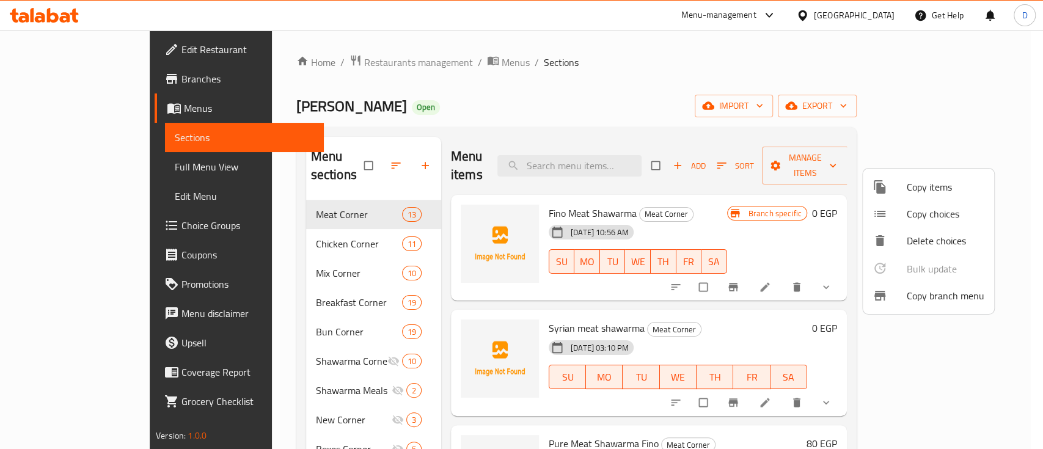
click at [936, 221] on span "Copy choices" at bounding box center [946, 214] width 78 height 15
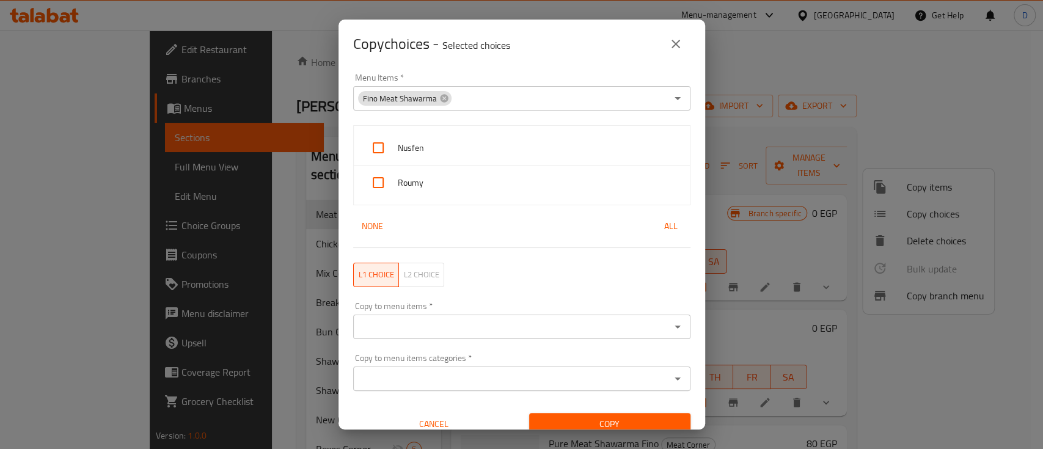
click at [512, 151] on span "Nusfen" at bounding box center [539, 148] width 282 height 15
checkbox input "true"
click at [518, 186] on span "Roumy" at bounding box center [539, 182] width 282 height 15
checkbox input "true"
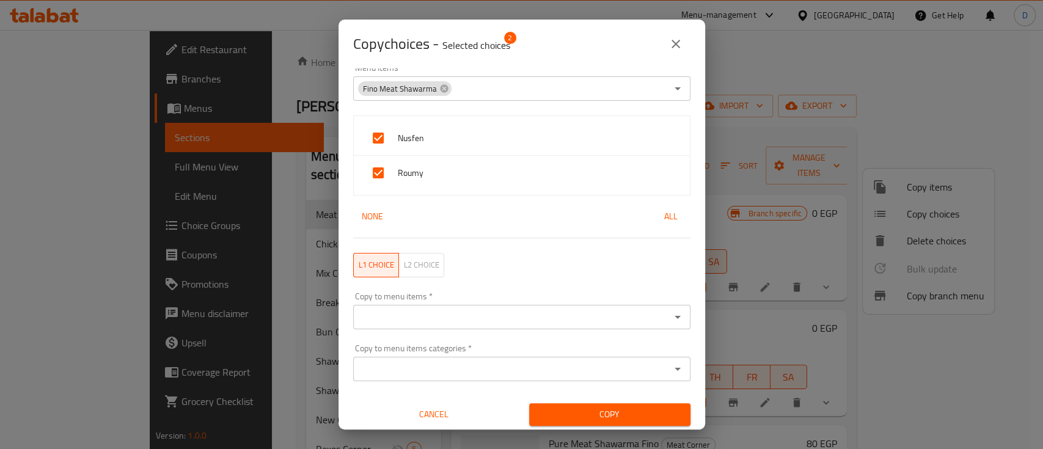
scroll to position [13, 0]
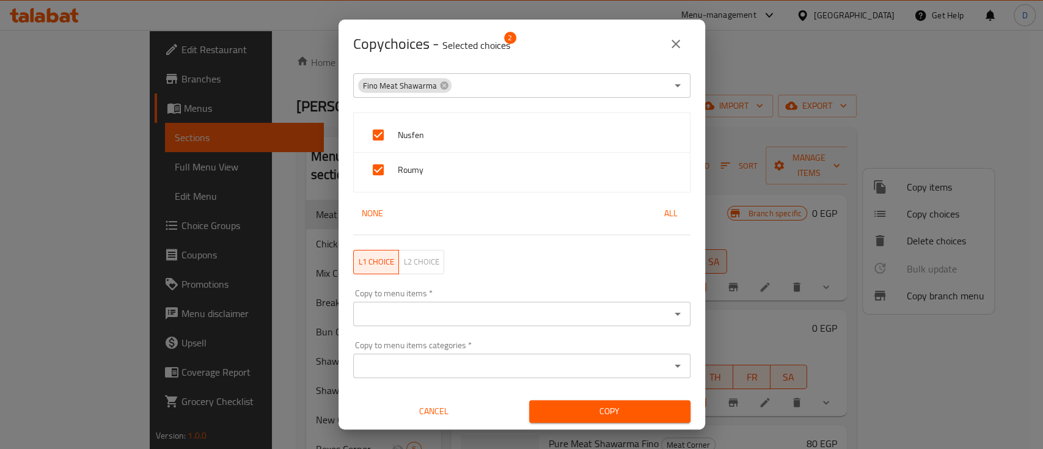
click at [489, 321] on input "Copy to menu items   *" at bounding box center [512, 314] width 310 height 17
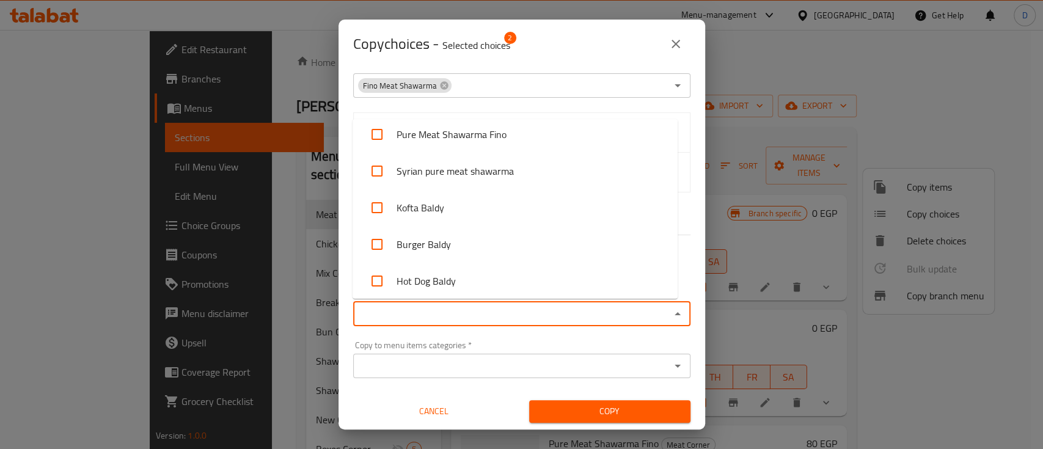
scroll to position [163, 0]
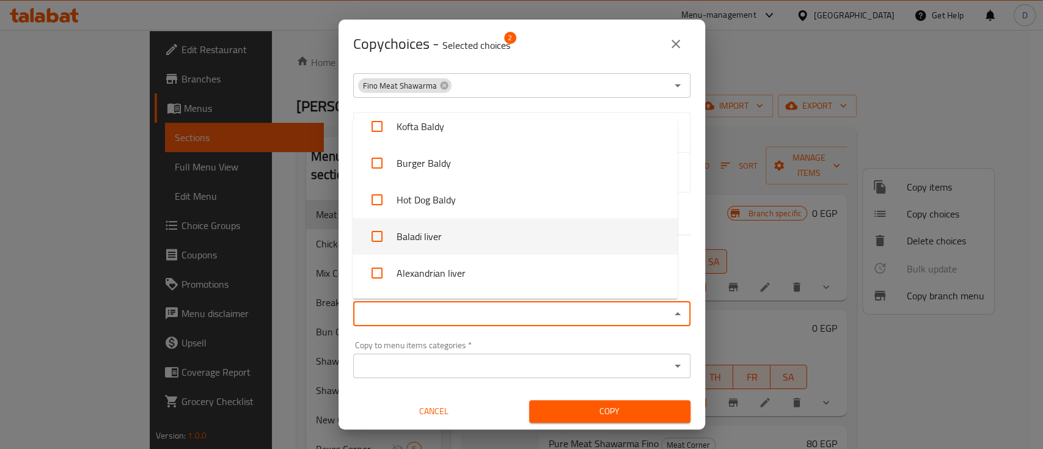
click at [509, 234] on li "Baladi liver" at bounding box center [515, 236] width 325 height 37
click at [505, 234] on li "Baladi liver" at bounding box center [515, 236] width 325 height 37
checkbox input "false"
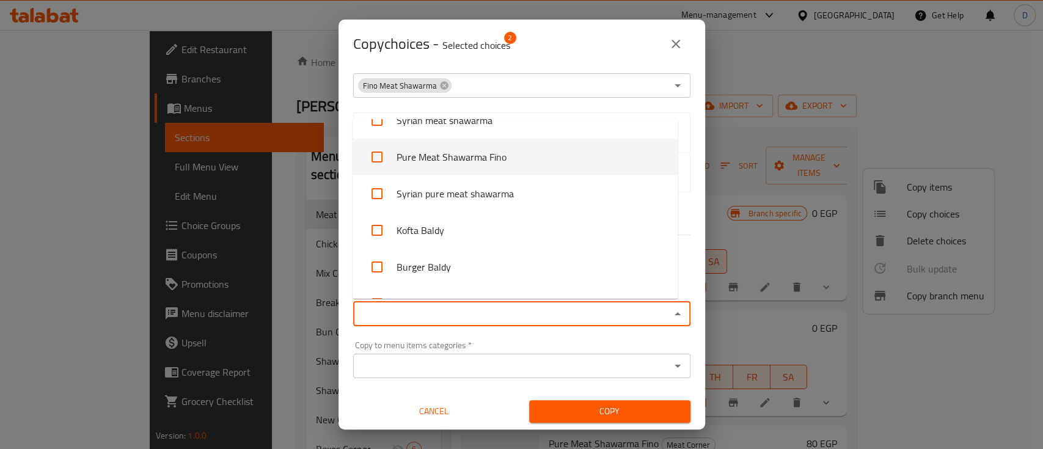
scroll to position [81, 0]
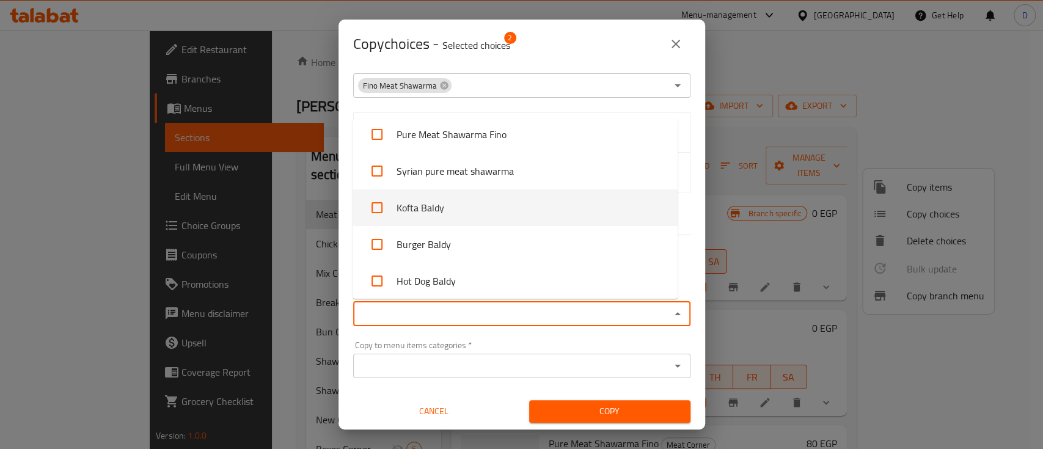
click at [503, 221] on li "Kofta Baldy" at bounding box center [515, 207] width 325 height 37
checkbox input "true"
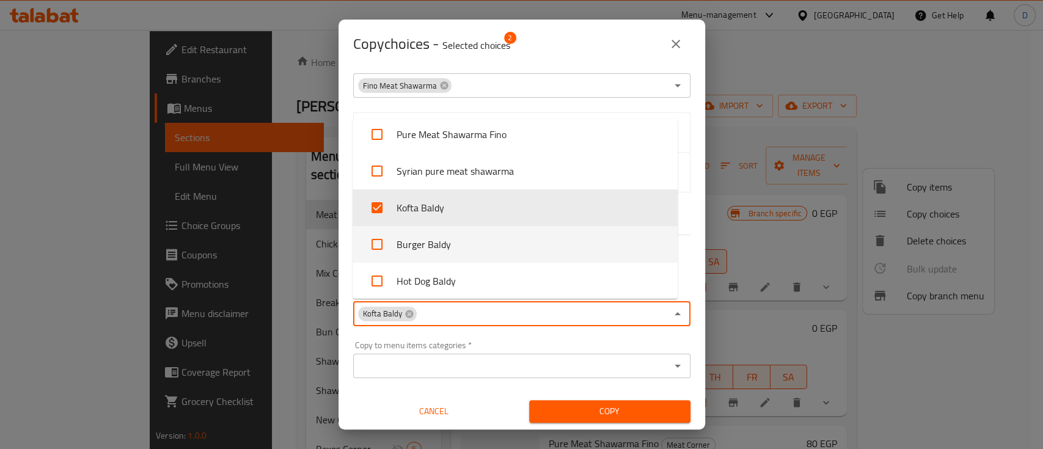
click at [502, 245] on li "Burger Baldy" at bounding box center [515, 244] width 325 height 37
checkbox input "true"
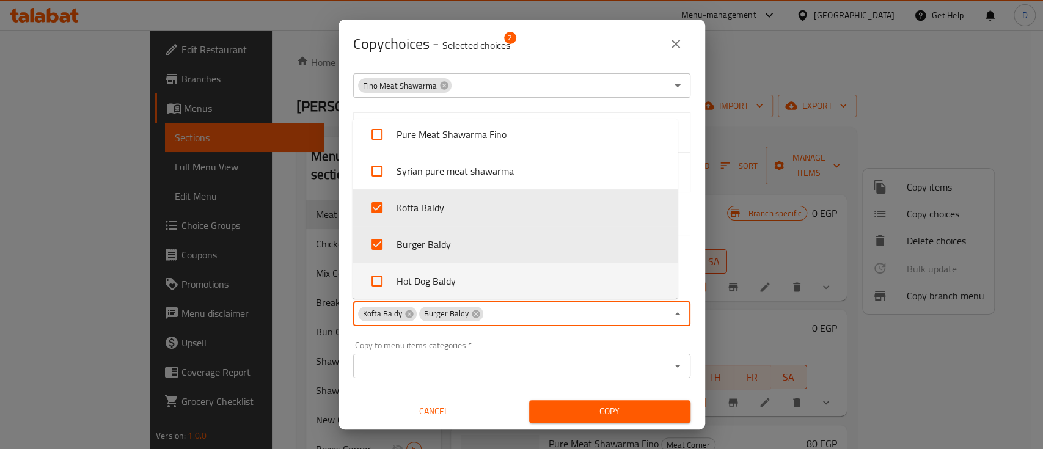
click at [502, 271] on li "Hot Dog Baldy" at bounding box center [515, 281] width 325 height 37
checkbox input "true"
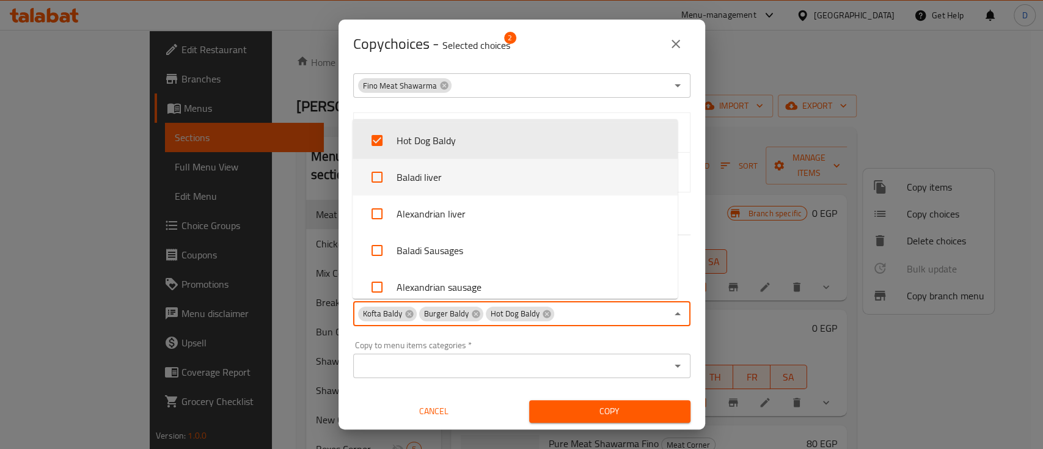
scroll to position [245, 0]
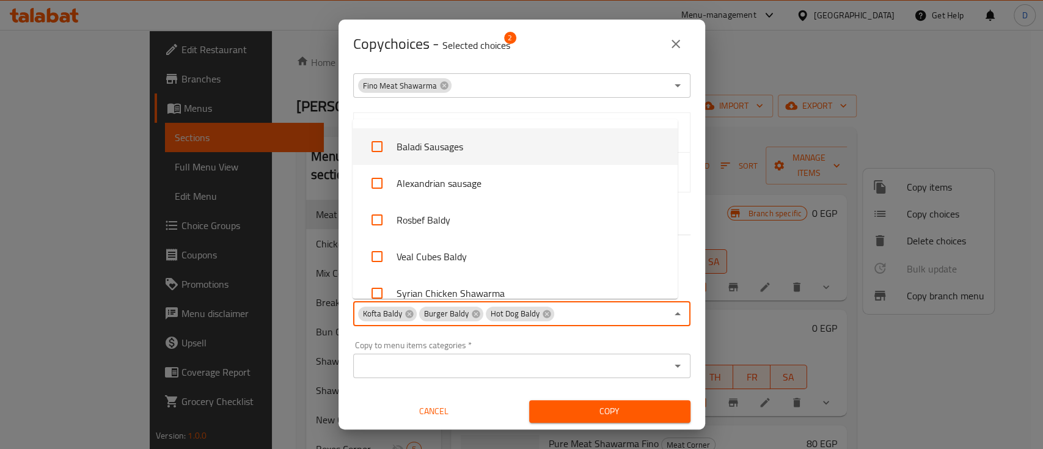
click at [508, 159] on li "Baladi Sausages" at bounding box center [515, 146] width 325 height 37
checkbox input "true"
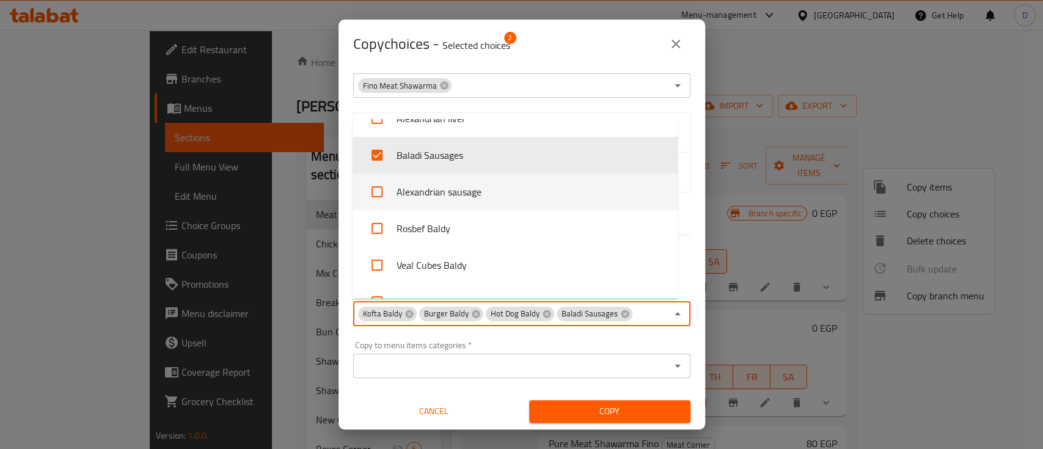
click at [500, 201] on li "Alexandrian sausage" at bounding box center [515, 192] width 325 height 37
checkbox input "true"
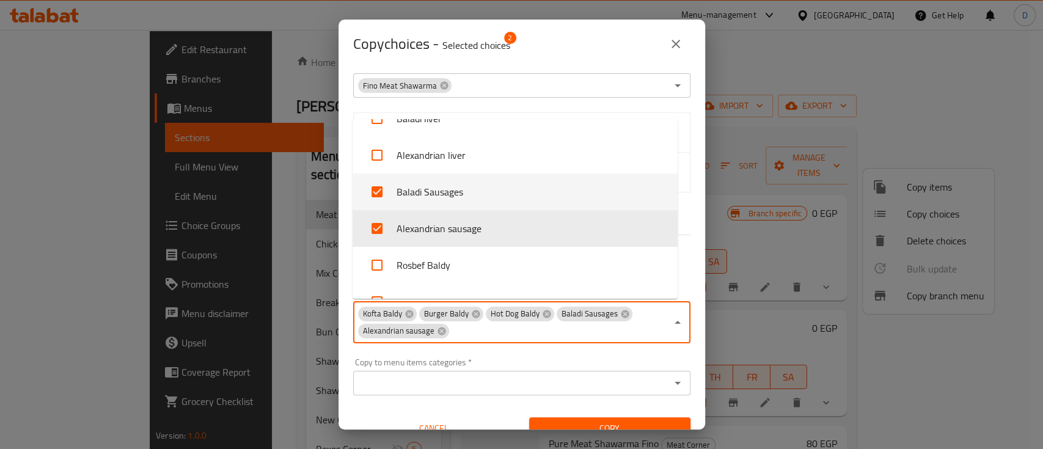
scroll to position [317, 0]
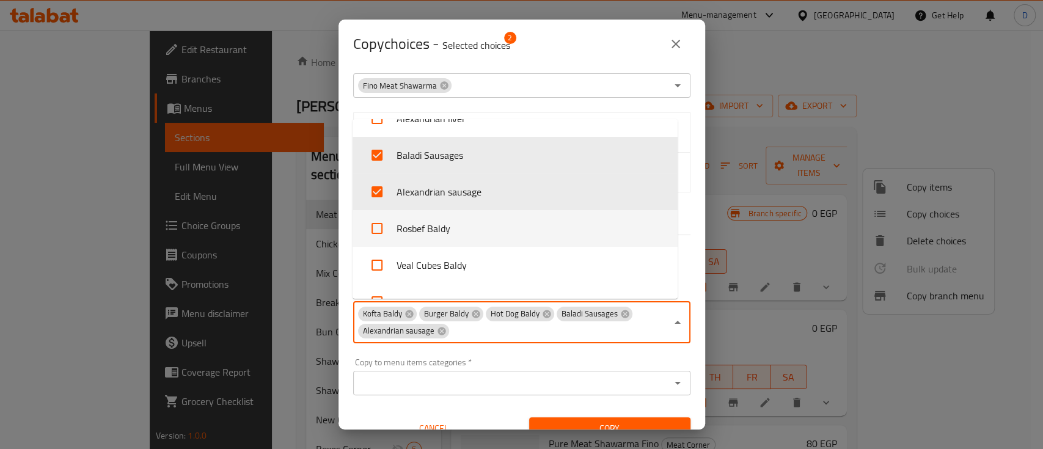
click at [476, 227] on li "Rosbef Baldy" at bounding box center [515, 228] width 325 height 37
checkbox input "true"
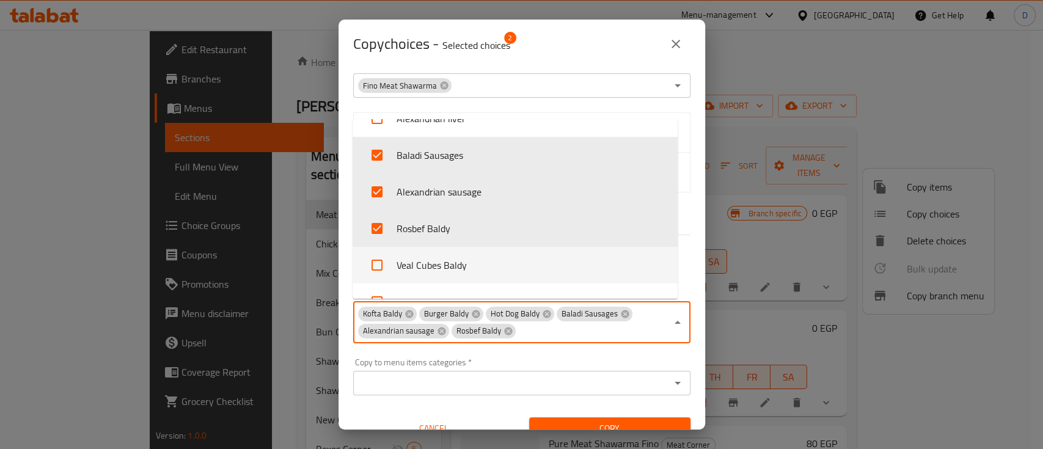
click at [468, 257] on li "Veal Cubes Baldy" at bounding box center [515, 265] width 325 height 37
checkbox input "true"
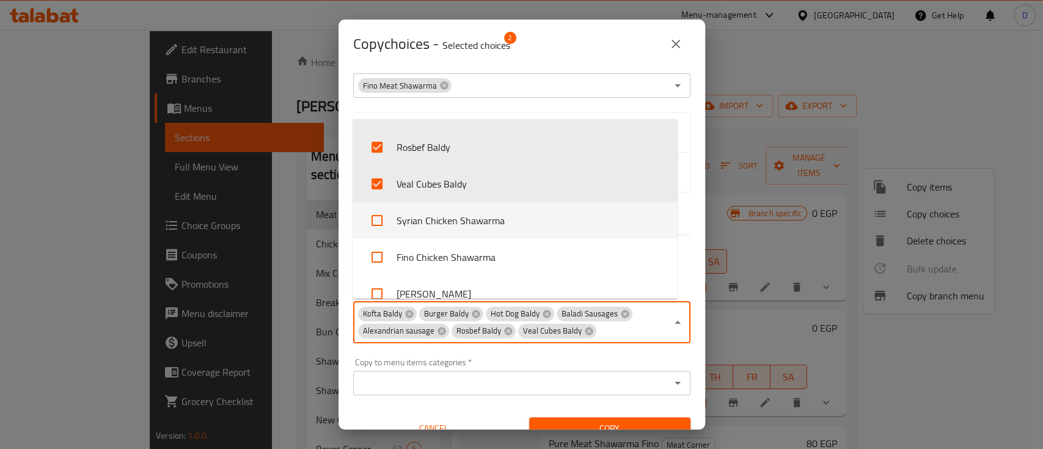
scroll to position [480, 0]
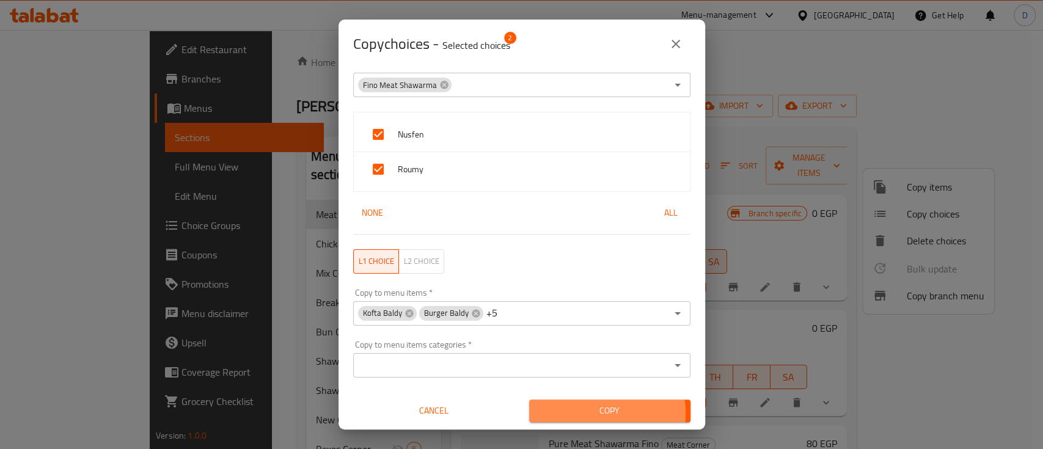
click at [590, 413] on span "Copy" at bounding box center [610, 410] width 142 height 15
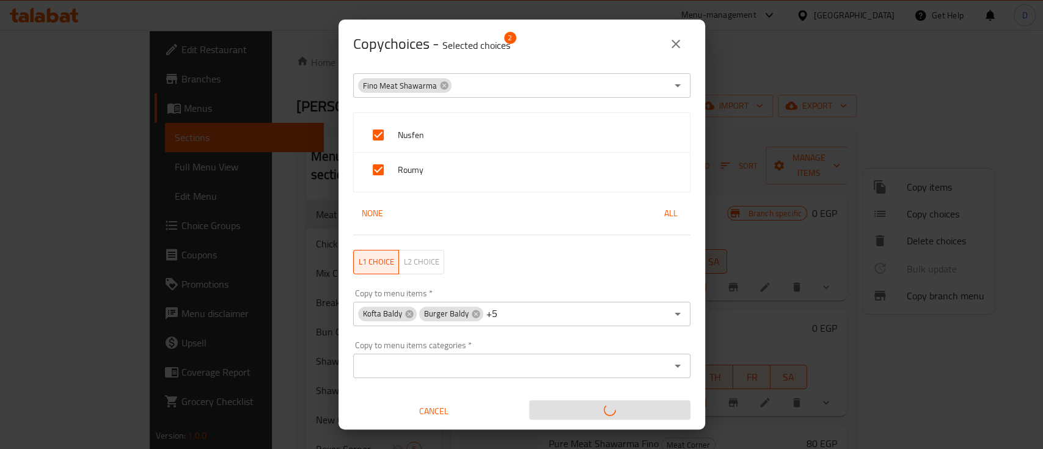
scroll to position [2, 0]
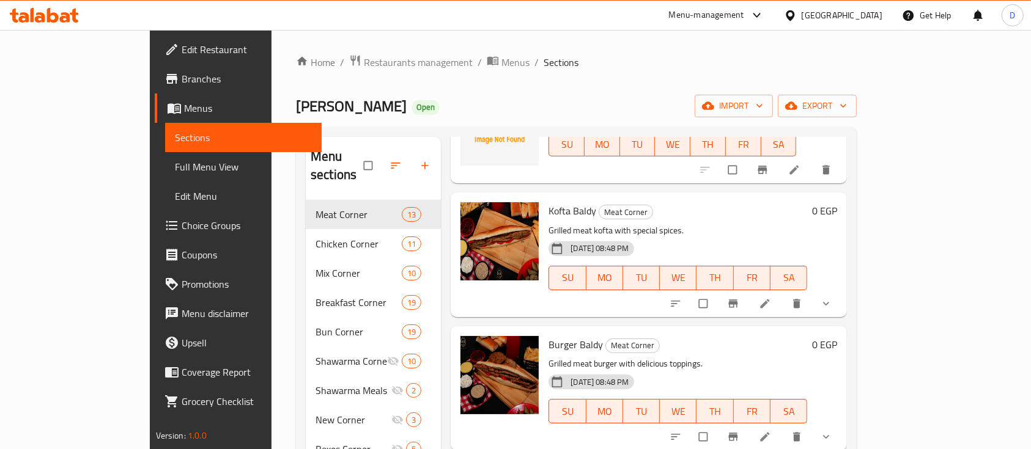
scroll to position [489, 0]
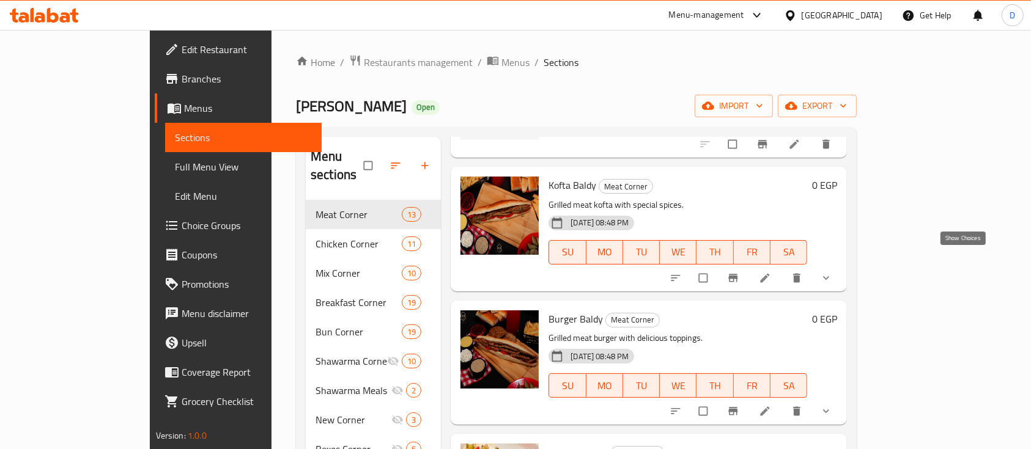
click at [832, 272] on icon "show more" at bounding box center [826, 278] width 12 height 12
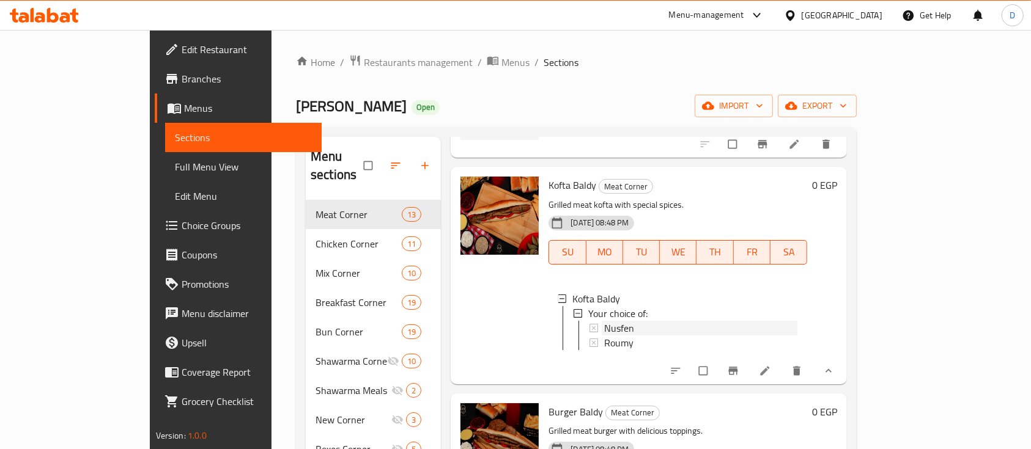
click at [617, 321] on div "Nusfen" at bounding box center [700, 328] width 193 height 15
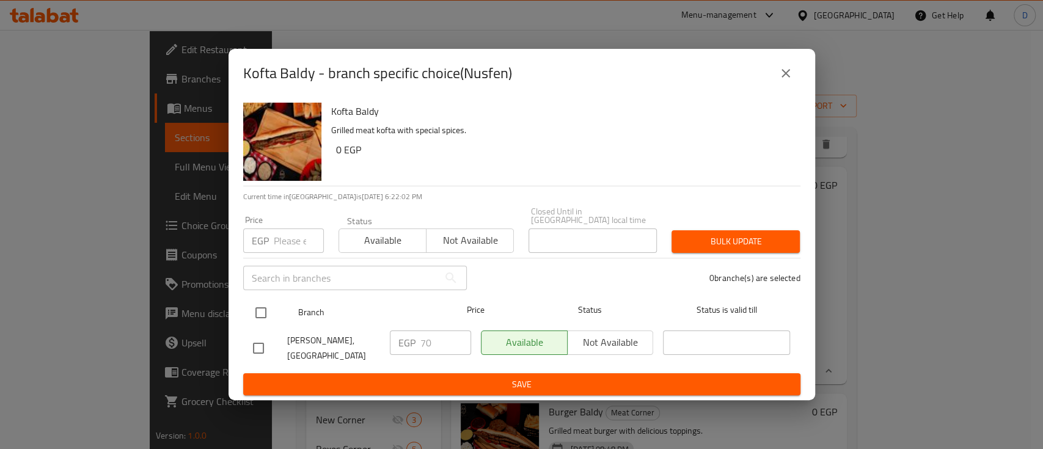
click at [259, 306] on input "checkbox" at bounding box center [261, 313] width 26 height 26
checkbox input "true"
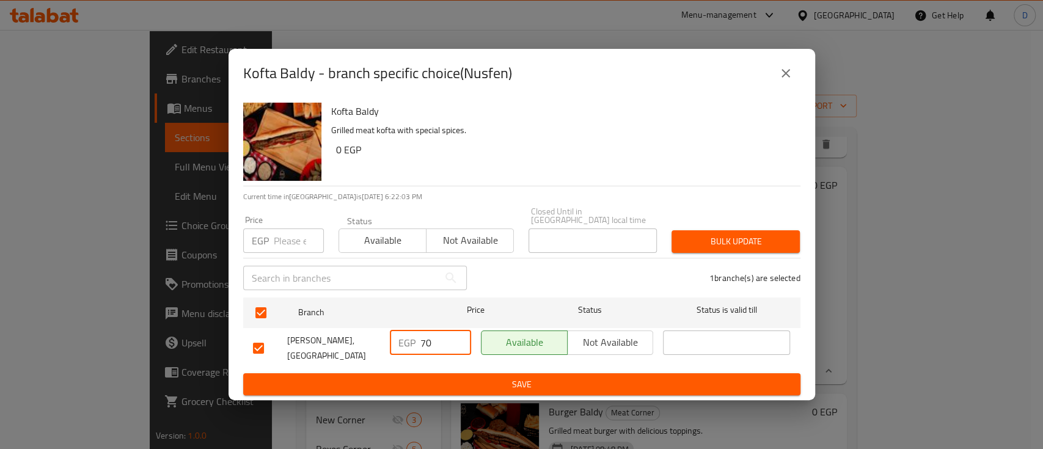
drag, startPoint x: 431, startPoint y: 335, endPoint x: 407, endPoint y: 334, distance: 24.5
click at [407, 334] on div "EGP 70 ​" at bounding box center [430, 343] width 81 height 24
type input "40"
click at [431, 378] on span "Save" at bounding box center [522, 384] width 538 height 15
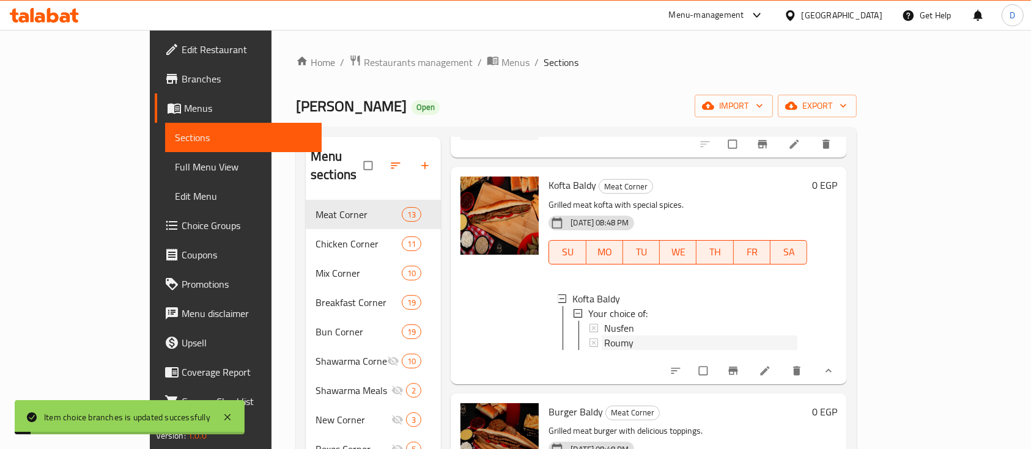
click at [647, 336] on div "Roumy" at bounding box center [700, 343] width 193 height 15
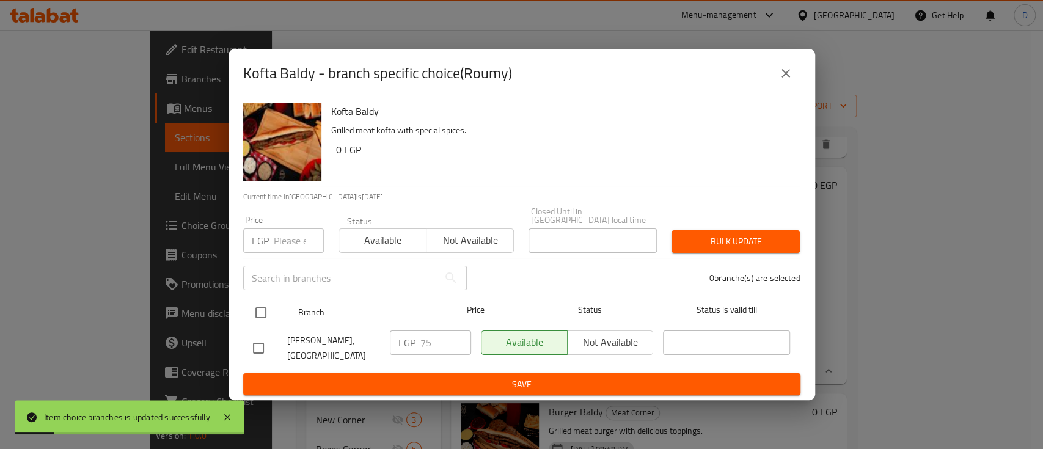
click at [255, 302] on input "checkbox" at bounding box center [261, 313] width 26 height 26
checkbox input "true"
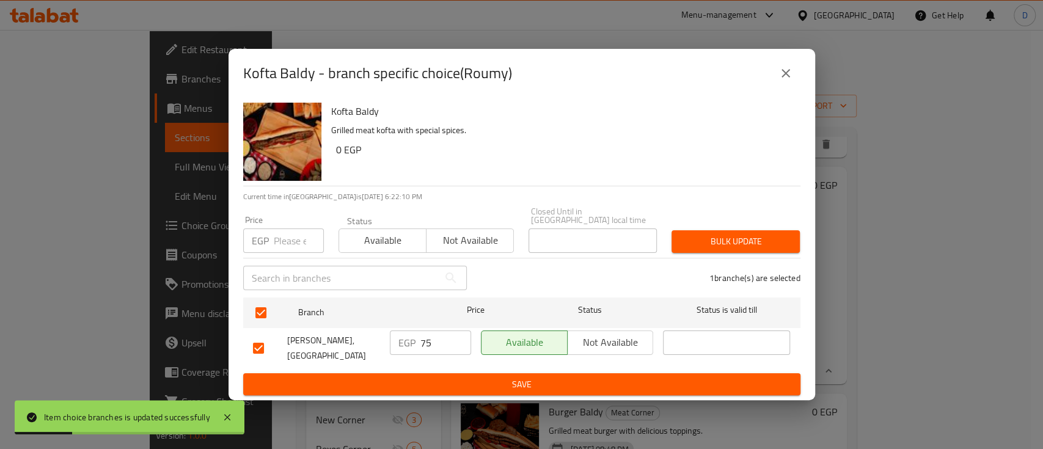
click at [440, 337] on input "75" at bounding box center [446, 343] width 51 height 24
type input "45"
click at [458, 378] on span "Save" at bounding box center [522, 384] width 538 height 15
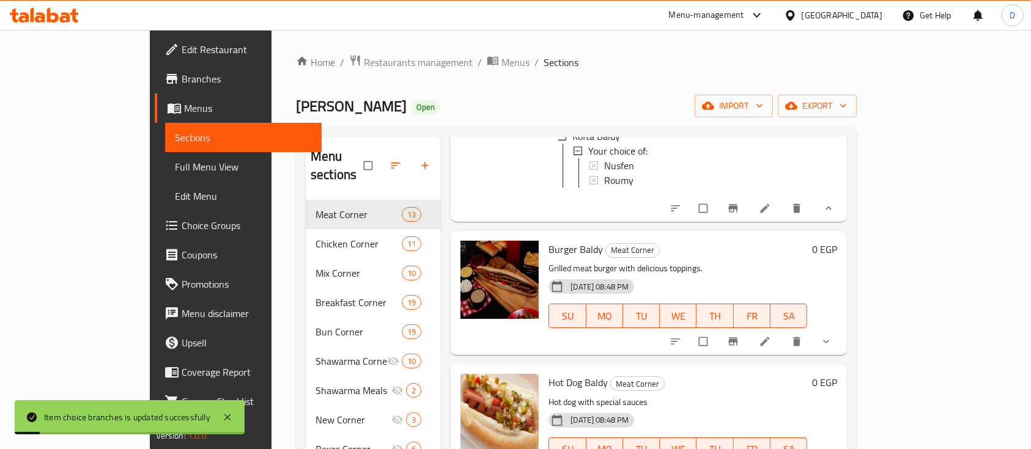
scroll to position [734, 0]
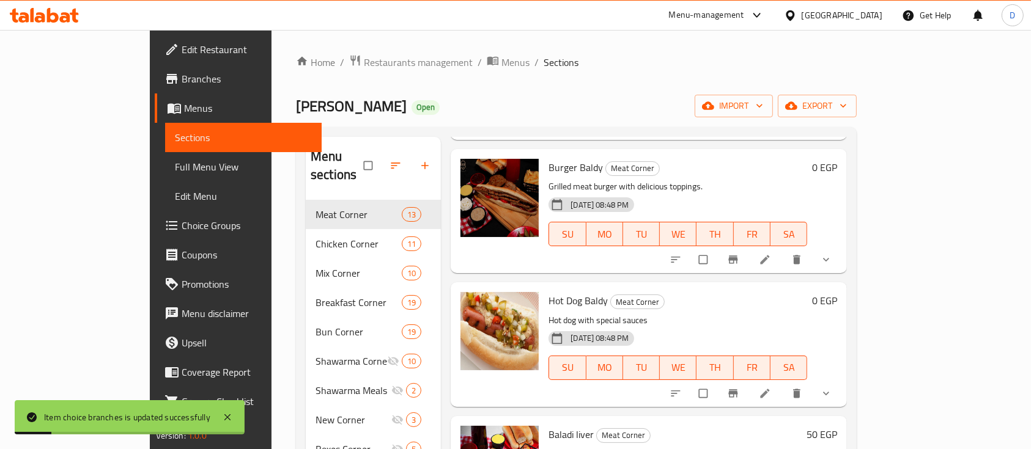
click at [832, 257] on icon "show more" at bounding box center [826, 260] width 12 height 12
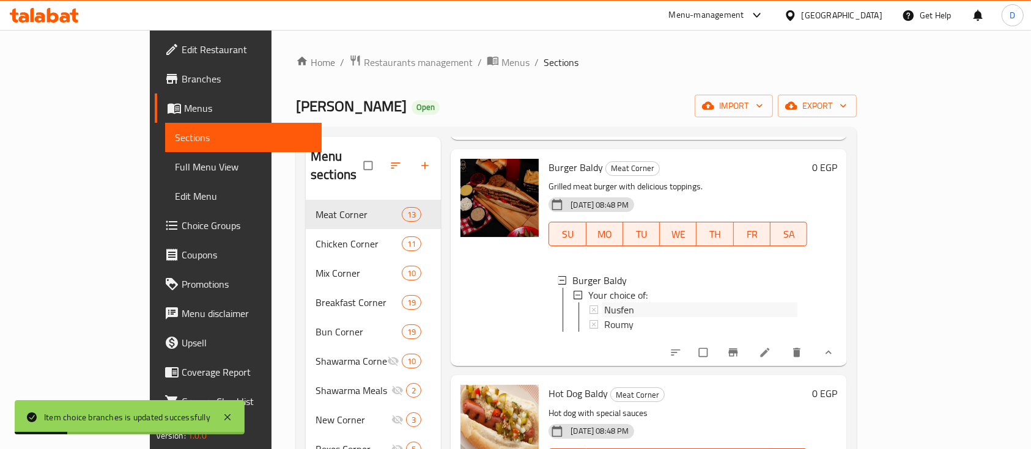
click at [639, 308] on div "Nusfen" at bounding box center [700, 310] width 193 height 15
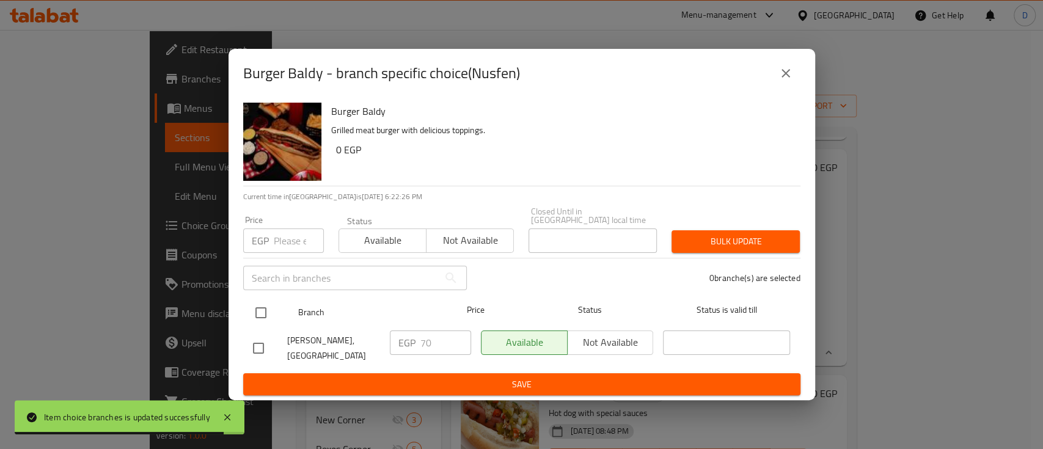
click at [259, 307] on input "checkbox" at bounding box center [261, 313] width 26 height 26
checkbox input "true"
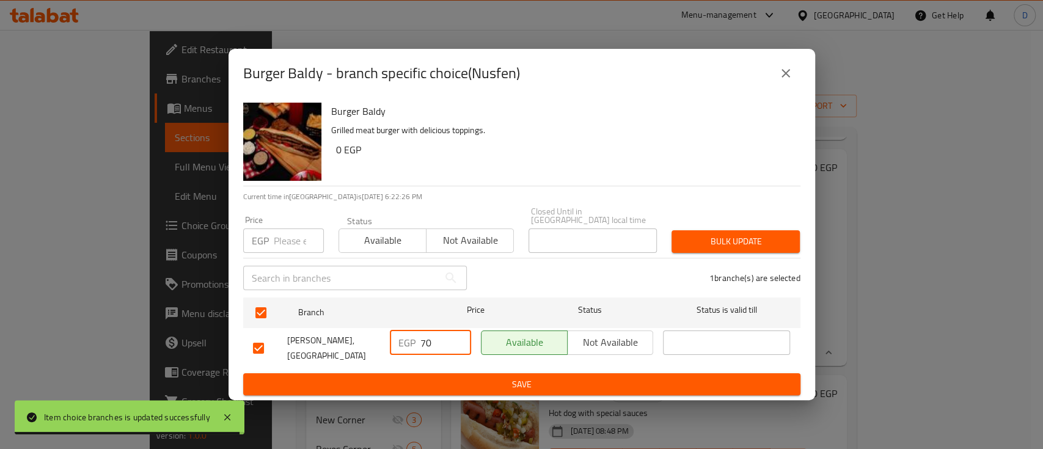
drag, startPoint x: 428, startPoint y: 340, endPoint x: 408, endPoint y: 336, distance: 20.6
click at [408, 336] on div "EGP 70 ​" at bounding box center [430, 343] width 81 height 24
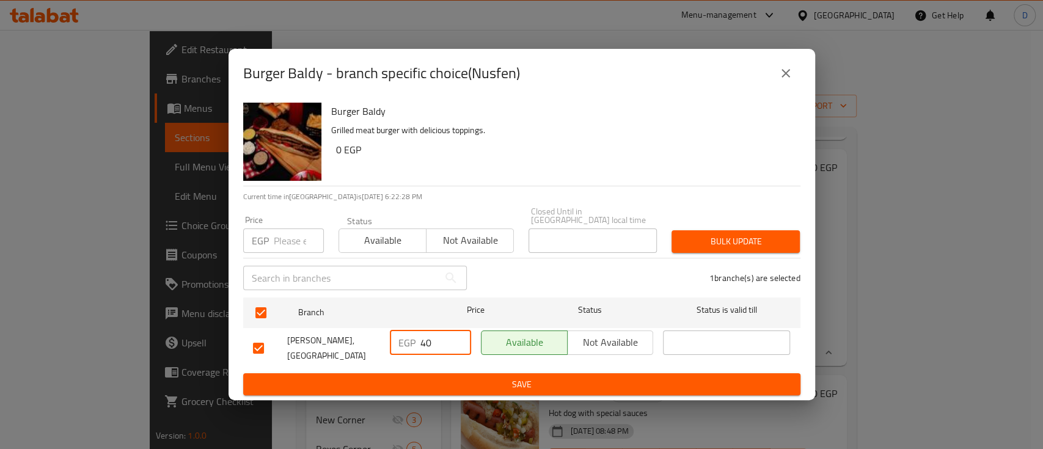
type input "40"
click at [421, 377] on span "Save" at bounding box center [522, 384] width 538 height 15
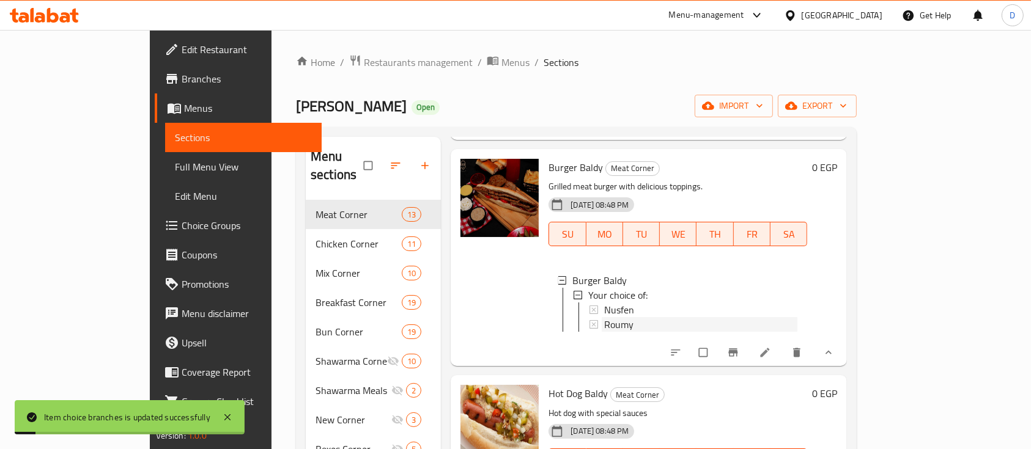
click at [604, 320] on span "Roumy" at bounding box center [618, 324] width 29 height 15
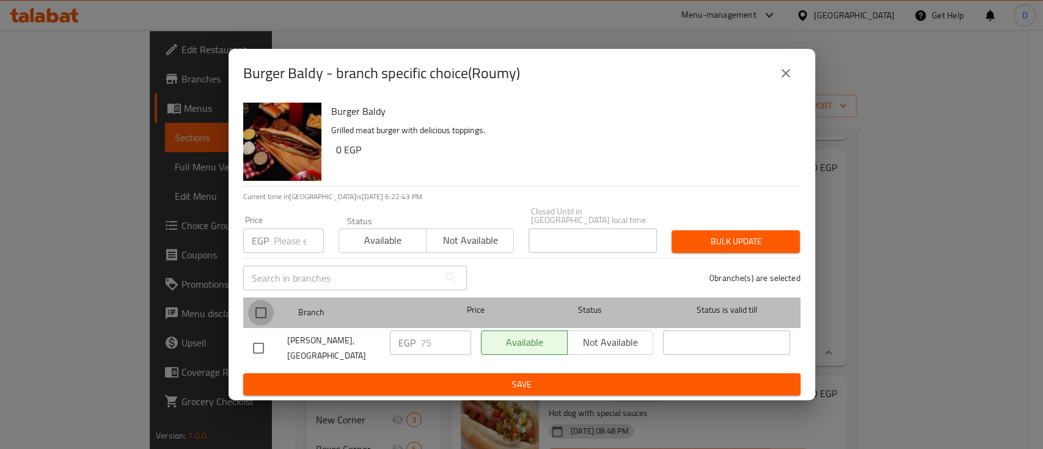
click at [260, 314] on input "checkbox" at bounding box center [261, 313] width 26 height 26
checkbox input "true"
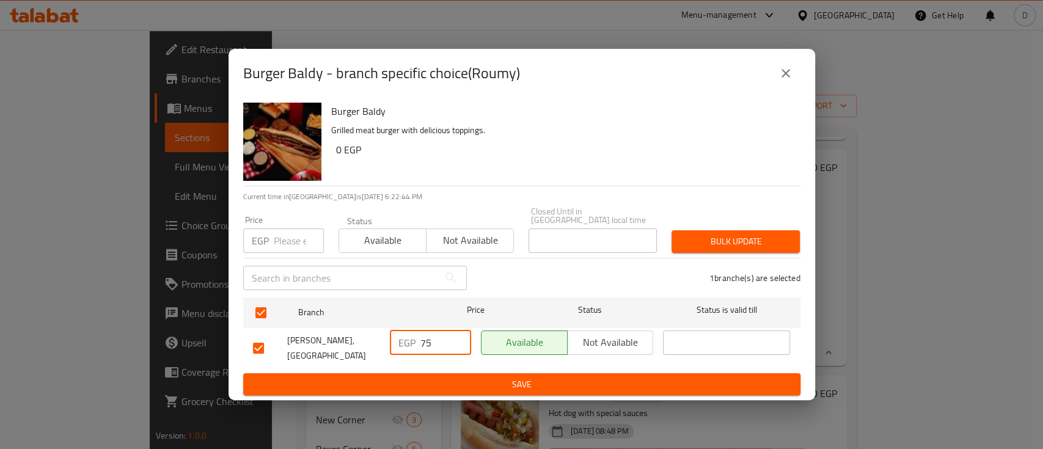
drag, startPoint x: 442, startPoint y: 344, endPoint x: 401, endPoint y: 339, distance: 41.2
click at [402, 339] on div "EGP 75 ​" at bounding box center [430, 343] width 81 height 24
type input "45"
click at [422, 377] on span "Save" at bounding box center [522, 384] width 538 height 15
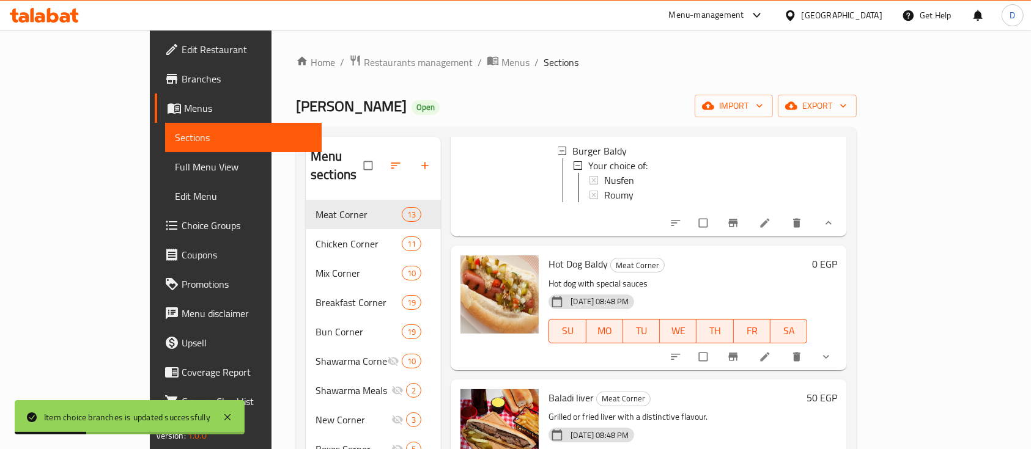
scroll to position [896, 0]
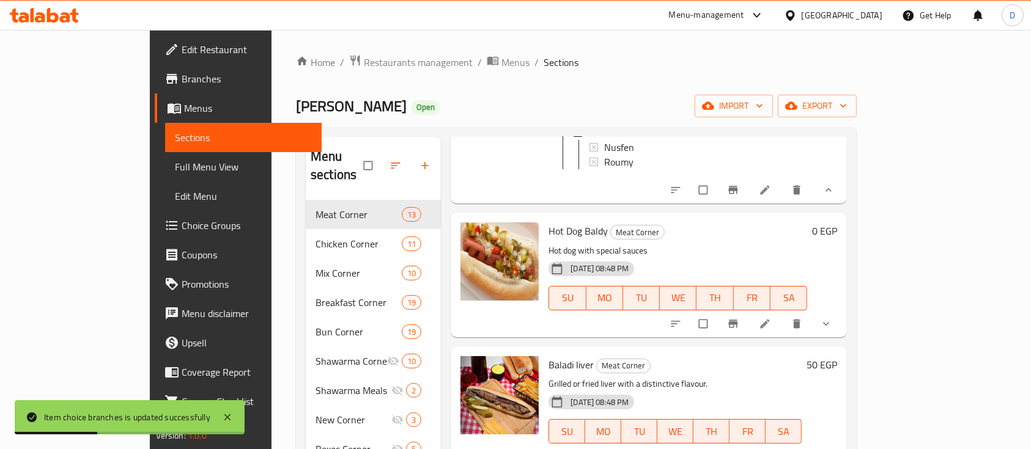
click at [832, 328] on icon "show more" at bounding box center [826, 324] width 12 height 12
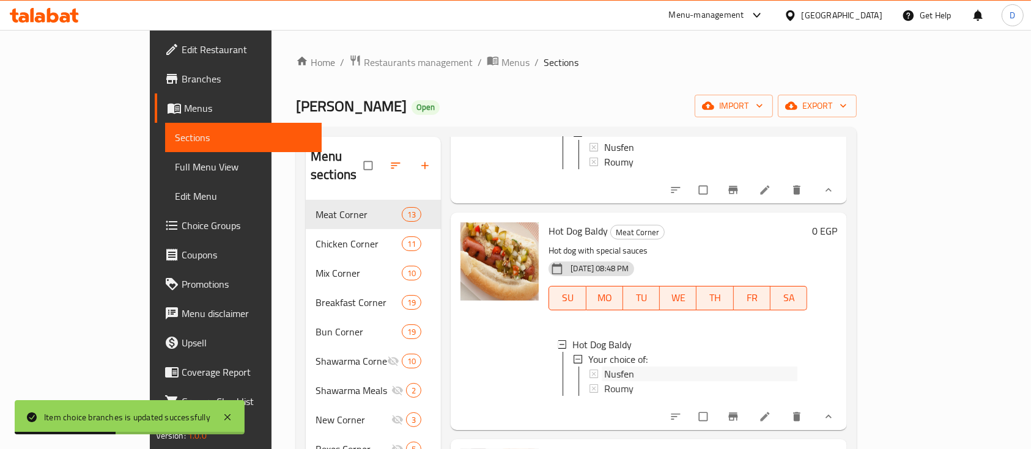
click at [611, 376] on div "Nusfen" at bounding box center [700, 374] width 193 height 15
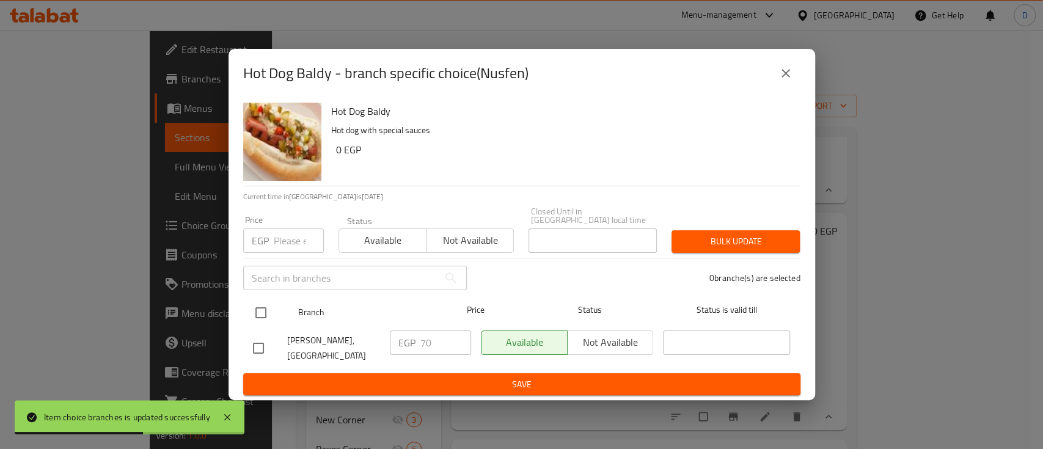
click at [262, 305] on input "checkbox" at bounding box center [261, 313] width 26 height 26
checkbox input "true"
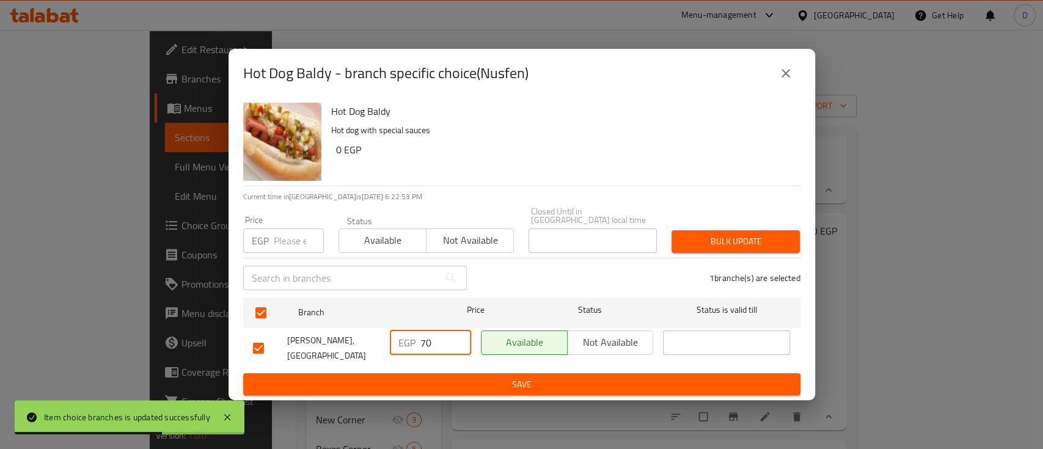
drag, startPoint x: 435, startPoint y: 340, endPoint x: 391, endPoint y: 338, distance: 44.1
click at [391, 338] on div "EGP 70 ​" at bounding box center [430, 343] width 81 height 24
type input "40"
click at [444, 377] on span "Save" at bounding box center [522, 384] width 538 height 15
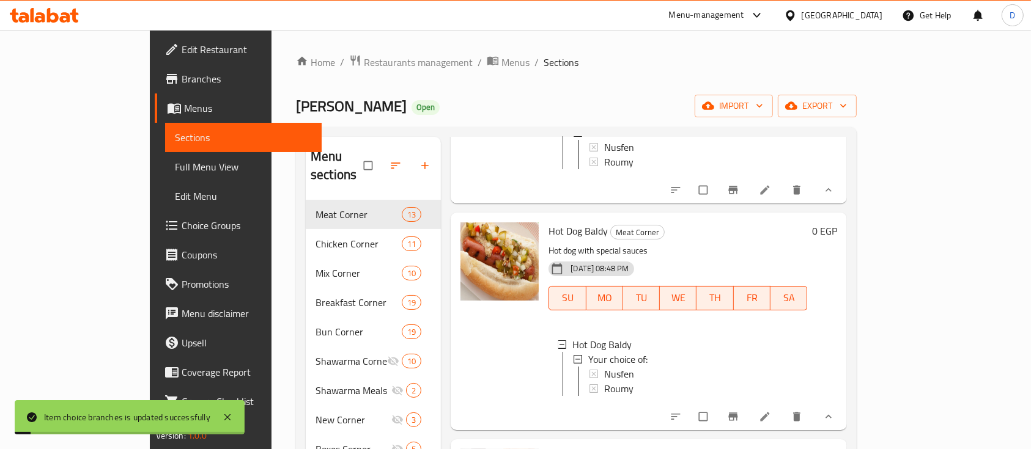
scroll to position [978, 0]
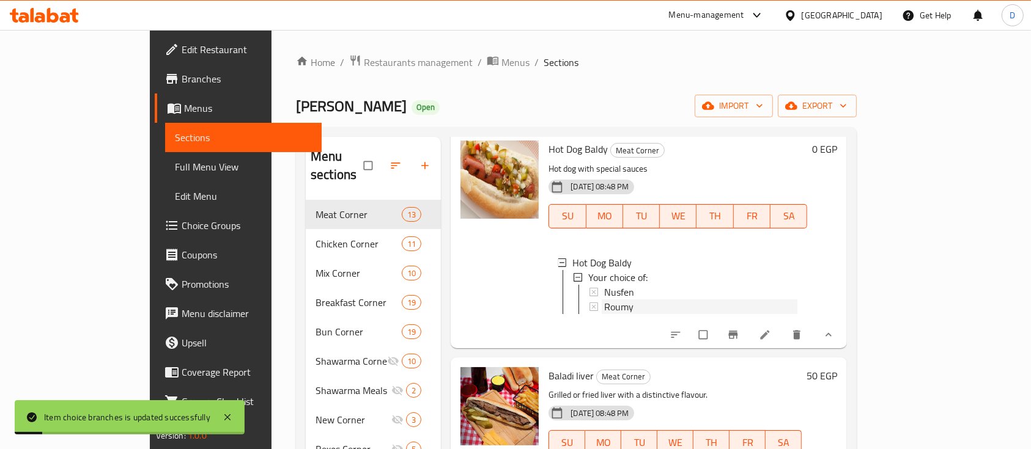
click at [604, 314] on div "Roumy" at bounding box center [700, 307] width 193 height 15
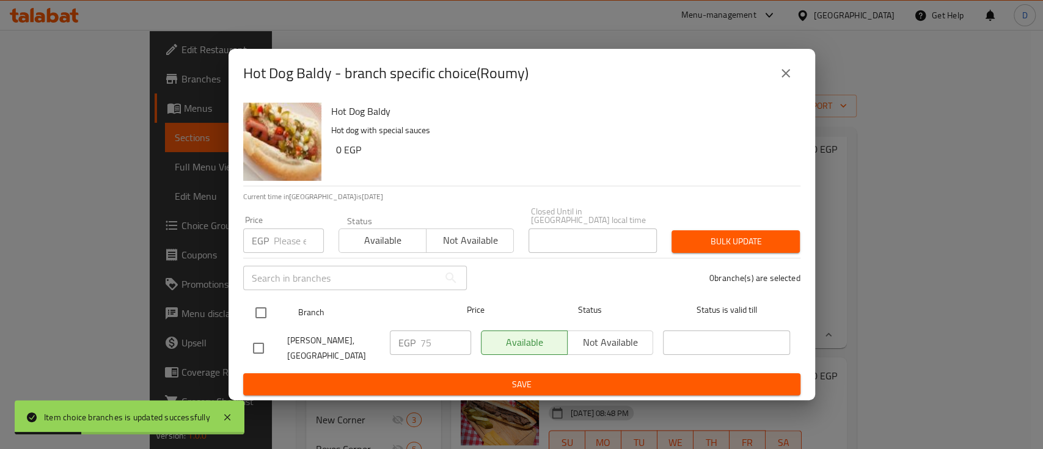
click at [256, 307] on input "checkbox" at bounding box center [261, 313] width 26 height 26
checkbox input "true"
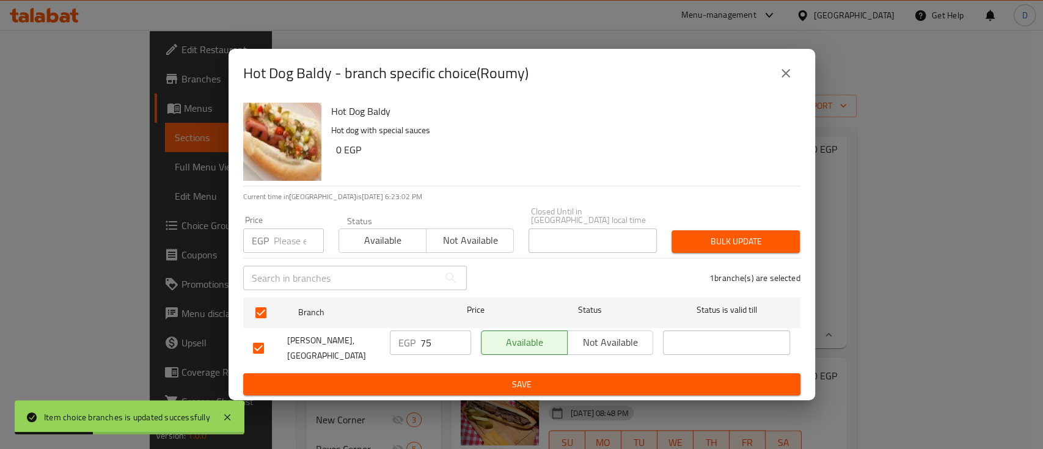
click at [433, 341] on input "75" at bounding box center [446, 343] width 51 height 24
type input "45"
click at [439, 377] on span "Save" at bounding box center [522, 384] width 538 height 15
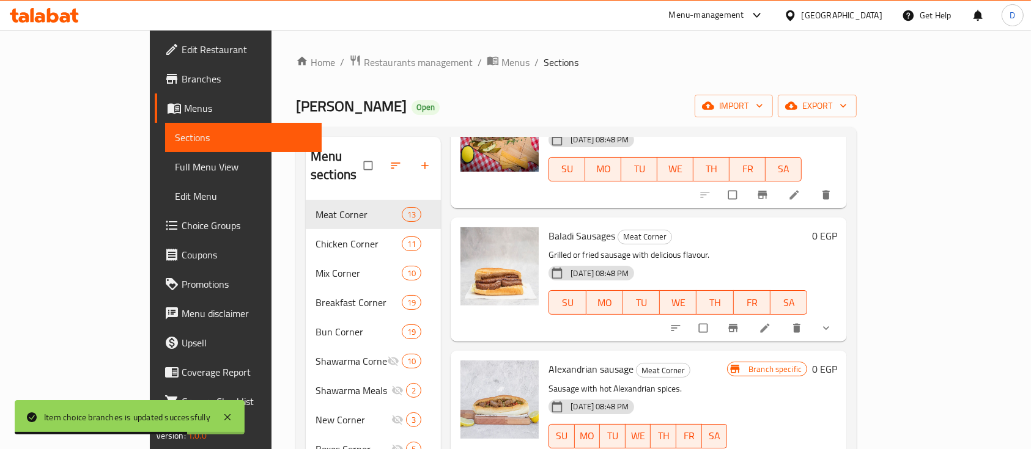
scroll to position [1467, 0]
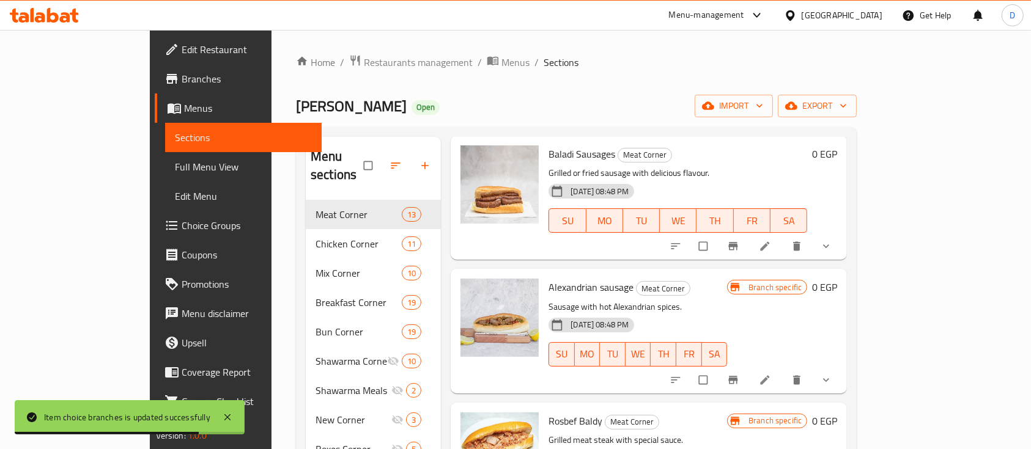
click at [829, 248] on icon "show more" at bounding box center [826, 247] width 6 height 4
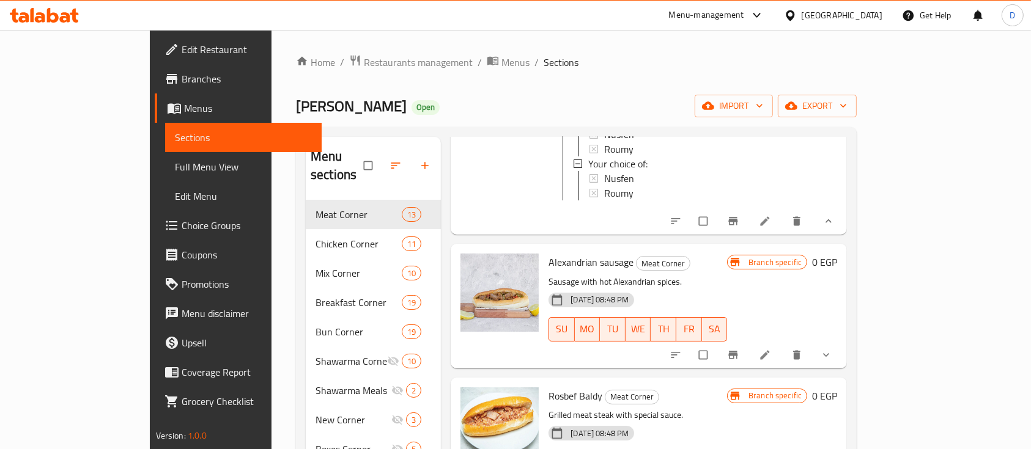
scroll to position [1630, 0]
click at [842, 368] on button "show more" at bounding box center [826, 354] width 29 height 27
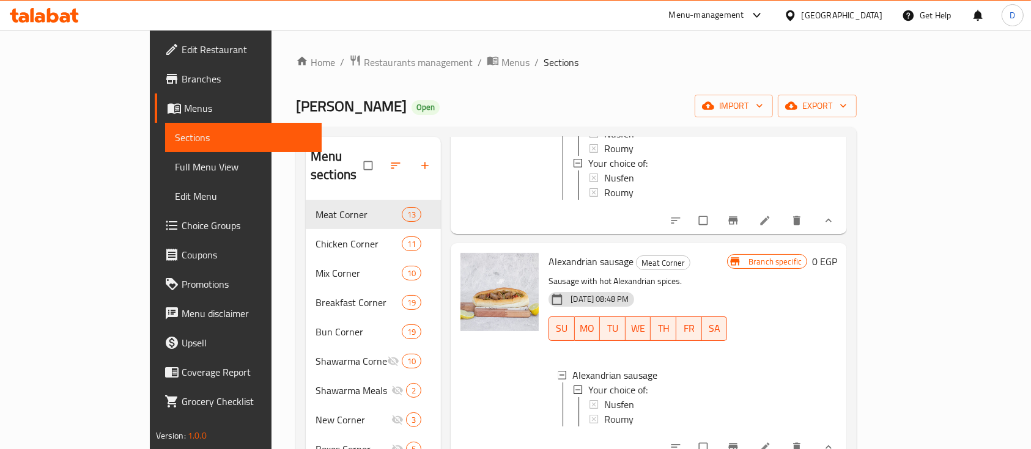
scroll to position [1793, 0]
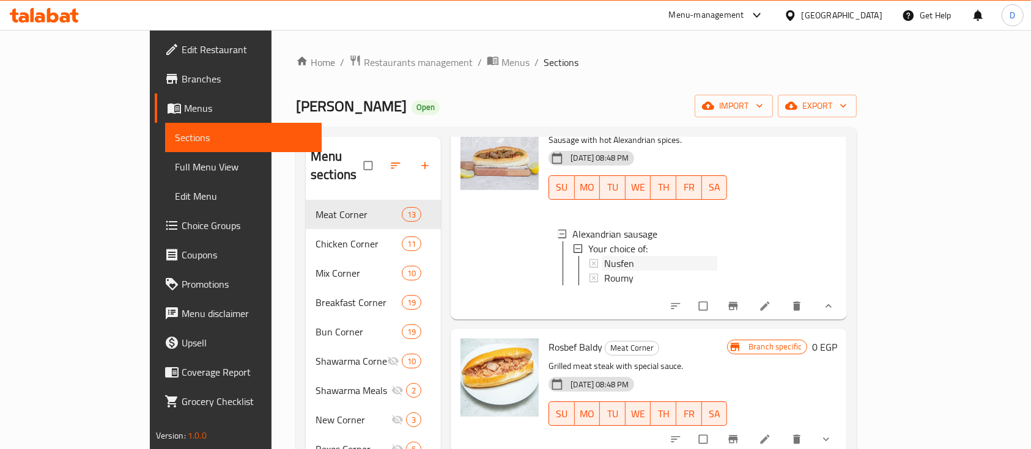
click at [625, 271] on div "Nusfen" at bounding box center [660, 263] width 113 height 15
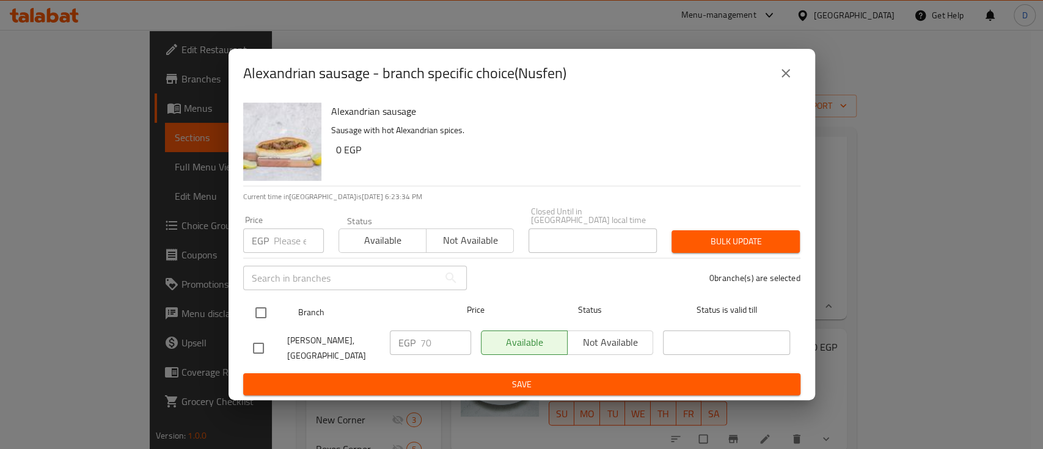
click at [254, 311] on input "checkbox" at bounding box center [261, 313] width 26 height 26
checkbox input "true"
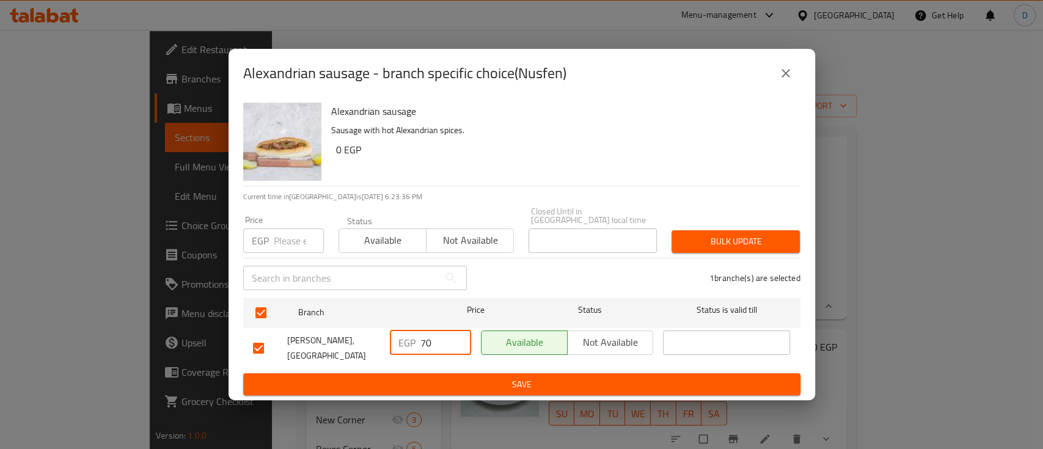
drag, startPoint x: 442, startPoint y: 340, endPoint x: 408, endPoint y: 339, distance: 34.3
click at [408, 339] on div "EGP 70 ​" at bounding box center [430, 343] width 81 height 24
type input "55"
click at [476, 377] on span "Save" at bounding box center [522, 384] width 538 height 15
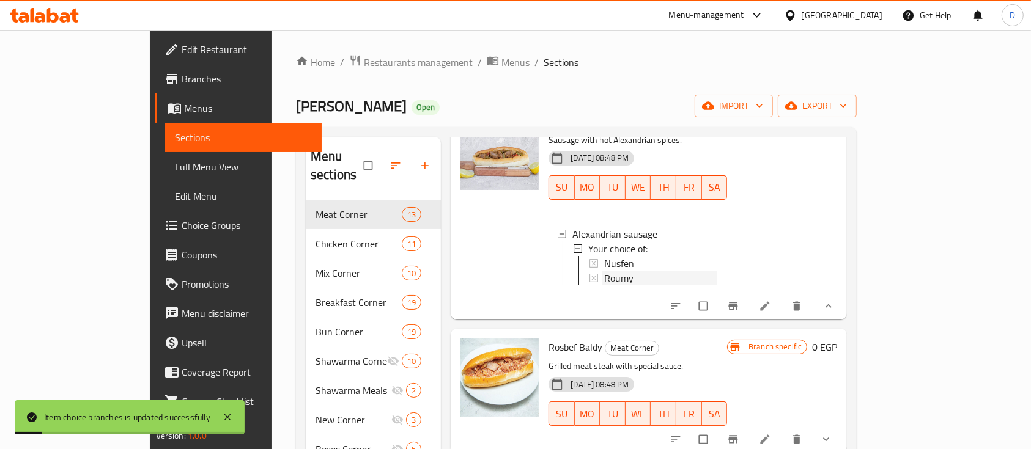
click at [604, 285] on span "Roumy" at bounding box center [618, 278] width 29 height 15
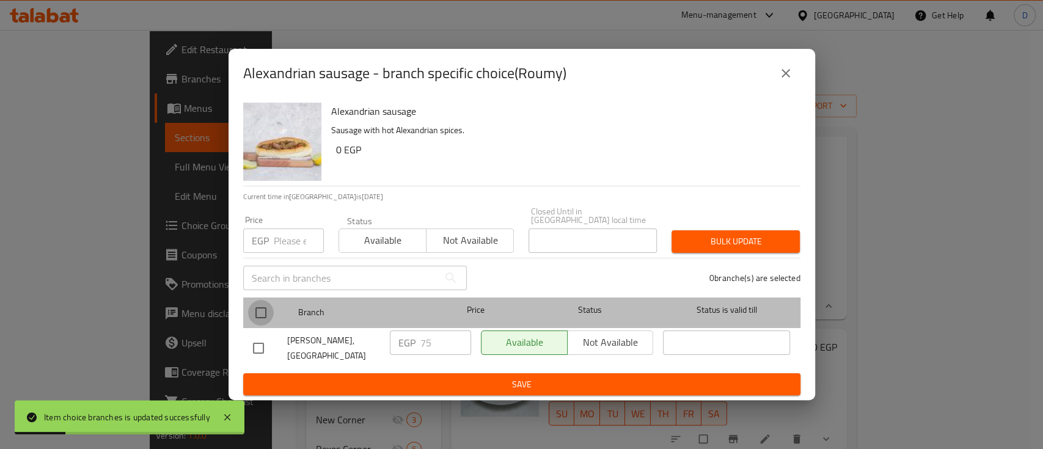
click at [262, 308] on input "checkbox" at bounding box center [261, 313] width 26 height 26
checkbox input "true"
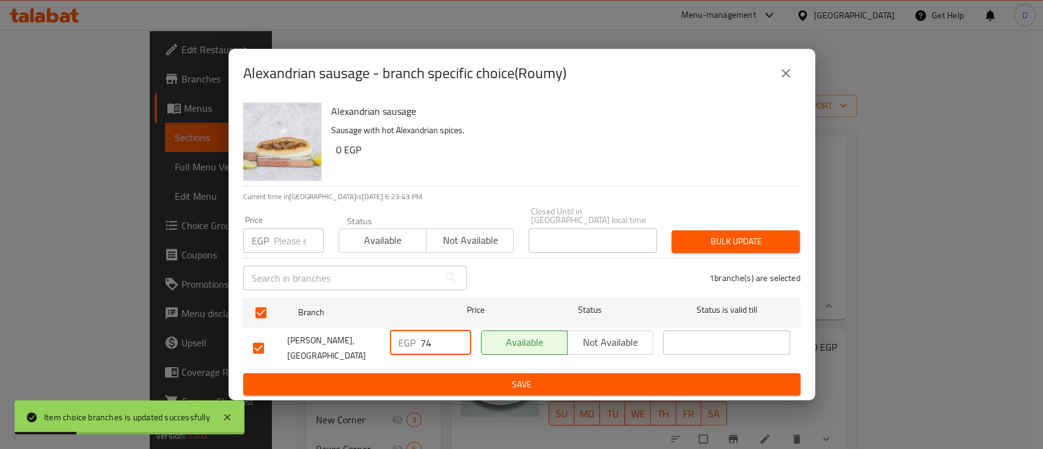
drag, startPoint x: 457, startPoint y: 342, endPoint x: 433, endPoint y: 340, distance: 23.9
click at [433, 340] on input "74" at bounding box center [446, 343] width 51 height 24
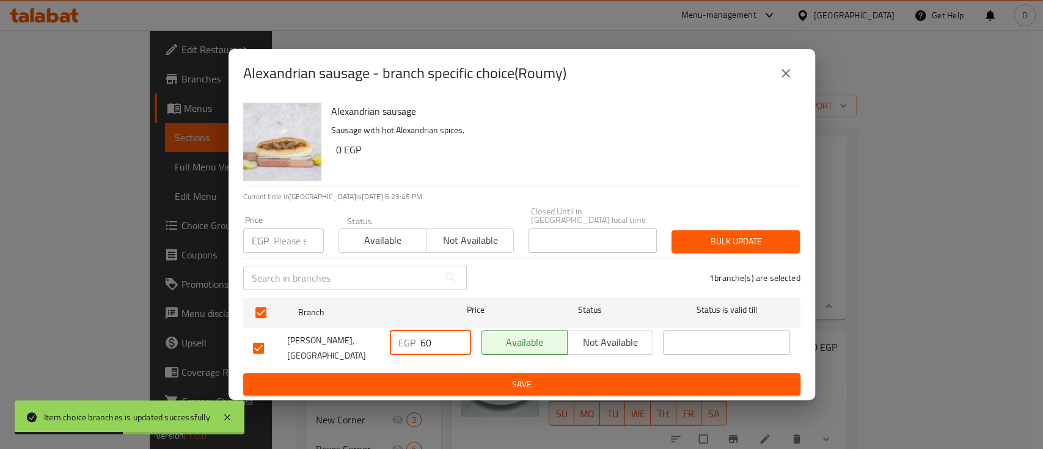
type input "60"
click at [446, 377] on span "Save" at bounding box center [522, 384] width 538 height 15
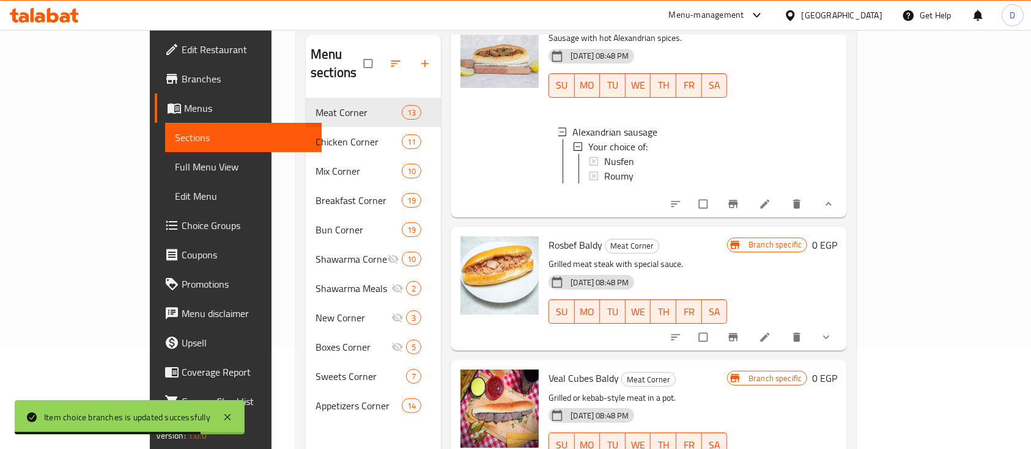
scroll to position [163, 0]
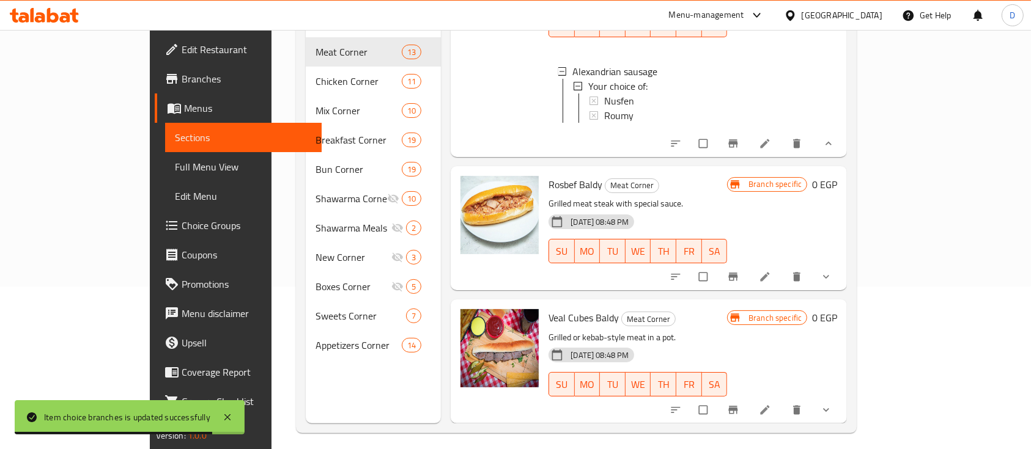
click at [842, 276] on button "show more" at bounding box center [826, 276] width 29 height 27
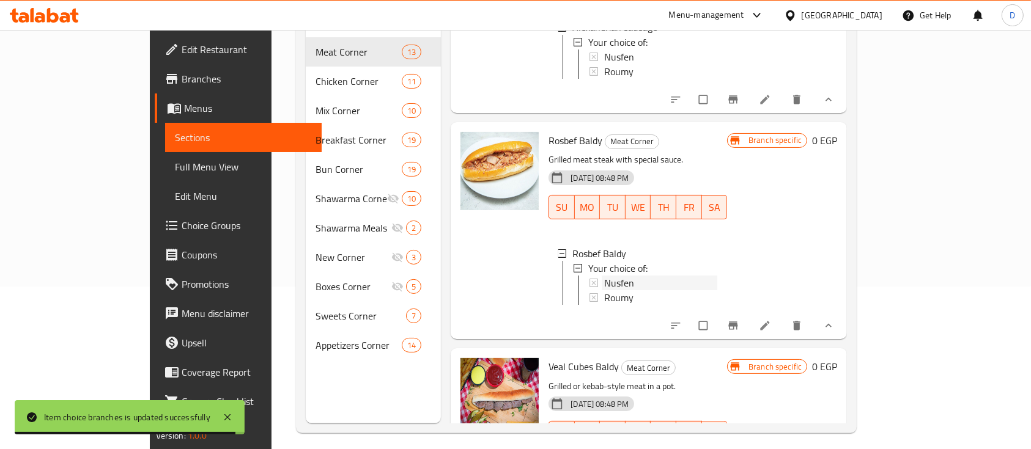
click at [604, 290] on span "Nusfen" at bounding box center [619, 283] width 30 height 15
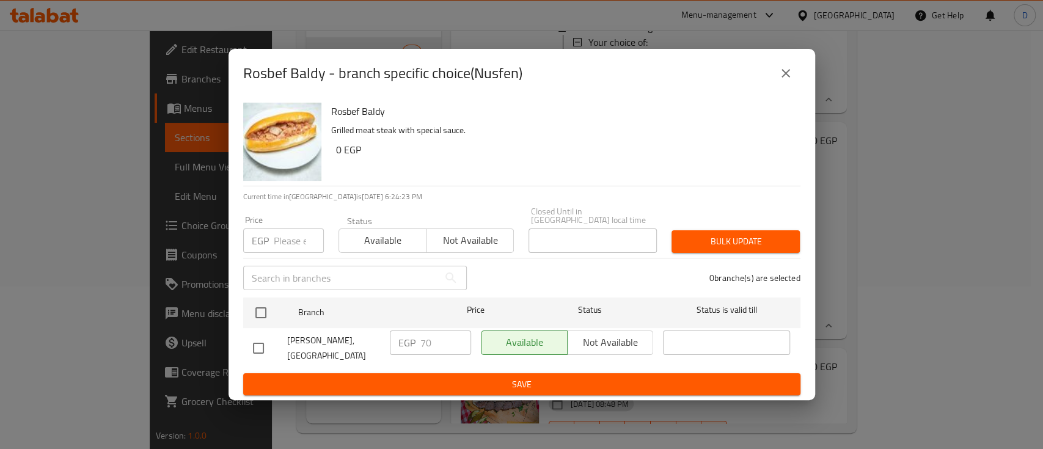
click at [784, 78] on icon "close" at bounding box center [786, 73] width 9 height 9
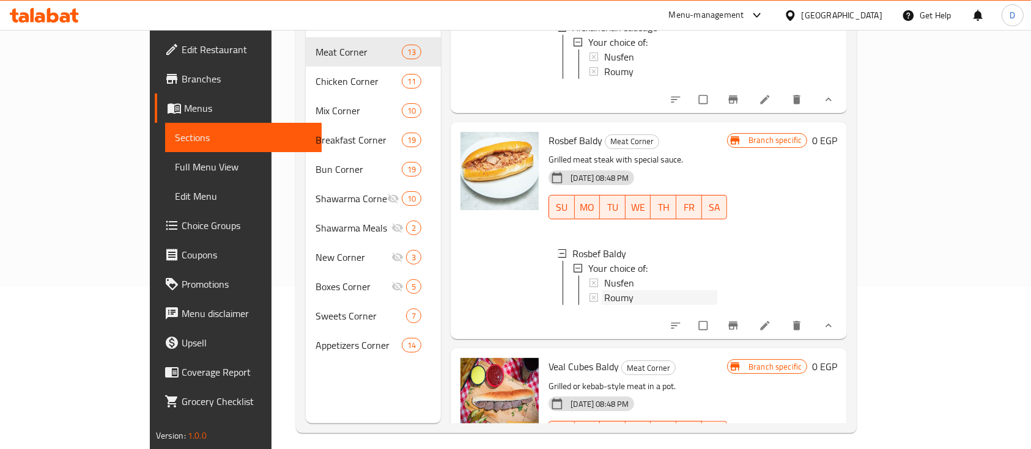
click at [604, 305] on span "Roumy" at bounding box center [618, 297] width 29 height 15
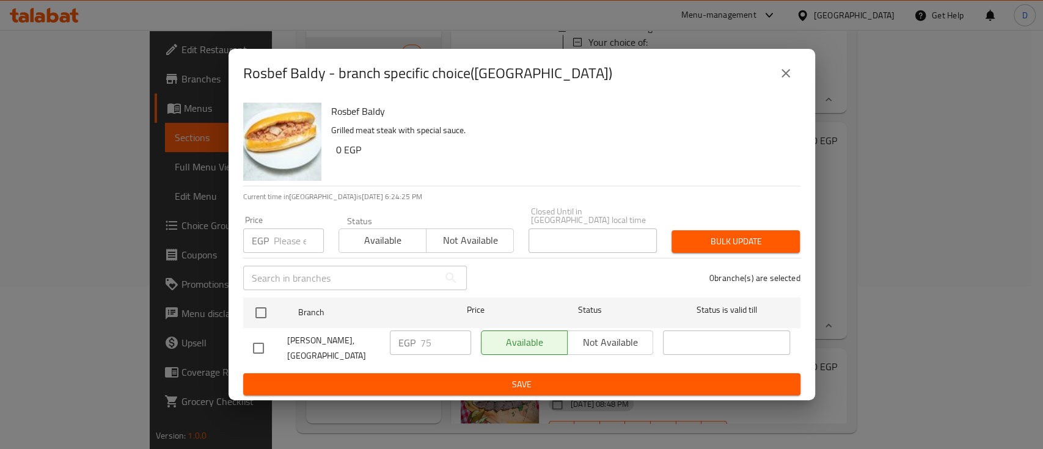
click at [786, 78] on icon "close" at bounding box center [786, 73] width 9 height 9
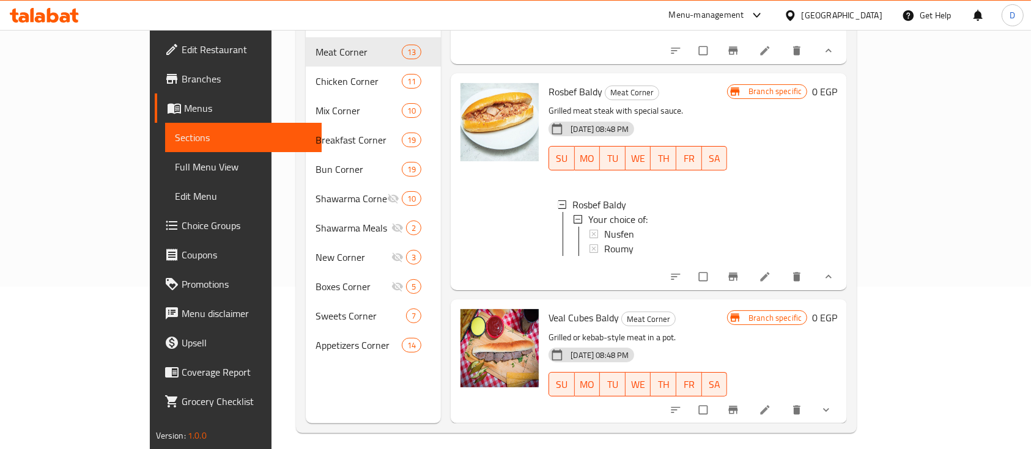
scroll to position [1921, 0]
click at [832, 404] on icon "show more" at bounding box center [826, 410] width 12 height 12
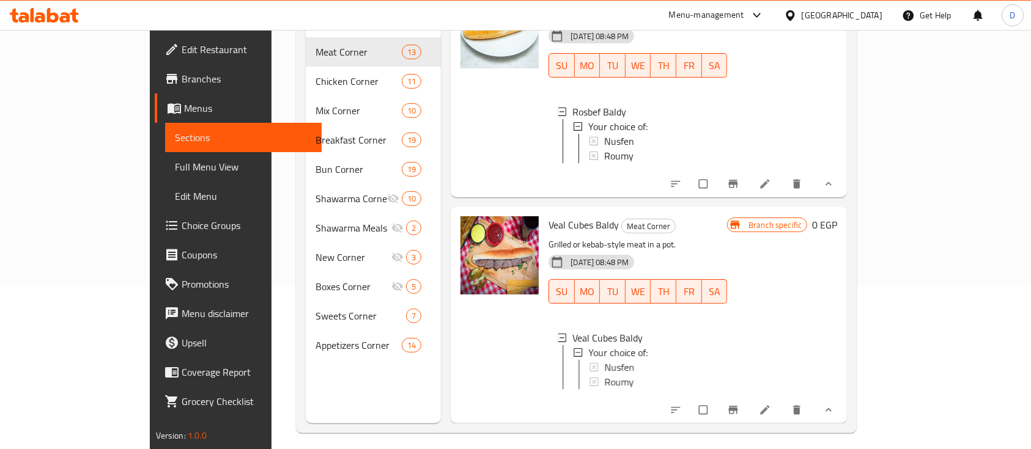
scroll to position [2026, 0]
click at [604, 360] on span "Nusfen" at bounding box center [619, 367] width 30 height 15
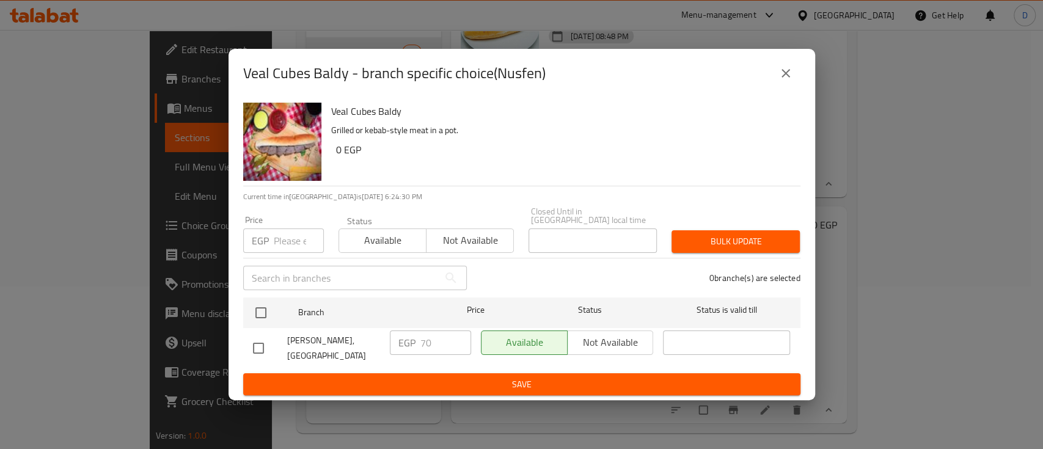
click at [793, 73] on button "close" at bounding box center [785, 73] width 29 height 29
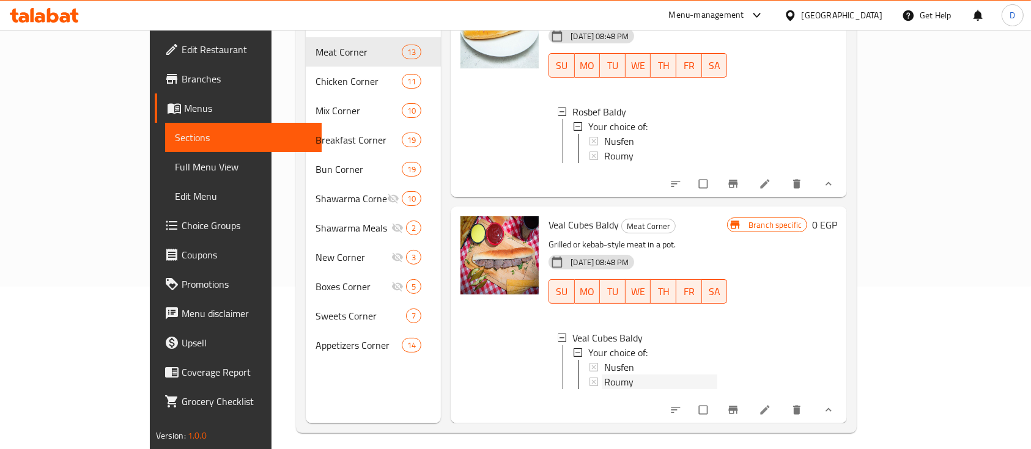
click at [604, 375] on span "Roumy" at bounding box center [618, 382] width 29 height 15
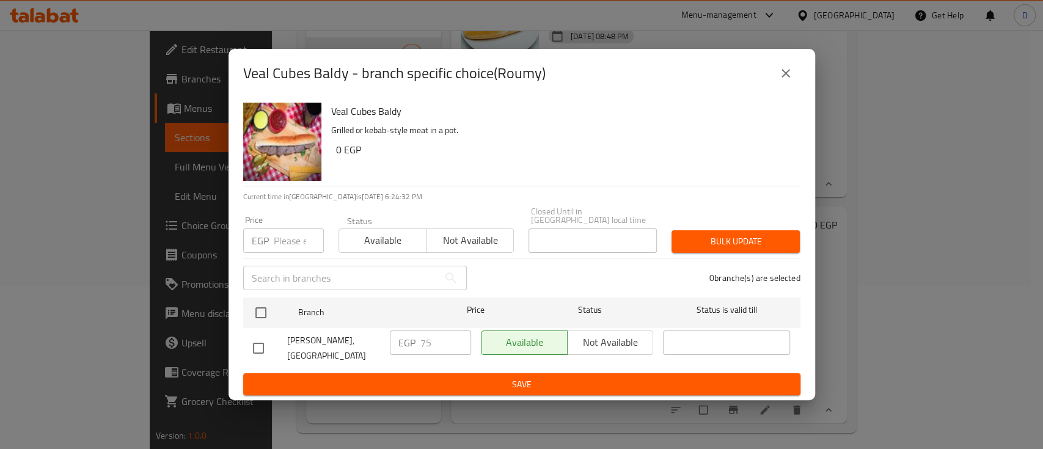
click at [787, 75] on icon "close" at bounding box center [786, 73] width 9 height 9
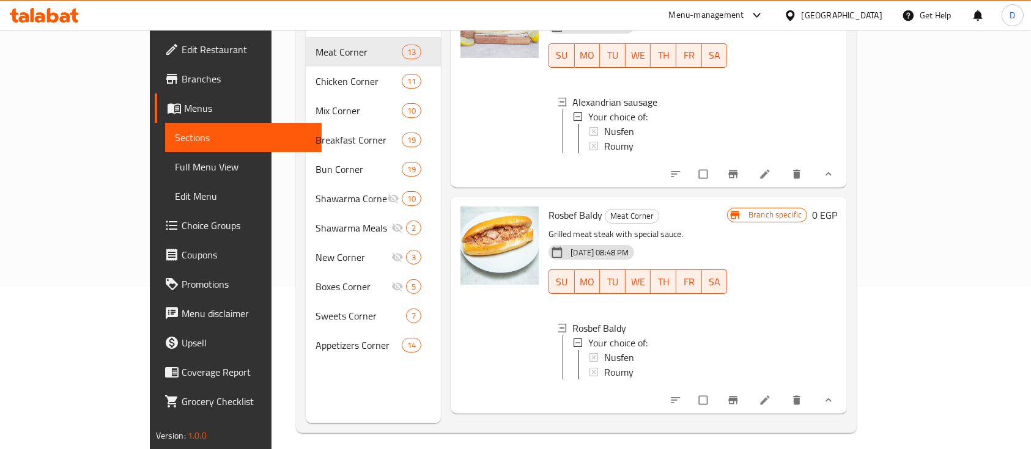
scroll to position [1619, 0]
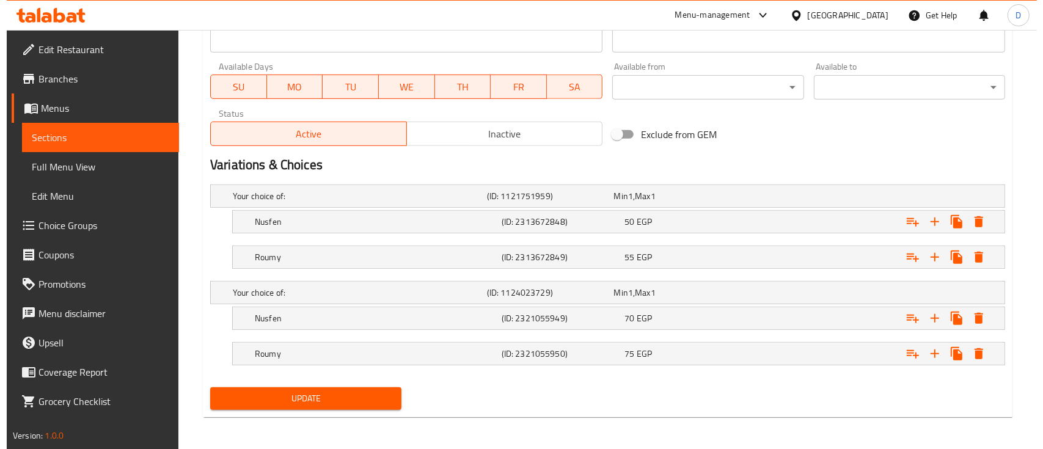
scroll to position [555, 0]
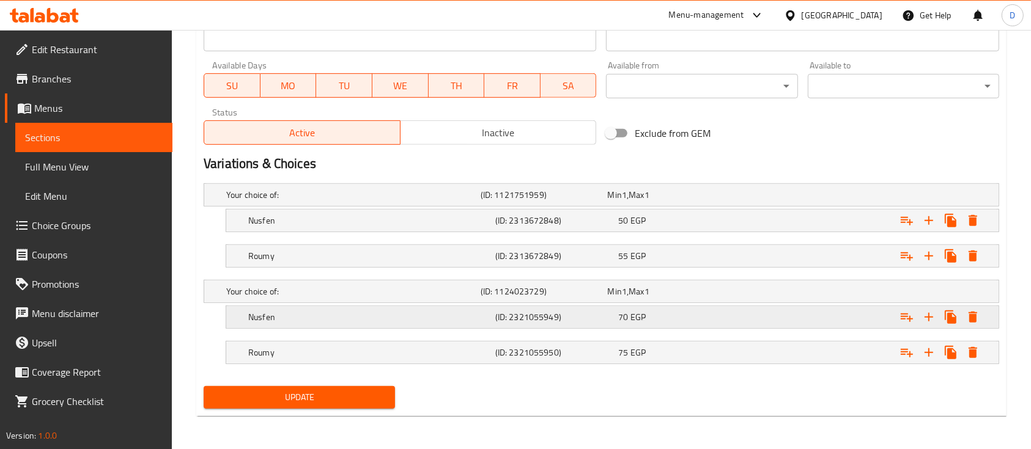
click at [969, 315] on icon "Expand" at bounding box center [972, 317] width 9 height 11
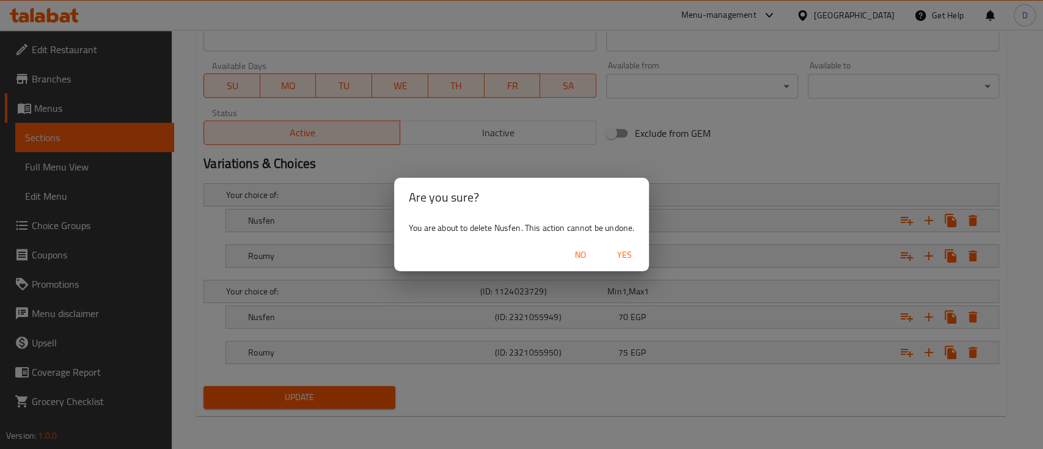
click at [625, 259] on span "Yes" at bounding box center [624, 255] width 29 height 15
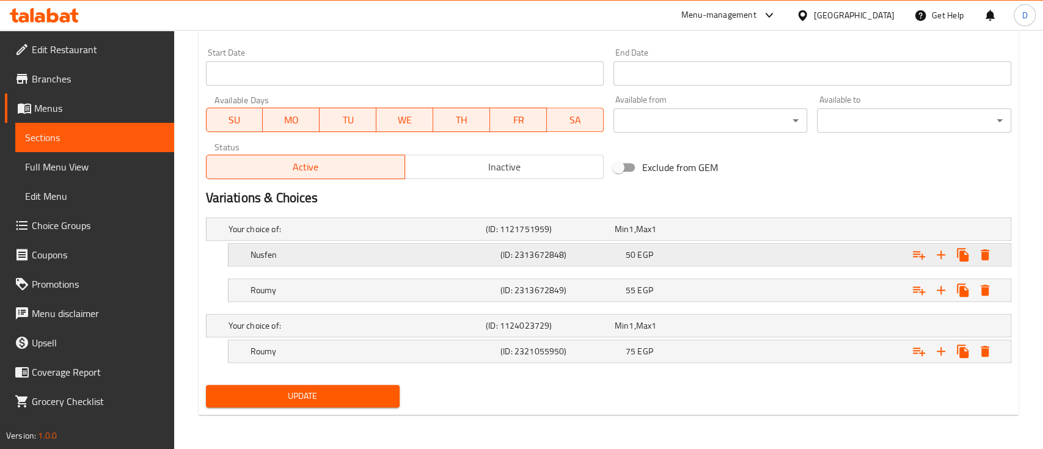
scroll to position [520, 0]
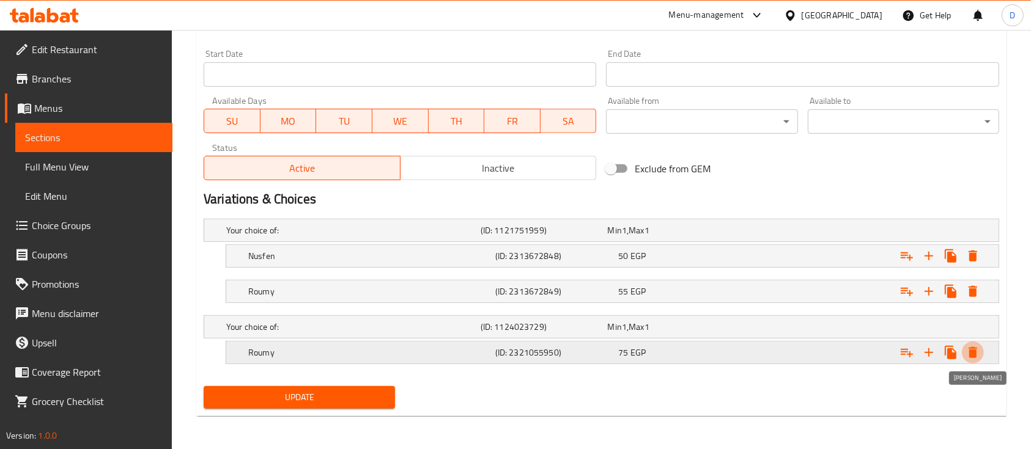
click at [967, 348] on icon "Expand" at bounding box center [972, 352] width 15 height 15
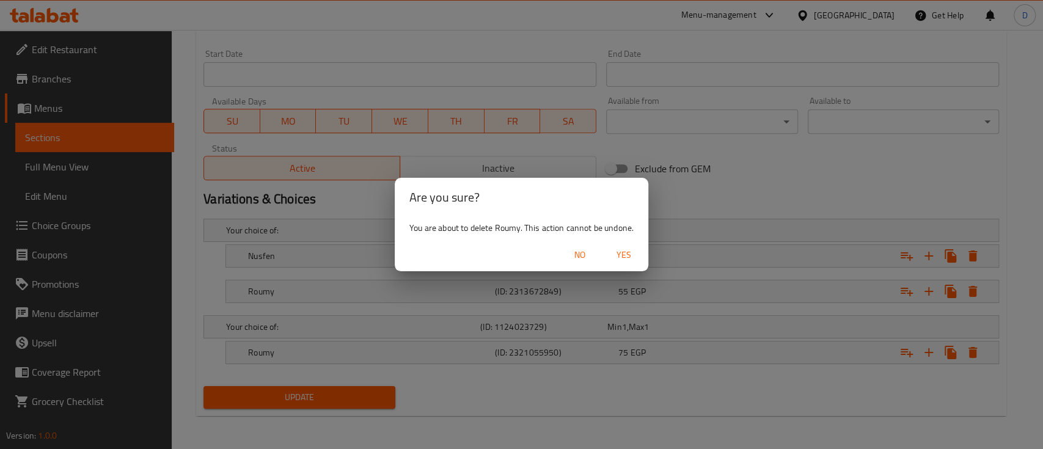
click at [627, 260] on span "Yes" at bounding box center [623, 255] width 29 height 15
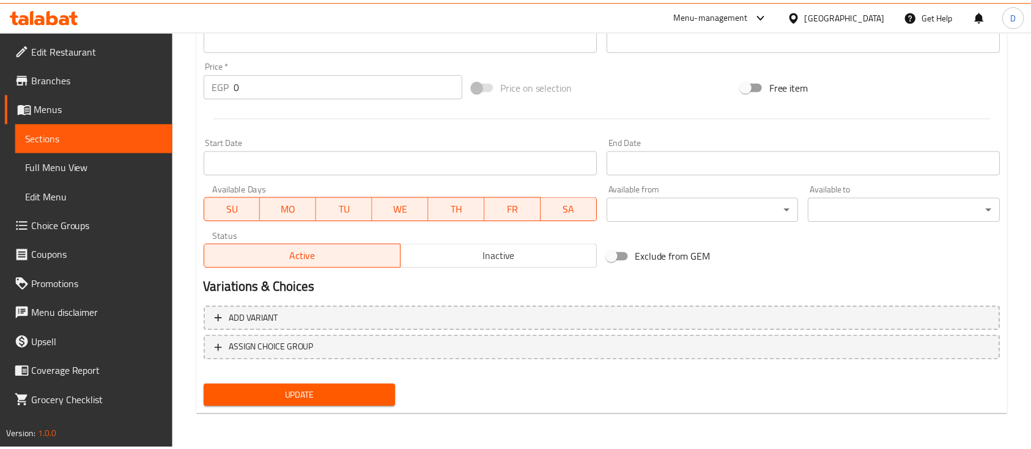
scroll to position [420, 0]
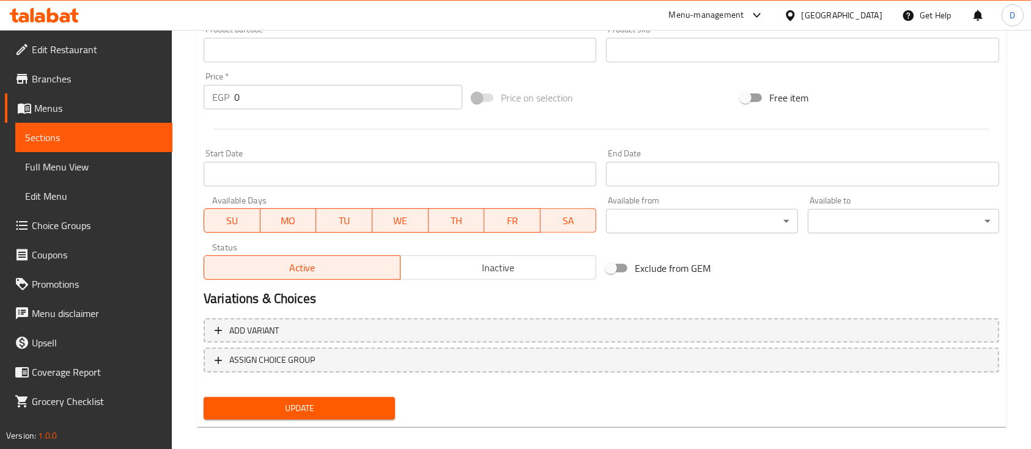
click at [340, 402] on span "Update" at bounding box center [299, 408] width 172 height 15
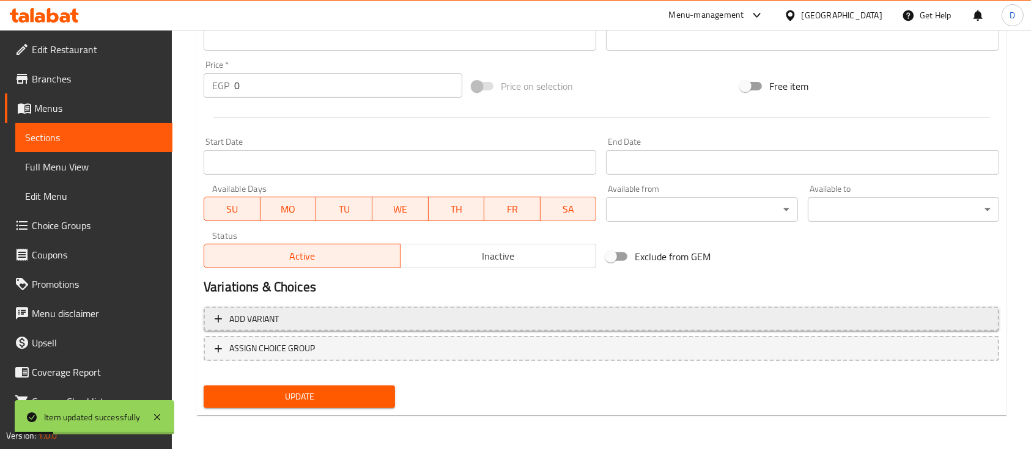
click at [657, 315] on span "Add variant" at bounding box center [601, 319] width 773 height 15
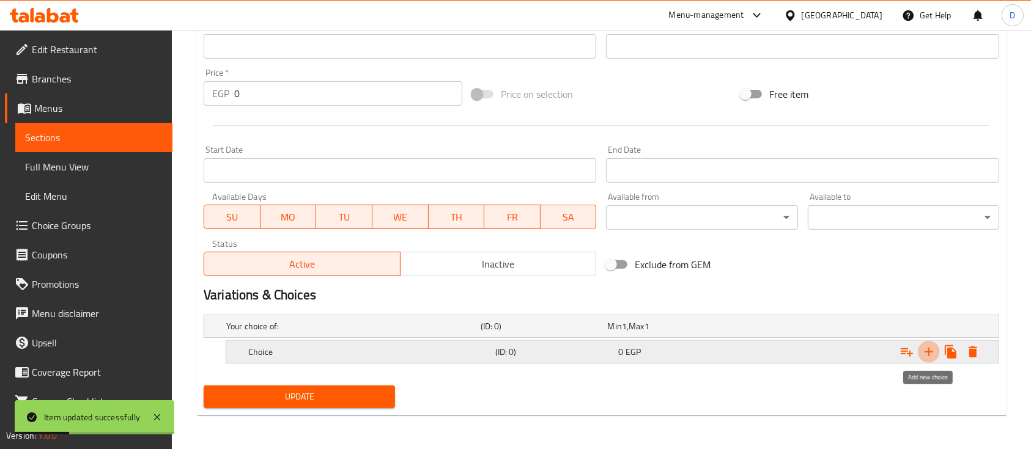
click at [929, 350] on icon "Expand" at bounding box center [928, 352] width 9 height 9
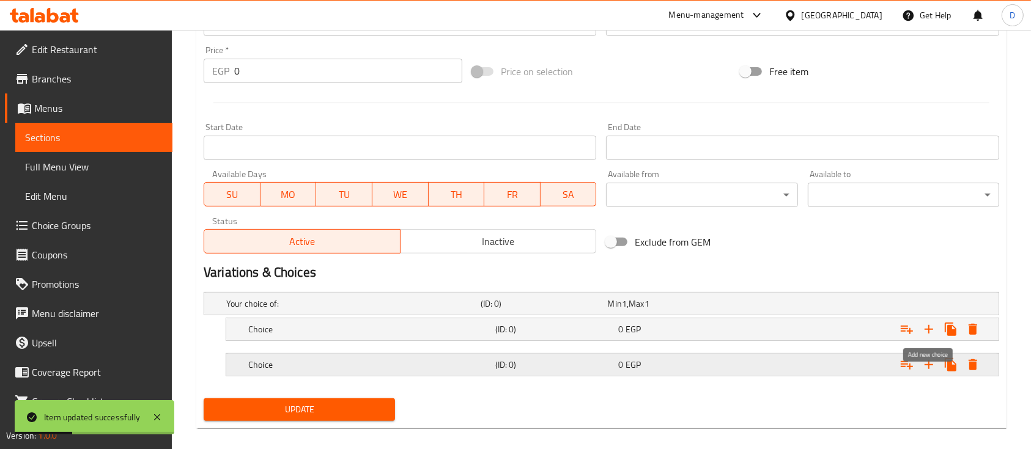
scroll to position [459, 0]
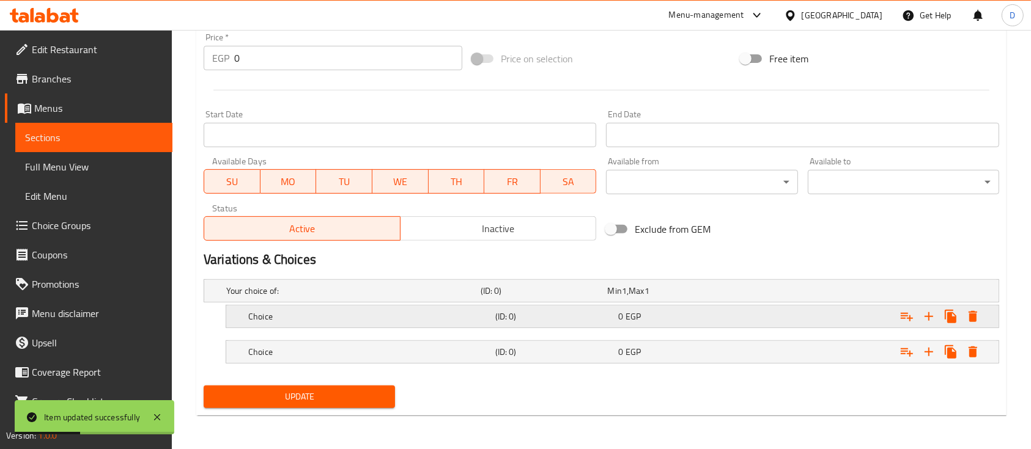
click at [774, 320] on div "Expand" at bounding box center [862, 316] width 247 height 27
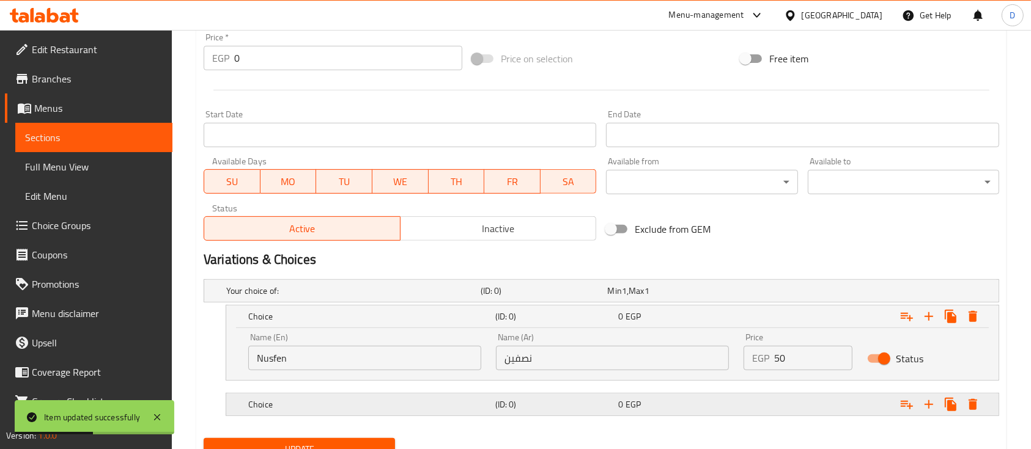
click at [785, 402] on div "Expand" at bounding box center [862, 404] width 247 height 27
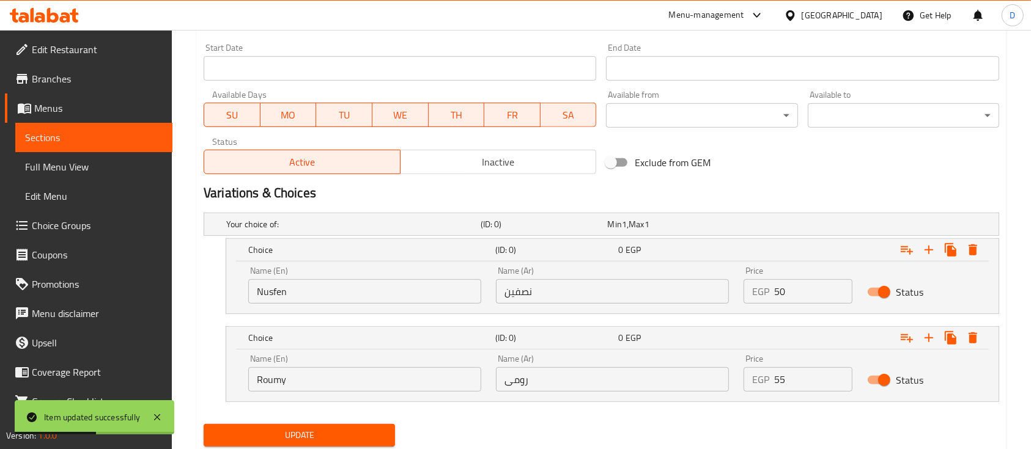
scroll to position [564, 0]
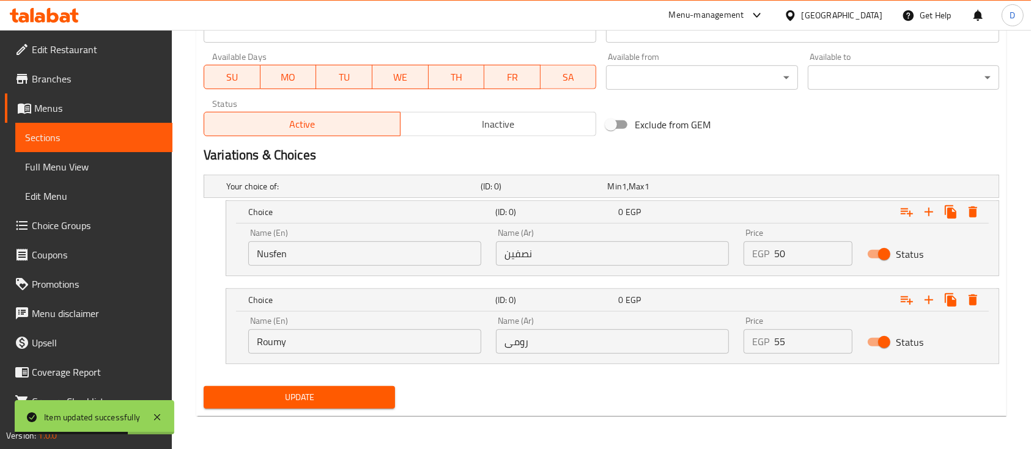
click at [342, 392] on span "Update" at bounding box center [299, 397] width 172 height 15
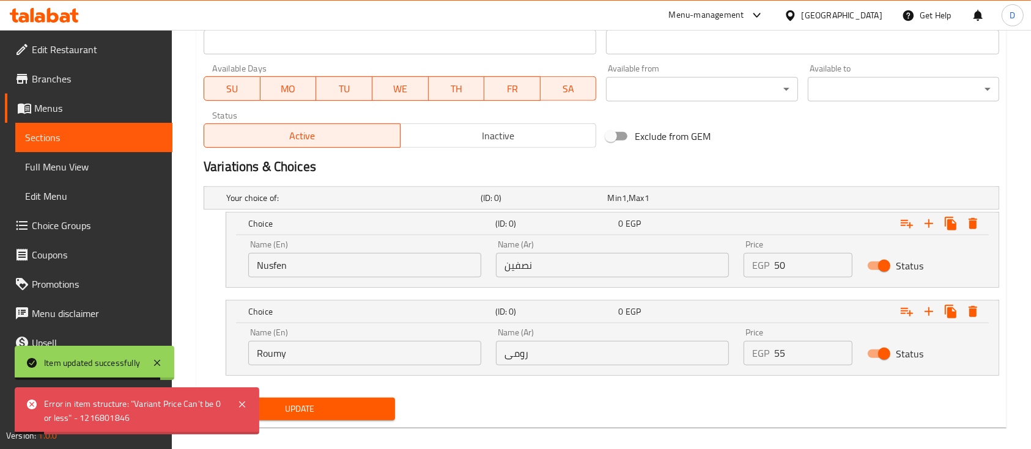
scroll to position [401, 0]
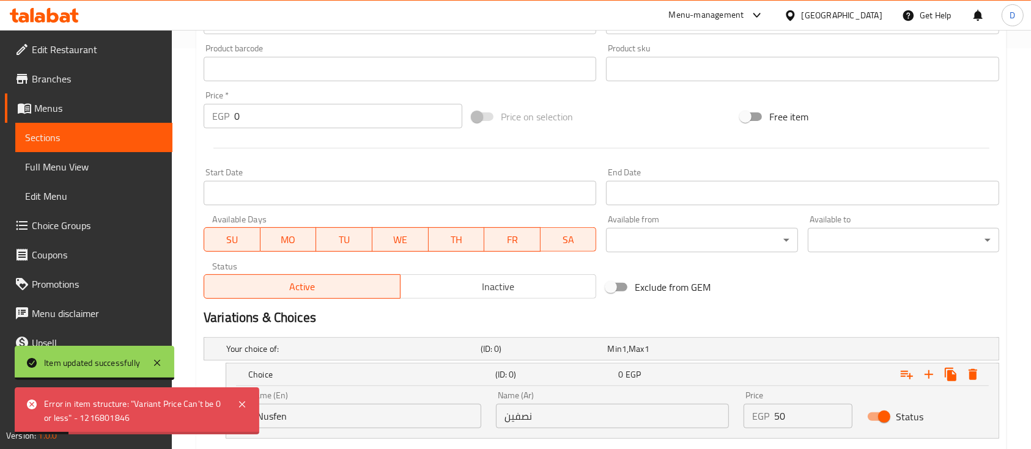
click at [386, 109] on input "0" at bounding box center [348, 116] width 228 height 24
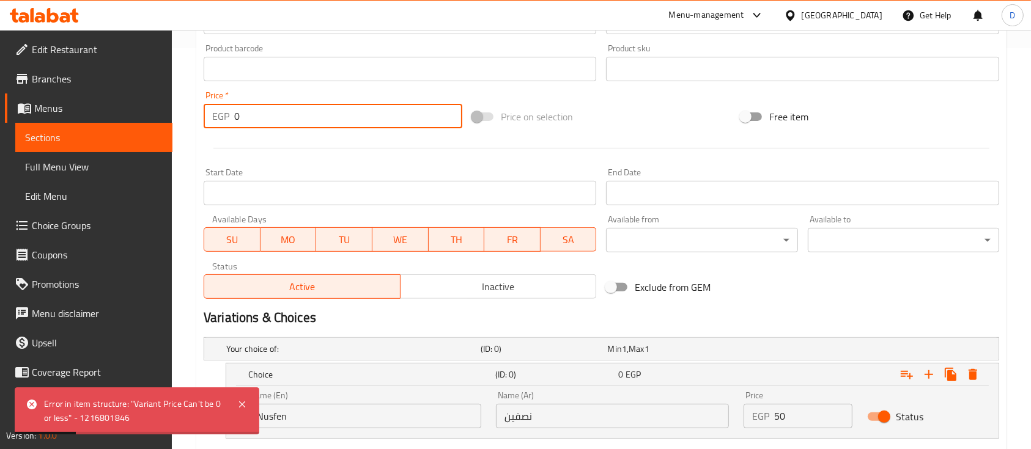
click at [386, 109] on input "0" at bounding box center [348, 116] width 228 height 24
click at [413, 120] on input "0" at bounding box center [348, 116] width 228 height 24
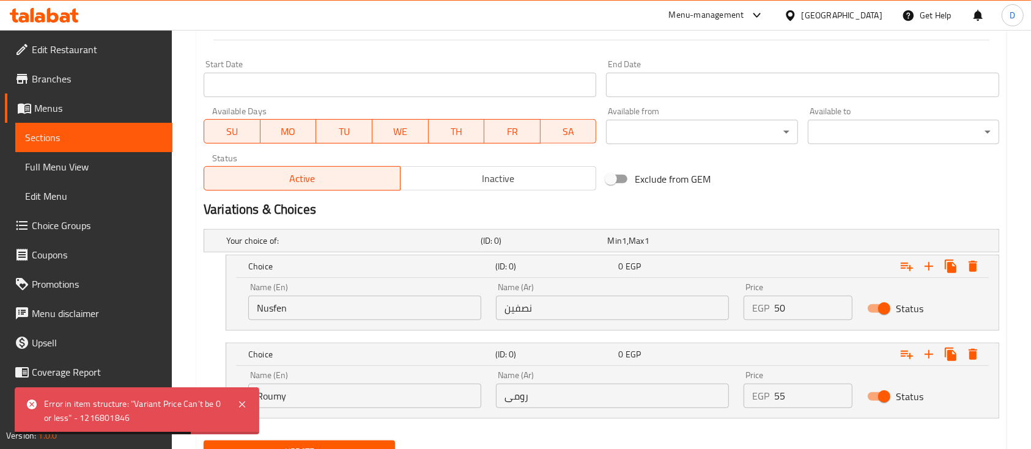
scroll to position [564, 0]
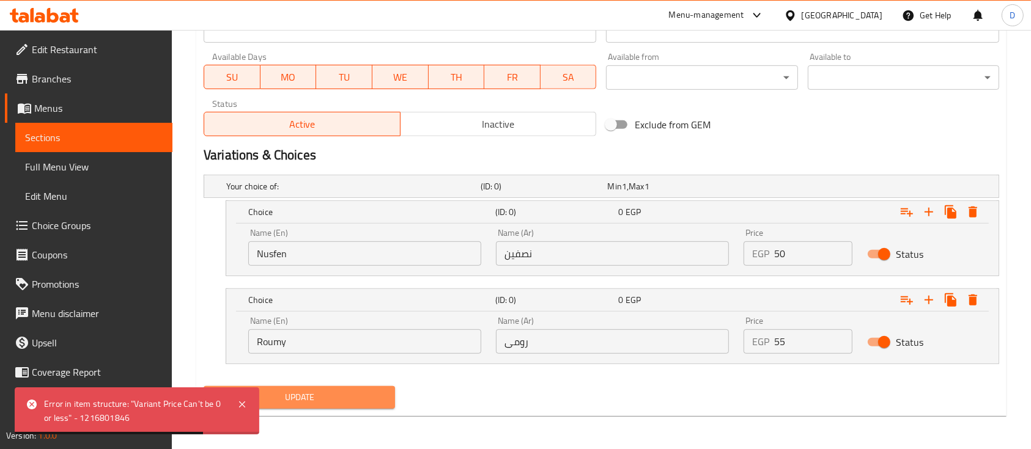
click at [377, 386] on button "Update" at bounding box center [299, 397] width 191 height 23
click at [808, 247] on input "50" at bounding box center [813, 253] width 78 height 24
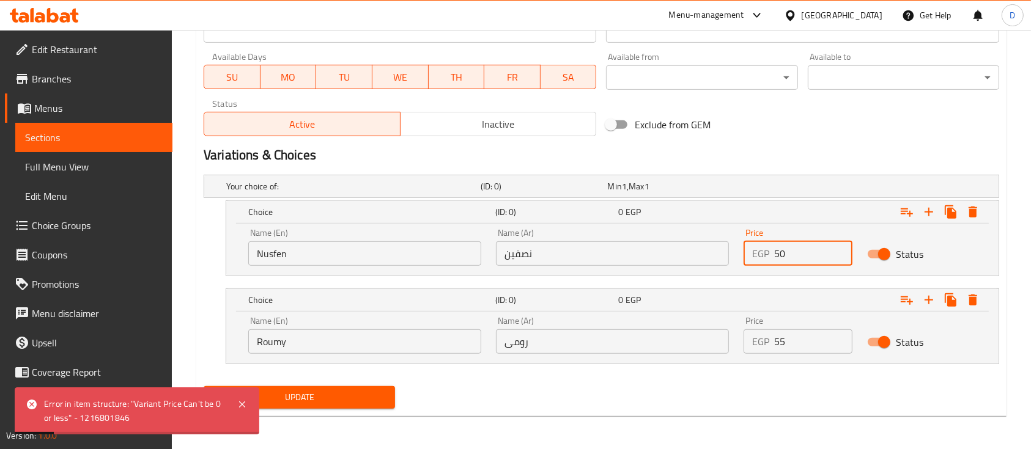
click at [808, 247] on input "50" at bounding box center [813, 253] width 78 height 24
type input "50"
click at [811, 339] on input "55" at bounding box center [813, 341] width 78 height 24
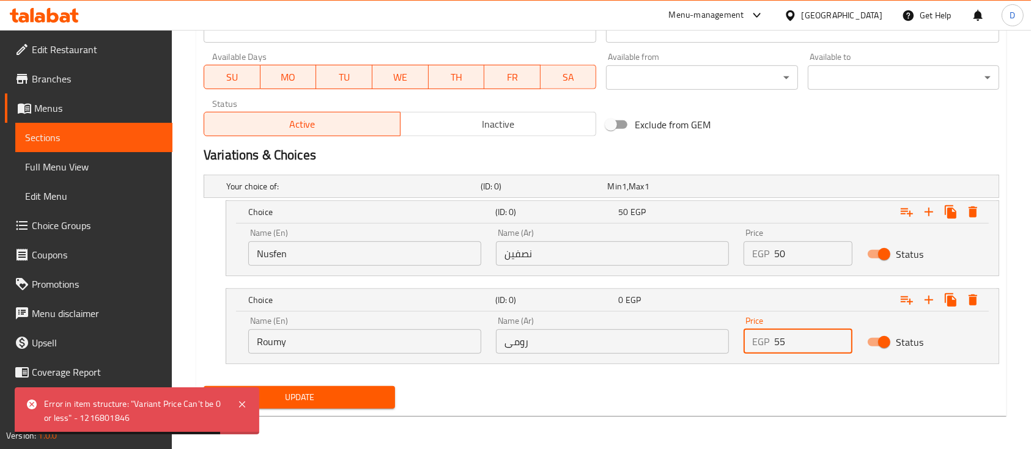
click at [811, 339] on input "55" at bounding box center [813, 341] width 78 height 24
type input "55"
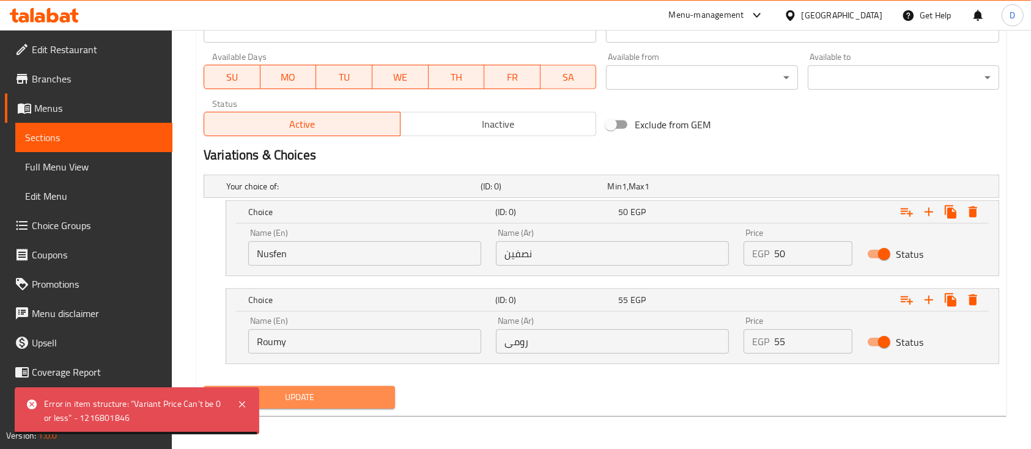
click at [353, 397] on span "Update" at bounding box center [299, 397] width 172 height 15
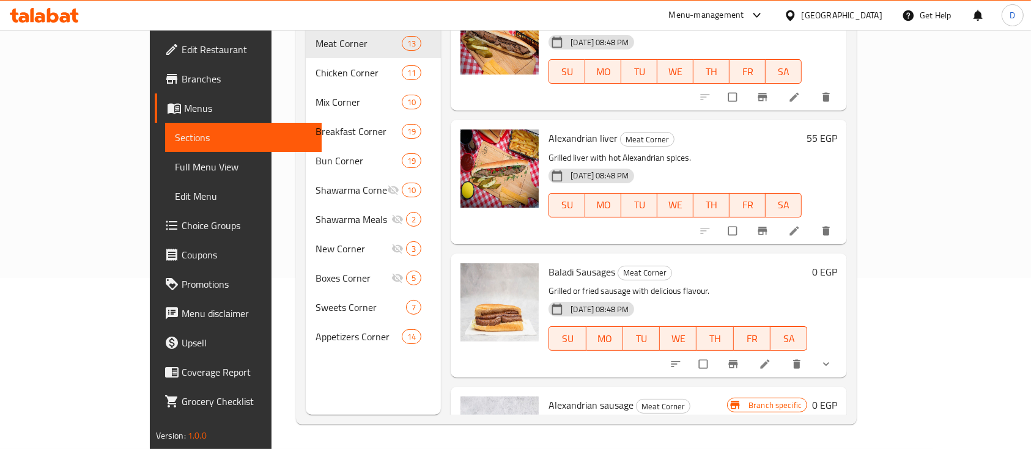
scroll to position [999, 0]
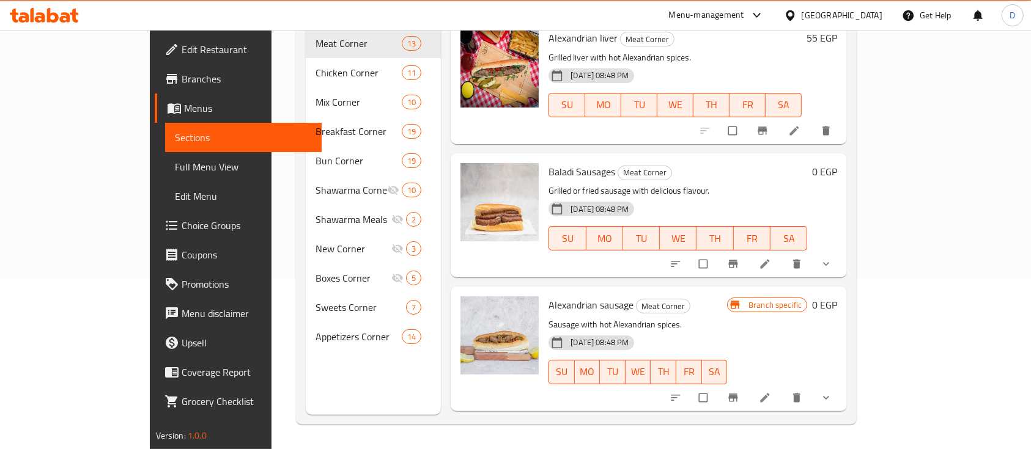
click at [842, 251] on button "show more" at bounding box center [826, 264] width 29 height 27
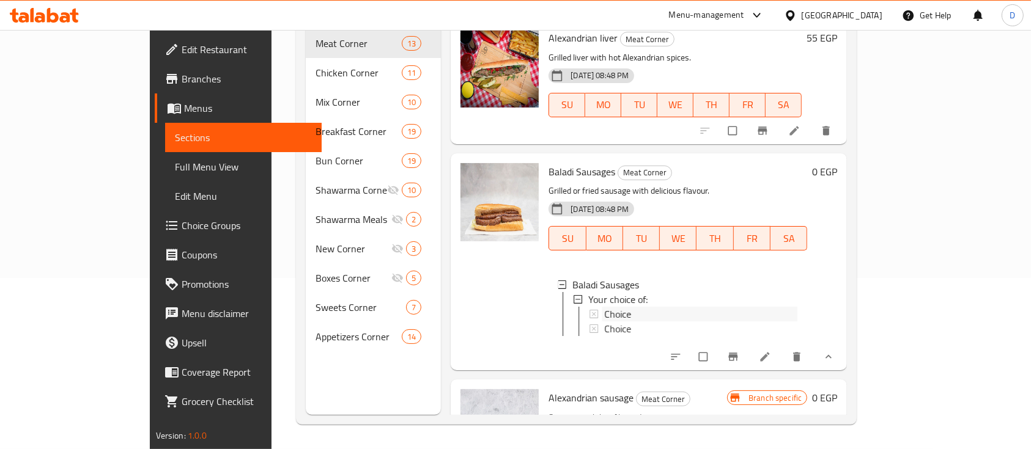
click at [647, 307] on div "Choice" at bounding box center [701, 314] width 193 height 15
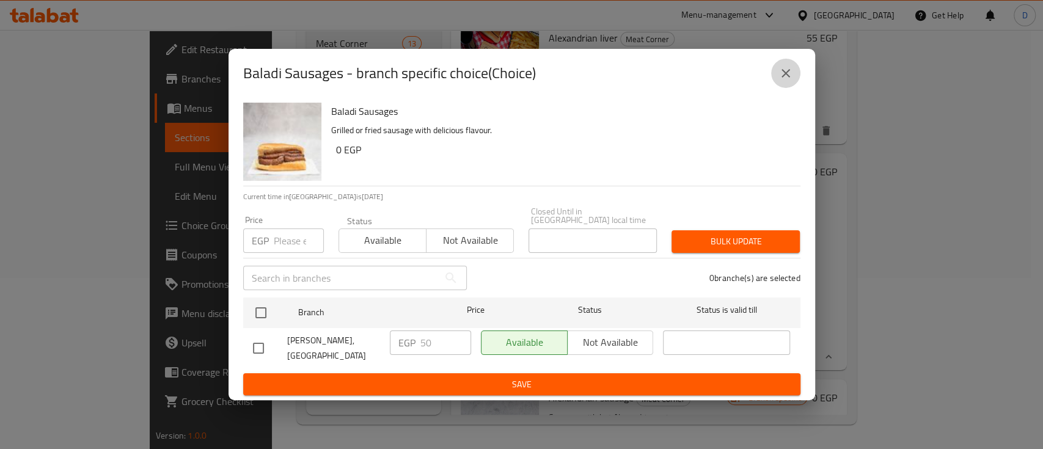
click at [790, 76] on icon "close" at bounding box center [786, 73] width 15 height 15
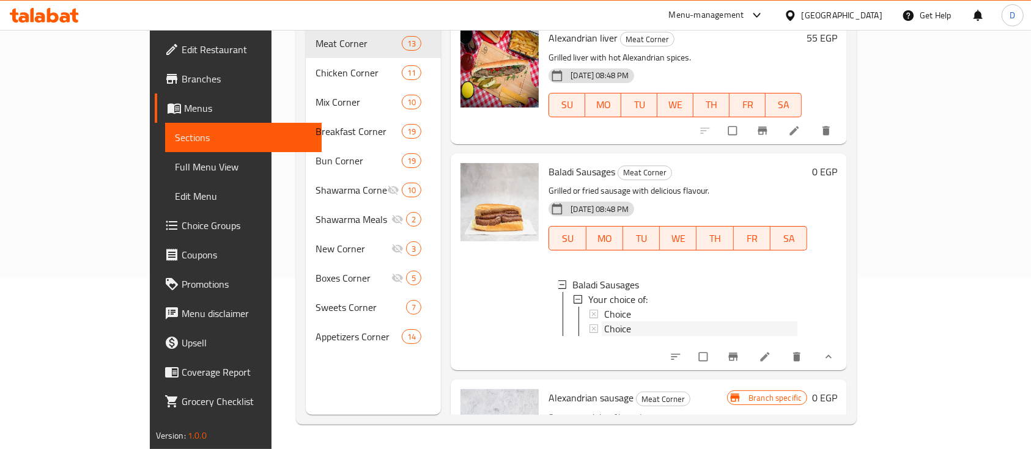
click at [604, 322] on div "Choice" at bounding box center [700, 329] width 193 height 15
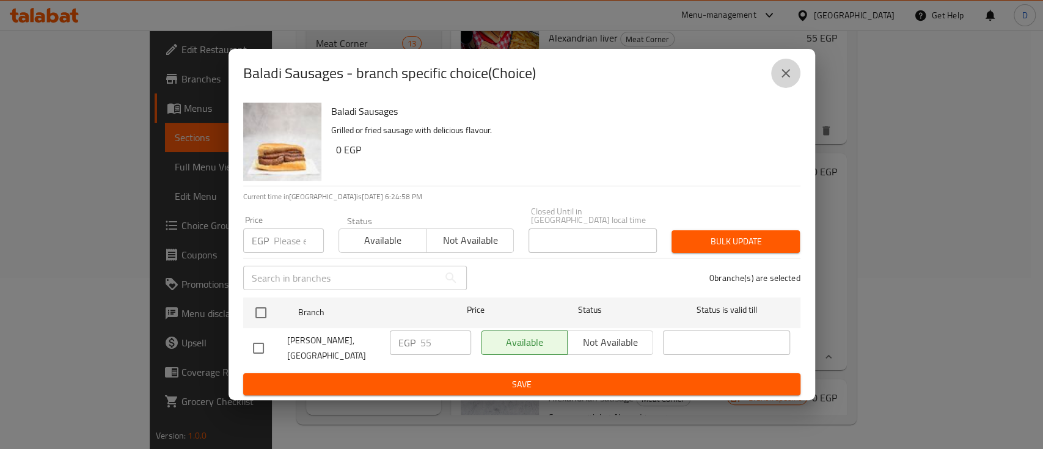
click at [792, 80] on icon "close" at bounding box center [786, 73] width 15 height 15
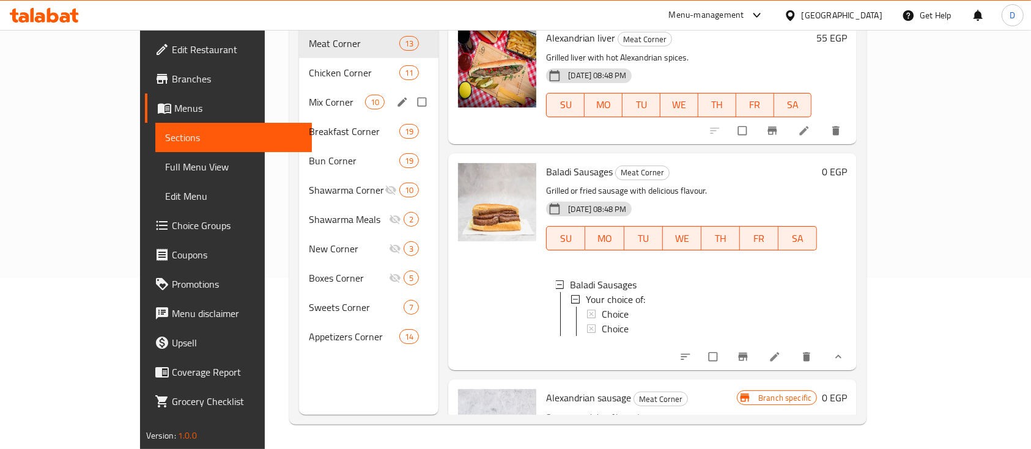
scroll to position [0, 0]
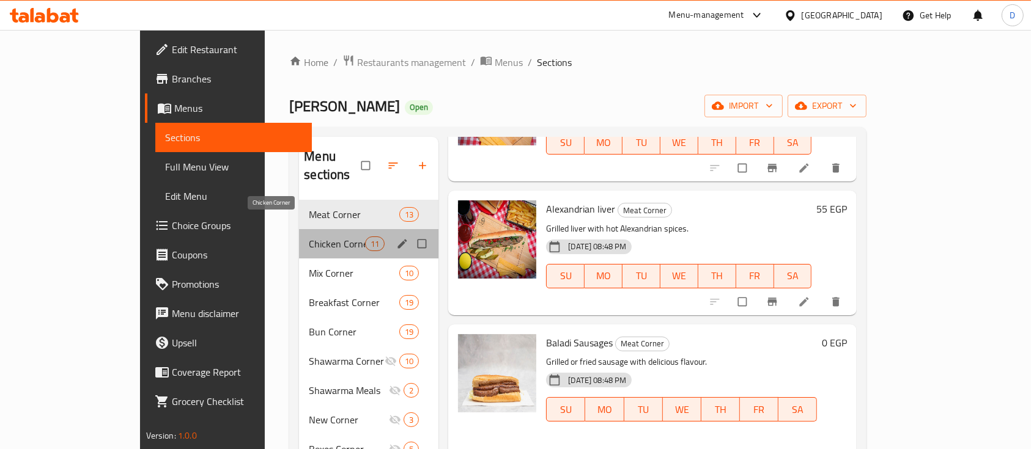
click at [309, 237] on span "Chicken Corner" at bounding box center [337, 244] width 56 height 15
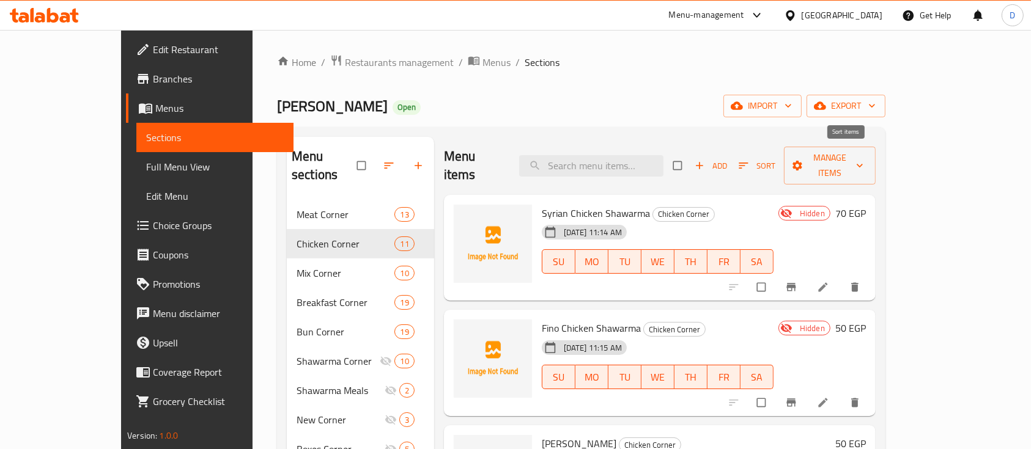
click at [776, 159] on span "Sort" at bounding box center [756, 166] width 37 height 14
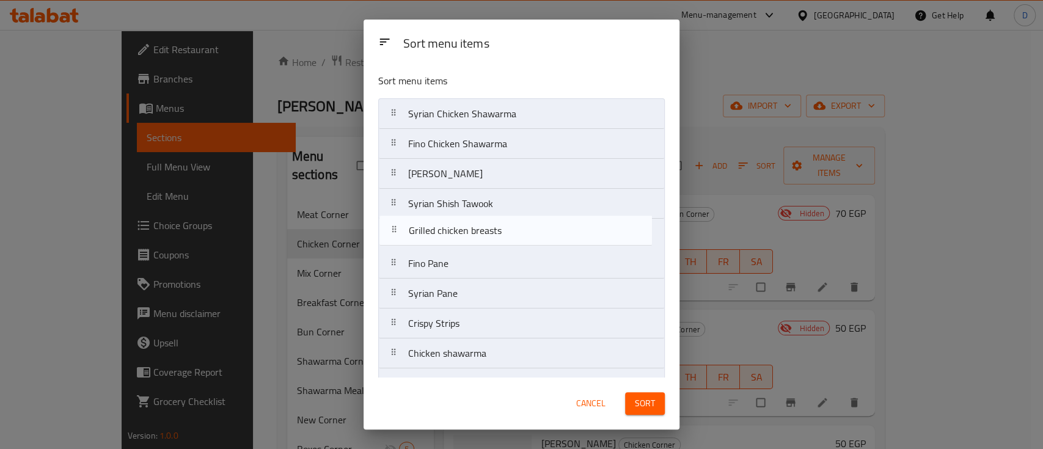
drag, startPoint x: 556, startPoint y: 297, endPoint x: 555, endPoint y: 232, distance: 64.8
click at [555, 232] on nav "Syrian Chicken Shawarma Fino Chicken Shawarma Shish Tawook Syrian Shish Tawook …" at bounding box center [521, 263] width 287 height 331
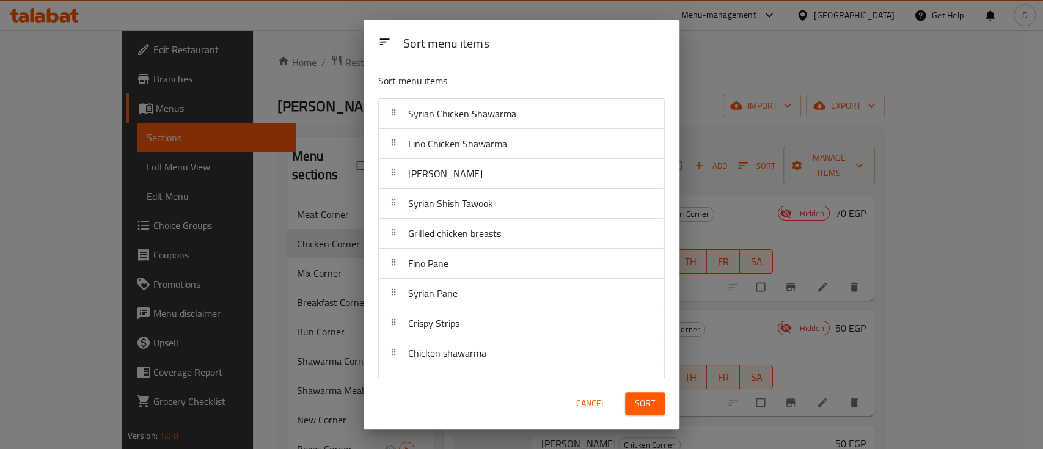
click at [654, 401] on span "Sort" at bounding box center [645, 403] width 20 height 15
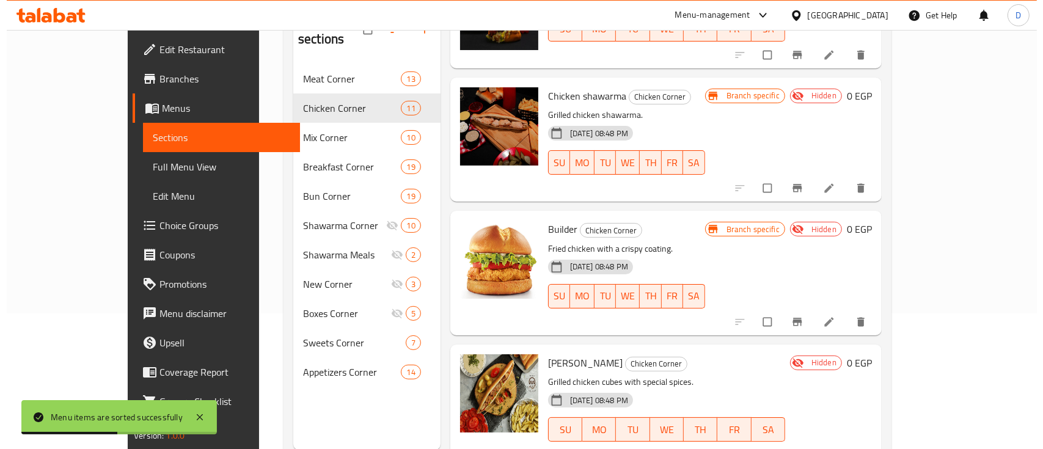
scroll to position [171, 0]
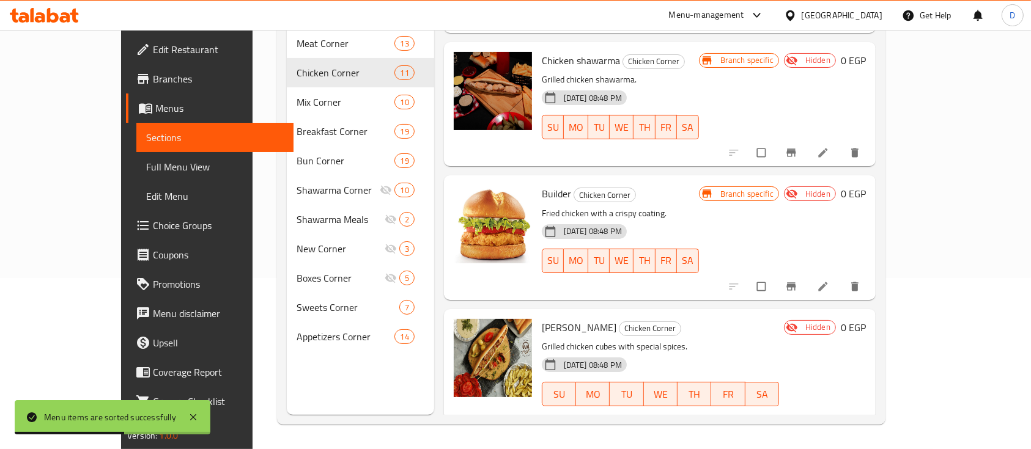
click at [861, 414] on icon "delete" at bounding box center [854, 420] width 12 height 12
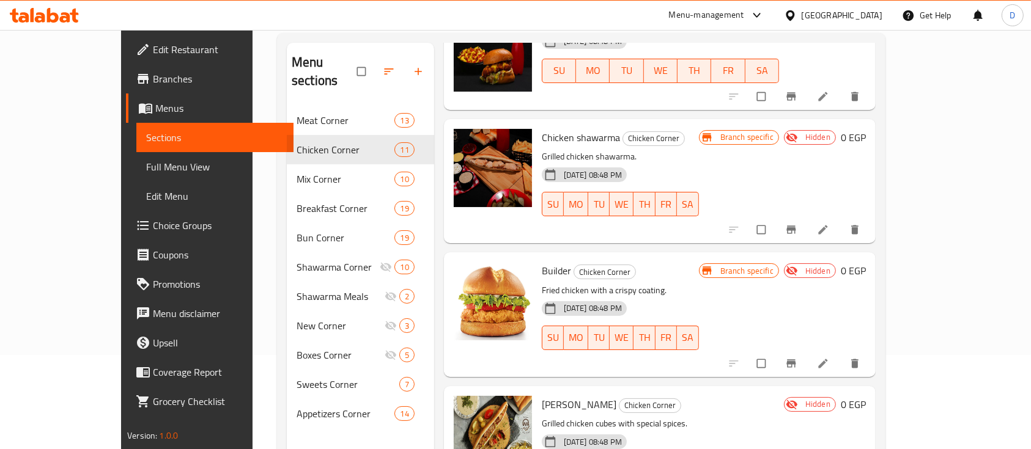
scroll to position [171, 0]
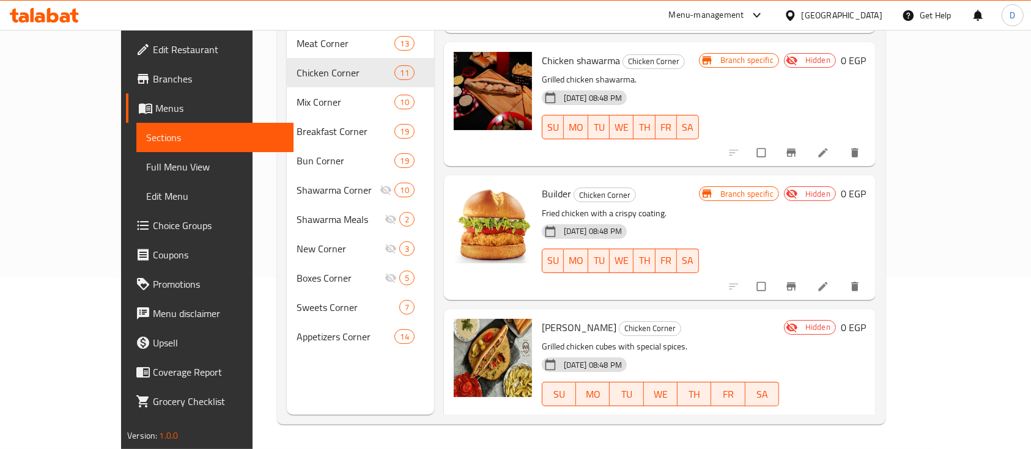
click at [861, 414] on icon "delete" at bounding box center [854, 420] width 12 height 12
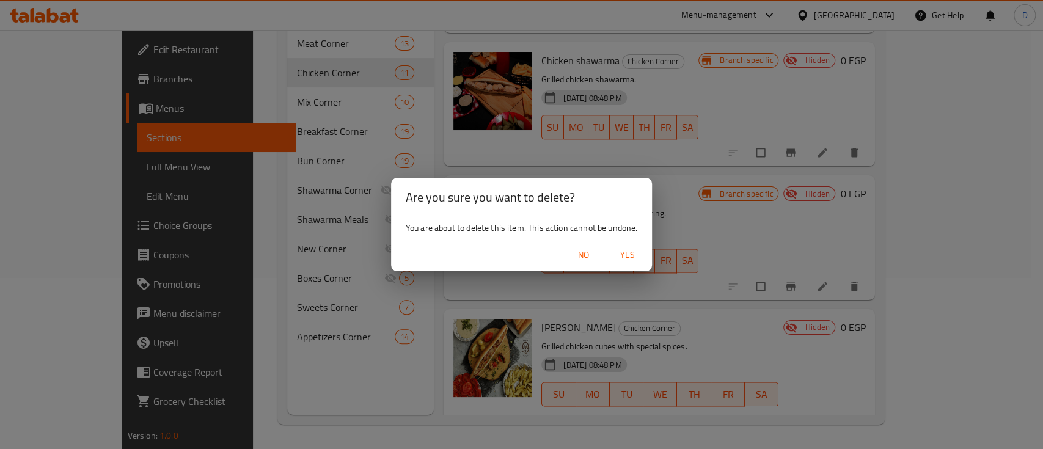
click at [634, 254] on span "Yes" at bounding box center [627, 255] width 29 height 15
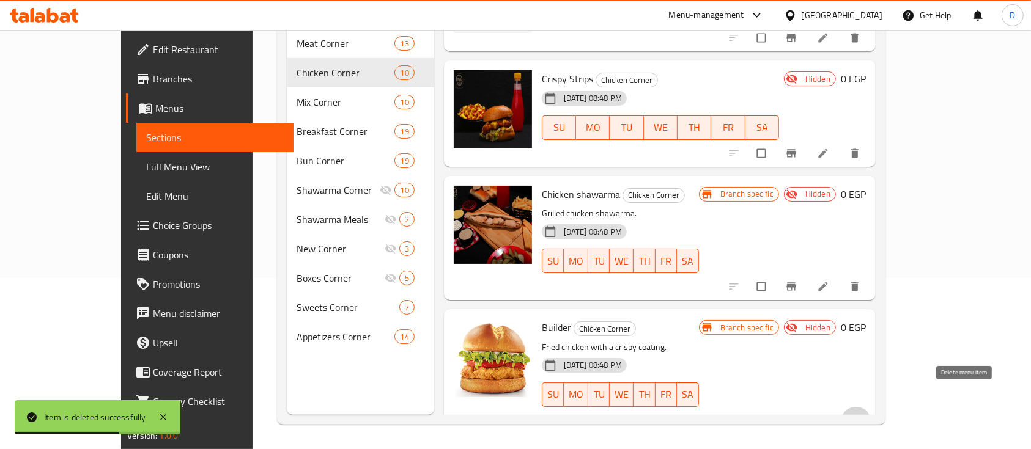
click at [863, 414] on span "delete" at bounding box center [855, 420] width 15 height 12
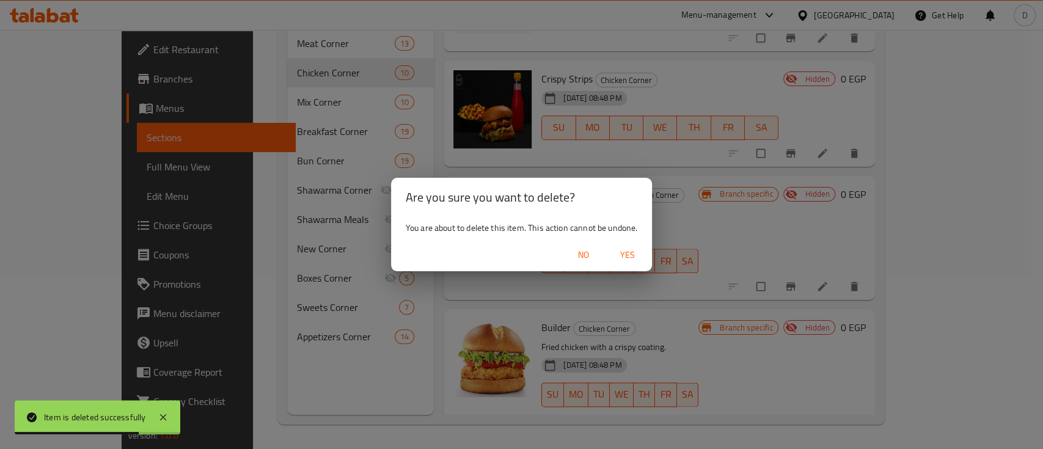
click at [631, 252] on span "Yes" at bounding box center [627, 255] width 29 height 15
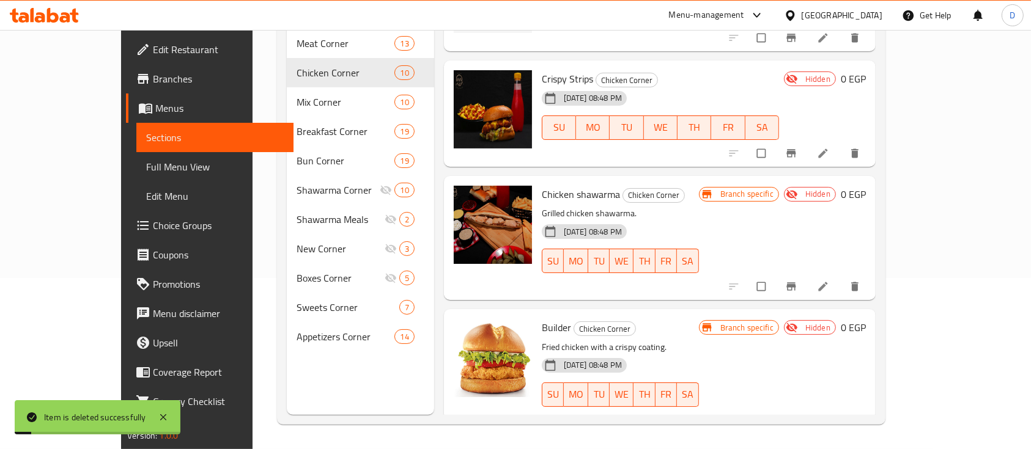
click at [861, 281] on icon "delete" at bounding box center [854, 287] width 12 height 12
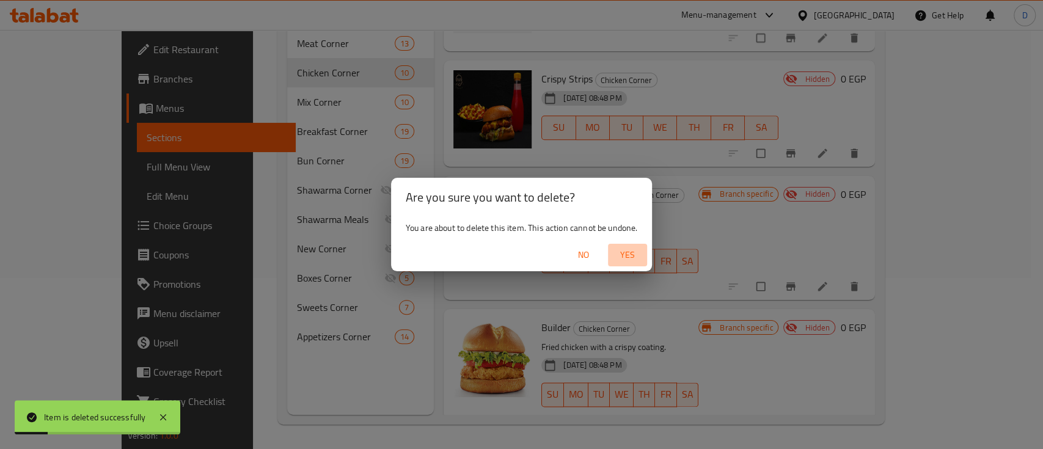
click at [636, 256] on span "Yes" at bounding box center [627, 255] width 29 height 15
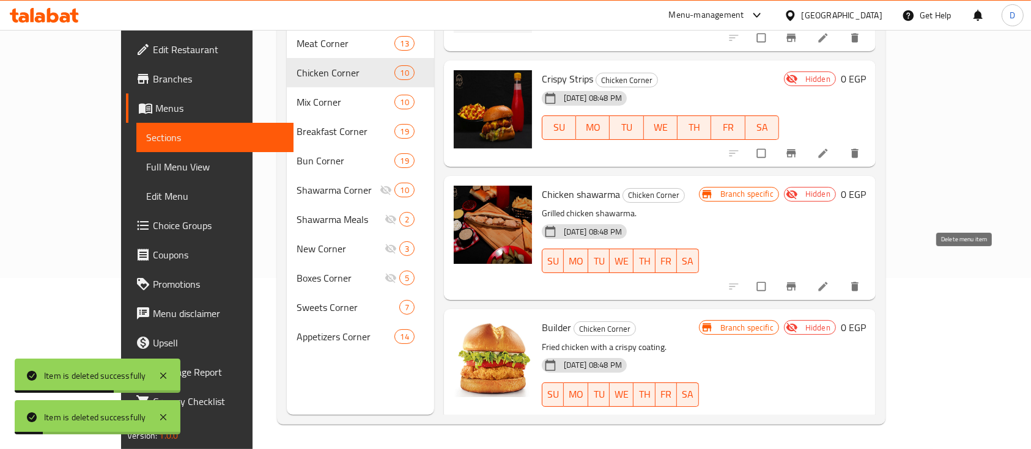
click at [861, 281] on icon "delete" at bounding box center [854, 287] width 12 height 12
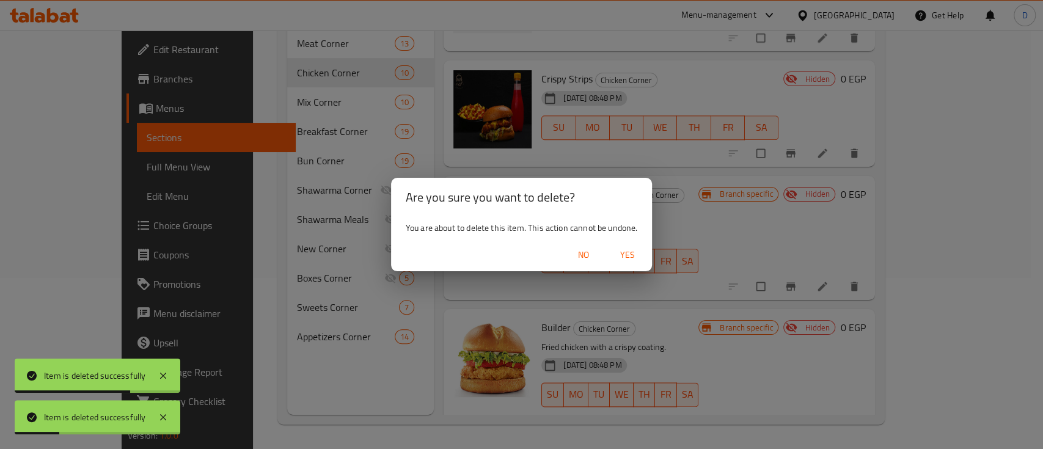
click at [633, 256] on span "Yes" at bounding box center [627, 255] width 29 height 15
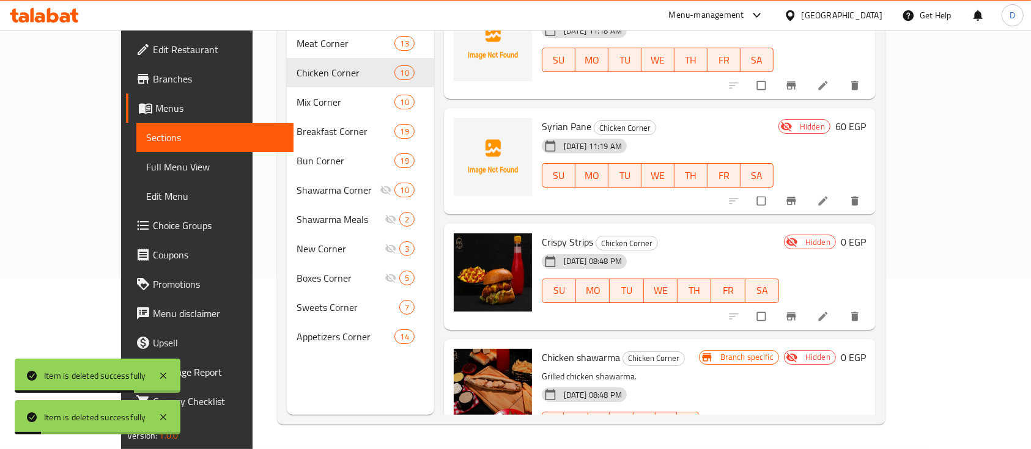
scroll to position [770, 0]
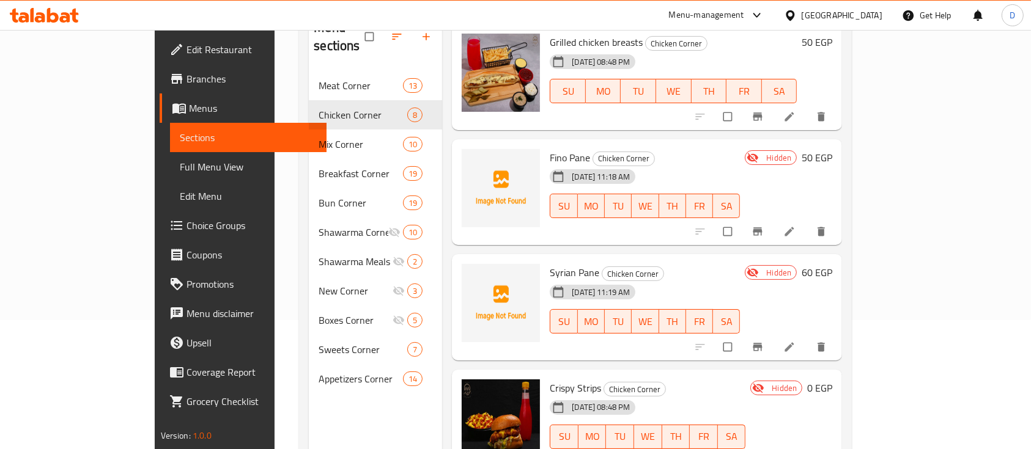
scroll to position [171, 0]
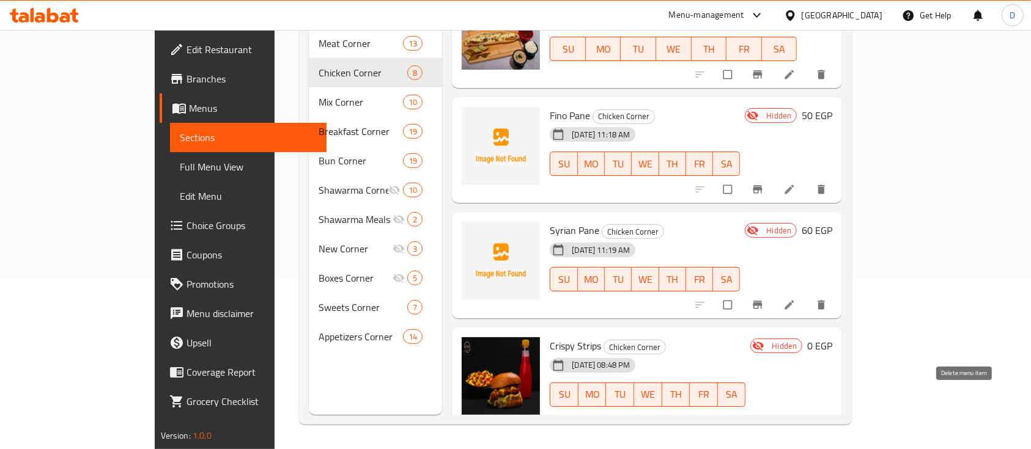
click at [837, 407] on button "delete" at bounding box center [822, 420] width 29 height 27
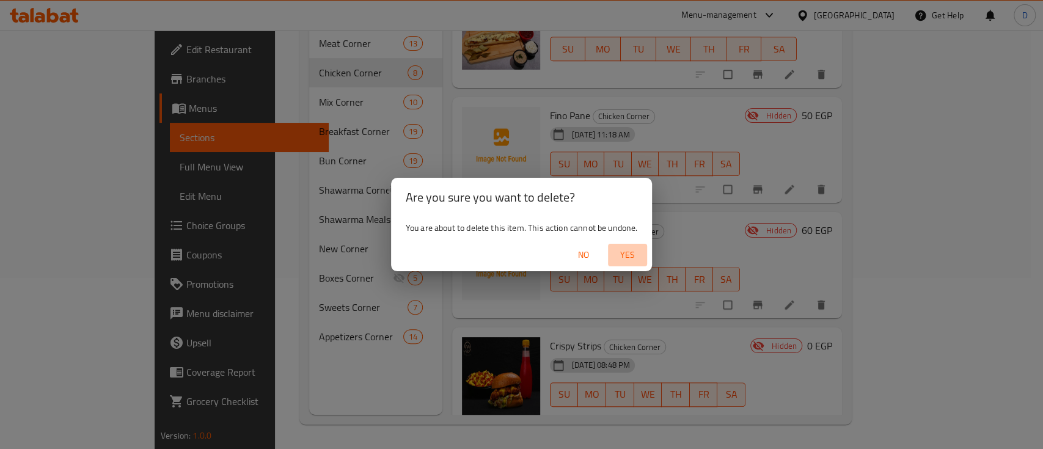
click at [641, 257] on span "Yes" at bounding box center [627, 255] width 29 height 15
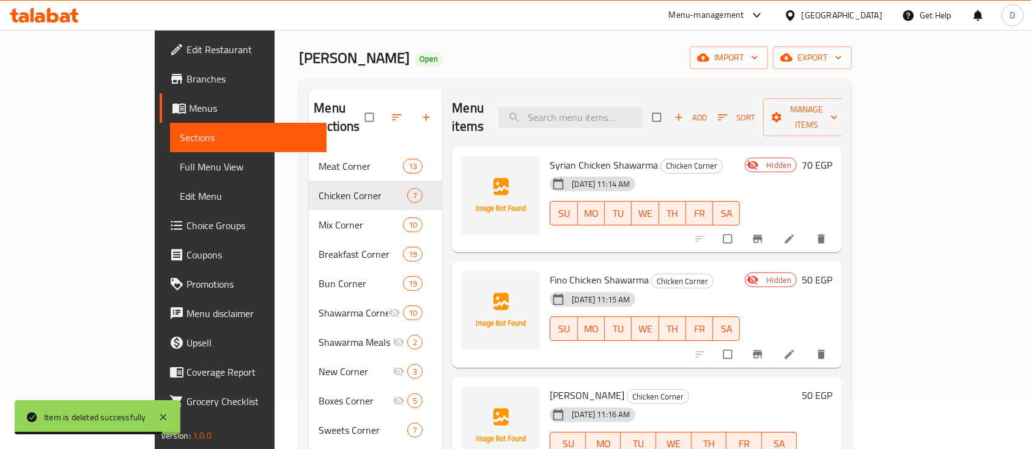
scroll to position [8, 0]
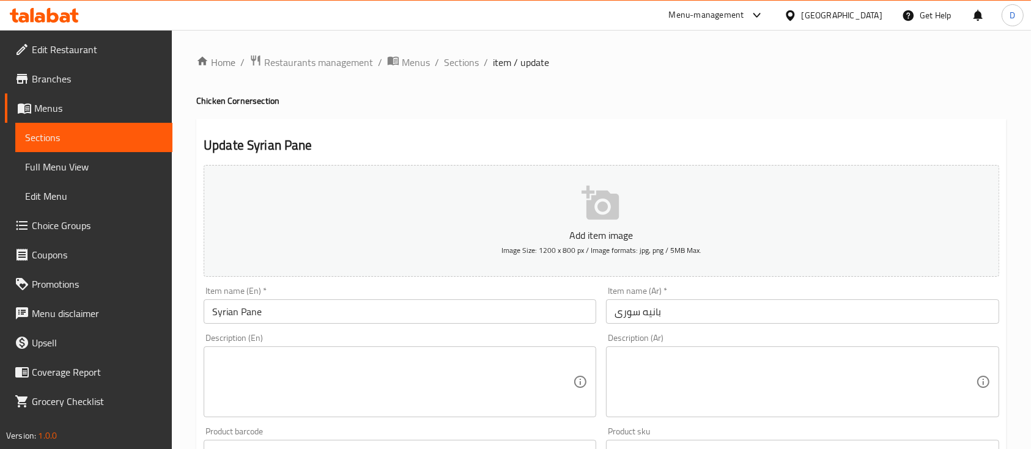
scroll to position [414, 0]
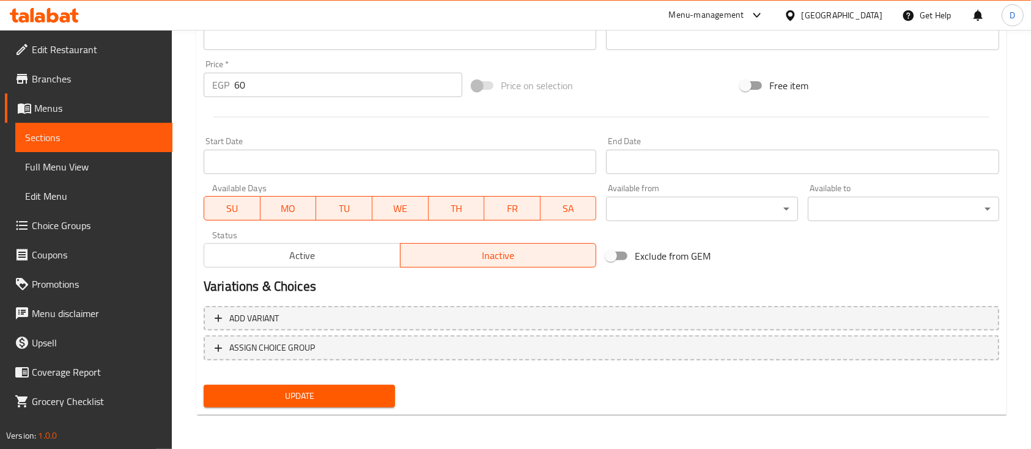
click at [307, 259] on span "Active" at bounding box center [302, 256] width 186 height 18
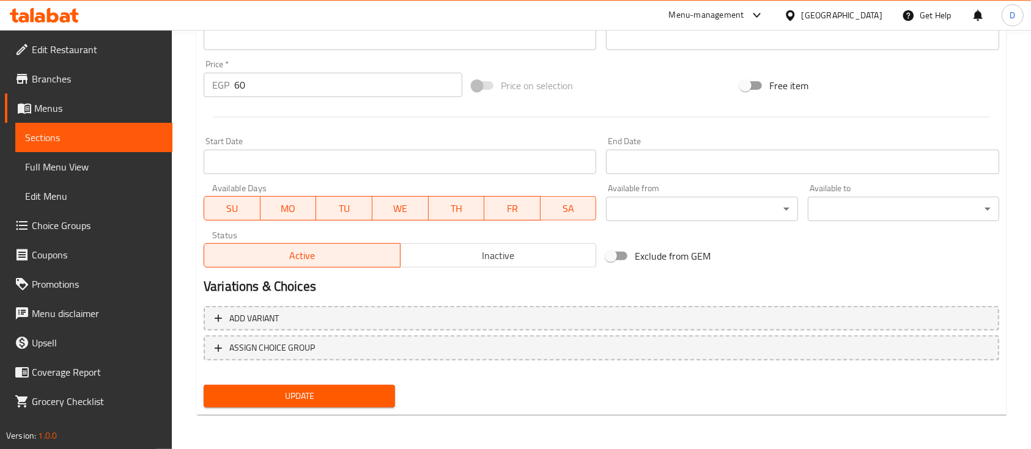
click at [351, 399] on span "Update" at bounding box center [299, 396] width 172 height 15
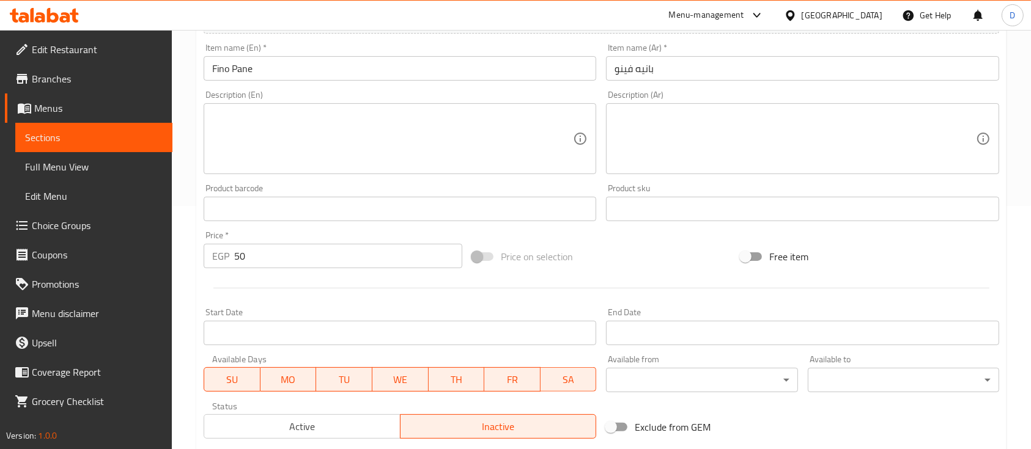
scroll to position [407, 0]
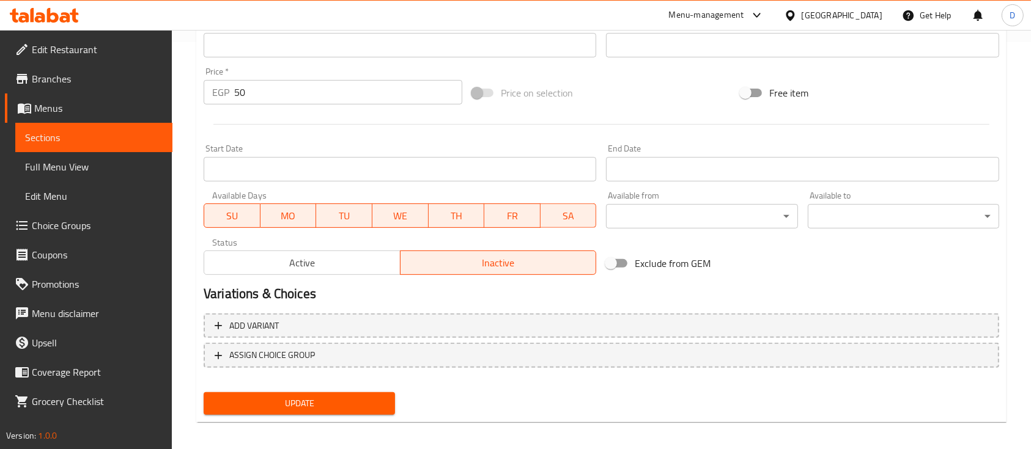
click at [325, 263] on span "Active" at bounding box center [302, 263] width 186 height 18
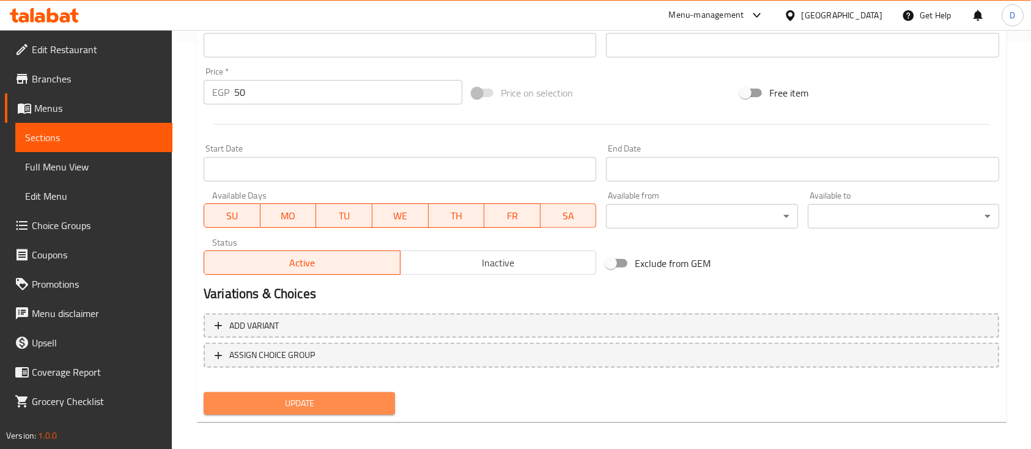
click at [329, 413] on button "Update" at bounding box center [299, 403] width 191 height 23
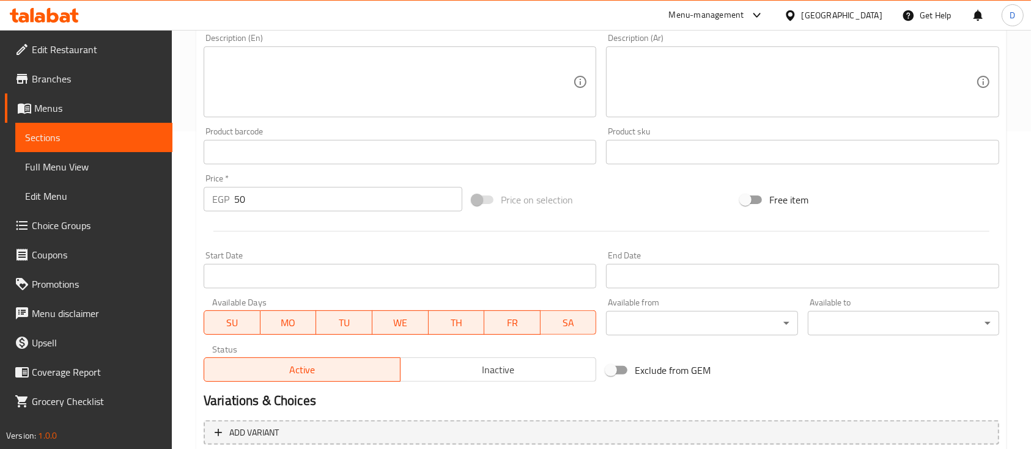
scroll to position [407, 0]
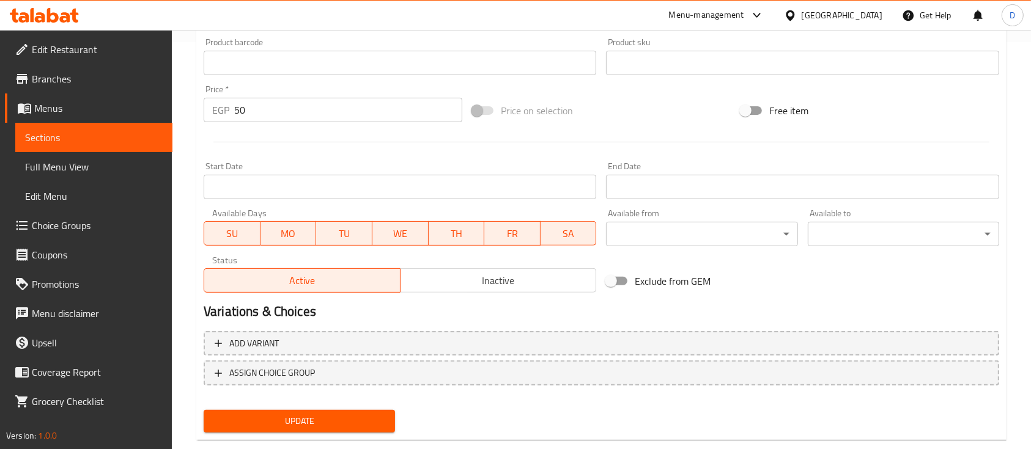
click at [334, 415] on span "Update" at bounding box center [299, 421] width 172 height 15
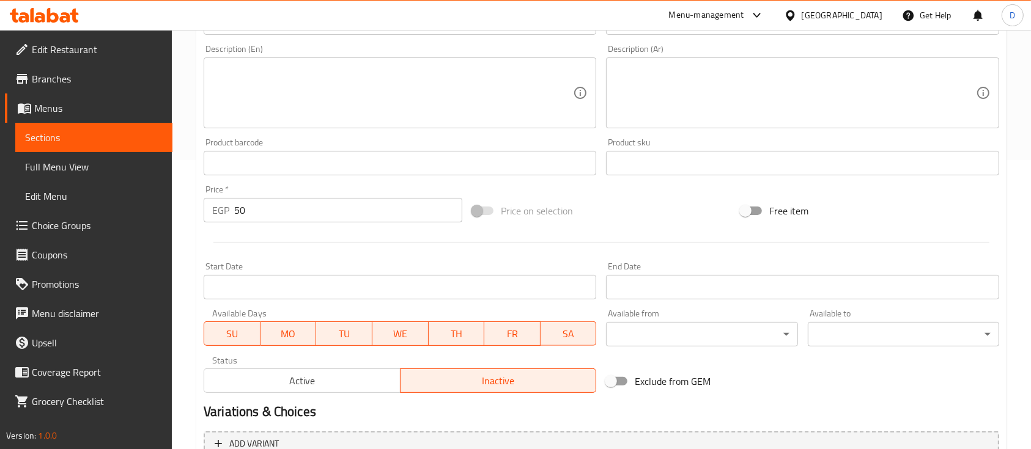
scroll to position [414, 0]
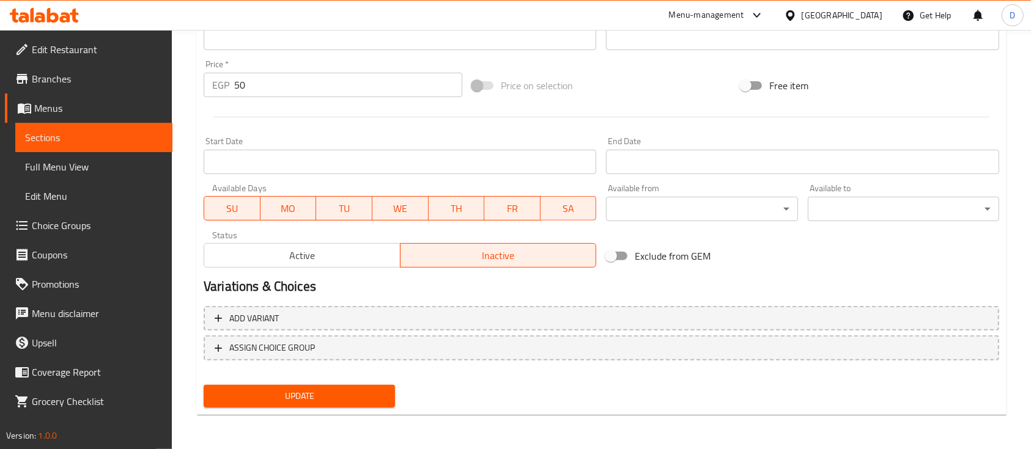
click at [347, 271] on div "Status Active Inactive" at bounding box center [400, 249] width 402 height 46
click at [356, 252] on span "Active" at bounding box center [302, 256] width 186 height 18
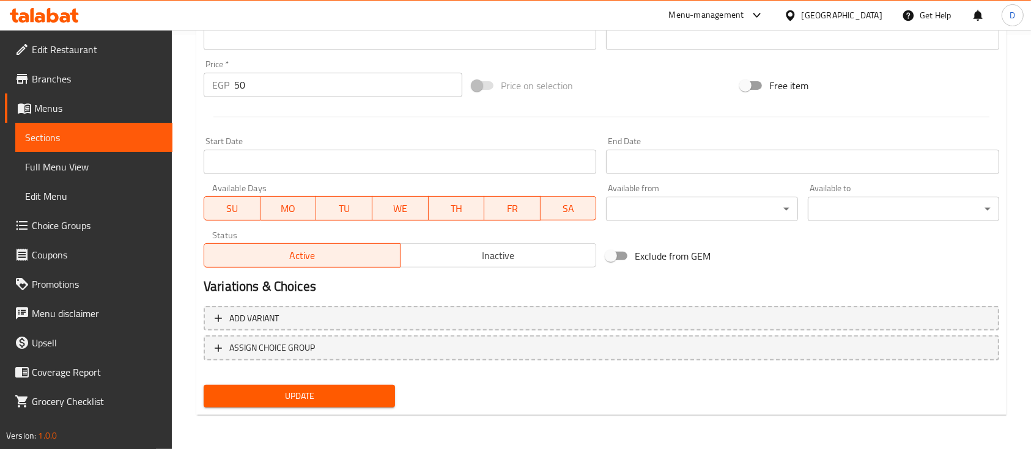
click at [339, 399] on span "Update" at bounding box center [299, 396] width 172 height 15
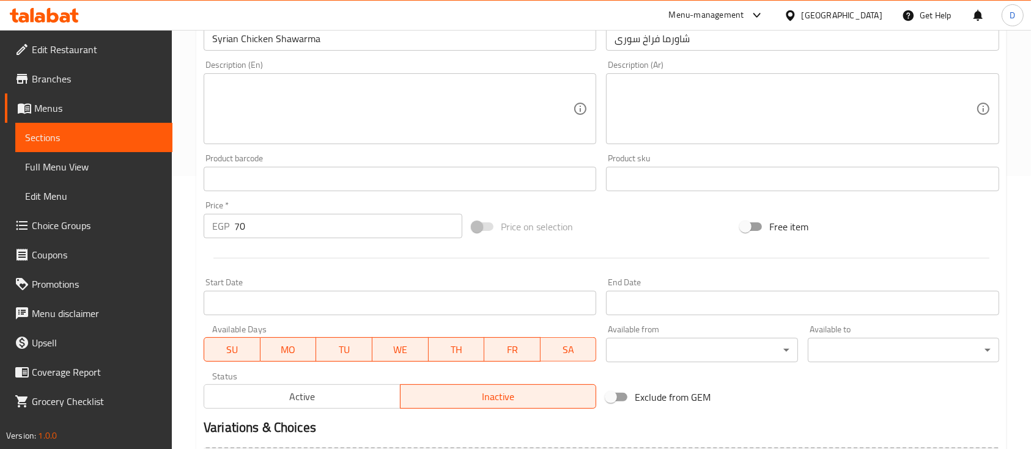
scroll to position [414, 0]
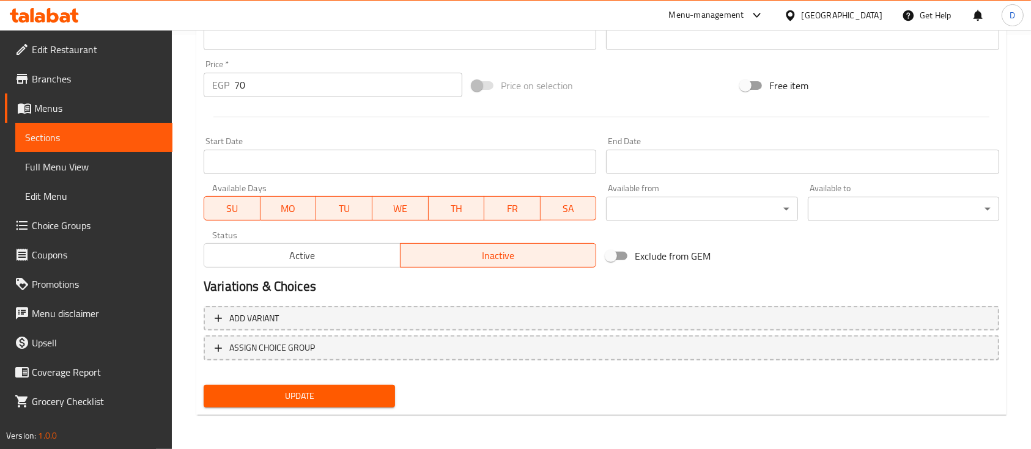
click at [317, 259] on span "Active" at bounding box center [302, 256] width 186 height 18
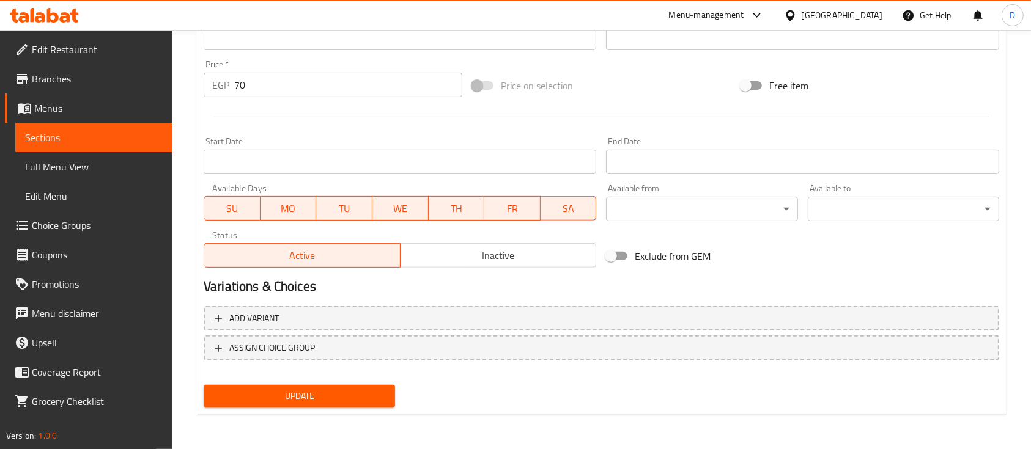
click at [357, 399] on span "Update" at bounding box center [299, 396] width 172 height 15
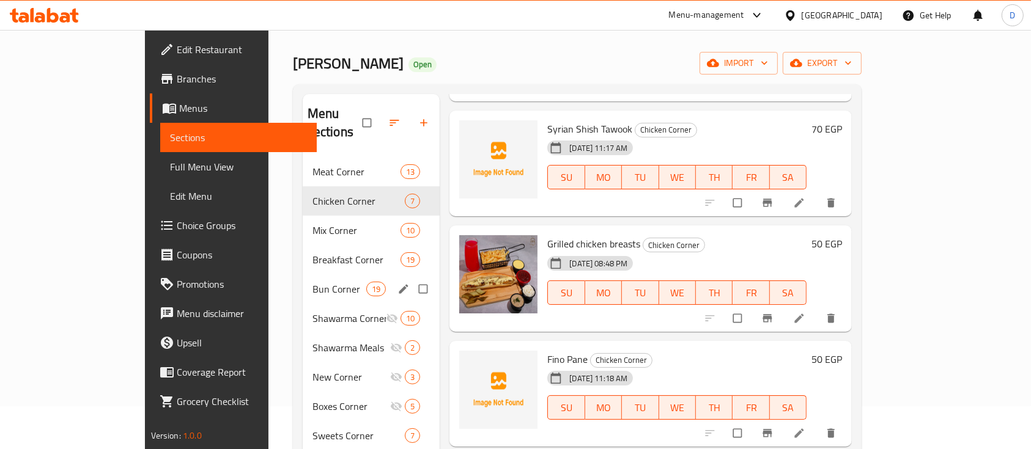
scroll to position [8, 0]
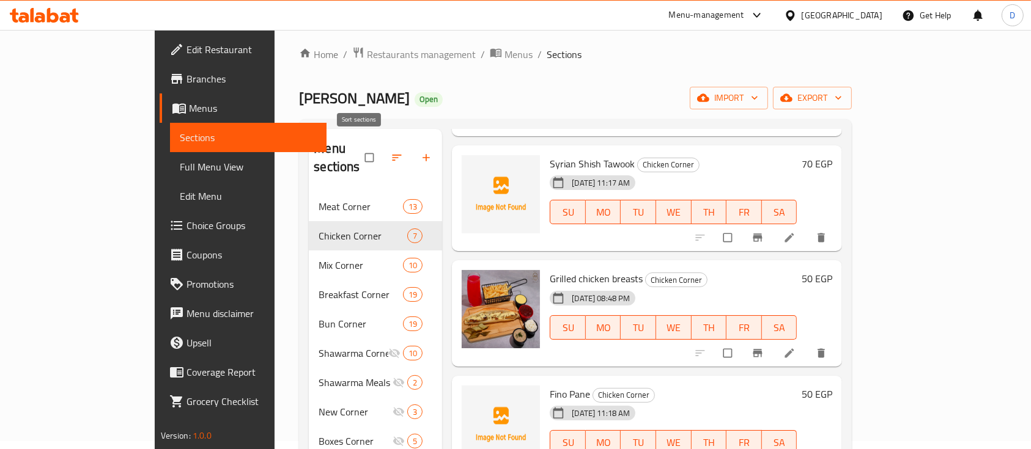
click at [391, 152] on icon "button" at bounding box center [397, 158] width 12 height 12
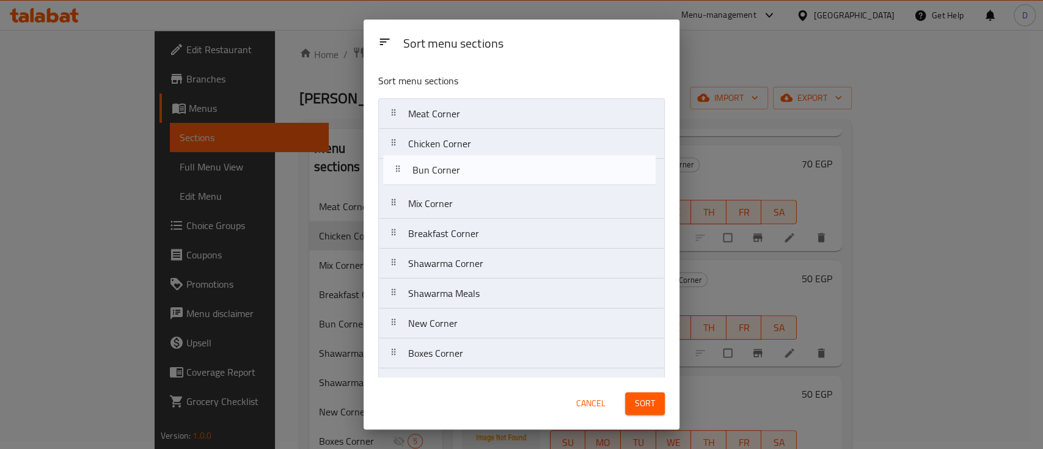
drag, startPoint x: 457, startPoint y: 241, endPoint x: 526, endPoint y: 228, distance: 70.4
click at [460, 175] on nav "Meat Corner Chicken Corner Mix Corner Breakfast Corner Bun Corner Shawarma Corn…" at bounding box center [521, 263] width 287 height 331
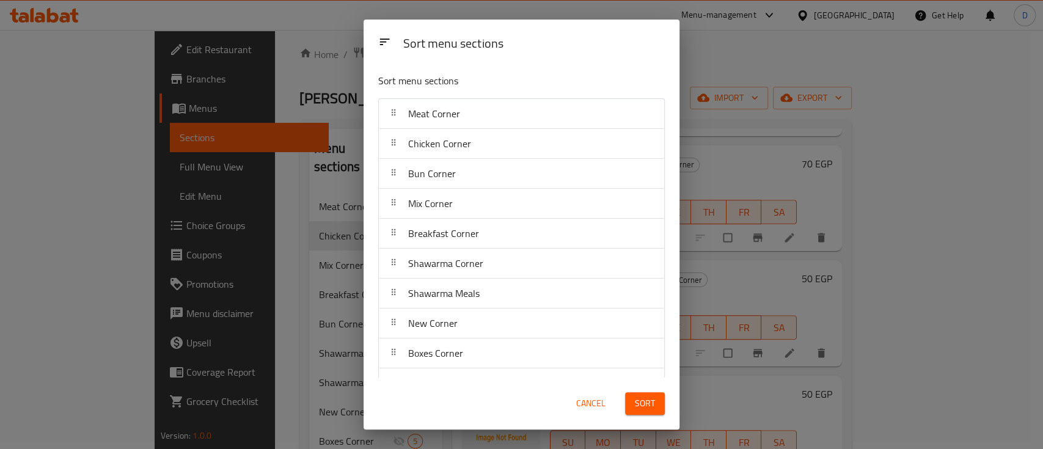
click at [636, 400] on span "Sort" at bounding box center [645, 403] width 20 height 15
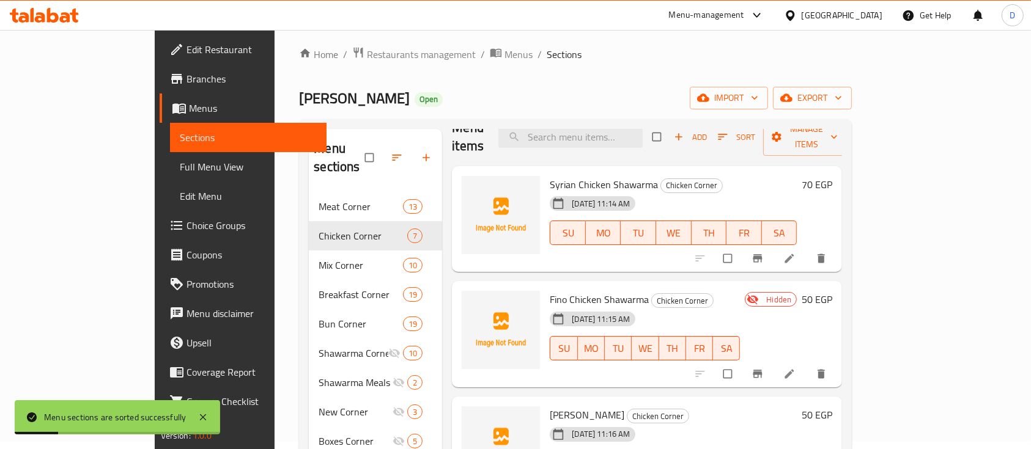
scroll to position [0, 0]
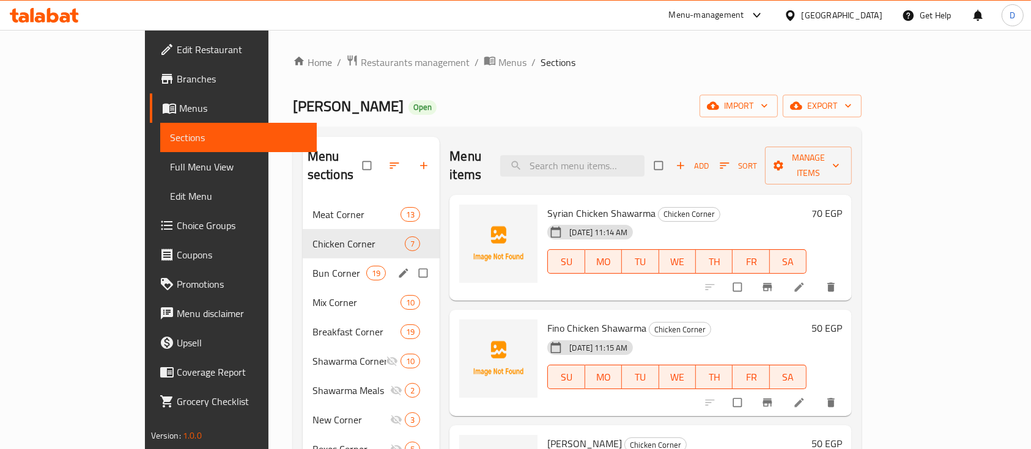
click at [303, 259] on div "Bun Corner 19" at bounding box center [372, 273] width 138 height 29
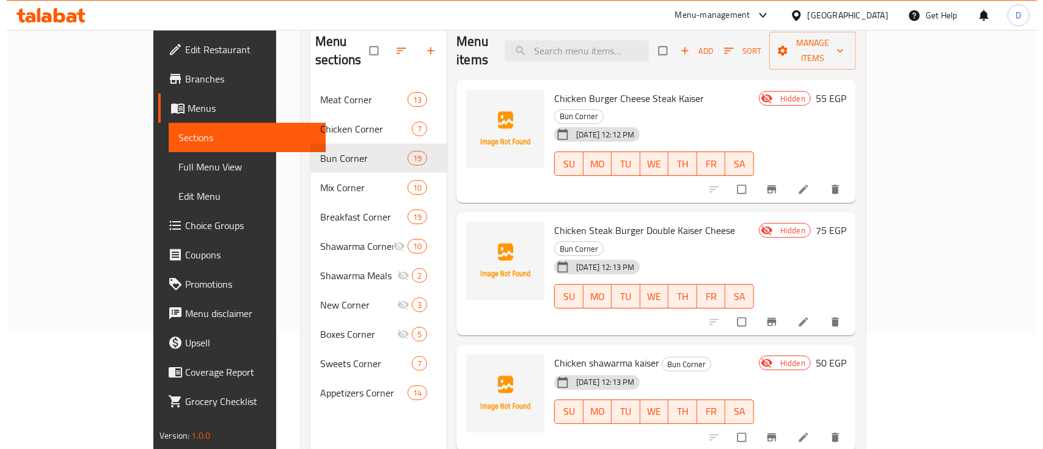
scroll to position [89, 0]
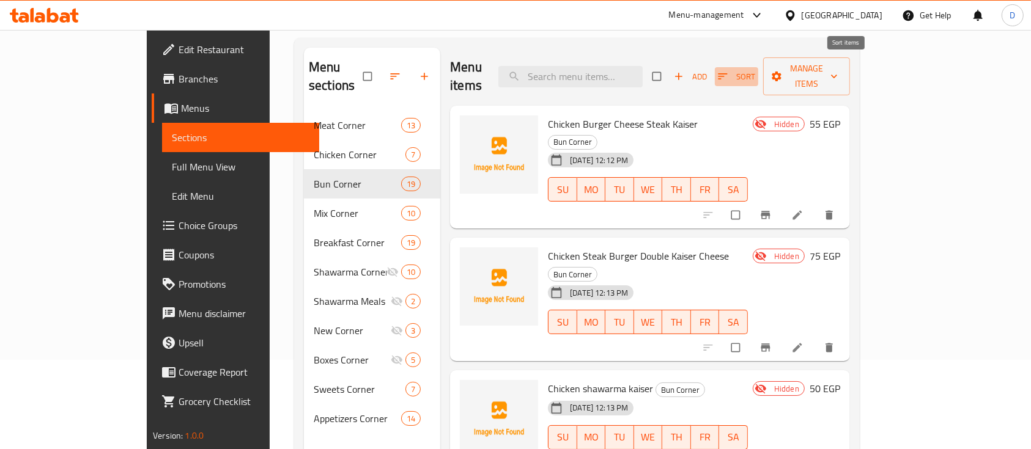
click at [755, 73] on span "Sort" at bounding box center [736, 77] width 37 height 14
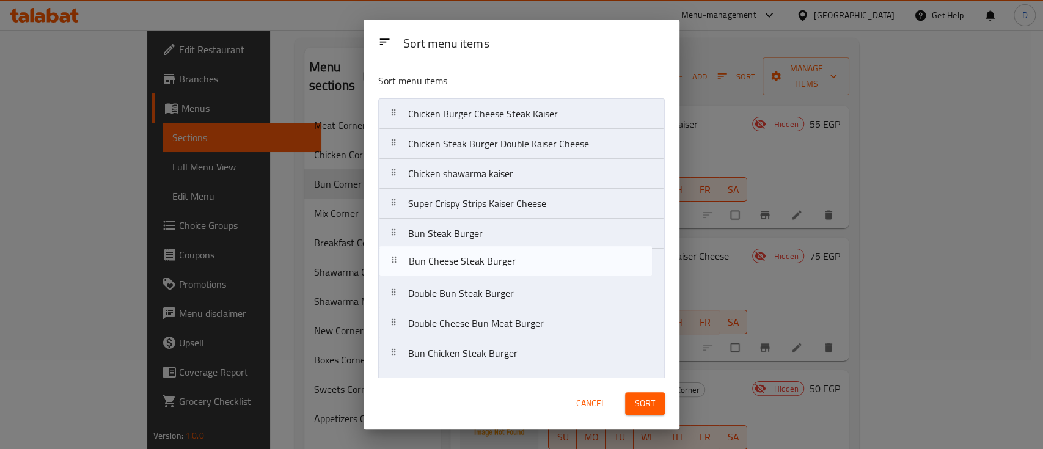
click at [592, 273] on nav "Chicken Burger Cheese Steak Kaiser Chicken Steak Burger Double Kaiser Cheese Ch…" at bounding box center [521, 383] width 287 height 570
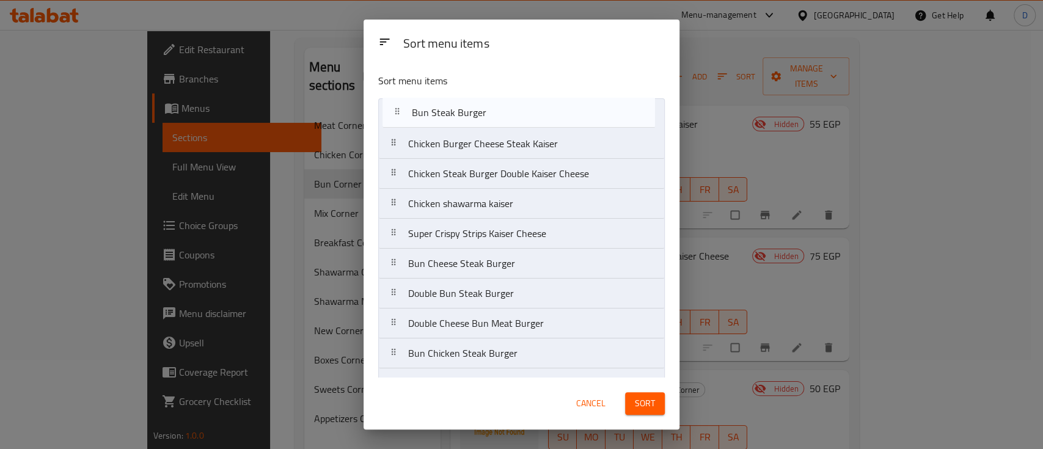
click at [585, 113] on nav "Chicken Burger Cheese Steak Kaiser Chicken Steak Burger Double Kaiser Cheese Ch…" at bounding box center [521, 383] width 287 height 570
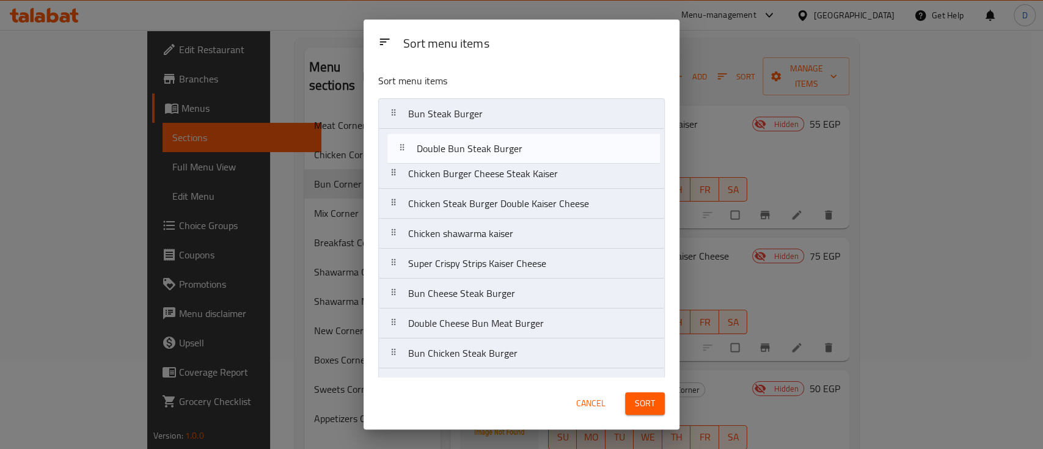
drag, startPoint x: 553, startPoint y: 294, endPoint x: 558, endPoint y: 144, distance: 149.8
click at [558, 144] on nav "Bun Steak Burger Chicken Burger Cheese Steak Kaiser Chicken Steak Burger Double…" at bounding box center [521, 383] width 287 height 570
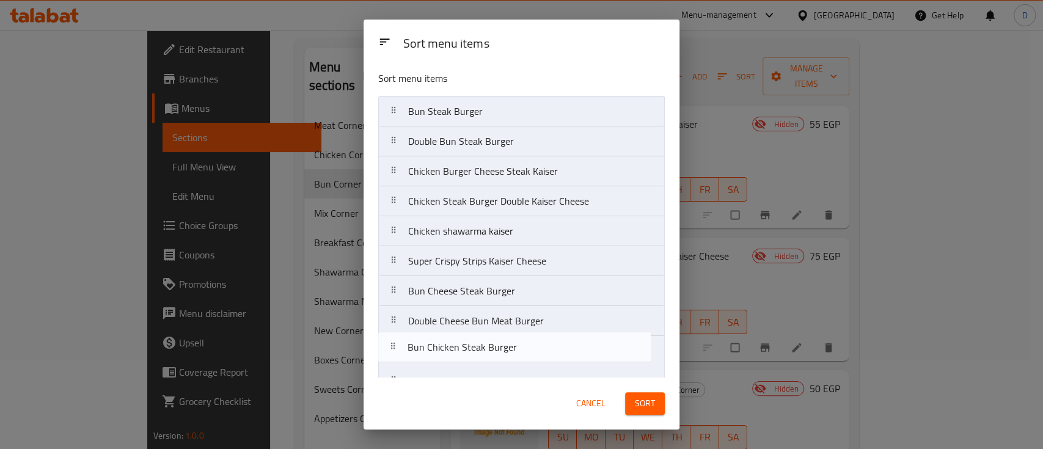
scroll to position [5, 0]
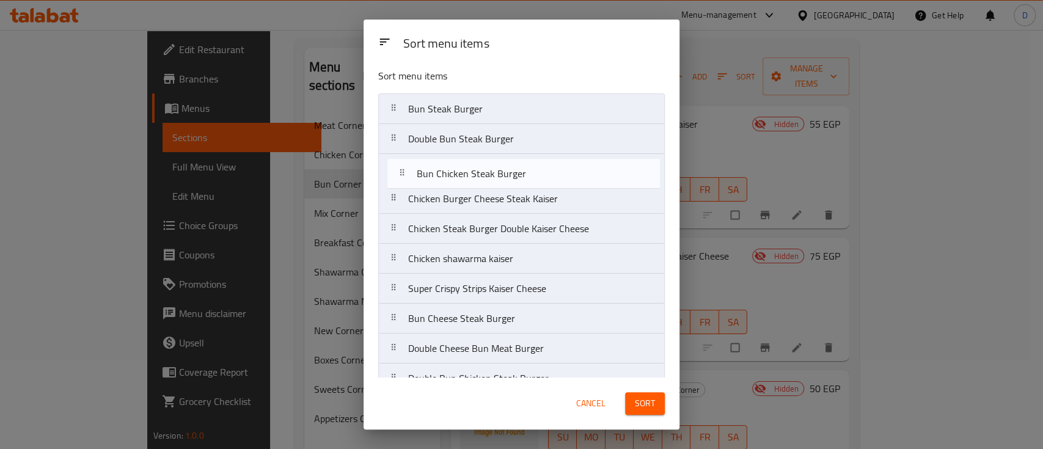
drag, startPoint x: 550, startPoint y: 355, endPoint x: 557, endPoint y: 172, distance: 182.3
click at [557, 172] on nav "Bun Steak Burger Double Bun Steak Burger Chicken Burger Cheese Steak Kaiser Chi…" at bounding box center [521, 379] width 287 height 570
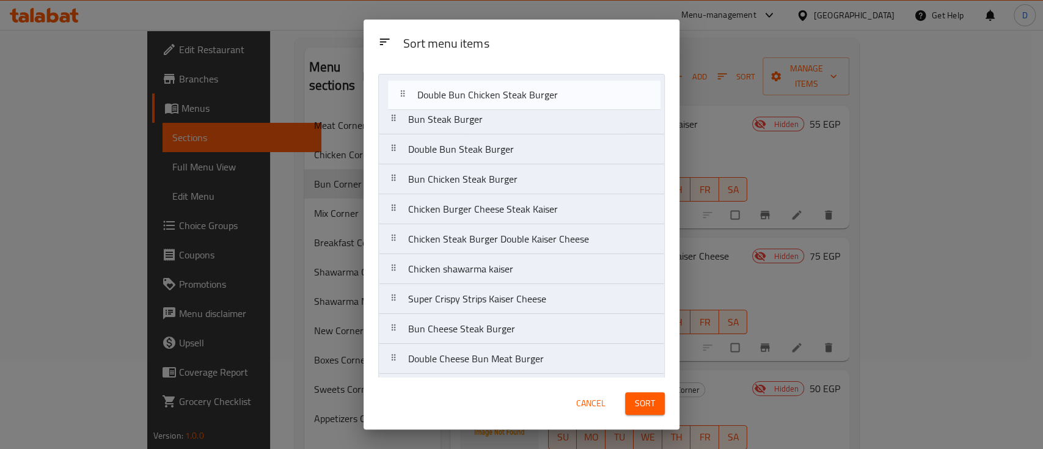
scroll to position [0, 0]
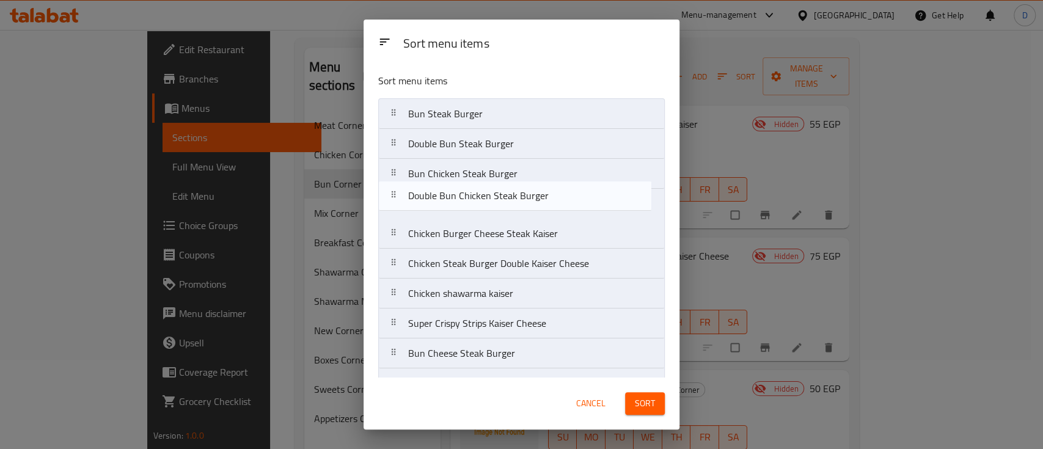
drag, startPoint x: 572, startPoint y: 301, endPoint x: 570, endPoint y: 198, distance: 103.3
click at [570, 198] on nav "Bun Steak Burger Double Bun Steak Burger Bun Chicken Steak Burger Chicken Burge…" at bounding box center [521, 383] width 287 height 570
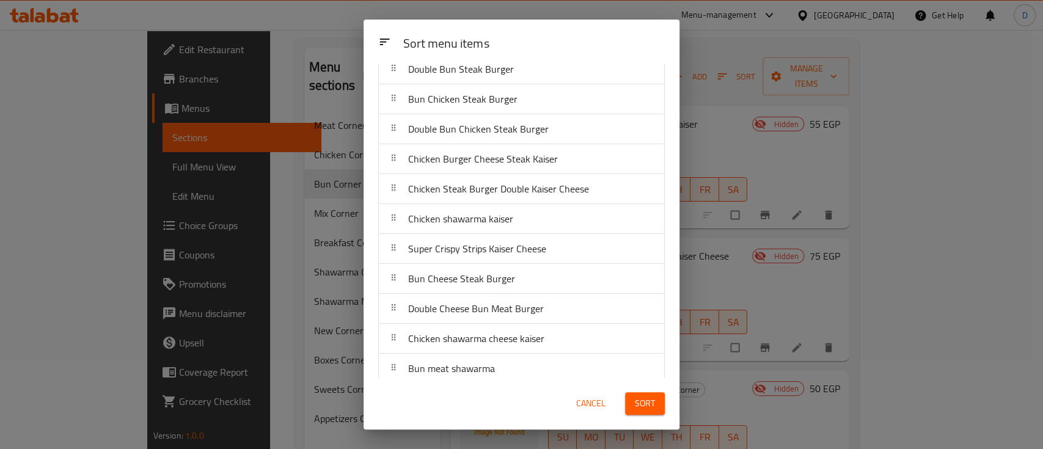
scroll to position [50, 0]
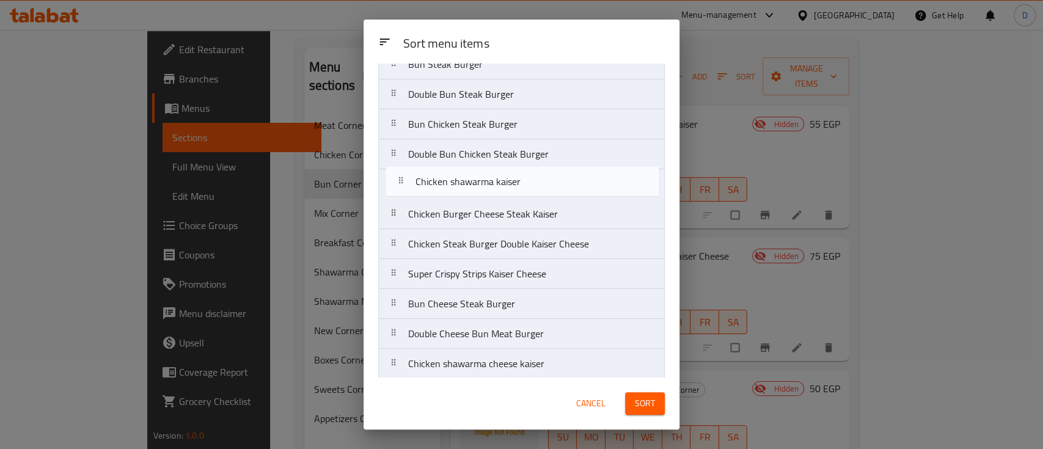
drag, startPoint x: 545, startPoint y: 243, endPoint x: 552, endPoint y: 178, distance: 65.2
click at [552, 178] on nav "Bun Steak Burger Double Bun Steak Burger Bun Chicken Steak Burger Double Bun Ch…" at bounding box center [521, 334] width 287 height 570
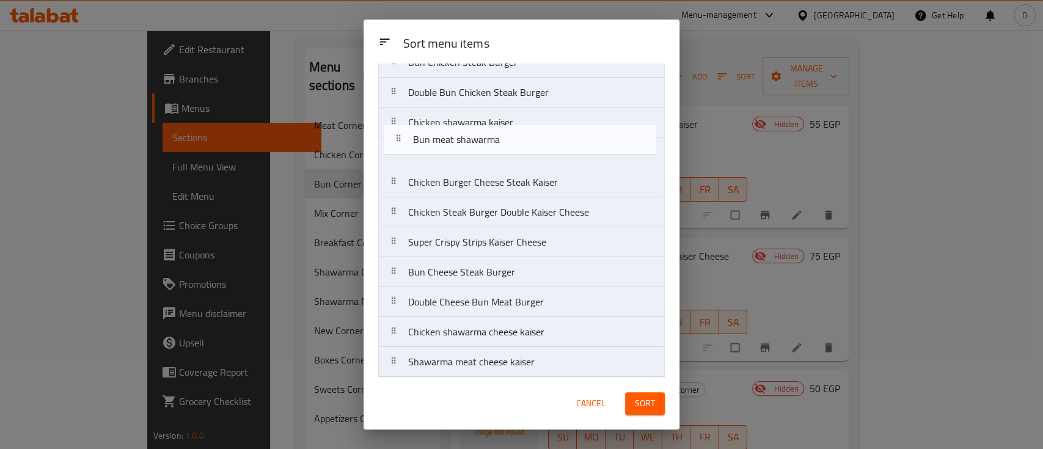
scroll to position [109, 0]
drag, startPoint x: 550, startPoint y: 307, endPoint x: 553, endPoint y: 148, distance: 159.0
click at [553, 148] on nav "Bun Steak Burger Double Bun Steak Burger Bun Chicken Steak Burger Double Bun Ch…" at bounding box center [521, 274] width 287 height 570
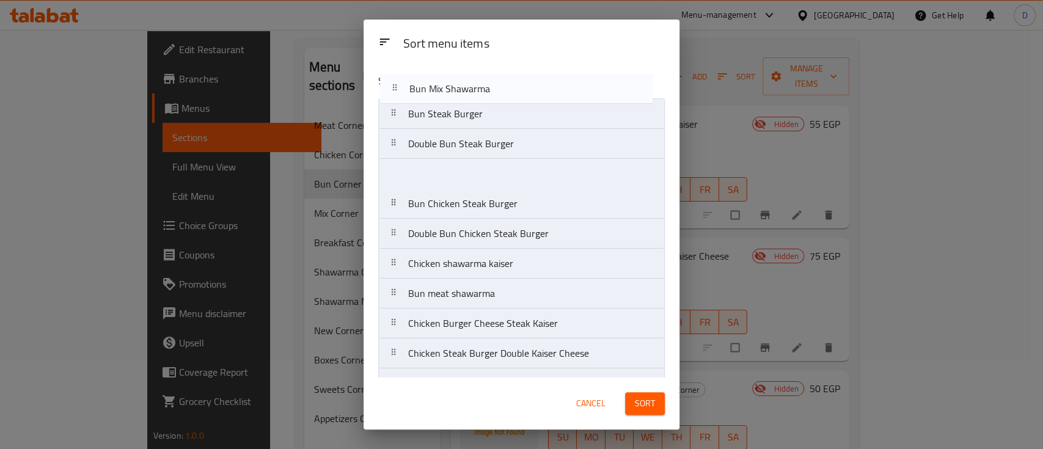
scroll to position [0, 0]
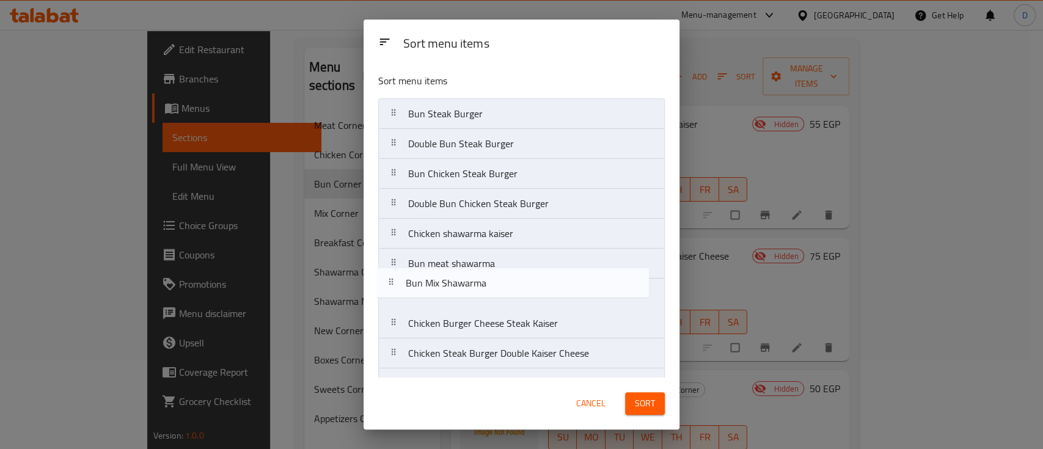
drag, startPoint x: 564, startPoint y: 215, endPoint x: 561, endPoint y: 286, distance: 71.0
click at [561, 286] on nav "Bun Steak Burger Double Bun Steak Burger Bun Chicken Steak Burger Double Bun Ch…" at bounding box center [521, 383] width 287 height 570
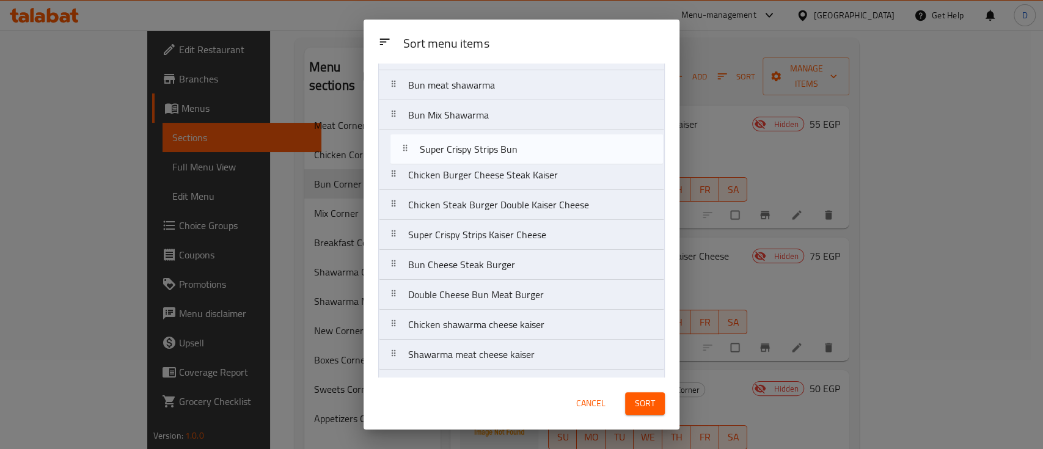
scroll to position [178, 0]
drag, startPoint x: 563, startPoint y: 346, endPoint x: 573, endPoint y: 142, distance: 204.4
click at [573, 142] on nav "Bun Steak Burger Double Bun Steak Burger Bun Chicken Steak Burger Double Bun Ch…" at bounding box center [521, 205] width 287 height 570
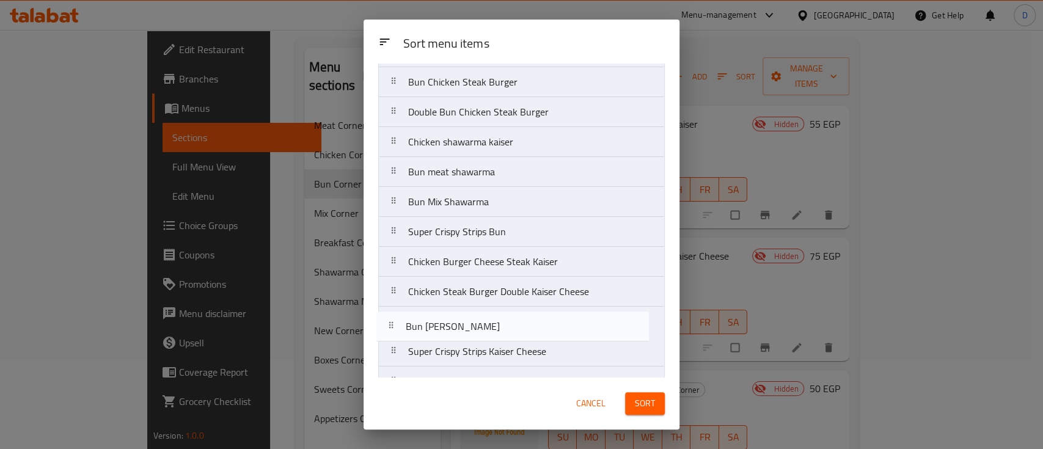
scroll to position [93, 0]
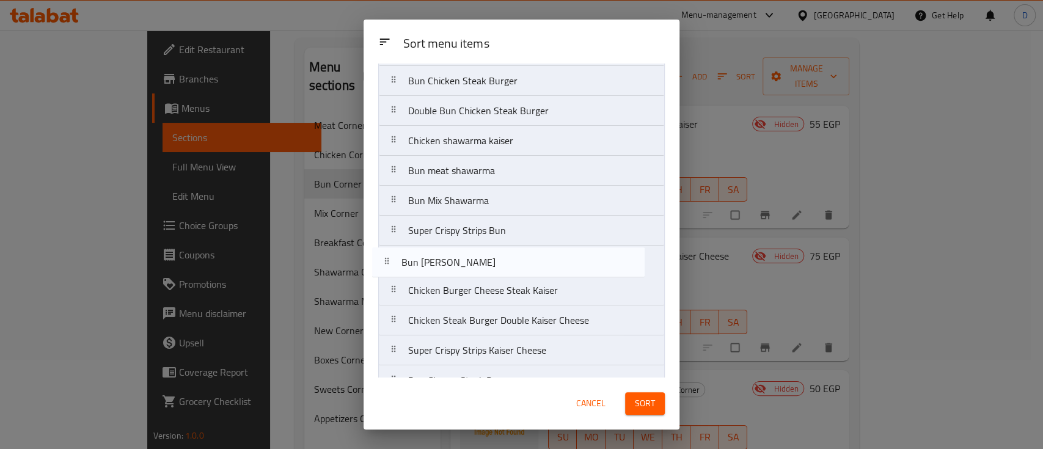
drag, startPoint x: 548, startPoint y: 301, endPoint x: 540, endPoint y: 261, distance: 40.5
click at [540, 261] on nav "Bun Steak Burger Double Bun Steak Burger Bun Chicken Steak Burger Double Bun Ch…" at bounding box center [521, 291] width 287 height 570
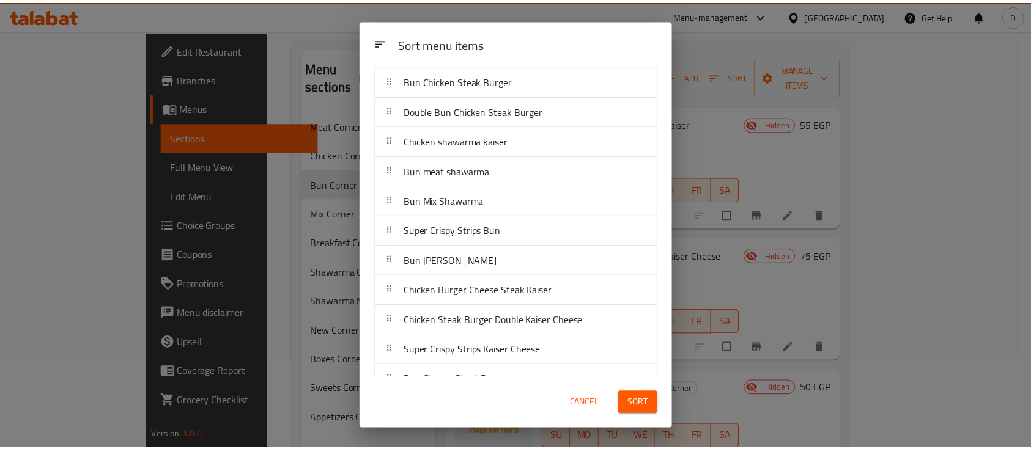
scroll to position [11, 0]
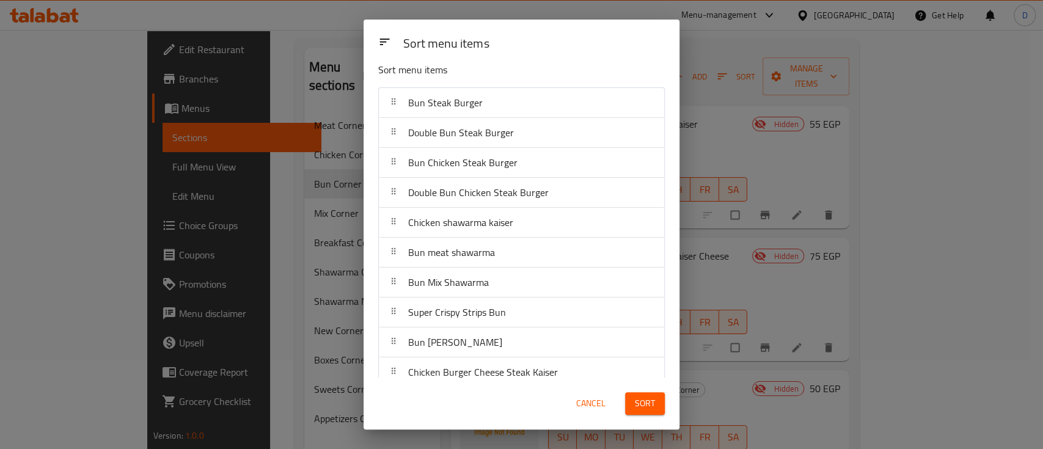
click at [647, 403] on span "Sort" at bounding box center [645, 403] width 20 height 15
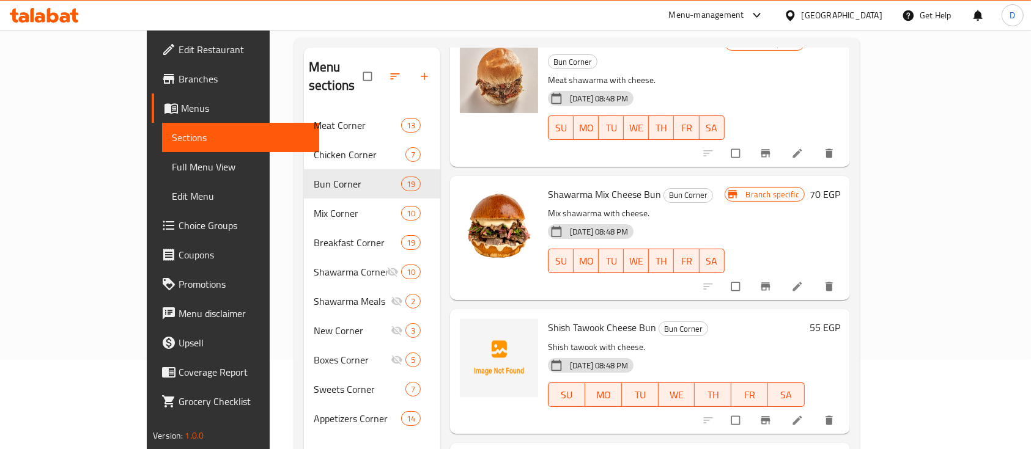
scroll to position [171, 0]
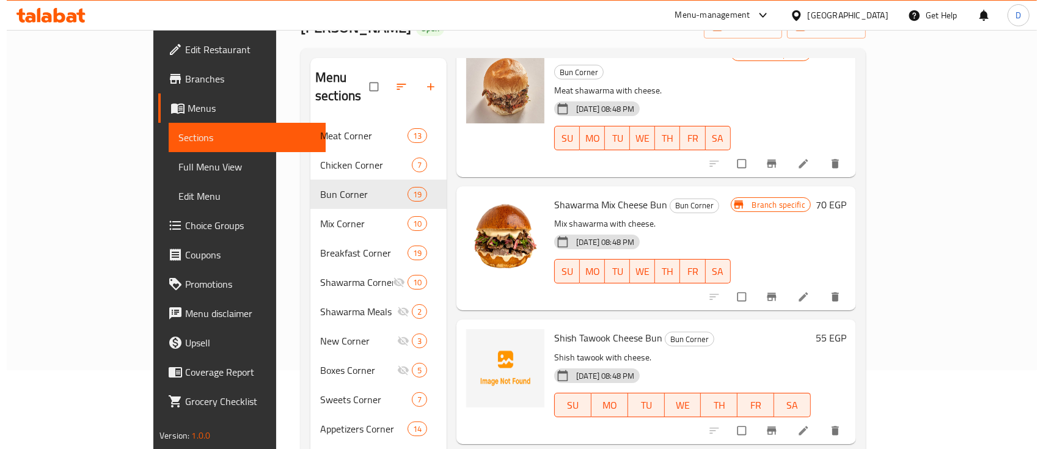
scroll to position [171, 0]
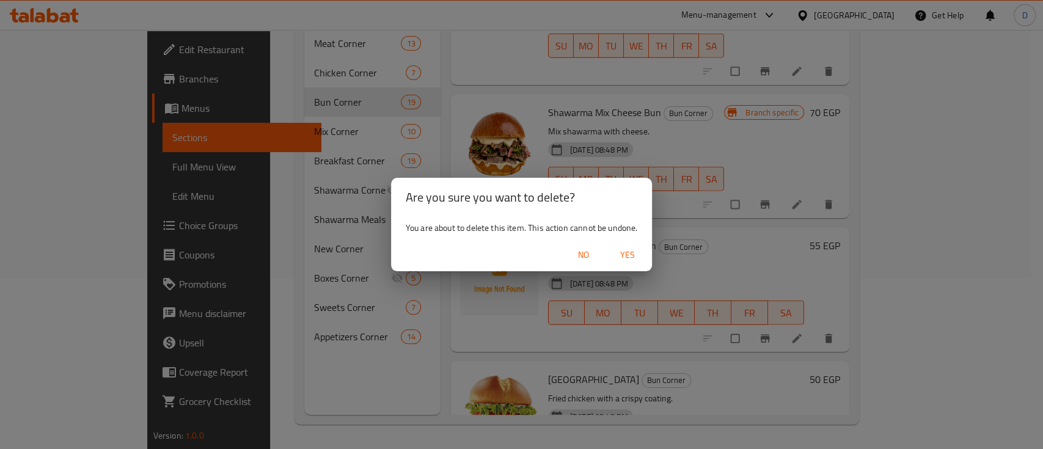
click at [628, 258] on span "Yes" at bounding box center [627, 255] width 29 height 15
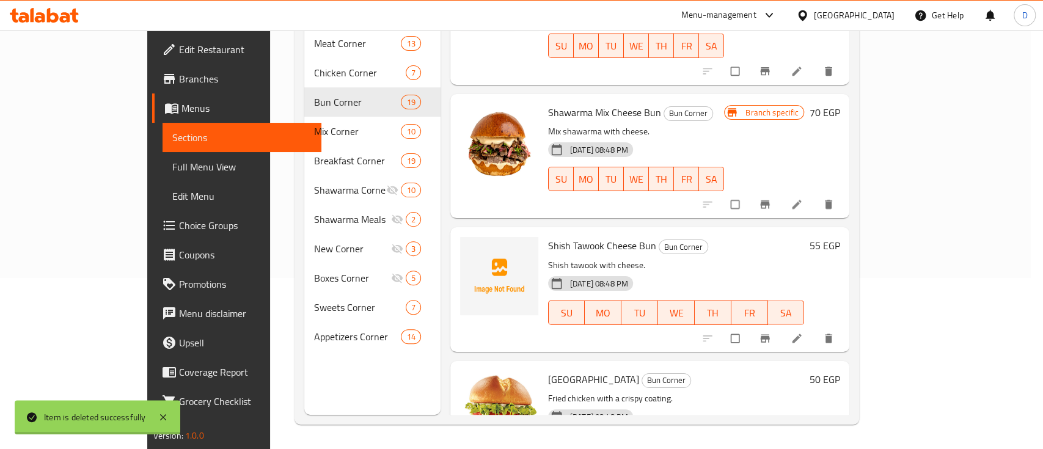
scroll to position [2045, 0]
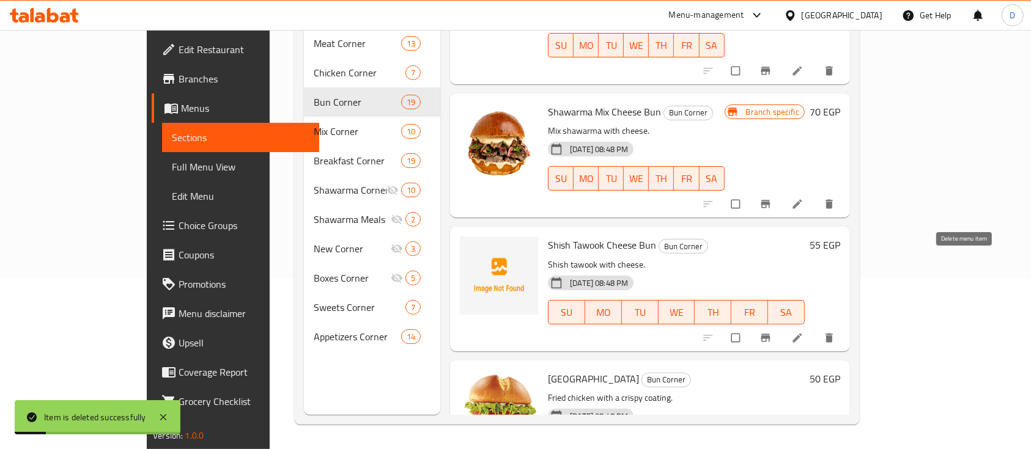
click at [833, 333] on icon "delete" at bounding box center [828, 337] width 7 height 9
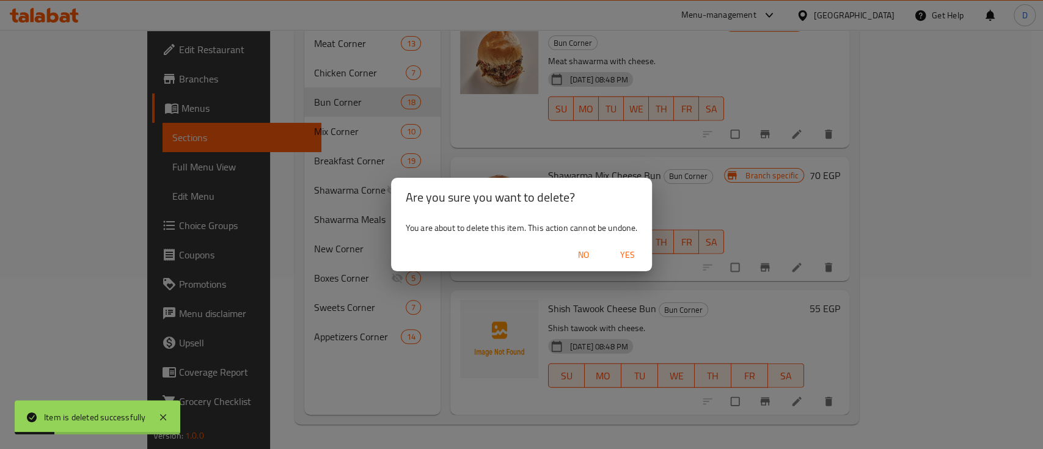
scroll to position [1912, 0]
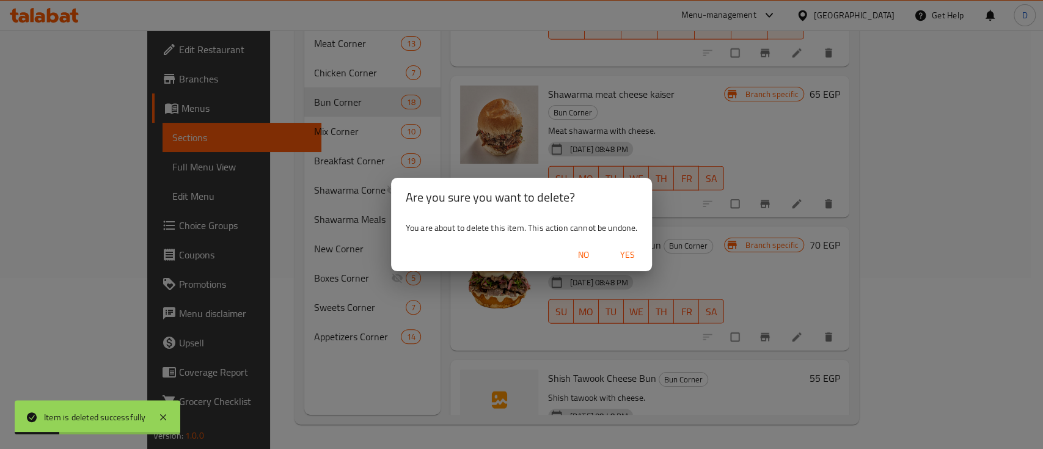
click at [628, 251] on span "Yes" at bounding box center [627, 255] width 29 height 15
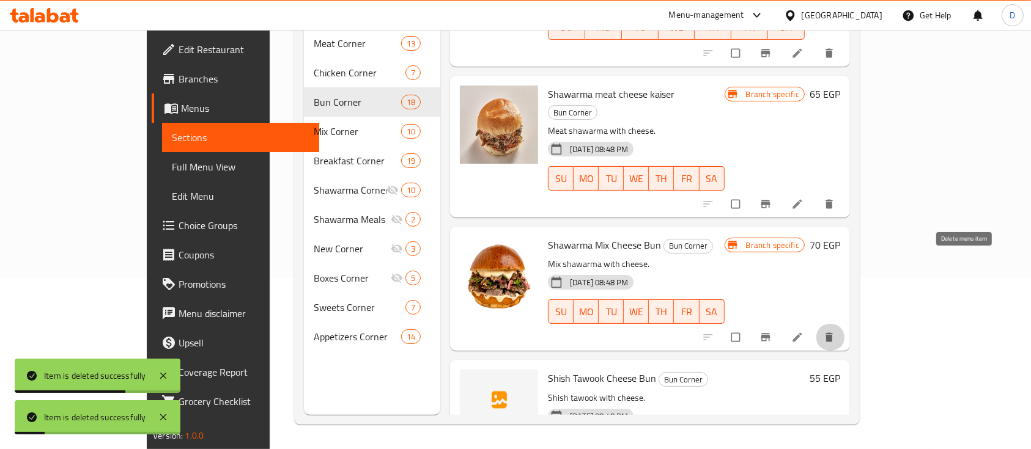
click at [845, 324] on button "delete" at bounding box center [829, 337] width 29 height 27
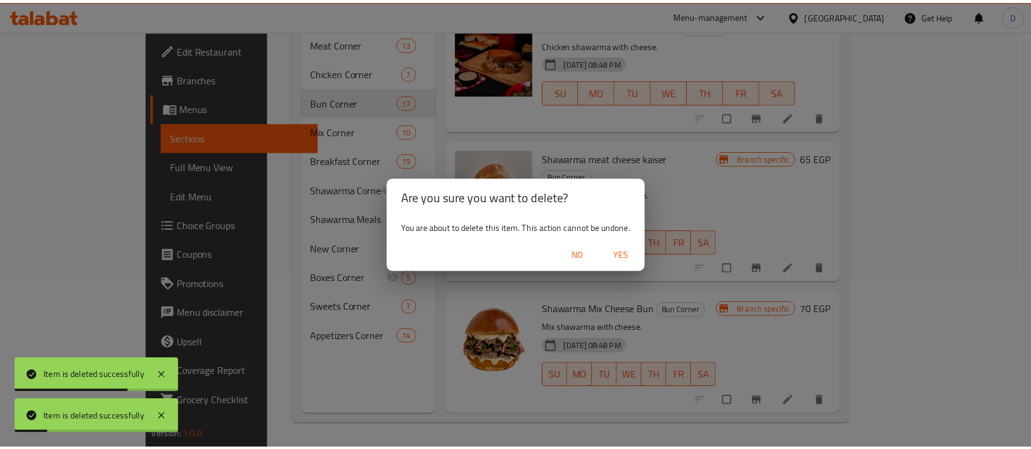
scroll to position [1778, 0]
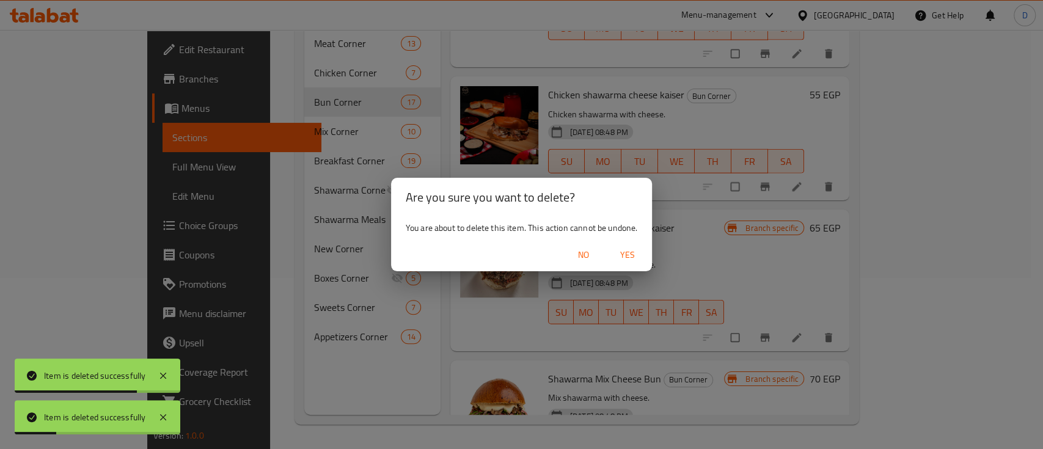
click at [636, 254] on span "Yes" at bounding box center [627, 255] width 29 height 15
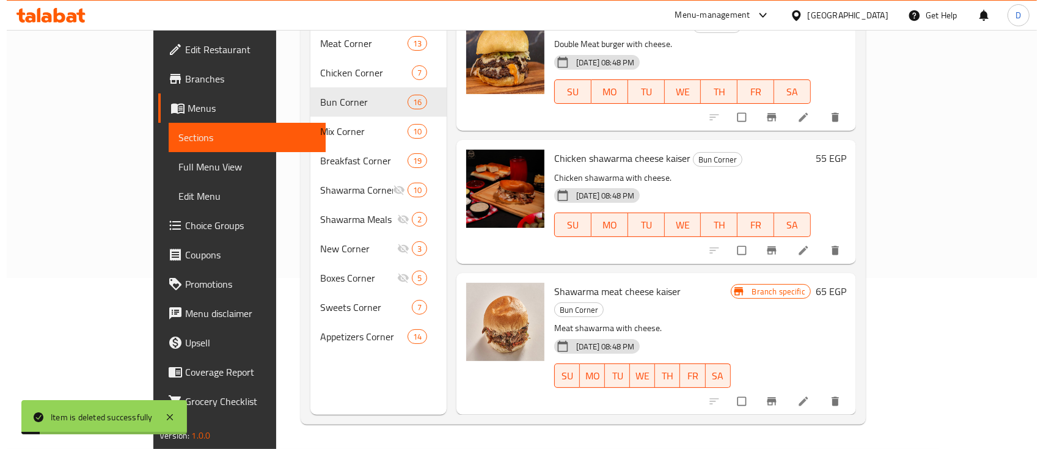
scroll to position [1644, 0]
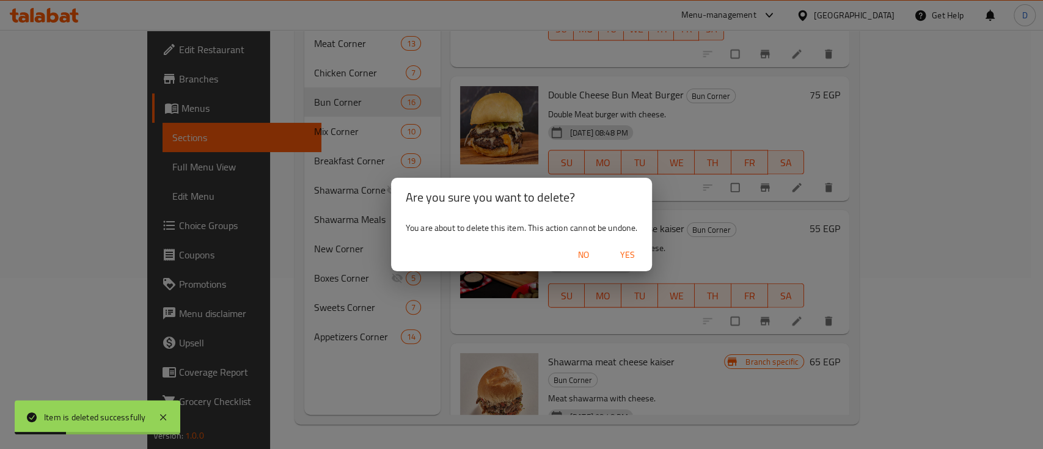
click at [625, 261] on span "Yes" at bounding box center [627, 255] width 29 height 15
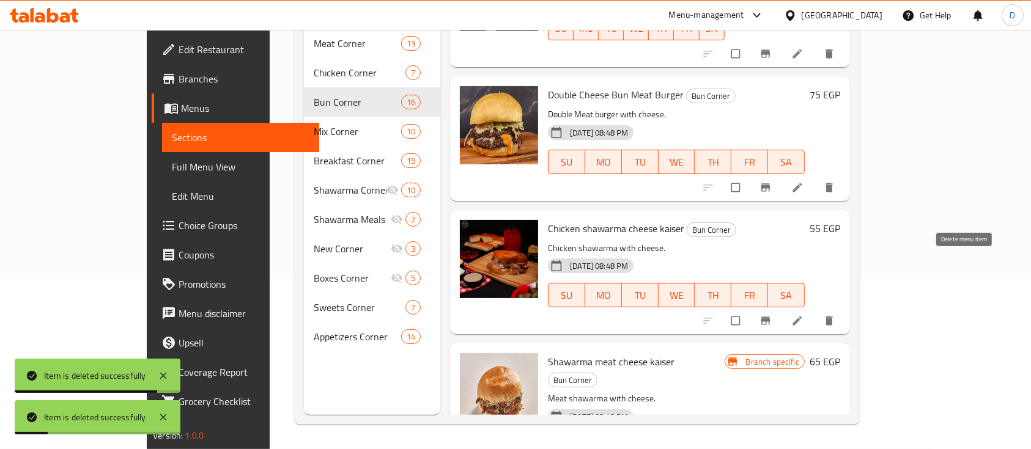
click at [835, 315] on icon "delete" at bounding box center [829, 321] width 12 height 12
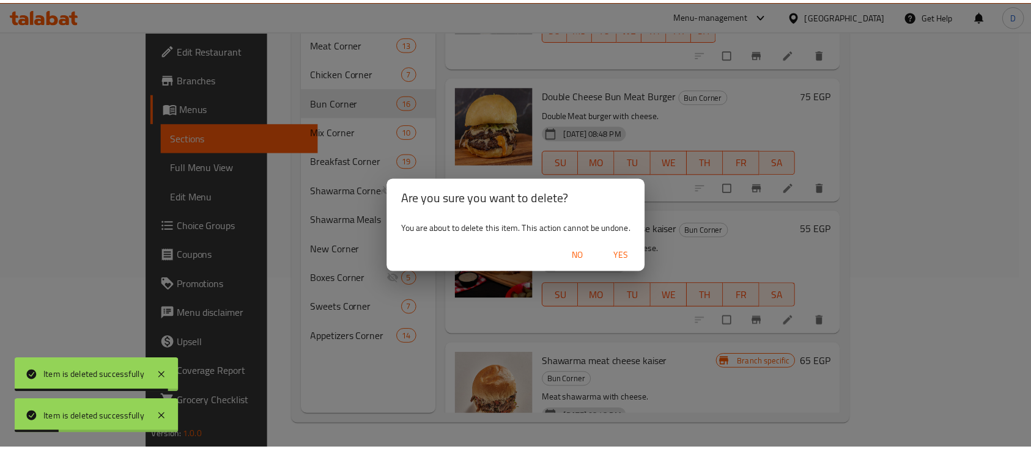
scroll to position [1511, 0]
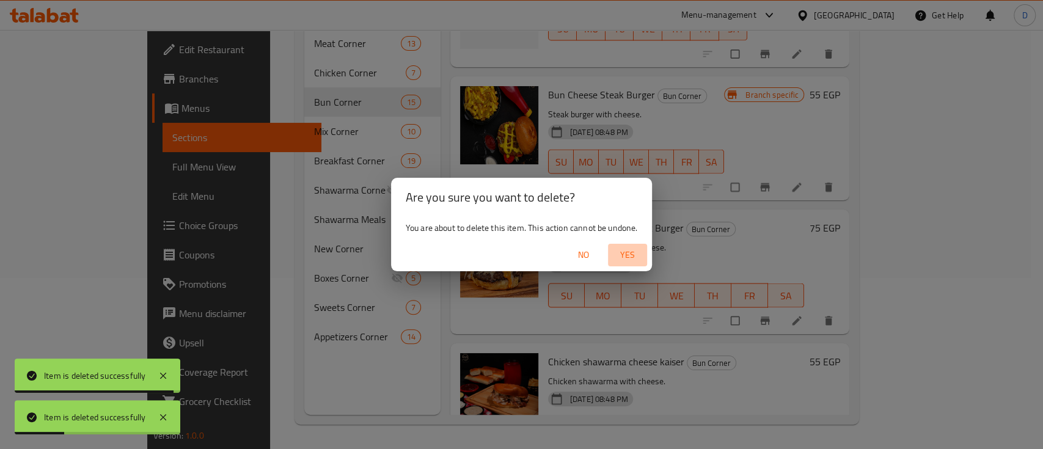
click at [638, 250] on span "Yes" at bounding box center [627, 255] width 29 height 15
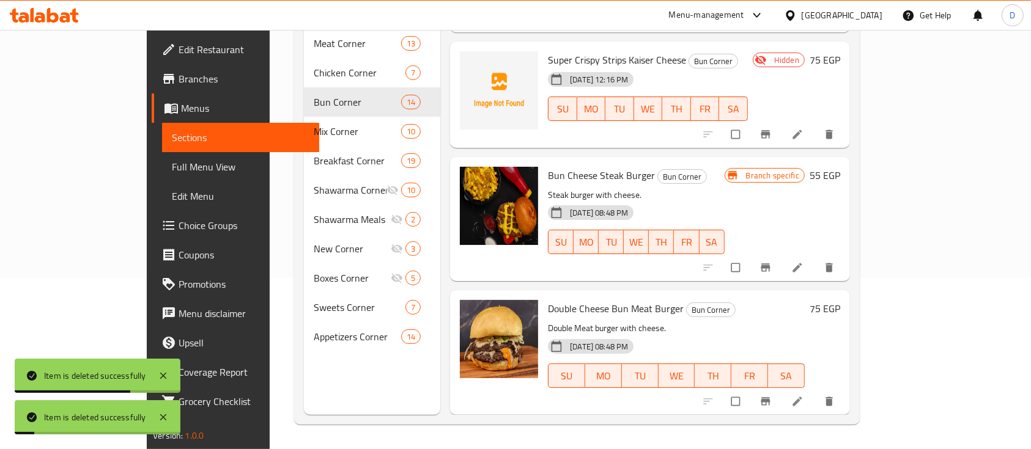
scroll to position [1378, 0]
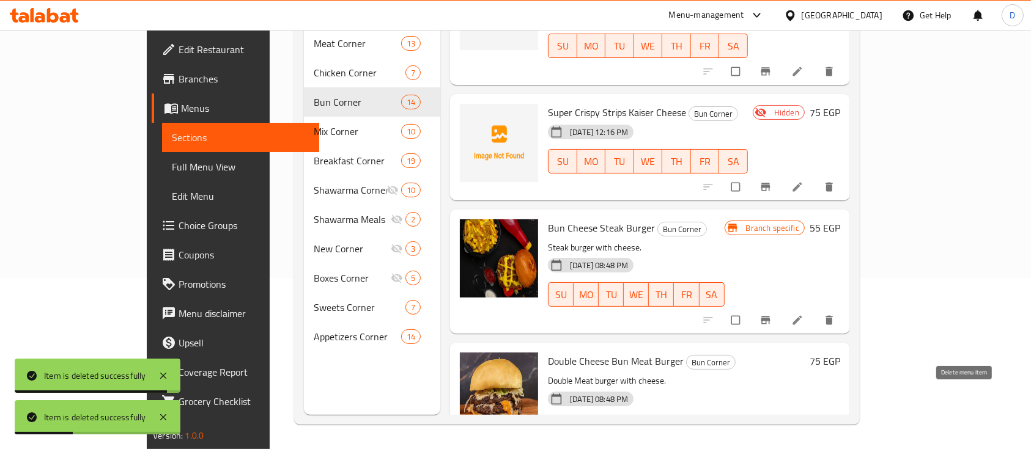
click at [833, 449] on icon "delete" at bounding box center [828, 453] width 7 height 9
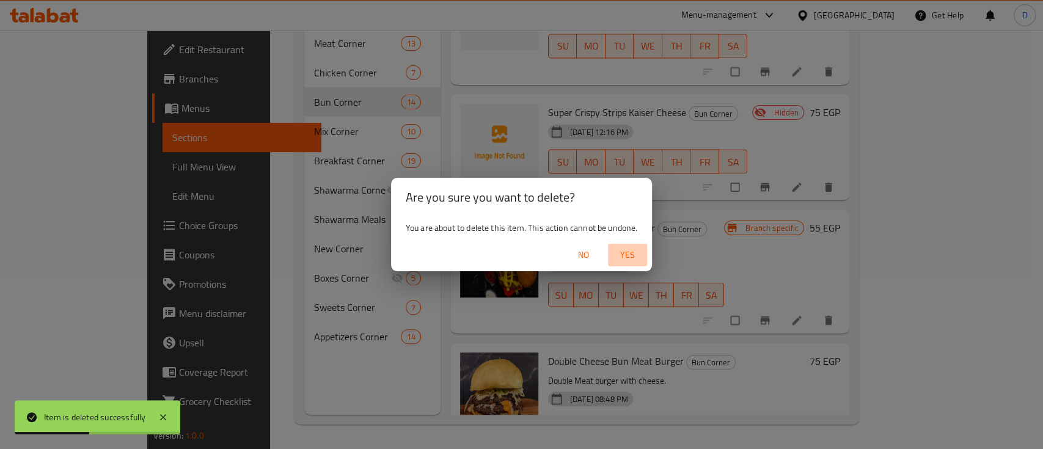
click at [630, 261] on span "Yes" at bounding box center [627, 255] width 29 height 15
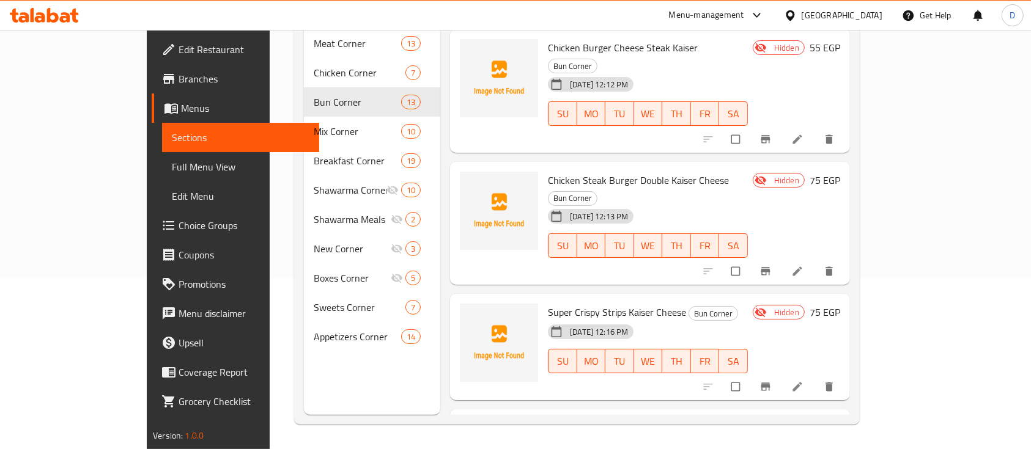
scroll to position [1244, 0]
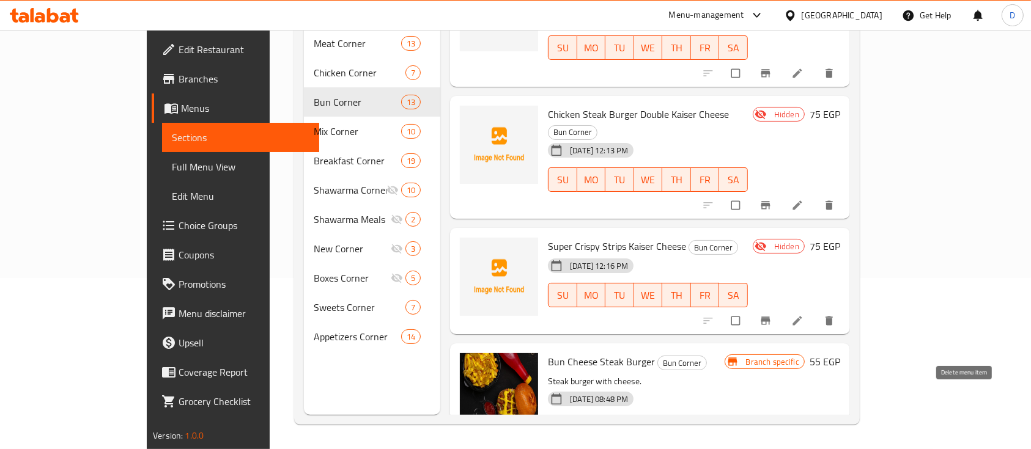
click at [845, 441] on button "delete" at bounding box center [829, 454] width 29 height 27
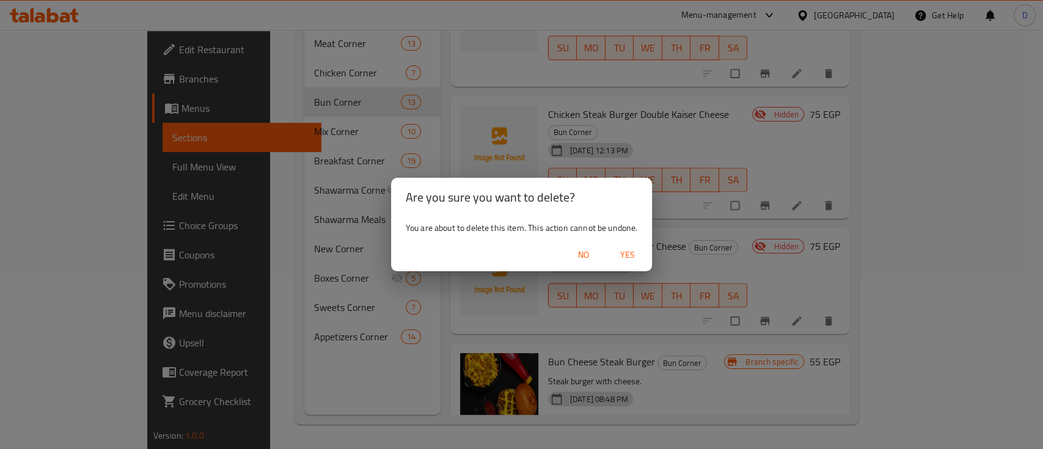
click at [634, 257] on span "Yes" at bounding box center [627, 255] width 29 height 15
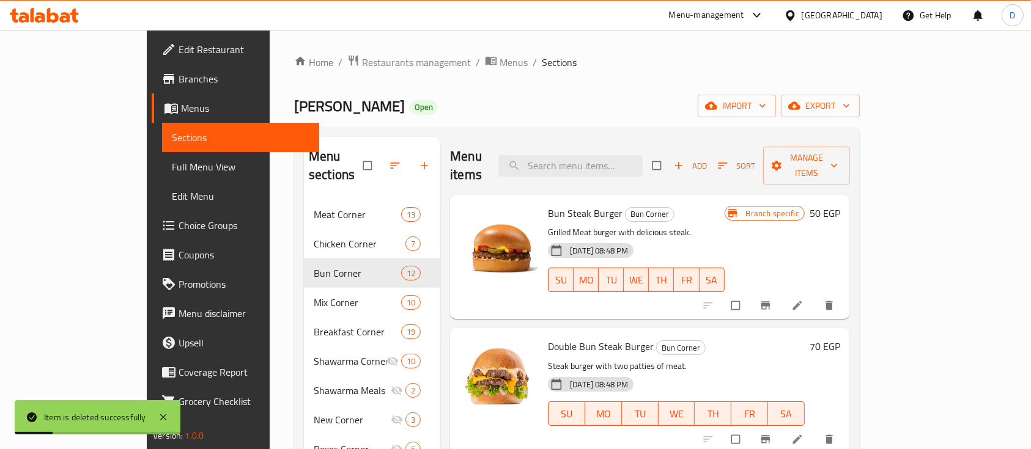
scroll to position [0, 0]
click at [771, 300] on icon "Branch-specific-item" at bounding box center [765, 306] width 12 height 12
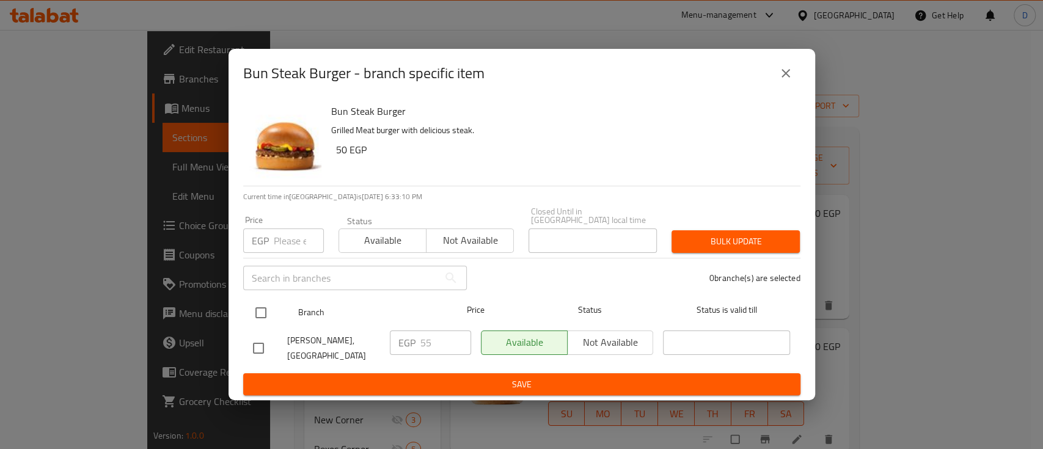
click at [250, 311] on input "checkbox" at bounding box center [261, 313] width 26 height 26
checkbox input "true"
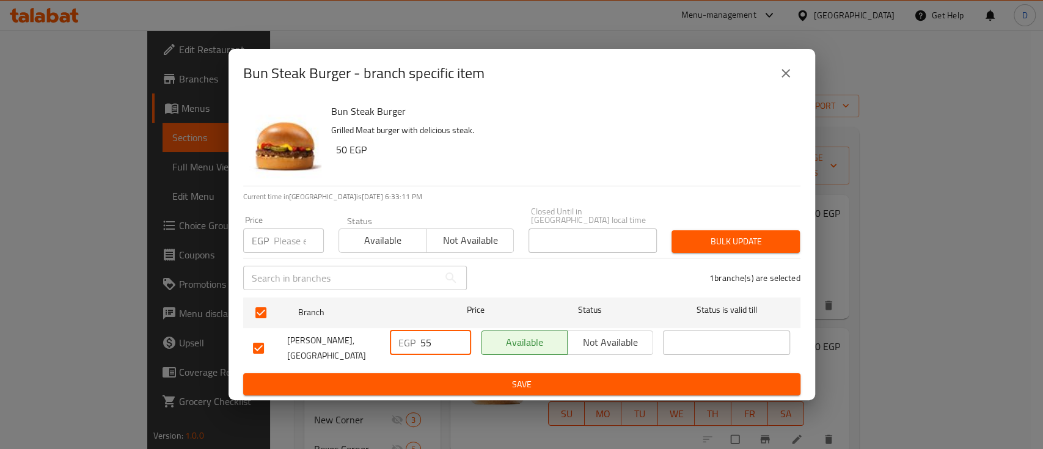
drag, startPoint x: 425, startPoint y: 337, endPoint x: 435, endPoint y: 338, distance: 9.8
click at [435, 338] on input "55" at bounding box center [446, 343] width 51 height 24
click at [435, 339] on input "55" at bounding box center [446, 343] width 51 height 24
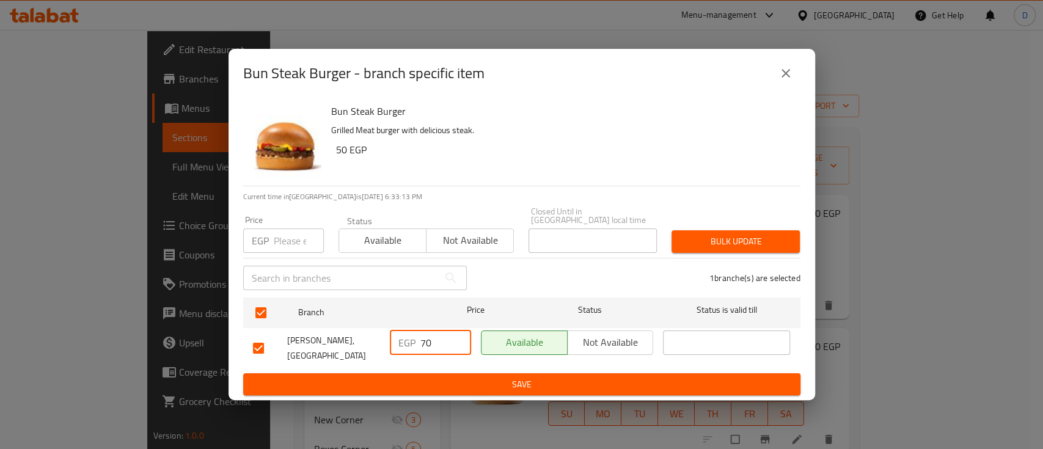
type input "70"
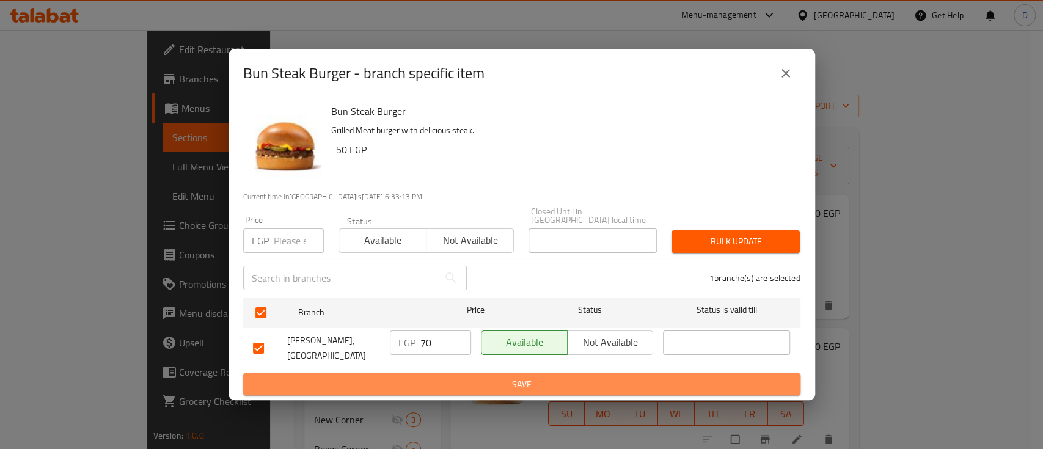
click at [457, 377] on span "Save" at bounding box center [522, 384] width 538 height 15
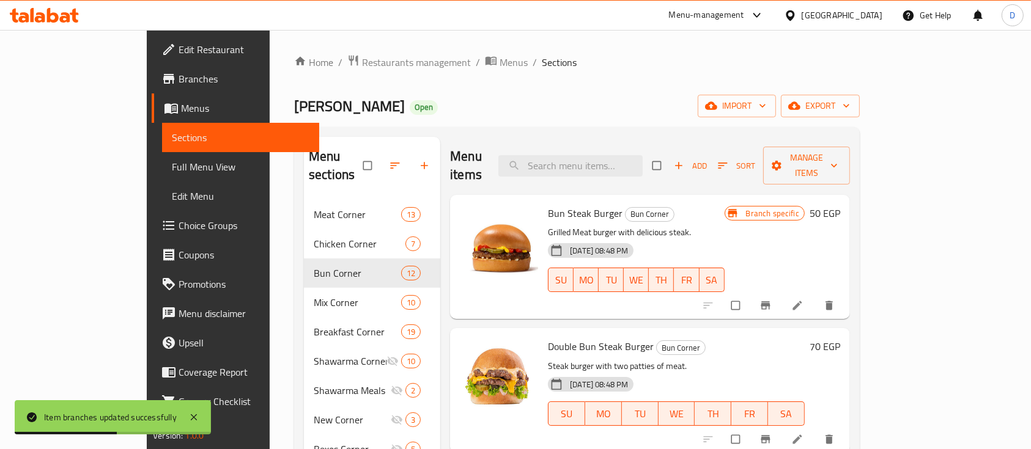
click at [840, 205] on h6 "50 EGP" at bounding box center [824, 213] width 31 height 17
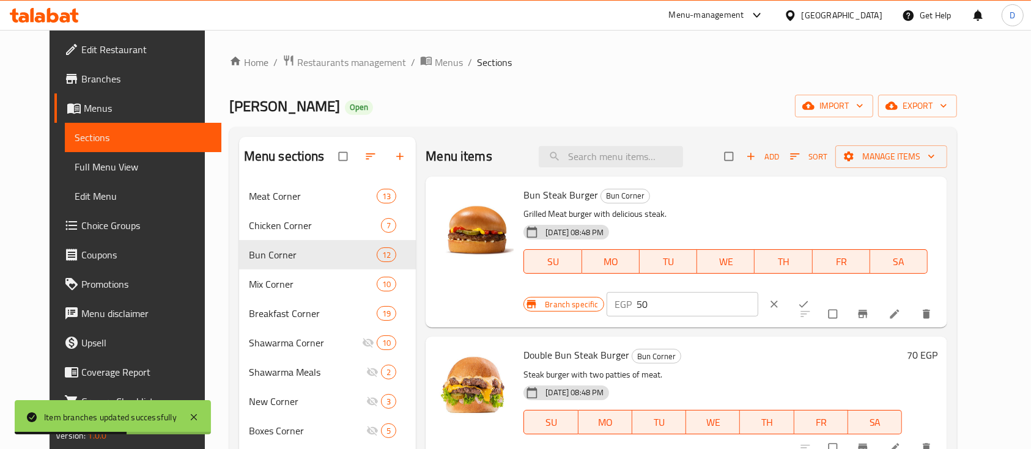
click at [759, 292] on input "50" at bounding box center [698, 304] width 122 height 24
type input "70"
click at [809, 298] on icon "ok" at bounding box center [803, 304] width 12 height 12
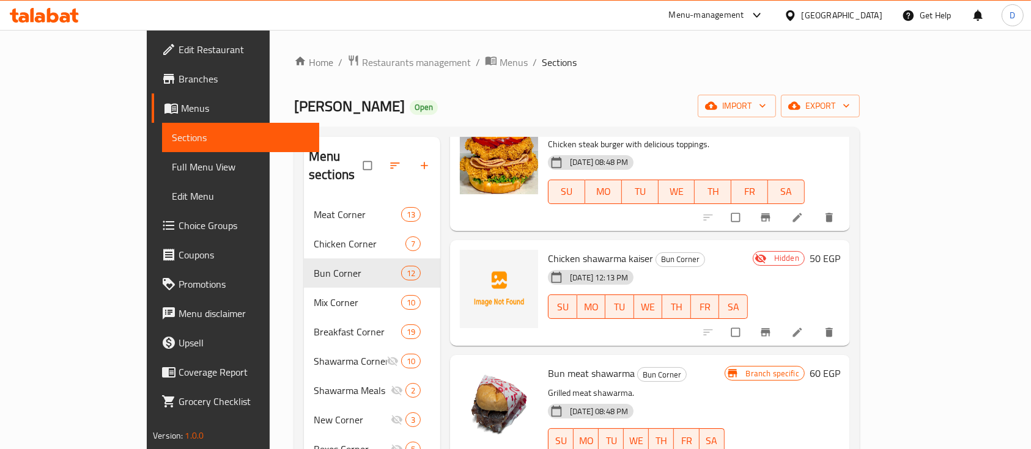
scroll to position [570, 0]
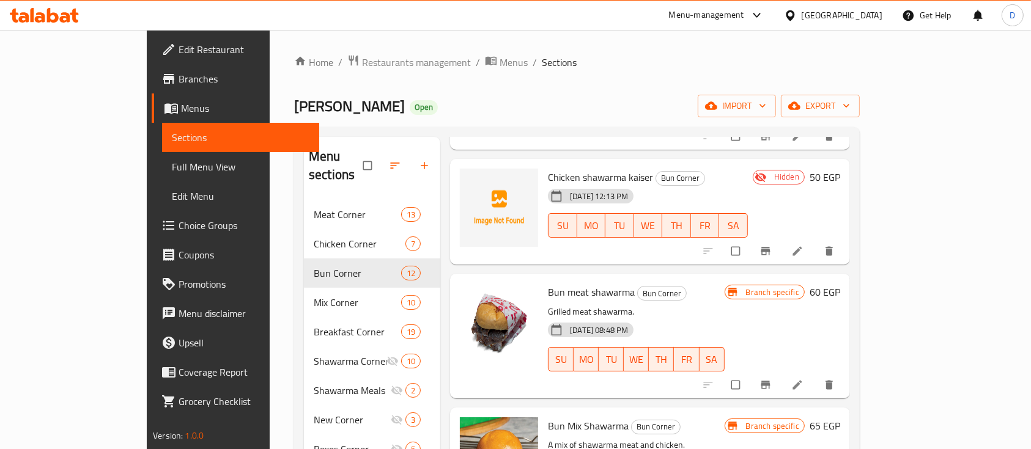
click at [840, 284] on h6 "60 EGP" at bounding box center [824, 292] width 31 height 17
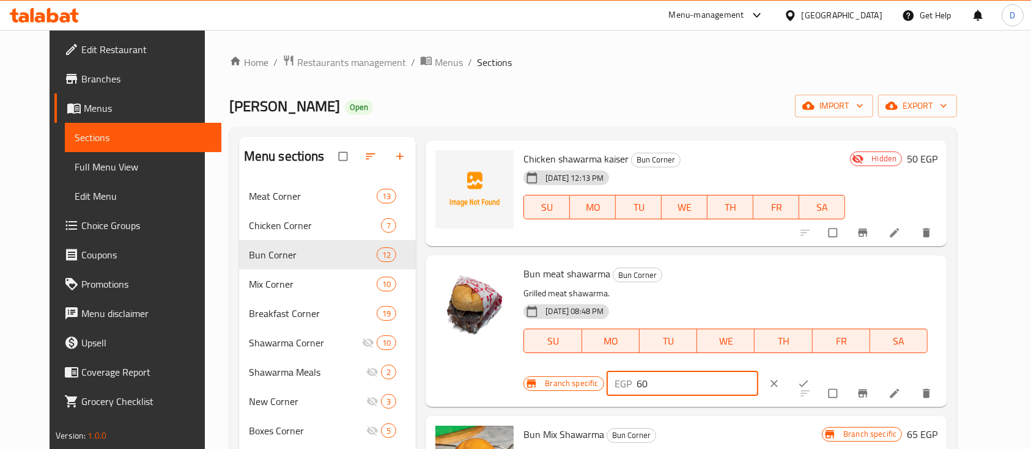
drag, startPoint x: 811, startPoint y: 279, endPoint x: 795, endPoint y: 279, distance: 15.3
click at [759, 372] on div "EGP 60 ​" at bounding box center [682, 384] width 152 height 24
type input "70"
click at [809, 378] on icon "ok" at bounding box center [803, 384] width 12 height 12
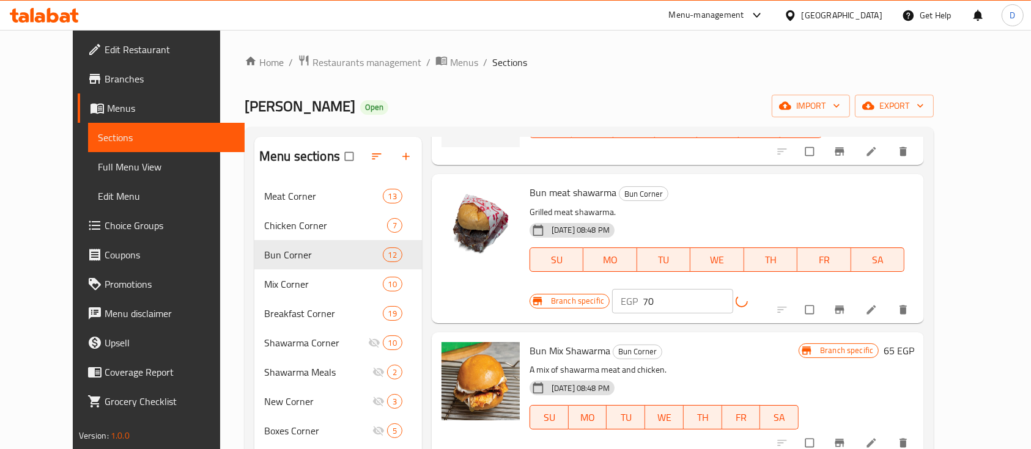
scroll to position [734, 0]
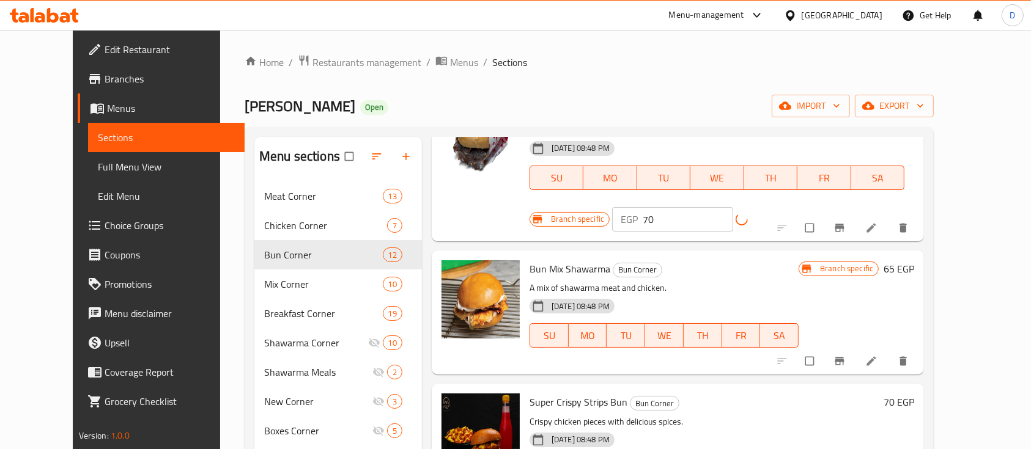
click at [914, 260] on h6 "65 EGP" at bounding box center [898, 268] width 31 height 17
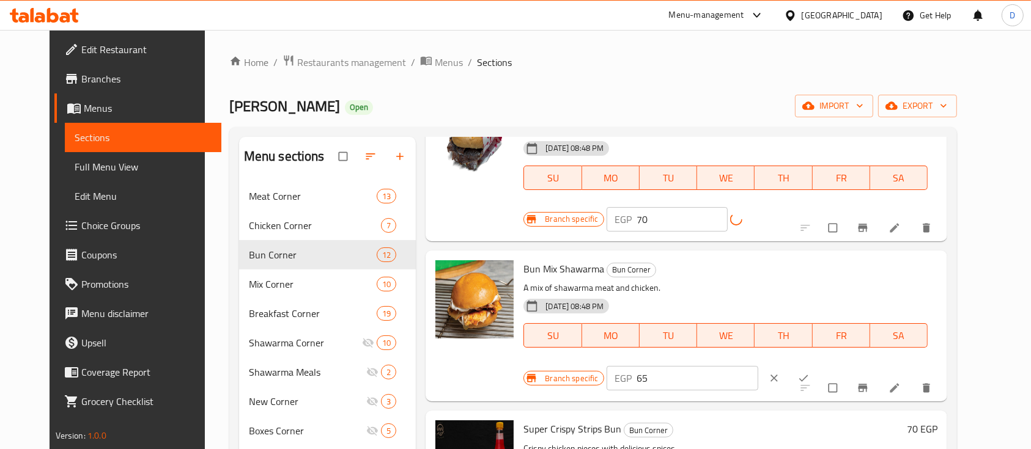
click at [759, 366] on input "65" at bounding box center [698, 378] width 122 height 24
type input "75"
click at [808, 375] on icon "ok" at bounding box center [803, 378] width 9 height 7
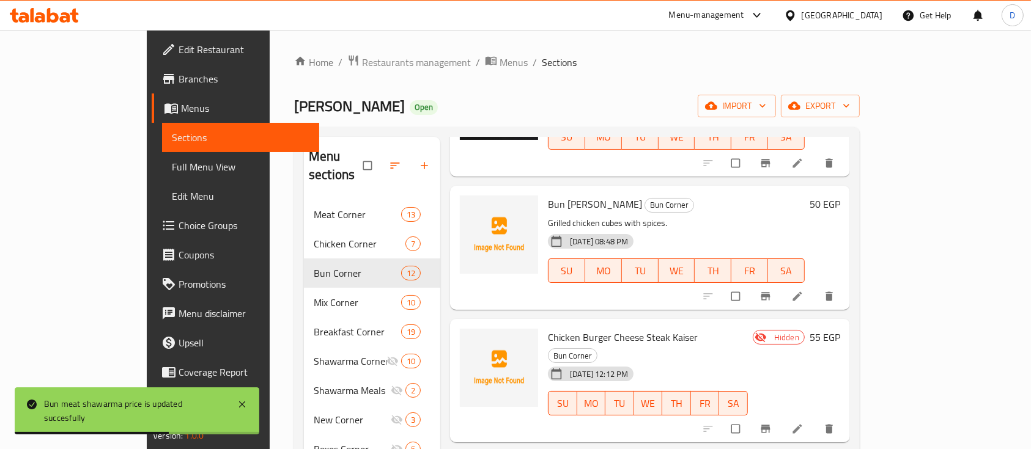
scroll to position [1110, 0]
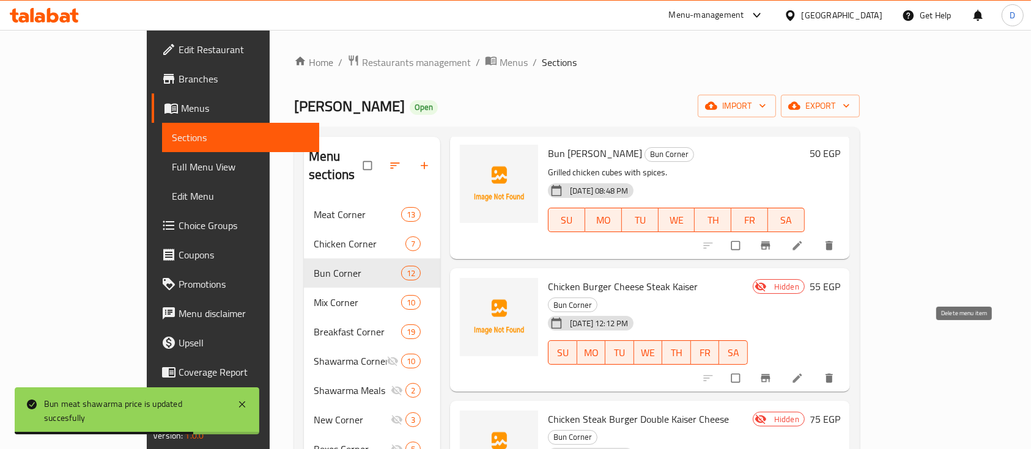
click at [845, 365] on button "delete" at bounding box center [829, 378] width 29 height 27
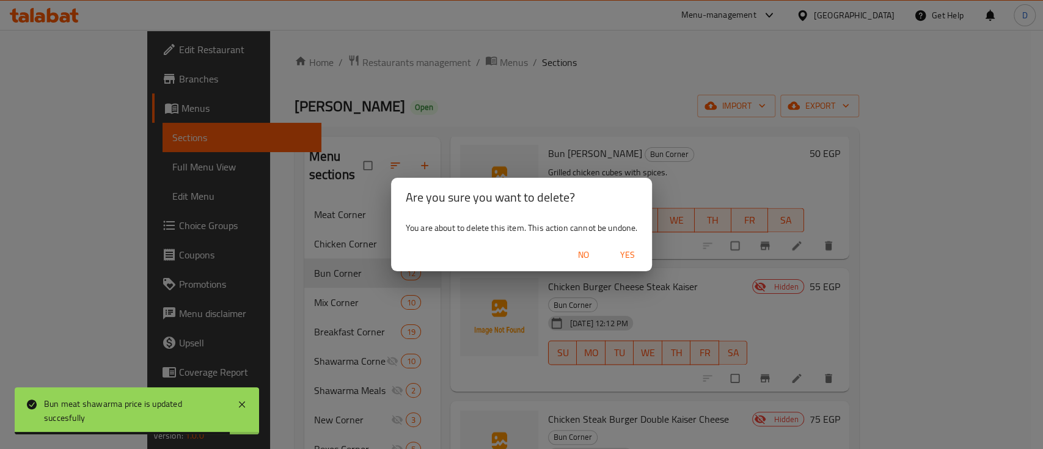
click at [636, 259] on span "Yes" at bounding box center [627, 255] width 29 height 15
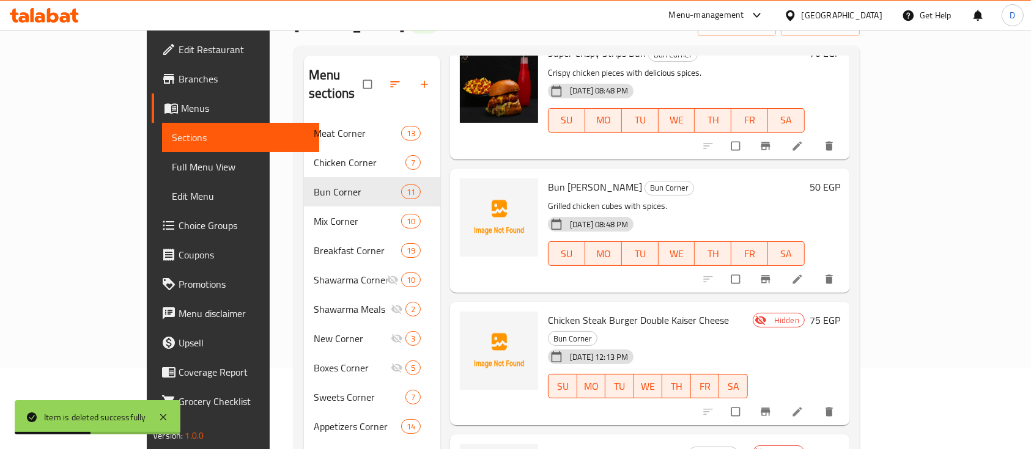
scroll to position [163, 0]
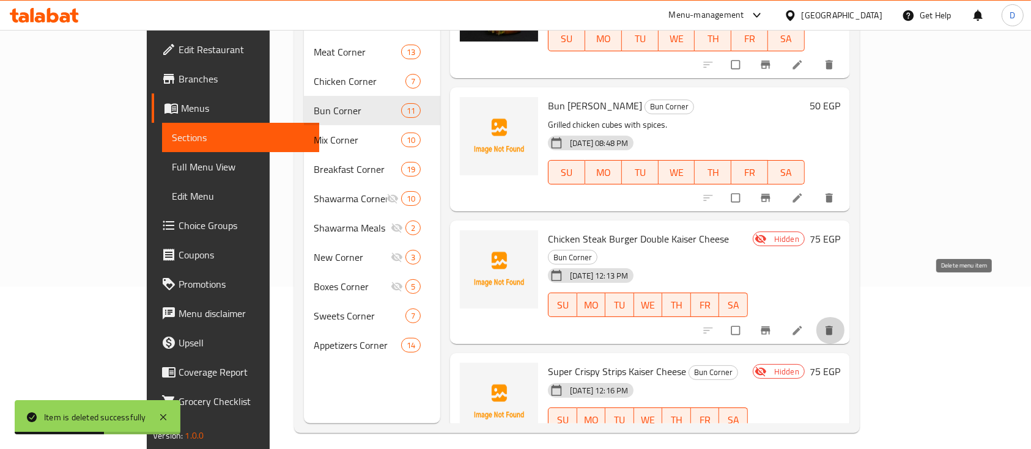
click at [833, 326] on icon "delete" at bounding box center [828, 330] width 7 height 9
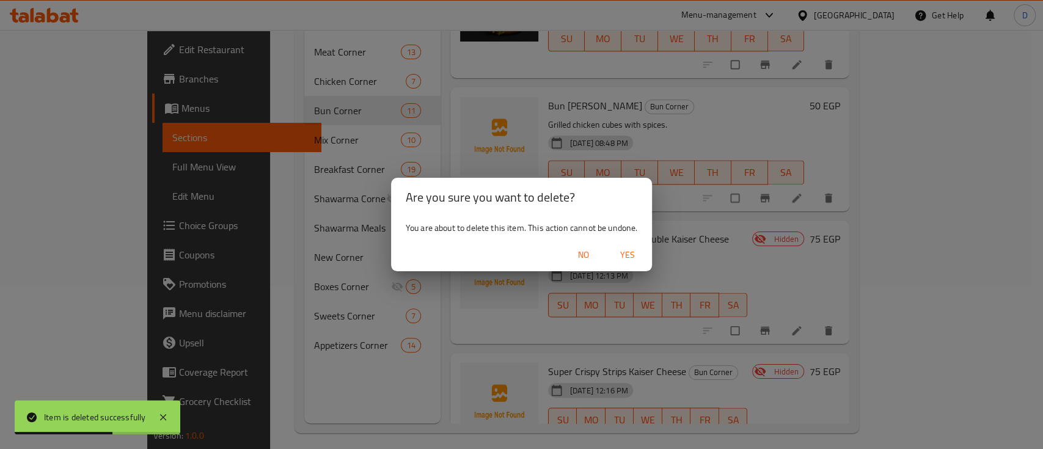
click at [633, 253] on span "Yes" at bounding box center [627, 255] width 29 height 15
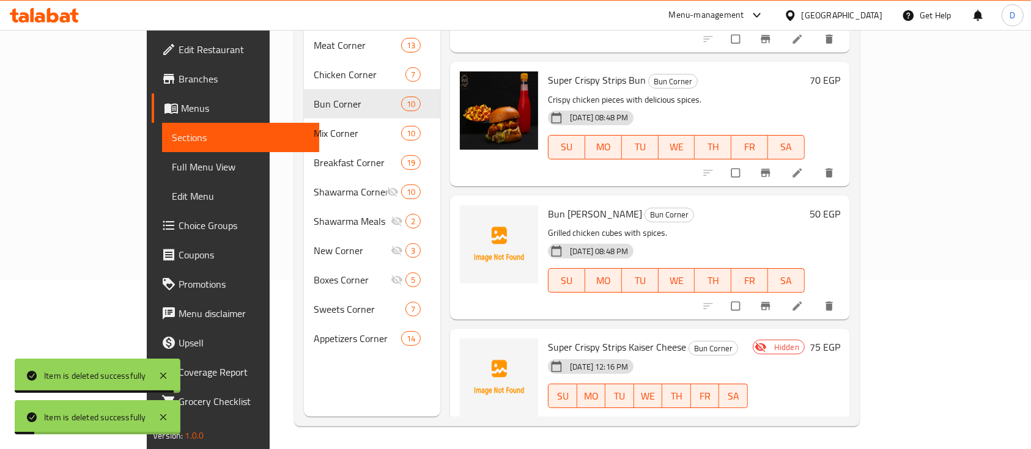
scroll to position [171, 0]
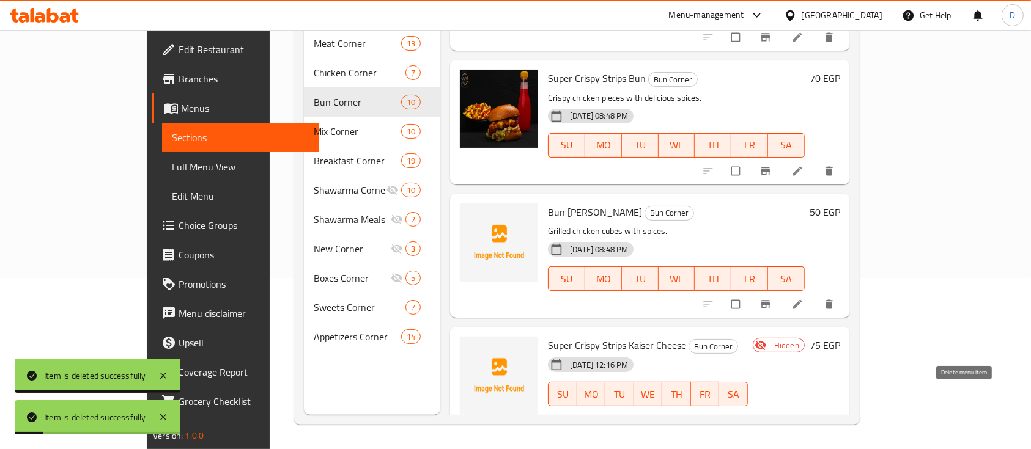
click at [835, 414] on icon "delete" at bounding box center [829, 420] width 12 height 12
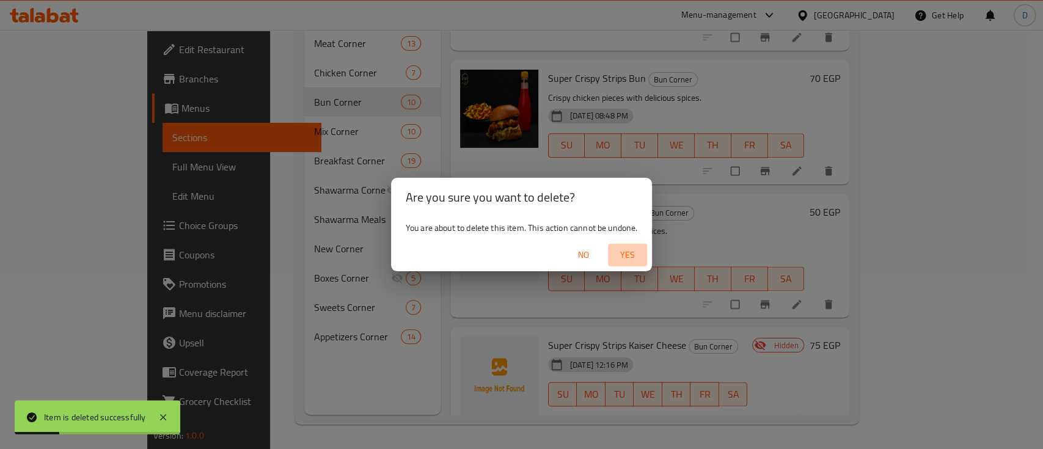
click at [634, 257] on span "Yes" at bounding box center [627, 255] width 29 height 15
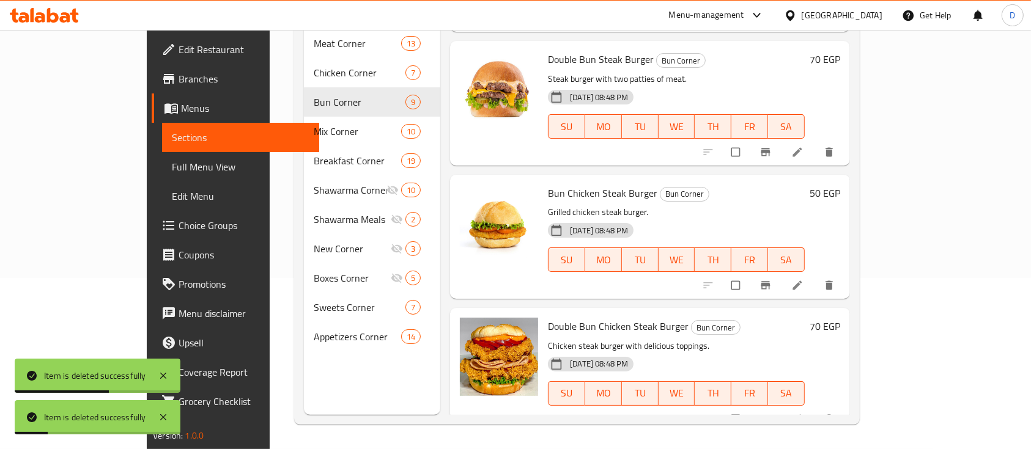
scroll to position [0, 0]
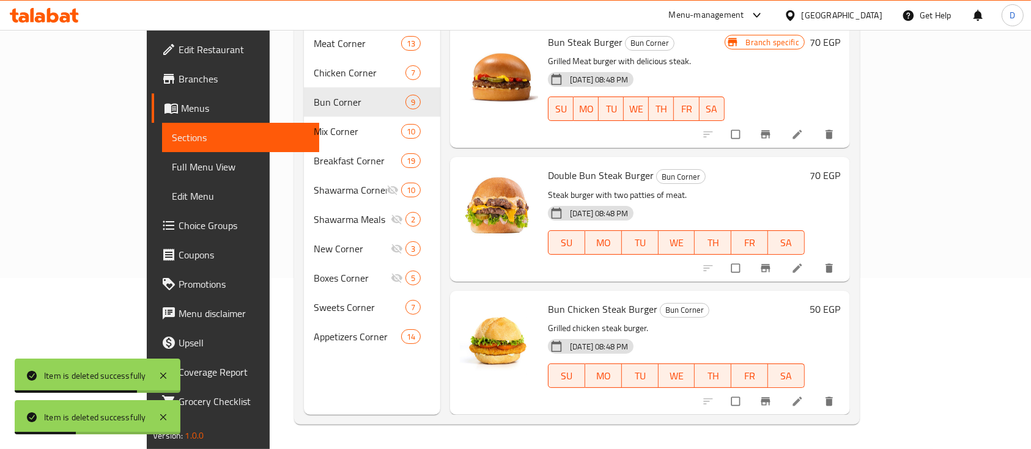
click at [178, 223] on span "Choice Groups" at bounding box center [243, 225] width 131 height 15
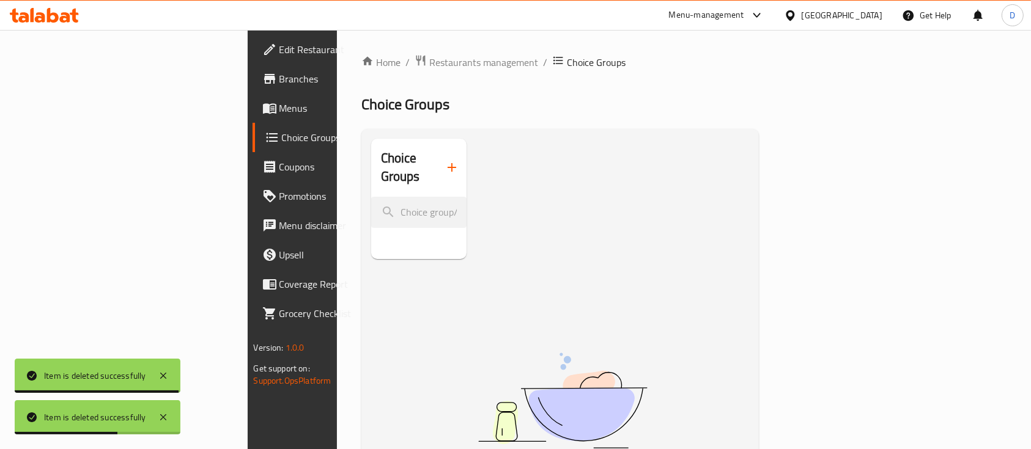
click at [447, 163] on icon "button" at bounding box center [451, 167] width 9 height 9
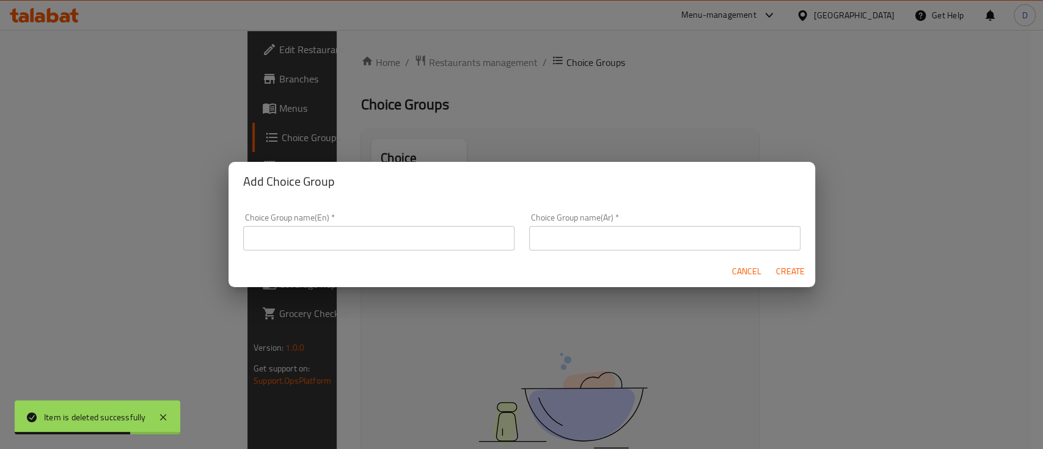
click at [578, 237] on input "text" at bounding box center [664, 238] width 271 height 24
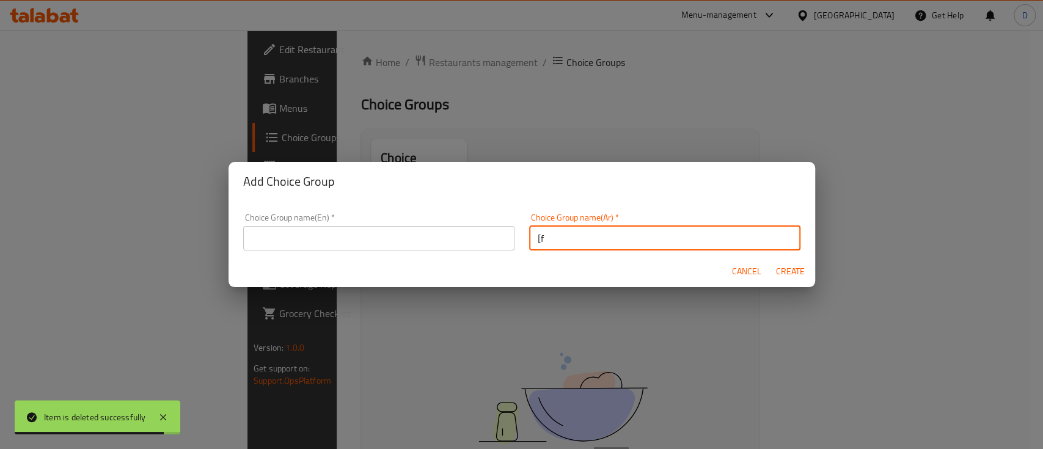
type input "["
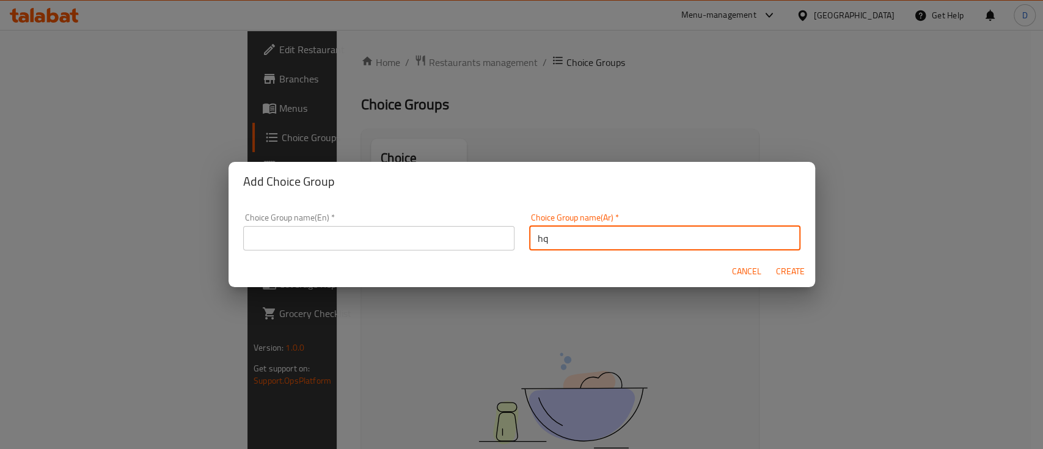
type input "h"
type input "ش"
type input "h"
type input "j"
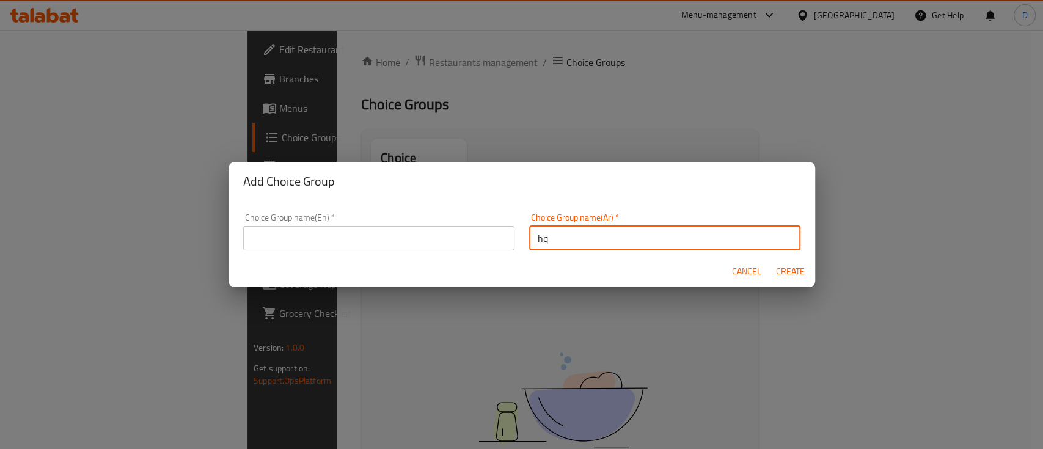
type input "h"
type input "اضافه جبن"
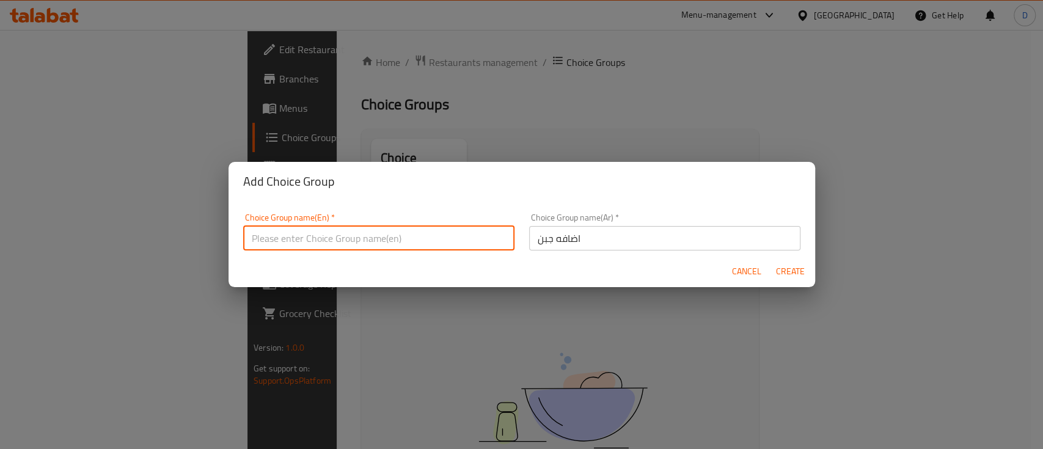
click at [460, 236] on input "text" at bounding box center [378, 238] width 271 height 24
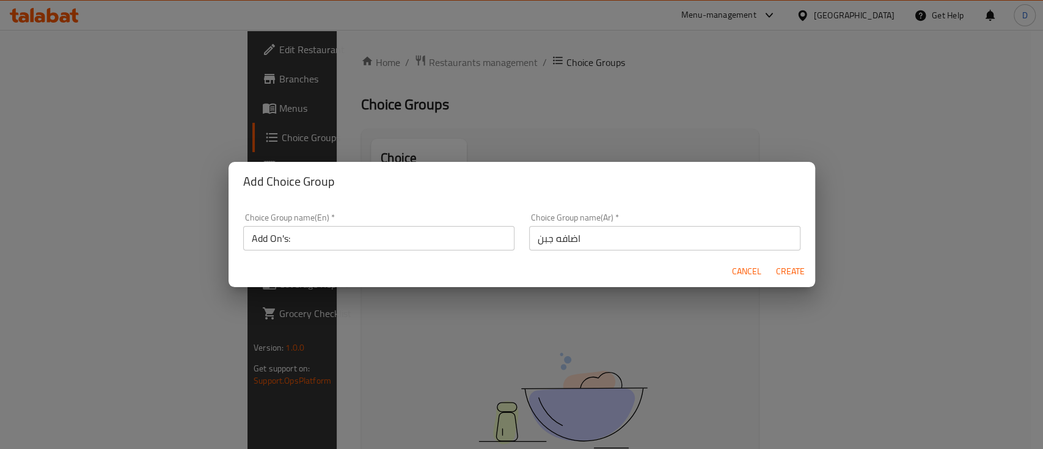
click at [635, 237] on input "اضافه جبن" at bounding box center [664, 238] width 271 height 24
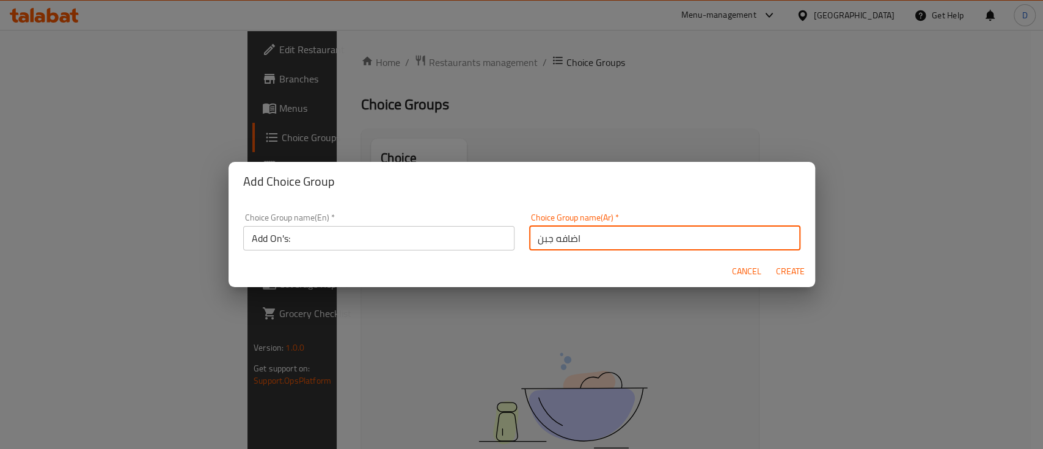
click at [635, 237] on input "اضافه جبن" at bounding box center [664, 238] width 271 height 24
click at [381, 242] on input "Add On's:" at bounding box center [378, 238] width 271 height 24
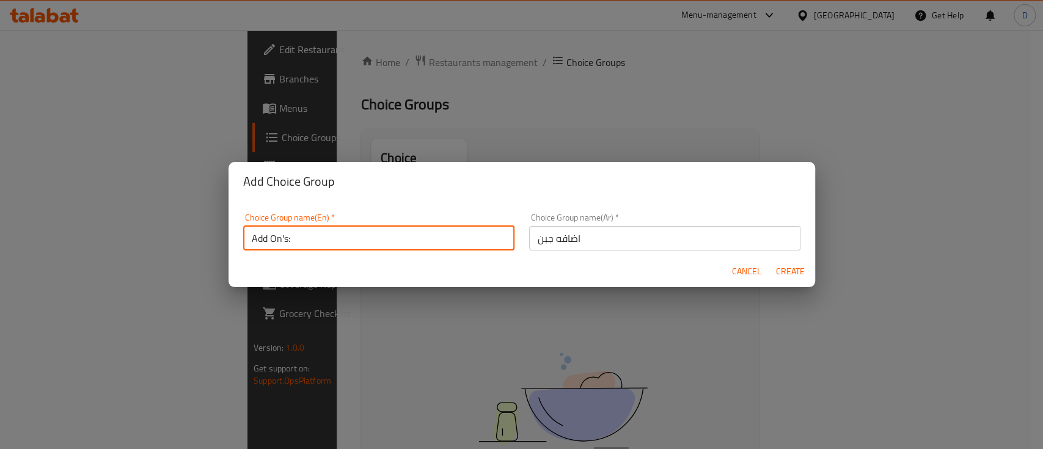
click at [381, 242] on input "Add On's:" at bounding box center [378, 238] width 271 height 24
paste input "cheese"
type input "Add cheese"
click at [771, 260] on button "Create" at bounding box center [790, 271] width 39 height 23
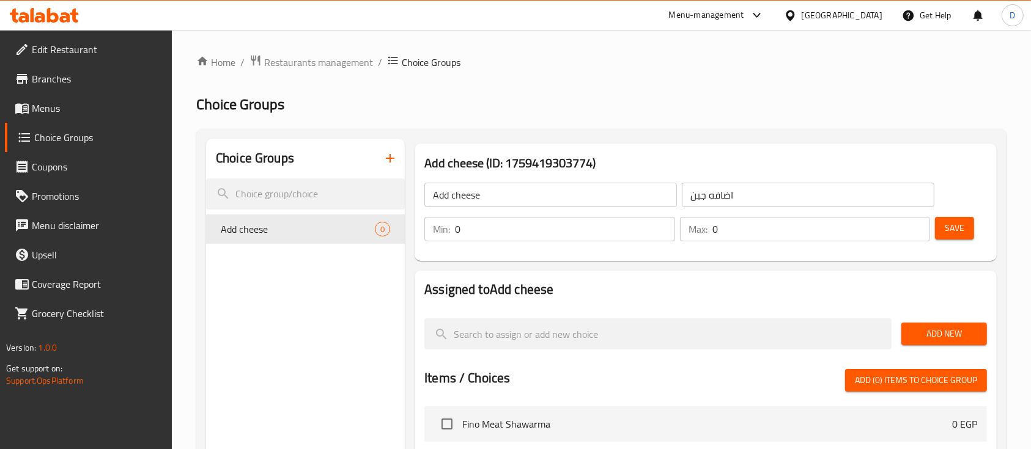
click at [499, 243] on div "Min: 0 ​" at bounding box center [550, 229] width 256 height 29
click at [738, 237] on input "0" at bounding box center [821, 229] width 218 height 24
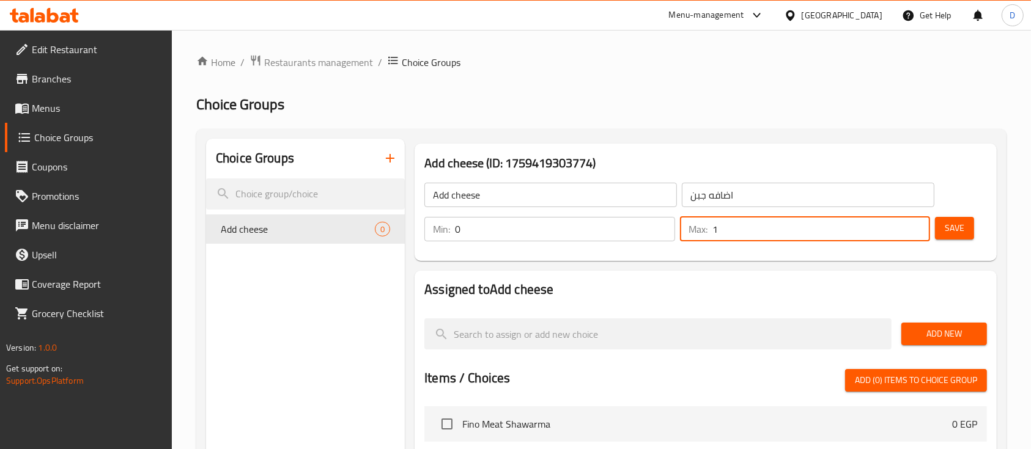
scroll to position [81, 0]
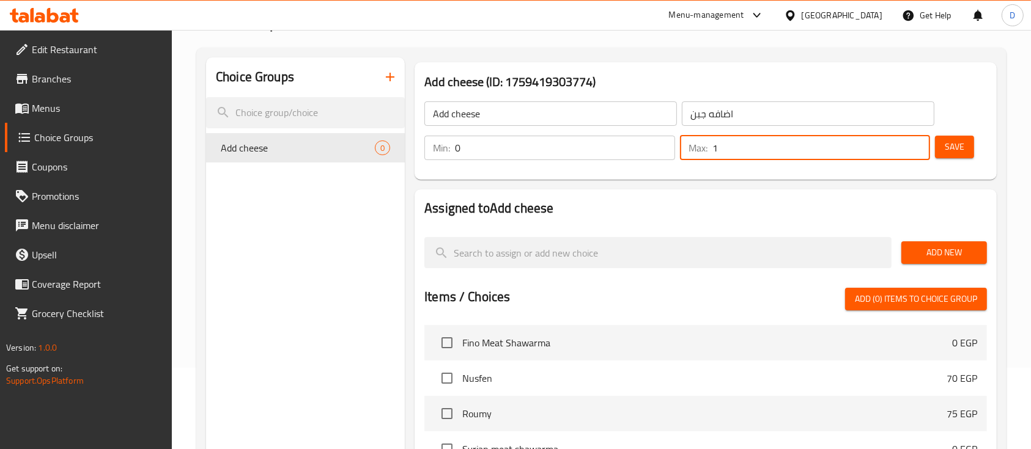
type input "1"
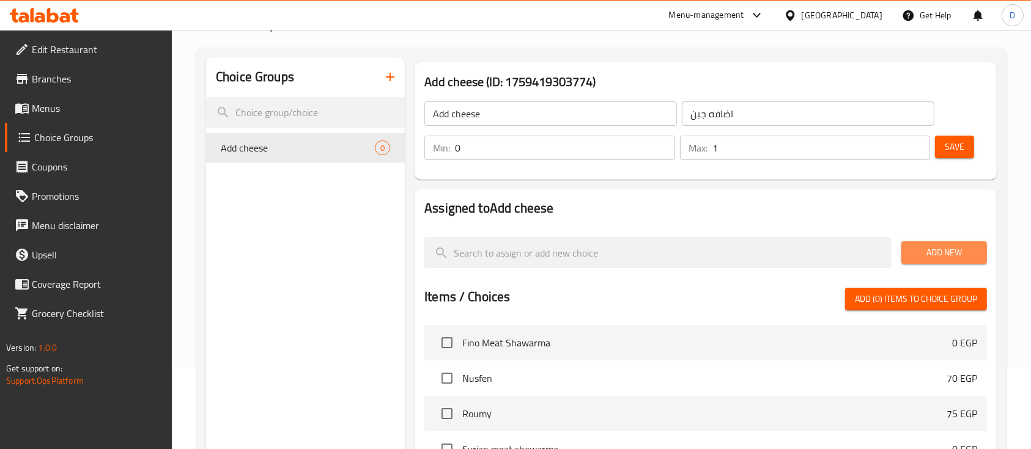
click at [932, 249] on span "Add New" at bounding box center [944, 252] width 66 height 15
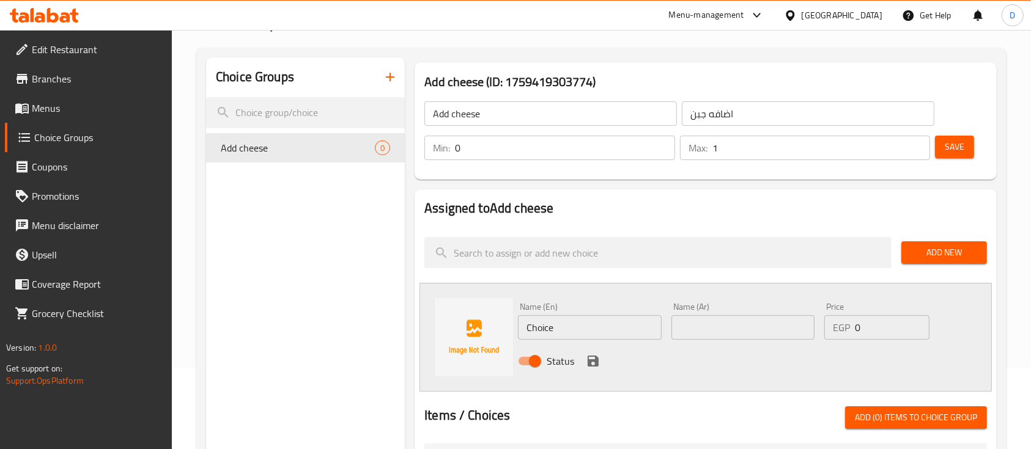
click at [752, 331] on input "text" at bounding box center [742, 327] width 143 height 24
type input "p"
type input "جبن"
click at [622, 325] on input "Choice" at bounding box center [589, 327] width 143 height 24
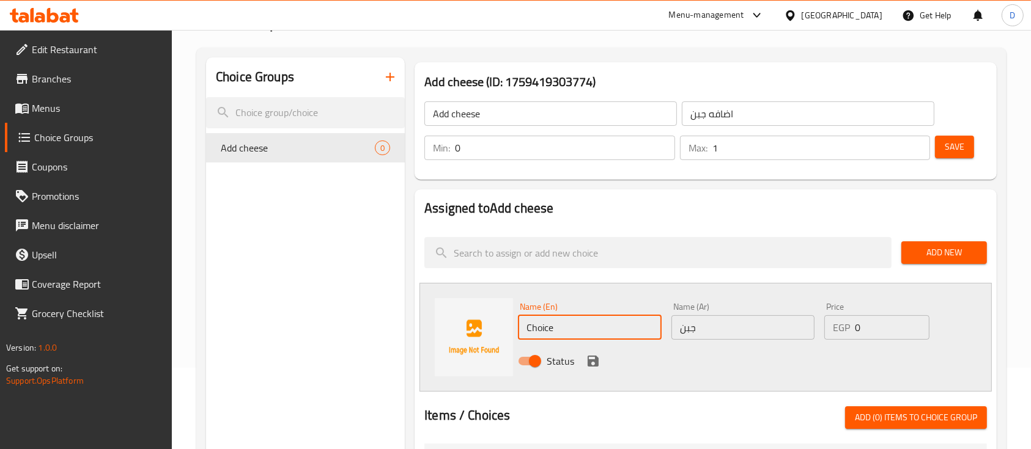
click at [622, 325] on input "Choice" at bounding box center [589, 327] width 143 height 24
click at [463, 114] on input "Add cheese" at bounding box center [550, 113] width 252 height 24
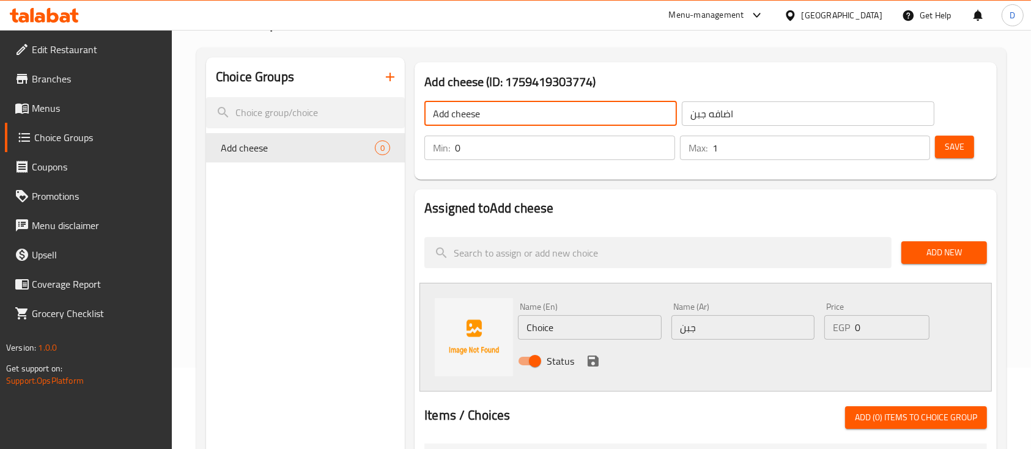
click at [463, 114] on input "Add cheese" at bounding box center [550, 113] width 252 height 24
click at [566, 329] on input "Choice" at bounding box center [589, 327] width 143 height 24
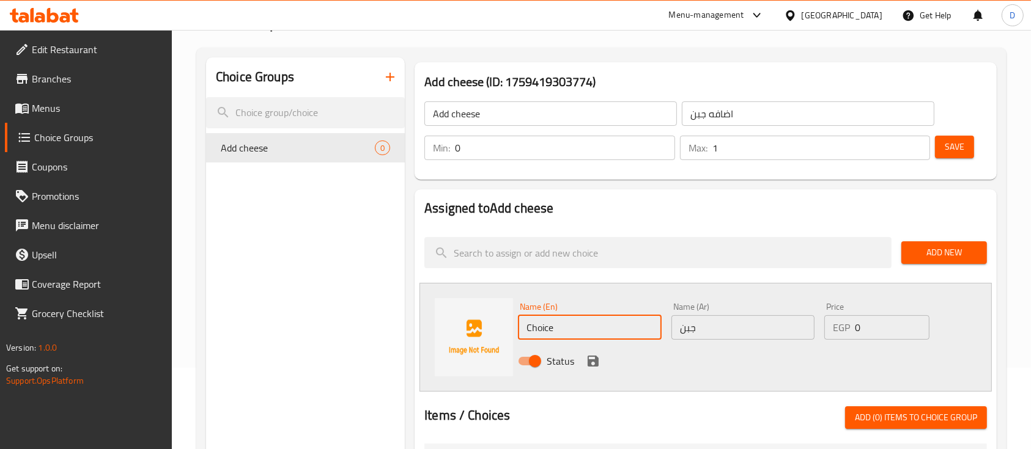
click at [566, 329] on input "Choice" at bounding box center [589, 327] width 143 height 24
click at [567, 329] on input "Choice" at bounding box center [589, 327] width 143 height 24
paste input "chees"
type input "cheese"
click at [872, 331] on input "0" at bounding box center [892, 327] width 75 height 24
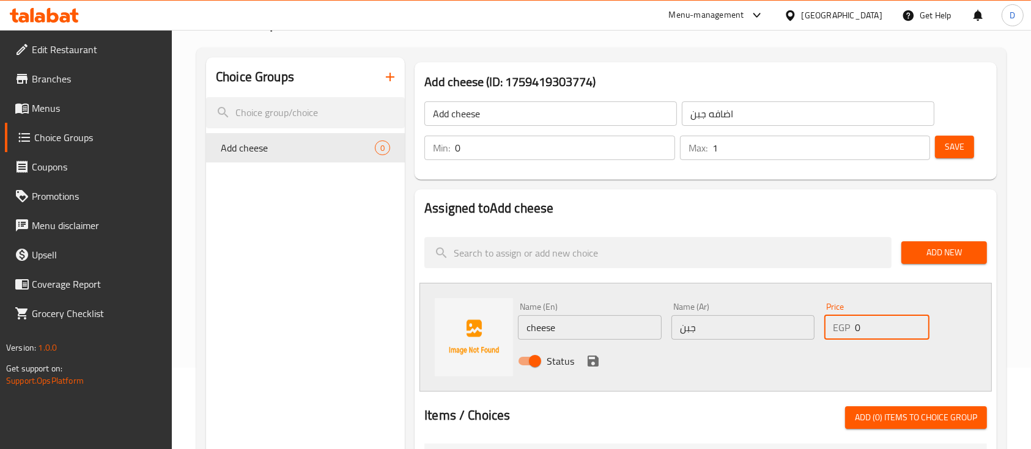
click at [872, 331] on input "0" at bounding box center [892, 327] width 75 height 24
type input "5"
click at [587, 364] on icon "save" at bounding box center [592, 361] width 11 height 11
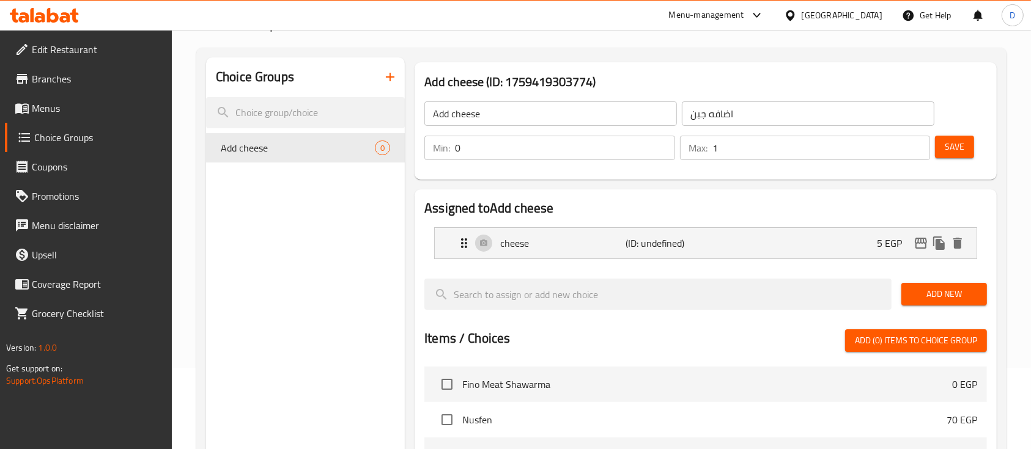
click at [954, 145] on span "Save" at bounding box center [954, 146] width 20 height 15
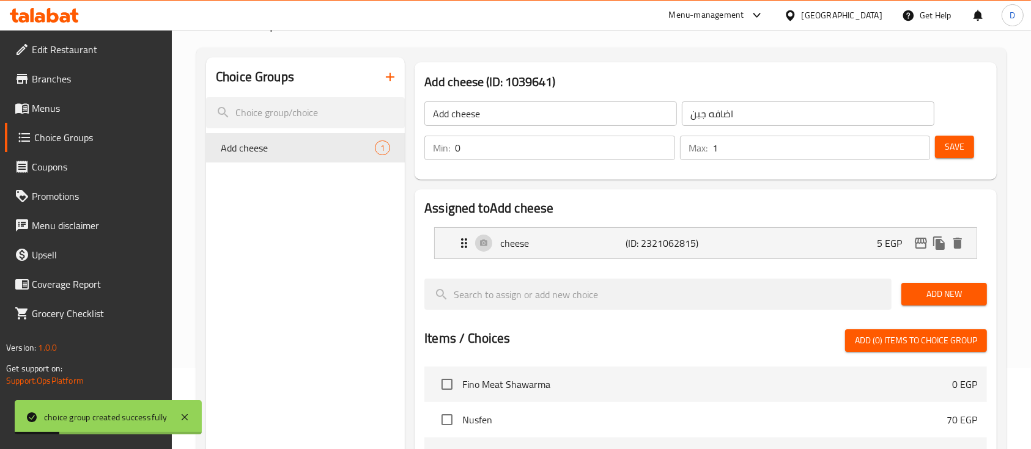
drag, startPoint x: 62, startPoint y: 101, endPoint x: 88, endPoint y: 122, distance: 33.0
click at [62, 101] on span "Menus" at bounding box center [97, 108] width 131 height 15
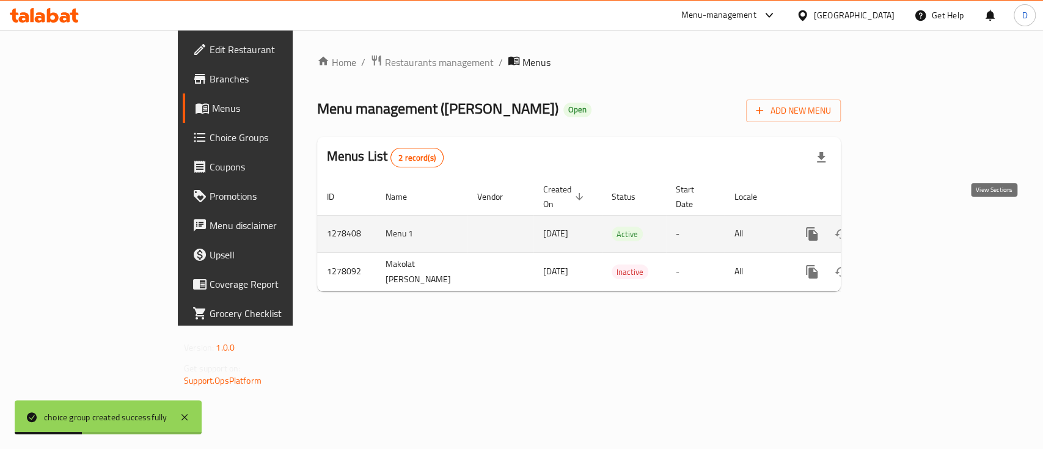
click at [908, 227] on icon "enhanced table" at bounding box center [900, 234] width 15 height 15
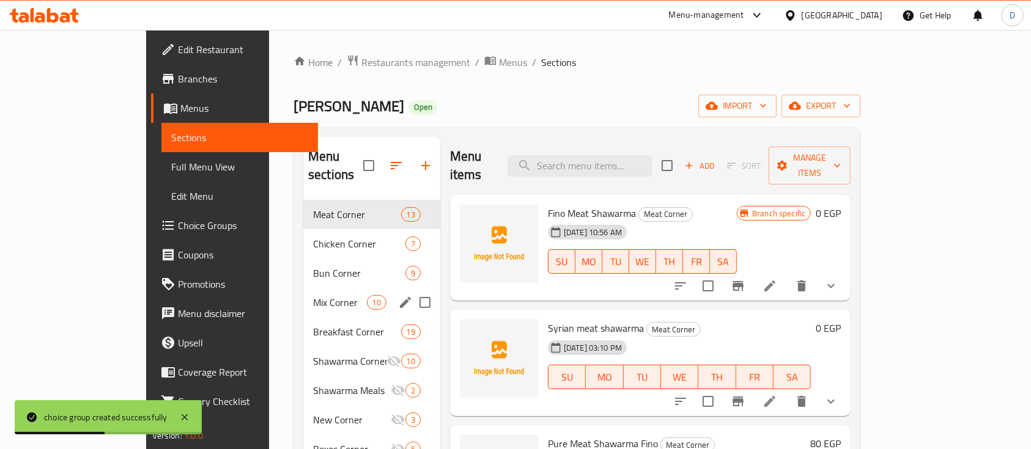
click at [303, 295] on div "Mix Corner 10" at bounding box center [371, 302] width 137 height 29
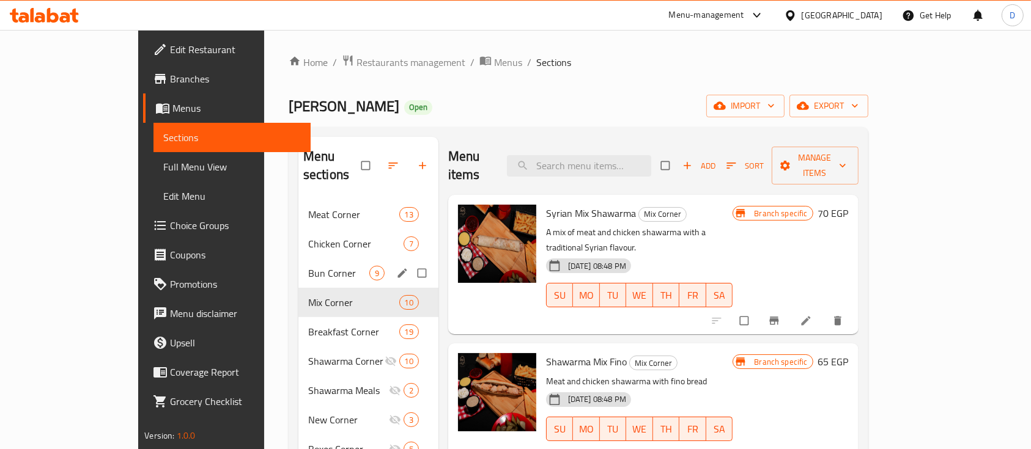
click at [308, 266] on span "Bun Corner" at bounding box center [338, 273] width 61 height 15
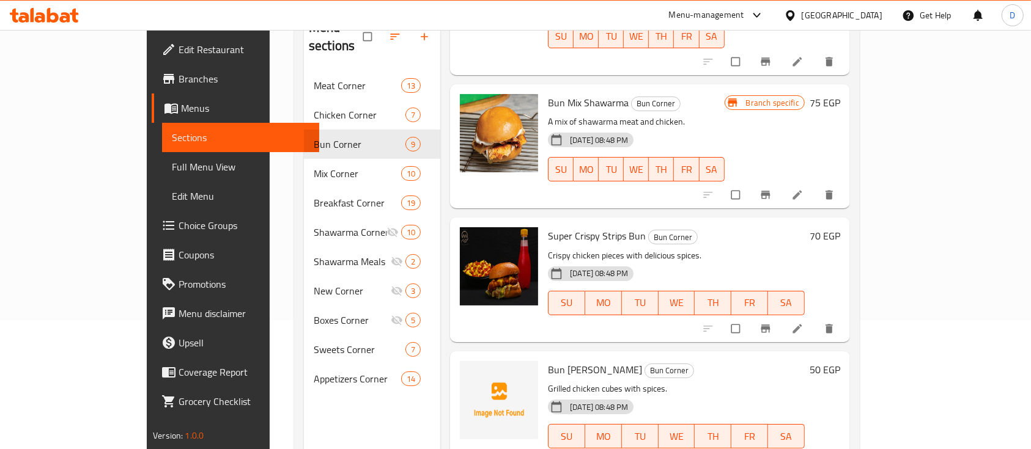
scroll to position [171, 0]
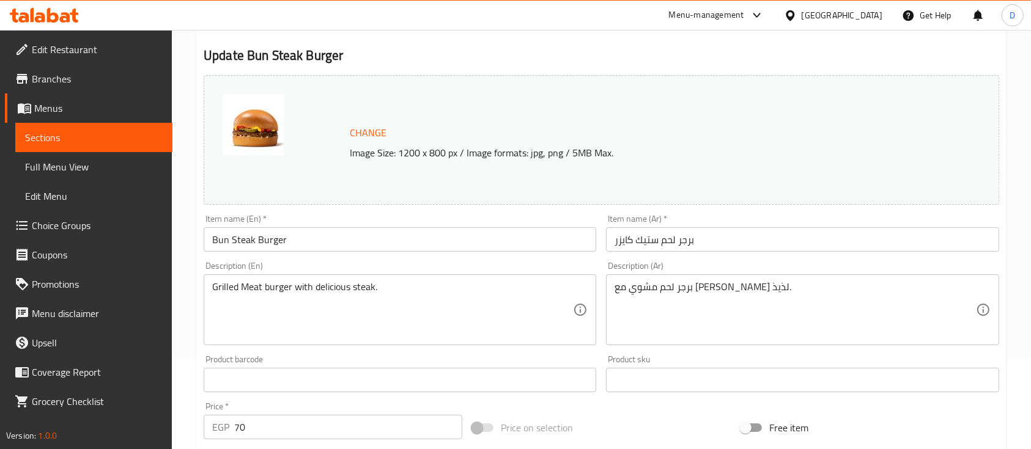
scroll to position [432, 0]
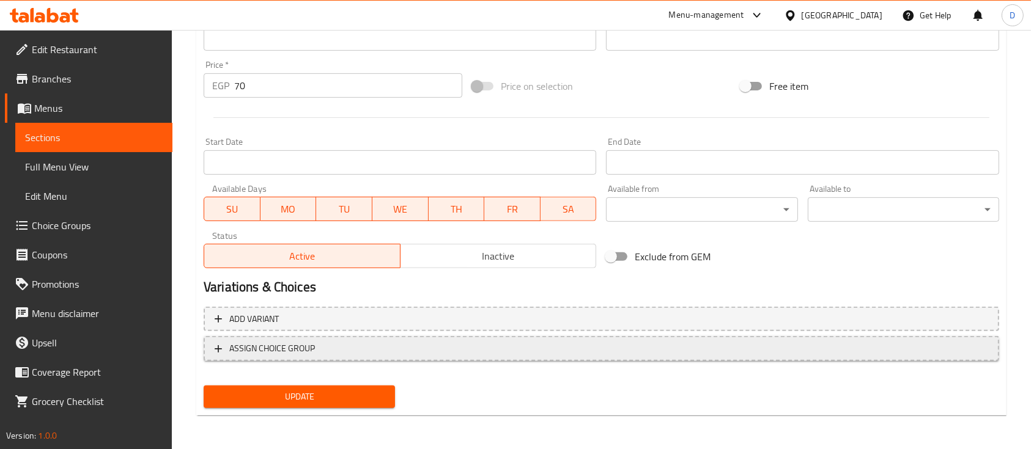
click at [303, 356] on button "ASSIGN CHOICE GROUP" at bounding box center [601, 348] width 795 height 25
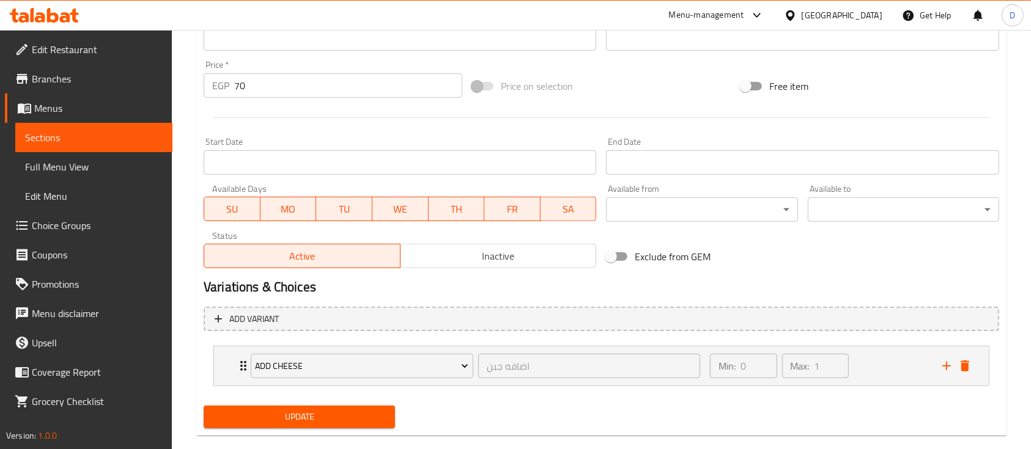
click at [326, 418] on span "Update" at bounding box center [299, 417] width 172 height 15
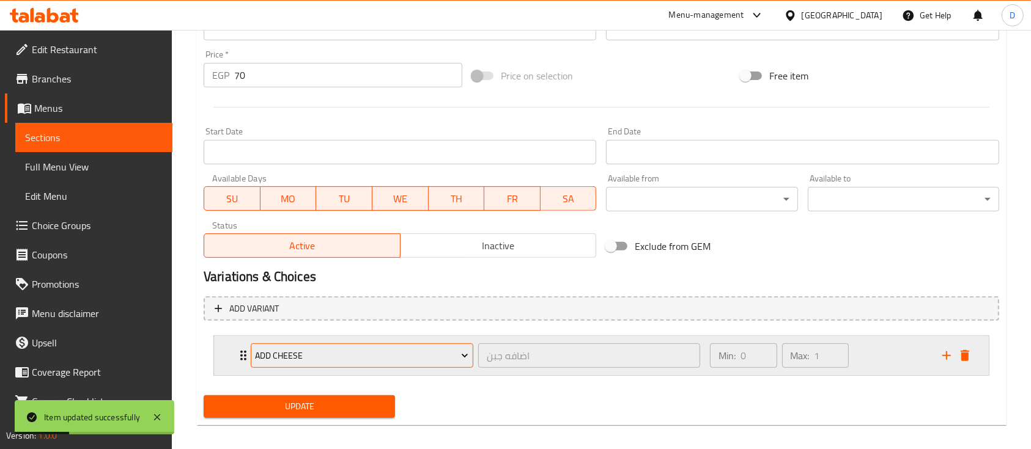
scroll to position [452, 0]
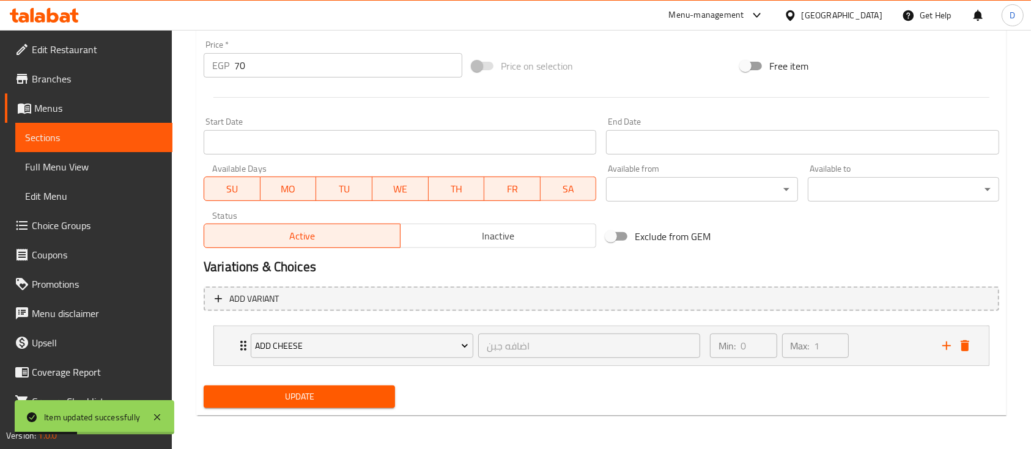
click at [357, 392] on span "Update" at bounding box center [299, 396] width 172 height 15
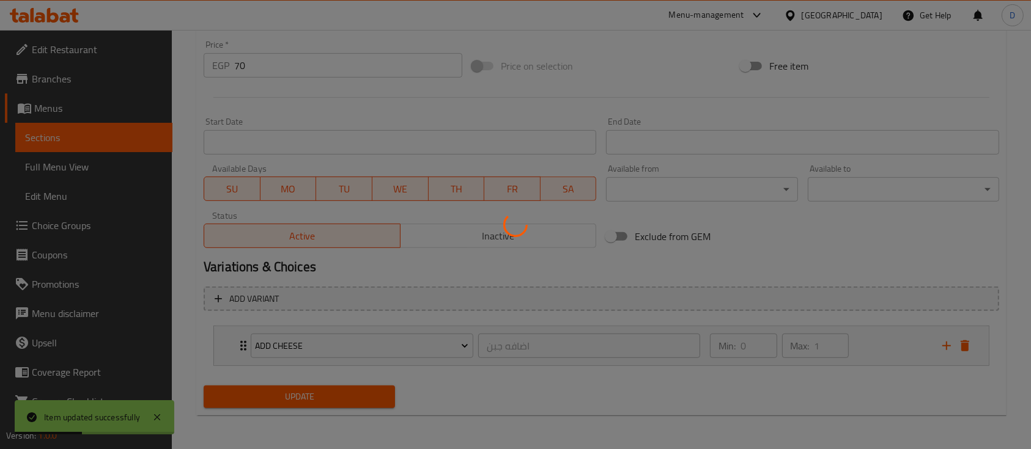
click at [358, 394] on div at bounding box center [515, 224] width 1031 height 449
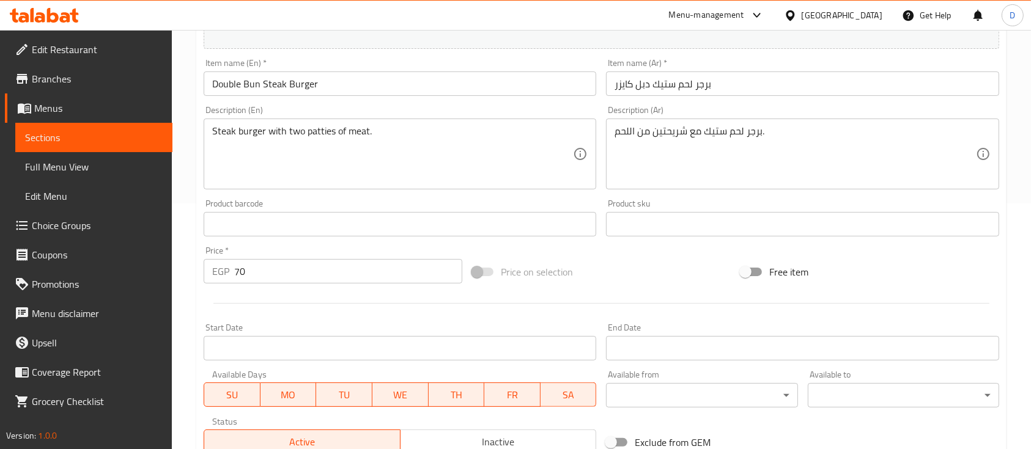
scroll to position [432, 0]
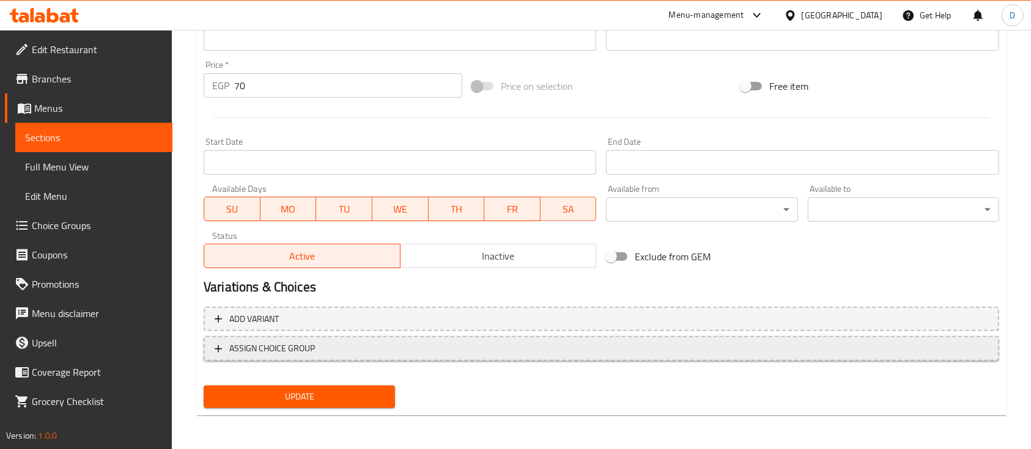
click at [390, 349] on span "ASSIGN CHOICE GROUP" at bounding box center [601, 348] width 773 height 15
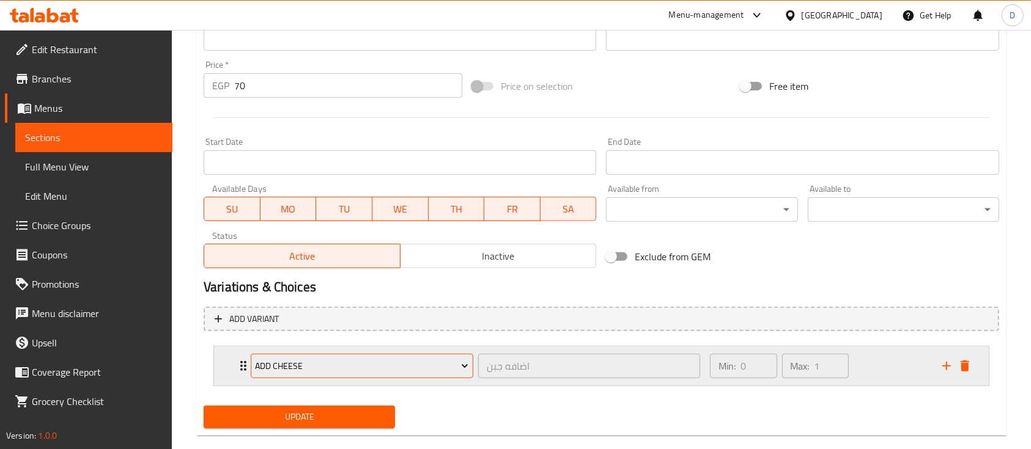
click at [377, 362] on span "Add cheese" at bounding box center [361, 366] width 213 height 15
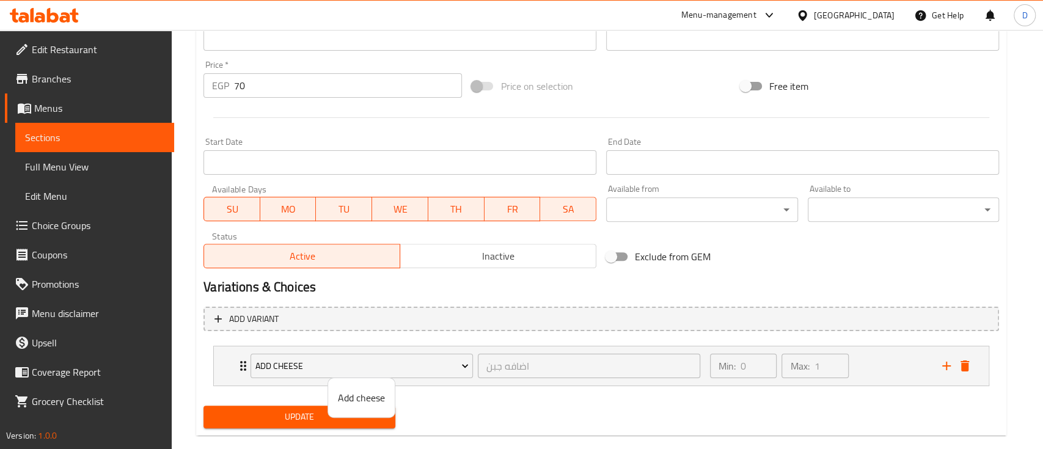
click at [301, 411] on div at bounding box center [521, 224] width 1043 height 449
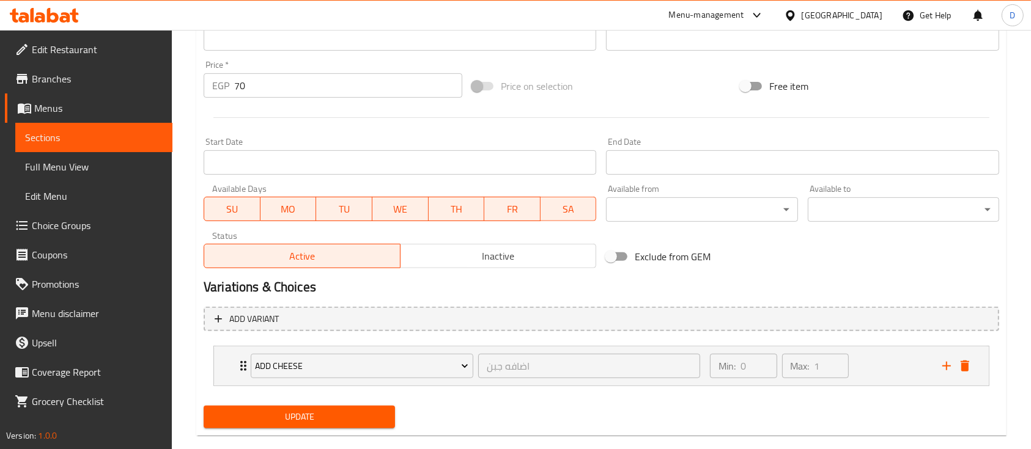
click at [301, 411] on span "Update" at bounding box center [299, 417] width 172 height 15
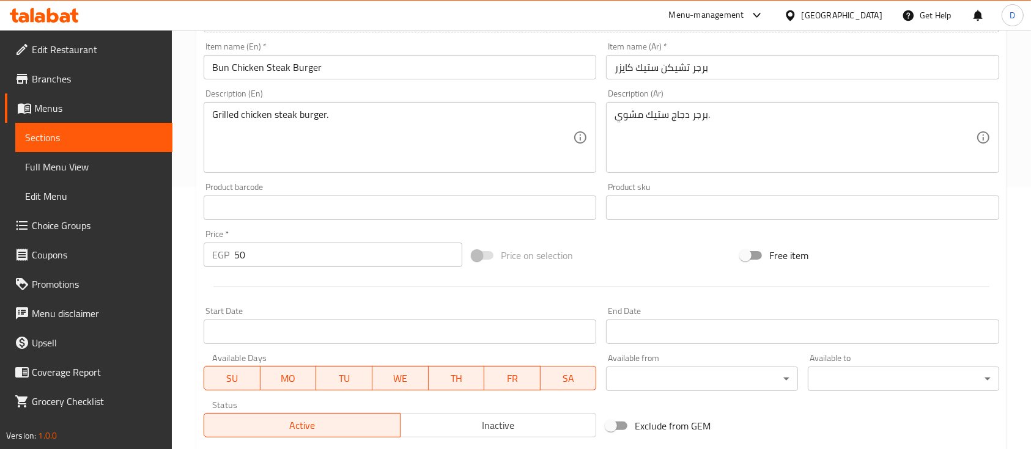
scroll to position [432, 0]
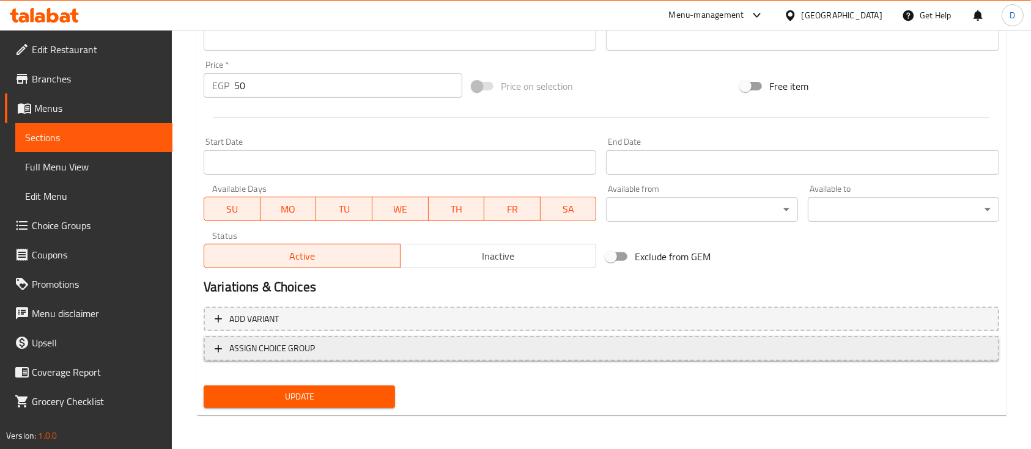
click at [318, 346] on span "ASSIGN CHOICE GROUP" at bounding box center [601, 348] width 773 height 15
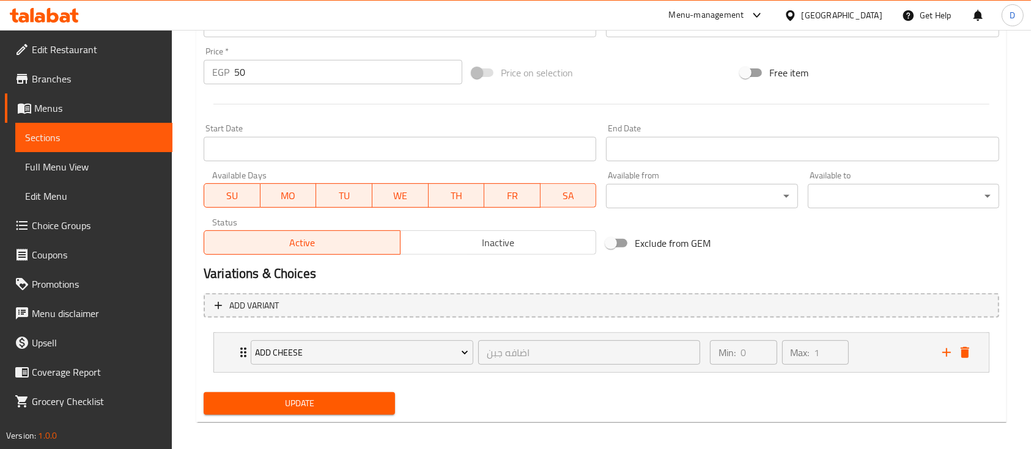
scroll to position [452, 0]
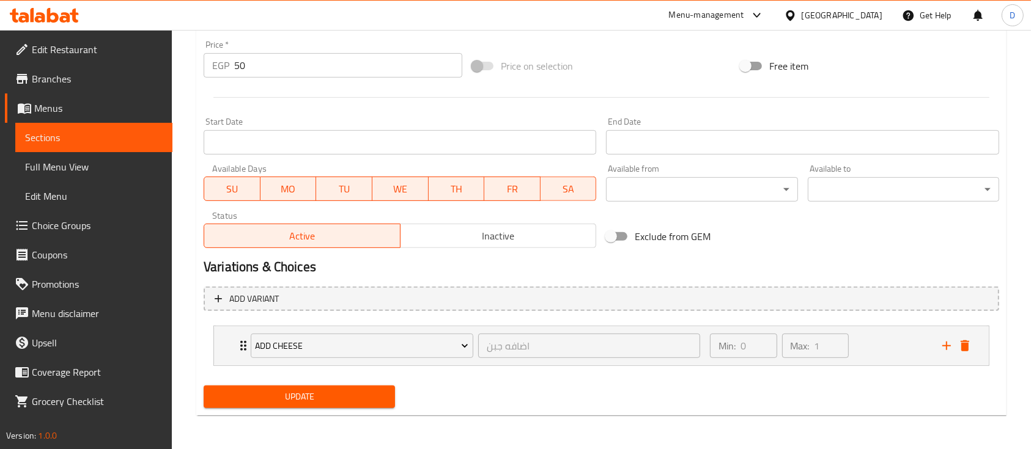
click at [328, 391] on span "Update" at bounding box center [299, 396] width 172 height 15
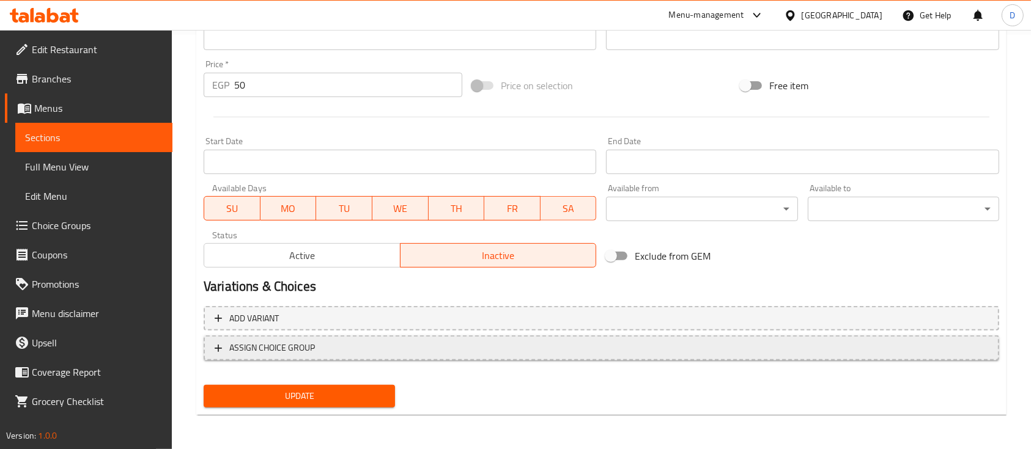
click at [320, 358] on button "ASSIGN CHOICE GROUP" at bounding box center [601, 348] width 795 height 25
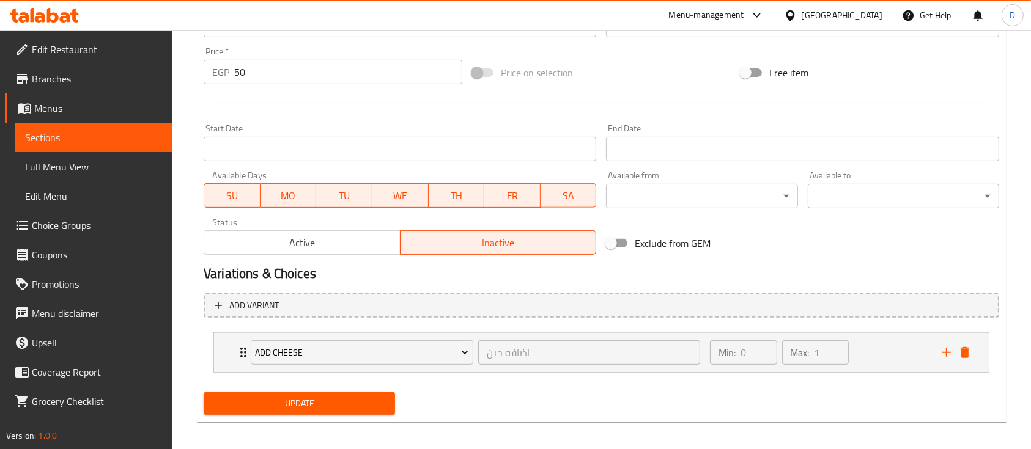
scroll to position [435, 0]
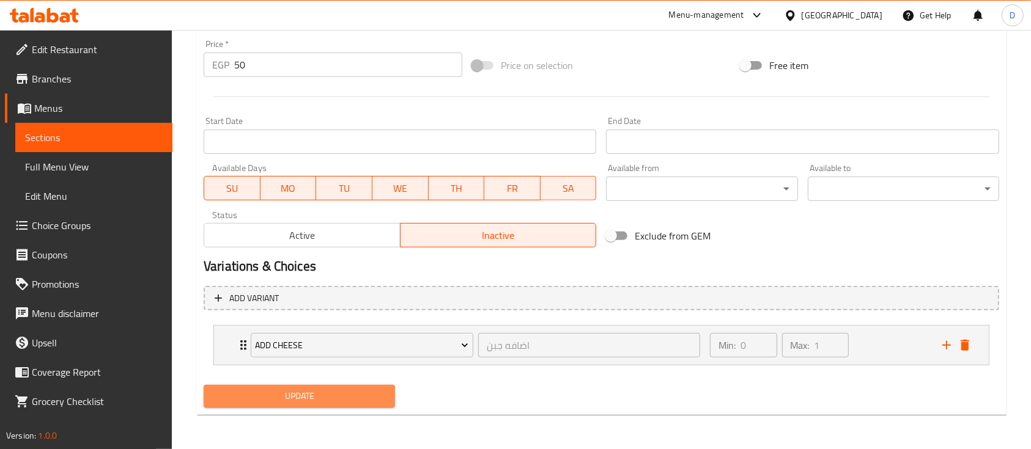
click at [331, 405] on button "Update" at bounding box center [299, 396] width 191 height 23
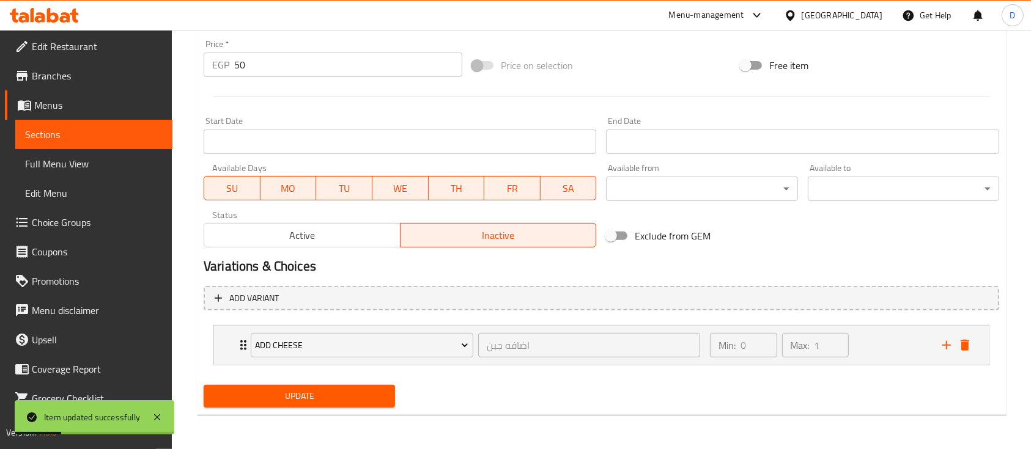
scroll to position [4, 0]
click at [256, 219] on div "Active Inactive" at bounding box center [400, 229] width 392 height 37
click at [259, 232] on span "Active" at bounding box center [302, 236] width 186 height 18
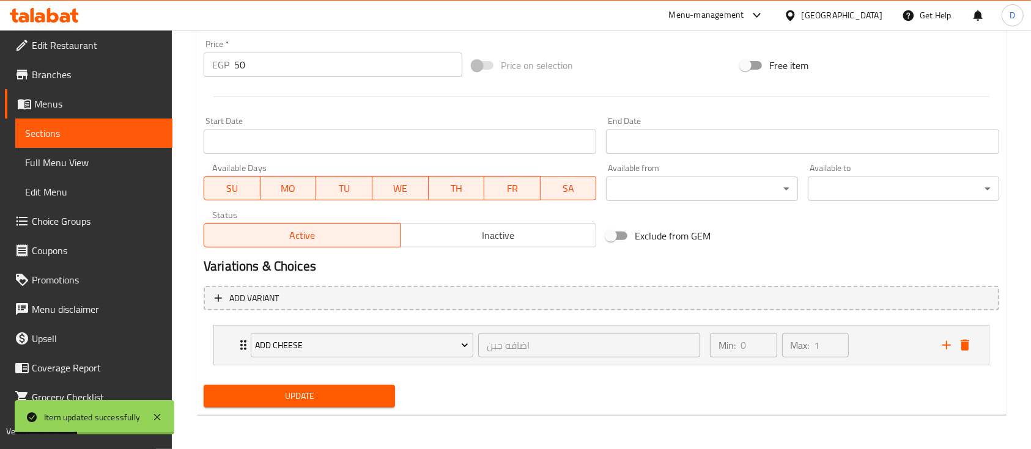
click at [295, 402] on span "Update" at bounding box center [299, 396] width 172 height 15
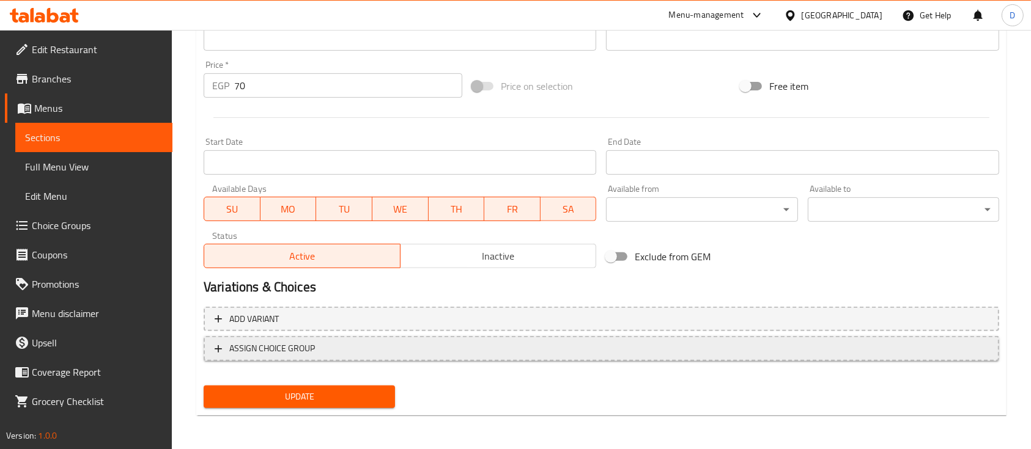
click at [342, 357] on button "ASSIGN CHOICE GROUP" at bounding box center [601, 348] width 795 height 25
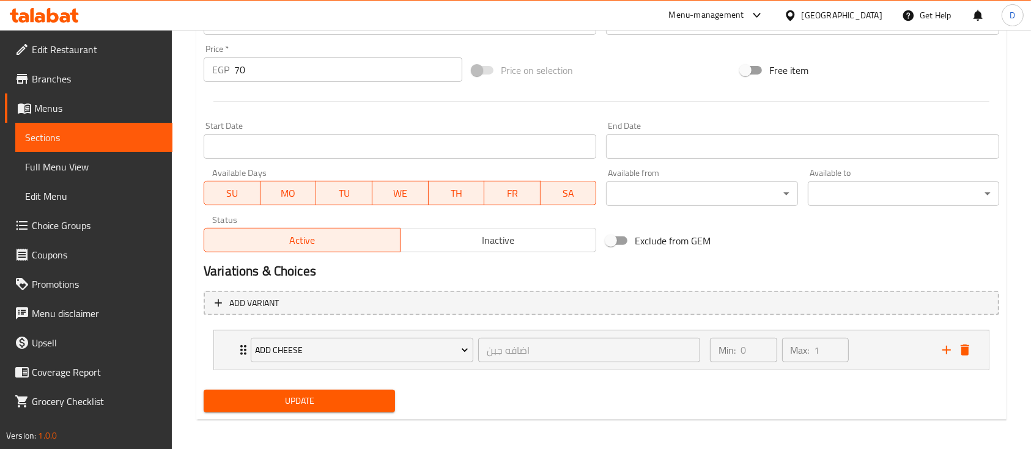
scroll to position [452, 0]
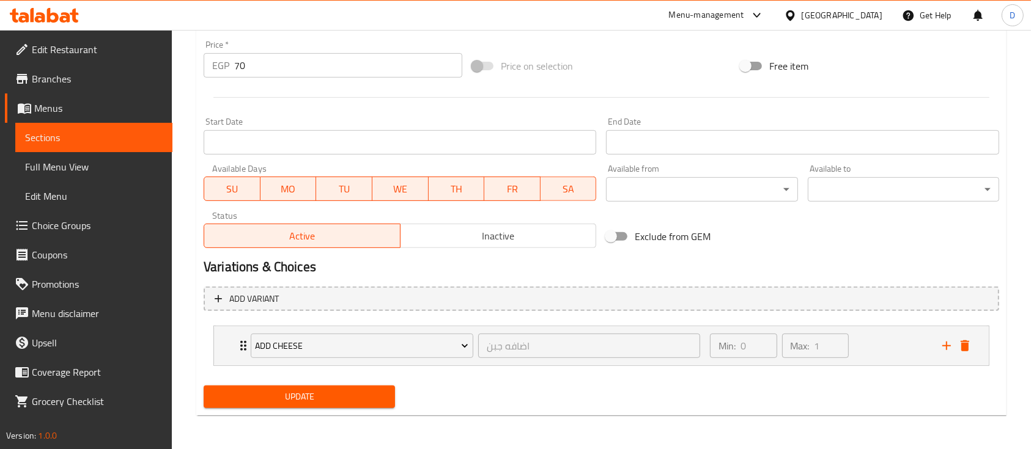
click at [342, 396] on span "Update" at bounding box center [299, 396] width 172 height 15
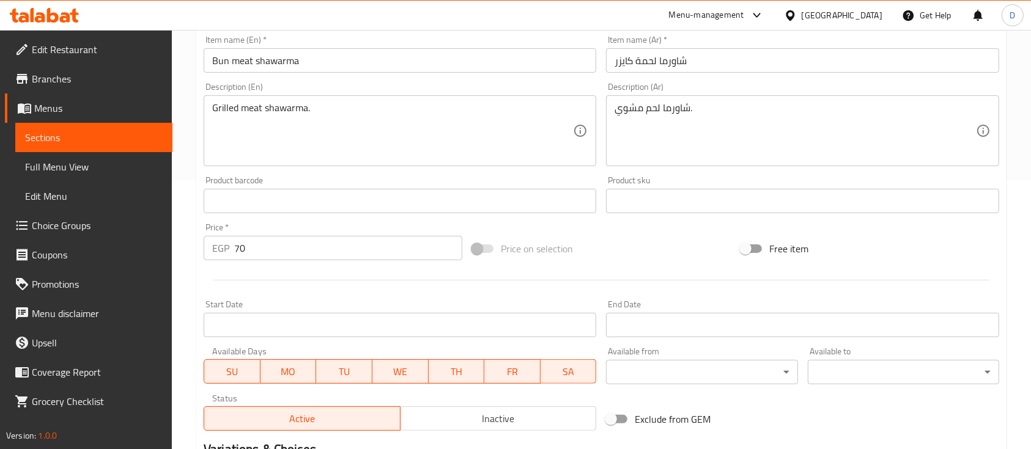
scroll to position [432, 0]
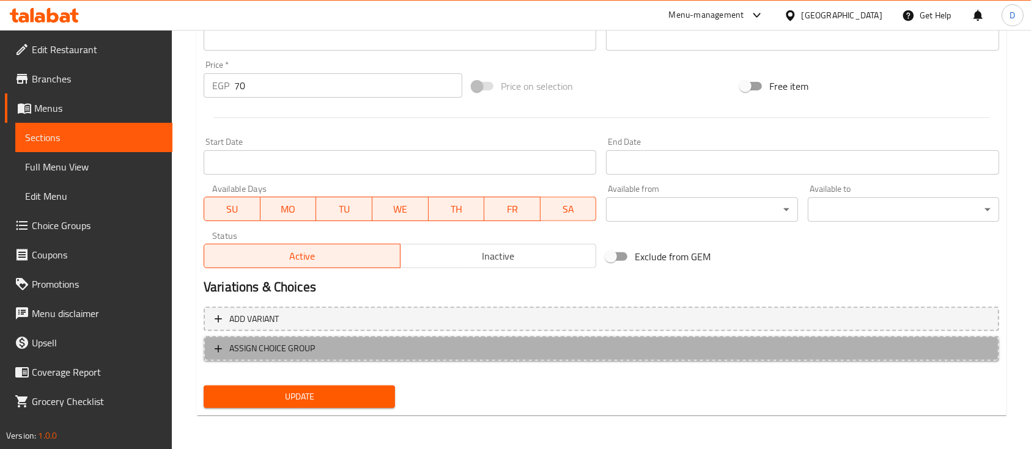
click at [376, 343] on span "ASSIGN CHOICE GROUP" at bounding box center [601, 348] width 773 height 15
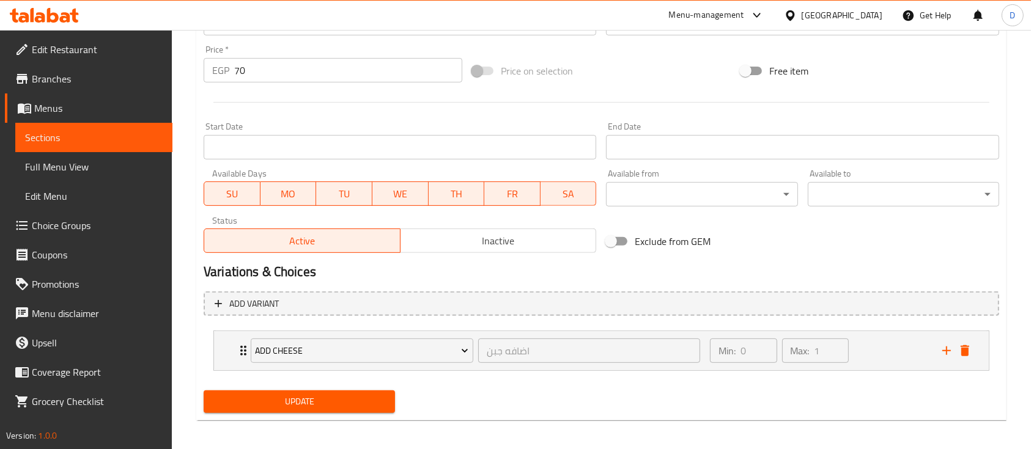
scroll to position [452, 0]
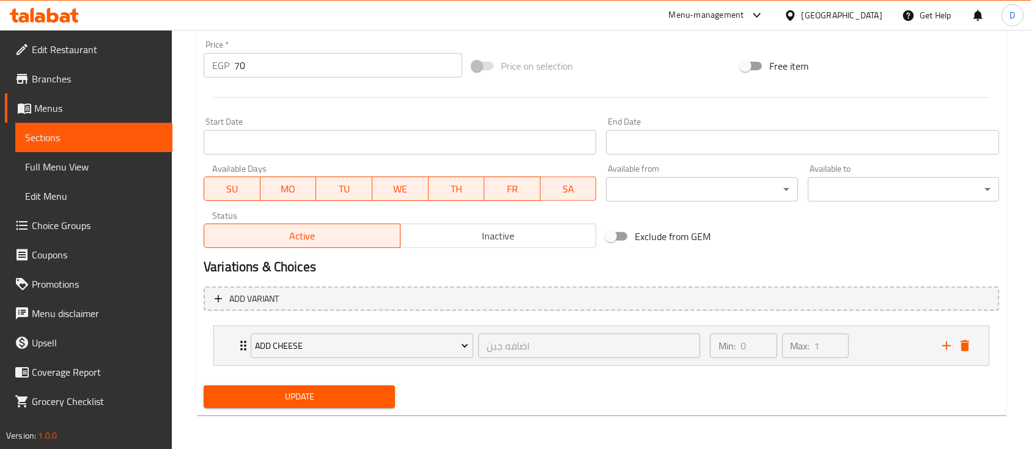
click at [368, 381] on div "Update" at bounding box center [299, 397] width 201 height 32
click at [372, 395] on span "Update" at bounding box center [299, 396] width 172 height 15
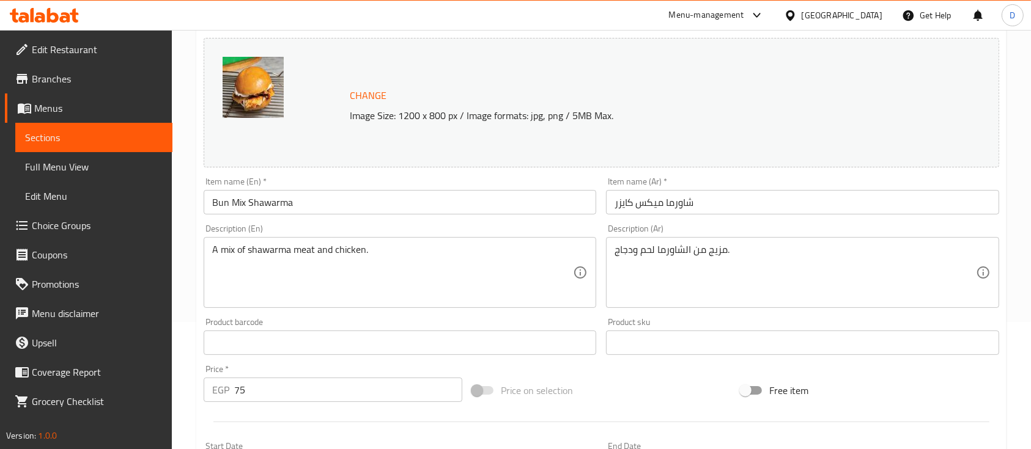
scroll to position [432, 0]
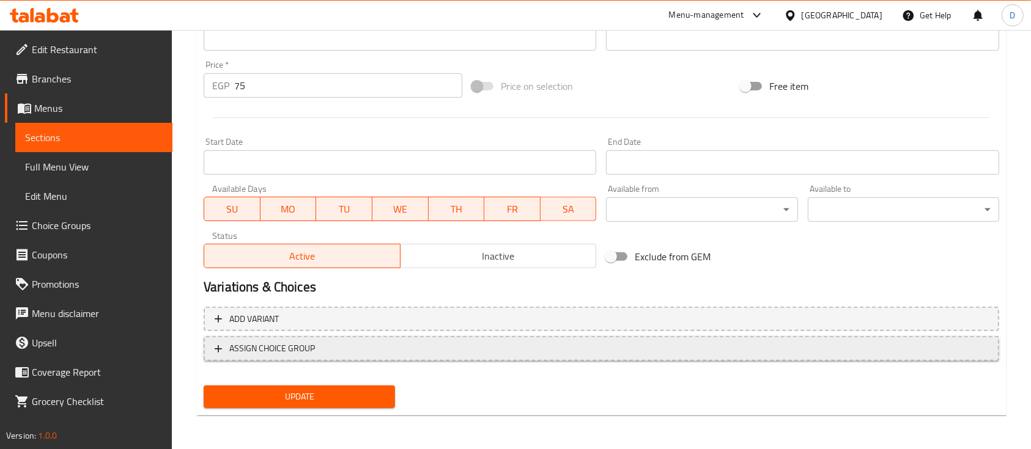
click at [337, 351] on span "ASSIGN CHOICE GROUP" at bounding box center [601, 348] width 773 height 15
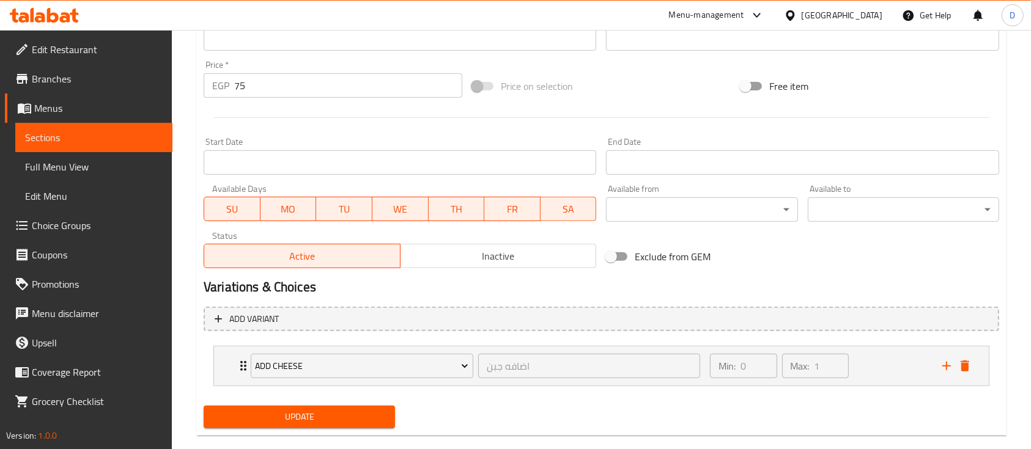
click at [357, 423] on span "Update" at bounding box center [299, 417] width 172 height 15
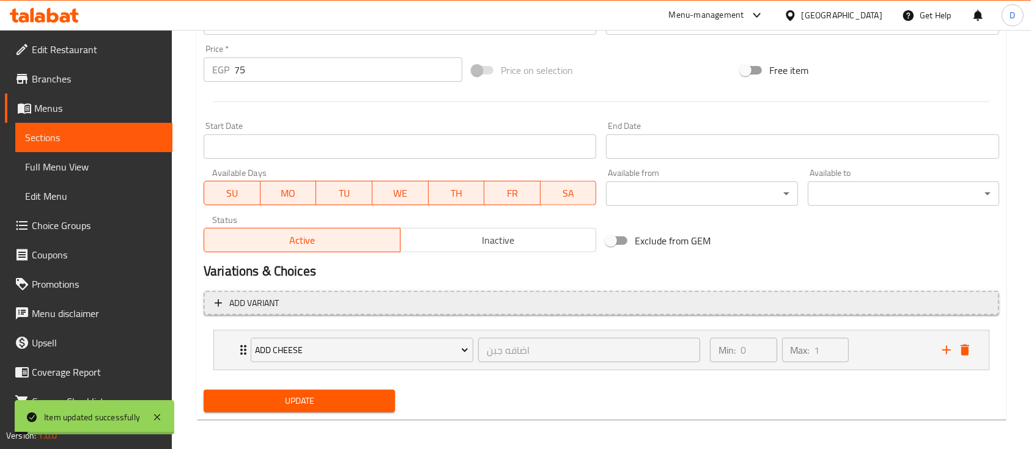
scroll to position [452, 0]
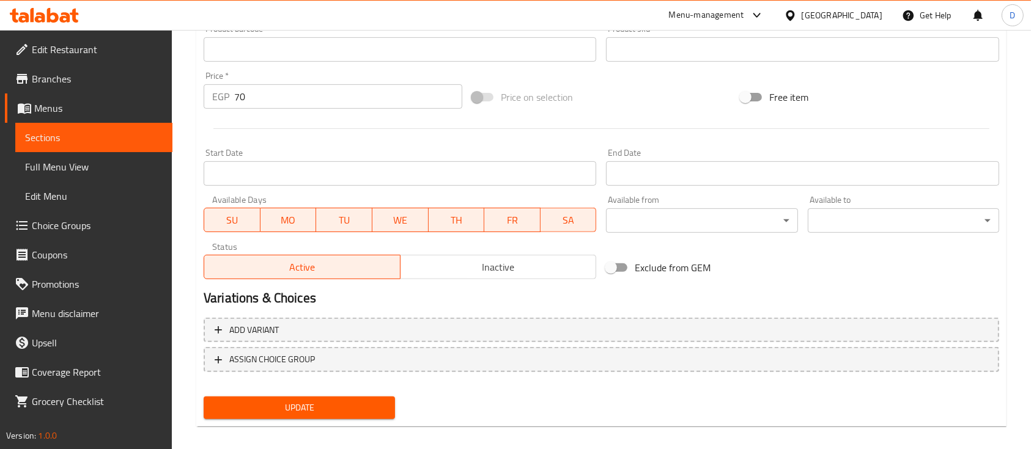
scroll to position [432, 0]
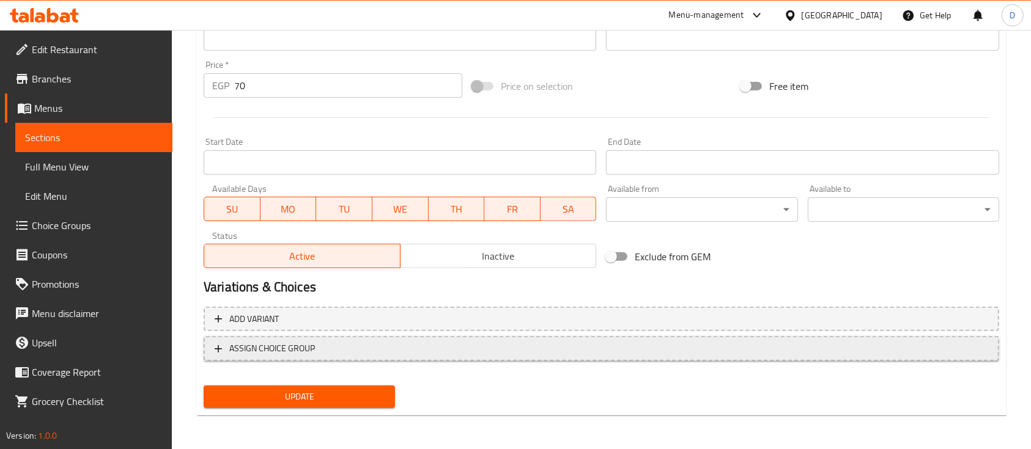
click at [402, 345] on span "ASSIGN CHOICE GROUP" at bounding box center [601, 348] width 773 height 15
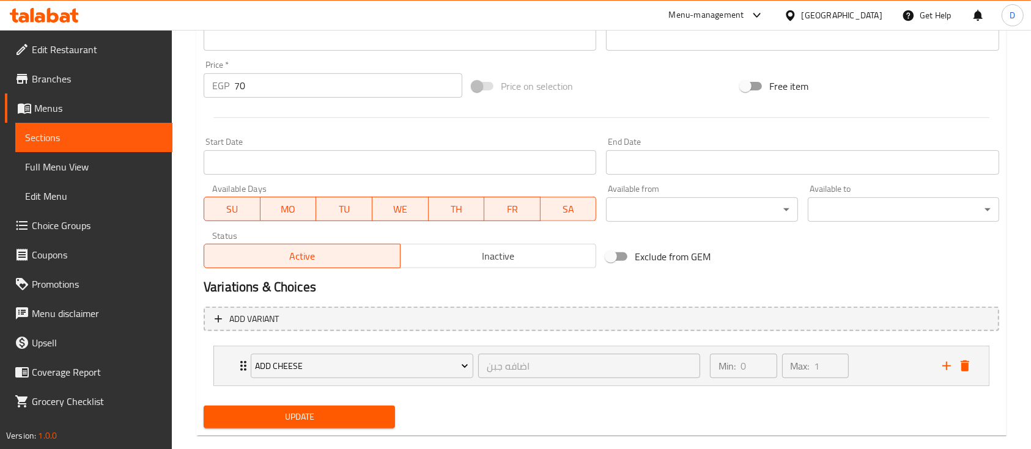
scroll to position [452, 0]
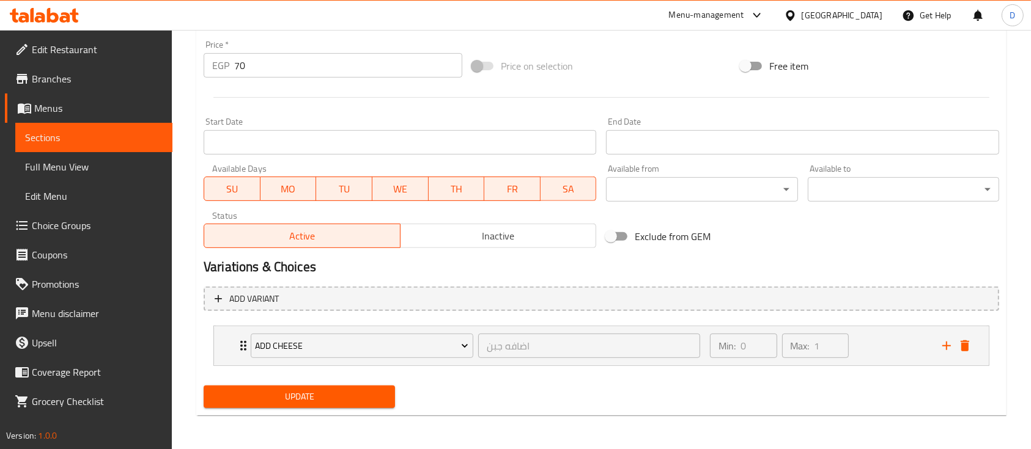
click at [323, 392] on span "Update" at bounding box center [299, 396] width 172 height 15
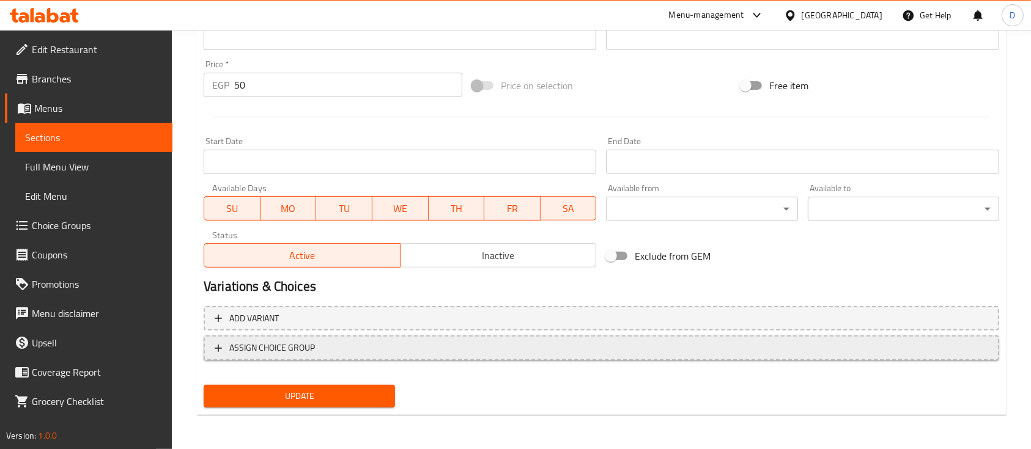
click at [386, 351] on span "ASSIGN CHOICE GROUP" at bounding box center [601, 347] width 773 height 15
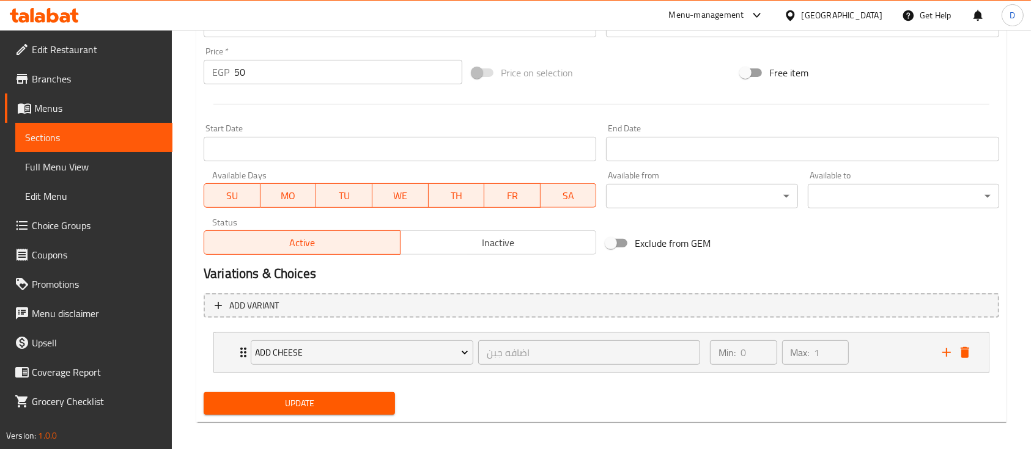
scroll to position [435, 0]
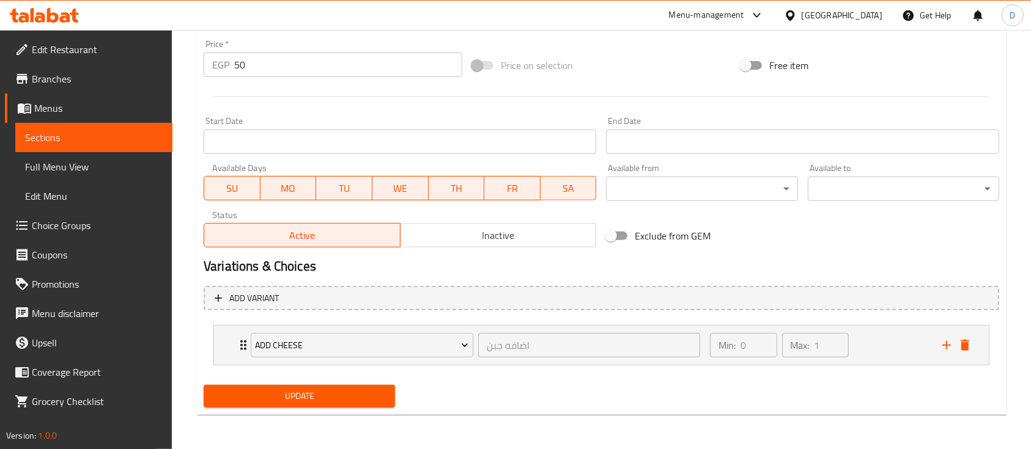
click at [358, 420] on div "Home / Restaurants management / Menus / Sections / item / update Bun Corner sec…" at bounding box center [601, 22] width 810 height 805
click at [361, 401] on span "Update" at bounding box center [299, 396] width 172 height 15
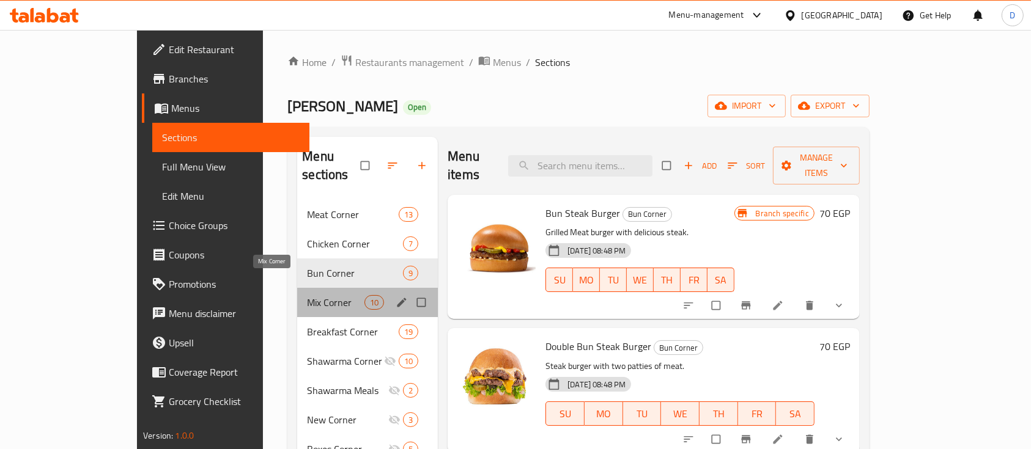
click at [307, 295] on span "Mix Corner" at bounding box center [335, 302] width 57 height 15
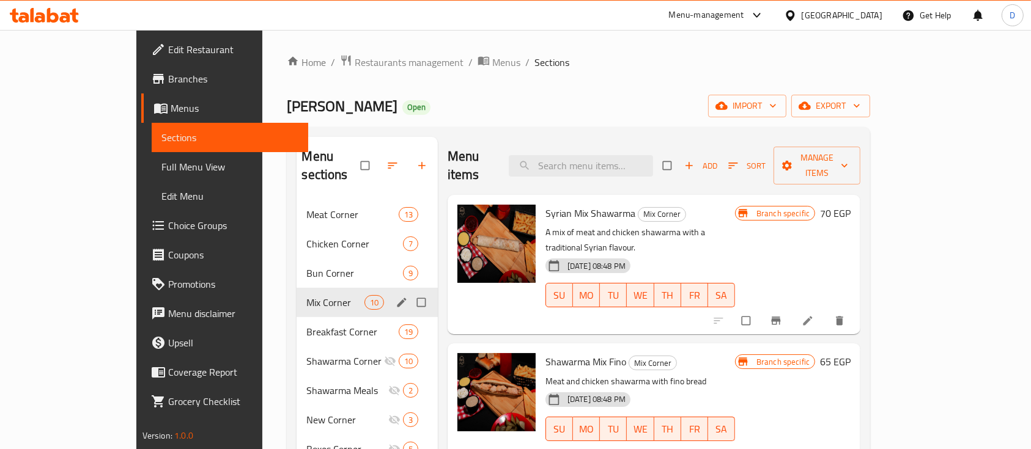
click at [296, 292] on div "Mix Corner 10" at bounding box center [366, 302] width 141 height 29
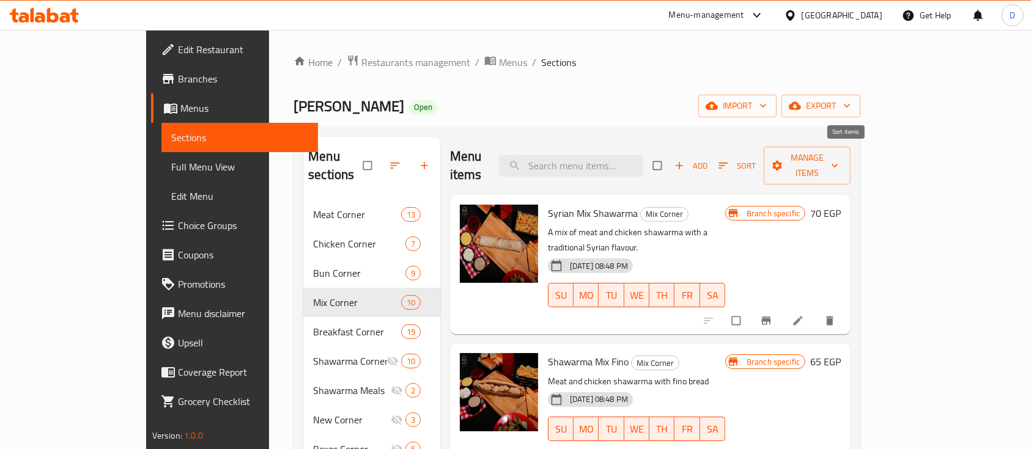
click at [756, 159] on span "Sort" at bounding box center [736, 166] width 37 height 14
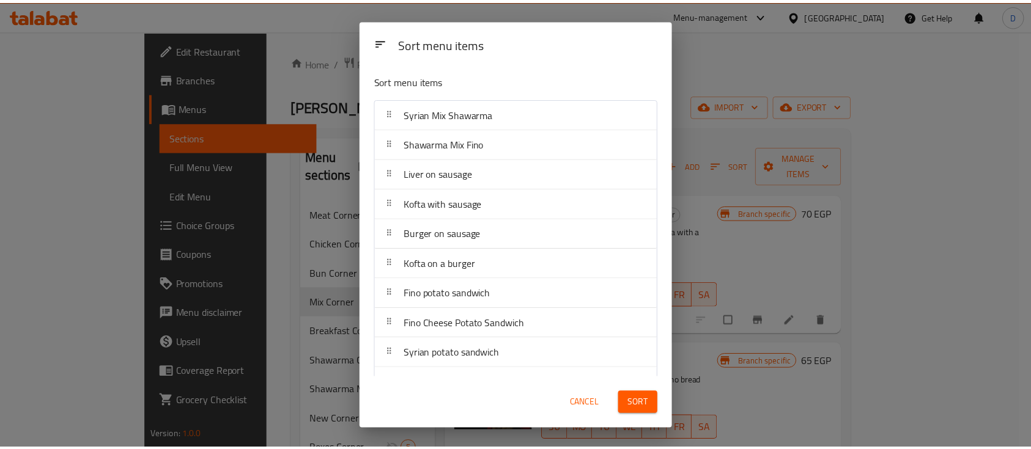
scroll to position [25, 0]
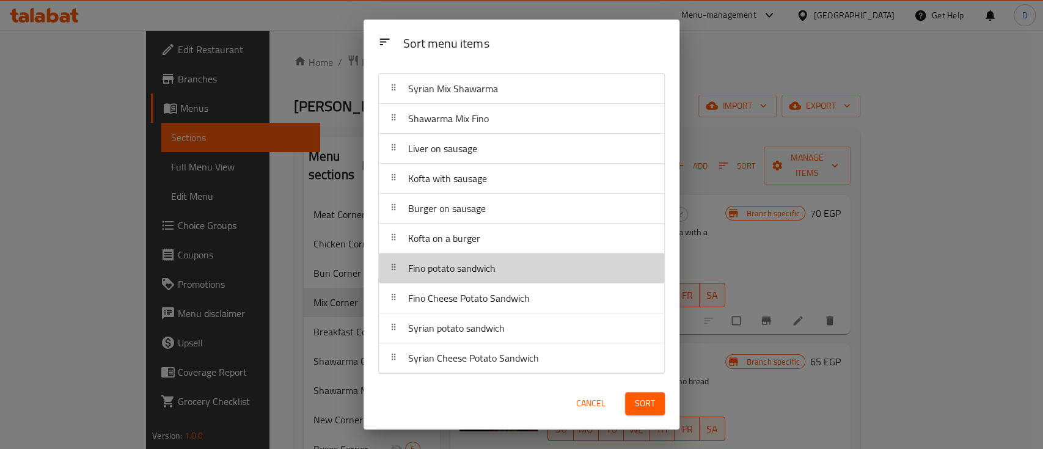
click at [575, 272] on div "Fino potato sandwich" at bounding box center [522, 268] width 276 height 29
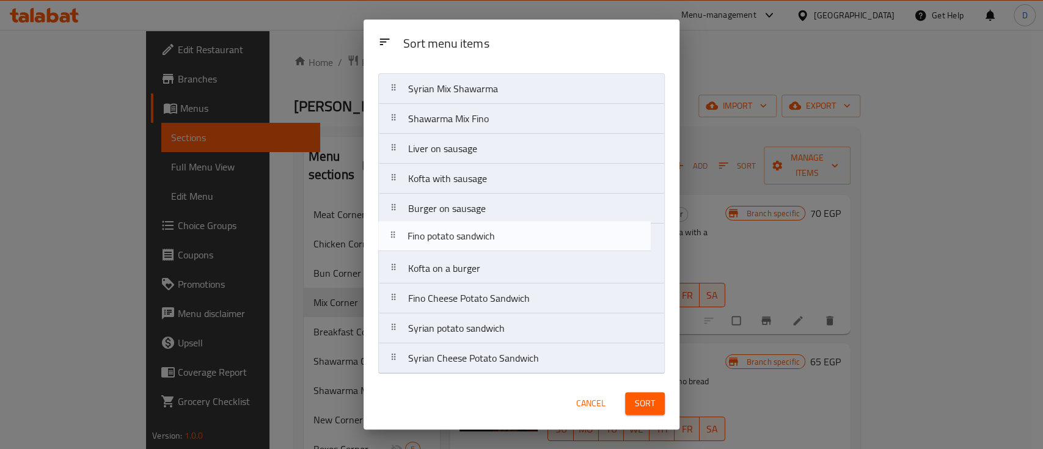
drag, startPoint x: 571, startPoint y: 274, endPoint x: 569, endPoint y: 239, distance: 35.5
click at [569, 239] on nav "Syrian Mix Shawarma Shawarma Mix Fino Liver on sausage Kofta with sausage Burge…" at bounding box center [521, 223] width 287 height 301
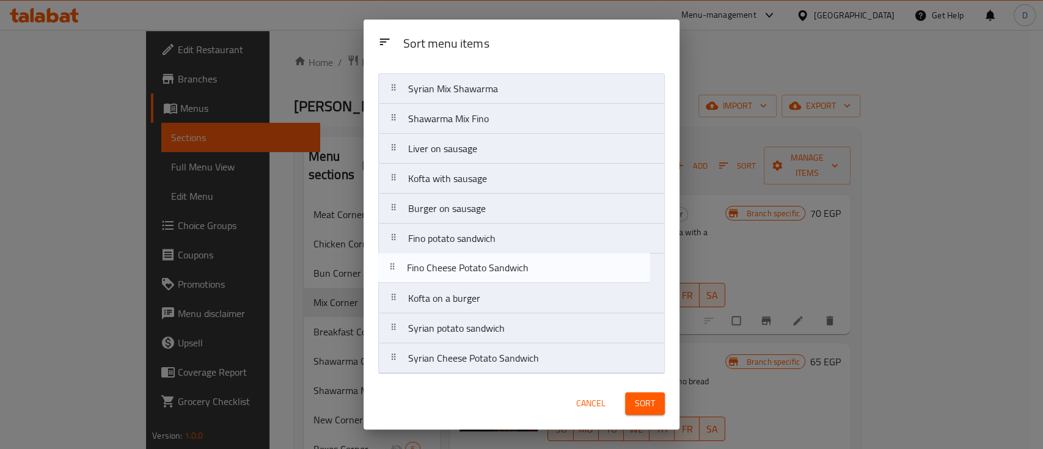
drag, startPoint x: 575, startPoint y: 300, endPoint x: 572, endPoint y: 268, distance: 32.5
click at [572, 268] on nav "Syrian Mix Shawarma Shawarma Mix Fino Liver on sausage Kofta with sausage Burge…" at bounding box center [521, 223] width 287 height 301
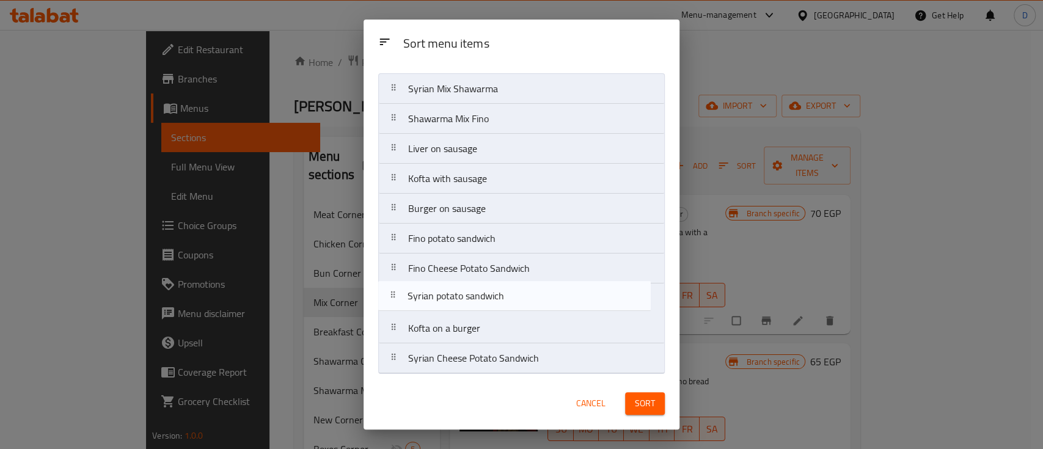
drag, startPoint x: 572, startPoint y: 330, endPoint x: 569, endPoint y: 300, distance: 30.7
click at [569, 294] on nav "Syrian Mix Shawarma Shawarma Mix Fino Liver on sausage Kofta with sausage Burge…" at bounding box center [521, 223] width 287 height 301
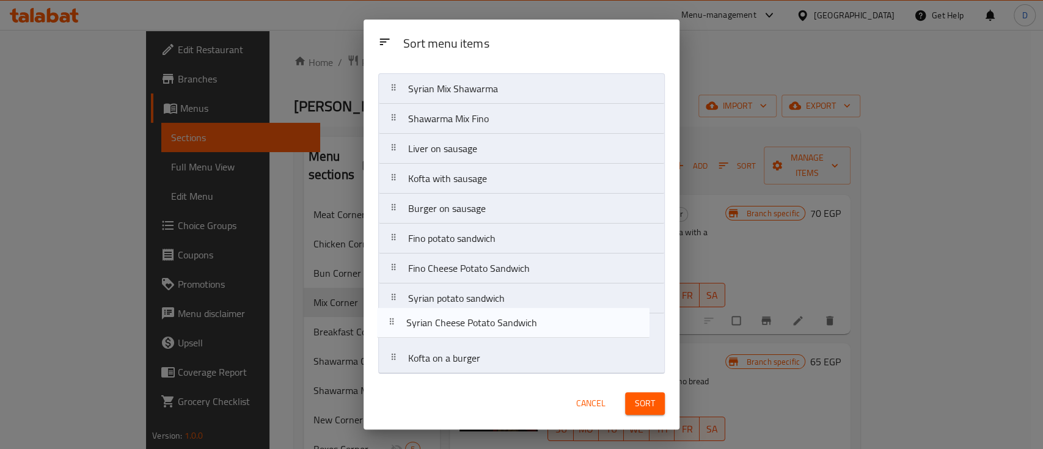
drag, startPoint x: 568, startPoint y: 360, endPoint x: 564, endPoint y: 322, distance: 38.1
click at [564, 322] on nav "Syrian Mix Shawarma Shawarma Mix Fino Liver on sausage Kofta with sausage Burge…" at bounding box center [521, 223] width 287 height 301
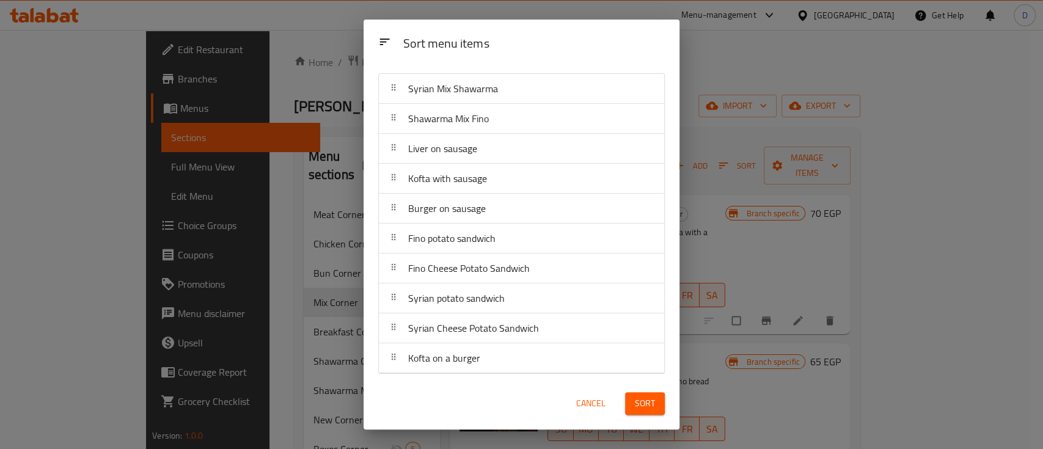
click at [640, 404] on span "Sort" at bounding box center [645, 403] width 20 height 15
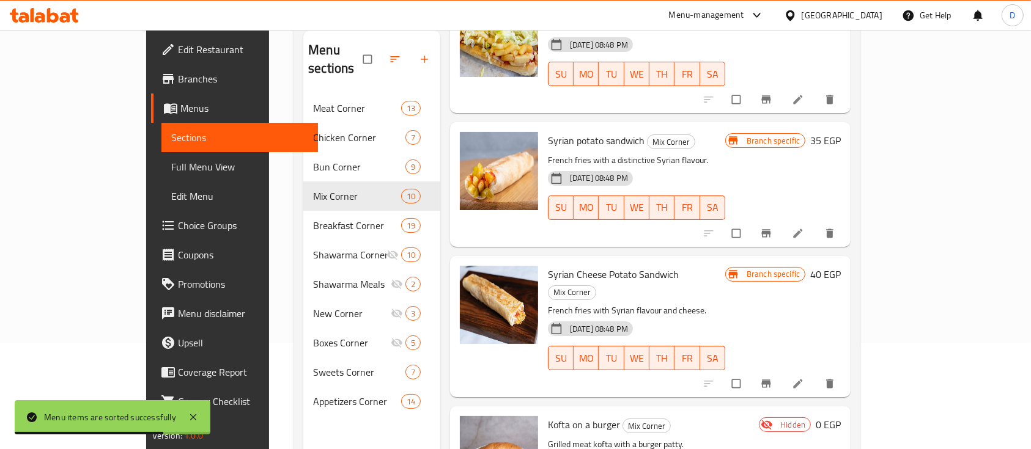
scroll to position [171, 0]
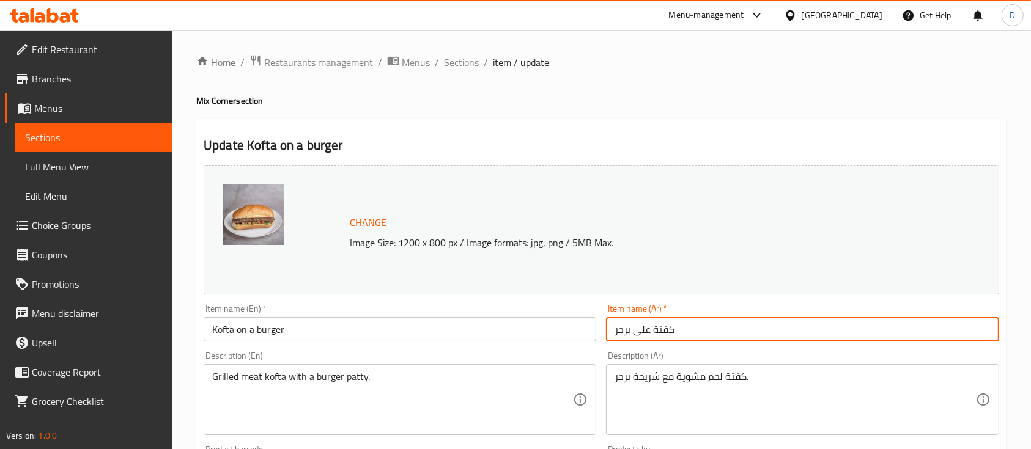
click at [759, 339] on input "كفتة على برجر" at bounding box center [802, 329] width 392 height 24
type input "f"
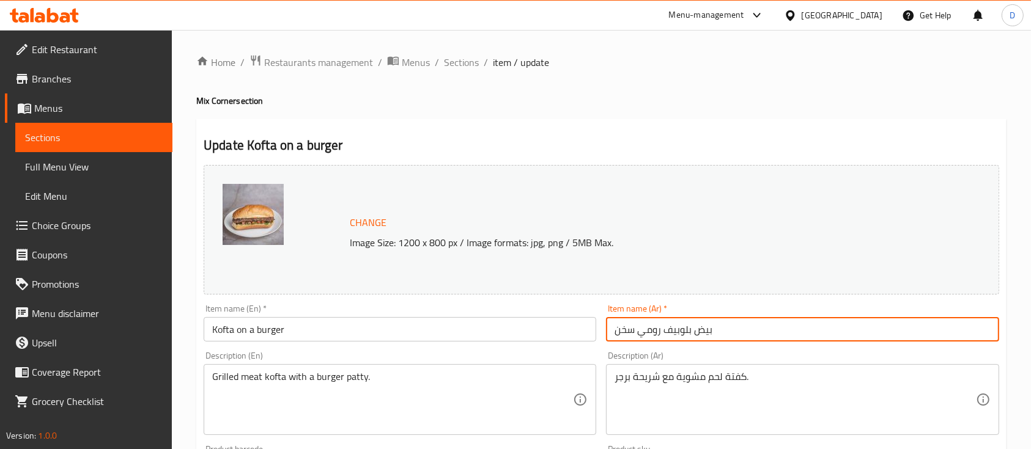
type input "بيض بلوبيف رومي سخن"
click at [353, 334] on input "Kofta on a burger" at bounding box center [400, 329] width 392 height 24
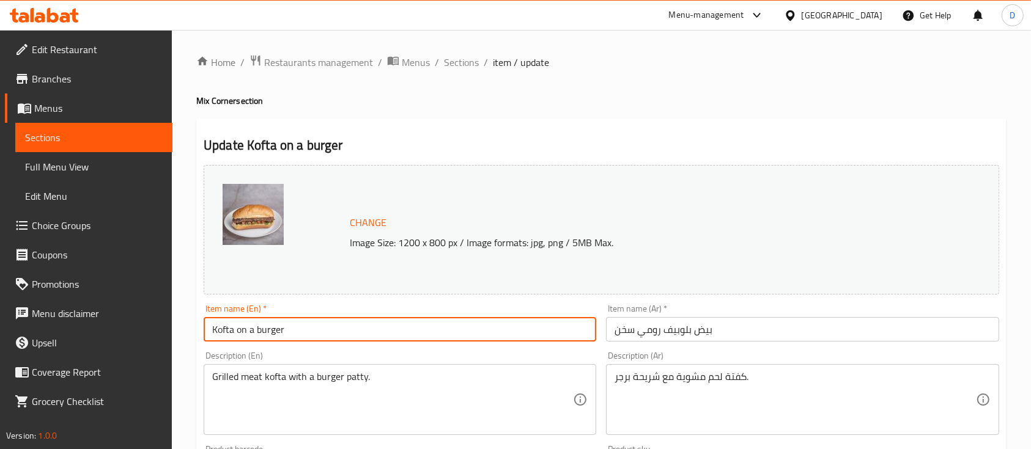
click at [353, 334] on input "Kofta on a burger" at bounding box center [400, 329] width 392 height 24
paste input "Hot turkey poached eggs"
type input "Hot turkey poached eggs"
click at [388, 386] on textarea "Grilled meat kofta with a burger patty." at bounding box center [392, 400] width 361 height 58
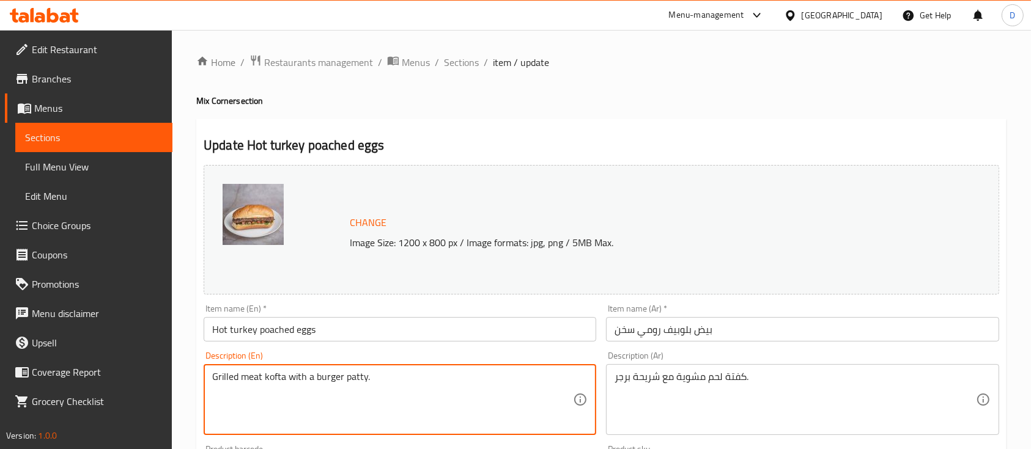
click at [388, 386] on textarea "Grilled meat kofta with a burger patty." at bounding box center [392, 400] width 361 height 58
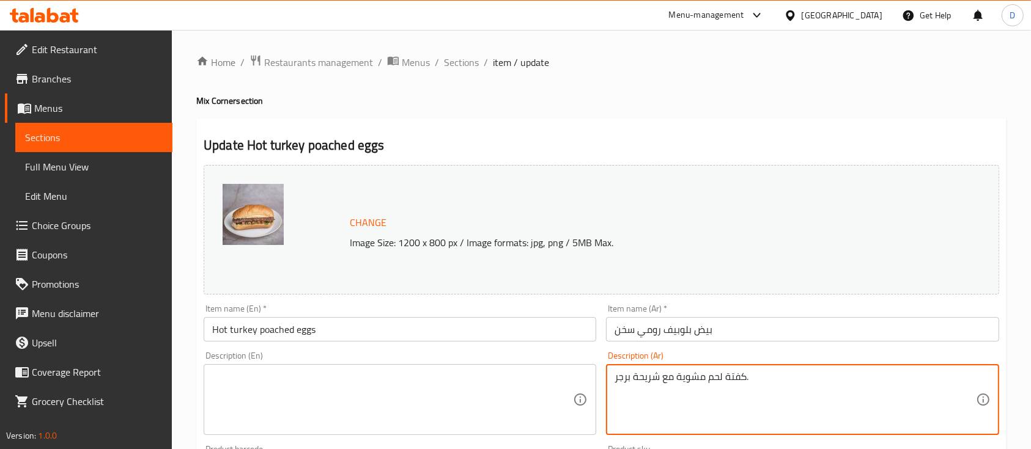
click at [649, 389] on textarea "كفتة لحم مشوية مع شريحة برجر." at bounding box center [794, 400] width 361 height 58
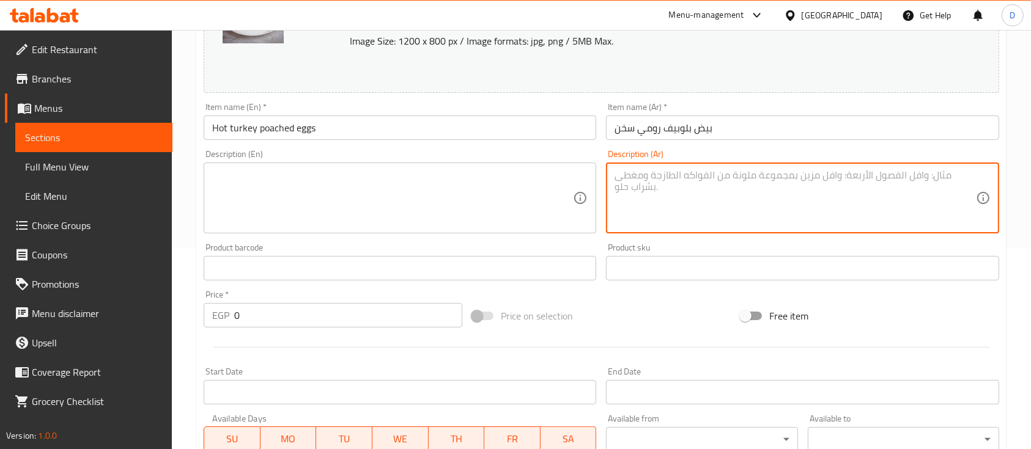
scroll to position [326, 0]
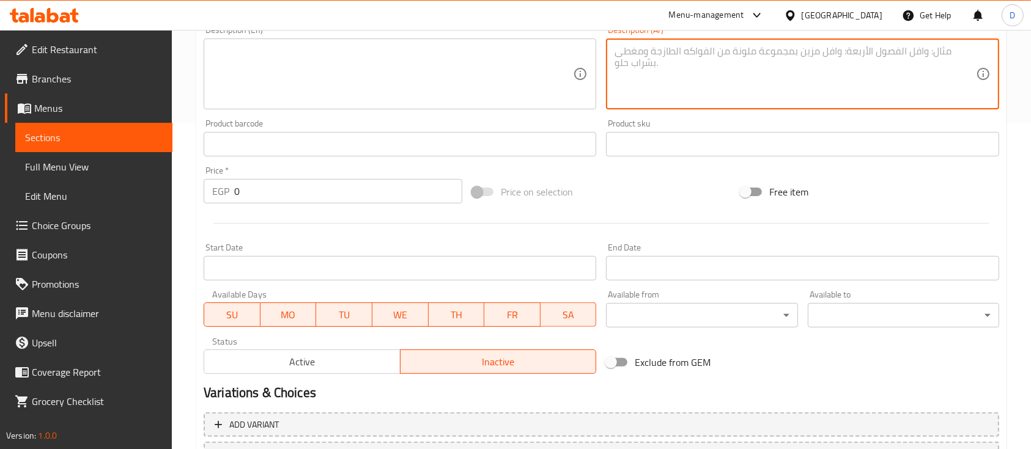
click at [318, 169] on div "Price   * EGP 0 Price *" at bounding box center [333, 184] width 259 height 37
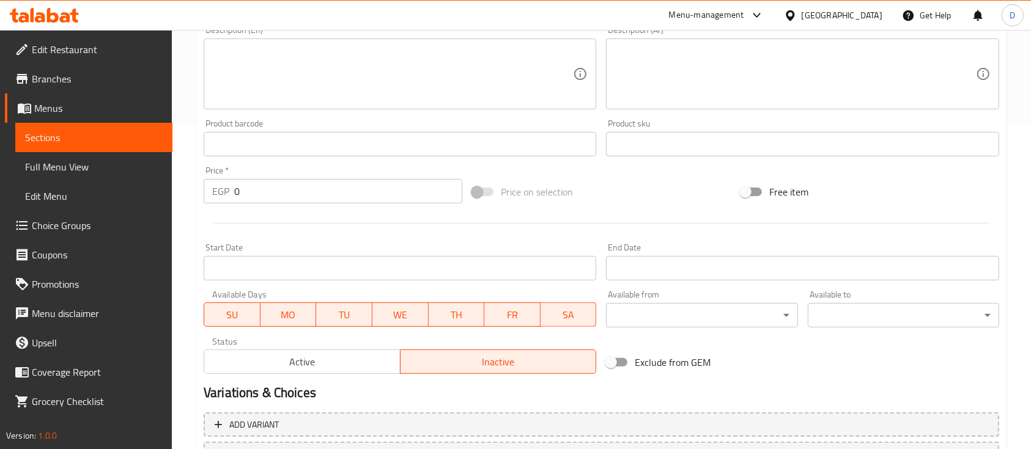
click at [315, 188] on input "0" at bounding box center [348, 191] width 228 height 24
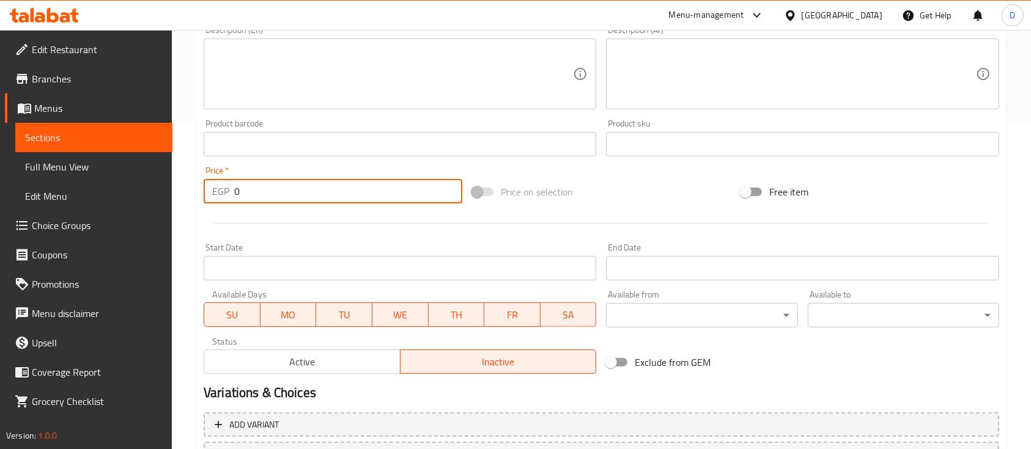
click at [315, 188] on input "0" at bounding box center [348, 191] width 228 height 24
type input "50"
click at [321, 221] on div at bounding box center [601, 223] width 805 height 30
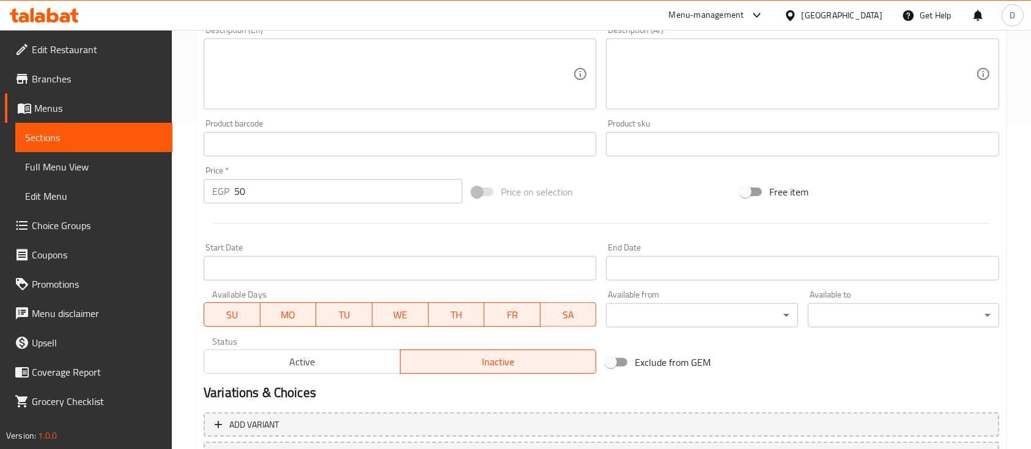
click at [322, 355] on span "Active" at bounding box center [302, 362] width 186 height 18
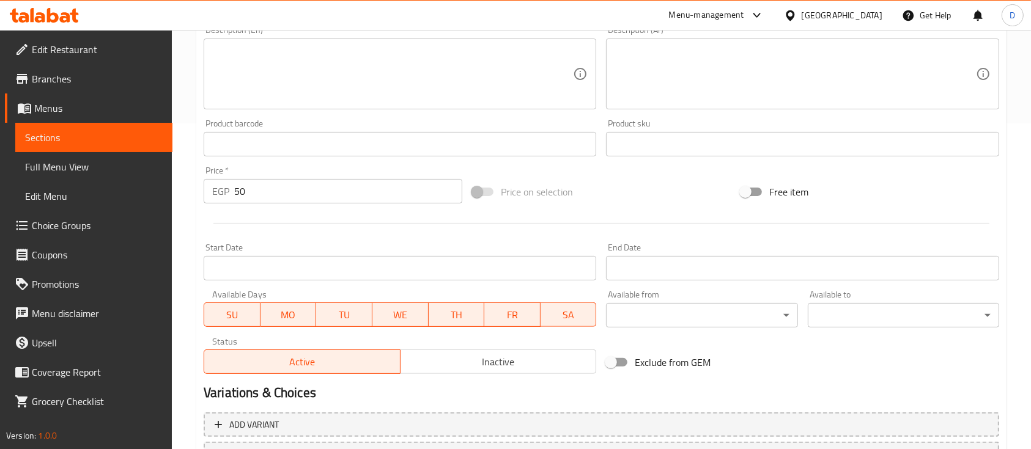
scroll to position [81, 0]
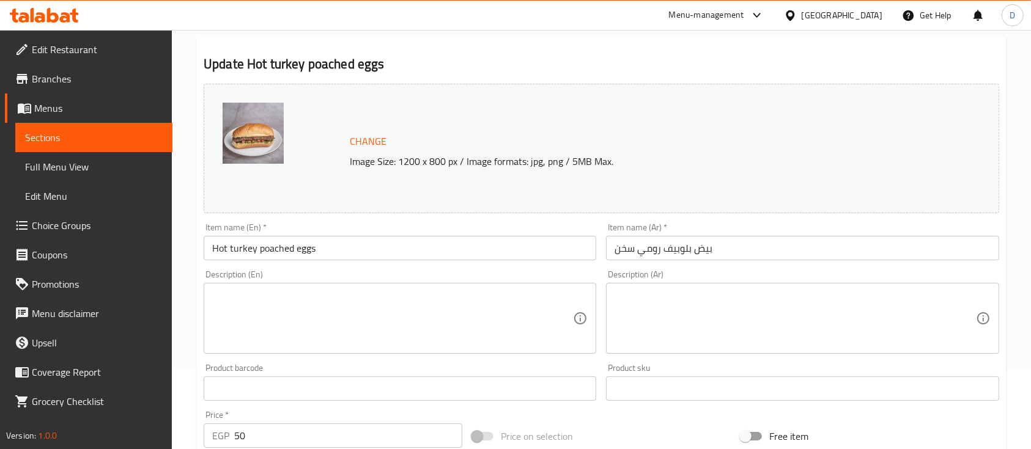
click at [677, 255] on input "بيض بلوبيف رومي سخن" at bounding box center [802, 248] width 392 height 24
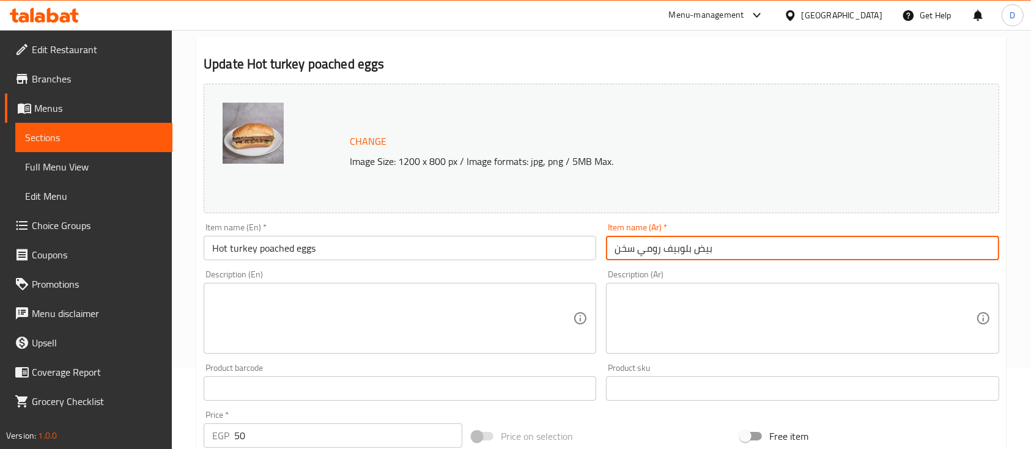
click at [677, 255] on input "بيض بلوبيف رومي سخن" at bounding box center [802, 248] width 392 height 24
click at [278, 247] on input "Hot turkey poached eggs" at bounding box center [400, 248] width 392 height 24
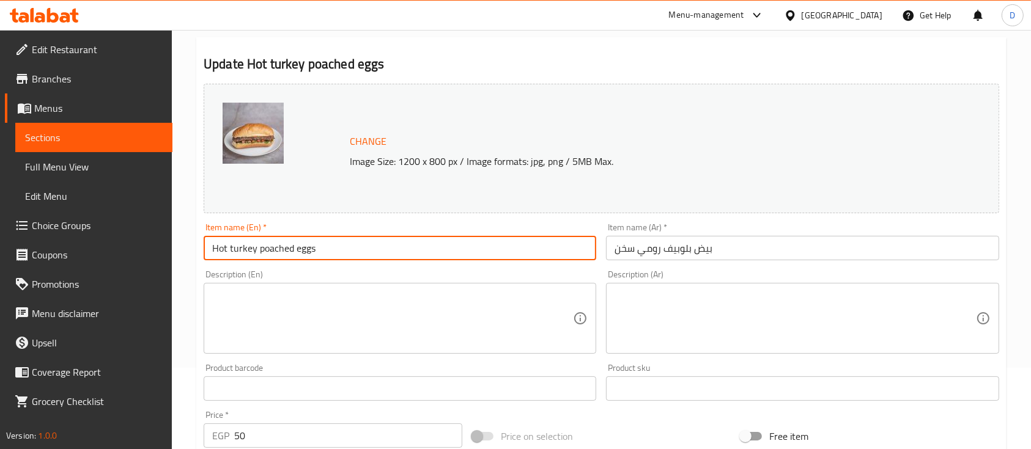
click at [278, 247] on input "Hot turkey poached eggs" at bounding box center [400, 248] width 392 height 24
paste input "Bluebuff"
click at [245, 247] on input "Hot turkey Bluebuffeggs" at bounding box center [400, 248] width 392 height 24
click at [289, 251] on input "Hot Romi Bluebuffeggs" at bounding box center [400, 248] width 392 height 24
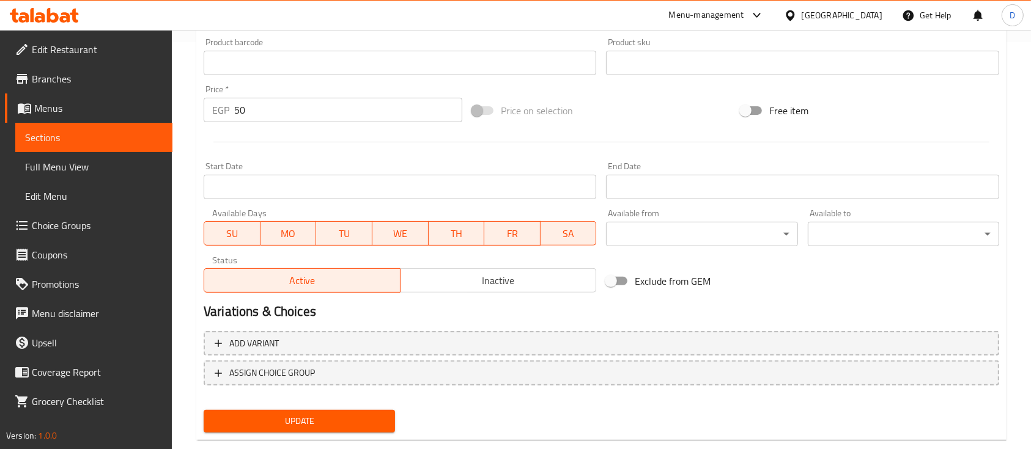
type input "Hot Romi Bluebuff eggs"
click at [353, 420] on span "Update" at bounding box center [299, 421] width 172 height 15
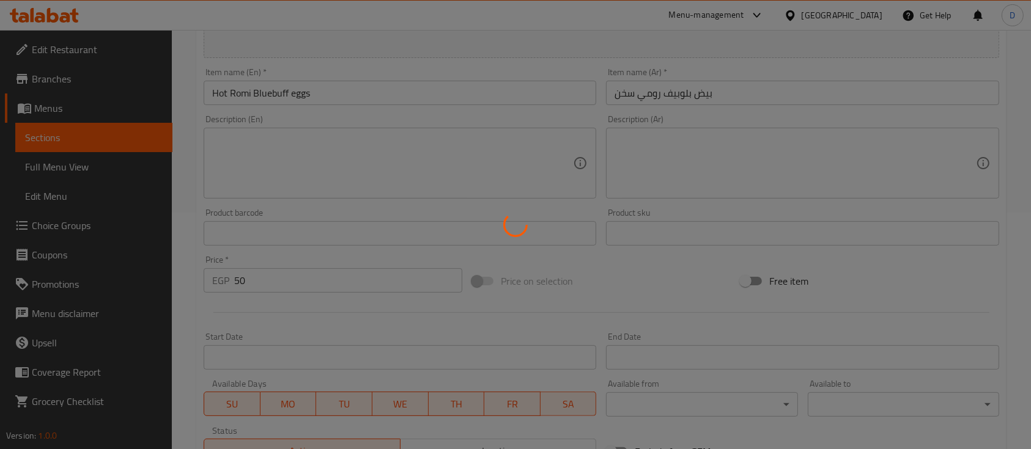
scroll to position [163, 0]
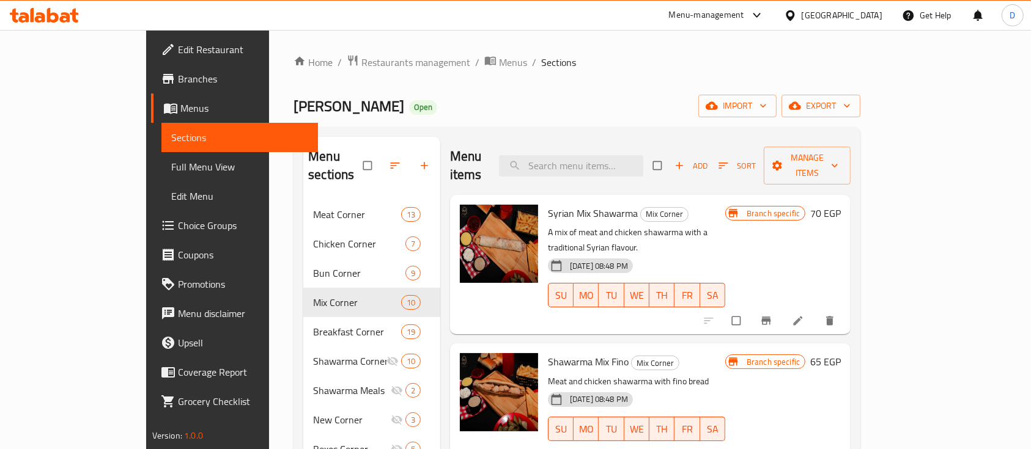
click at [772, 315] on icon "Branch-specific-item" at bounding box center [766, 321] width 12 height 12
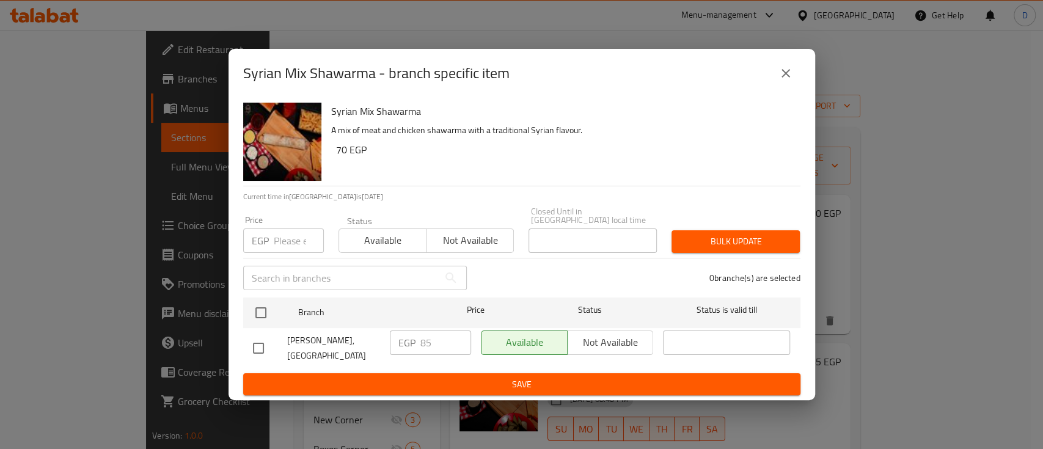
click at [790, 81] on icon "close" at bounding box center [786, 73] width 15 height 15
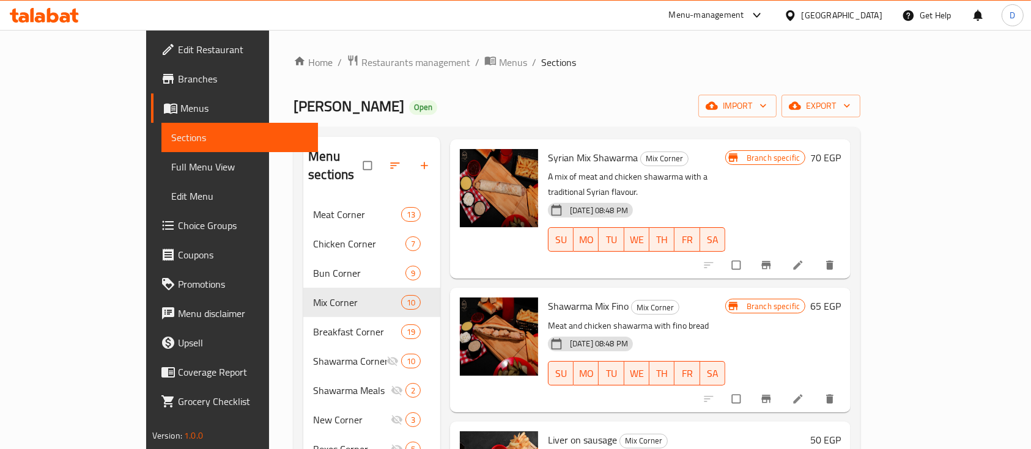
scroll to position [81, 0]
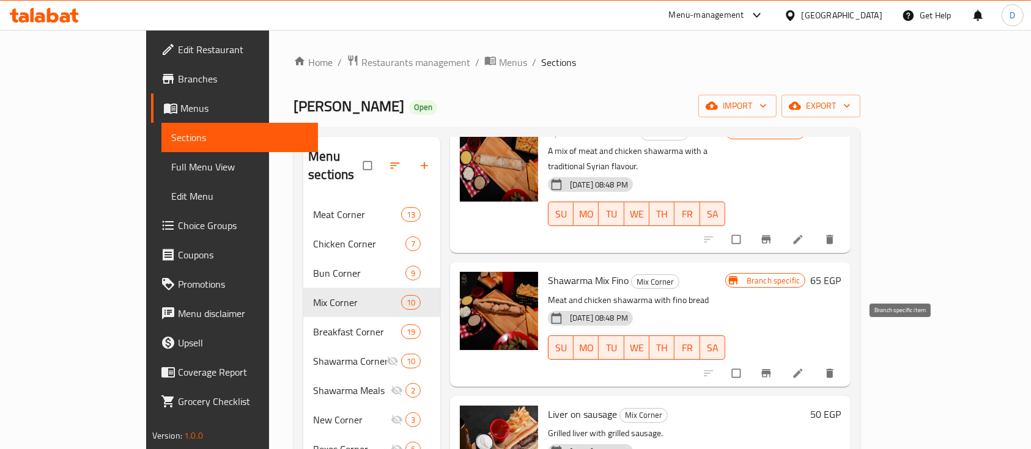
click at [774, 367] on span "Branch-specific-item" at bounding box center [767, 373] width 15 height 12
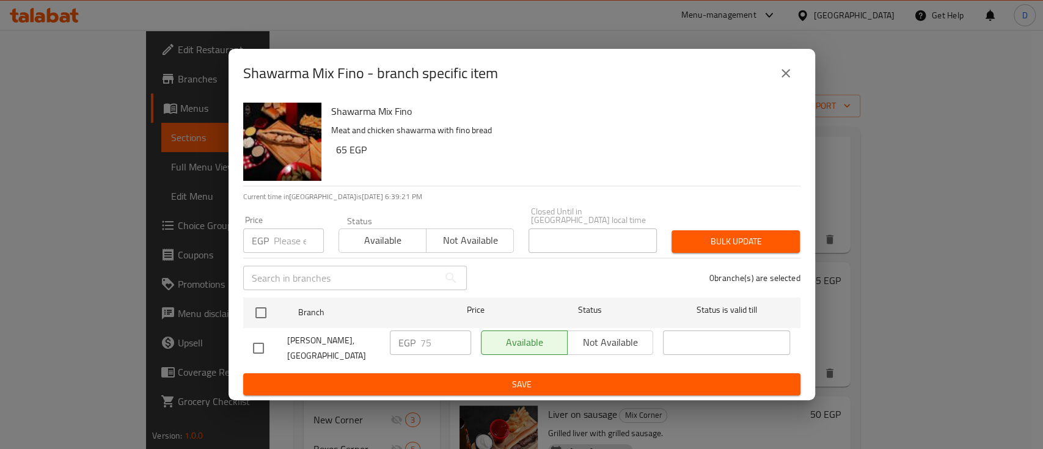
click at [778, 80] on button "close" at bounding box center [785, 73] width 29 height 29
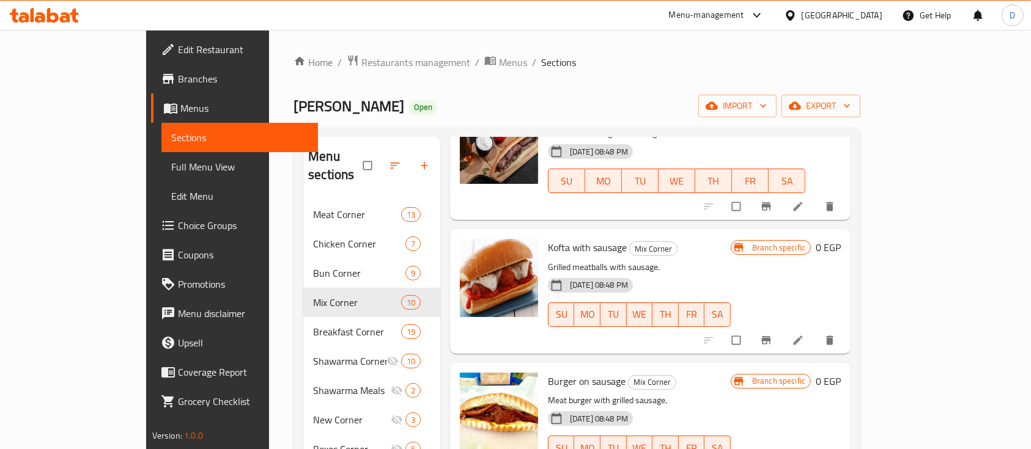
scroll to position [407, 0]
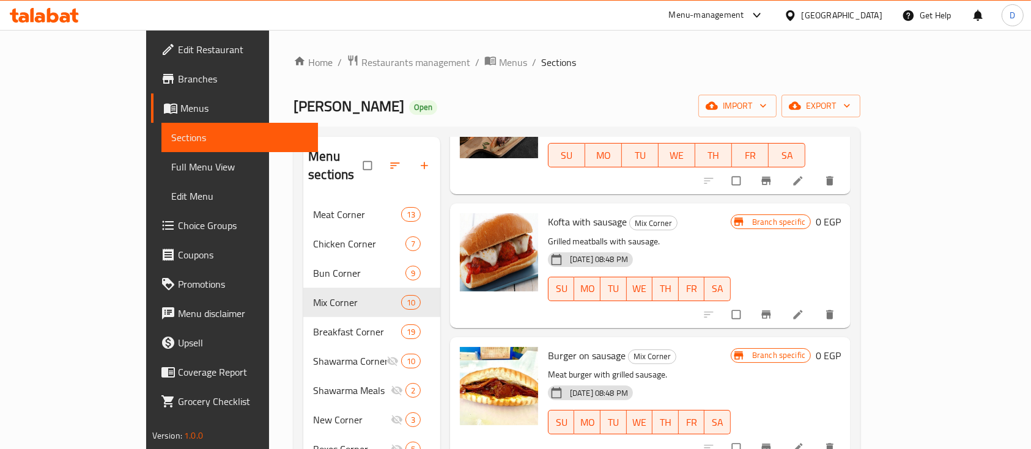
click at [841, 213] on h6 "0 EGP" at bounding box center [827, 221] width 25 height 17
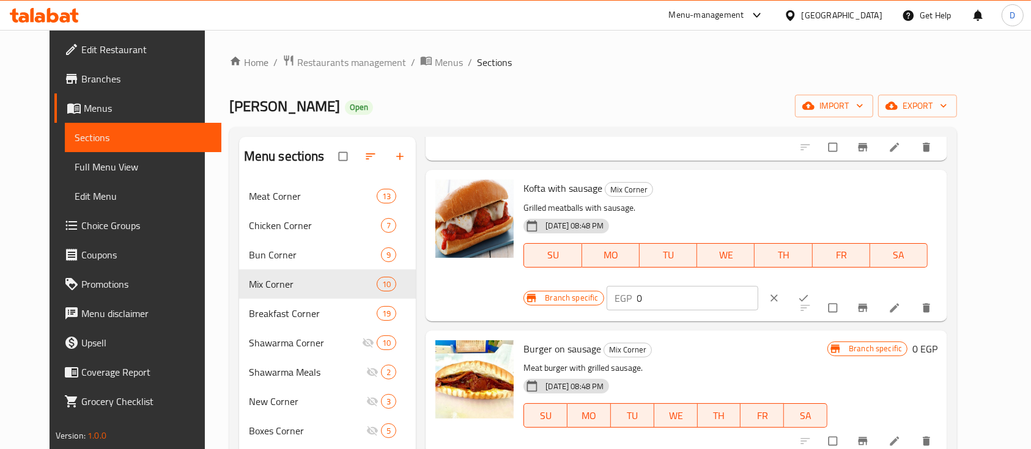
click at [759, 286] on input "0" at bounding box center [698, 298] width 122 height 24
type input "50"
click at [808, 295] on icon "ok" at bounding box center [803, 298] width 9 height 7
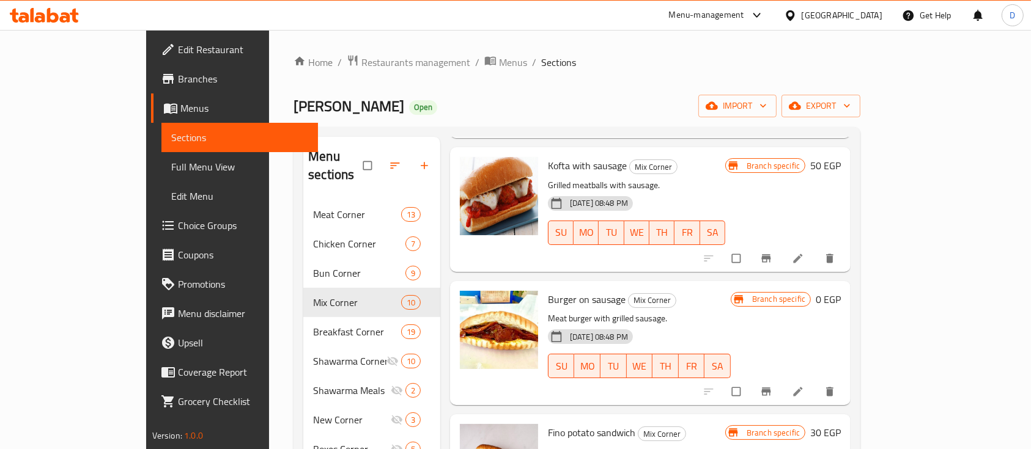
scroll to position [489, 0]
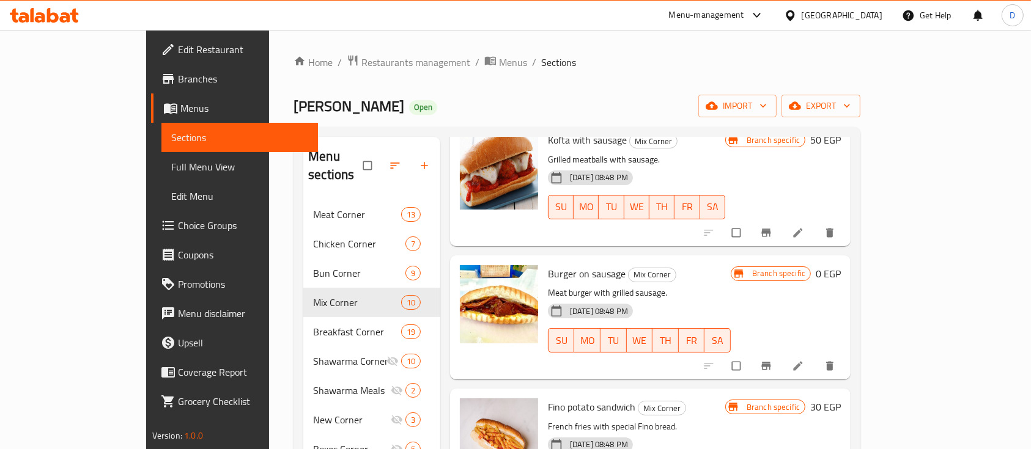
click at [841, 265] on h6 "0 EGP" at bounding box center [827, 273] width 25 height 17
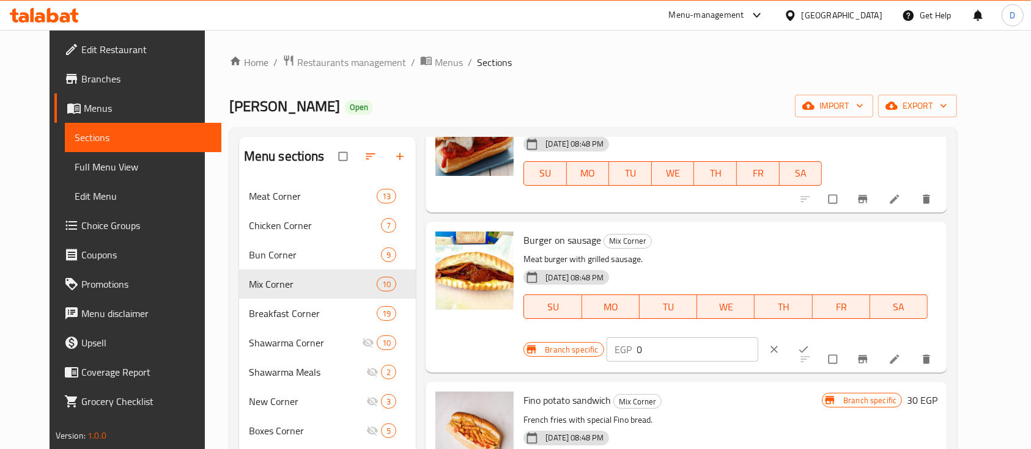
click at [759, 337] on input "0" at bounding box center [698, 349] width 122 height 24
type input "50"
click at [809, 344] on icon "ok" at bounding box center [803, 350] width 12 height 12
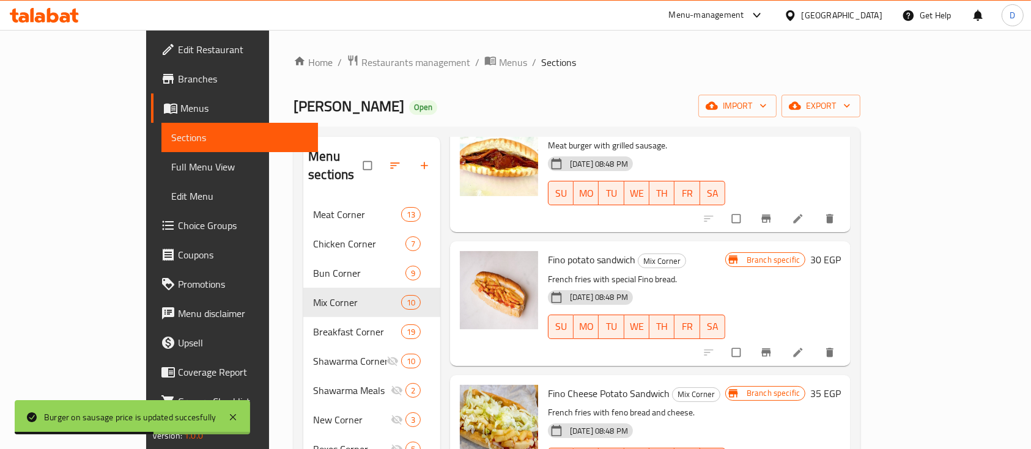
scroll to position [652, 0]
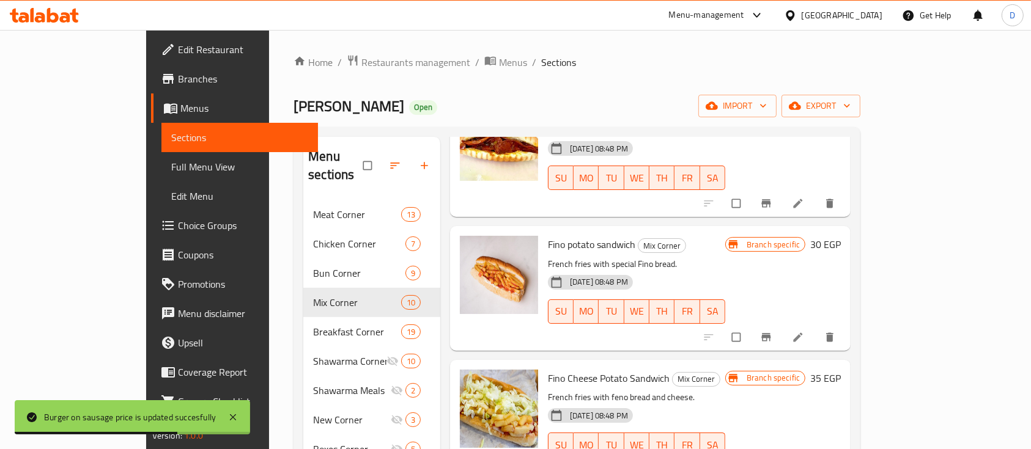
click at [771, 333] on icon "Branch-specific-item" at bounding box center [766, 337] width 9 height 8
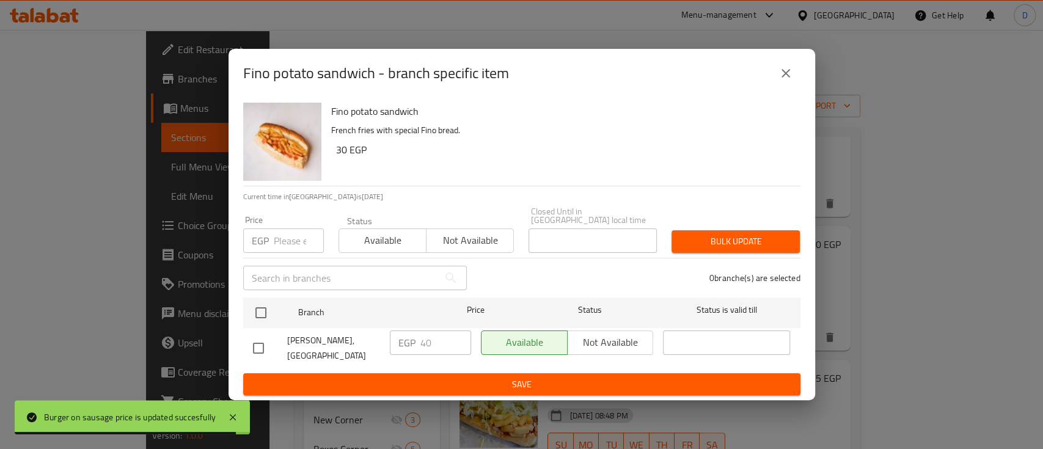
click at [790, 81] on icon "close" at bounding box center [786, 73] width 15 height 15
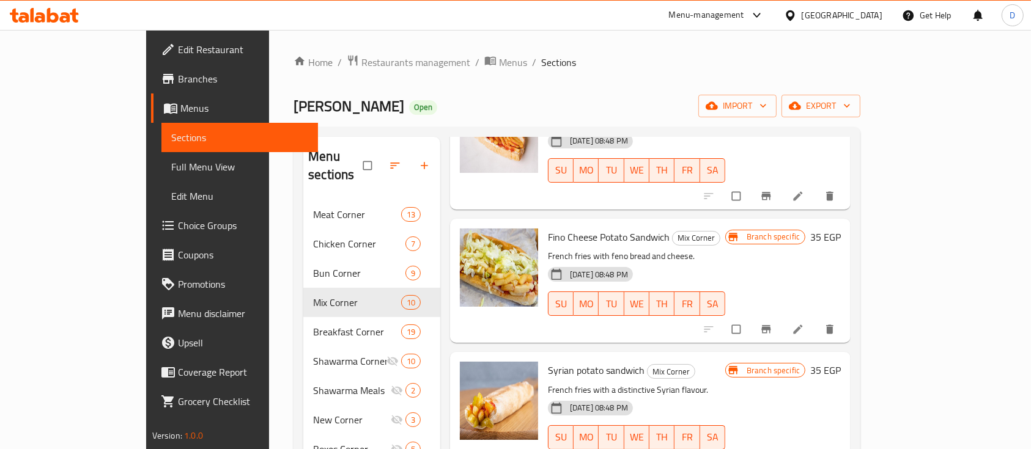
scroll to position [815, 0]
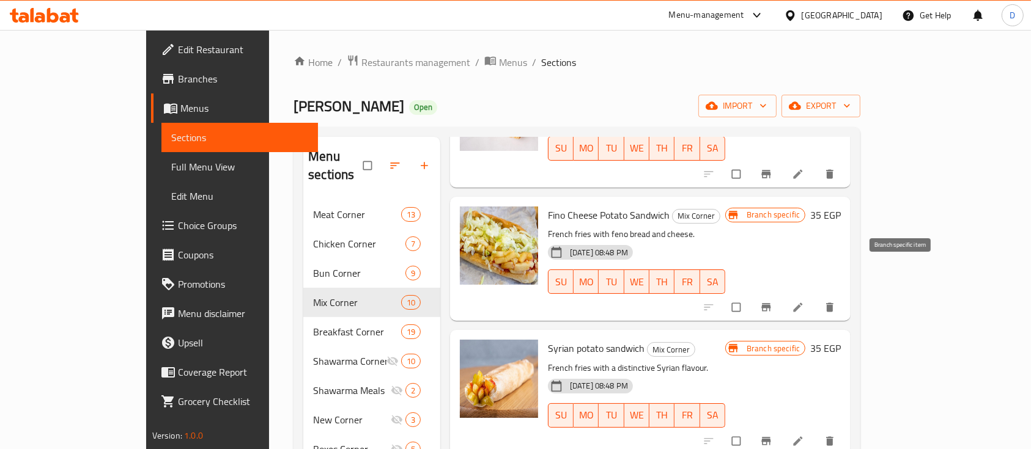
click at [782, 294] on button "Branch-specific-item" at bounding box center [766, 307] width 29 height 27
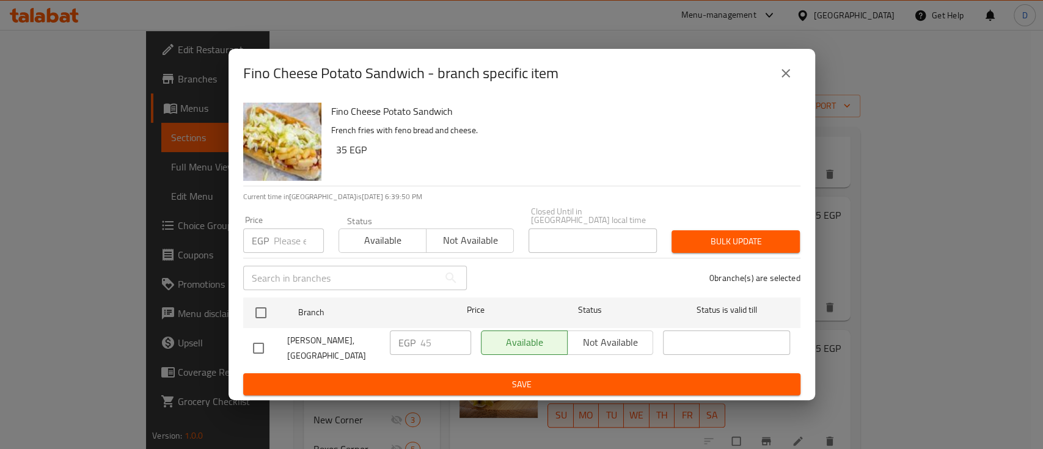
click at [787, 81] on icon "close" at bounding box center [786, 73] width 15 height 15
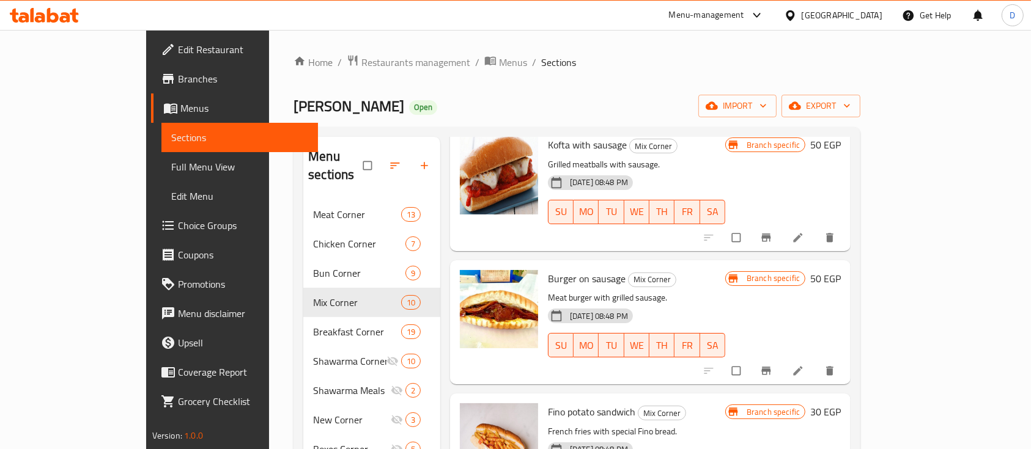
scroll to position [407, 0]
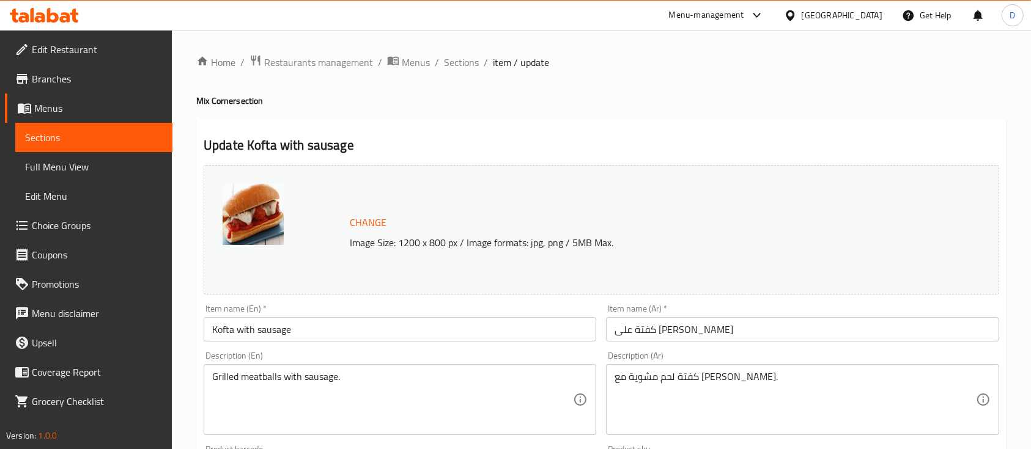
click at [268, 327] on input "Kofta with sausage" at bounding box center [400, 329] width 392 height 24
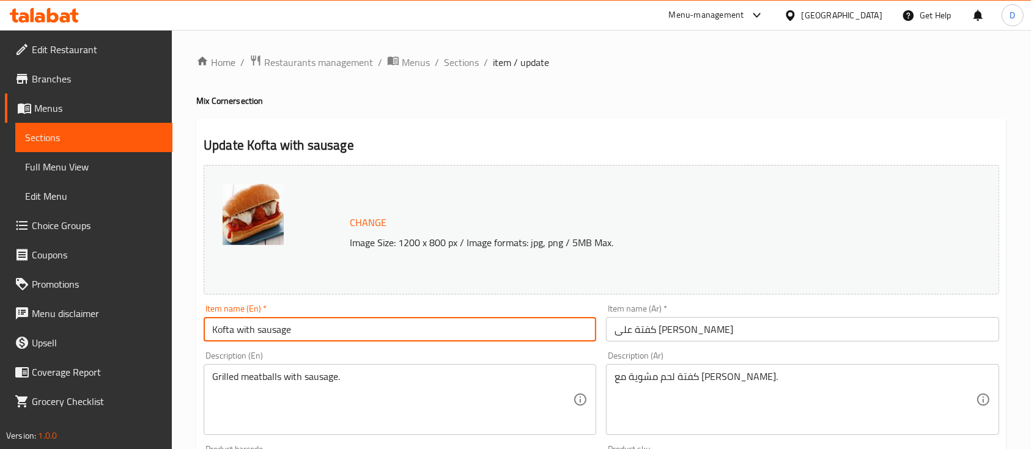
click at [268, 327] on input "Kofta with sausage" at bounding box center [400, 329] width 392 height 24
type input "Kofta with hot dog"
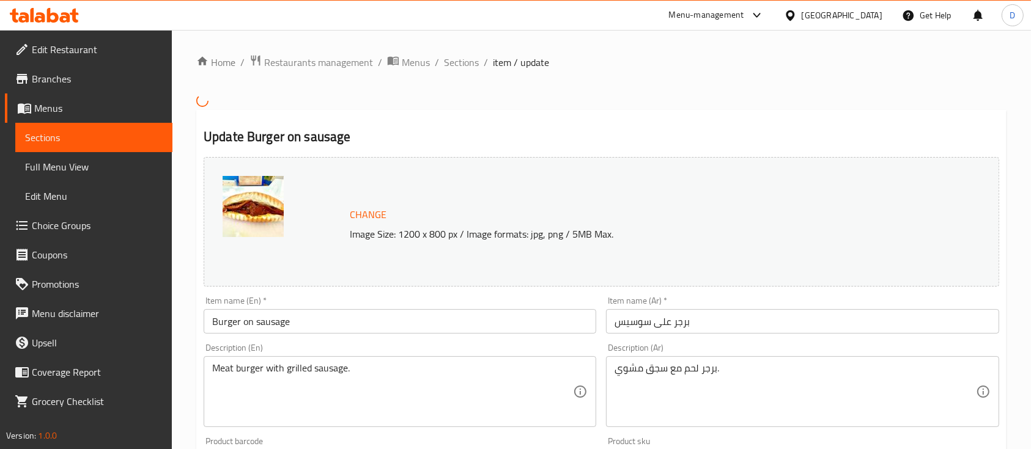
click at [276, 316] on input "Burger on sausage" at bounding box center [400, 321] width 392 height 24
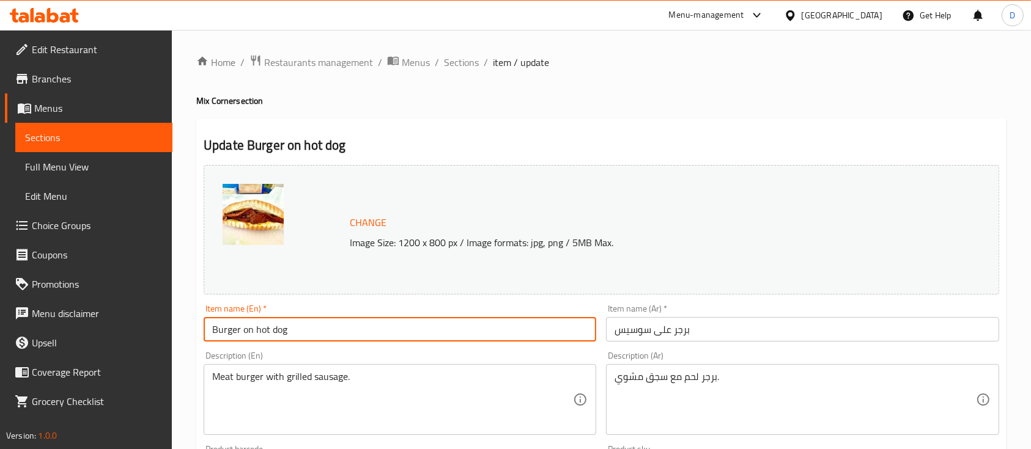
type input "Burger on hot dog"
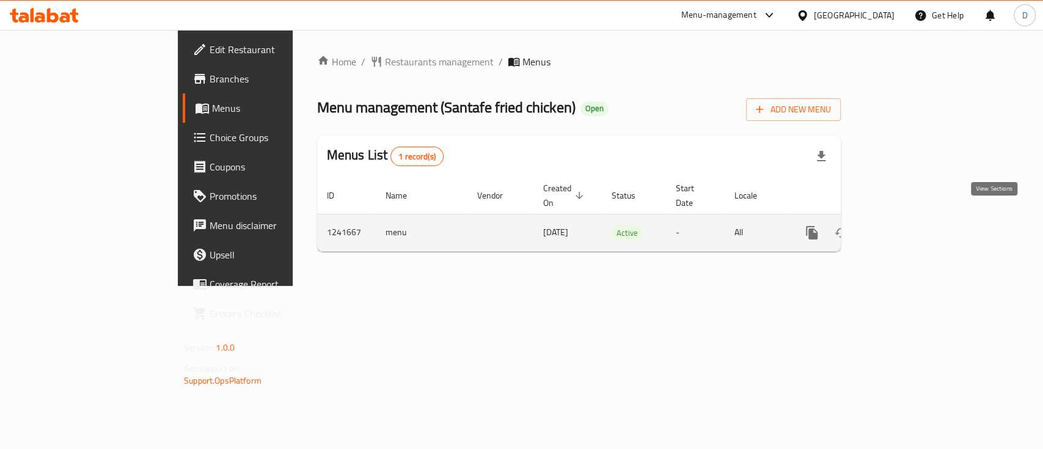
click at [908, 226] on icon "enhanced table" at bounding box center [900, 233] width 15 height 15
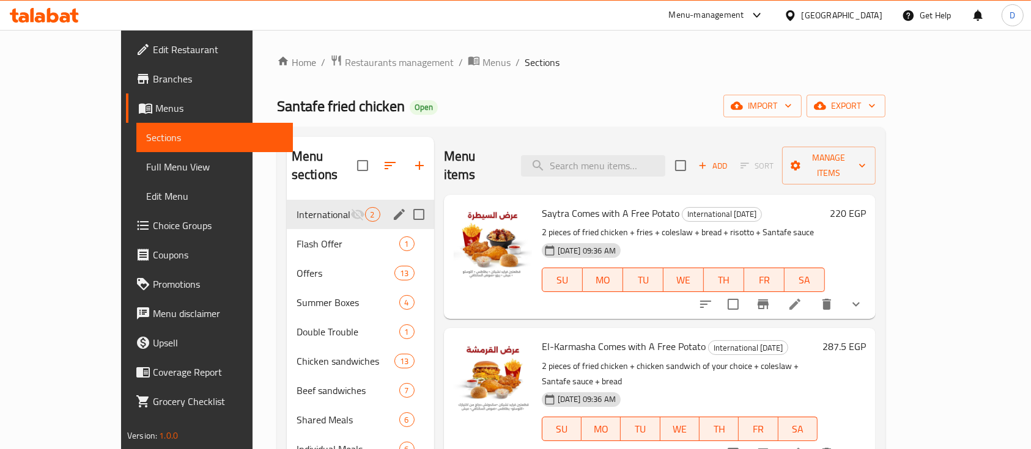
click at [406, 202] on input "Menu sections" at bounding box center [419, 215] width 26 height 26
checkbox input "true"
click at [365, 160] on icon "button" at bounding box center [370, 165] width 11 height 11
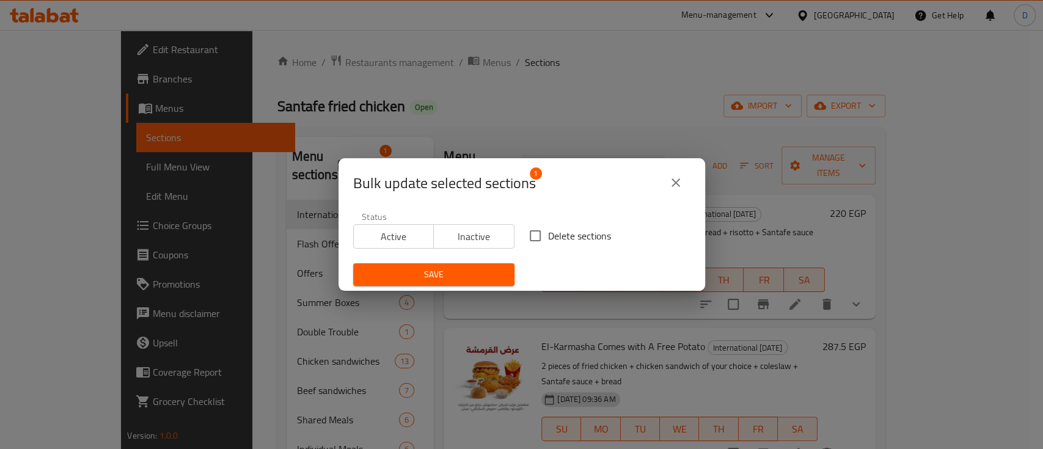
click at [574, 241] on span "Delete sections" at bounding box center [579, 236] width 63 height 15
click at [548, 241] on input "Delete sections" at bounding box center [536, 236] width 26 height 26
checkbox input "true"
click at [460, 264] on button "Save" at bounding box center [433, 274] width 161 height 23
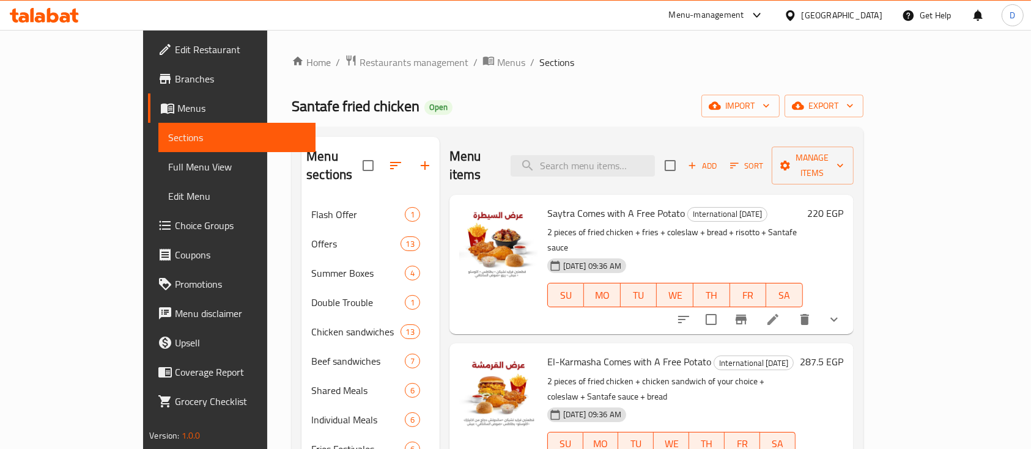
click at [292, 108] on span "Santafe fried chicken" at bounding box center [356, 106] width 128 height 28
click at [292, 111] on span "Santafe fried chicken" at bounding box center [356, 106] width 128 height 28
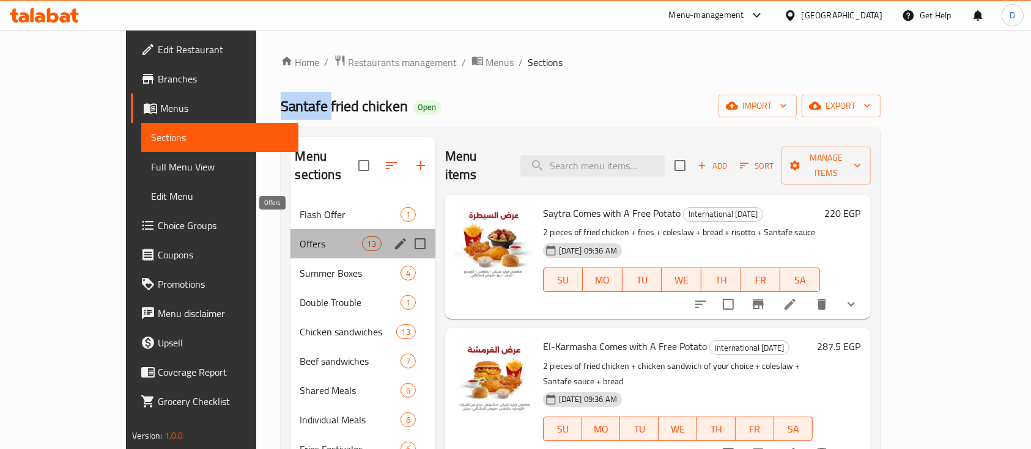
click at [300, 237] on span "Offers" at bounding box center [331, 244] width 62 height 15
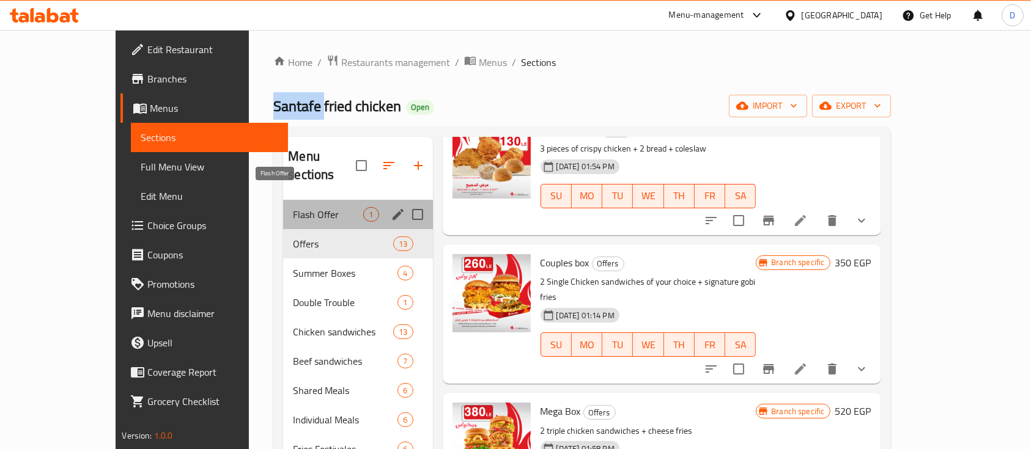
click at [293, 207] on span "Flash Offer" at bounding box center [328, 214] width 70 height 15
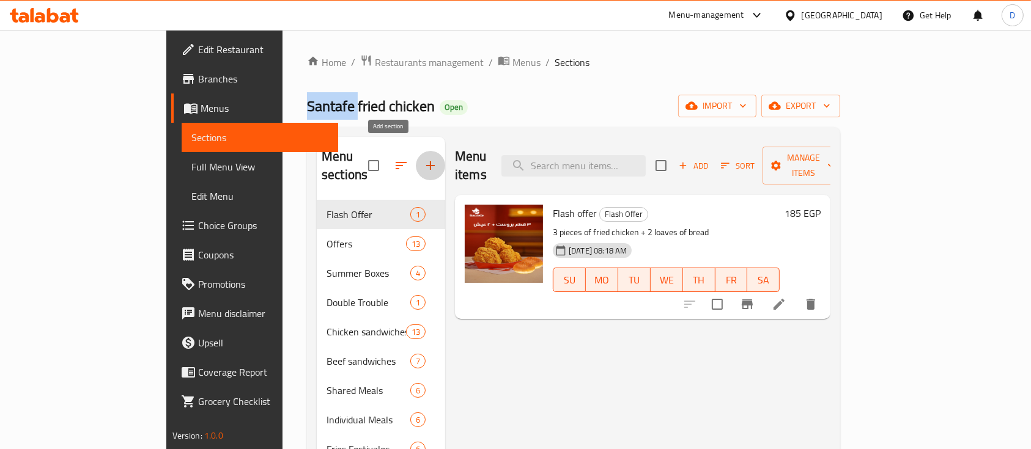
click at [423, 158] on icon "button" at bounding box center [430, 165] width 15 height 15
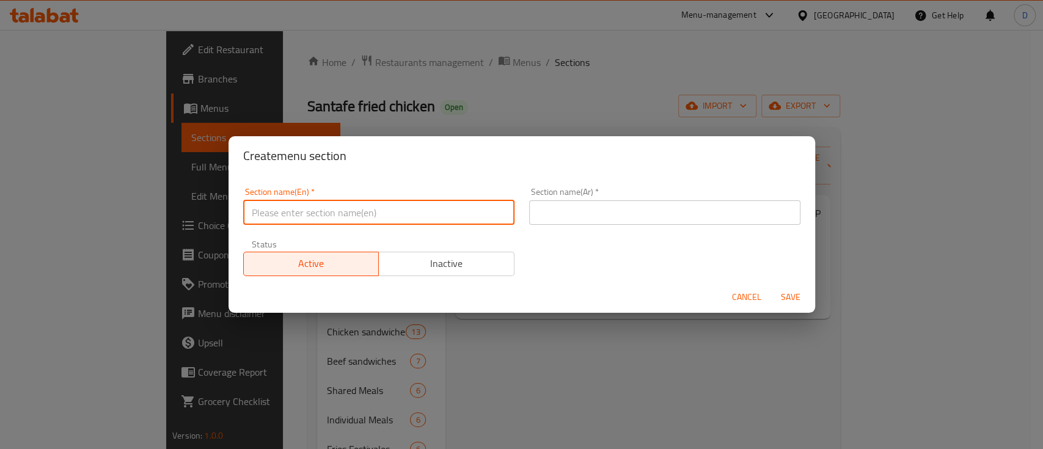
click at [365, 205] on input "text" at bounding box center [378, 213] width 271 height 24
paste input "Santafe"
type input "Santafe New Offers"
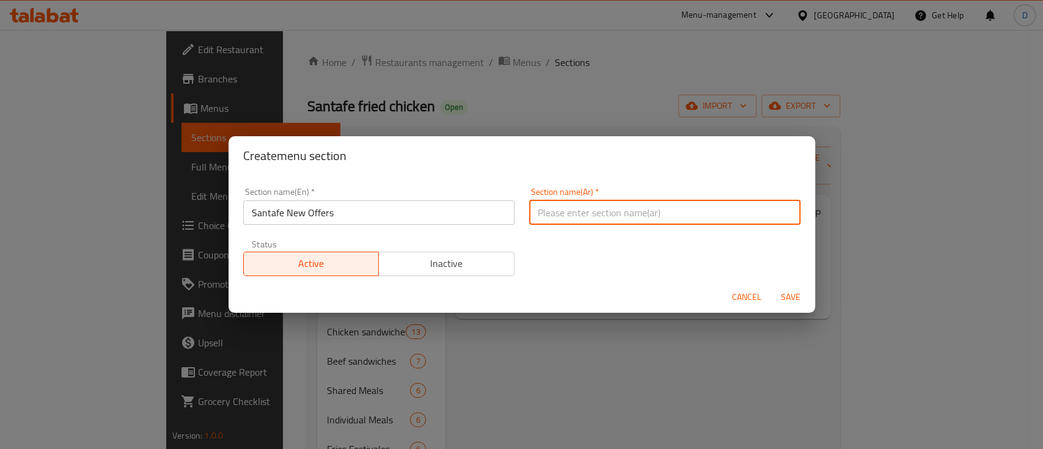
click at [573, 207] on input "text" at bounding box center [664, 213] width 271 height 24
type input "عروض سانتافي الجديده"
click at [771, 286] on button "Save" at bounding box center [790, 297] width 39 height 23
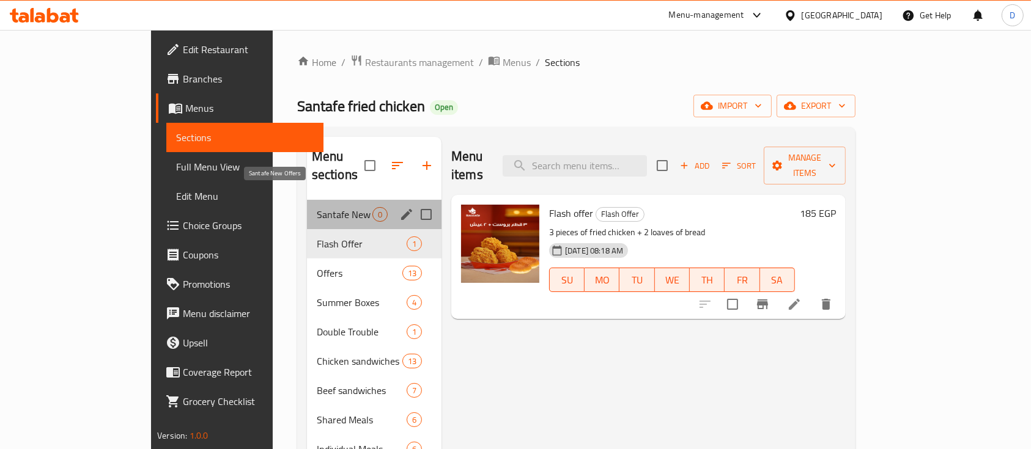
click at [317, 207] on span "Santafe New Offers" at bounding box center [345, 214] width 56 height 15
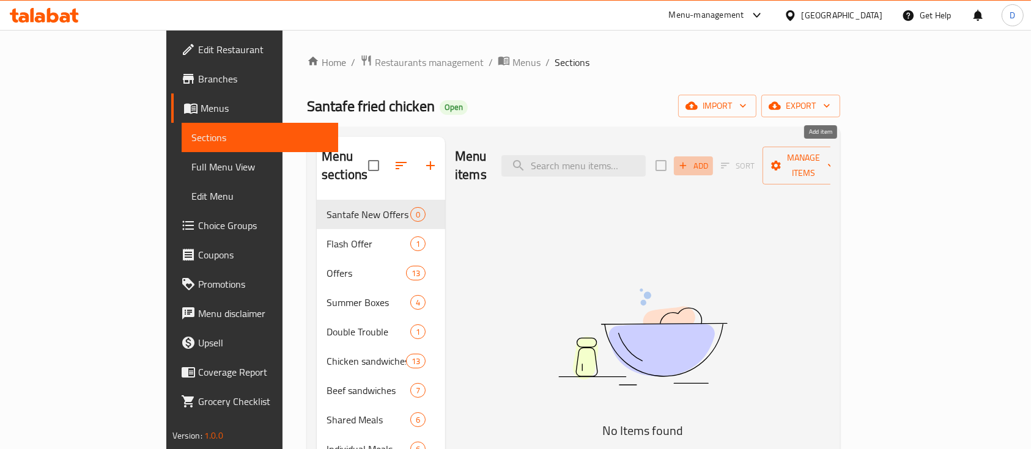
click at [710, 159] on span "Add" at bounding box center [693, 166] width 33 height 14
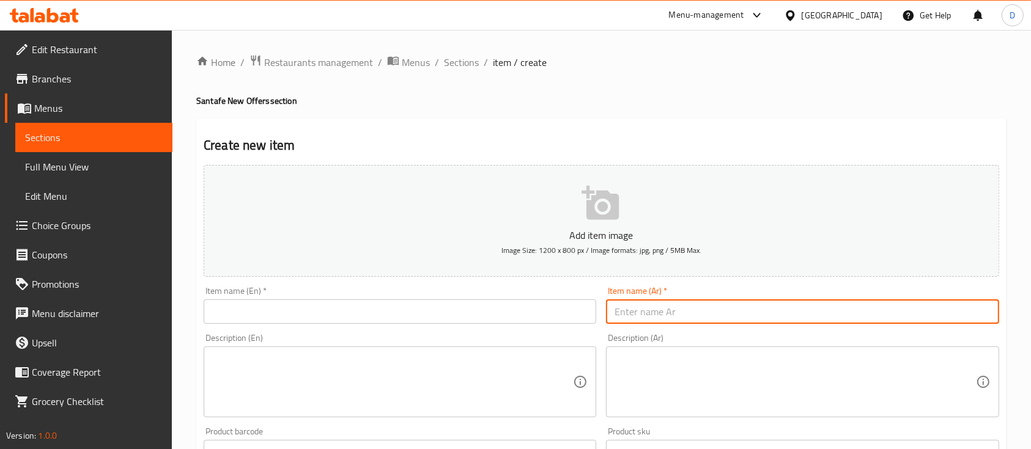
click at [667, 315] on input "text" at bounding box center [802, 312] width 392 height 24
type input "عرض عوده المدارس 1"
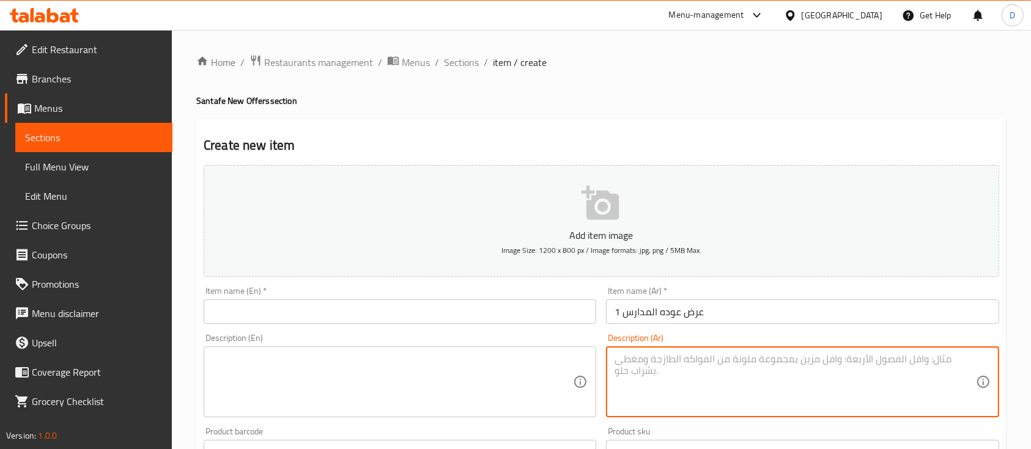
click at [698, 376] on textarea at bounding box center [794, 382] width 361 height 58
type textarea "ساندوتش فرايد تشيكن + صوص"
click at [403, 391] on textarea at bounding box center [392, 382] width 361 height 58
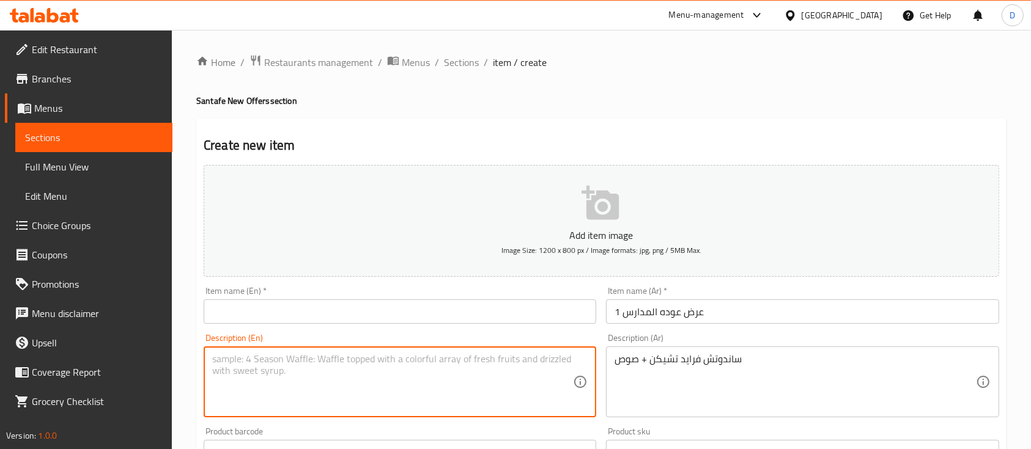
paste textarea "Fried chicken sandwich + sauce"
type textarea "Fried chicken sandwich + sauce"
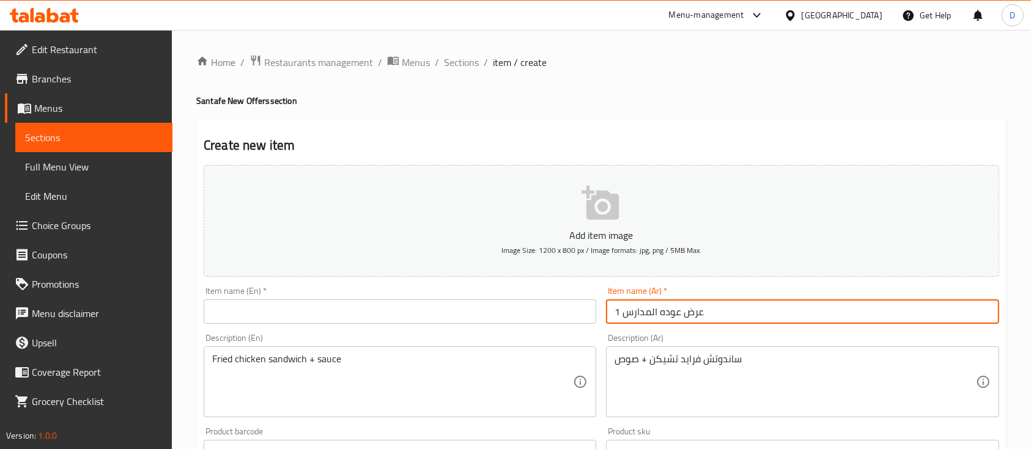
click at [705, 311] on input "عرض عوده المدارس 1" at bounding box center [802, 312] width 392 height 24
click at [326, 314] on input "text" at bounding box center [400, 312] width 392 height 24
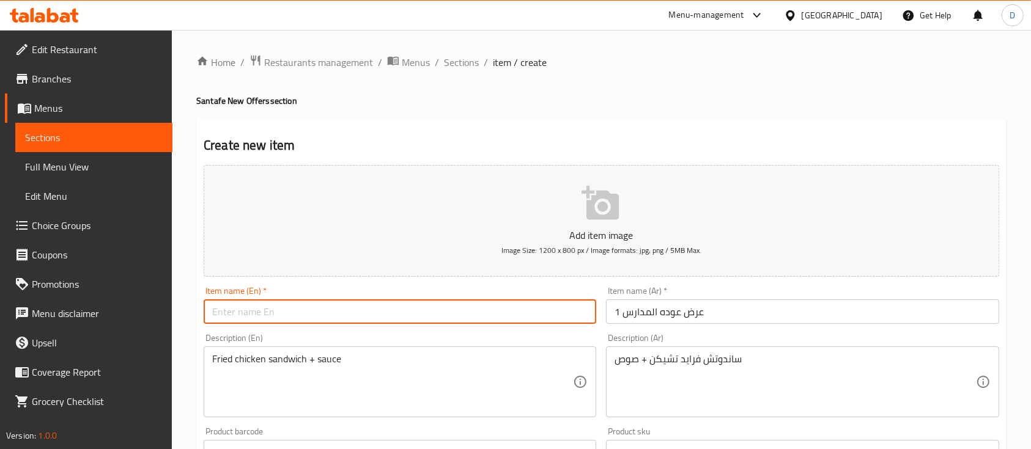
paste input "Back to School Show 1"
click at [290, 317] on input "Back to School Show 1" at bounding box center [400, 312] width 392 height 24
click at [289, 317] on input "Back to School Show 1" at bounding box center [400, 312] width 392 height 24
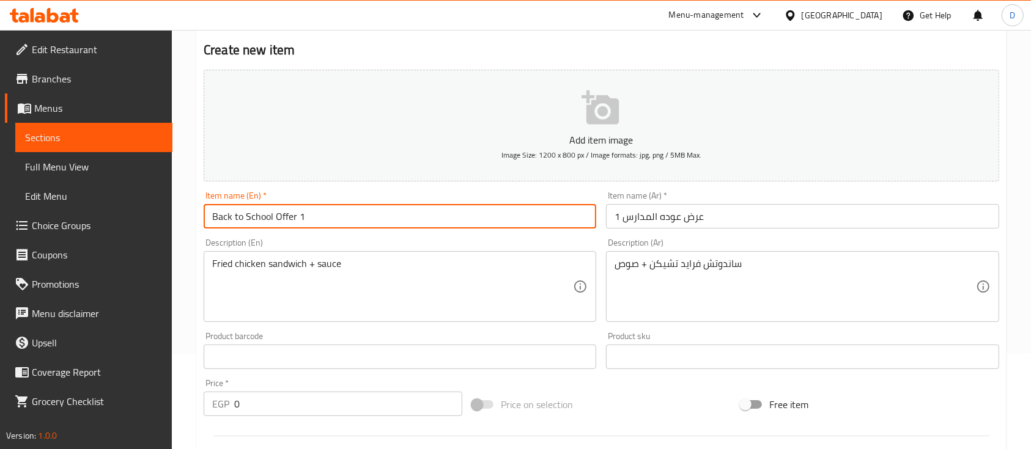
scroll to position [104, 0]
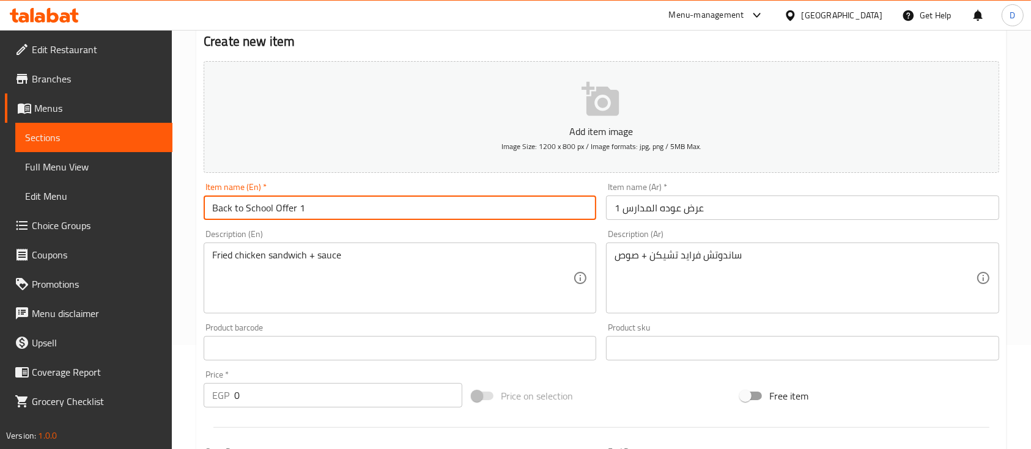
type input "Back to School Offer 1"
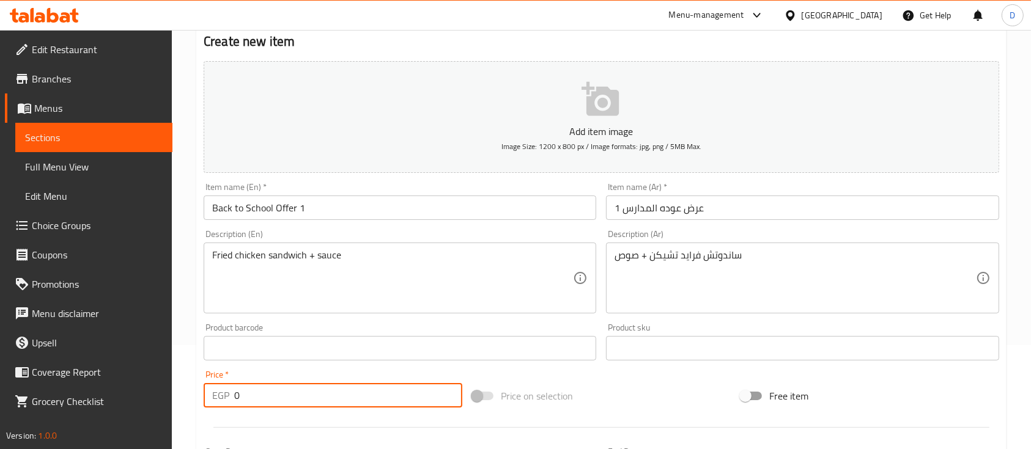
click at [342, 397] on input "0" at bounding box center [348, 395] width 228 height 24
type input "125"
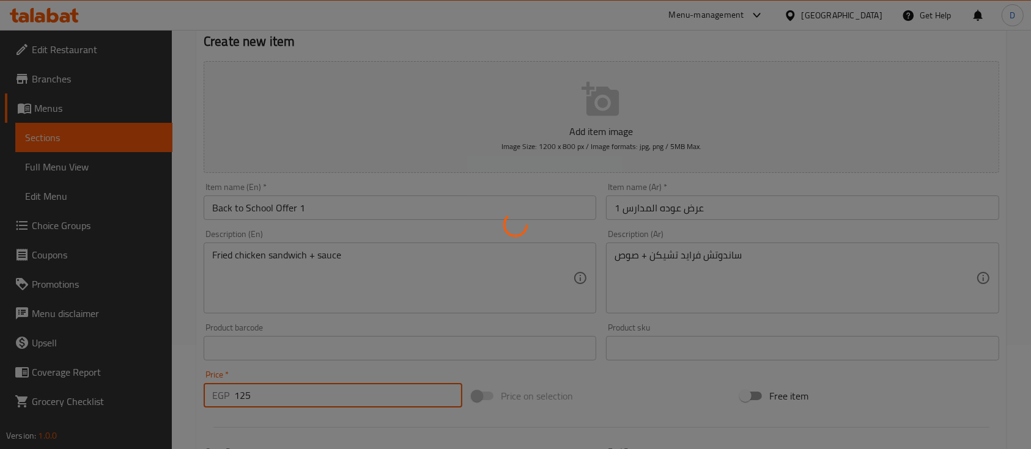
type input "0"
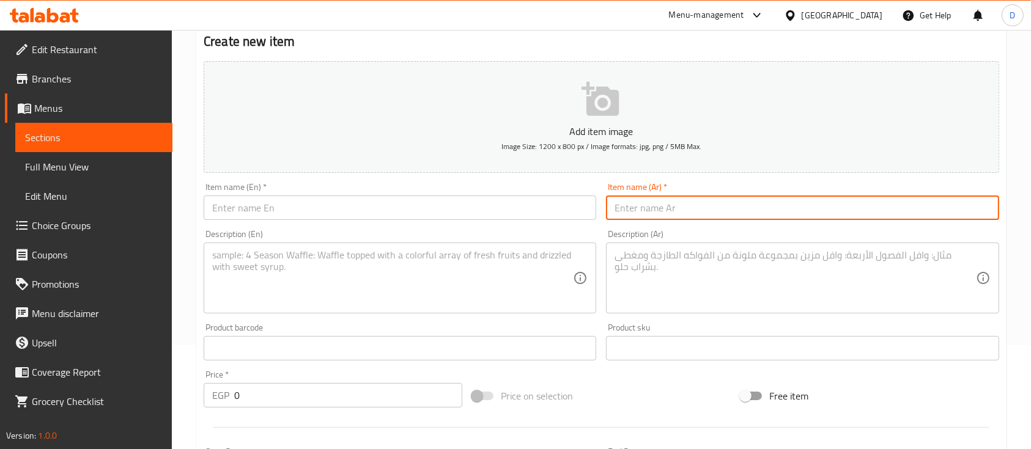
click at [749, 209] on input "text" at bounding box center [802, 208] width 392 height 24
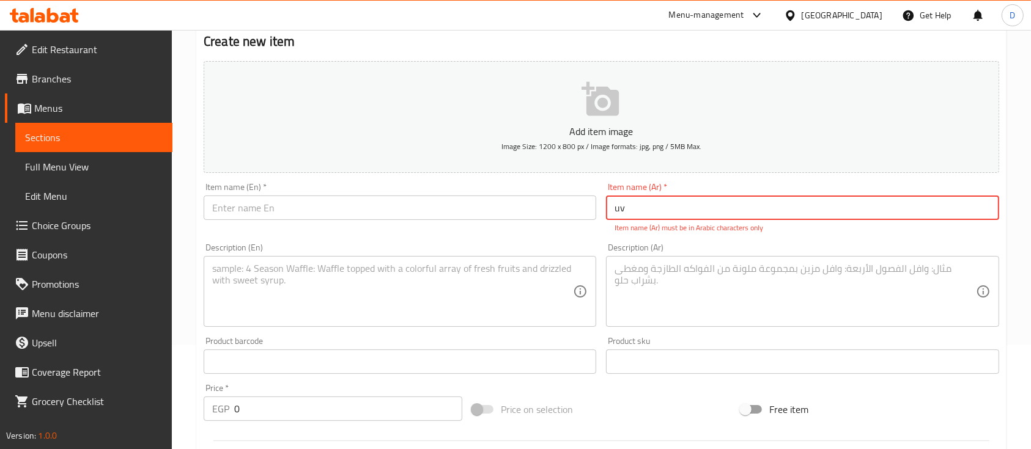
type input "u"
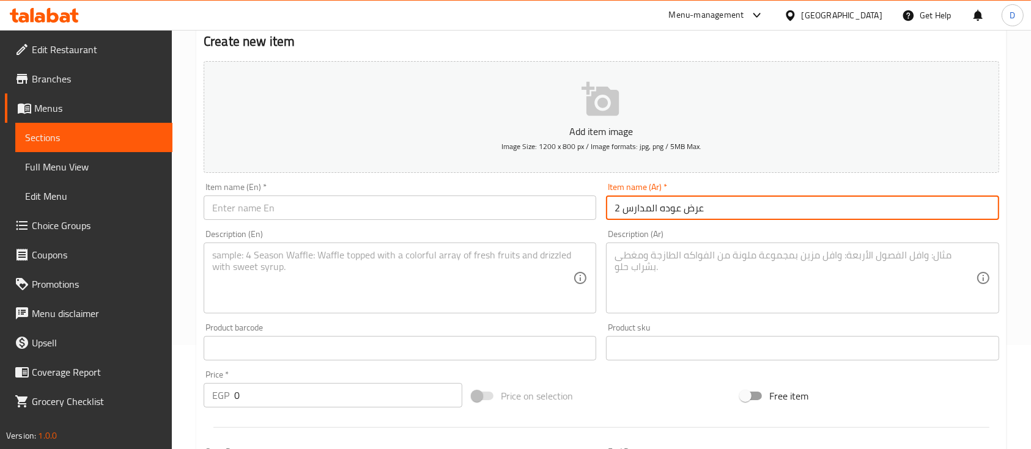
type input "عرض عوده المدارس 2"
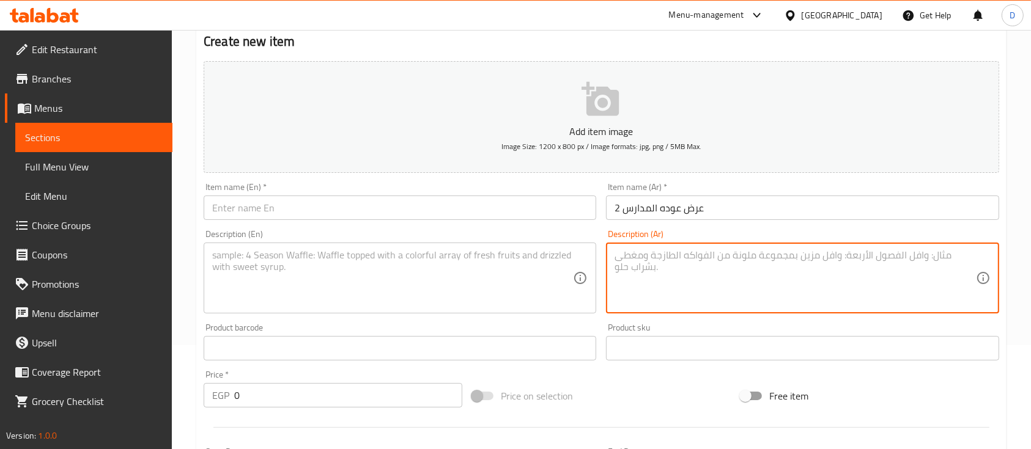
click at [746, 289] on textarea at bounding box center [794, 278] width 361 height 58
type textarea "ساندوتش تشيكن رول + بطاطس"
click at [469, 285] on textarea at bounding box center [392, 278] width 361 height 58
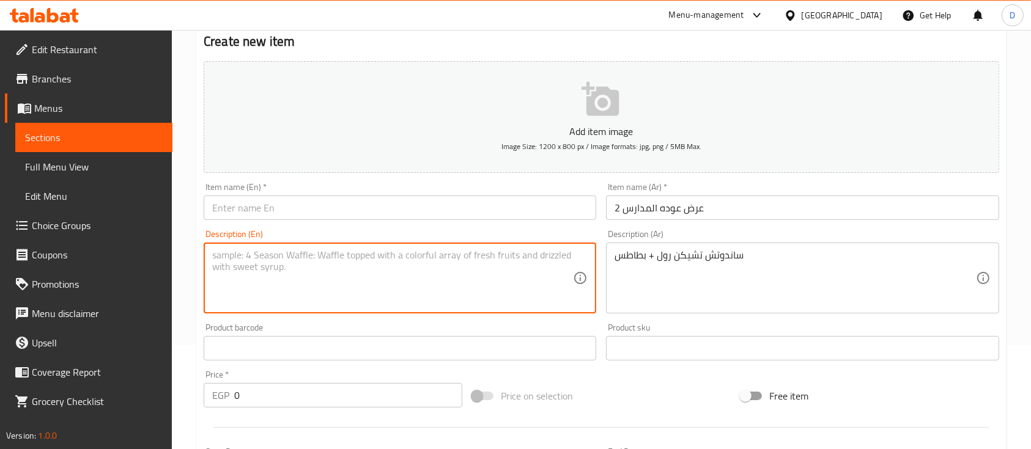
paste textarea "Chicken roll sandwich + fries"
type textarea "Chicken roll sandwich + fries"
click at [545, 207] on input "text" at bounding box center [400, 208] width 392 height 24
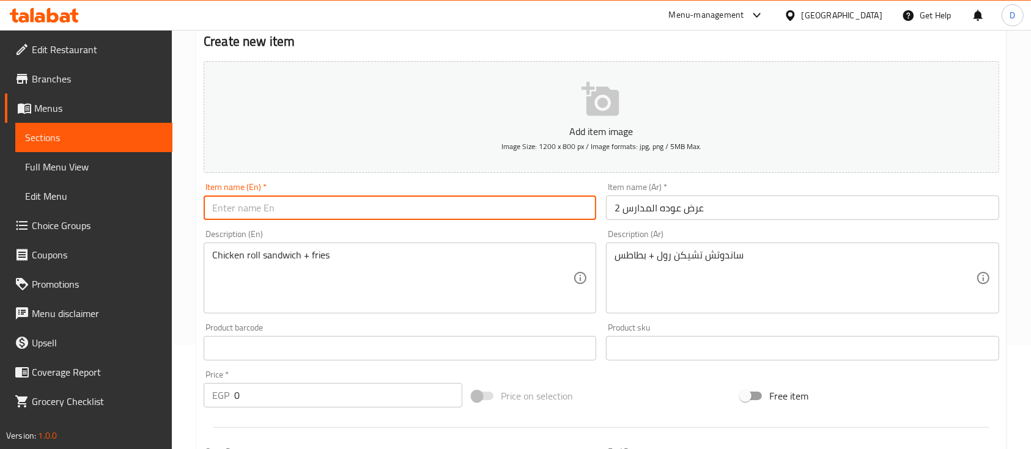
click at [545, 207] on input "text" at bounding box center [400, 208] width 392 height 24
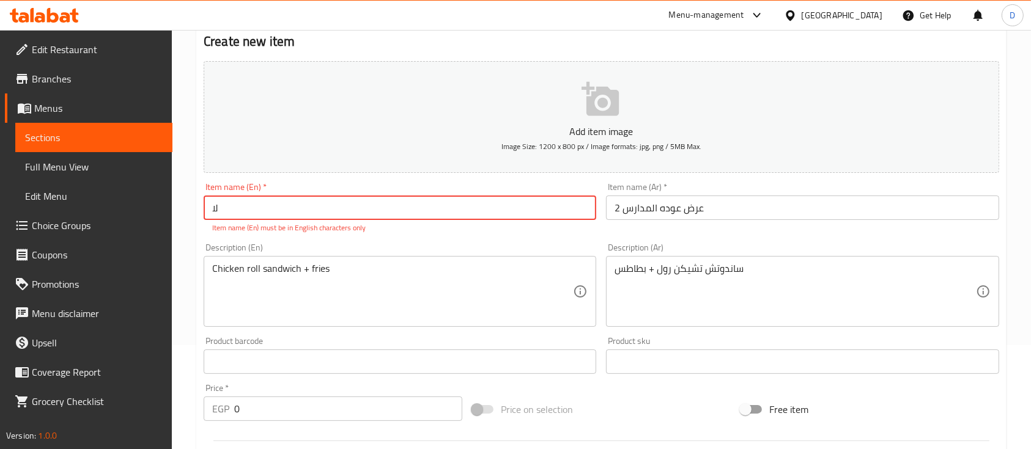
type input "ل"
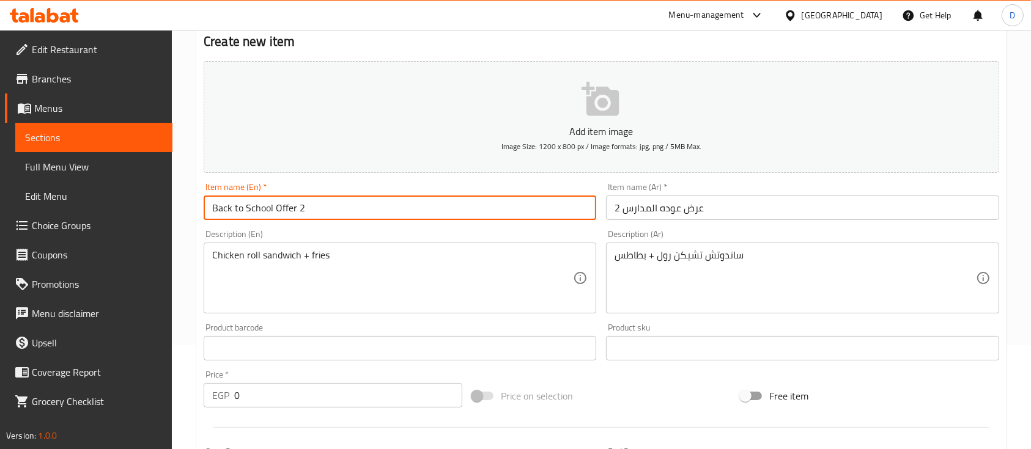
type input "Back to School Offer 2"
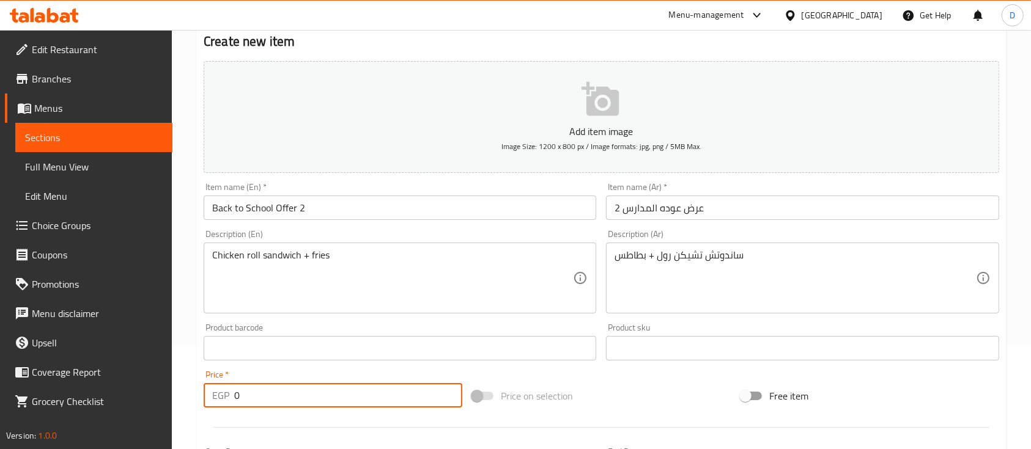
click at [381, 391] on input "0" at bounding box center [348, 395] width 228 height 24
click at [381, 391] on input "1" at bounding box center [348, 395] width 228 height 24
type input "125"
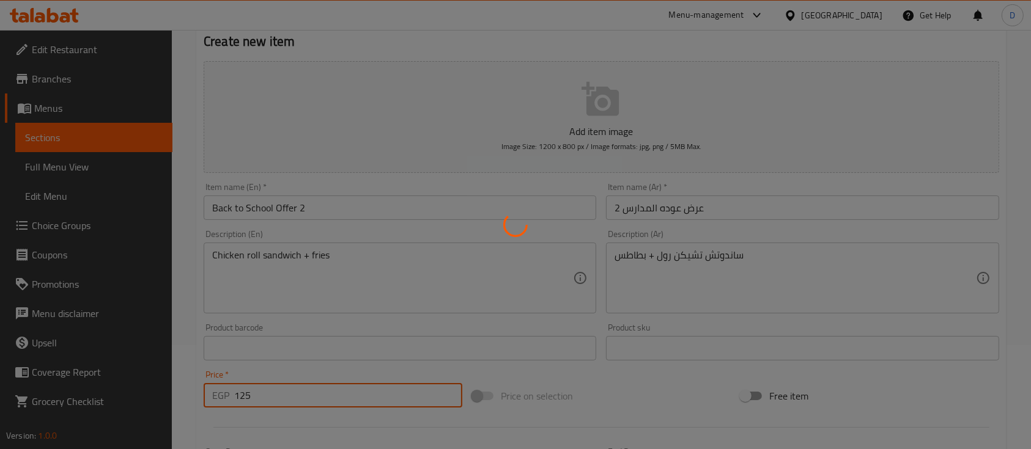
type input "0"
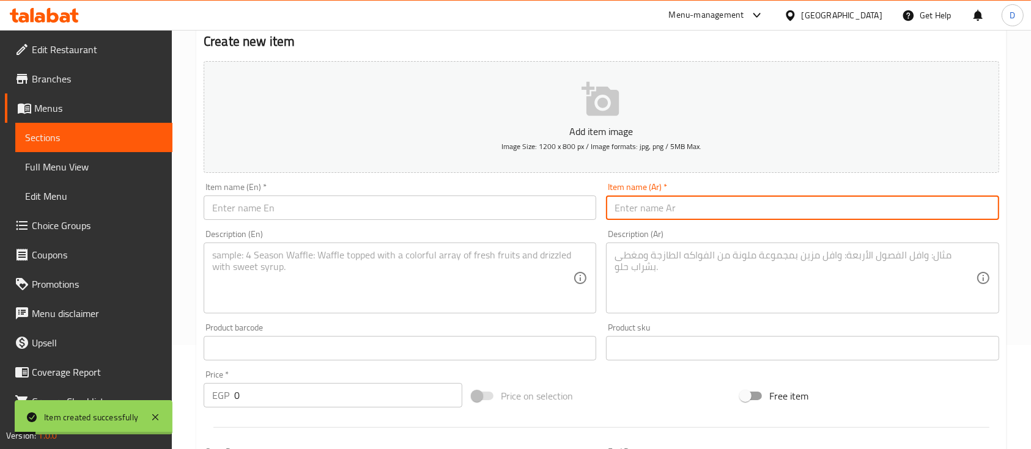
click at [719, 210] on input "text" at bounding box center [802, 208] width 392 height 24
type input "u"
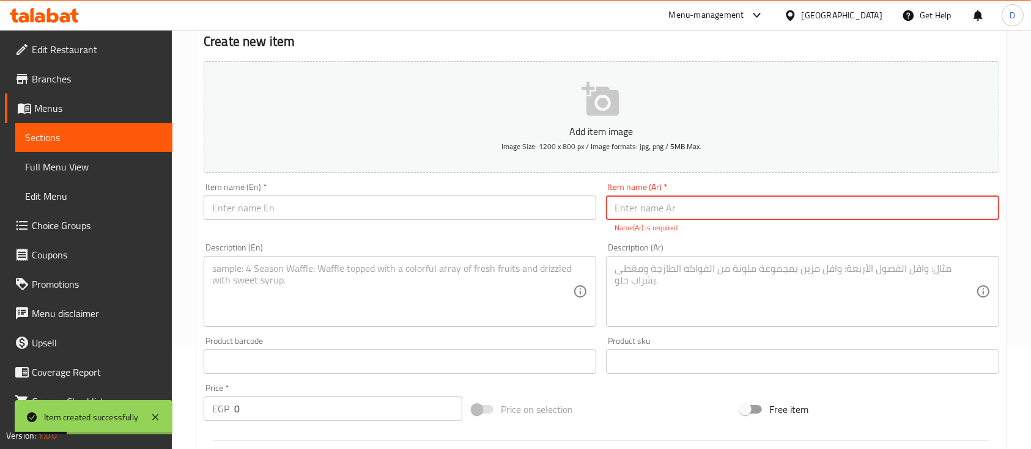
type input "ع"
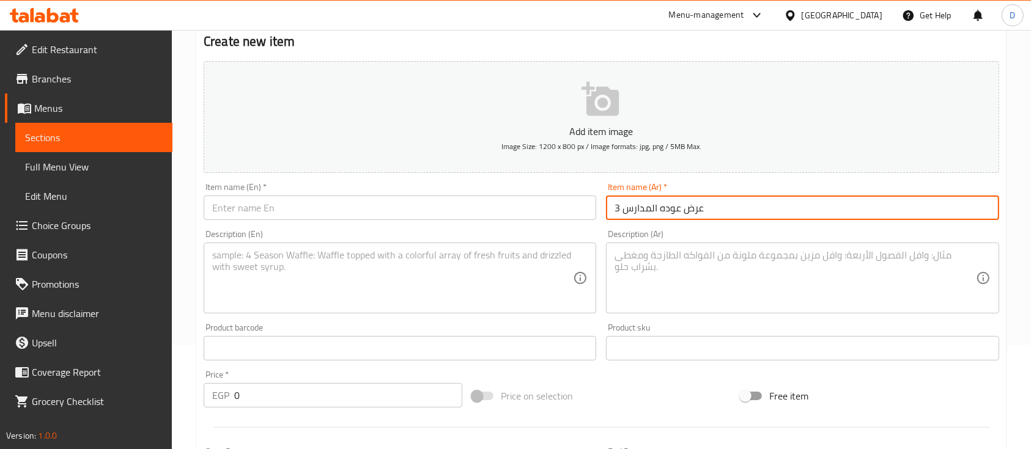
type input "عرض عوده المدارس 3"
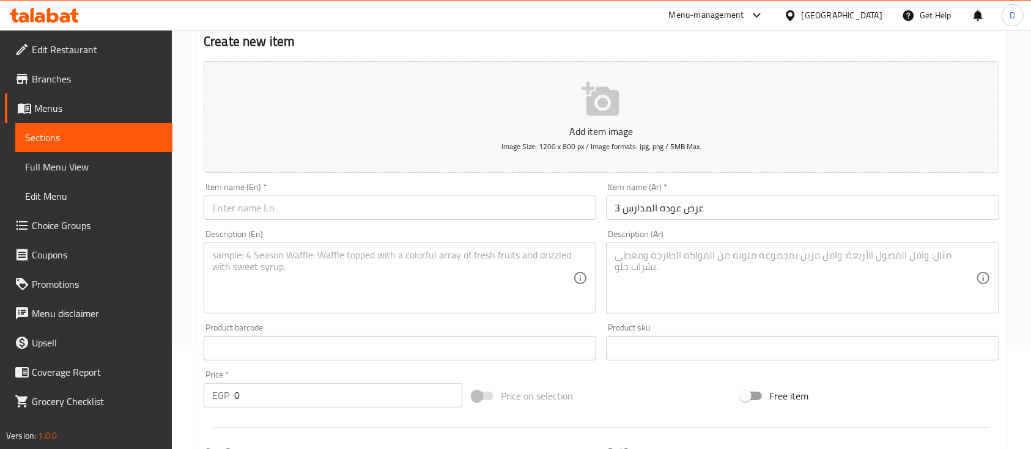
click at [719, 313] on div "Description (Ar)" at bounding box center [802, 278] width 392 height 71
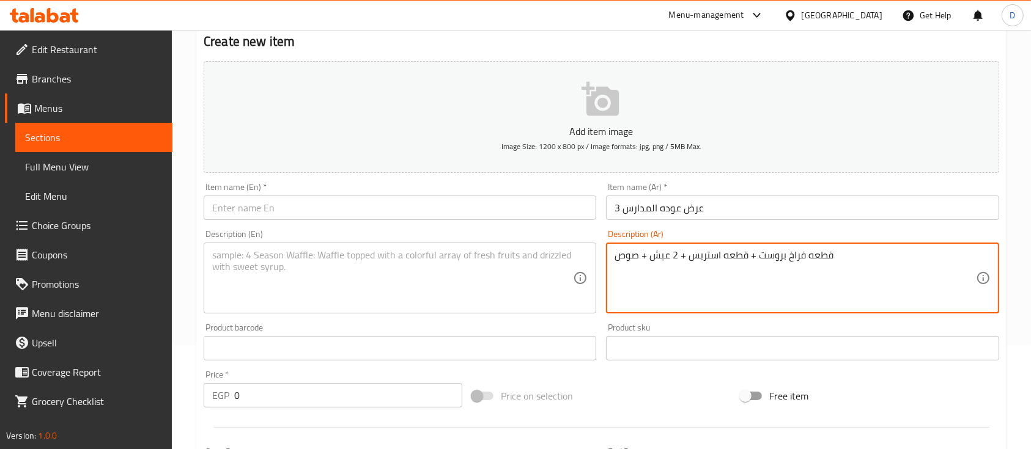
type textarea "قطعه فراخ بروست + قطعه استربس + 2 عيش + صوص"
click at [408, 287] on textarea at bounding box center [392, 278] width 361 height 58
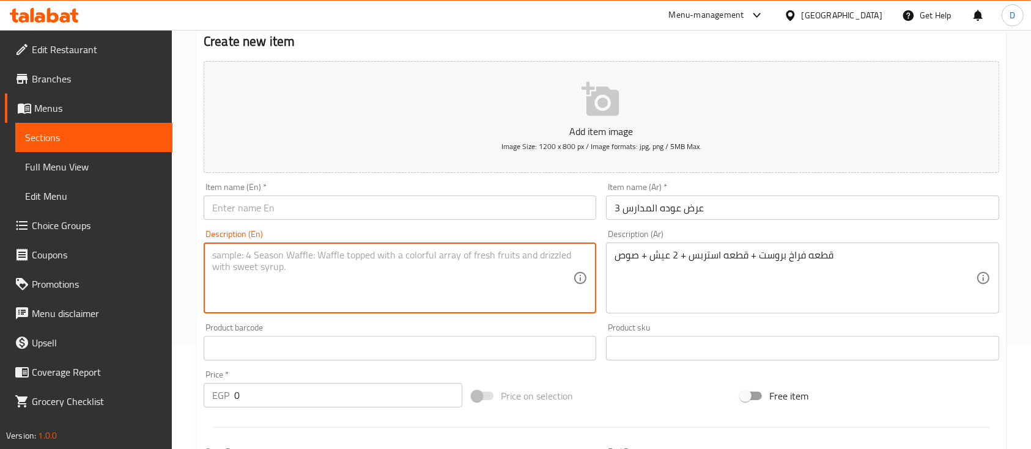
paste textarea "Fried chicken piece + strips piece + 2 bread + sauce"
type textarea "Fried chicken piece + strips piece + 2 bread + sauce"
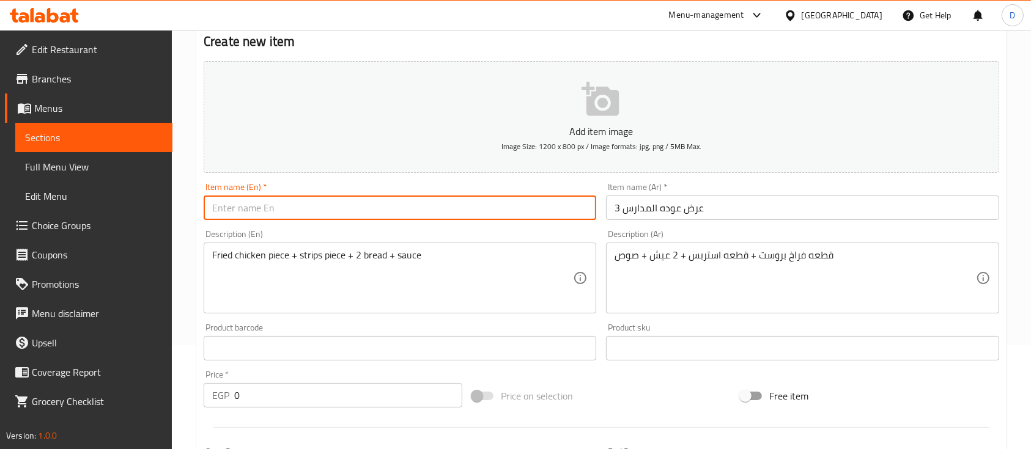
click at [498, 202] on input "text" at bounding box center [400, 208] width 392 height 24
type input "Back to School Offer 3"
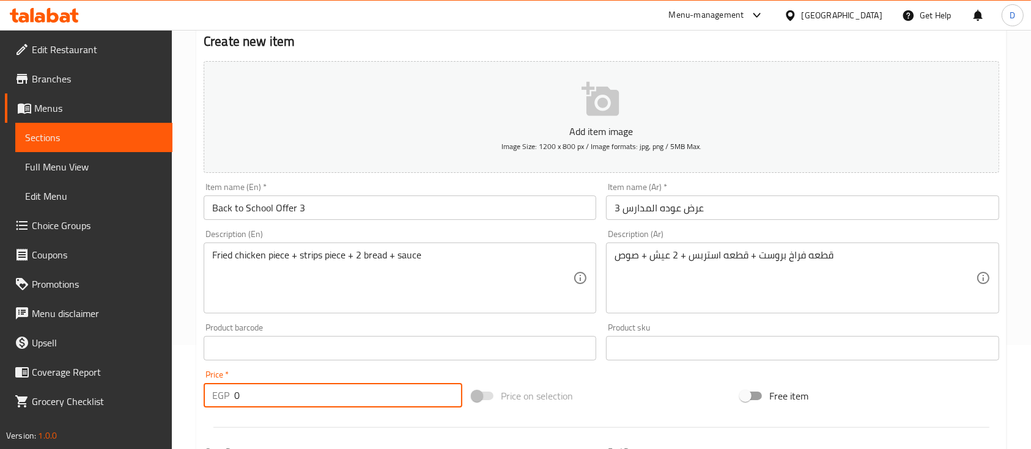
click at [424, 390] on input "0" at bounding box center [348, 395] width 228 height 24
type input "125"
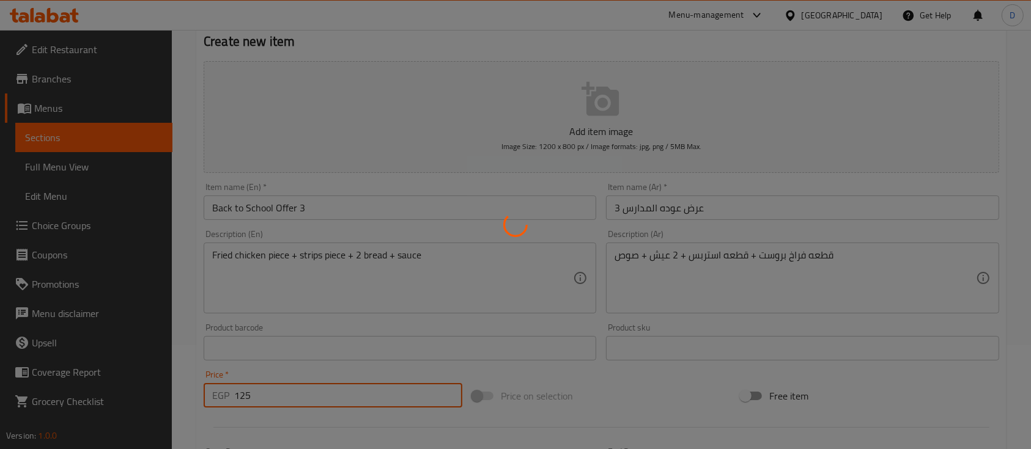
type input "0"
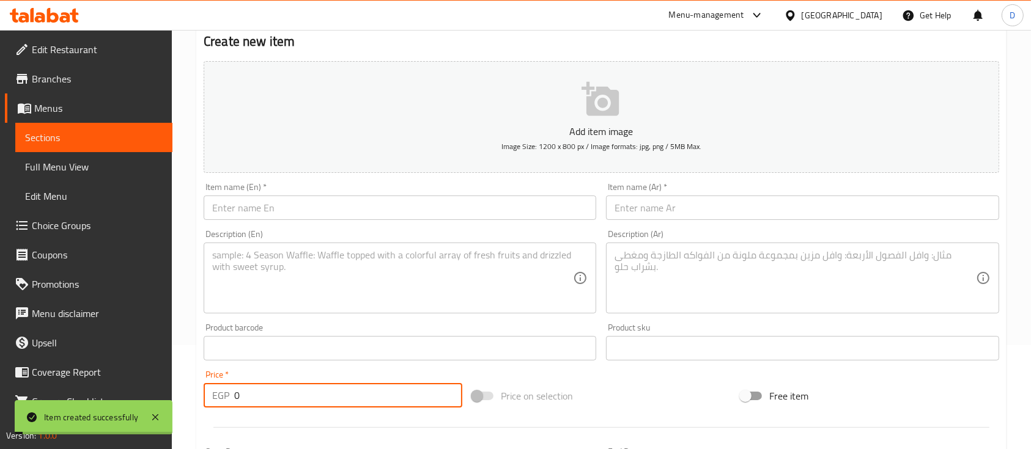
click at [736, 193] on div "Item name (Ar)   * Item name (Ar) *" at bounding box center [802, 201] width 392 height 37
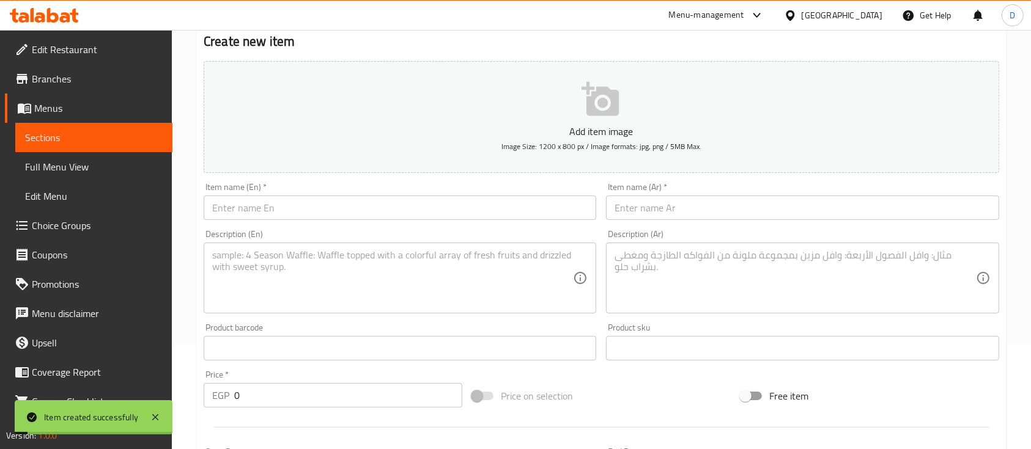
click at [736, 208] on input "text" at bounding box center [802, 208] width 392 height 24
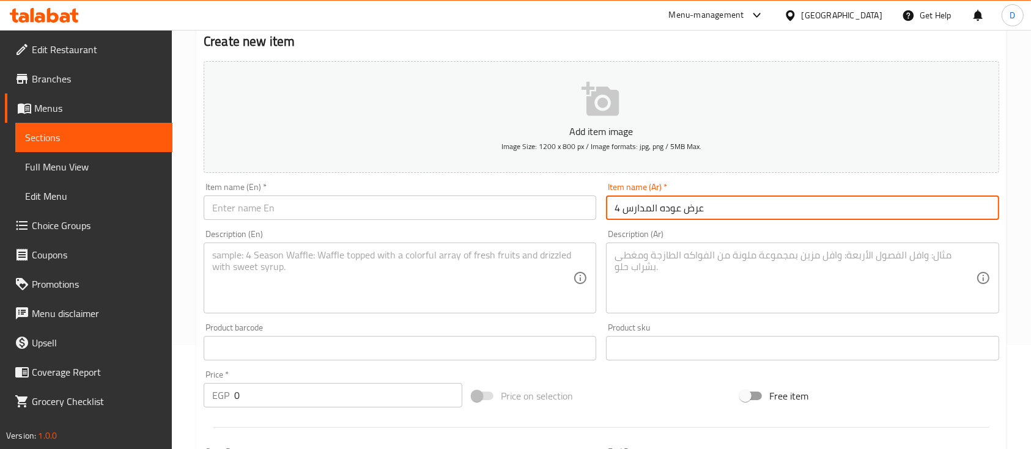
type input "عرض عوده المدارس 4"
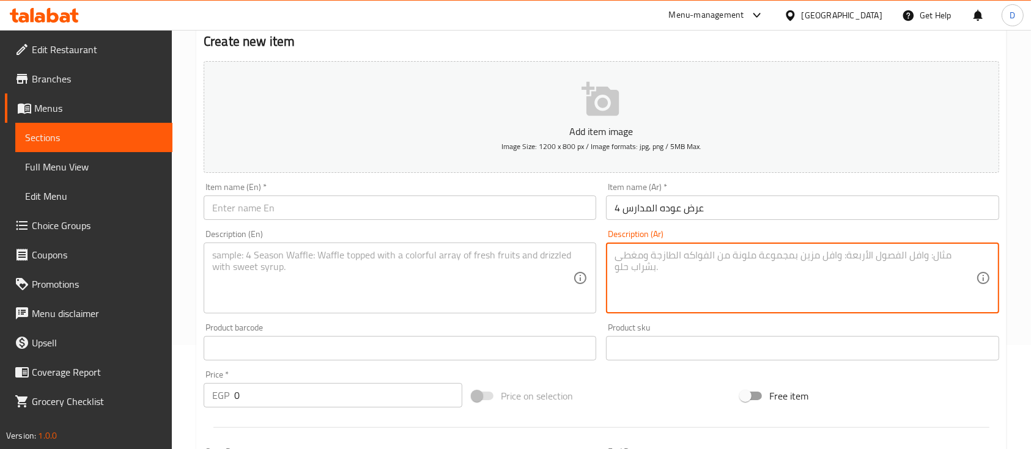
click at [739, 266] on textarea at bounding box center [794, 278] width 361 height 58
type textarea "2 قطعه استربس + ارز ساده + سلطه كلوسلو"
click at [454, 287] on textarea at bounding box center [392, 278] width 361 height 58
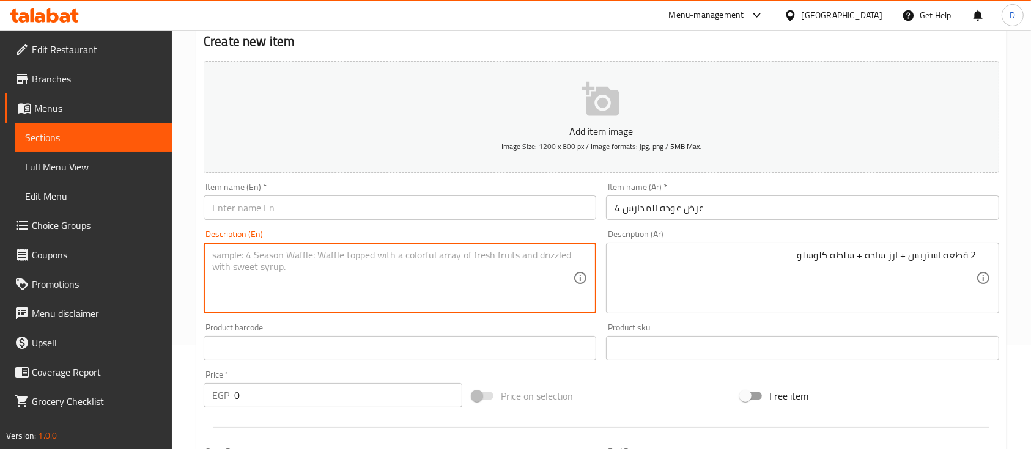
paste textarea "2 pieces of strips + plain rice + coleslaw salad"
type textarea "2 pieces of strips + plain rice + coleslaw salad"
click at [466, 213] on input "text" at bounding box center [400, 208] width 392 height 24
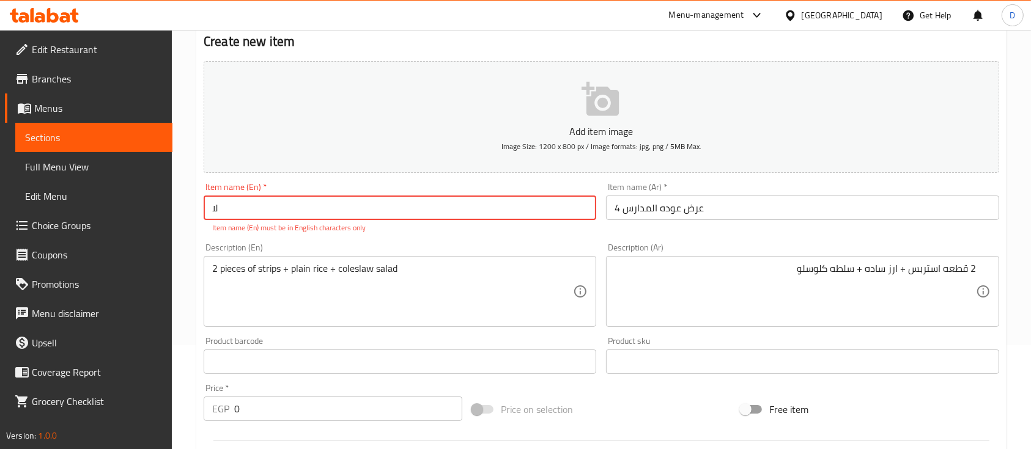
type input "ل"
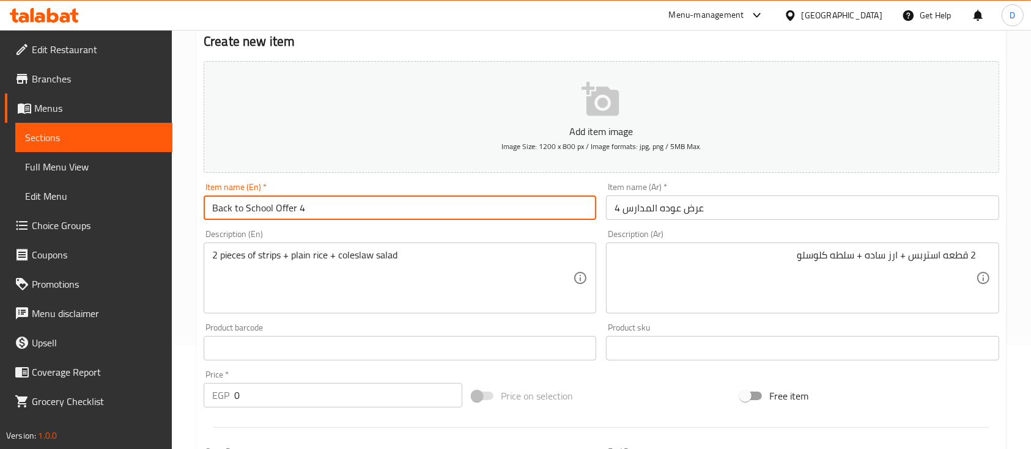
type input "Back to School Offer 4"
click at [411, 399] on input "0" at bounding box center [348, 395] width 228 height 24
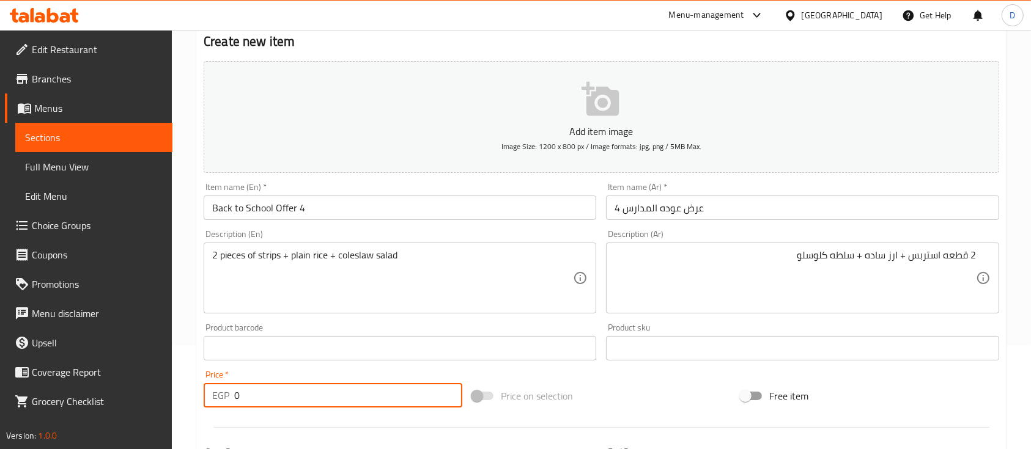
click at [411, 399] on input "0" at bounding box center [348, 395] width 228 height 24
type input "125"
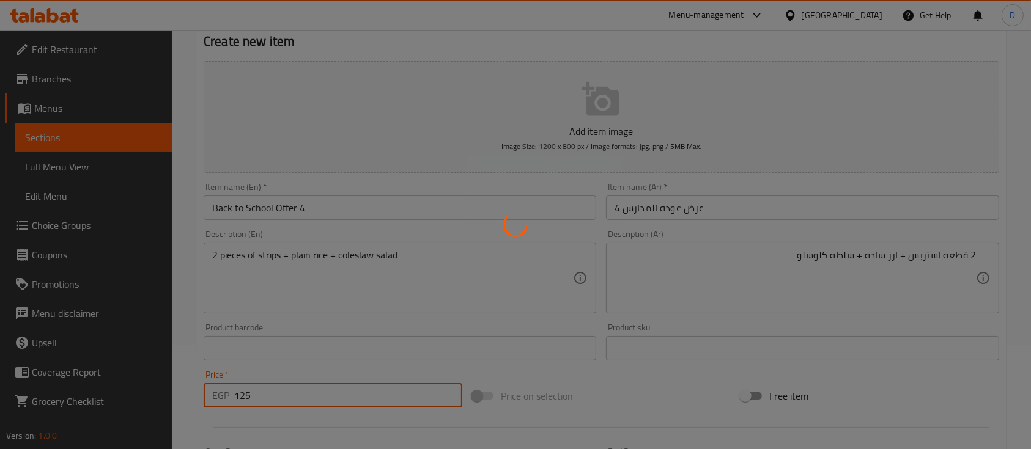
type input "0"
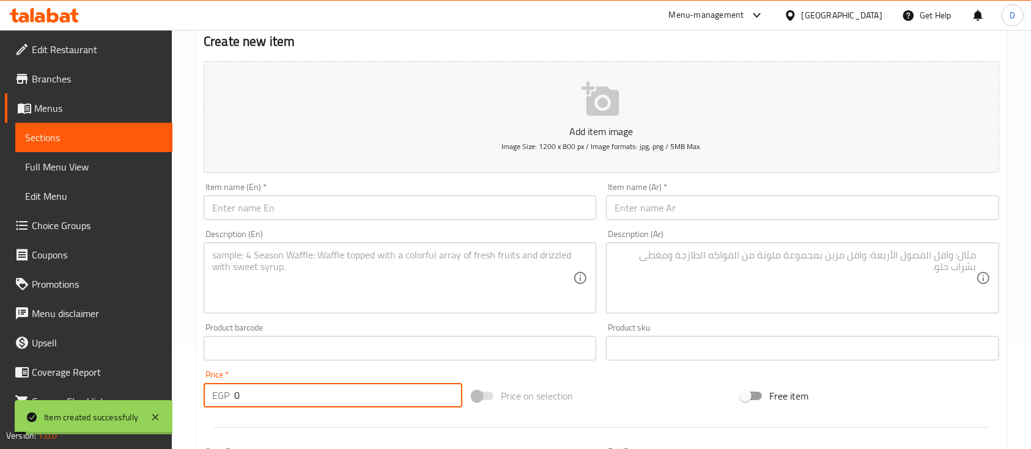
click at [709, 214] on input "text" at bounding box center [802, 208] width 392 height 24
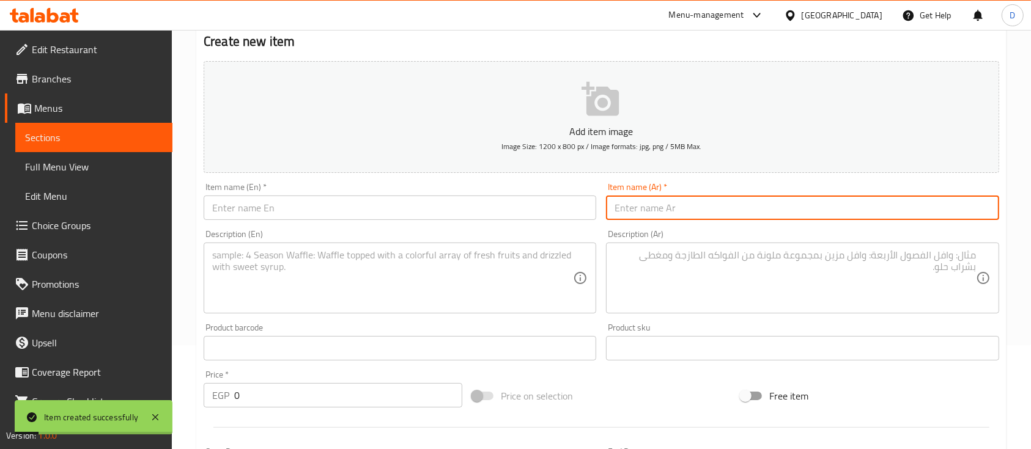
type input "u"
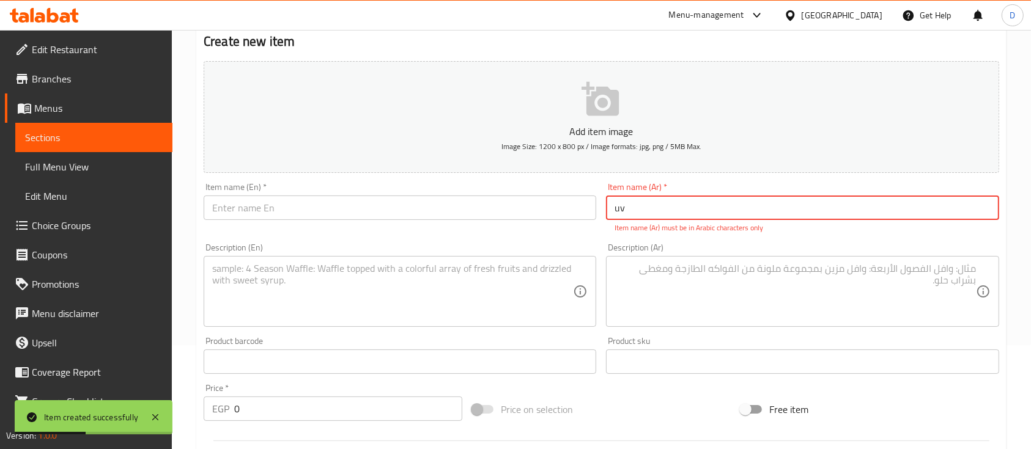
type input "u"
type input "غ"
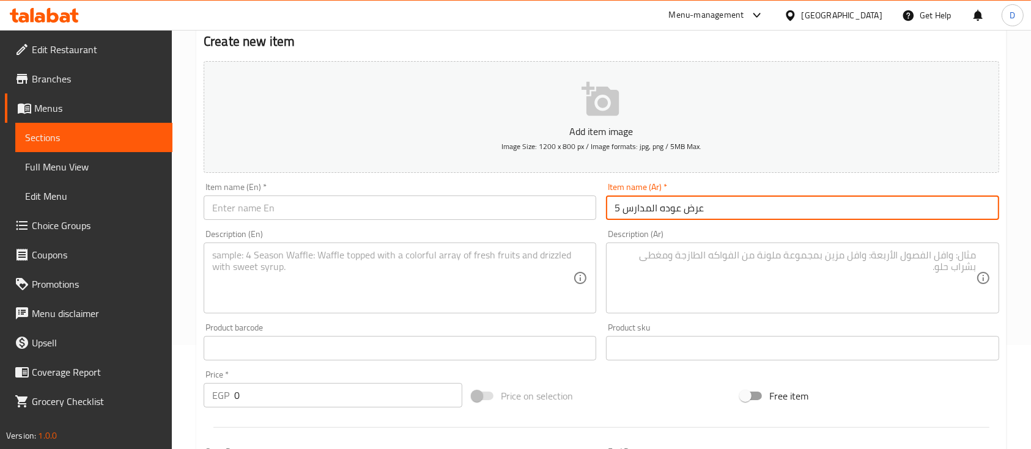
type input "عرض عوده المدارس 5"
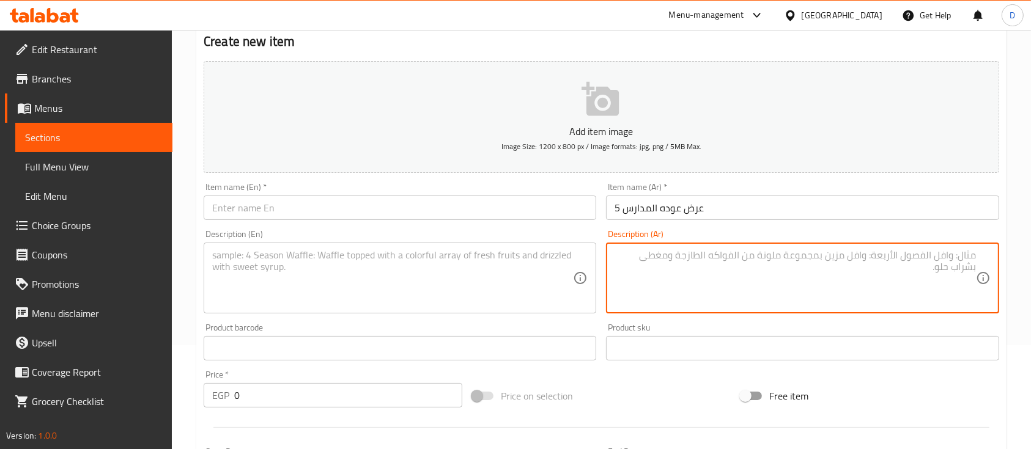
click at [734, 266] on textarea at bounding box center [794, 278] width 361 height 58
type textarea "2 موزاريلا ستيكس + 2 هالبينو ستيكس + 4 حلقات بصل + 2 صوص من اختيارك"
click at [425, 273] on textarea at bounding box center [392, 278] width 361 height 58
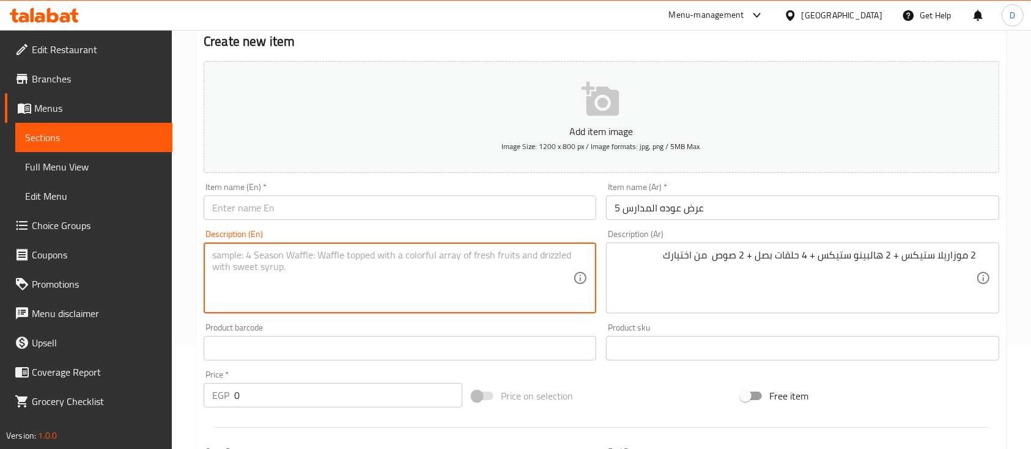
paste textarea "2 mozzarella sticks + 2 jalapeno sticks + 4 onion rings + 2 sauces of your choi…"
type textarea "2 mozzarella sticks + 2 jalapeno sticks + 4 onion rings + 2 sauces"
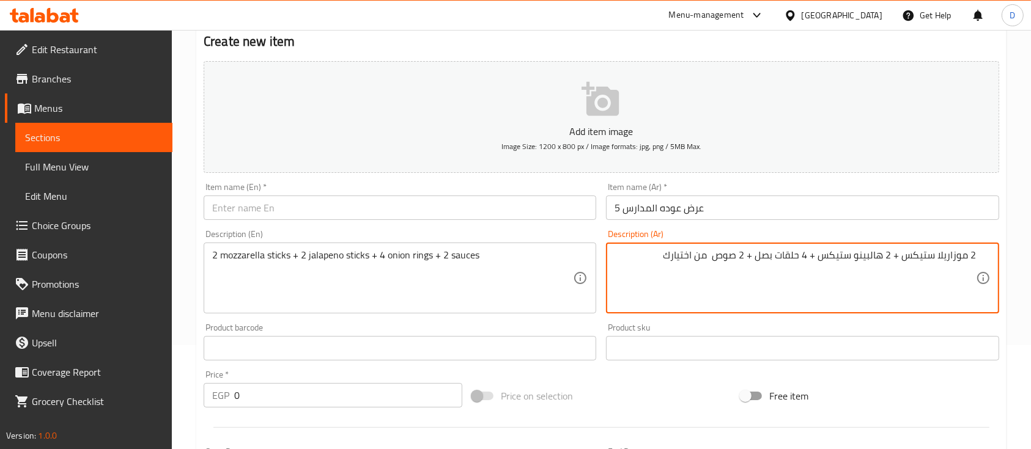
drag, startPoint x: 657, startPoint y: 257, endPoint x: 715, endPoint y: 260, distance: 58.8
type textarea "2 موزاريلا ستيكس + 2 هالبينو ستيكس + 4 حلقات بصل + 2 صوص"
click at [527, 207] on input "text" at bounding box center [400, 208] width 392 height 24
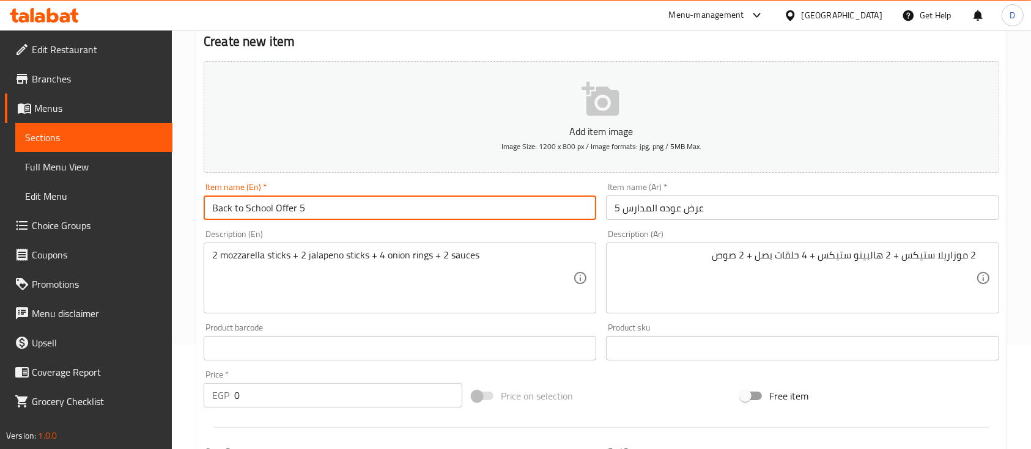
type input "Back to School Offer 5"
click at [377, 394] on input "0" at bounding box center [348, 395] width 228 height 24
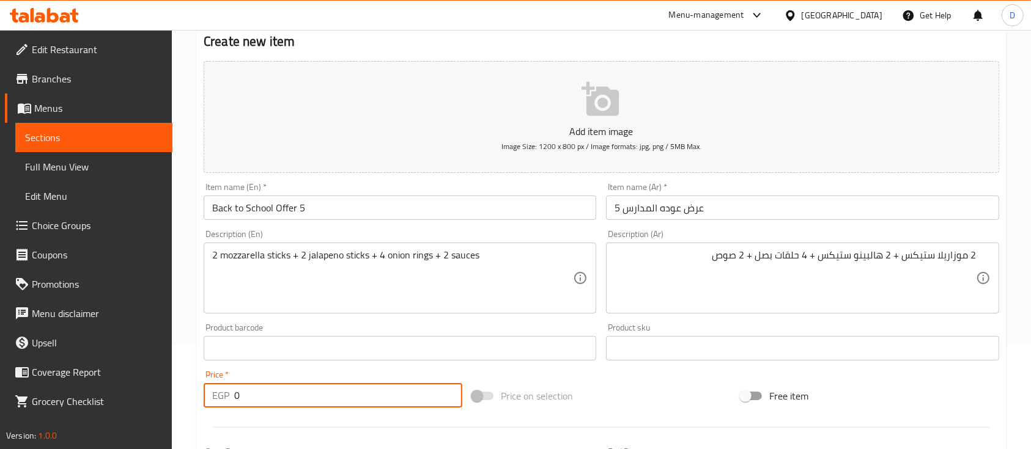
click at [377, 394] on input "0" at bounding box center [348, 395] width 228 height 24
click at [377, 394] on input "1" at bounding box center [348, 395] width 228 height 24
type input "125"
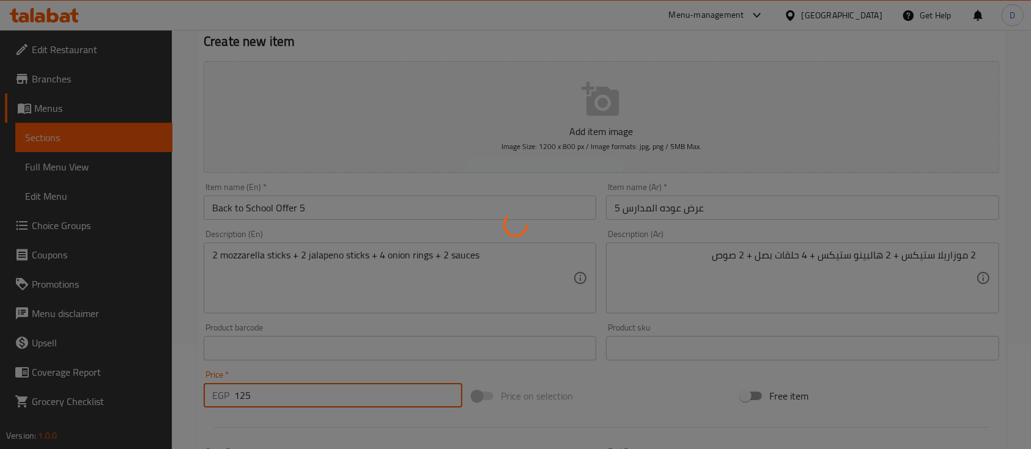
type input "0"
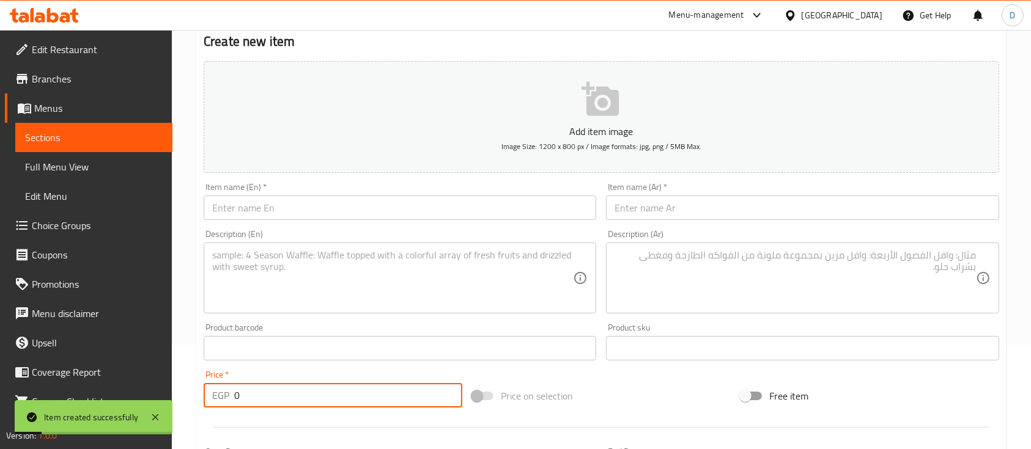
click at [59, 130] on link "Sections" at bounding box center [93, 137] width 157 height 29
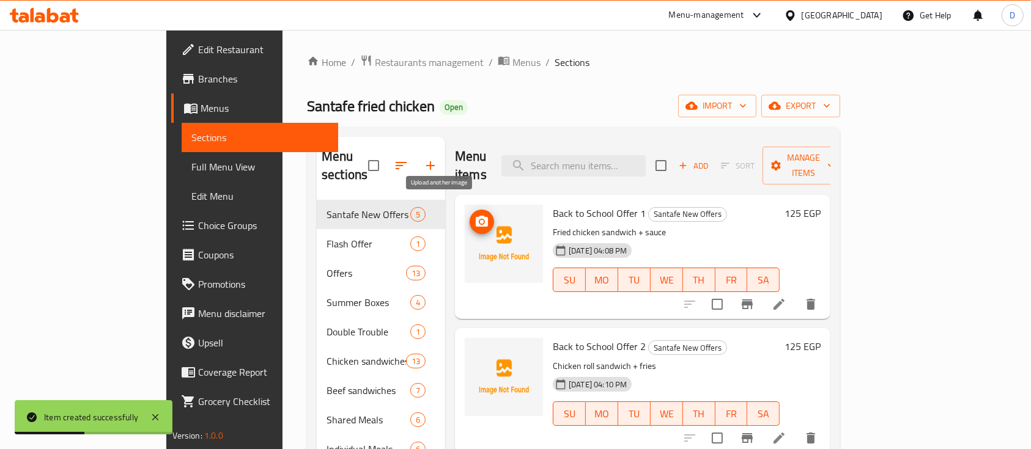
click at [476, 216] on icon "upload picture" at bounding box center [482, 221] width 12 height 11
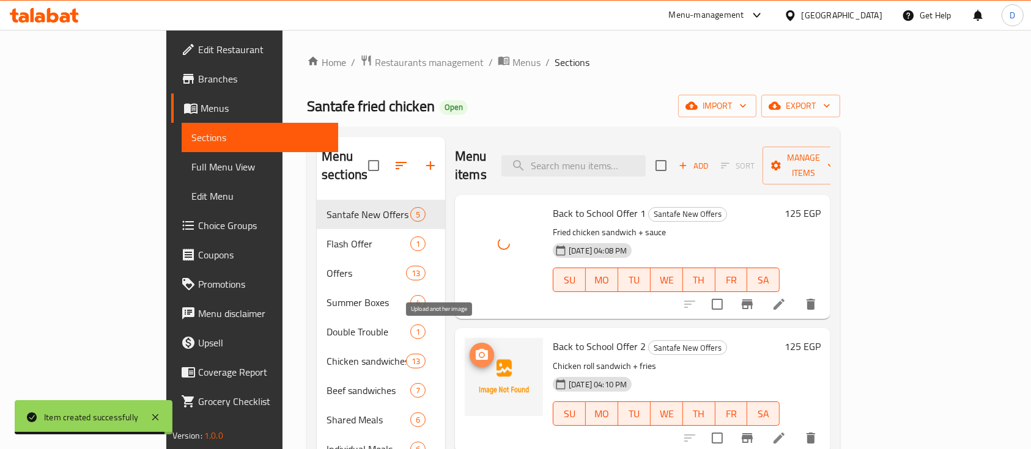
click at [469, 348] on span "upload picture" at bounding box center [481, 355] width 24 height 15
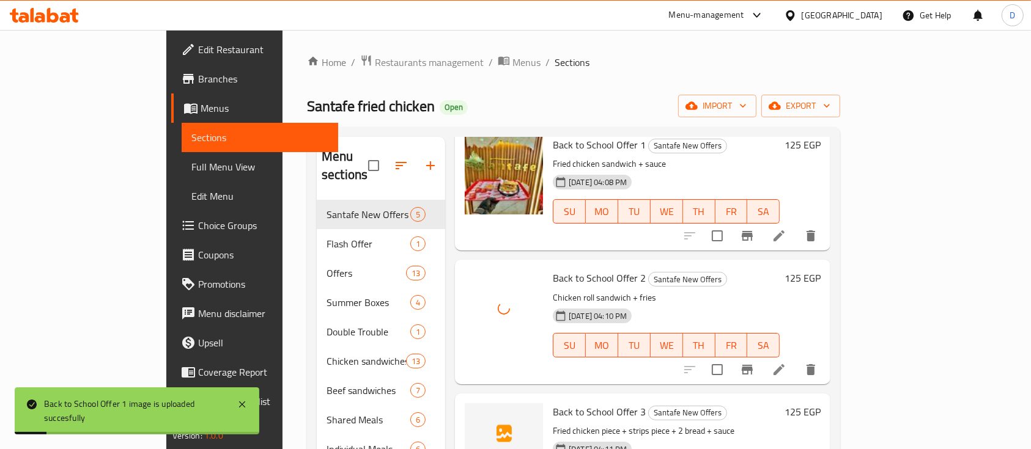
scroll to position [245, 0]
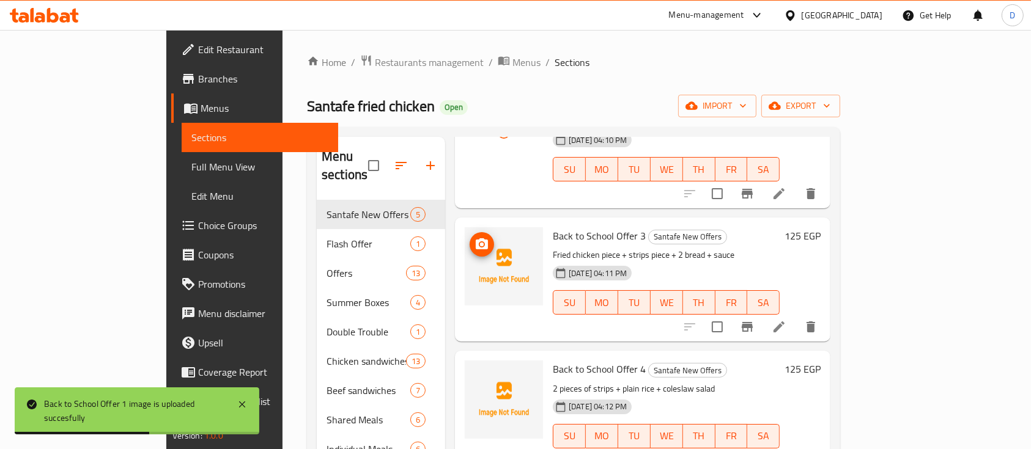
click at [469, 237] on span "upload picture" at bounding box center [481, 244] width 24 height 15
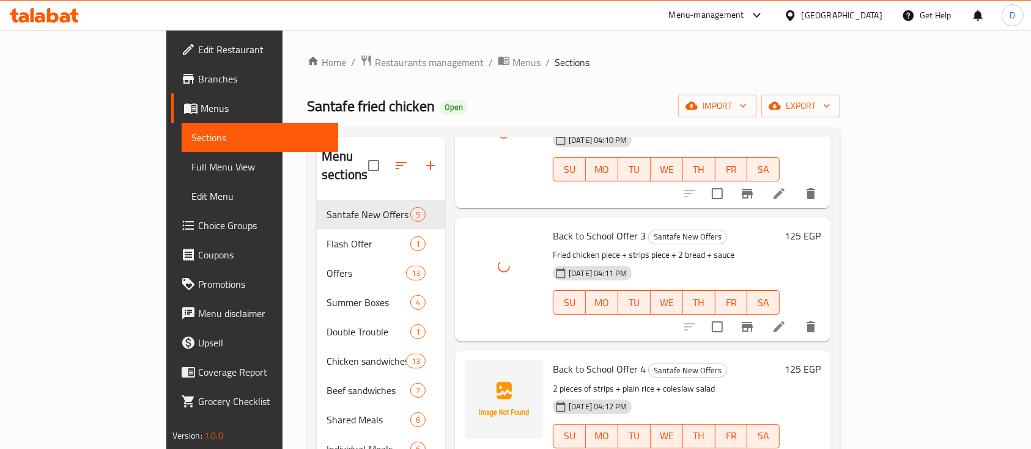
scroll to position [249, 0]
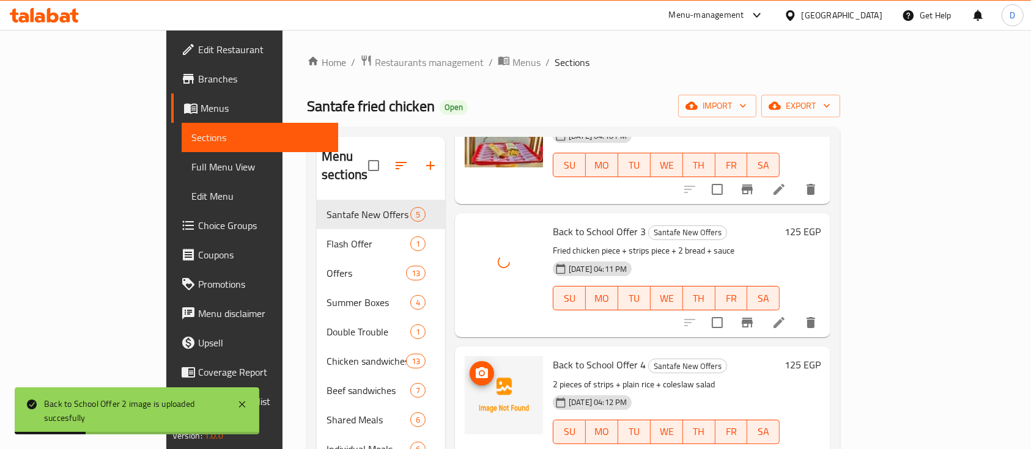
click at [474, 366] on icon "upload picture" at bounding box center [481, 373] width 15 height 15
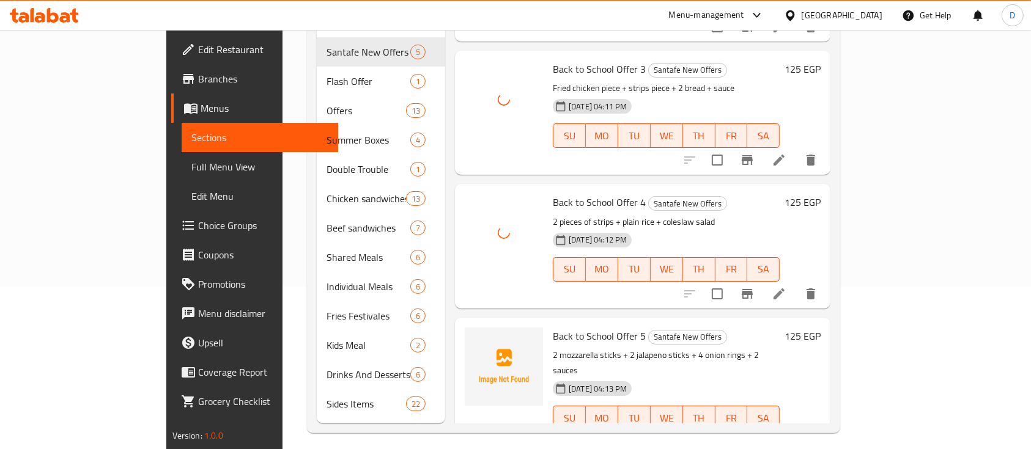
scroll to position [171, 0]
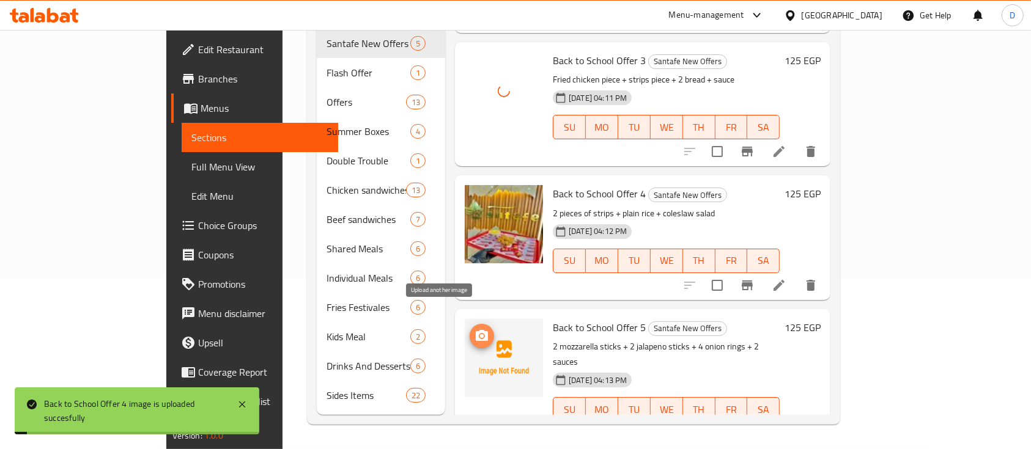
click at [476, 330] on icon "upload picture" at bounding box center [482, 335] width 12 height 11
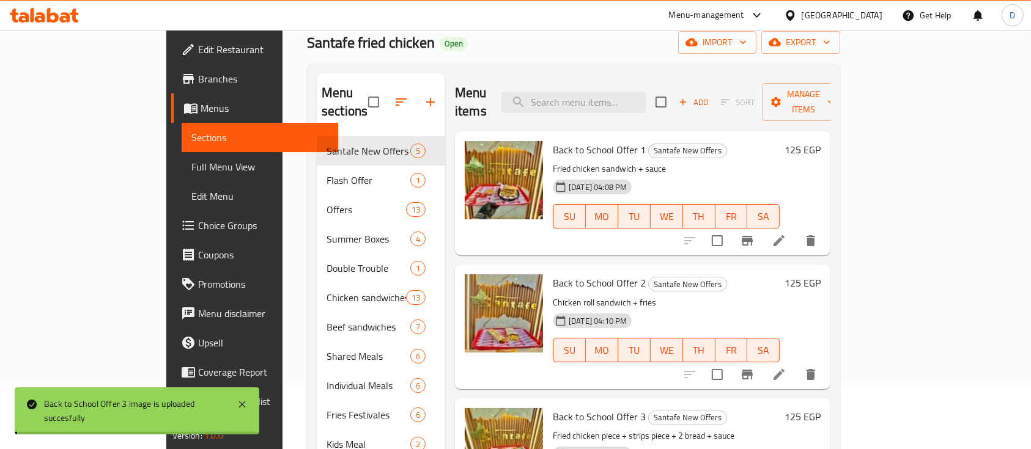
scroll to position [0, 0]
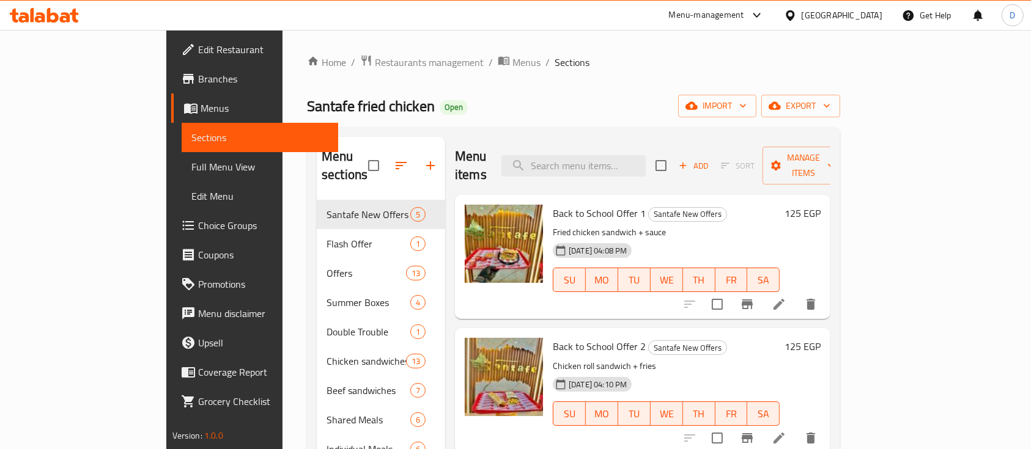
click at [53, 12] on icon at bounding box center [44, 15] width 69 height 15
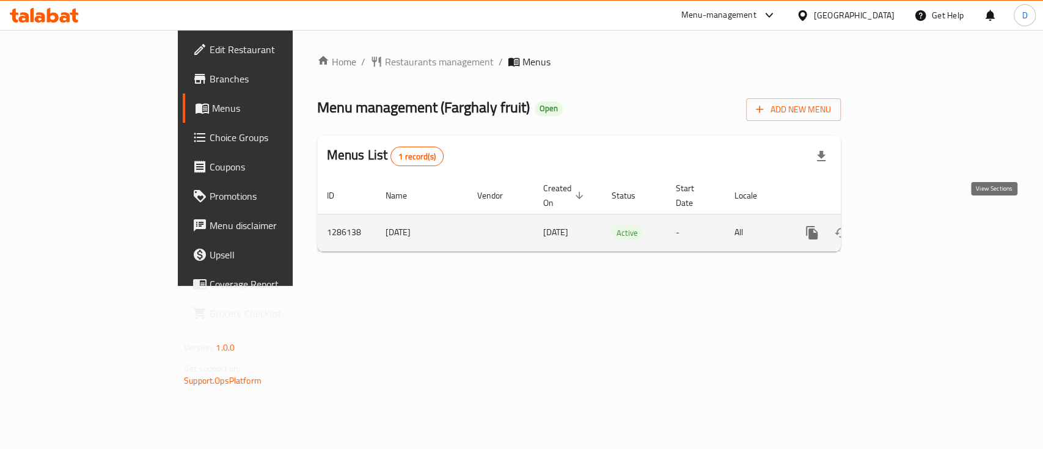
click at [908, 226] on icon "enhanced table" at bounding box center [900, 233] width 15 height 15
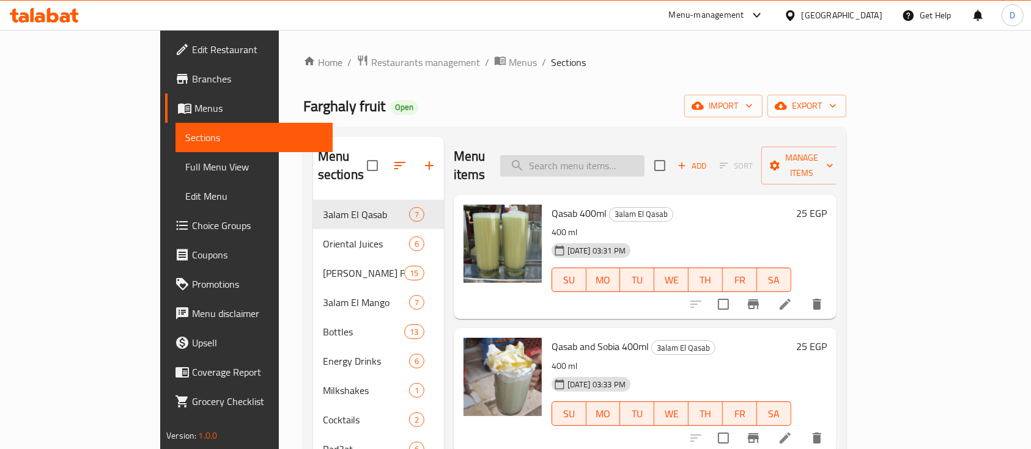
click at [616, 155] on input "search" at bounding box center [572, 165] width 144 height 21
paste input "ليمون نعناع"
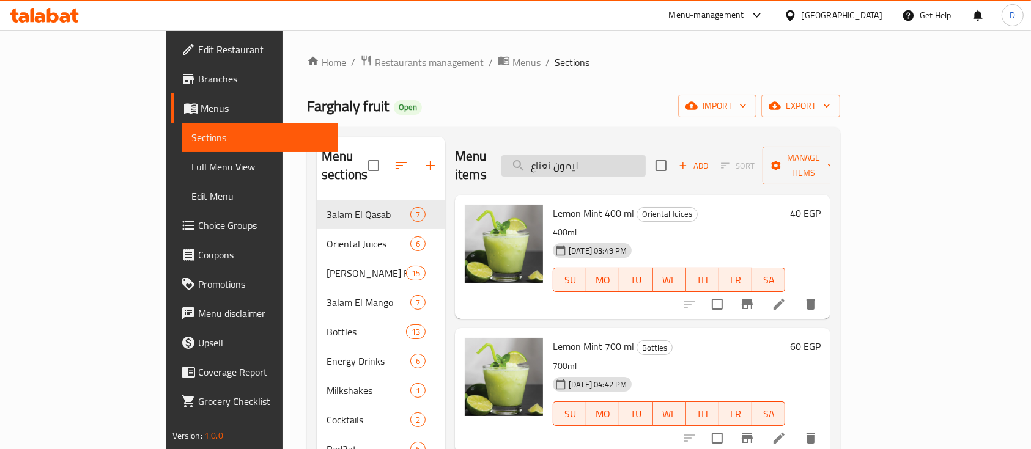
click at [642, 155] on input "ليمون نعناع" at bounding box center [573, 165] width 144 height 21
paste input "رمان"
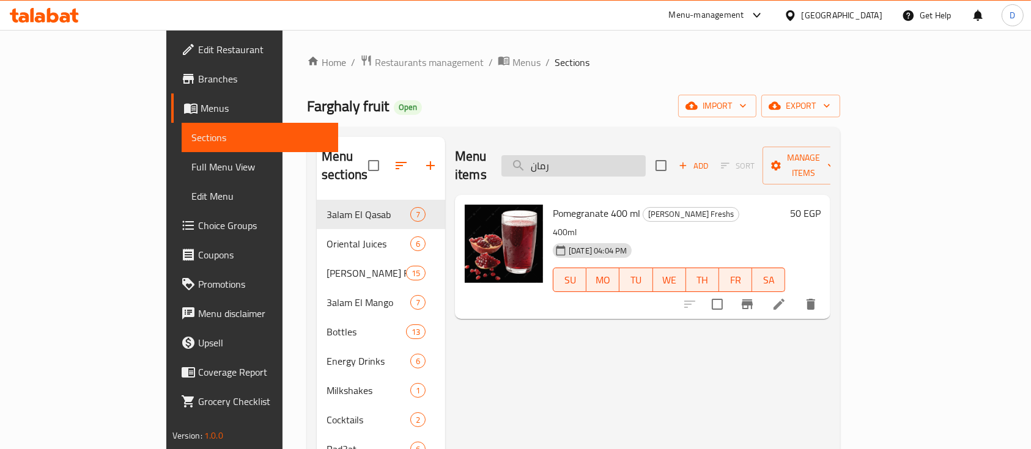
click at [645, 155] on input "رمان" at bounding box center [573, 165] width 144 height 21
paste input "وافه"
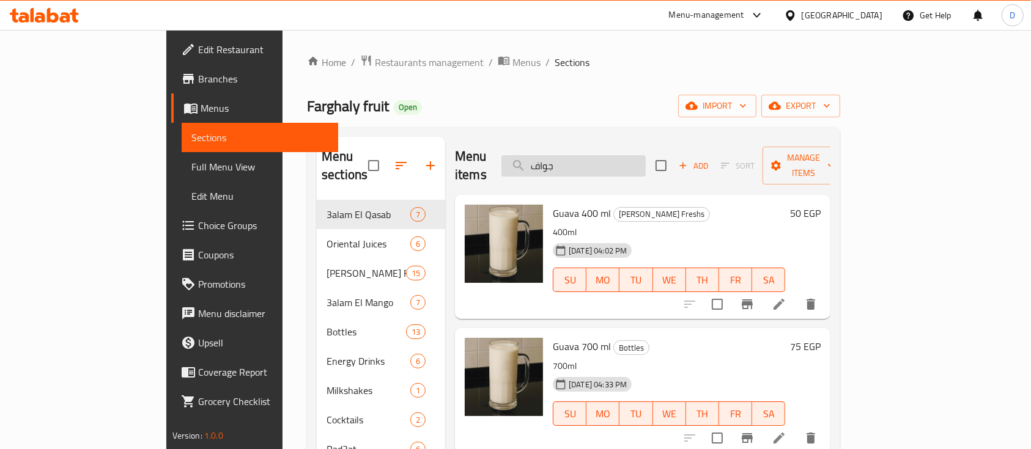
click at [638, 167] on input "جواف" at bounding box center [573, 165] width 144 height 21
paste input "طيخ"
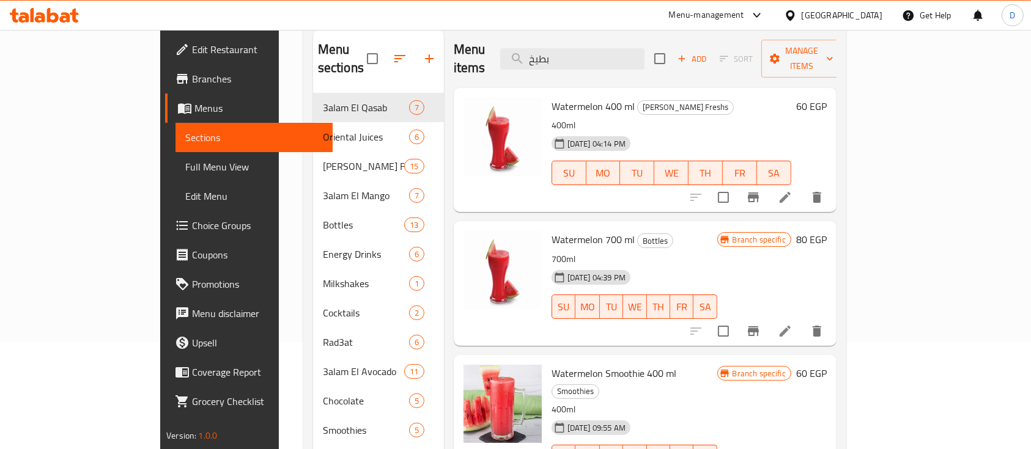
scroll to position [81, 0]
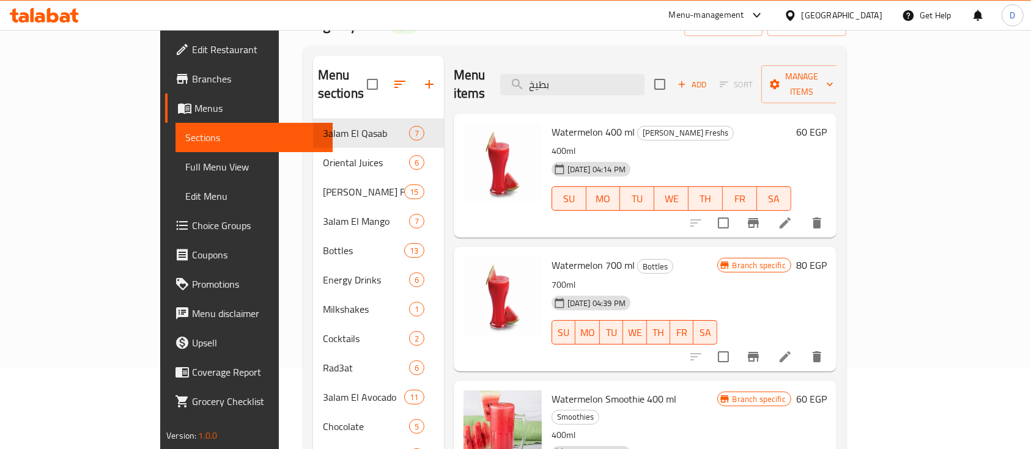
type input "بطيخ"
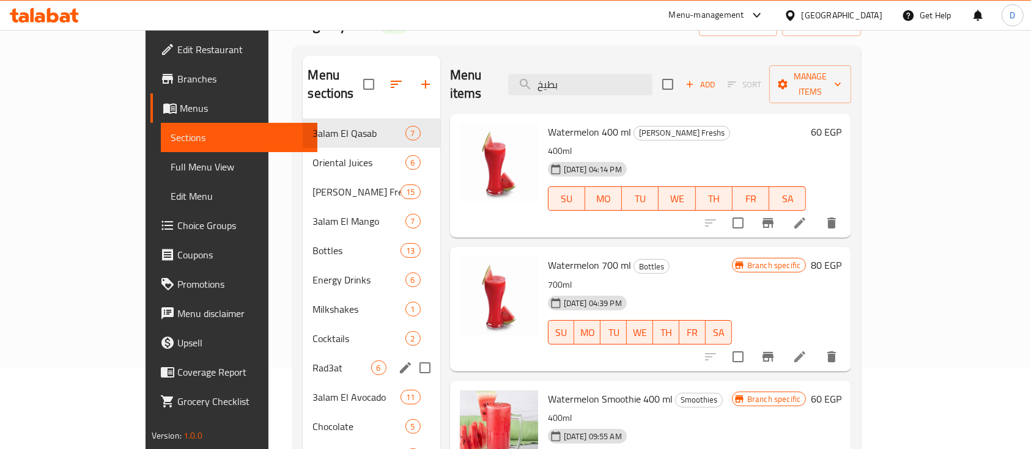
scroll to position [163, 0]
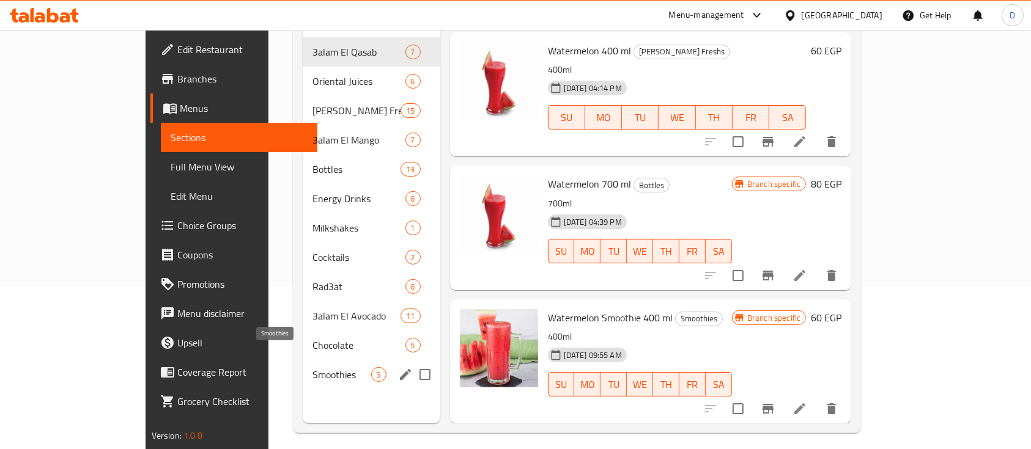
click at [312, 367] on span "Smoothies" at bounding box center [341, 374] width 58 height 15
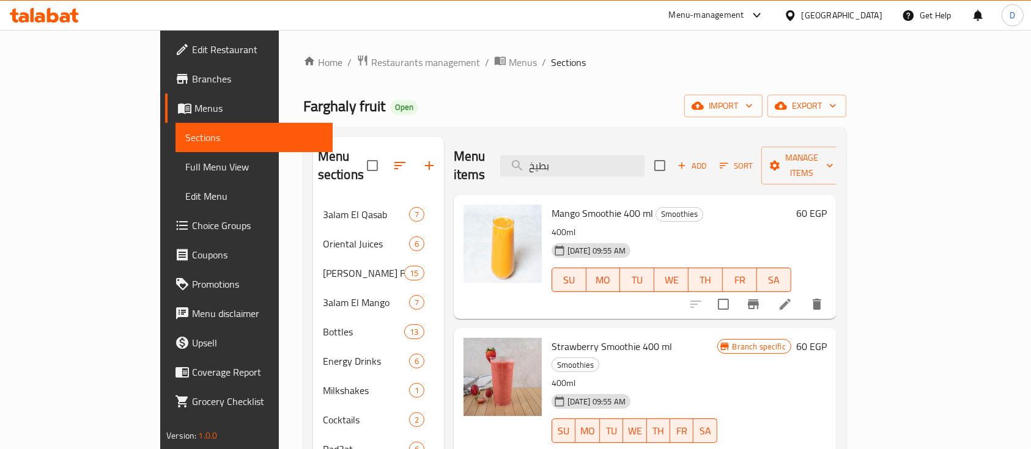
click at [192, 227] on span "Choice Groups" at bounding box center [257, 225] width 131 height 15
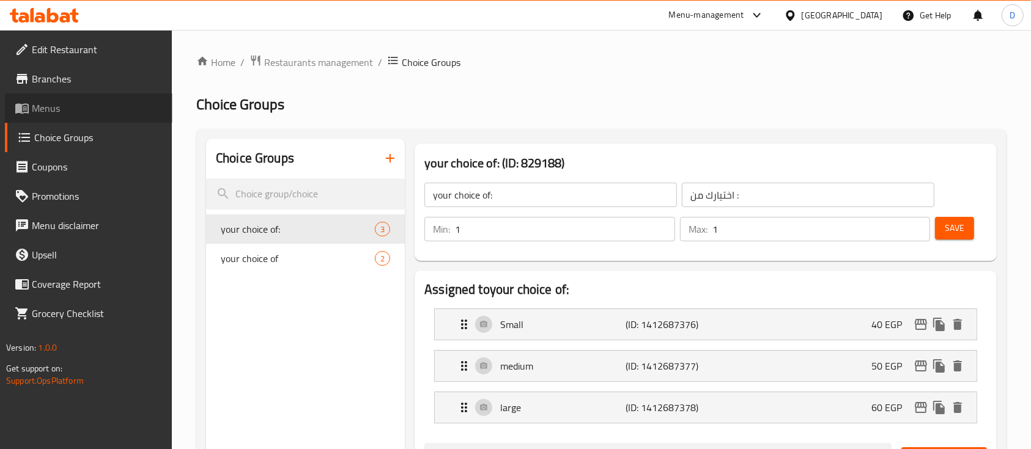
drag, startPoint x: 57, startPoint y: 109, endPoint x: 147, endPoint y: 110, distance: 89.3
click at [57, 108] on span "Menus" at bounding box center [97, 108] width 131 height 15
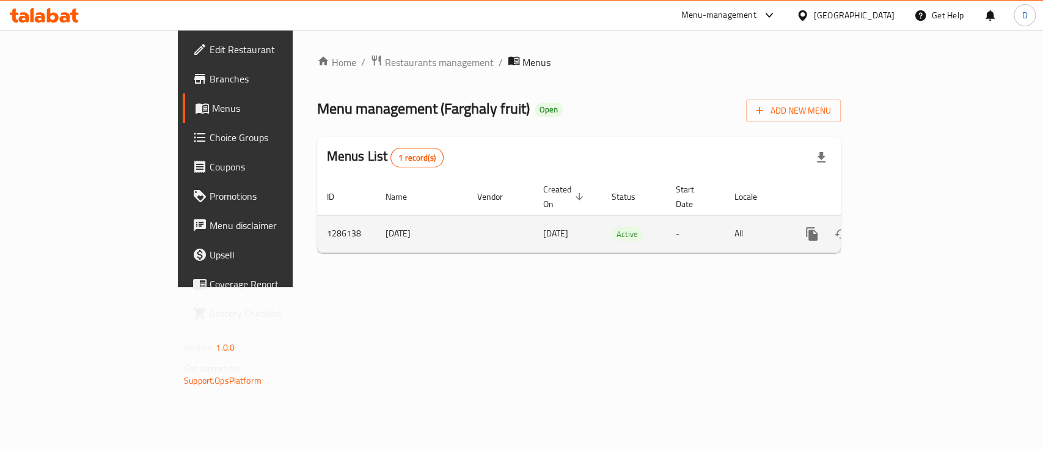
click at [908, 227] on icon "enhanced table" at bounding box center [900, 234] width 15 height 15
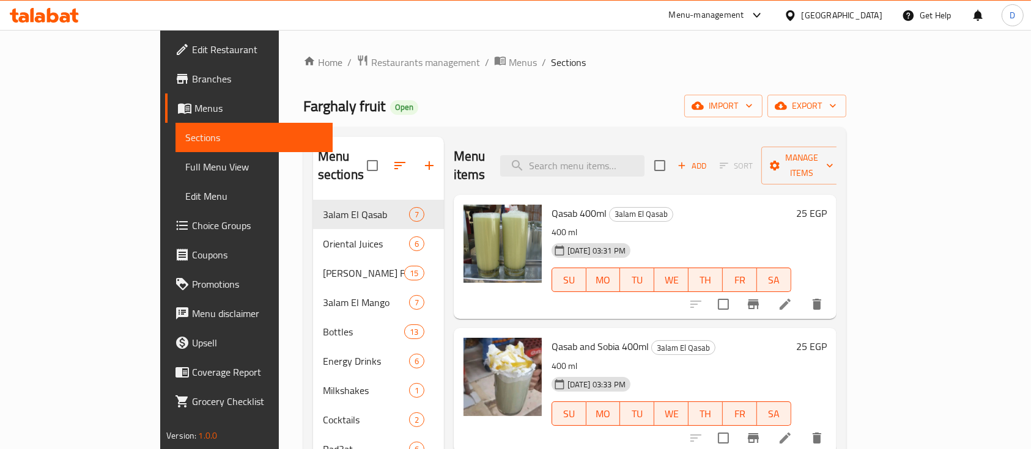
click at [551, 204] on span "Qasab 400ml" at bounding box center [578, 213] width 55 height 18
copy span "Qasab"
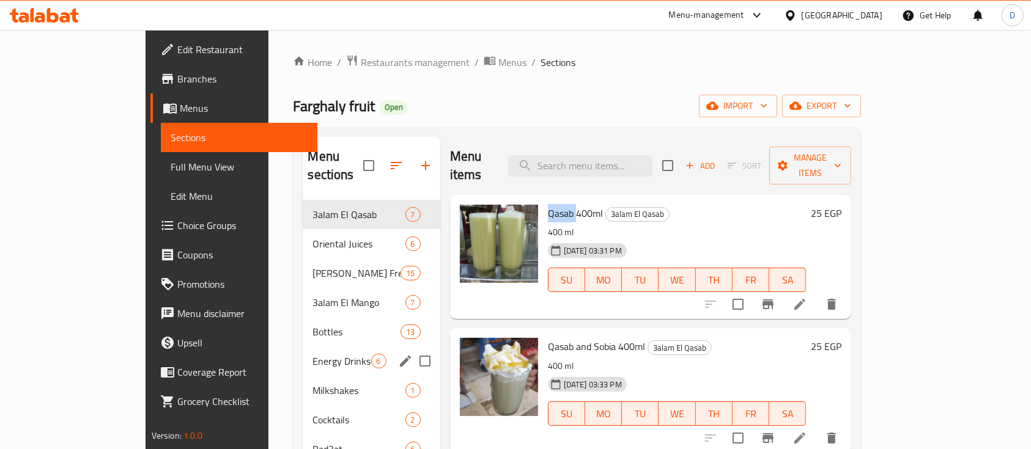
scroll to position [171, 0]
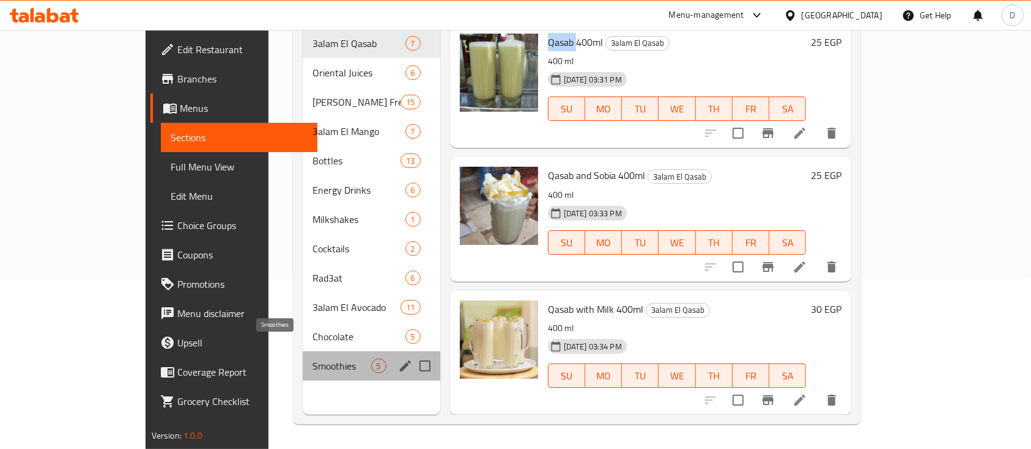
click at [312, 359] on span "Smoothies" at bounding box center [341, 366] width 58 height 15
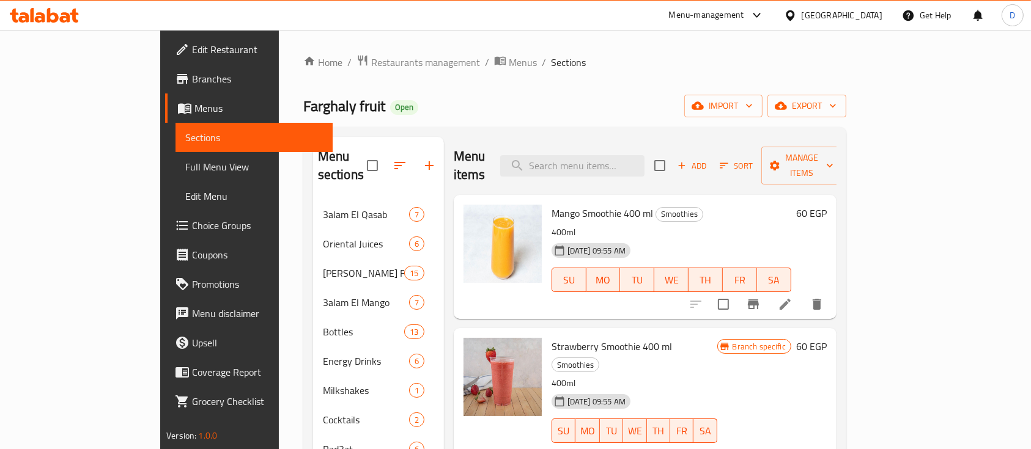
click at [551, 204] on span "Mango Smoothie 400 ml" at bounding box center [601, 213] width 101 height 18
copy h6 "Mango Smoothie 400 ml"
click at [551, 204] on span "Mango Smoothie 400 ml" at bounding box center [601, 213] width 101 height 18
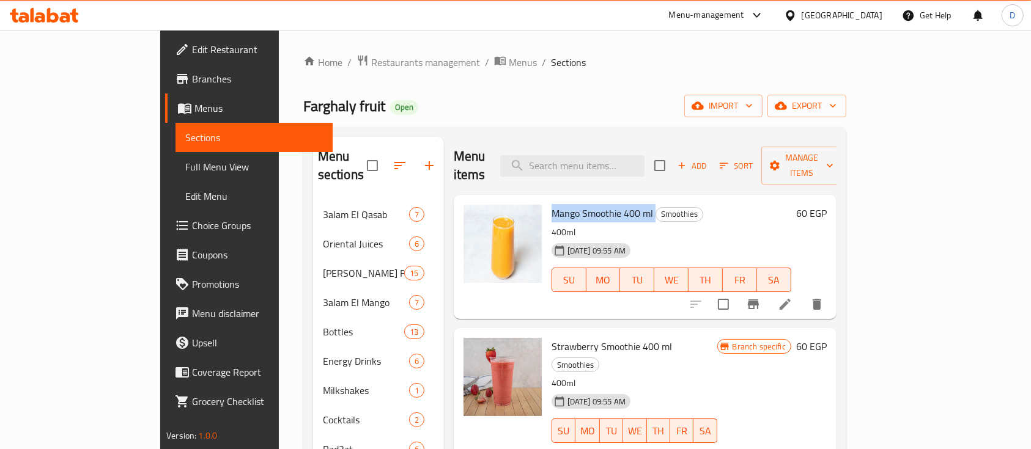
click at [568, 204] on span "Mango Smoothie 400 ml" at bounding box center [601, 213] width 101 height 18
click at [583, 204] on span "Mango Smoothie 400 ml" at bounding box center [601, 213] width 101 height 18
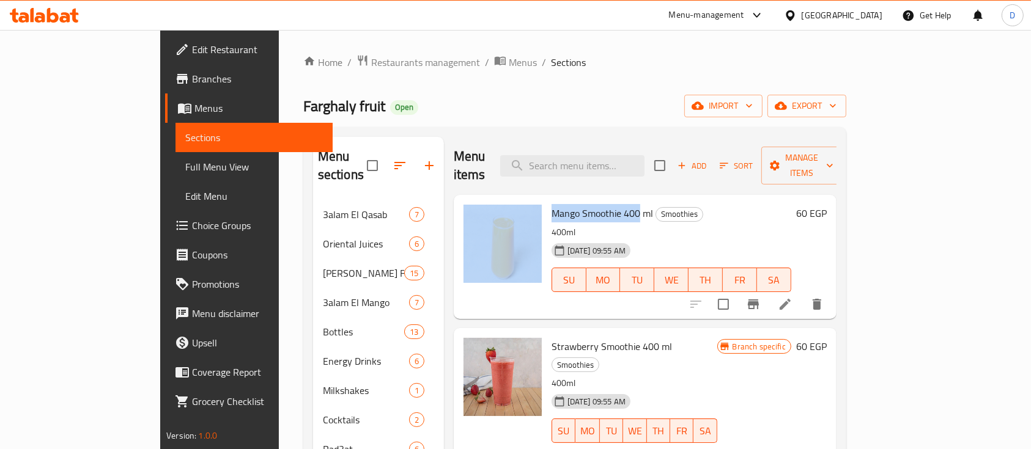
drag, startPoint x: 583, startPoint y: 197, endPoint x: 472, endPoint y: 182, distance: 111.7
click at [472, 200] on div "Mango Smoothie 400 ml Smoothies 400ml 28-04-2025 09:55 AM SU MO TU WE TH FR SA …" at bounding box center [644, 257] width 373 height 114
click at [551, 204] on span "Mango Smoothie 400 ml" at bounding box center [601, 213] width 101 height 18
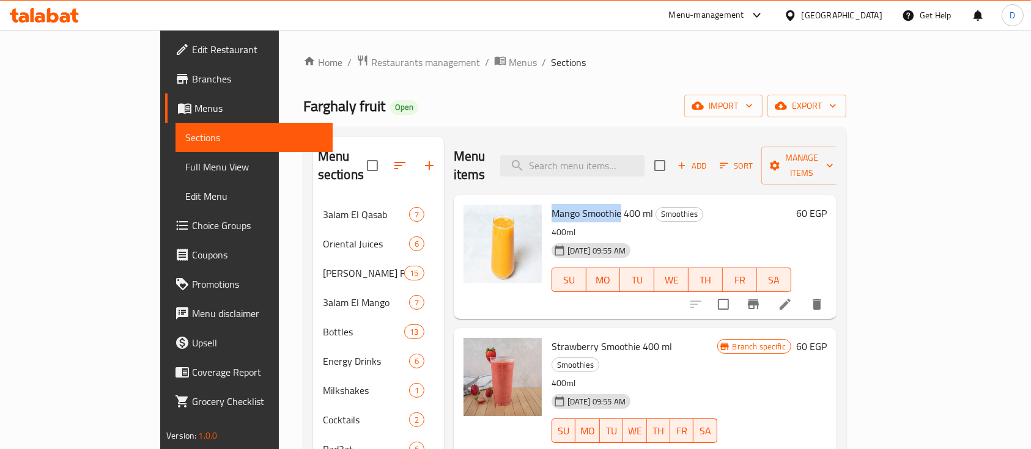
drag, startPoint x: 582, startPoint y: 196, endPoint x: 507, endPoint y: 190, distance: 74.8
click at [546, 200] on div "Mango Smoothie 400 ml Smoothies 400ml 28-04-2025 09:55 AM SU MO TU WE TH FR SA" at bounding box center [670, 257] width 249 height 114
copy span "[PERSON_NAME]"
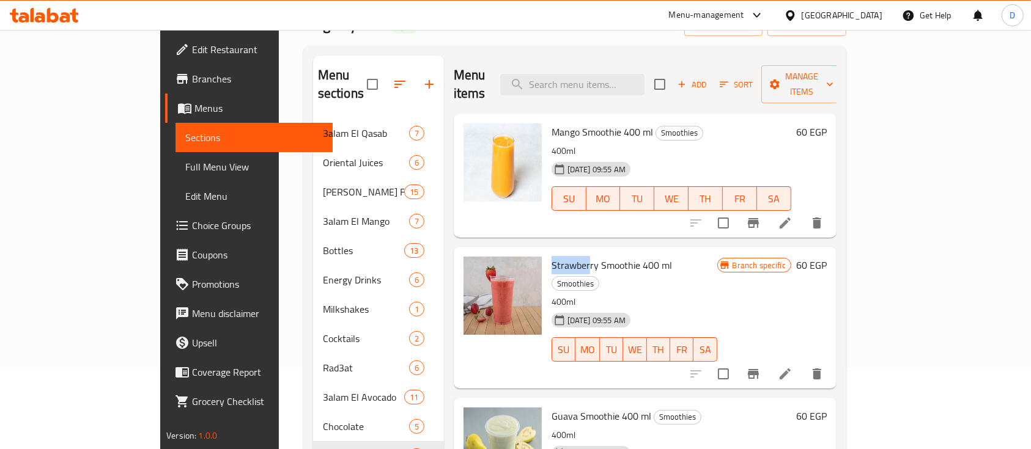
drag, startPoint x: 509, startPoint y: 246, endPoint x: 587, endPoint y: 246, distance: 77.6
click at [565, 252] on div "Strawberry Smoothie 400 ml Smoothies 400ml 28-04-2025 09:55 AM SU MO TU WE TH F…" at bounding box center [633, 317] width 175 height 131
click at [572, 256] on span "Strawberry Smoothie 400 ml" at bounding box center [611, 265] width 120 height 18
click at [581, 256] on span "Strawberry Smoothie 400 ml" at bounding box center [611, 265] width 120 height 18
drag, startPoint x: 587, startPoint y: 246, endPoint x: 597, endPoint y: 247, distance: 10.4
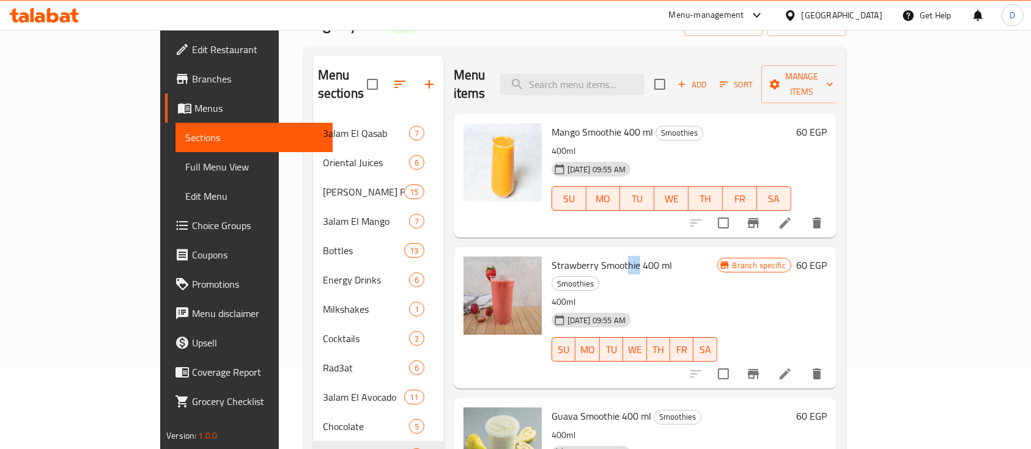
click at [597, 256] on span "Strawberry Smoothie 400 ml" at bounding box center [611, 265] width 120 height 18
click at [599, 256] on span "Strawberry Smoothie 400 ml" at bounding box center [611, 265] width 120 height 18
drag, startPoint x: 599, startPoint y: 248, endPoint x: 513, endPoint y: 244, distance: 85.7
click at [551, 256] on span "Strawberry Smoothie 400 ml" at bounding box center [611, 265] width 120 height 18
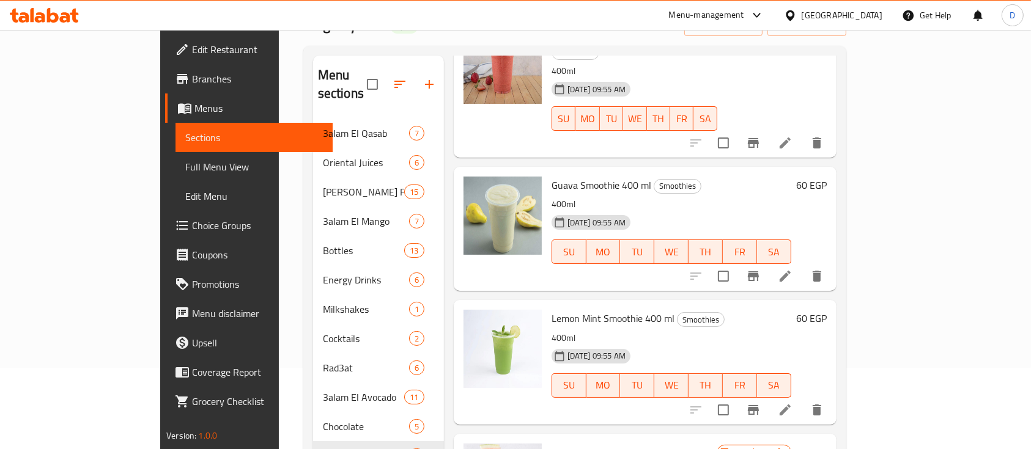
scroll to position [245, 0]
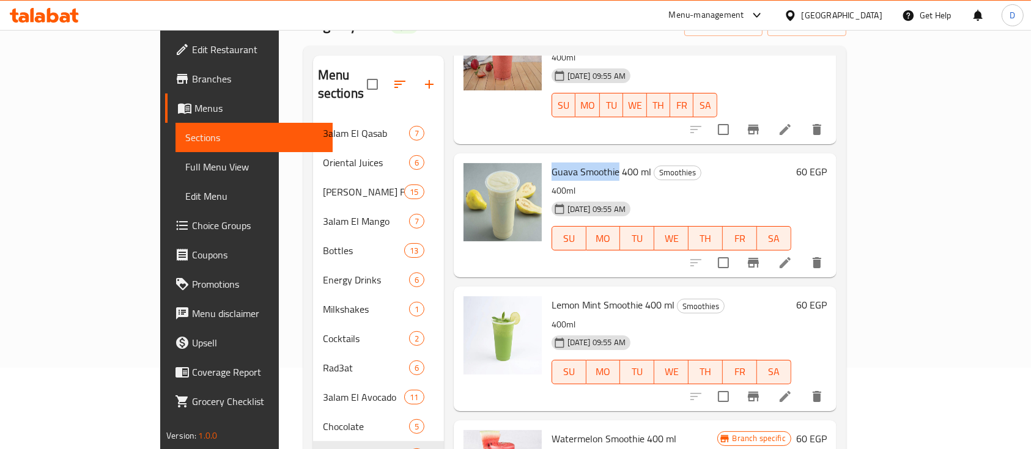
drag, startPoint x: 509, startPoint y: 136, endPoint x: 577, endPoint y: 136, distance: 68.5
click at [577, 158] on div "Guava Smoothie 400 ml Smoothies 400ml 28-04-2025 09:55 AM SU MO TU WE TH FR SA" at bounding box center [670, 215] width 249 height 114
copy span "Guava Smoothie"
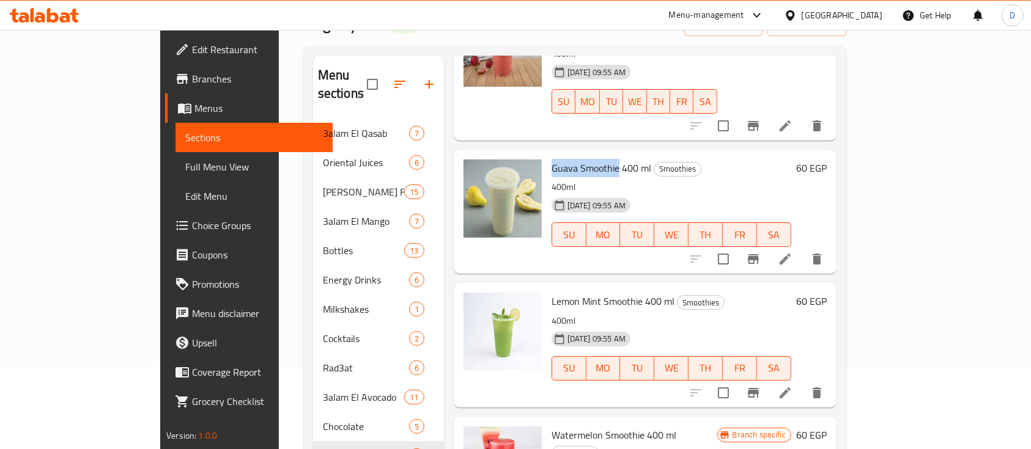
scroll to position [249, 0]
drag, startPoint x: 509, startPoint y: 269, endPoint x: 604, endPoint y: 267, distance: 95.4
click at [604, 287] on div "Lemon Mint Smoothie 400 ml Smoothies 400ml 28-04-2025 09:55 AM SU MO TU WE TH F…" at bounding box center [670, 344] width 249 height 114
copy span "Lemon Mint Smoothie"
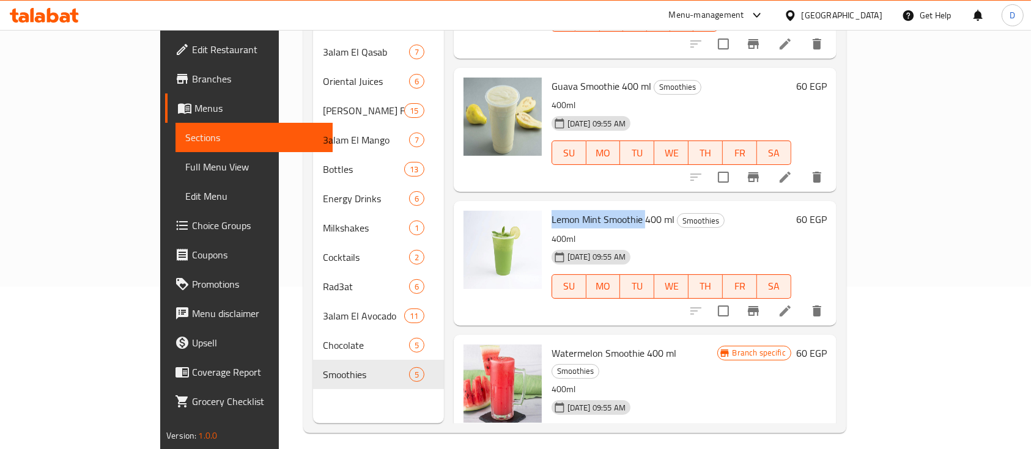
scroll to position [171, 0]
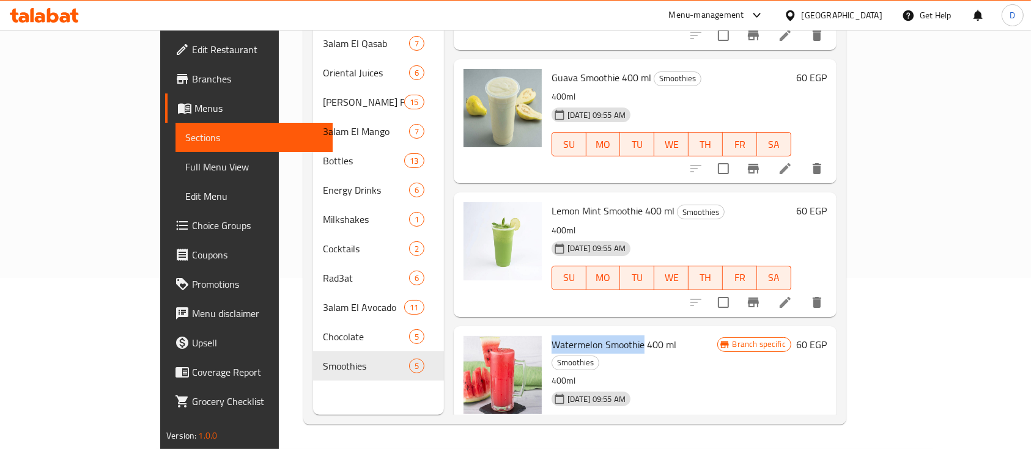
drag, startPoint x: 553, startPoint y: 309, endPoint x: 605, endPoint y: 309, distance: 52.0
click at [605, 331] on div "Watermelon Smoothie 400 ml Smoothies 400ml 28-04-2025 09:55 AM SU MO TU WE TH F…" at bounding box center [633, 396] width 175 height 131
copy span "Watermelon Smoothie"
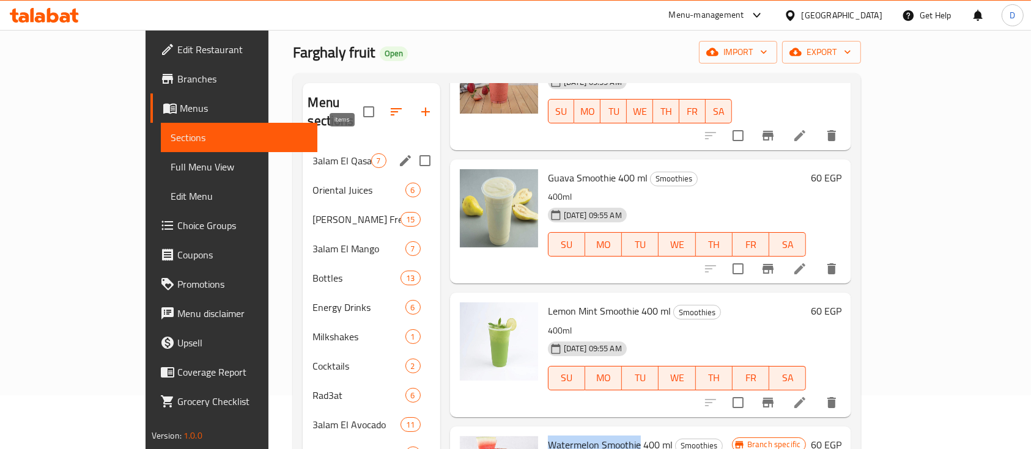
scroll to position [0, 0]
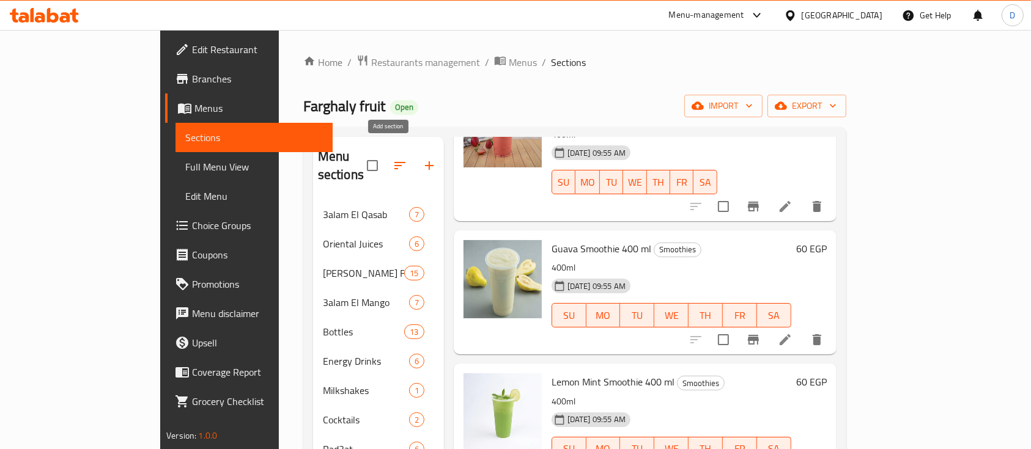
click at [422, 158] on icon "button" at bounding box center [429, 165] width 15 height 15
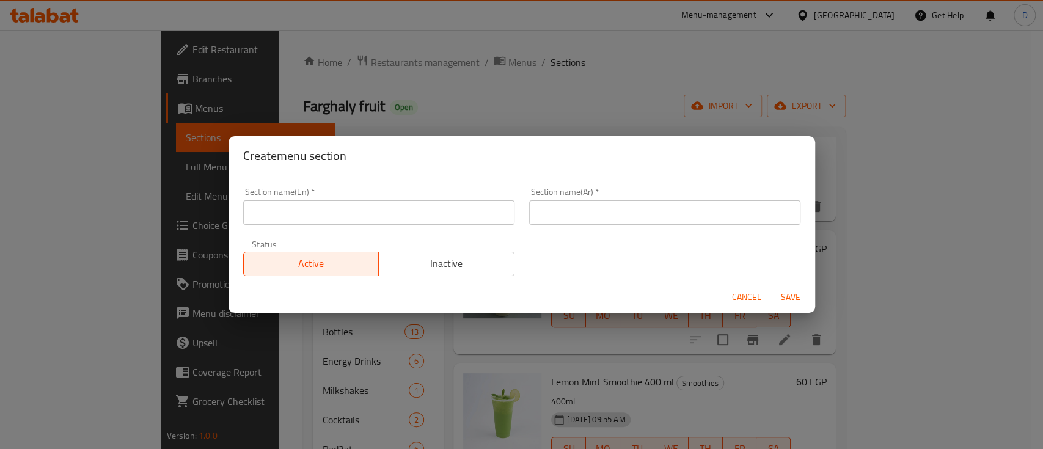
click at [383, 213] on input "text" at bounding box center [378, 213] width 271 height 24
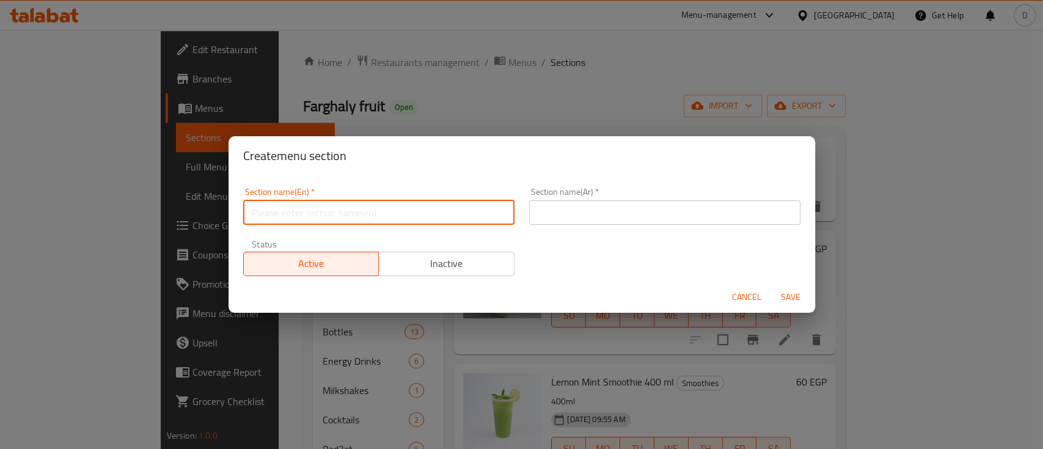
type input "Buy 2 Get 1 For Free"
click at [572, 204] on input "text" at bounding box center [664, 213] width 271 height 24
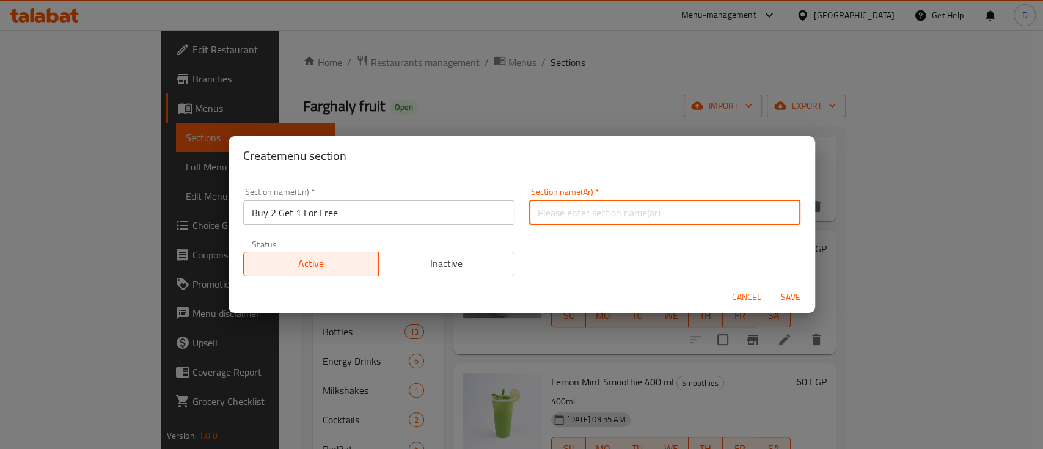
type input "2 + 1 مجانا"
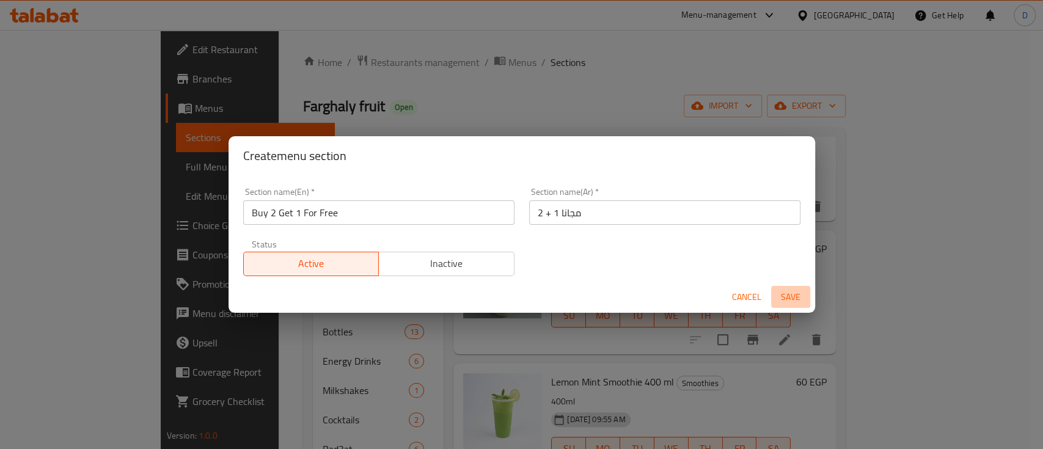
click at [792, 293] on span "Save" at bounding box center [790, 297] width 29 height 15
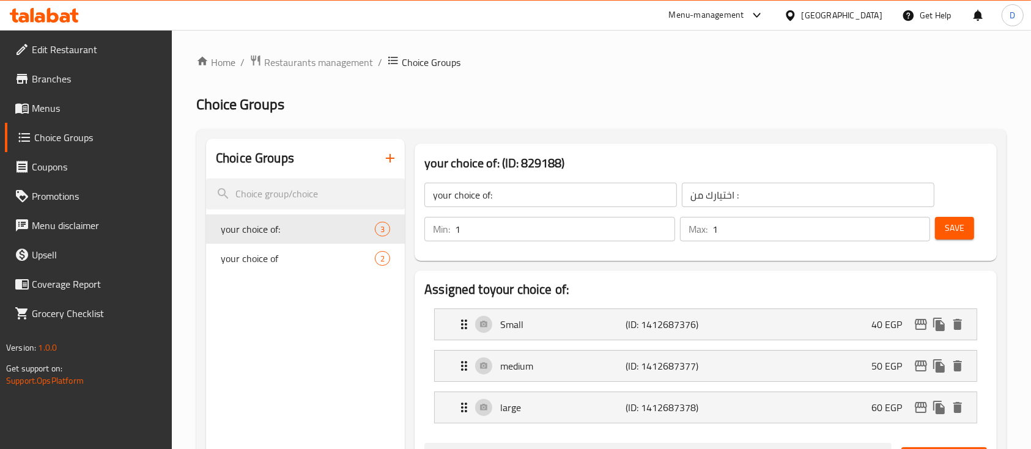
click at [399, 158] on button "button" at bounding box center [389, 158] width 29 height 29
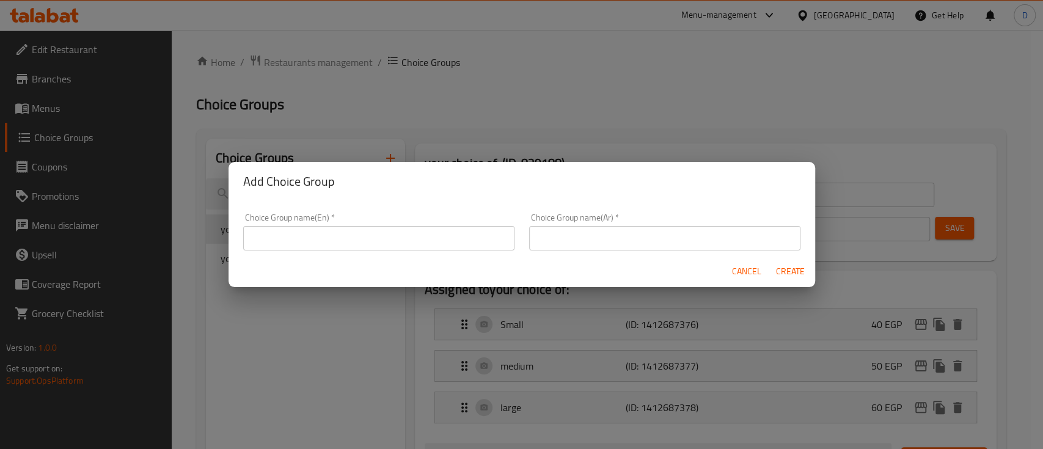
click at [381, 232] on input "text" at bounding box center [378, 238] width 271 height 24
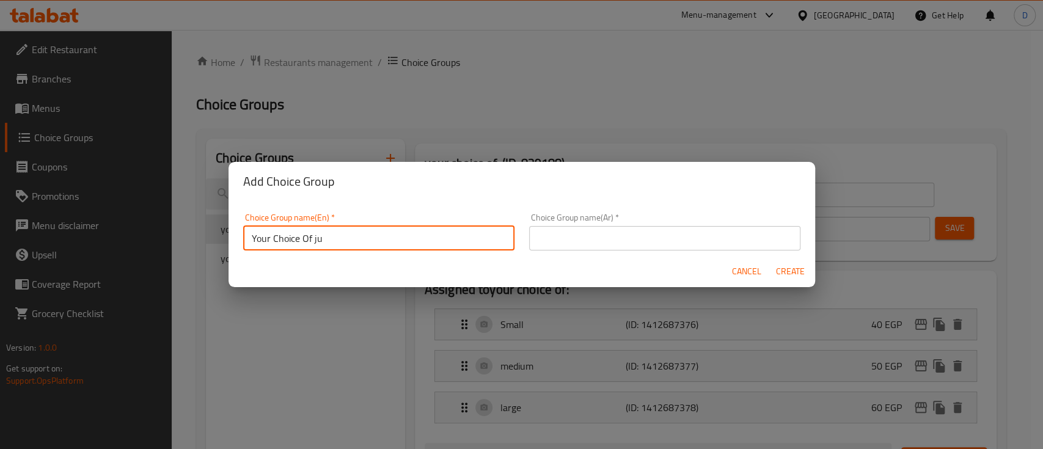
type input "Your Choice Of Juice :"
click at [565, 237] on input "text" at bounding box center [664, 238] width 271 height 24
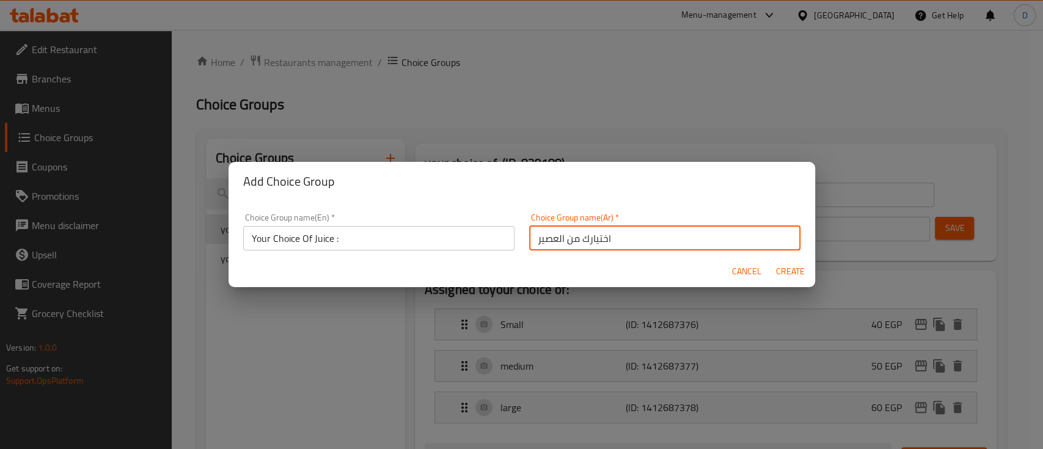
type input "اختيارك من العصير"
click at [778, 271] on span "Create" at bounding box center [790, 271] width 29 height 15
type input "Your Choice Of Juice :"
type input "اختيارك من العصير"
type input "0"
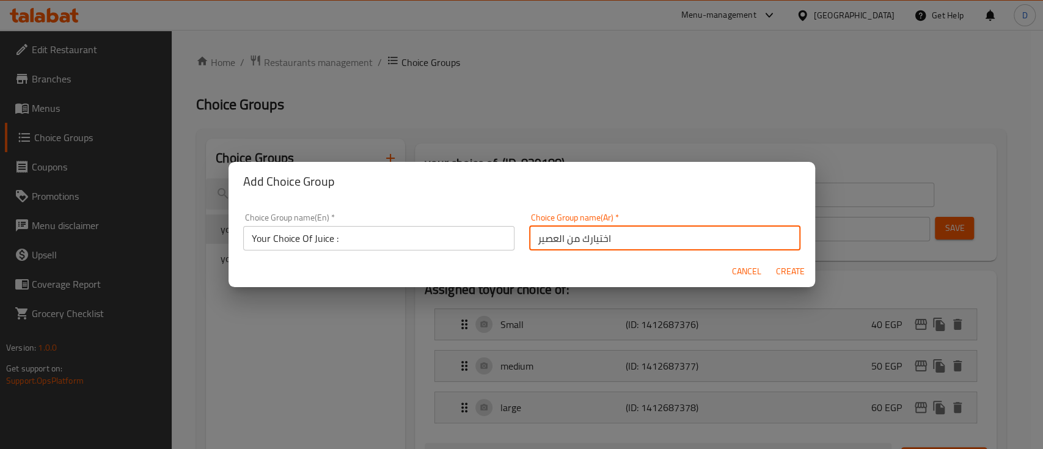
type input "0"
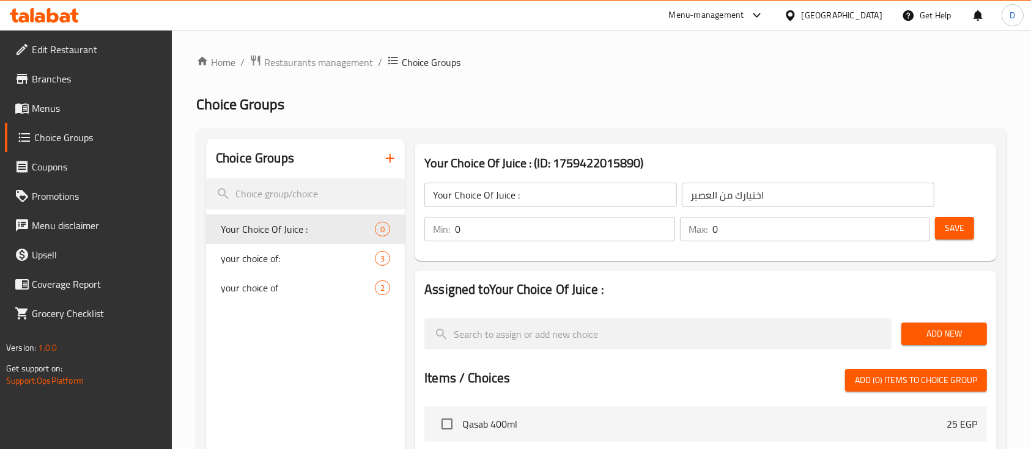
click at [591, 230] on input "0" at bounding box center [565, 229] width 220 height 24
click at [590, 230] on input "0" at bounding box center [565, 229] width 220 height 24
type input "3"
click at [844, 232] on input "0" at bounding box center [821, 229] width 218 height 24
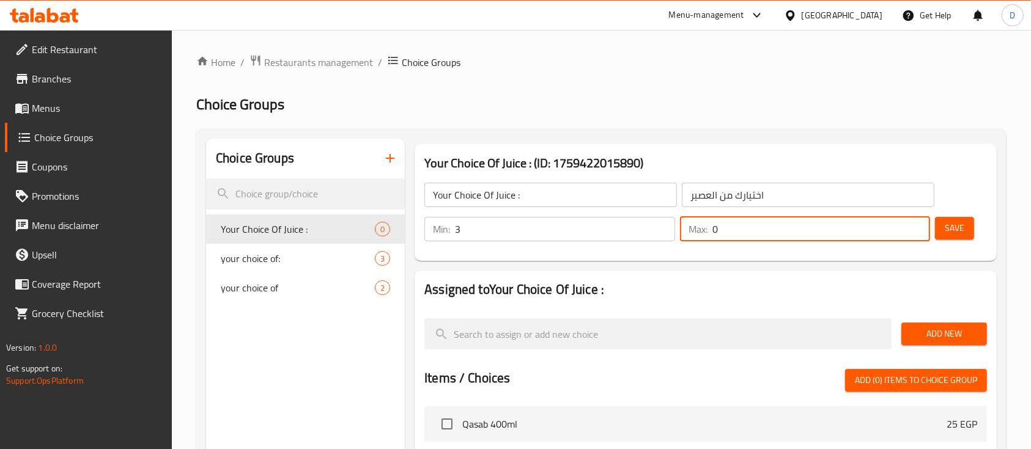
click at [844, 232] on input "0" at bounding box center [821, 229] width 218 height 24
type input "3"
click at [949, 325] on button "Add New" at bounding box center [944, 334] width 86 height 23
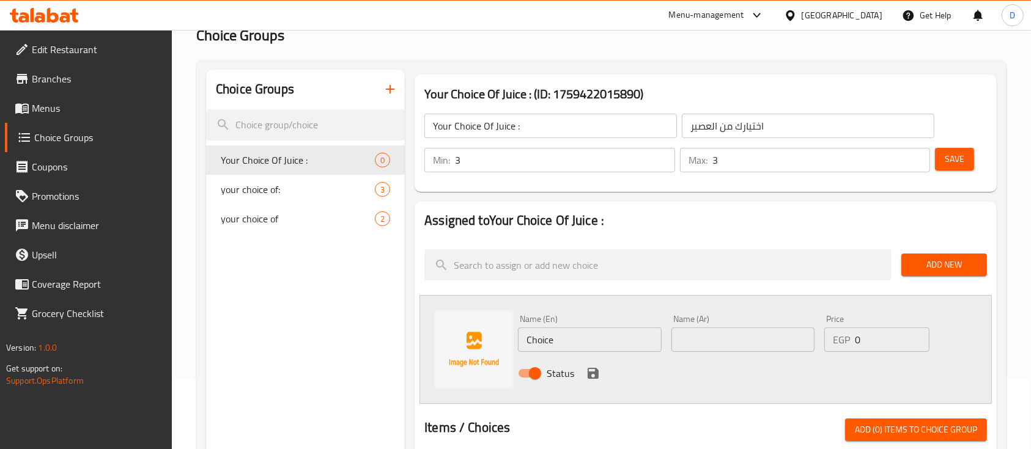
scroll to position [163, 0]
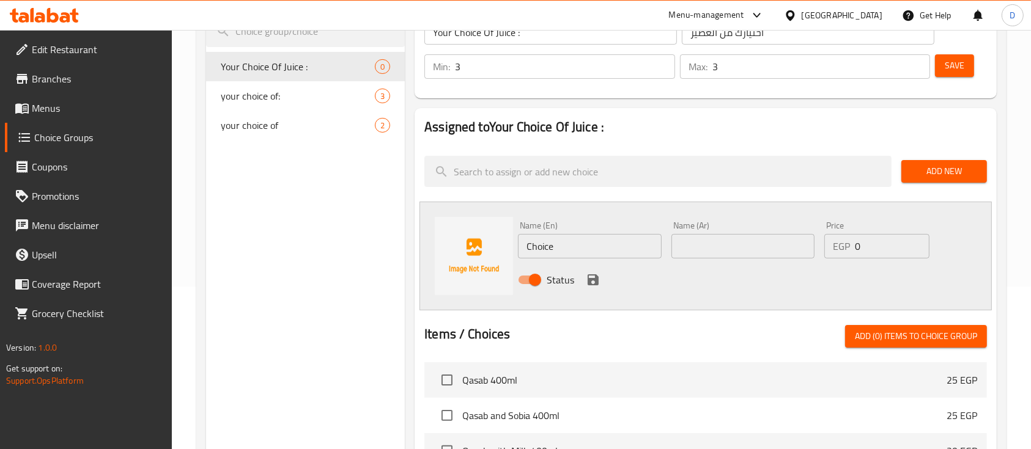
click at [594, 230] on div "Name (En) Choice Name (En)" at bounding box center [589, 239] width 143 height 37
click at [597, 243] on input "Choice" at bounding box center [589, 246] width 143 height 24
paste input "Qasab"
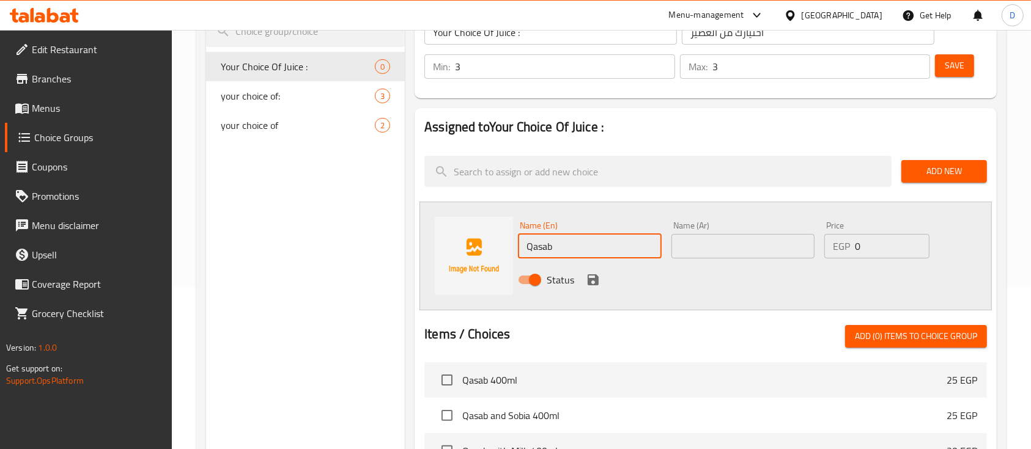
type input "Qasab"
click at [723, 238] on input "text" at bounding box center [742, 246] width 143 height 24
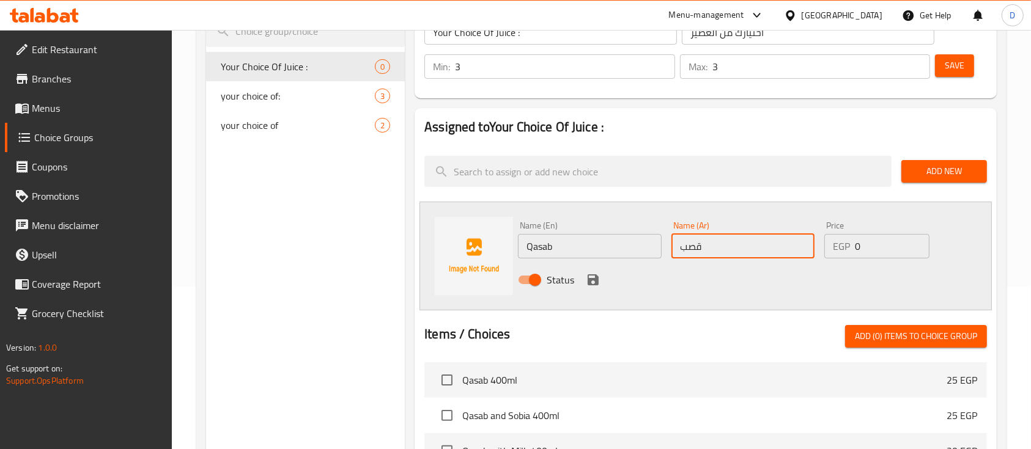
type input "قصب"
click at [594, 281] on icon "save" at bounding box center [593, 280] width 15 height 15
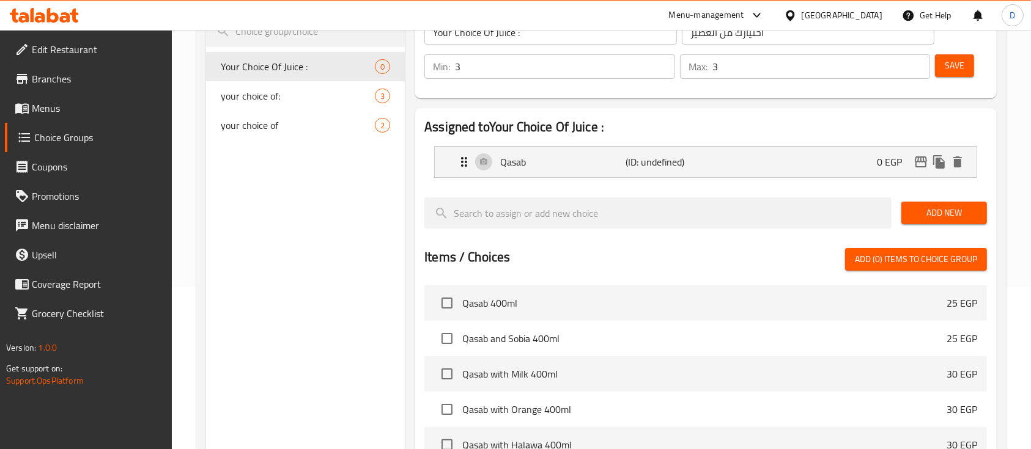
click at [920, 208] on span "Add New" at bounding box center [944, 212] width 66 height 15
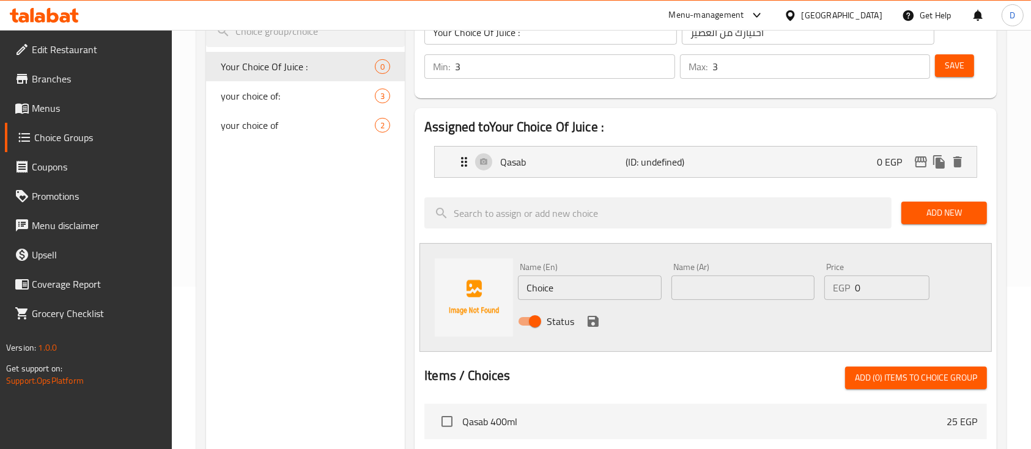
click at [709, 284] on input "text" at bounding box center [742, 288] width 143 height 24
paste input "ليمون نعناع"
type input "ليمون نعناع"
click at [586, 285] on input "Choice" at bounding box center [589, 288] width 143 height 24
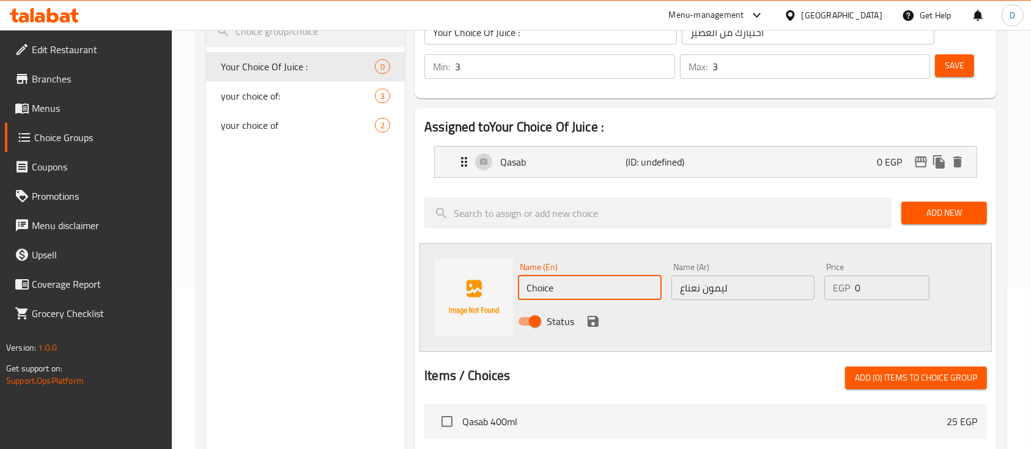
paste input "Lemon mint"
type input "Lemon mint"
drag, startPoint x: 594, startPoint y: 325, endPoint x: 602, endPoint y: 315, distance: 12.5
click at [594, 324] on icon "save" at bounding box center [592, 321] width 11 height 11
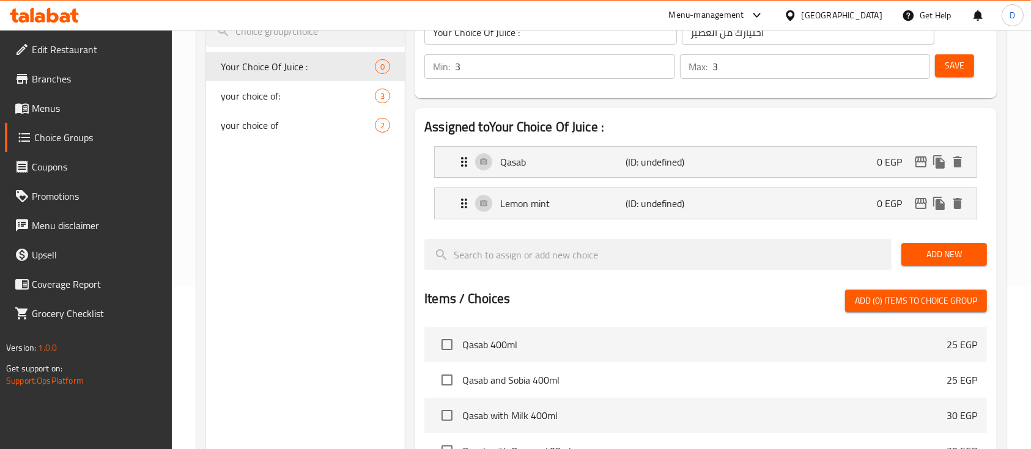
click at [921, 252] on span "Add New" at bounding box center [944, 254] width 66 height 15
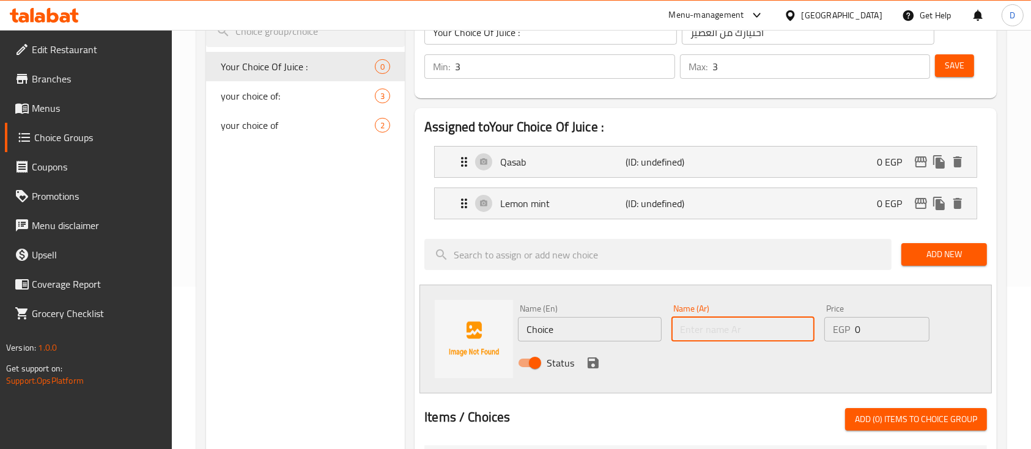
click at [719, 326] on input "text" at bounding box center [742, 329] width 143 height 24
paste input "رمان"
type input "رمان"
click at [580, 330] on input "Choice" at bounding box center [589, 329] width 143 height 24
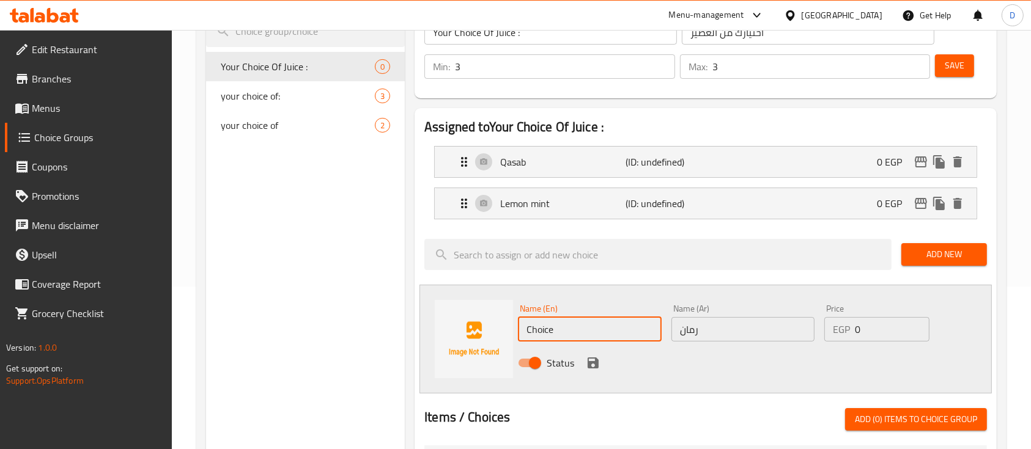
click at [580, 330] on input "Choice" at bounding box center [589, 329] width 143 height 24
paste input "pomegranat"
type input "pomegranate"
drag, startPoint x: 588, startPoint y: 366, endPoint x: 623, endPoint y: 343, distance: 41.5
click at [589, 366] on icon "save" at bounding box center [592, 363] width 11 height 11
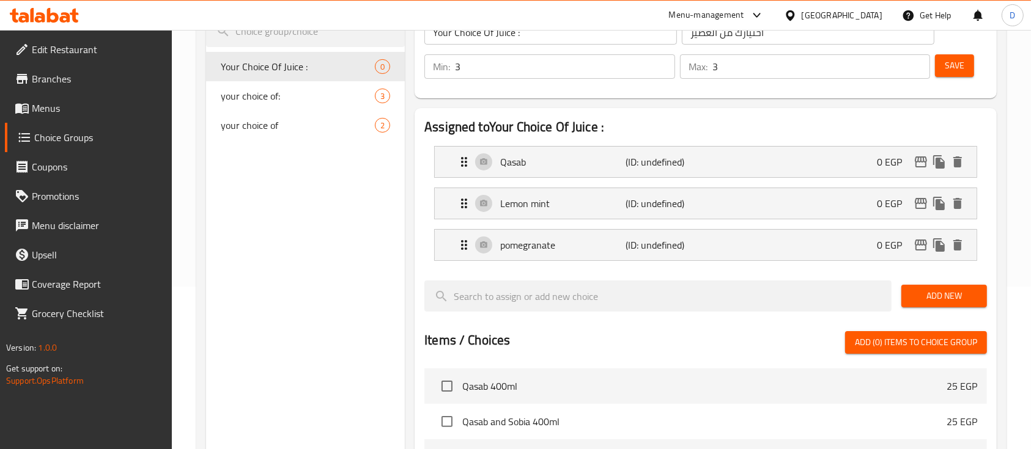
click at [936, 298] on span "Add New" at bounding box center [944, 296] width 66 height 15
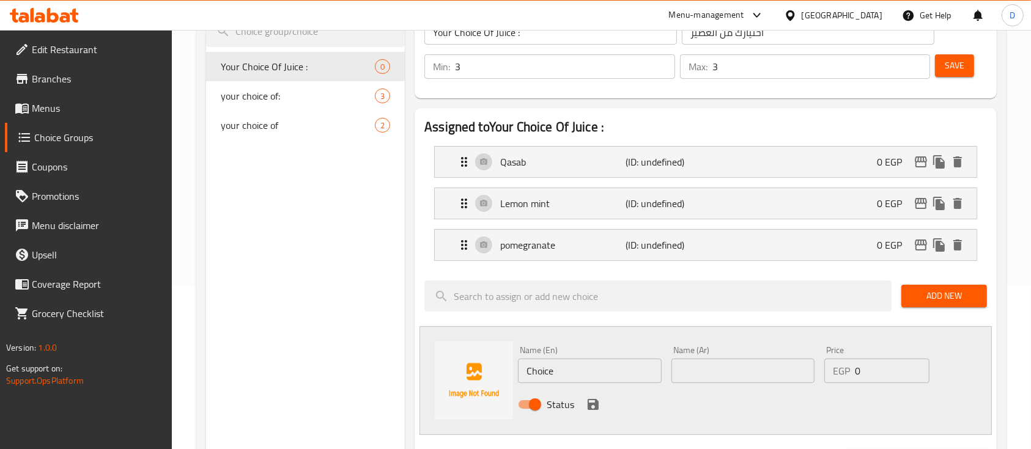
click at [718, 348] on div "Name (Ar) Name (Ar)" at bounding box center [742, 364] width 143 height 37
click at [720, 370] on input "text" at bounding box center [742, 371] width 143 height 24
paste input "جوافه"
type input "جوافه"
click at [567, 373] on input "Choice" at bounding box center [589, 371] width 143 height 24
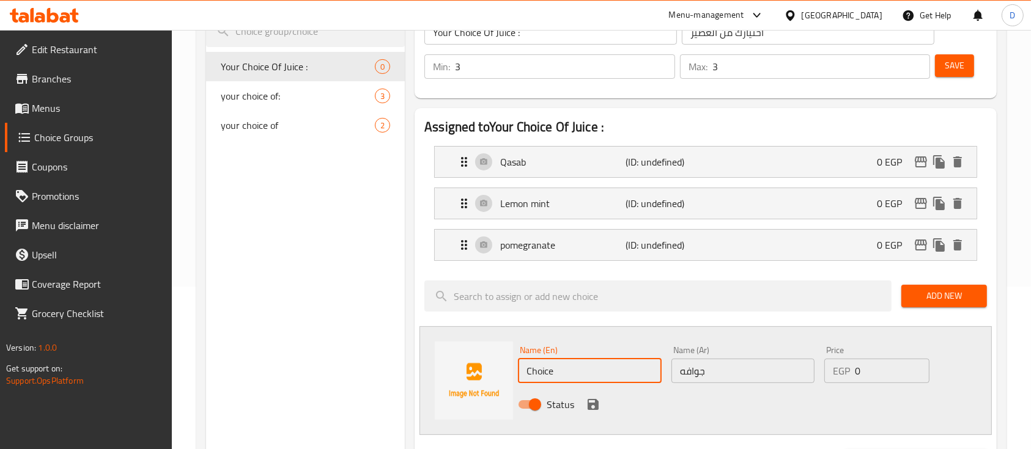
click at [567, 373] on input "Choice" at bounding box center [589, 371] width 143 height 24
paste input "guava"
type input "guava"
click at [591, 402] on icon "save" at bounding box center [592, 404] width 11 height 11
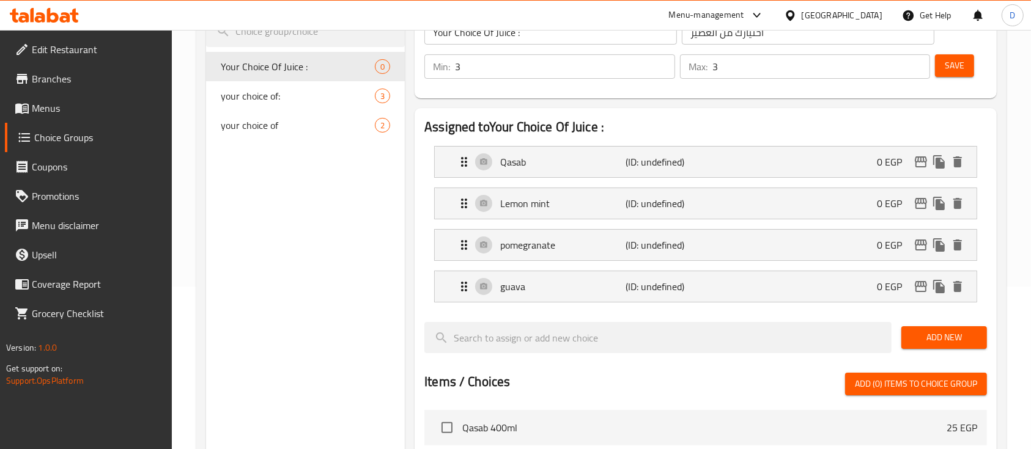
click at [914, 337] on span "Add New" at bounding box center [944, 337] width 66 height 15
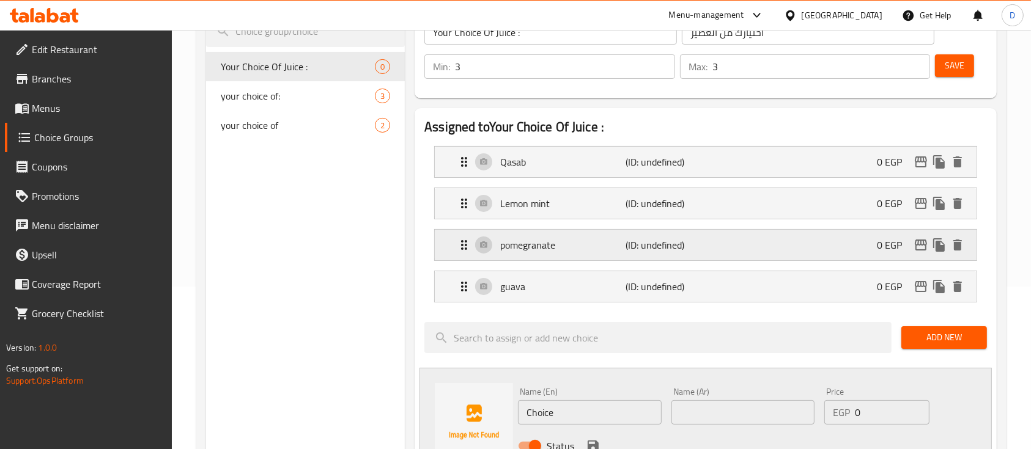
scroll to position [326, 0]
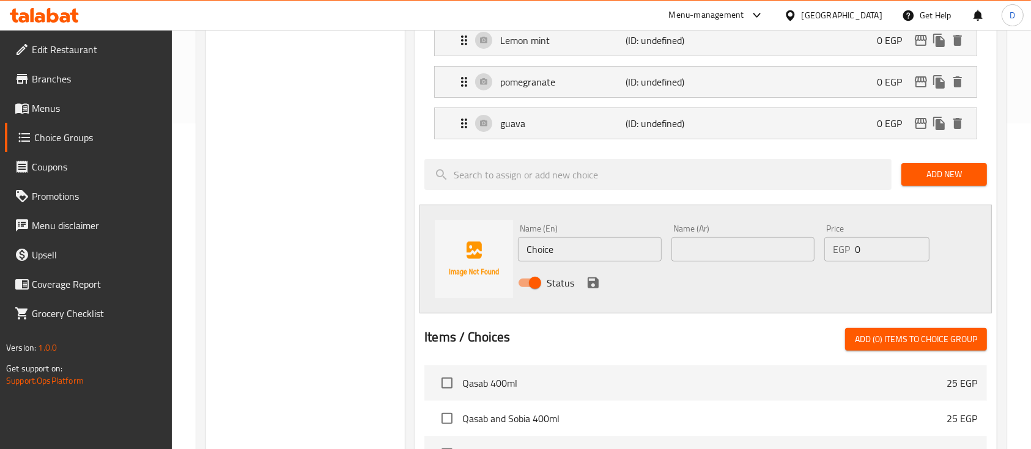
click at [762, 241] on input "text" at bounding box center [742, 249] width 143 height 24
paste input "بطيخ"
type input "بطيخ"
click at [552, 254] on input "Choice" at bounding box center [589, 249] width 143 height 24
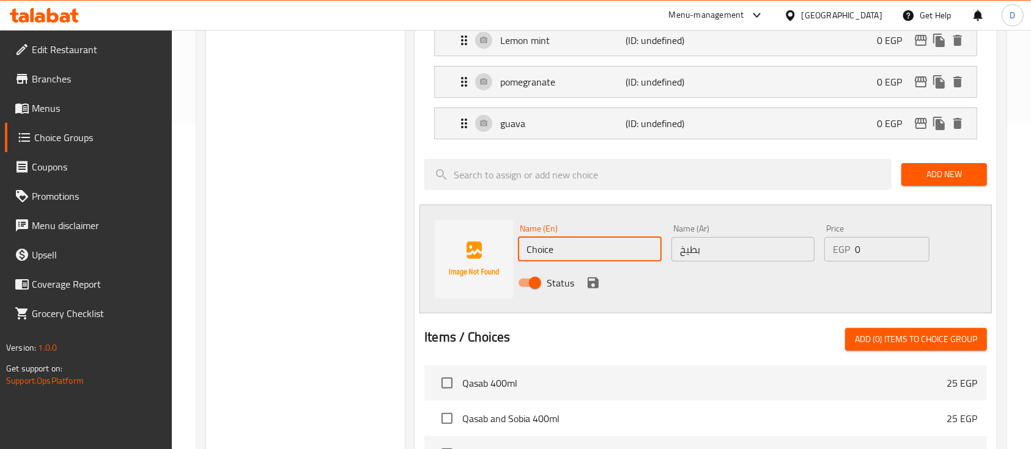
paste input "watermelon"
type input "watermelon"
click at [593, 278] on icon "save" at bounding box center [593, 283] width 15 height 15
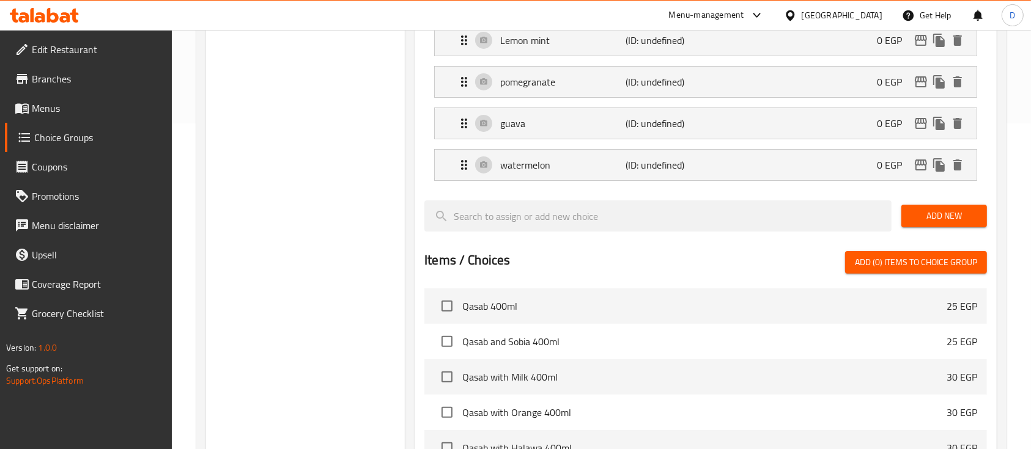
click at [917, 213] on span "Add New" at bounding box center [944, 215] width 66 height 15
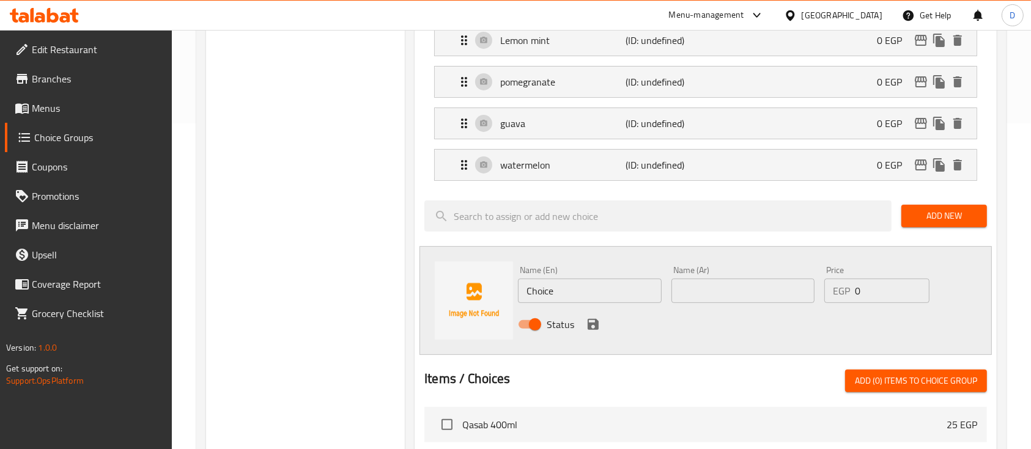
click at [743, 280] on input "text" at bounding box center [742, 291] width 143 height 24
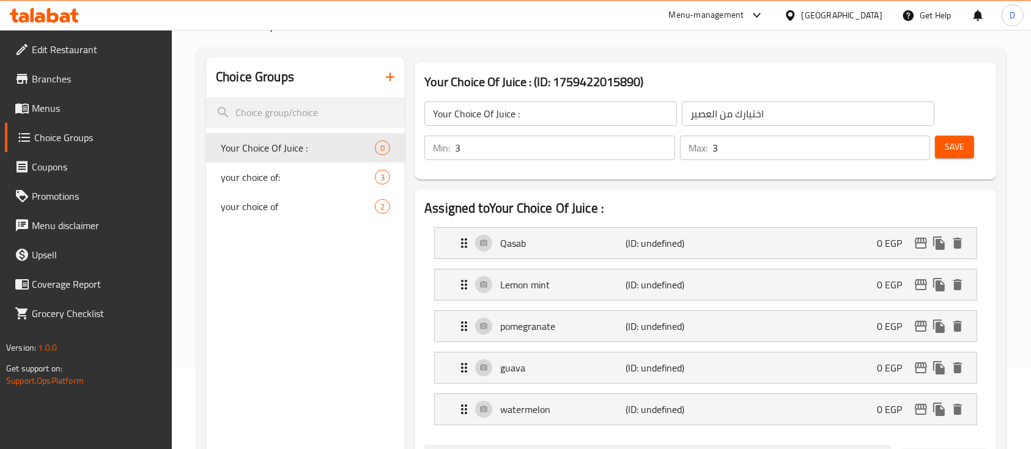
click at [951, 142] on span "Save" at bounding box center [954, 146] width 20 height 15
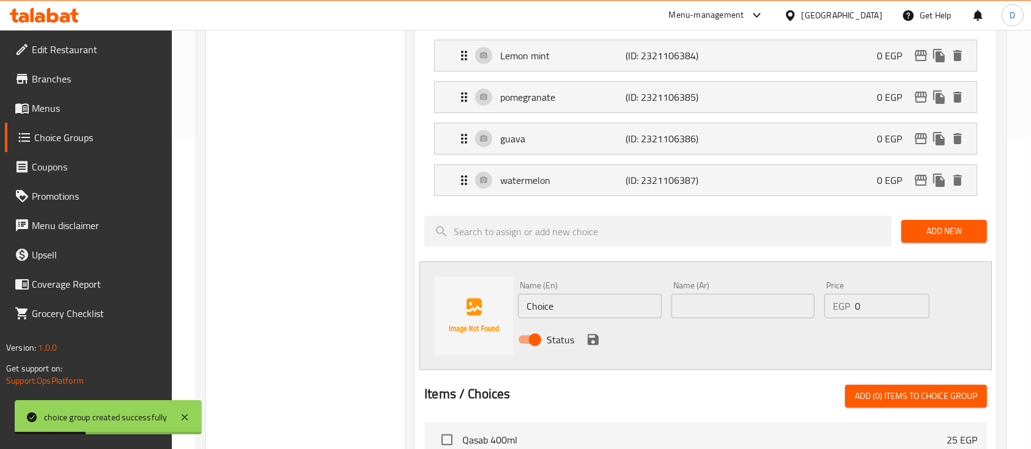
scroll to position [326, 0]
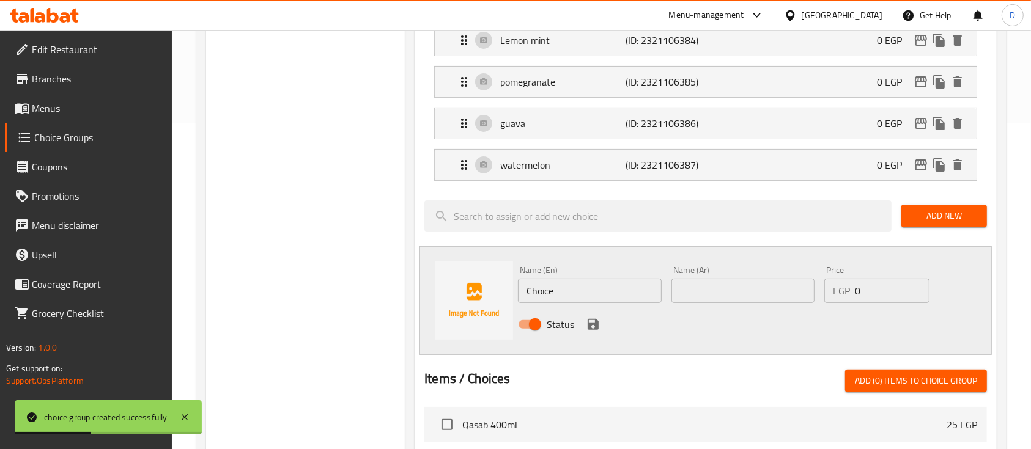
click at [598, 306] on div "Name (En) Choice Name (En)" at bounding box center [589, 284] width 153 height 47
click at [597, 295] on input "Choice" at bounding box center [589, 291] width 143 height 24
paste input "Mango Smoothi"
type input "[PERSON_NAME]"
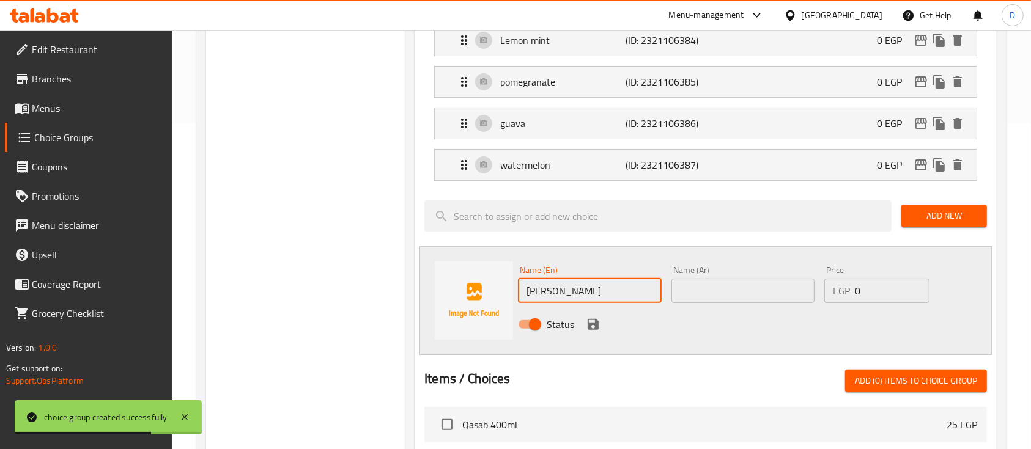
click at [704, 289] on input "text" at bounding box center [742, 291] width 143 height 24
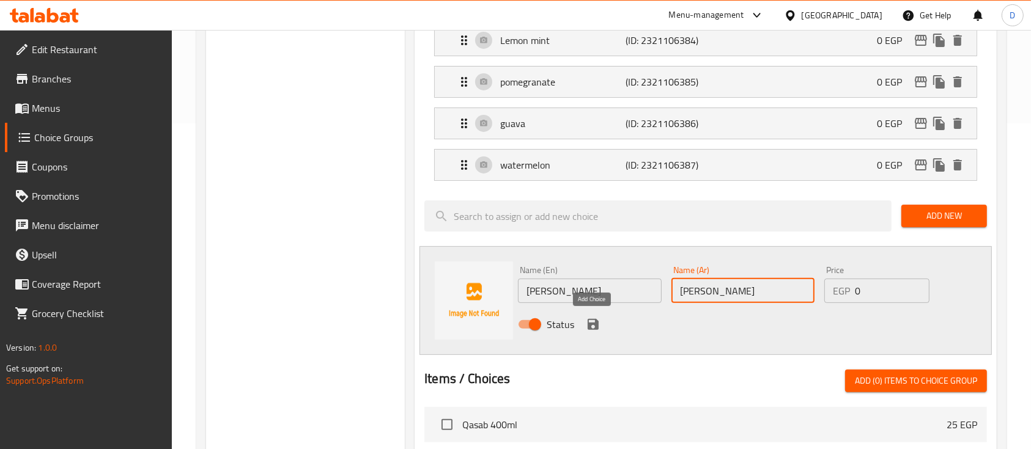
type input "[PERSON_NAME]"
drag, startPoint x: 595, startPoint y: 320, endPoint x: 873, endPoint y: 227, distance: 292.7
click at [595, 320] on icon "save" at bounding box center [592, 324] width 11 height 11
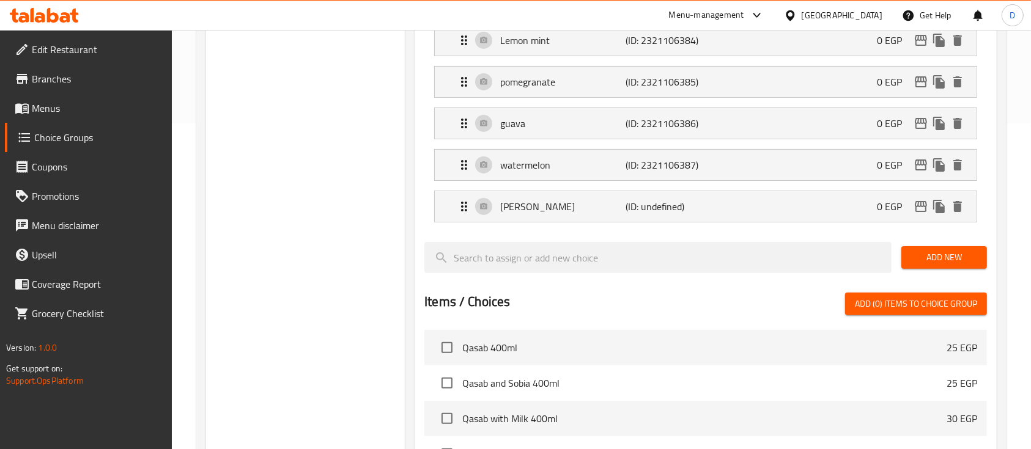
click at [934, 261] on span "Add New" at bounding box center [944, 257] width 66 height 15
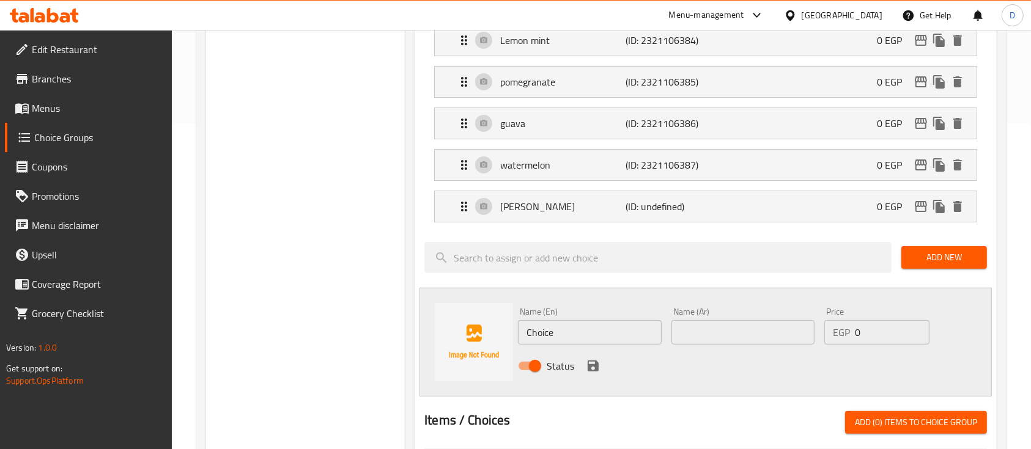
click at [557, 332] on input "Choice" at bounding box center [589, 332] width 143 height 24
click at [557, 333] on input "Choice" at bounding box center [589, 332] width 143 height 24
click at [558, 333] on input "Choice" at bounding box center [589, 332] width 143 height 24
paste input "Strawberry Smoothie"
type input "Strawberry Smoothie"
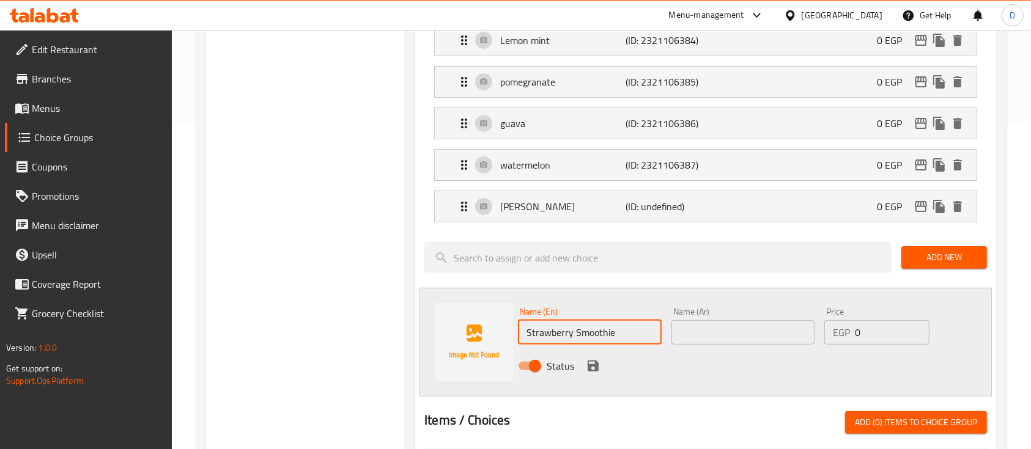
click at [718, 326] on input "text" at bounding box center [742, 332] width 143 height 24
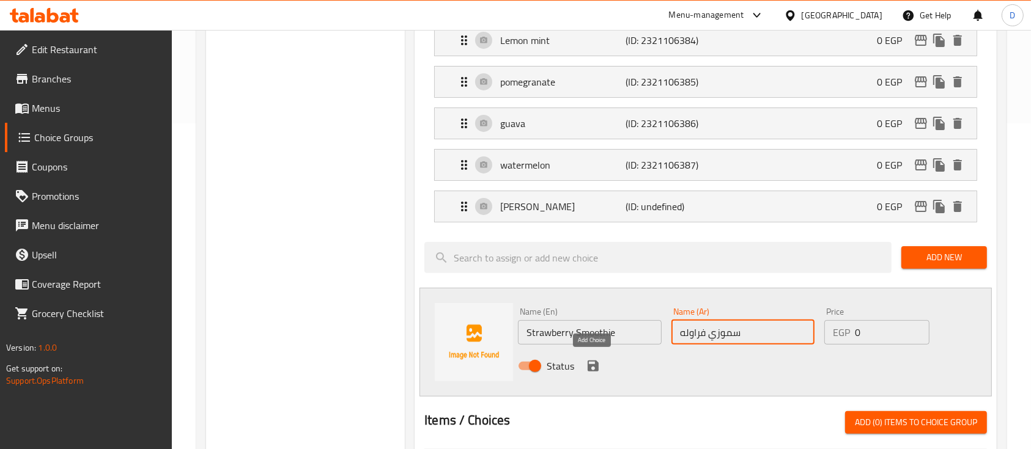
type input "سموزي فراوله"
click at [592, 361] on icon "save" at bounding box center [593, 366] width 15 height 15
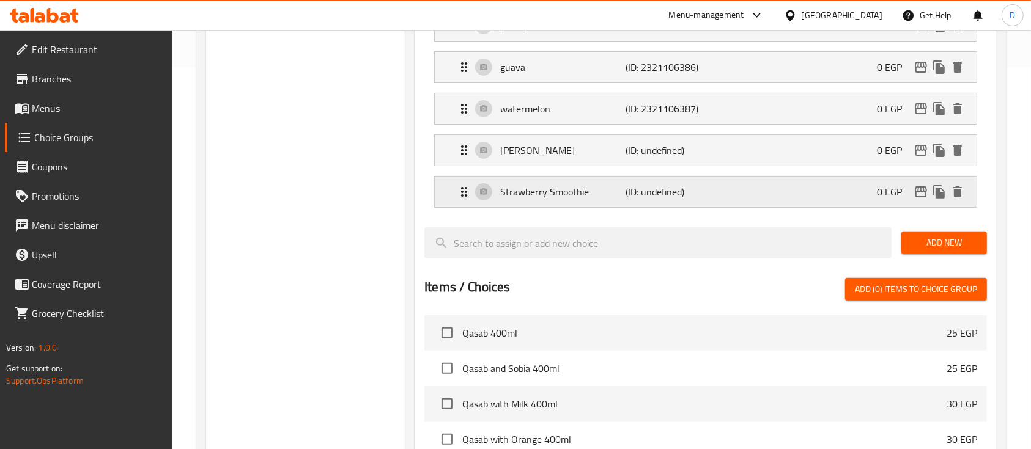
scroll to position [407, 0]
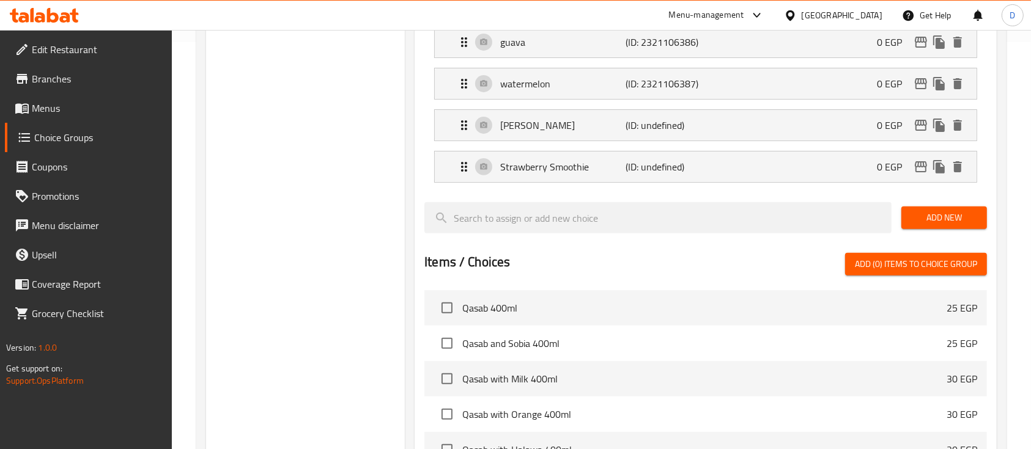
click at [914, 219] on span "Add New" at bounding box center [944, 217] width 66 height 15
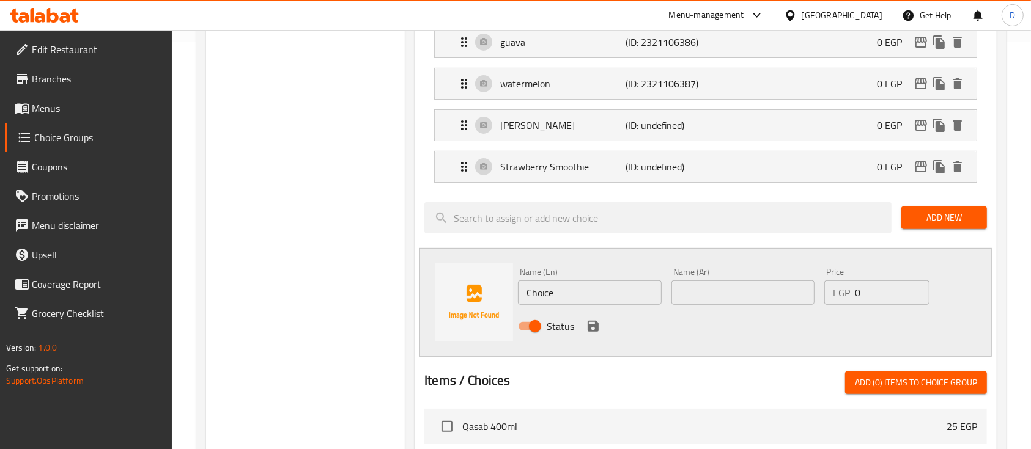
click at [704, 287] on input "text" at bounding box center [742, 293] width 143 height 24
type input "سموزي جوافه"
click at [609, 284] on input "Choice" at bounding box center [589, 293] width 143 height 24
paste input "Guava Smoothi"
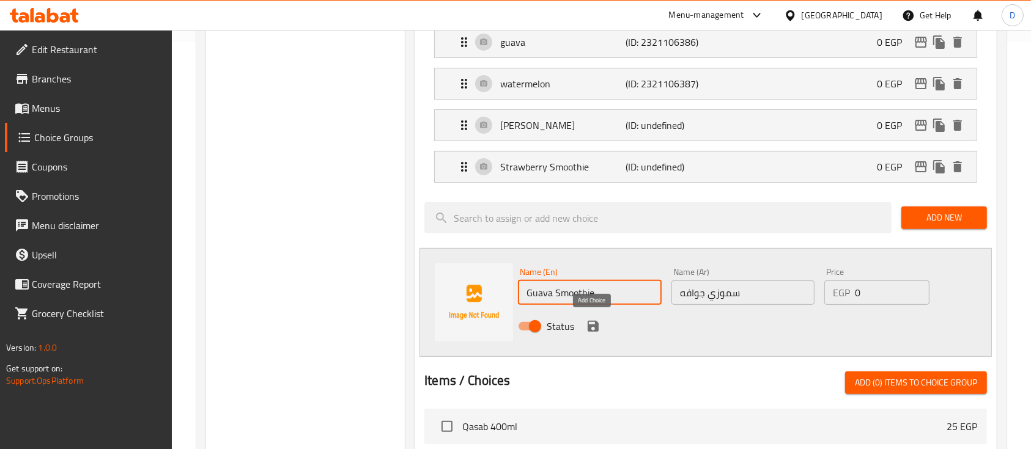
type input "Guava Smoothie"
click at [590, 321] on icon "save" at bounding box center [593, 326] width 15 height 15
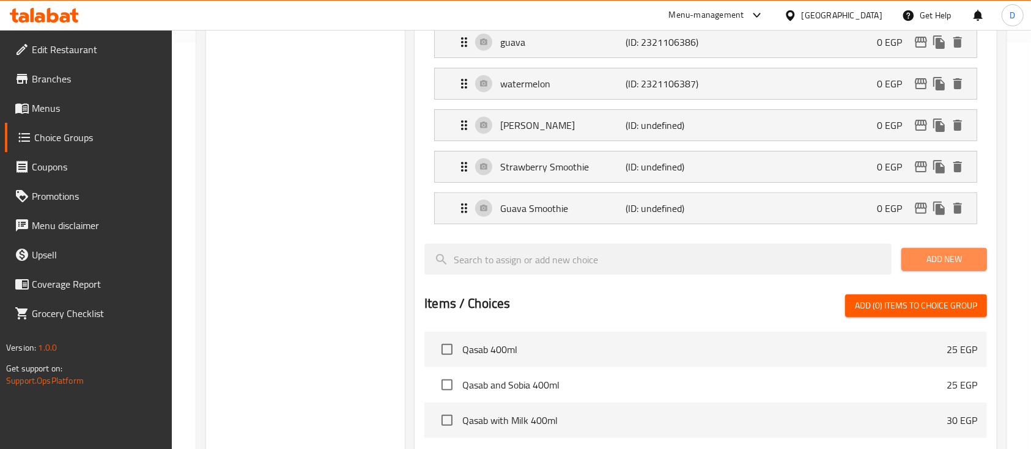
click at [922, 256] on span "Add New" at bounding box center [944, 259] width 66 height 15
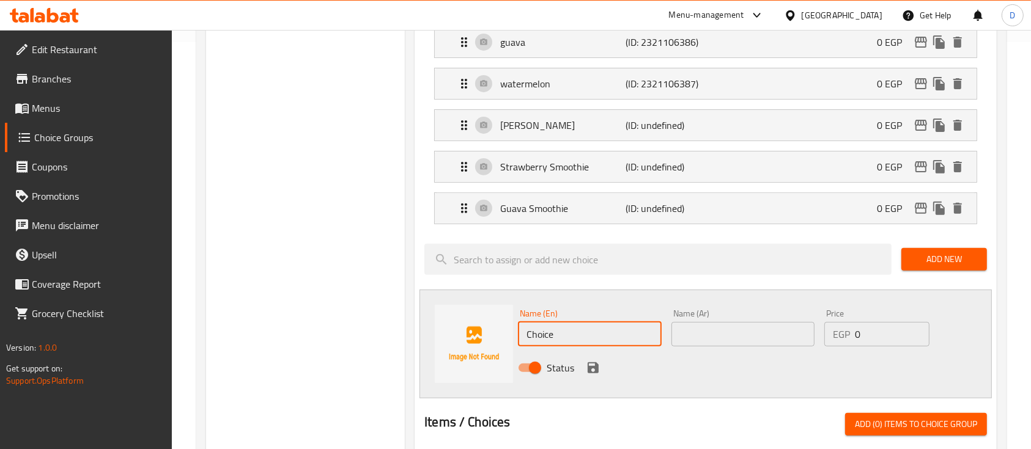
click at [562, 333] on input "Choice" at bounding box center [589, 334] width 143 height 24
paste input "Lemon Mint Smoothie"
type input "Lemon Mint Smoothie"
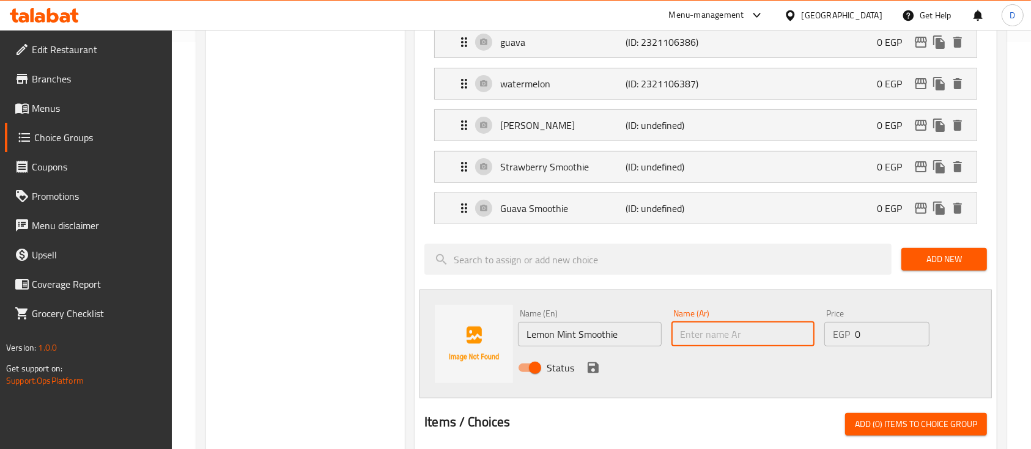
click at [719, 333] on input "text" at bounding box center [742, 334] width 143 height 24
type input "سموزي ليمون نعناع"
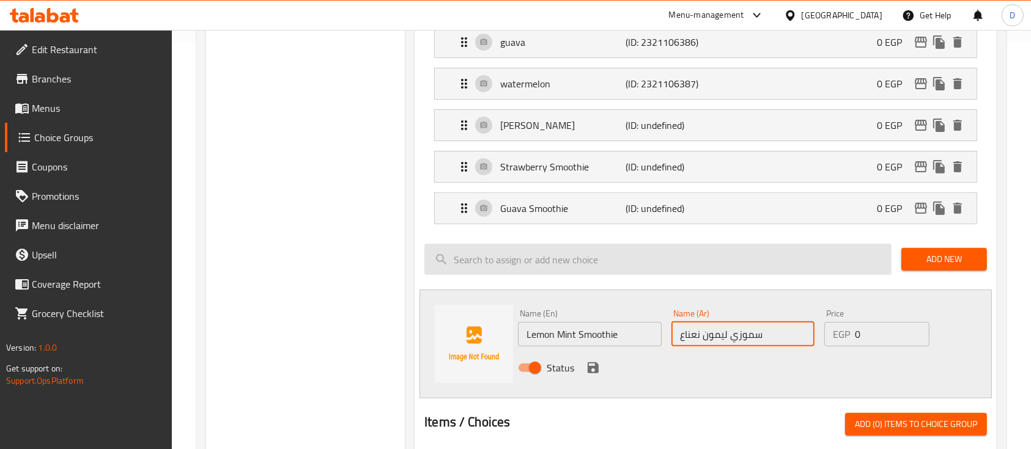
drag, startPoint x: 594, startPoint y: 360, endPoint x: 672, endPoint y: 301, distance: 97.8
click at [594, 361] on icon "save" at bounding box center [593, 368] width 15 height 15
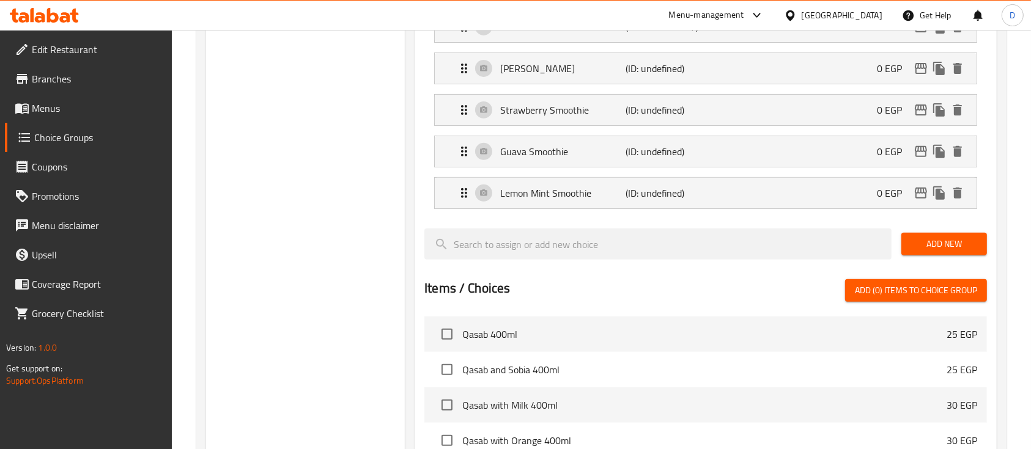
scroll to position [489, 0]
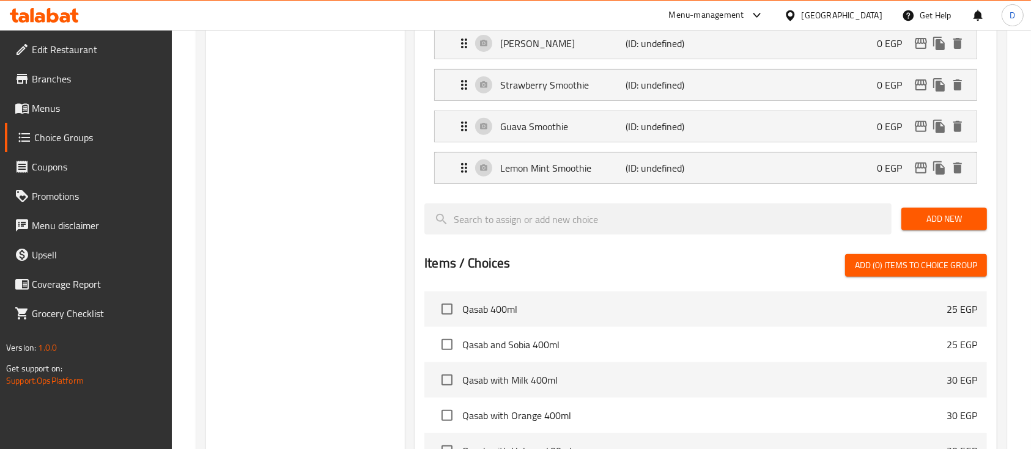
click at [938, 215] on span "Add New" at bounding box center [944, 219] width 66 height 15
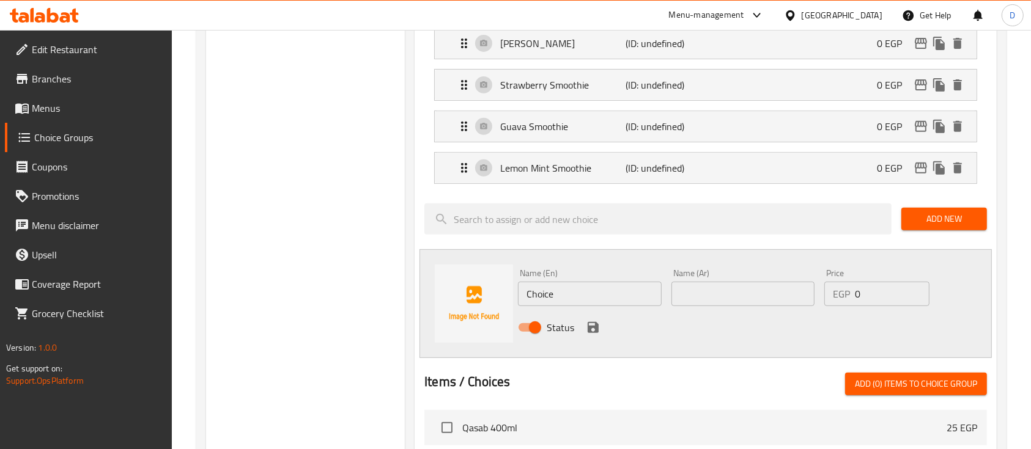
click at [592, 292] on input "Choice" at bounding box center [589, 294] width 143 height 24
paste input "Watermelon Smoothi"
type input "Watermelon Smoothie"
click at [708, 291] on input "text" at bounding box center [742, 294] width 143 height 24
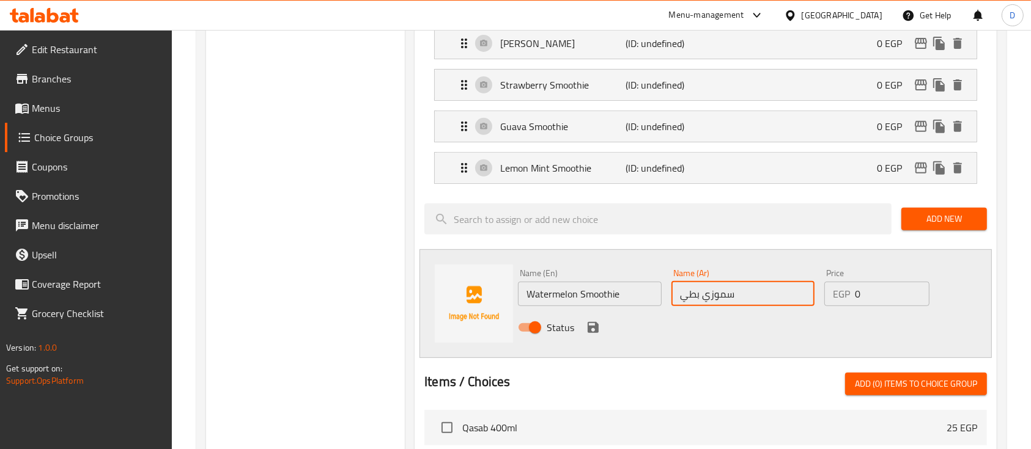
type input "سموزي بطيخ"
click at [595, 328] on icon "save" at bounding box center [592, 327] width 11 height 11
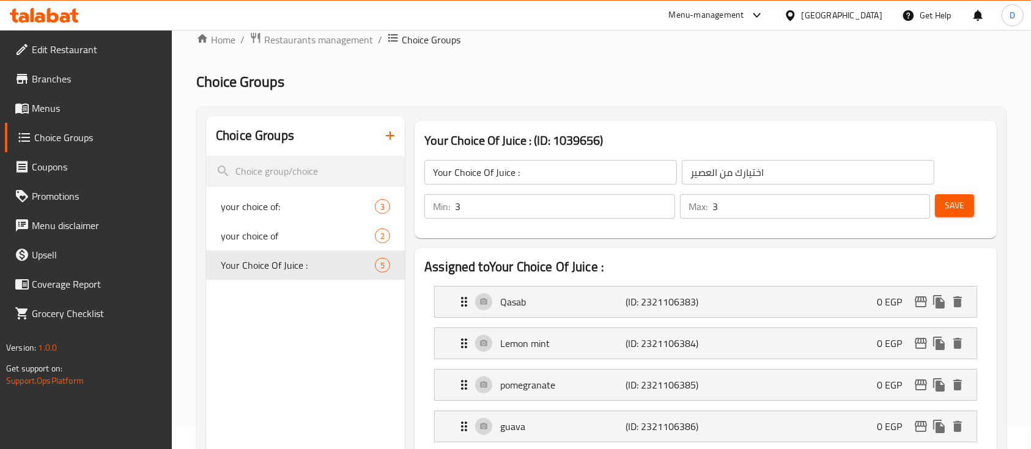
scroll to position [0, 0]
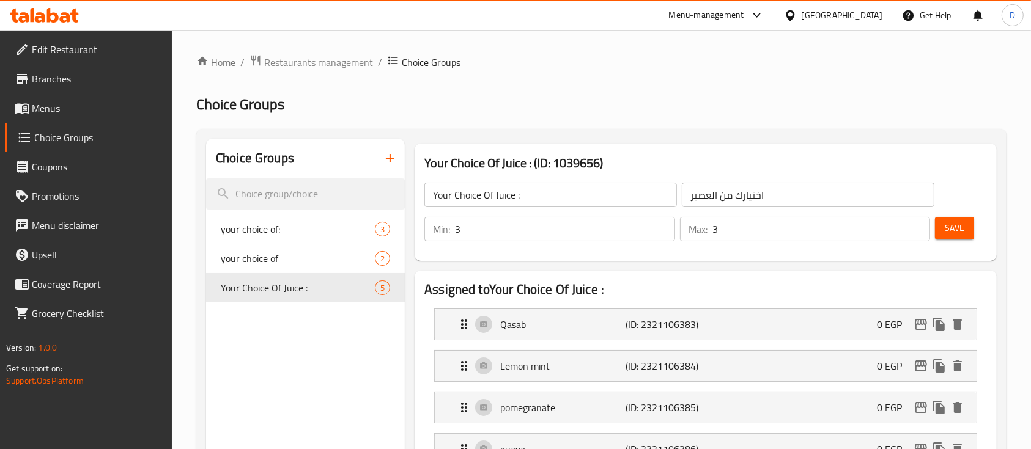
click at [963, 226] on span "Save" at bounding box center [954, 228] width 20 height 15
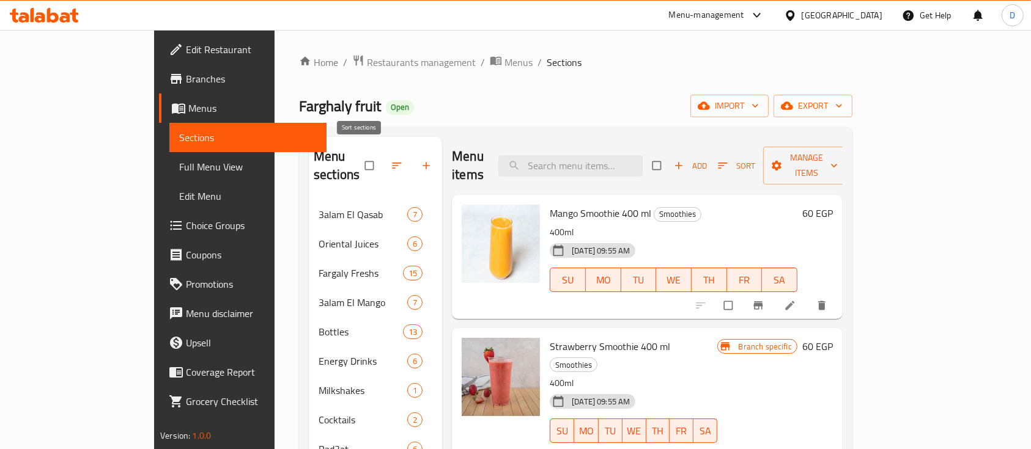
click at [383, 152] on button "button" at bounding box center [397, 165] width 29 height 27
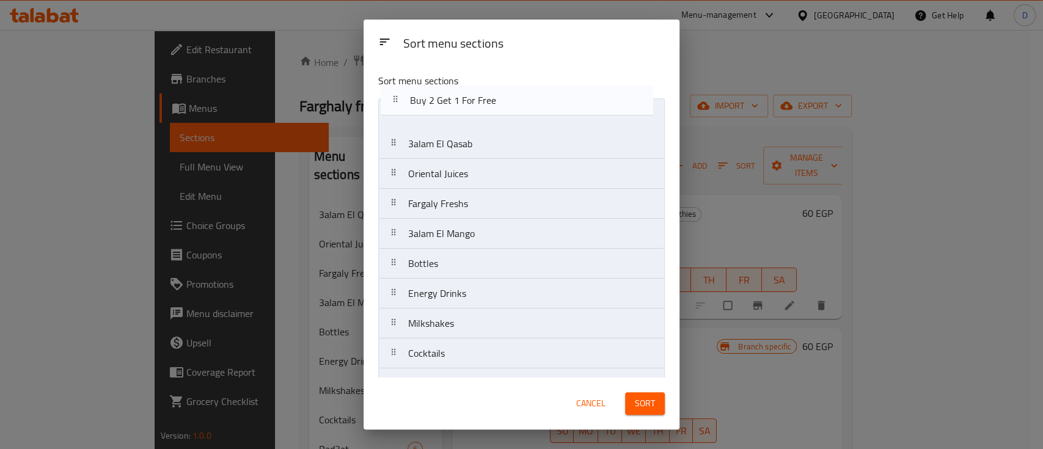
drag, startPoint x: 475, startPoint y: 276, endPoint x: 523, endPoint y: 219, distance: 75.1
click at [479, 104] on nav "3alam El Qasab Oriental Juices Fargaly Freshs 3alam El Mango Bottles Energy Dri…" at bounding box center [521, 293] width 287 height 391
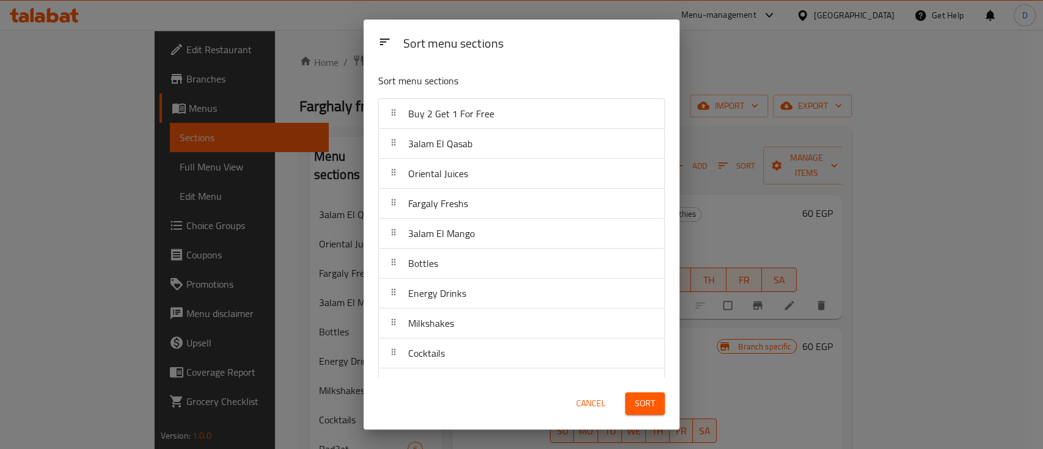
click at [650, 403] on span "Sort" at bounding box center [645, 403] width 20 height 15
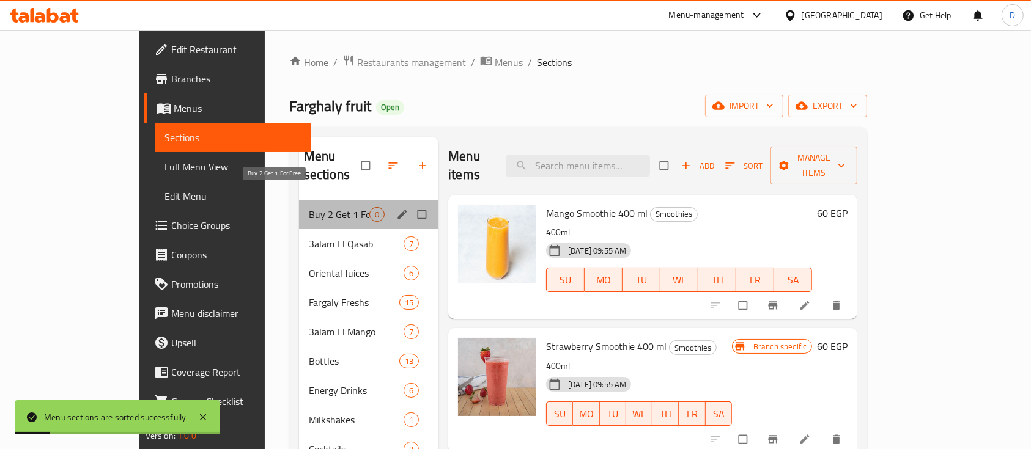
click at [309, 207] on span "Buy 2 Get 1 For Free" at bounding box center [339, 214] width 61 height 15
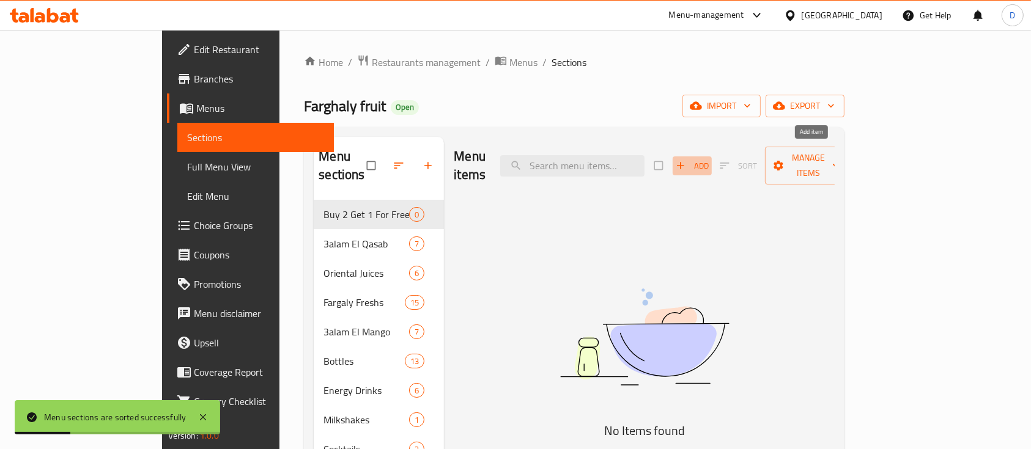
click at [708, 159] on span "Add" at bounding box center [691, 166] width 33 height 14
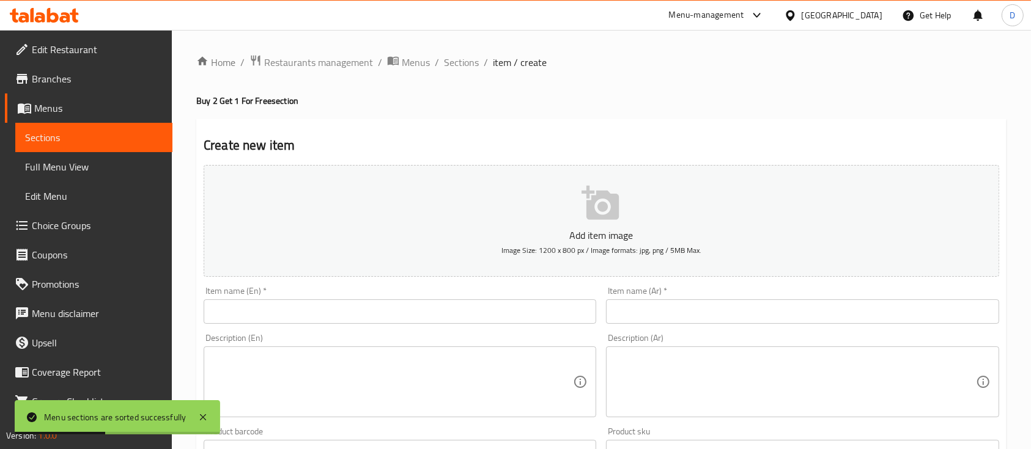
click at [735, 312] on input "text" at bounding box center [802, 312] width 392 height 24
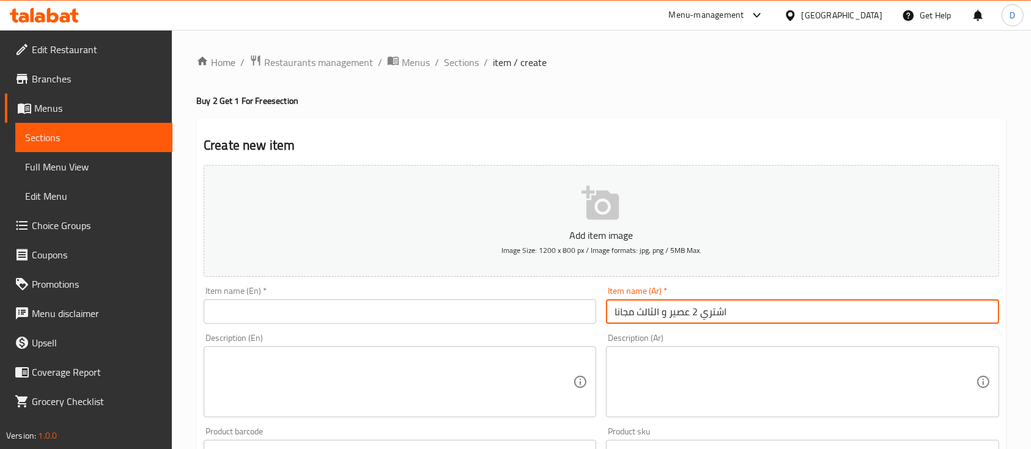
type input "اشتري 2 عصير و الثالث مجانا"
click at [411, 315] on input "text" at bounding box center [400, 312] width 392 height 24
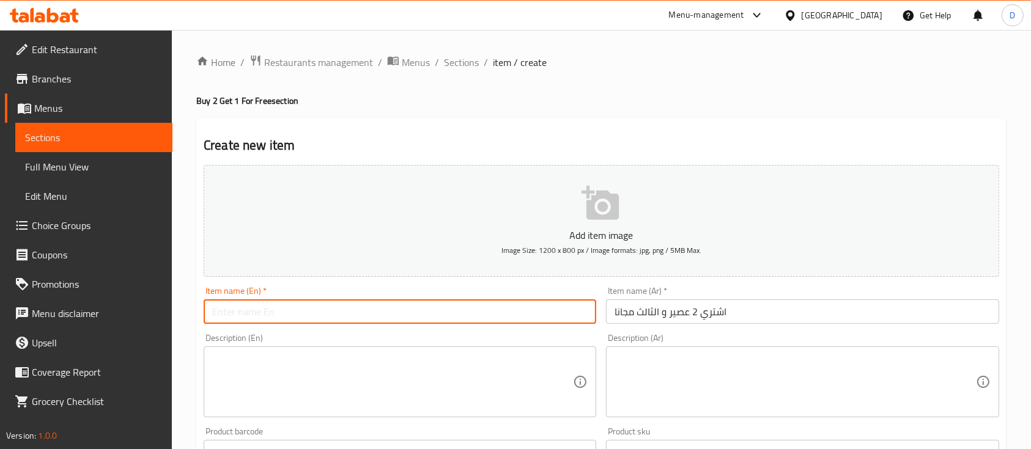
paste input "Buy 2 juices and get the third one free"
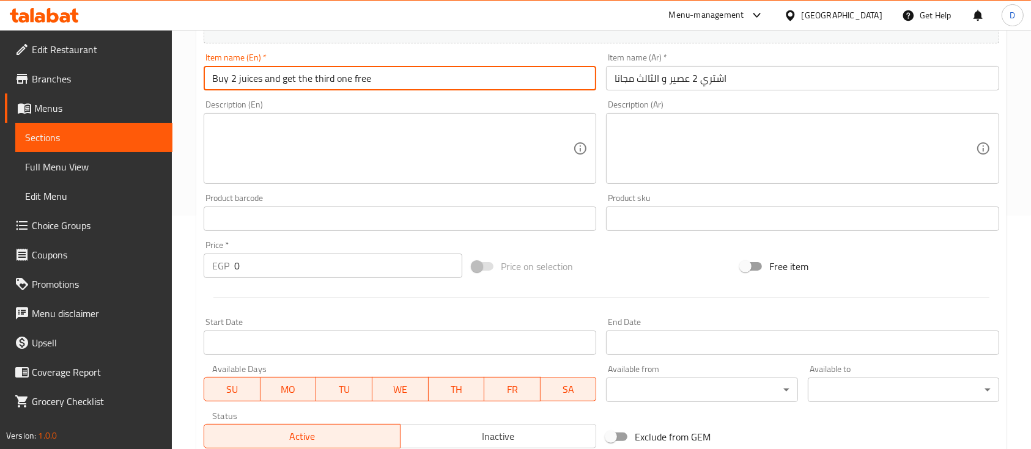
scroll to position [245, 0]
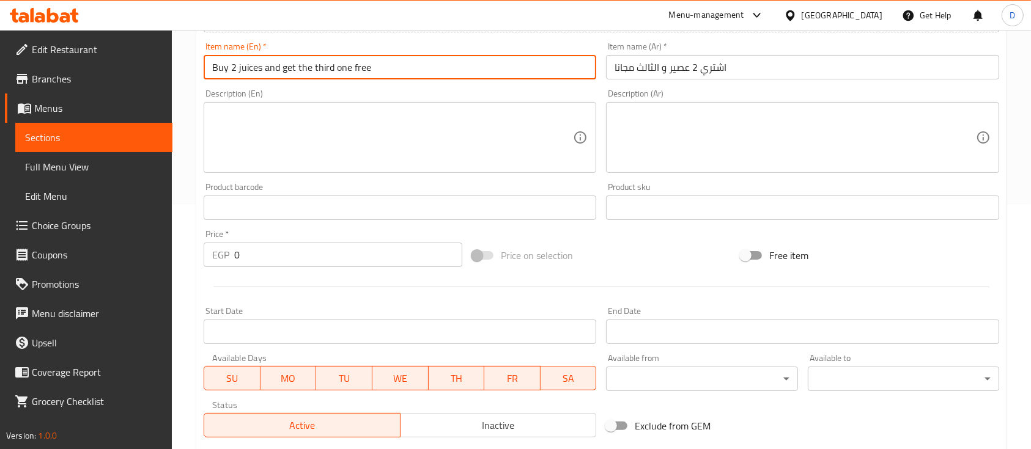
type input "Buy 2 juices and get the third one free"
click at [353, 257] on input "0" at bounding box center [348, 255] width 228 height 24
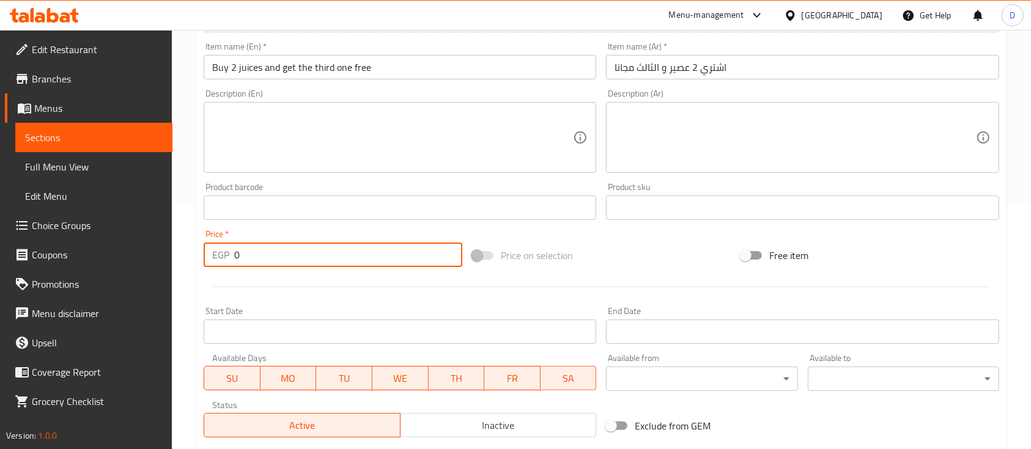
click at [353, 257] on input "0" at bounding box center [348, 255] width 228 height 24
type input "175"
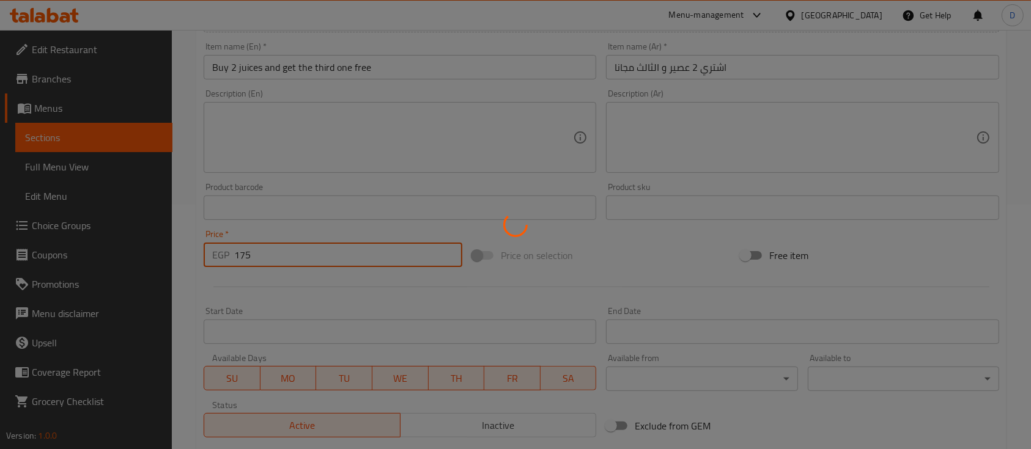
type input "0"
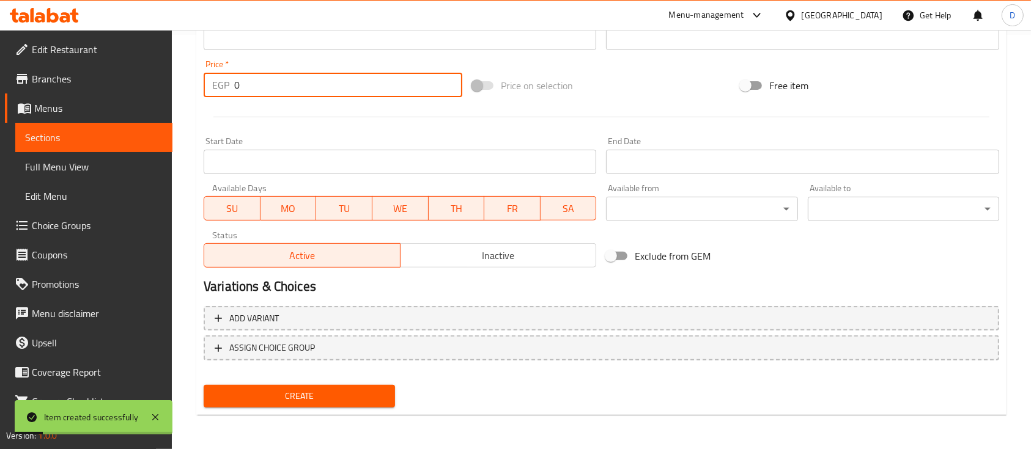
click at [90, 128] on link "Sections" at bounding box center [93, 137] width 157 height 29
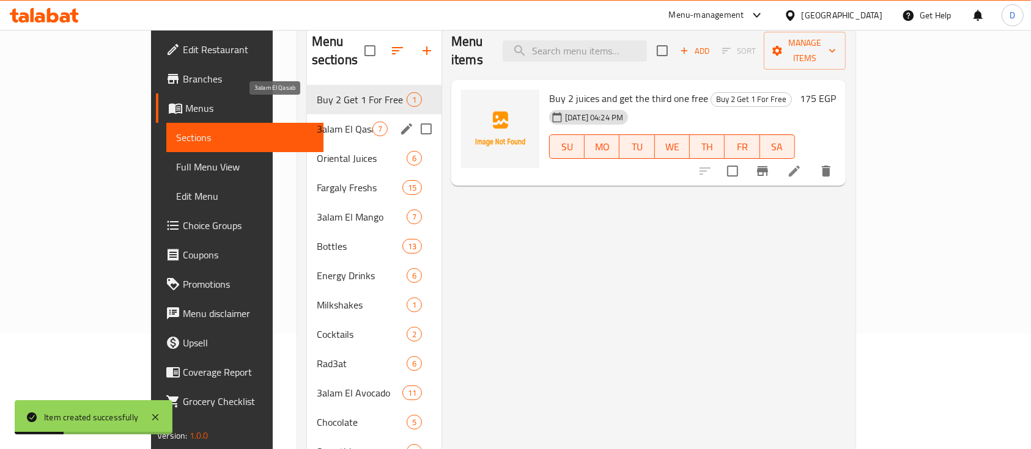
scroll to position [89, 0]
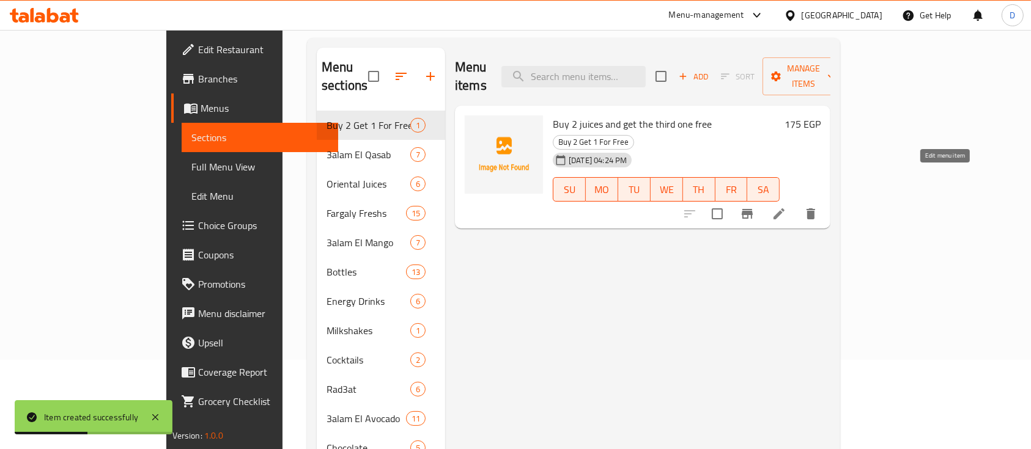
click at [784, 208] on icon at bounding box center [778, 213] width 11 height 11
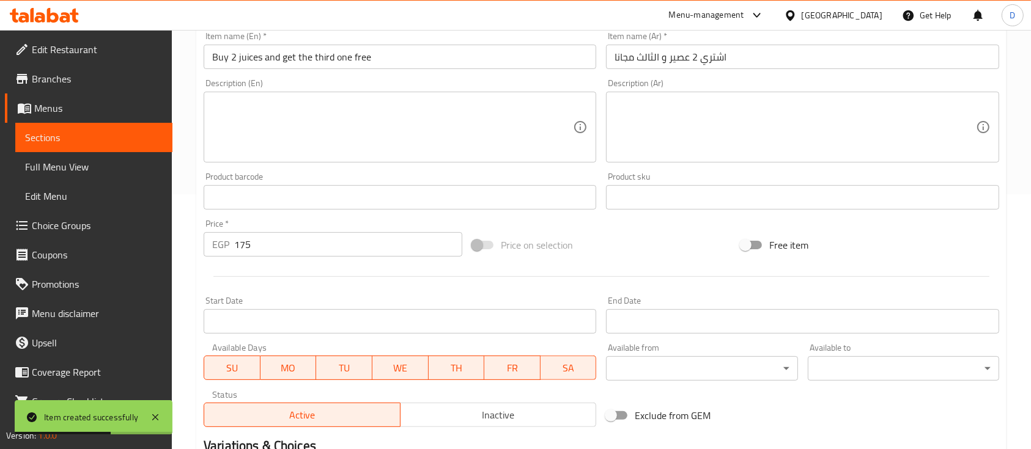
scroll to position [414, 0]
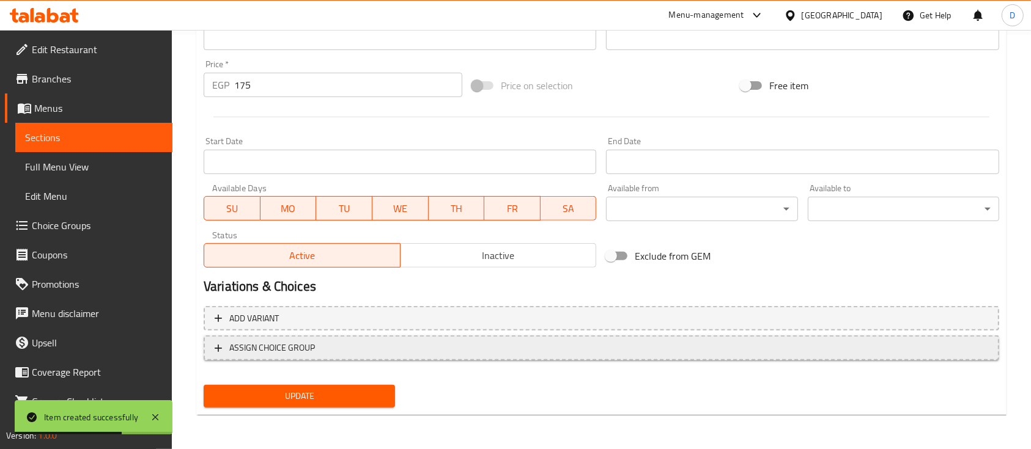
click at [575, 346] on span "ASSIGN CHOICE GROUP" at bounding box center [601, 347] width 773 height 15
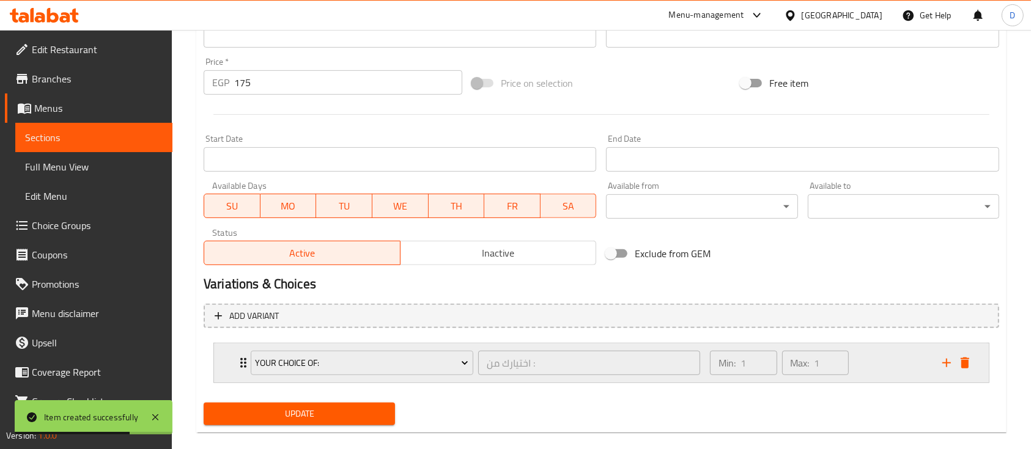
scroll to position [435, 0]
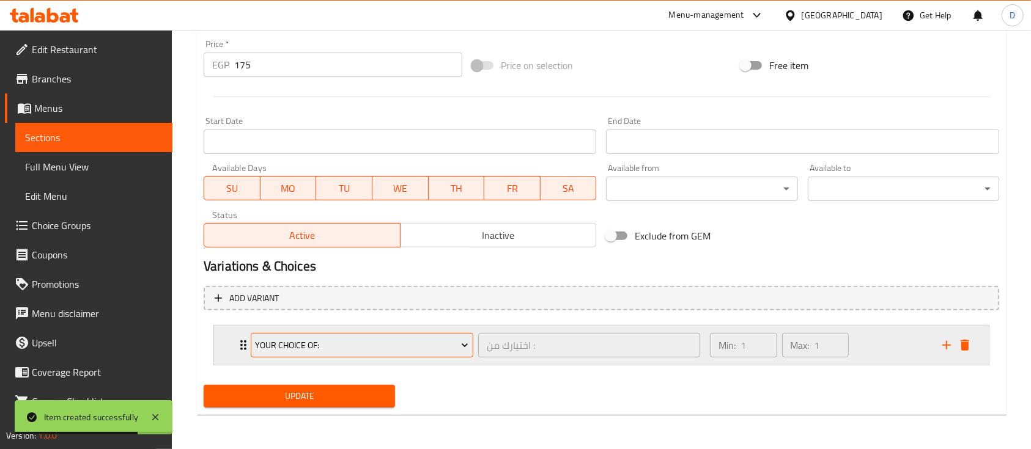
click at [342, 339] on span "your choice of:" at bounding box center [361, 345] width 213 height 15
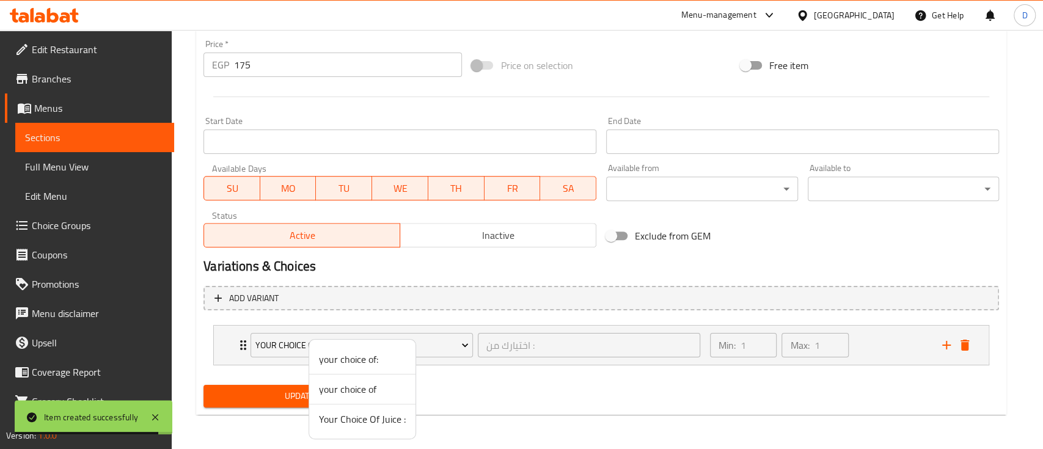
click at [396, 414] on span "Your Choice Of Juice :" at bounding box center [362, 419] width 87 height 15
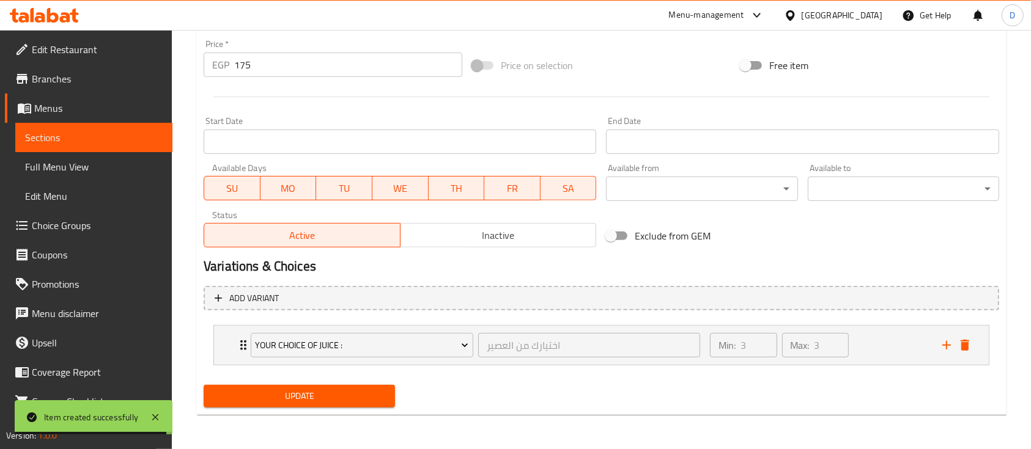
click at [885, 318] on nav "Your Choice Of Juice : اختيارك من العصير ​ Min: 3 ​ Max: 3 ​ Qasab (ID: 2321106…" at bounding box center [601, 345] width 795 height 60
click at [876, 340] on div "Min: 3 ​ Max: 3 ​" at bounding box center [818, 345] width 232 height 39
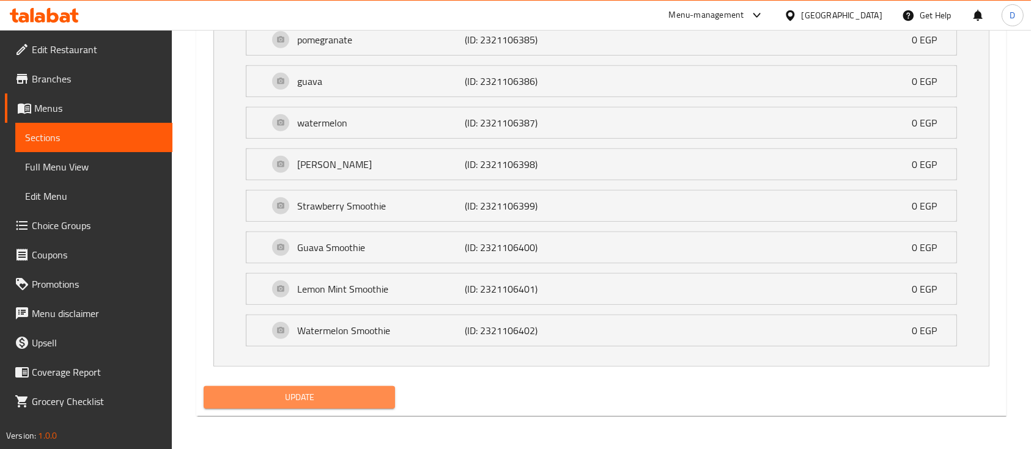
click at [311, 392] on span "Update" at bounding box center [299, 397] width 172 height 15
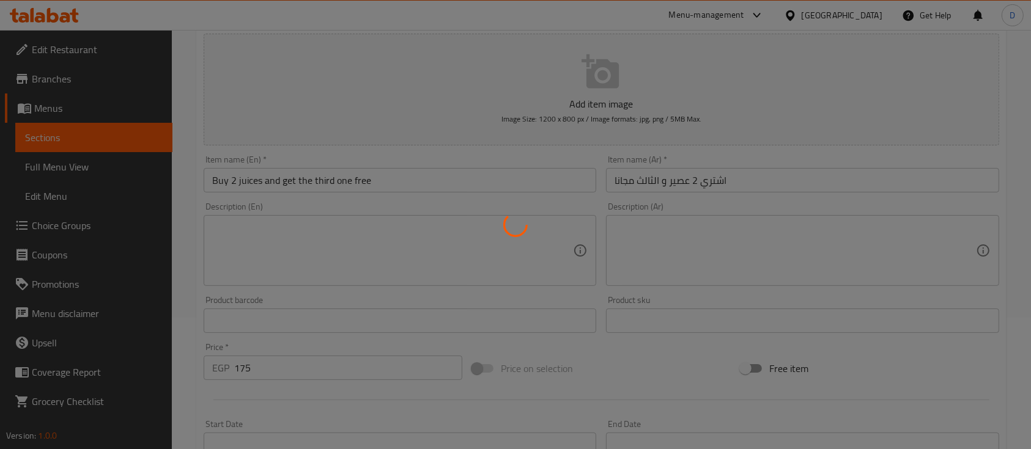
scroll to position [0, 0]
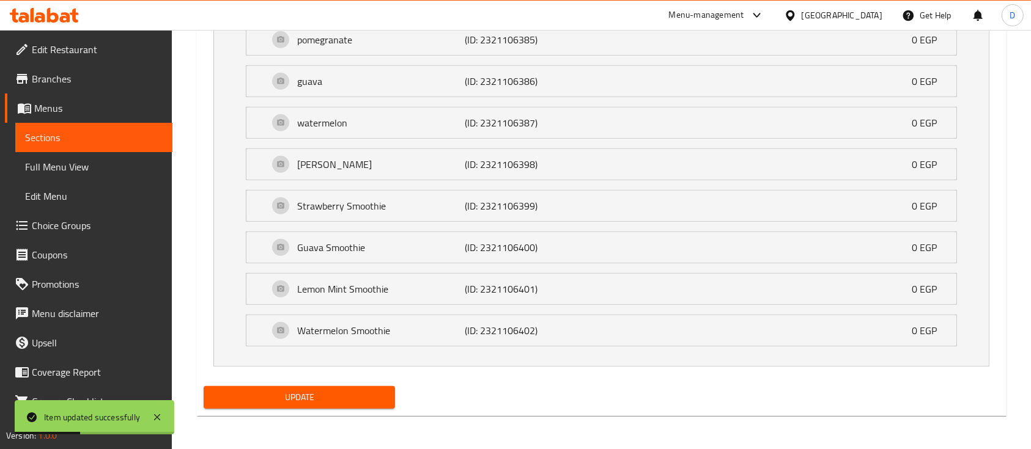
click at [110, 134] on span "Sections" at bounding box center [94, 137] width 138 height 15
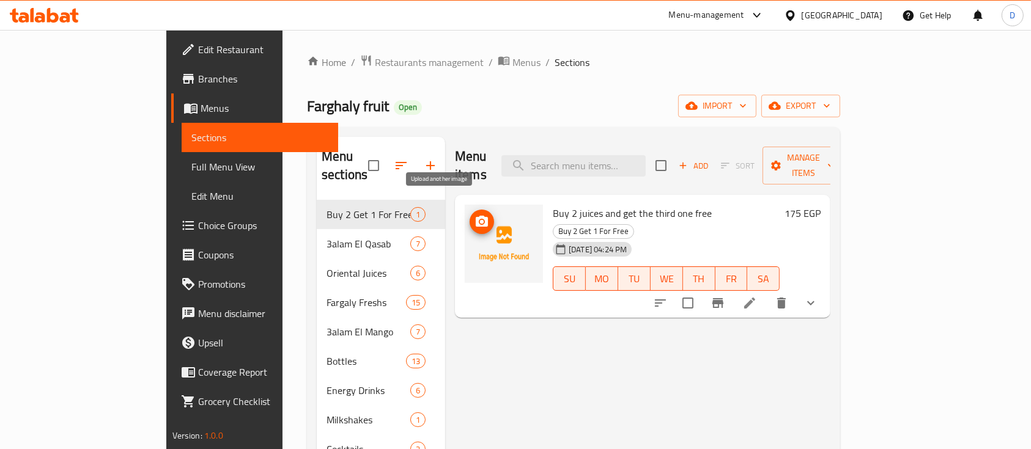
click at [469, 215] on span "upload picture" at bounding box center [481, 222] width 24 height 15
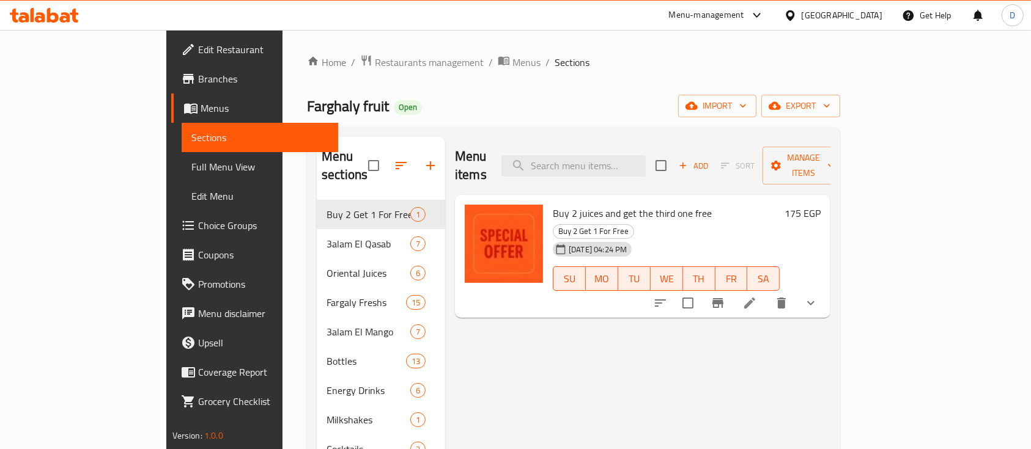
click at [71, 15] on icon at bounding box center [44, 15] width 69 height 15
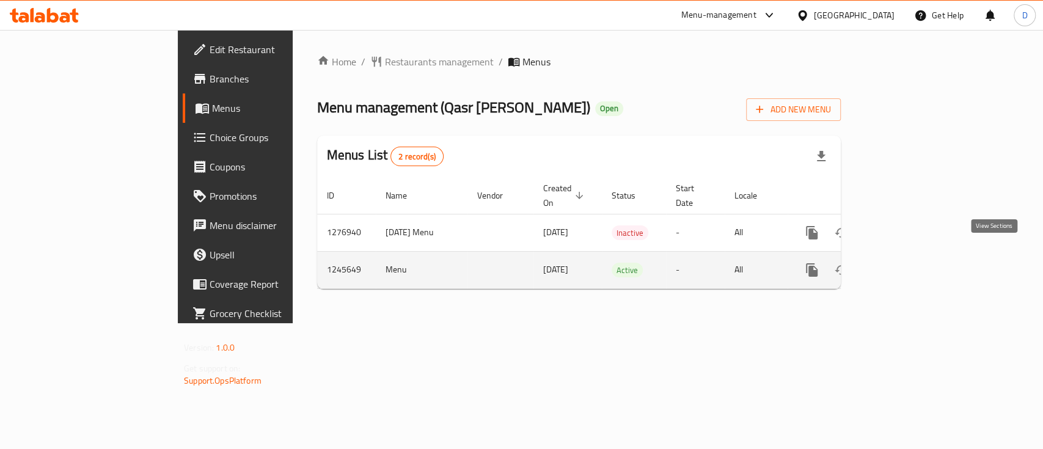
click at [915, 259] on link "enhanced table" at bounding box center [900, 270] width 29 height 29
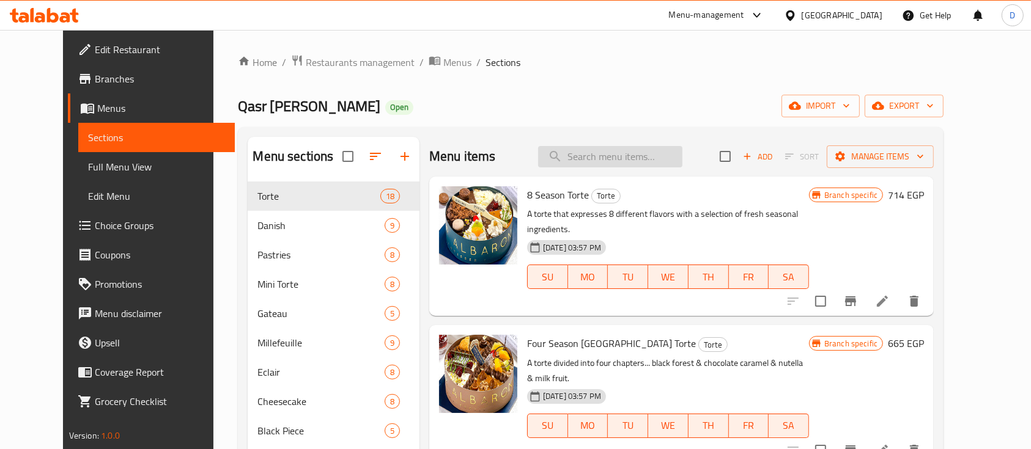
click at [639, 160] on input "search" at bounding box center [610, 156] width 144 height 21
paste input "[PERSON_NAME]"
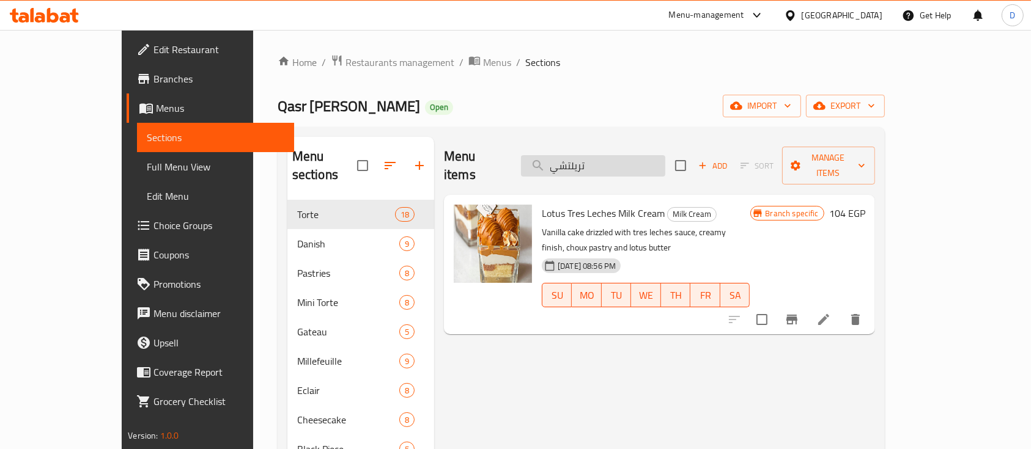
click at [648, 155] on input "تريلتشي" at bounding box center [593, 165] width 144 height 21
type input "j"
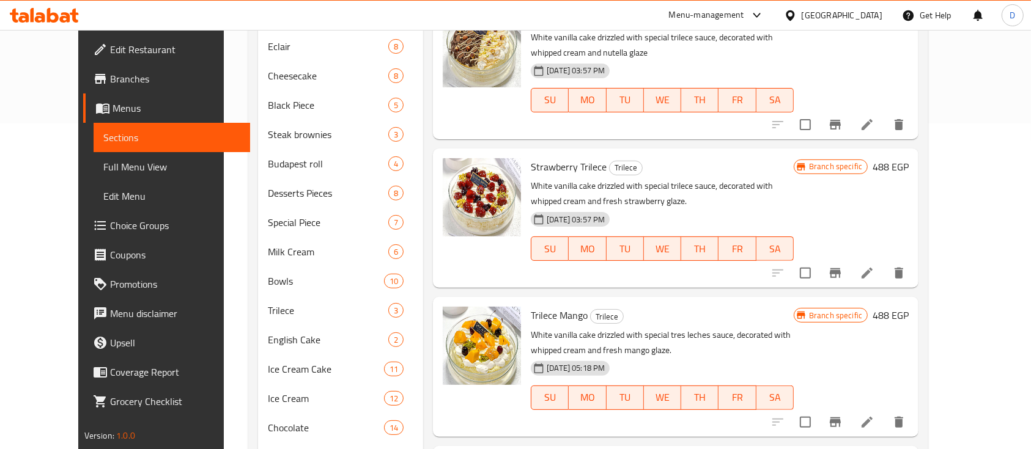
scroll to position [407, 0]
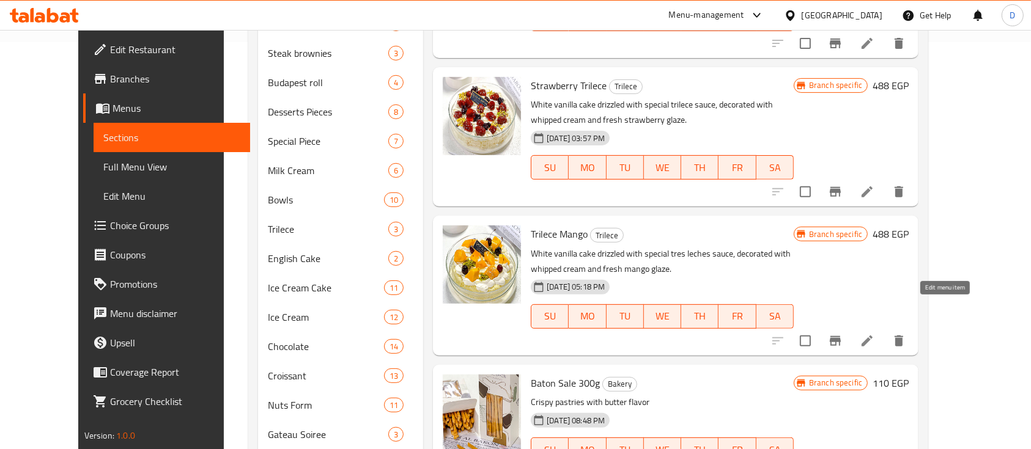
type input "tri"
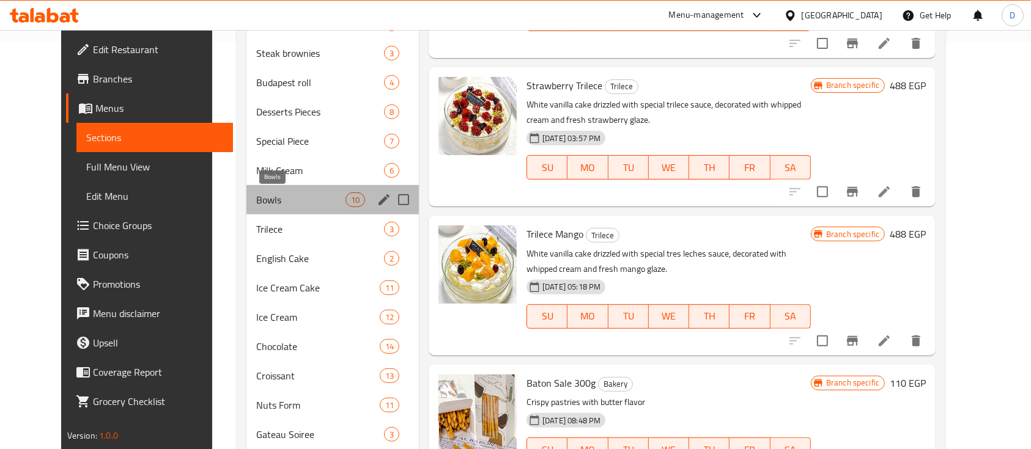
click at [256, 194] on span "Bowls" at bounding box center [300, 200] width 89 height 15
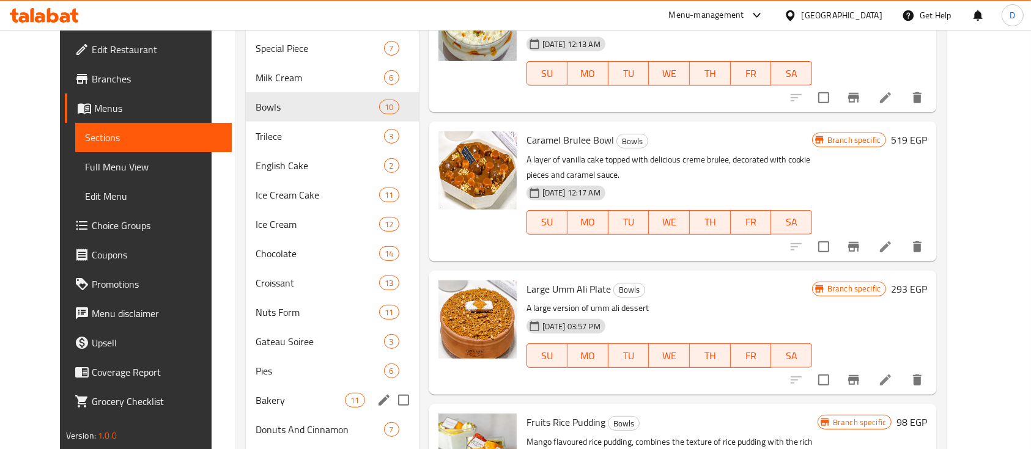
scroll to position [495, 0]
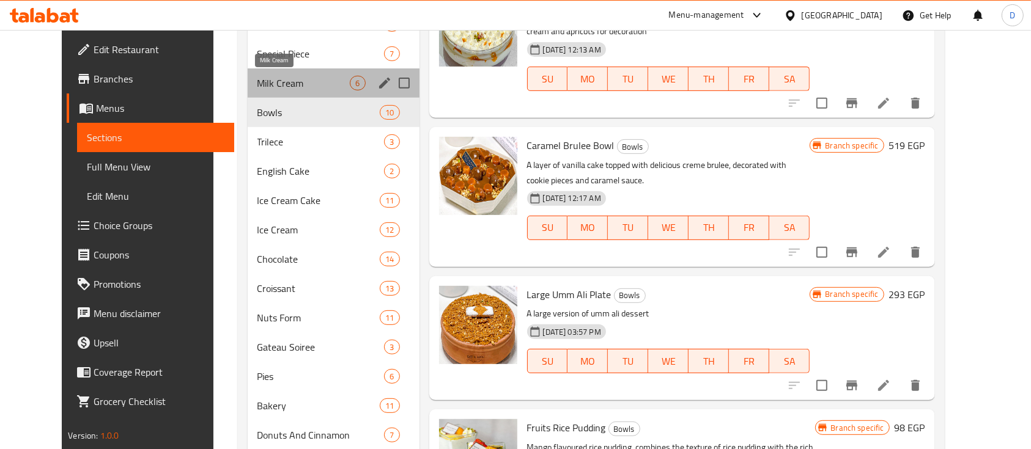
click at [289, 84] on span "Milk Cream" at bounding box center [303, 83] width 93 height 15
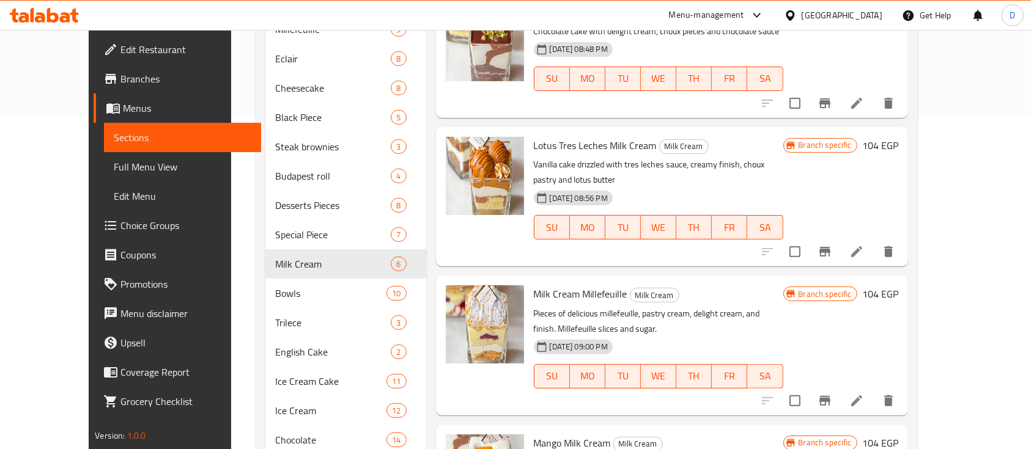
scroll to position [6, 0]
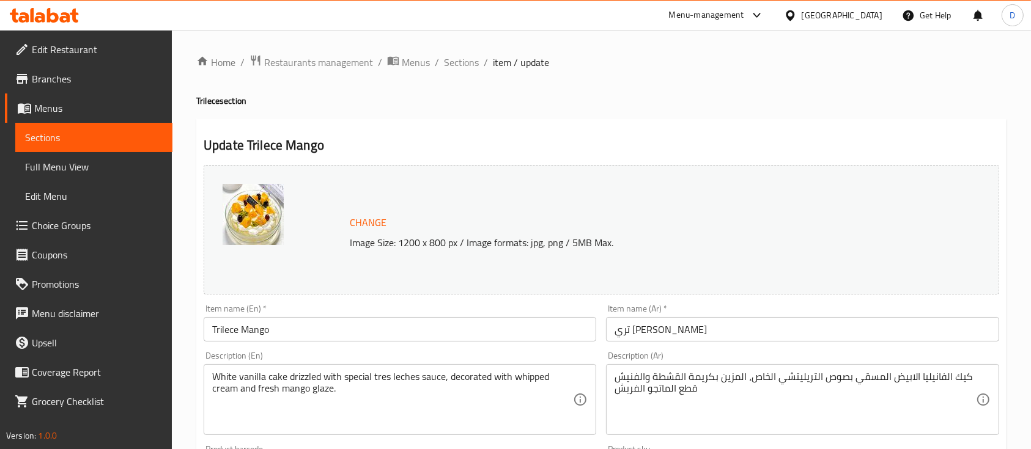
click at [627, 335] on input "تري [PERSON_NAME]" at bounding box center [802, 329] width 392 height 24
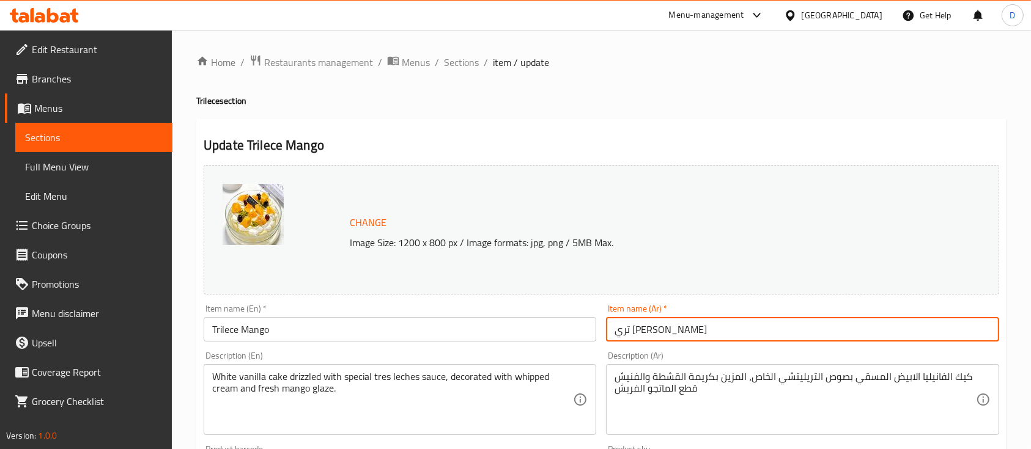
click at [627, 335] on input "تري [PERSON_NAME]" at bounding box center [802, 329] width 392 height 24
paste input "واكه"
type input "تري ليتشي فواكه"
click at [252, 331] on input "Trilece Mango" at bounding box center [400, 329] width 392 height 24
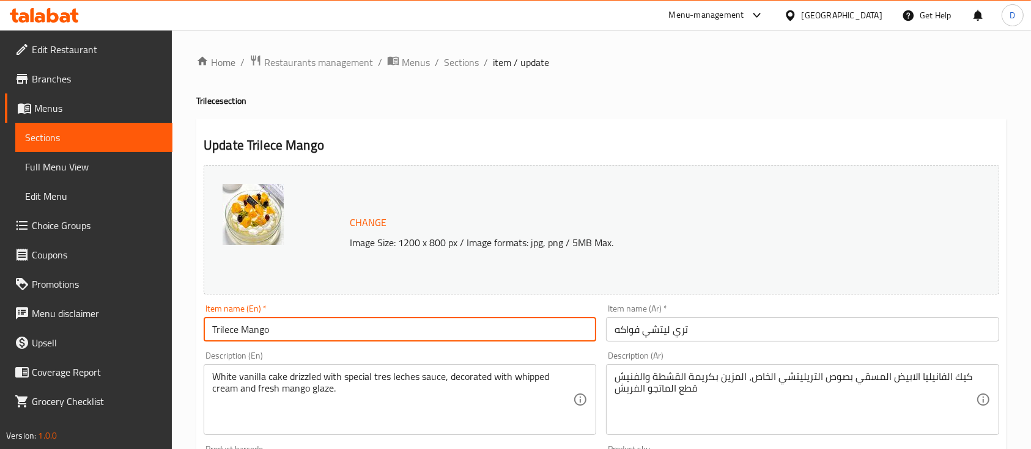
paste input "fruits"
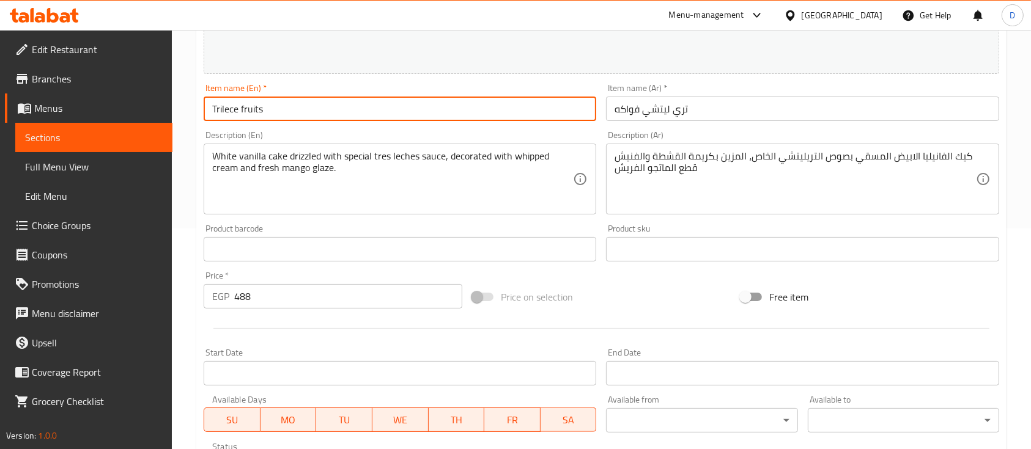
scroll to position [432, 0]
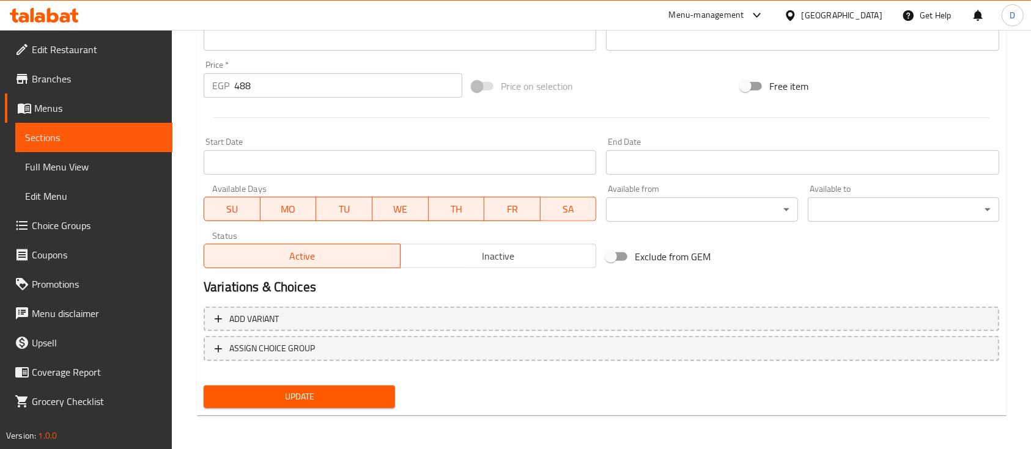
type input "Trilece fruits"
click at [264, 403] on span "Update" at bounding box center [299, 396] width 172 height 15
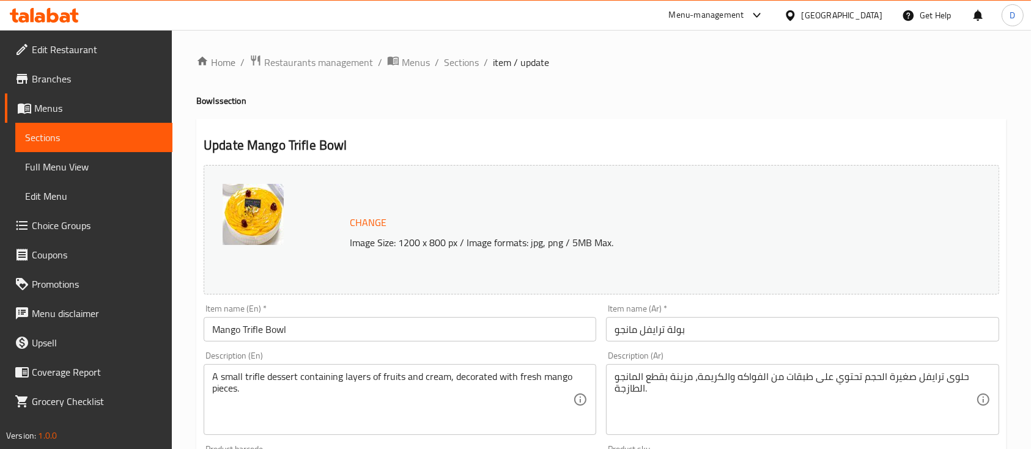
click at [630, 328] on input "بولة ترايفل مانجو" at bounding box center [802, 329] width 392 height 24
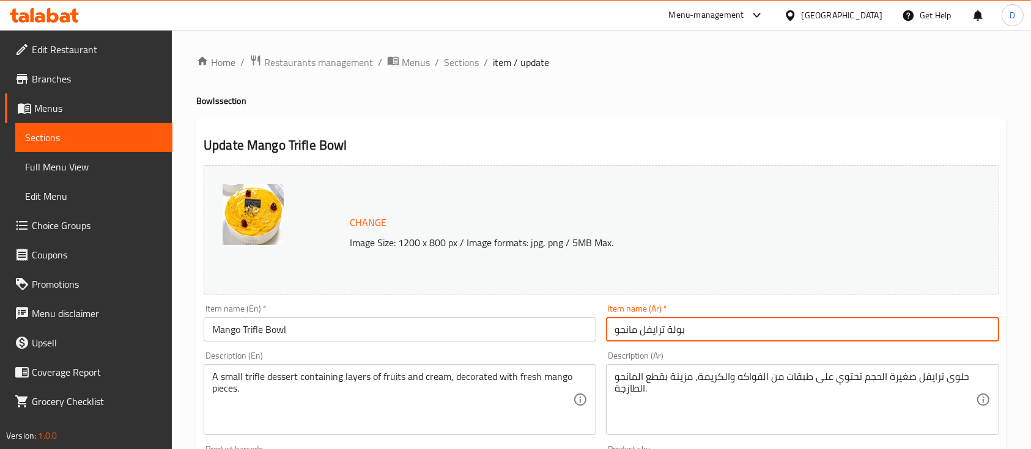
click at [630, 328] on input "بولة ترايفل مانجو" at bounding box center [802, 329] width 392 height 24
paste input "واكه"
type input "بولة ترايفل فواكه"
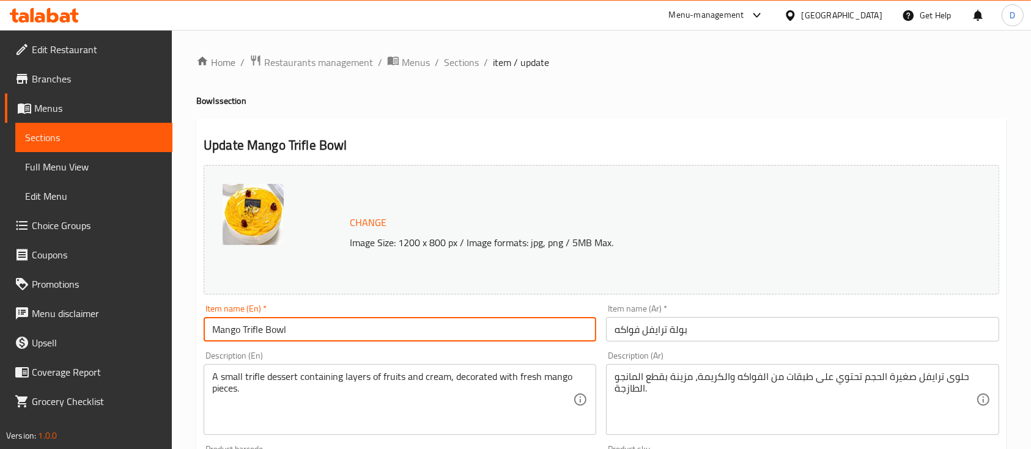
click at [222, 331] on input "Mango Trifle Bowl" at bounding box center [400, 329] width 392 height 24
paste input "fruits"
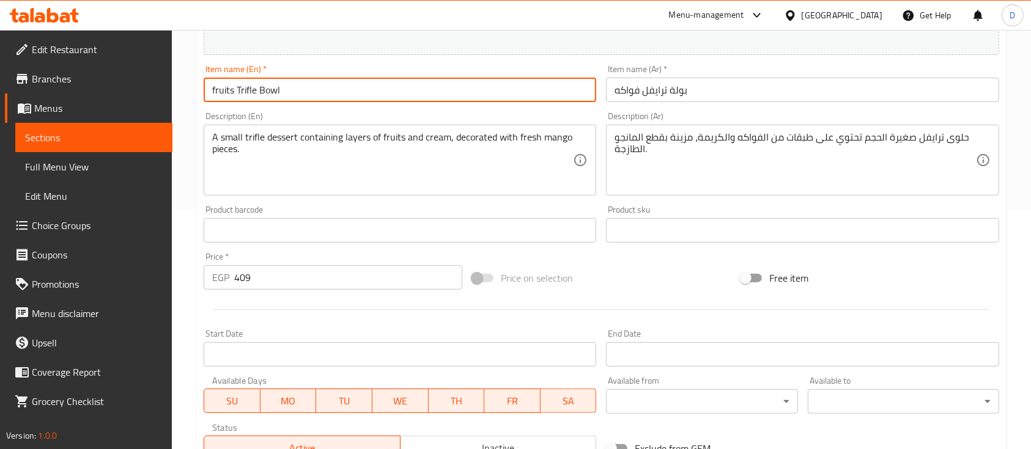
scroll to position [432, 0]
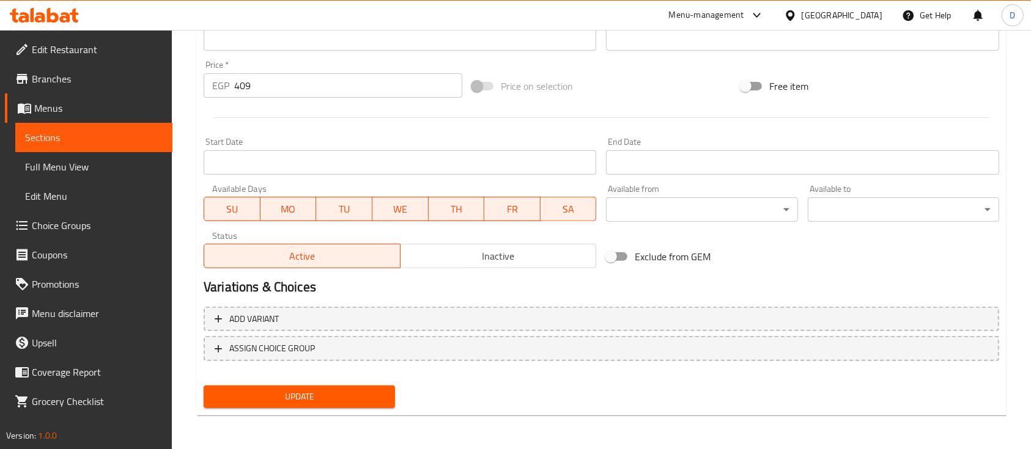
type input "fruits Trifle Bowl"
click at [329, 392] on span "Update" at bounding box center [299, 396] width 172 height 15
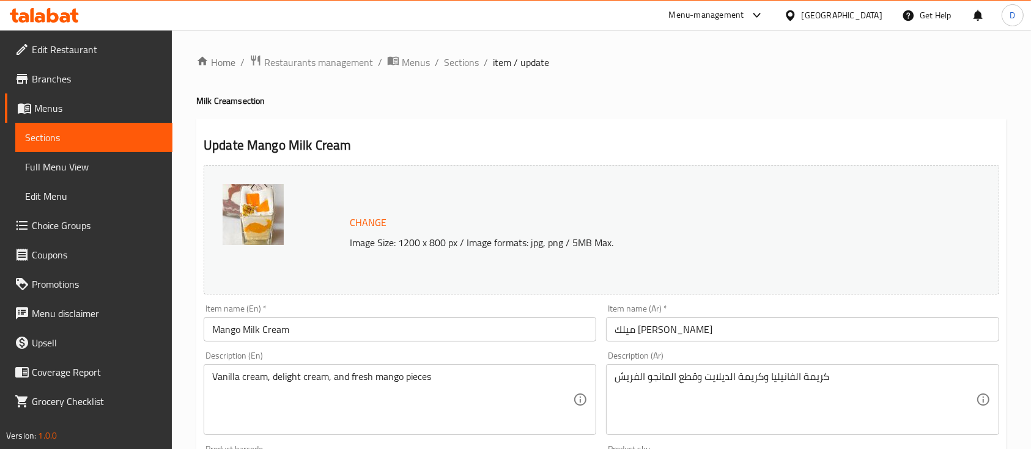
click at [626, 329] on input "ميلك [PERSON_NAME]" at bounding box center [802, 329] width 392 height 24
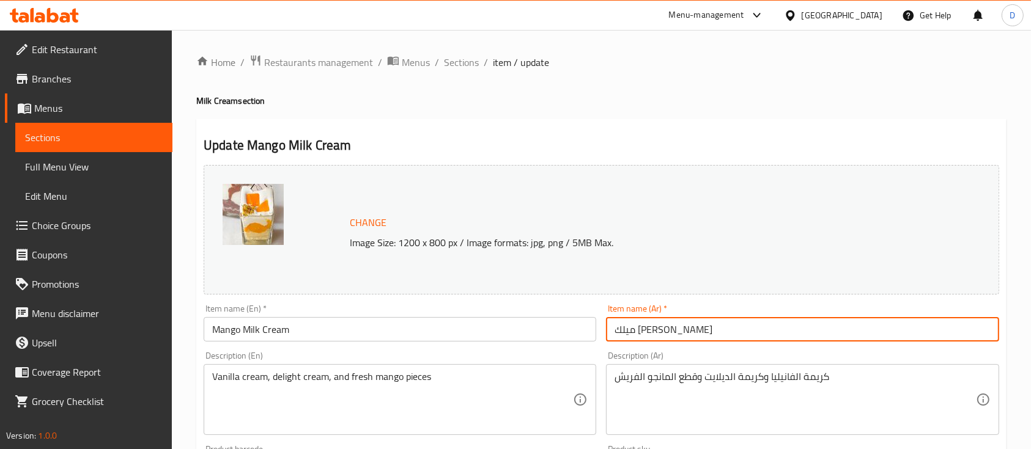
paste input "واكه"
type input "ميلك [PERSON_NAME]"
click at [221, 337] on input "Mango Milk Cream" at bounding box center [400, 329] width 392 height 24
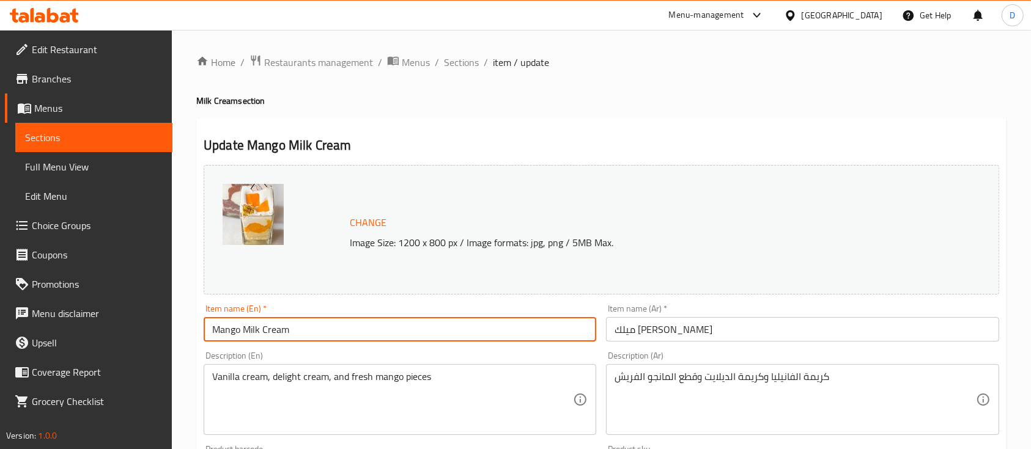
click at [221, 337] on input "Mango Milk Cream" at bounding box center [400, 329] width 392 height 24
paste input "fruits"
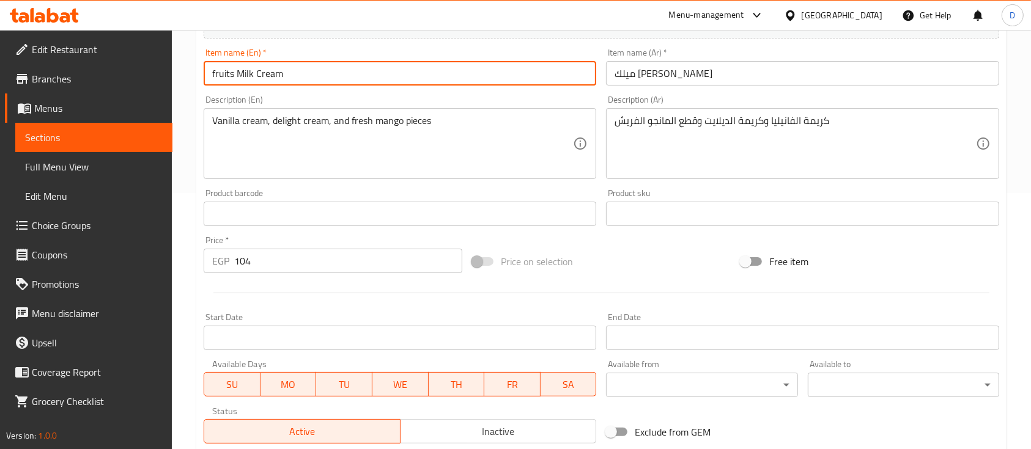
scroll to position [432, 0]
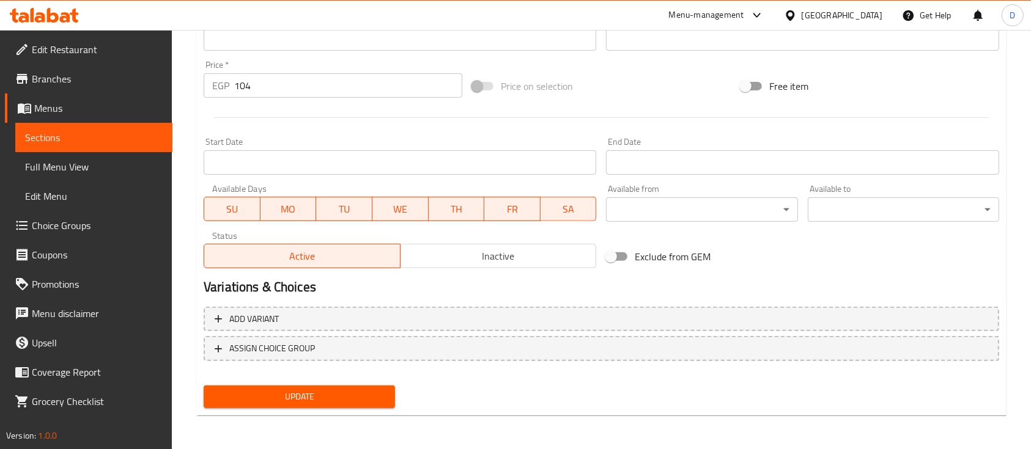
type input "fruits Milk Cream"
click at [246, 398] on span "Update" at bounding box center [299, 396] width 172 height 15
